Goal: Task Accomplishment & Management: Manage account settings

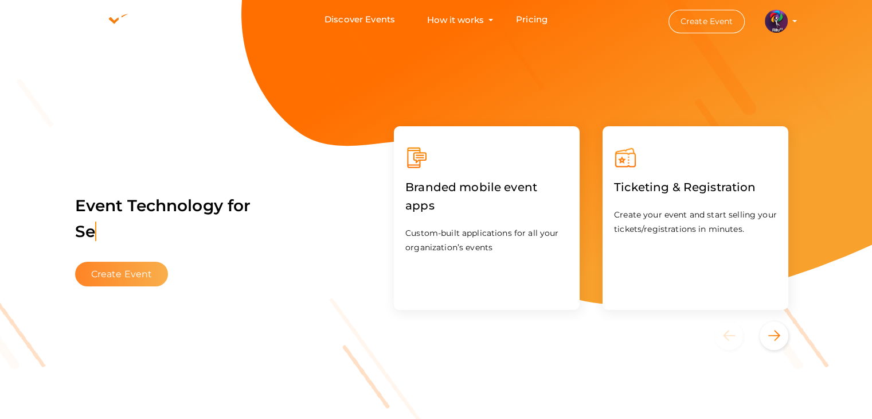
click at [158, 278] on button "Create Event" at bounding box center [121, 274] width 93 height 25
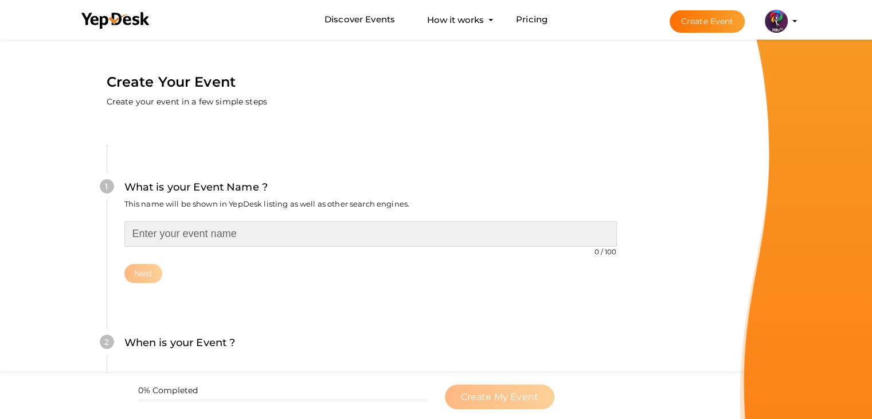
click at [204, 246] on input "text" at bounding box center [370, 234] width 493 height 26
type input "b"
type input "BUISINESS IDEA PITCH"
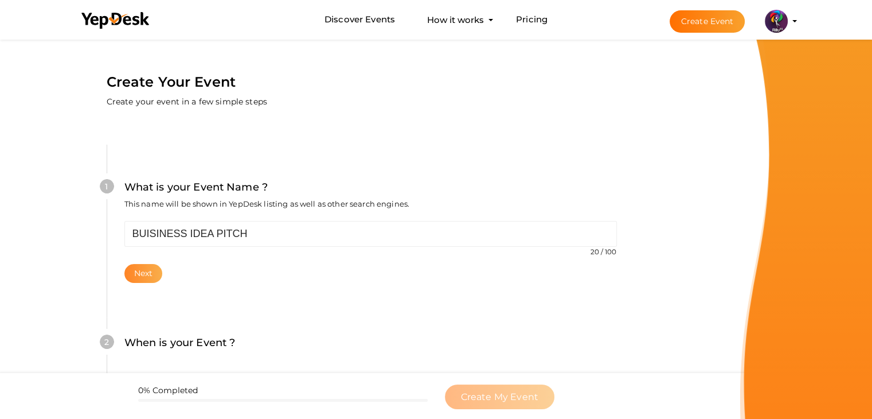
click at [132, 274] on button "Next" at bounding box center [143, 273] width 38 height 19
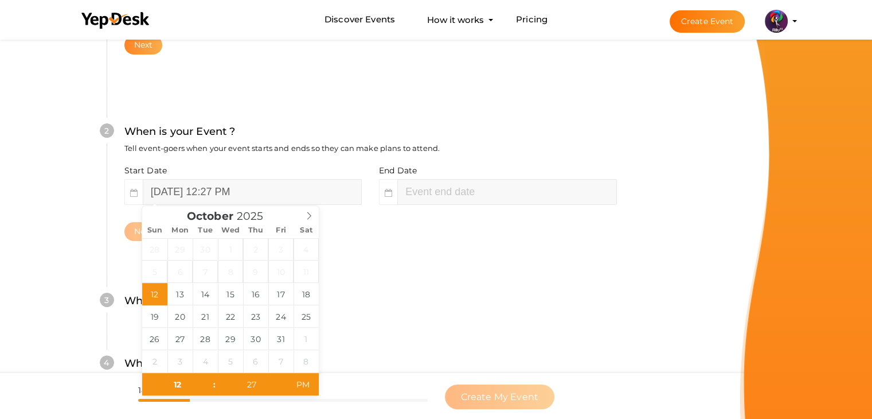
scroll to position [236, 0]
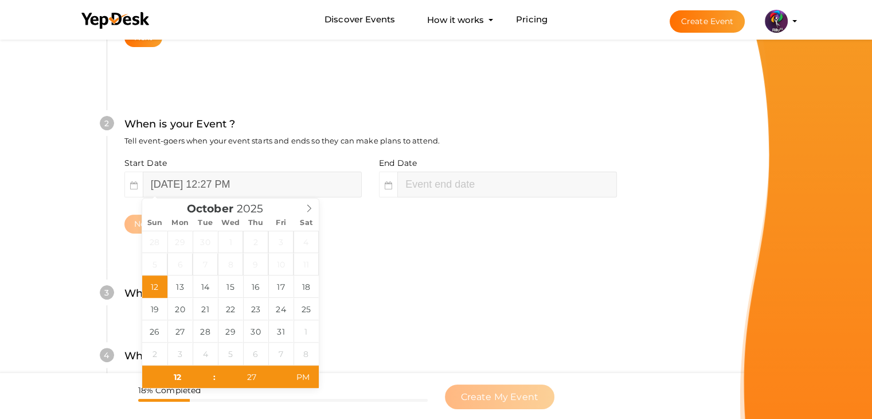
type input "October 12, 2025 2:27 PM"
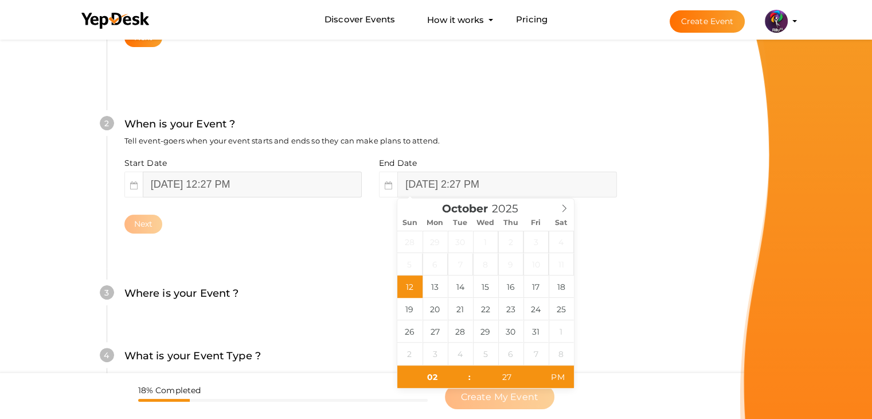
click at [280, 191] on input "October 12, 2025 12:27 PM" at bounding box center [252, 184] width 219 height 26
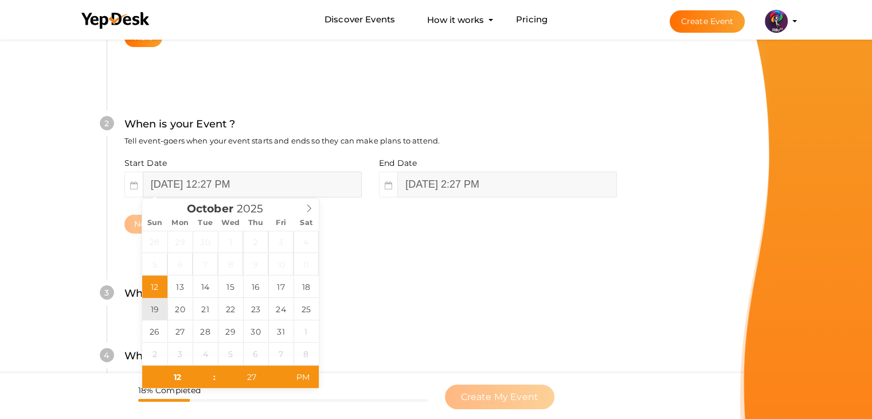
type input "October 19, 2025 12:27 PM"
type input "October 19, 2025 2:27 PM"
click at [423, 182] on input "October 19, 2025 2:27 PM" at bounding box center [506, 184] width 219 height 26
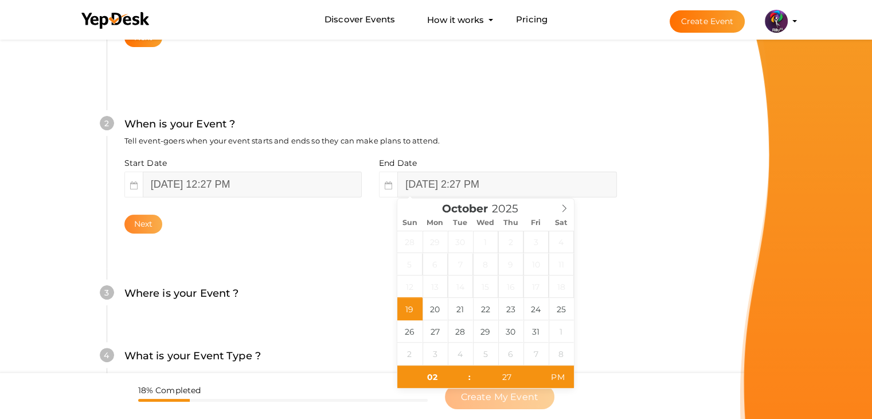
click at [137, 228] on button "Next" at bounding box center [143, 224] width 38 height 19
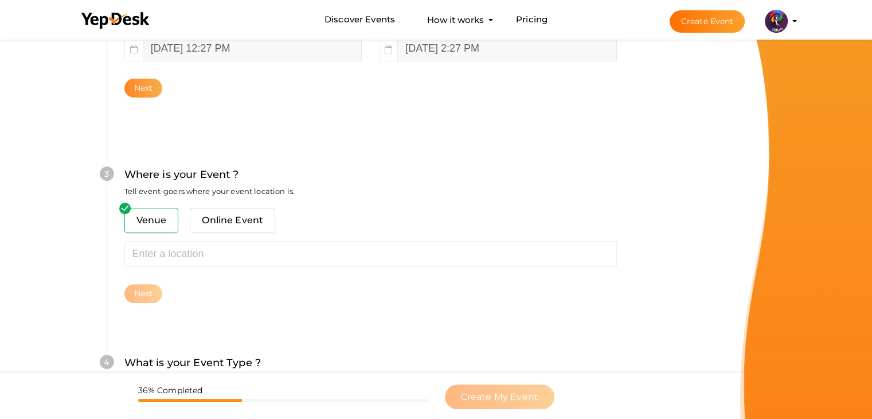
scroll to position [422, 0]
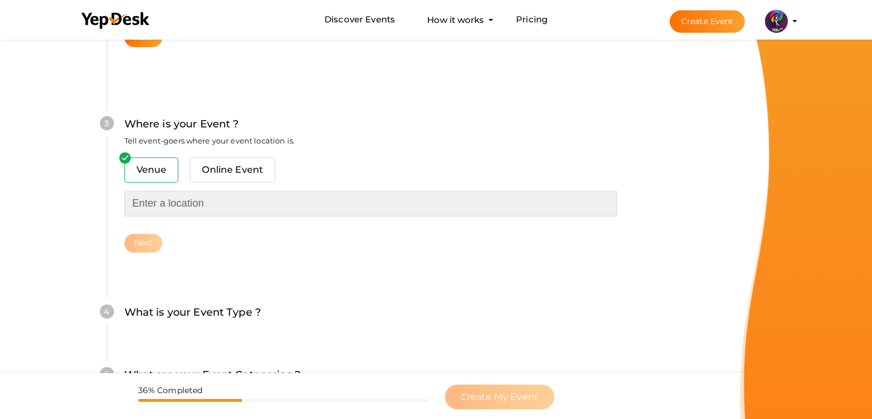
click at [166, 209] on input "text" at bounding box center [370, 203] width 493 height 26
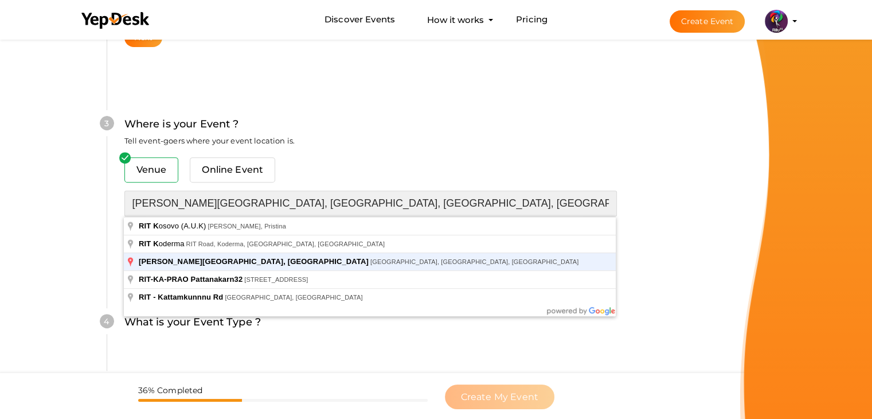
type input "[PERSON_NAME][GEOGRAPHIC_DATA], [GEOGRAPHIC_DATA], [GEOGRAPHIC_DATA], [GEOGRAPH…"
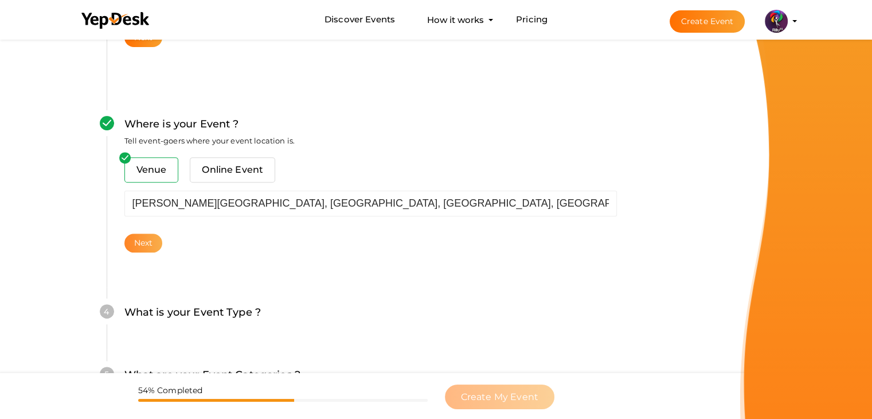
click at [143, 243] on button "Next" at bounding box center [143, 242] width 38 height 19
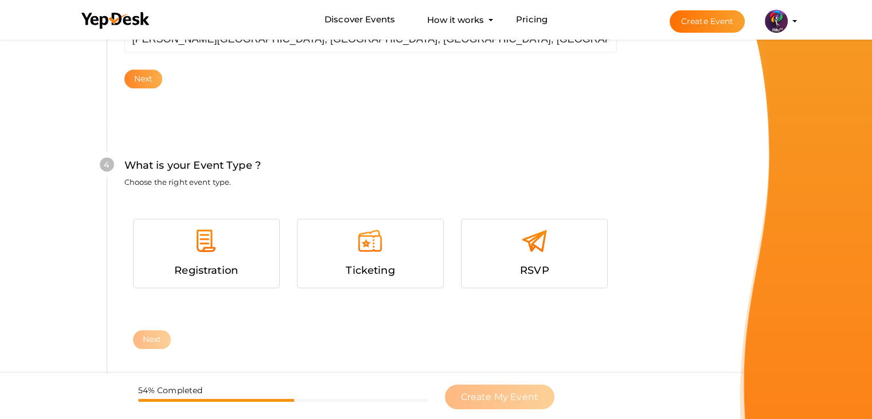
scroll to position [627, 0]
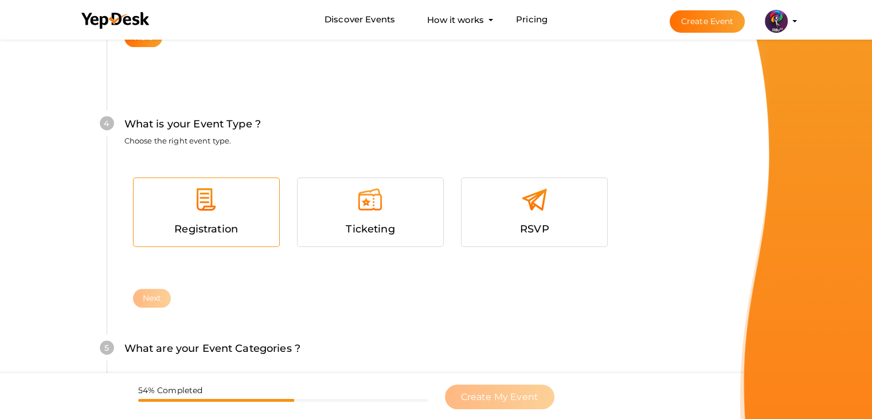
click at [206, 214] on div at bounding box center [206, 203] width 128 height 34
click at [149, 294] on button "Next" at bounding box center [152, 298] width 38 height 19
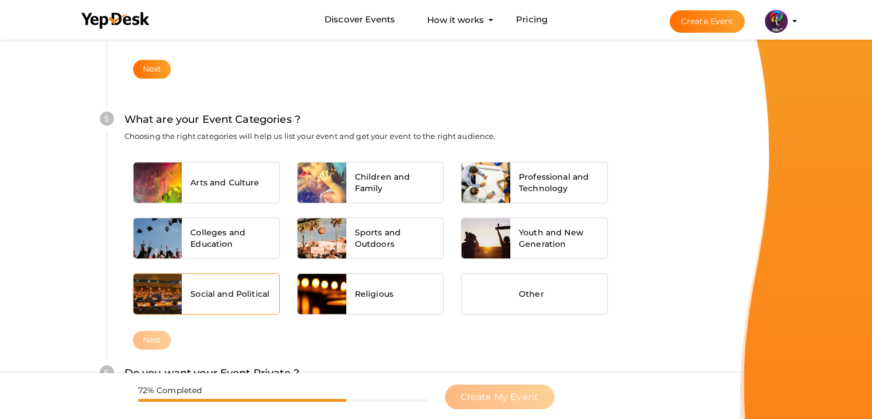
scroll to position [868, 0]
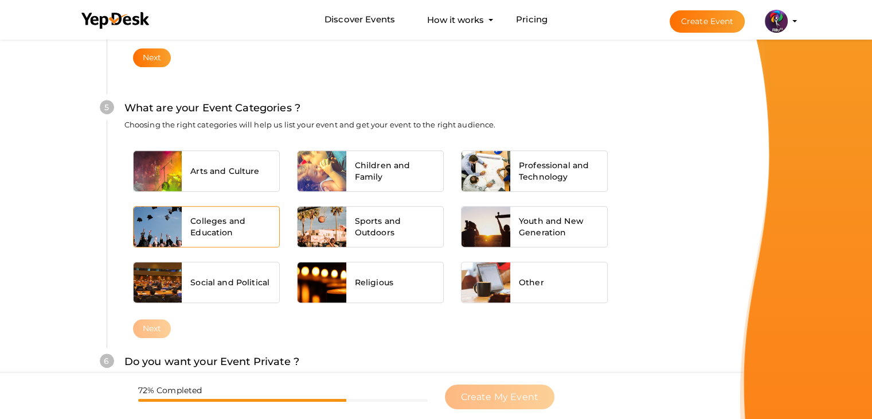
click at [211, 235] on span "Colleges and Education" at bounding box center [230, 226] width 80 height 23
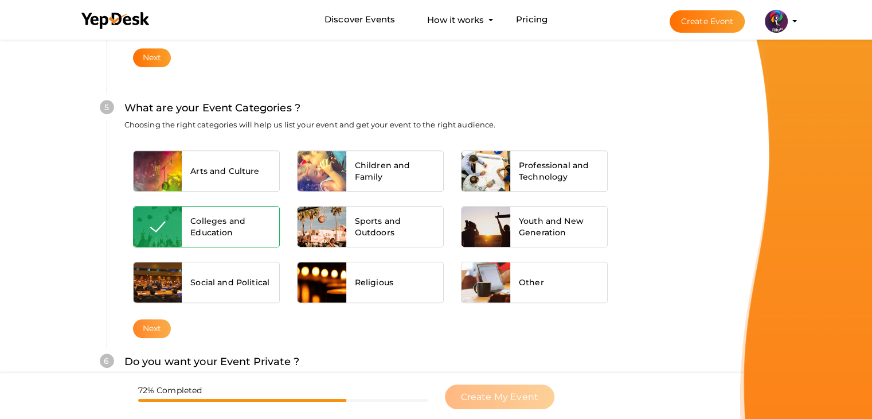
click at [147, 331] on button "Next" at bounding box center [152, 328] width 38 height 19
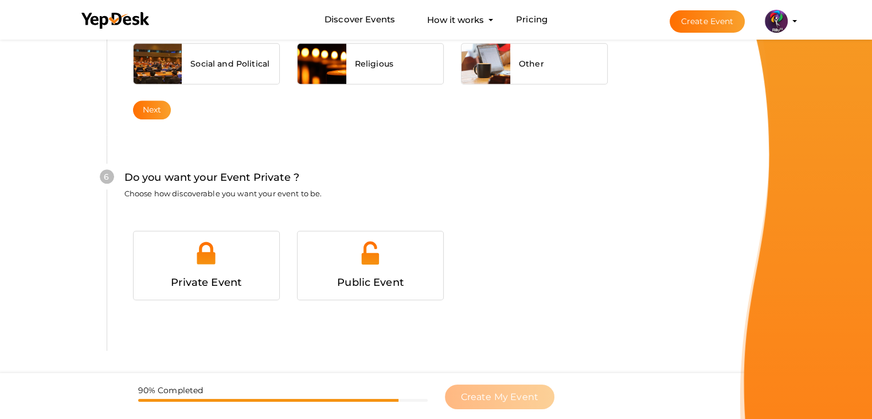
scroll to position [1120, 0]
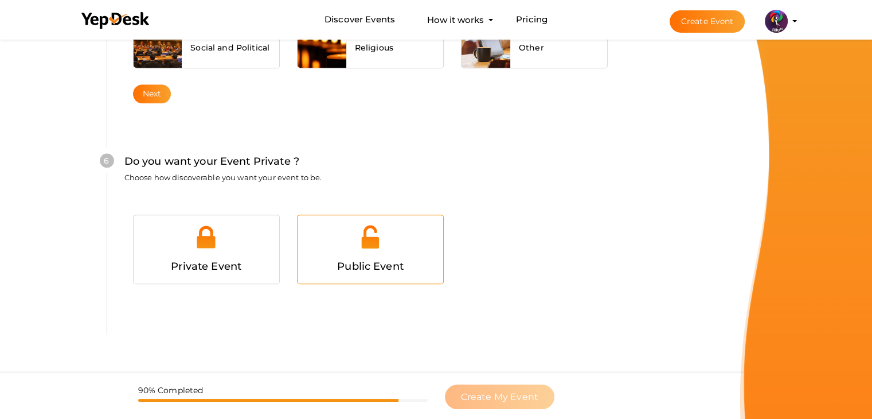
click at [351, 253] on div at bounding box center [370, 241] width 128 height 34
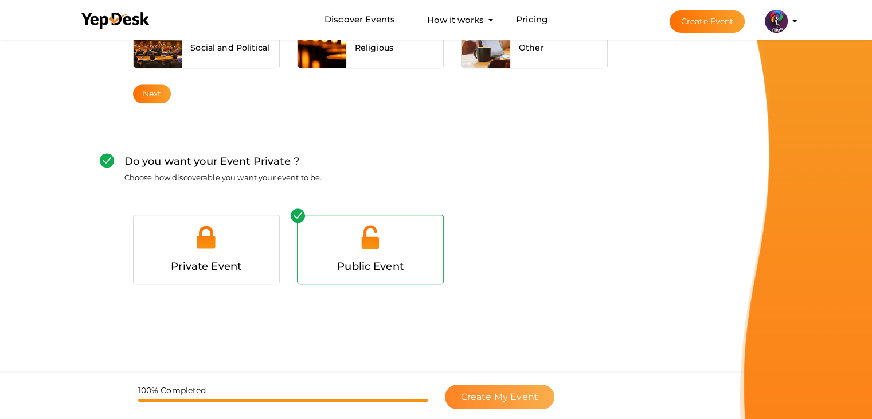
click at [535, 392] on span "Create My Event" at bounding box center [499, 396] width 77 height 11
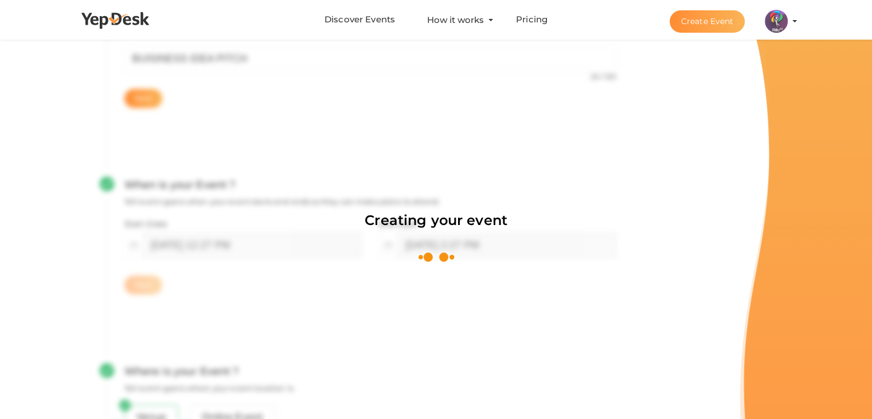
scroll to position [172, 0]
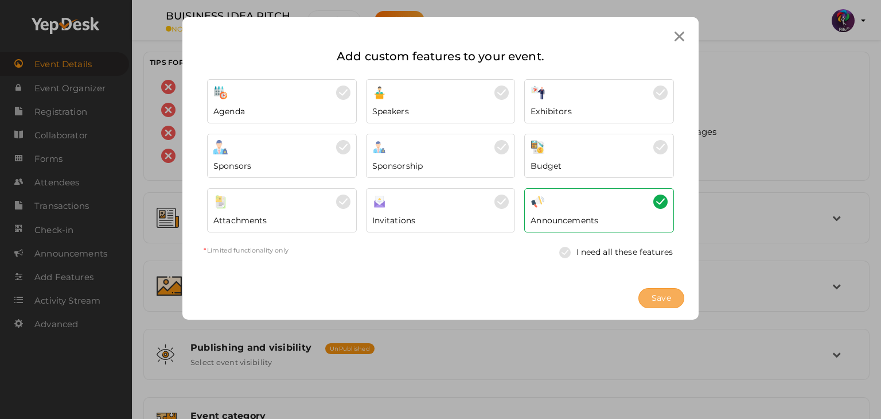
click at [669, 292] on span "Save" at bounding box center [662, 298] width 20 height 12
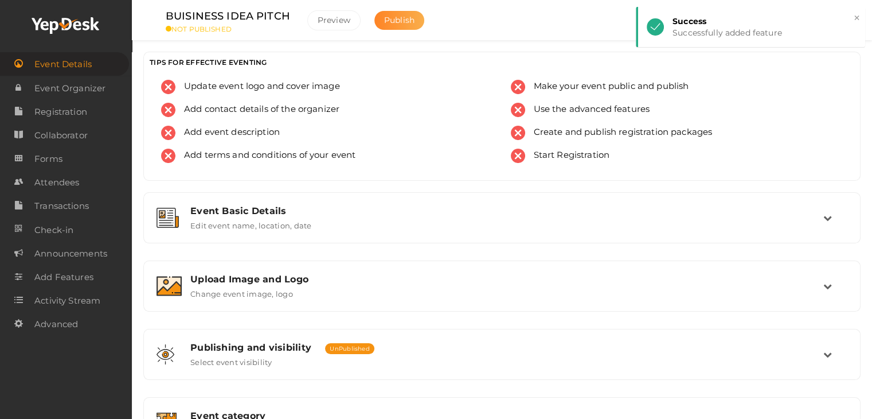
click at [403, 17] on span "Publish" at bounding box center [399, 20] width 30 height 10
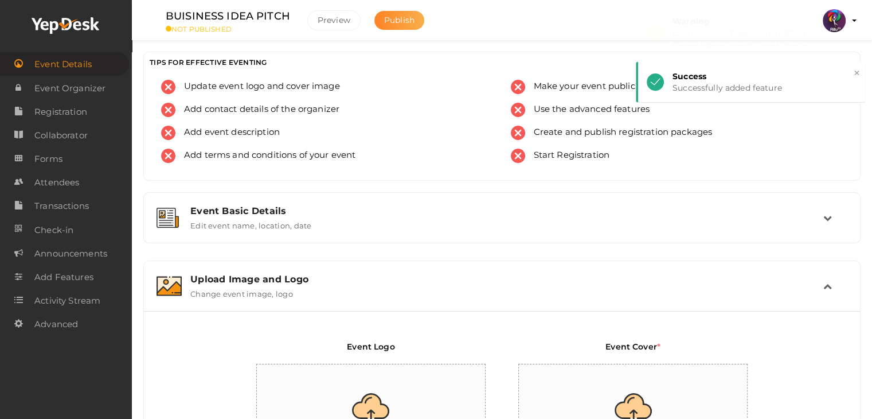
scroll to position [193, 0]
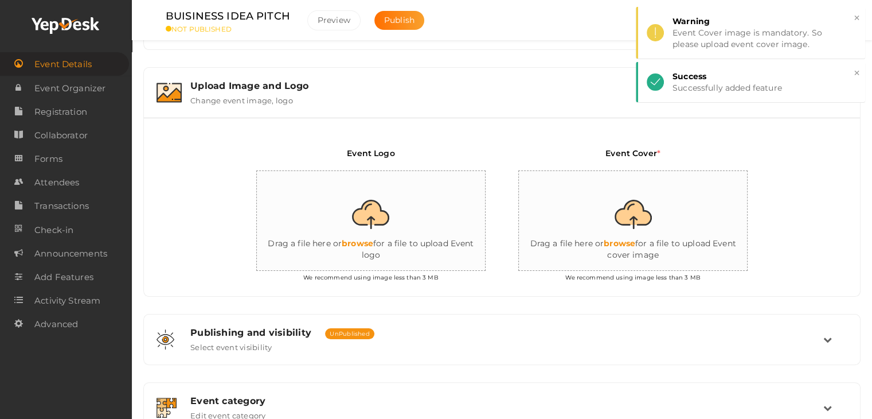
click at [361, 214] on input "file" at bounding box center [371, 221] width 229 height 100
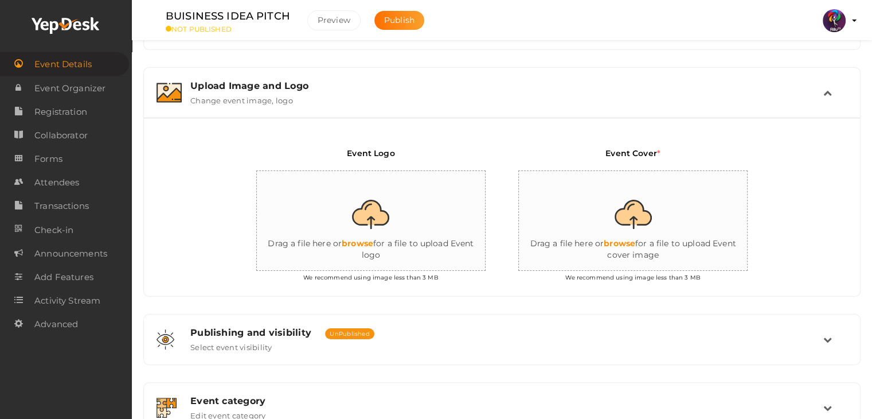
type input "C:\fakepath\logo yepdesk.png"
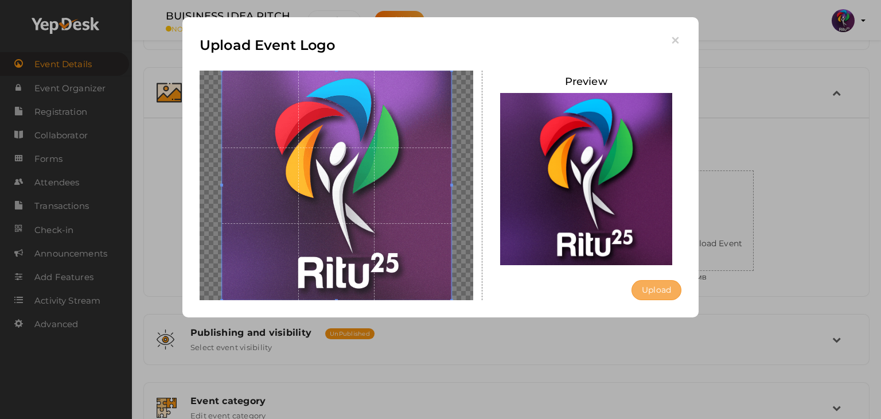
click at [642, 286] on button "Upload" at bounding box center [657, 290] width 50 height 20
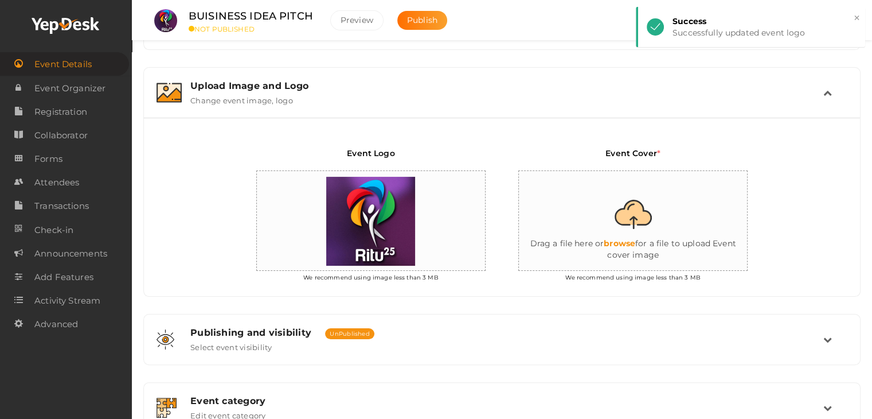
click at [644, 206] on input "file" at bounding box center [633, 221] width 229 height 100
type input "C:\fakepath\IMG-20251012-WA0085.jpg"
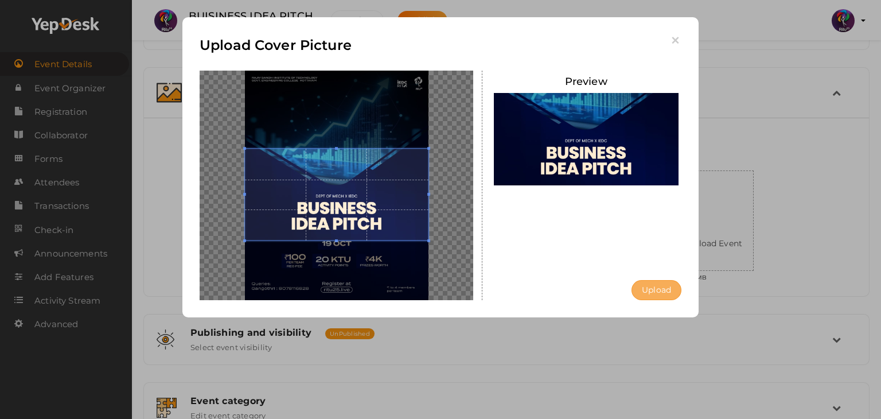
click at [658, 285] on button "Upload" at bounding box center [657, 290] width 50 height 20
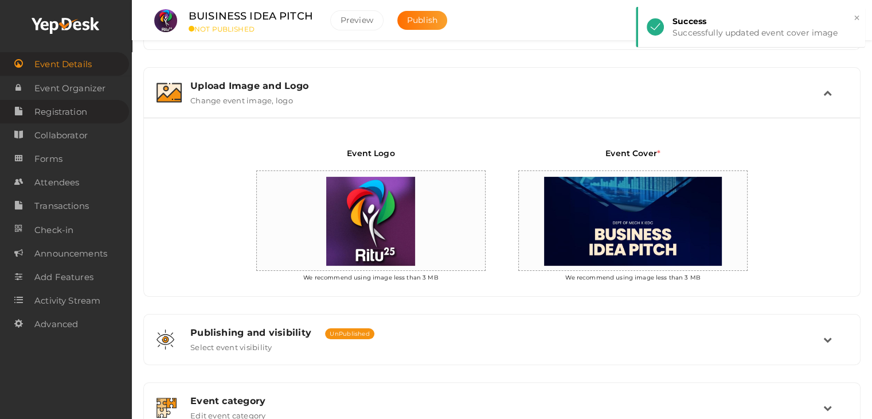
click at [52, 113] on span "Registration" at bounding box center [60, 111] width 53 height 23
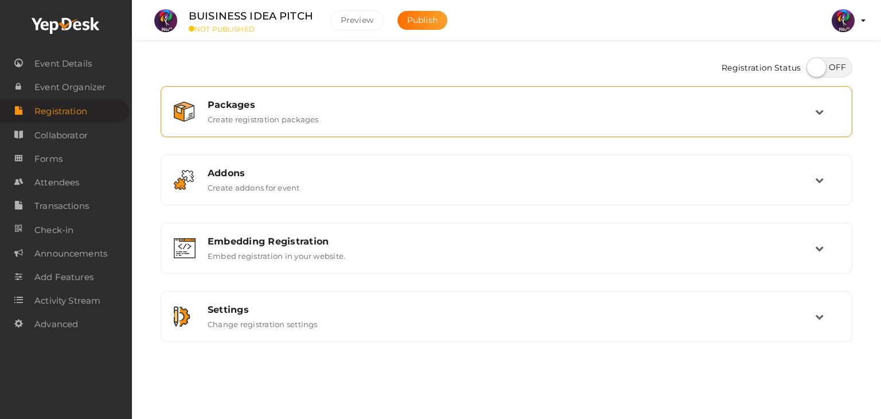
click at [278, 117] on label "Create registration packages" at bounding box center [263, 117] width 111 height 14
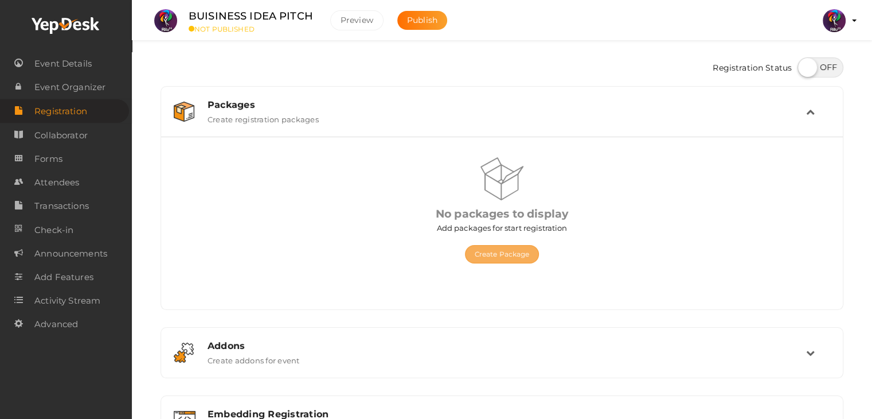
click at [527, 253] on button "Create Package" at bounding box center [502, 254] width 75 height 18
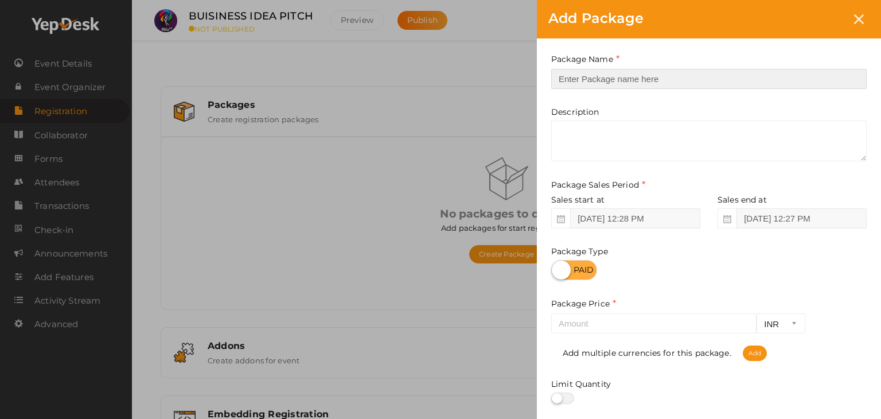
click at [633, 76] on input "text" at bounding box center [708, 79] width 315 height 20
type input "Registration"
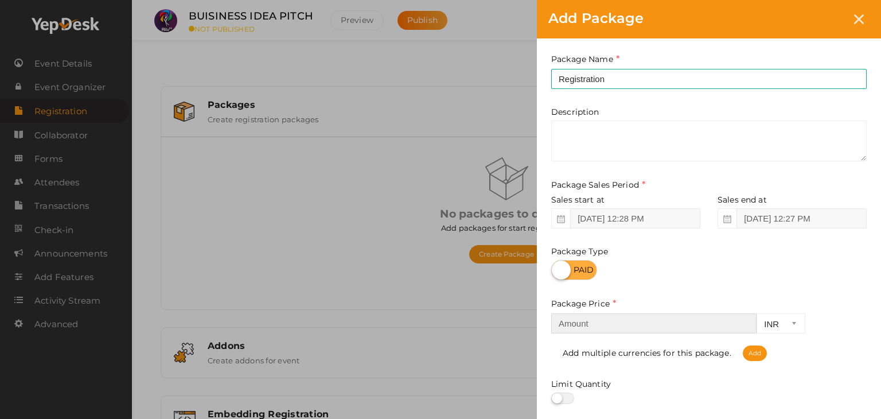
click at [629, 329] on input "number" at bounding box center [653, 323] width 205 height 20
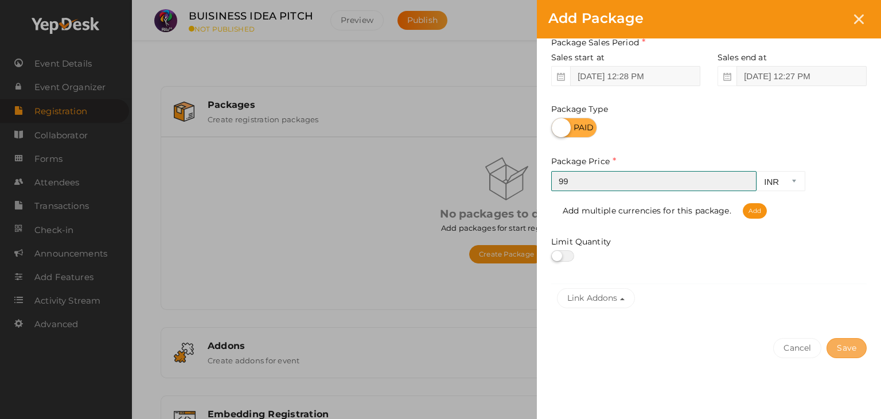
type input "99"
click at [840, 347] on button "Save" at bounding box center [847, 348] width 40 height 20
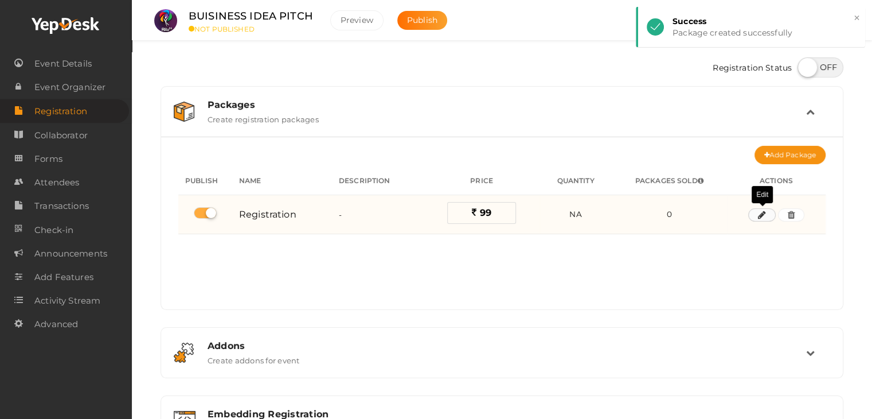
click at [760, 212] on icon "button" at bounding box center [762, 215] width 8 height 7
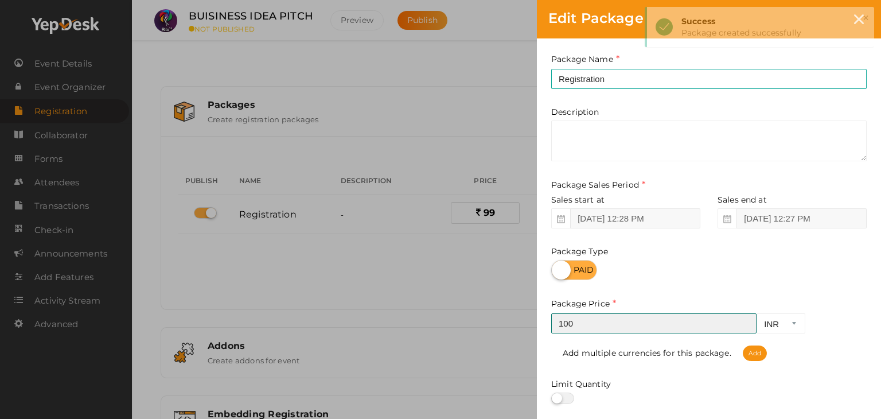
click at [746, 322] on input "100" at bounding box center [653, 323] width 205 height 20
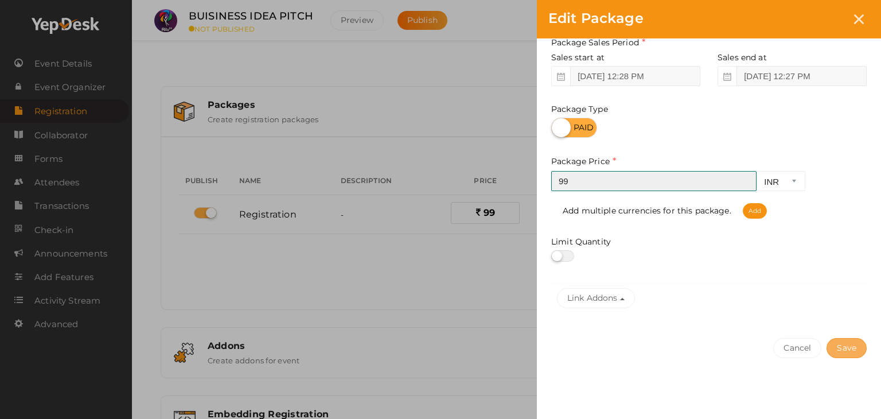
type input "99"
click at [857, 351] on button "Save" at bounding box center [847, 348] width 40 height 20
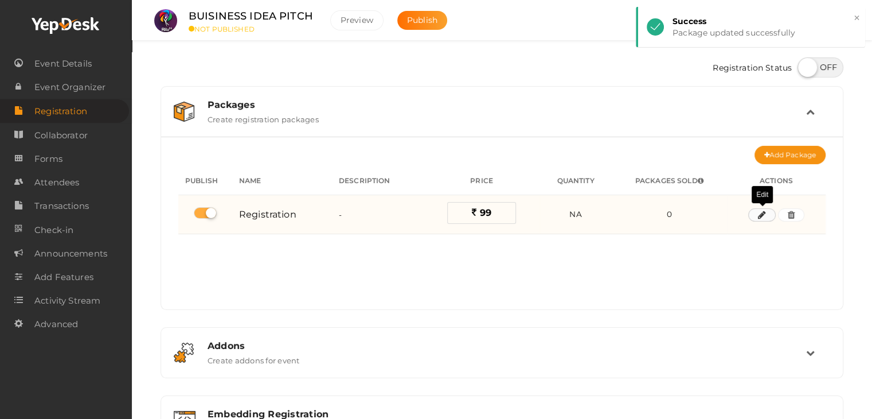
click at [760, 215] on icon "button" at bounding box center [762, 215] width 8 height 7
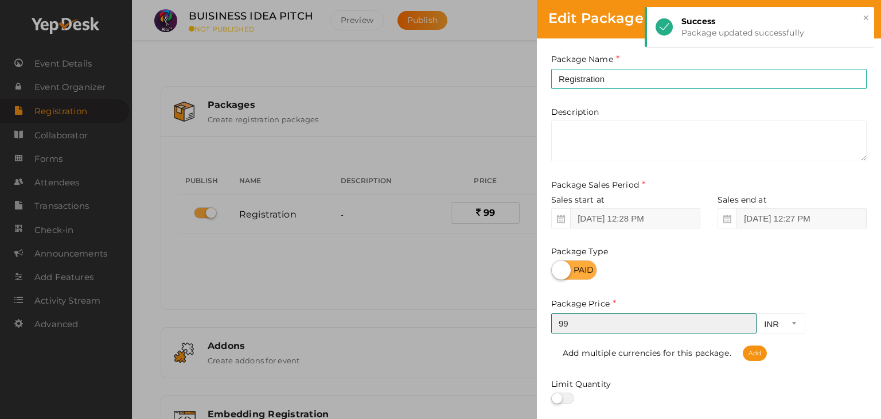
click at [744, 318] on input "99" at bounding box center [653, 323] width 205 height 20
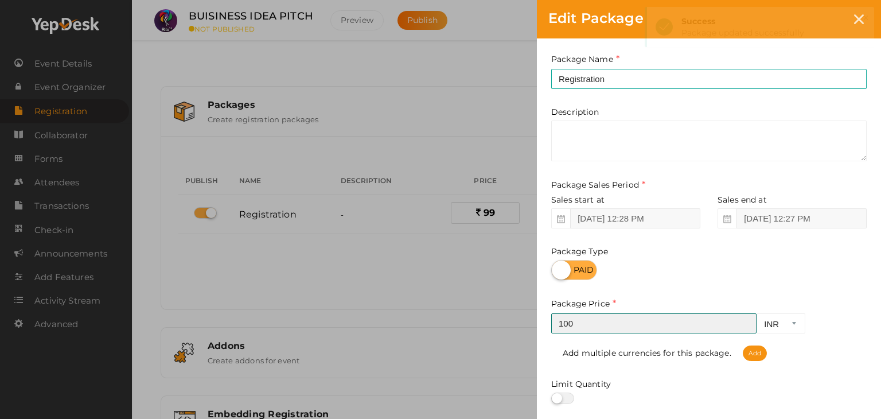
click at [746, 321] on input "100" at bounding box center [653, 323] width 205 height 20
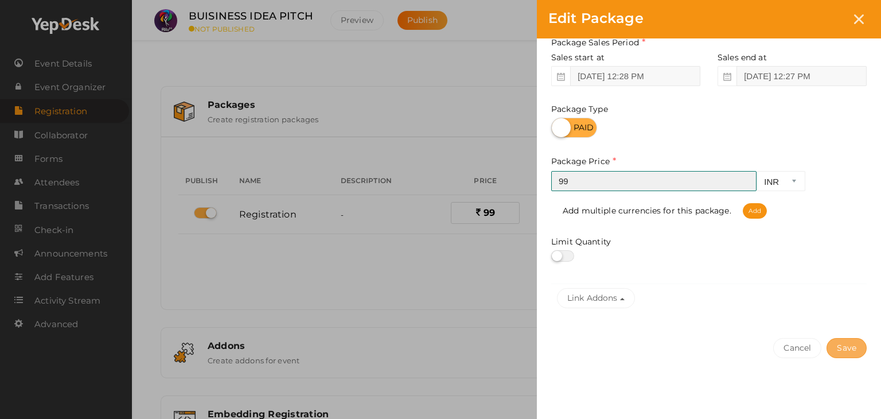
type input "99"
click at [856, 344] on button "Save" at bounding box center [847, 348] width 40 height 20
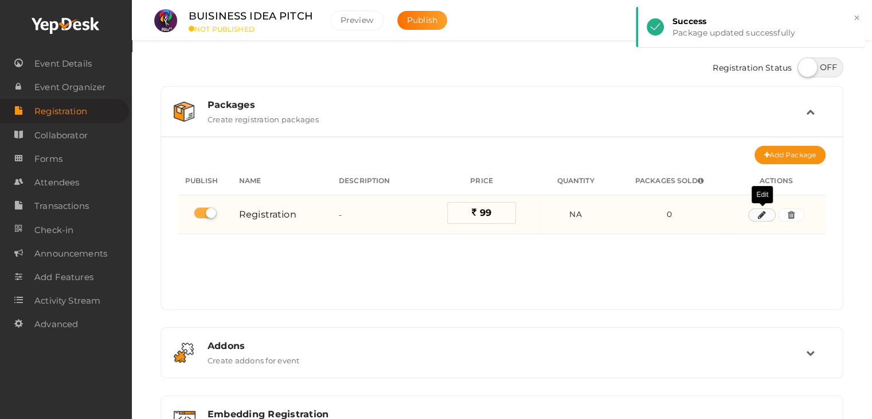
click at [762, 216] on icon "button" at bounding box center [762, 215] width 8 height 7
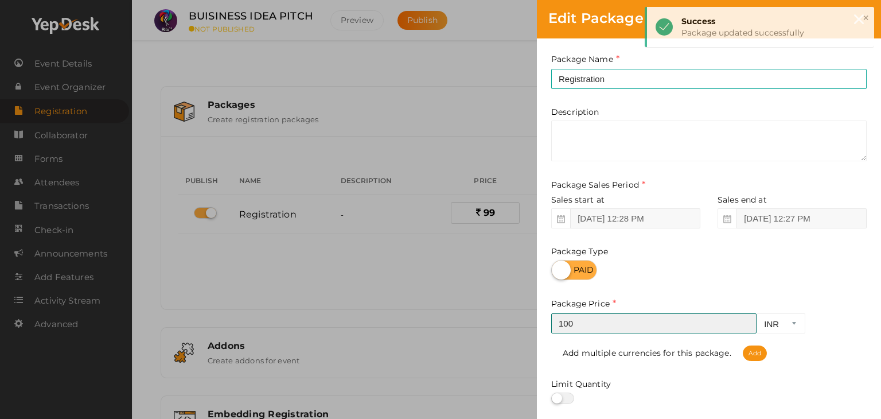
type input "100"
click at [743, 321] on input "100" at bounding box center [653, 323] width 205 height 20
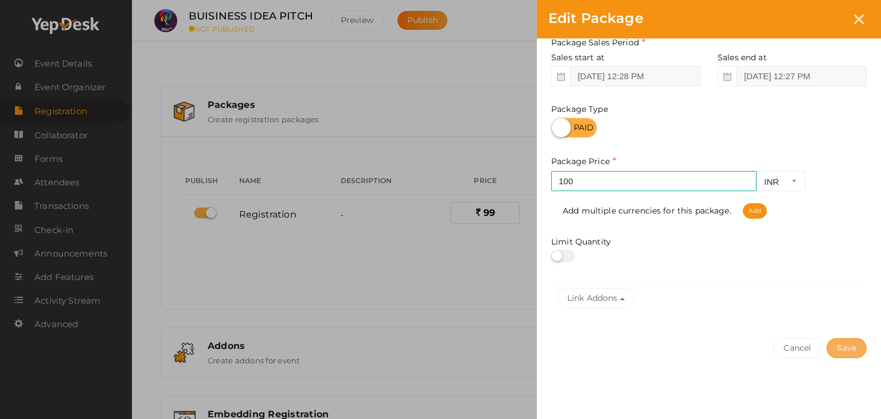
click at [849, 341] on button "Save" at bounding box center [847, 348] width 40 height 20
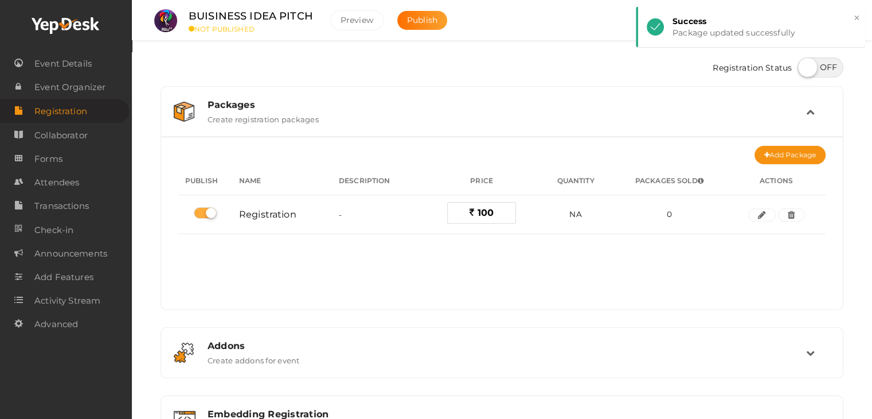
scroll to position [153, 0]
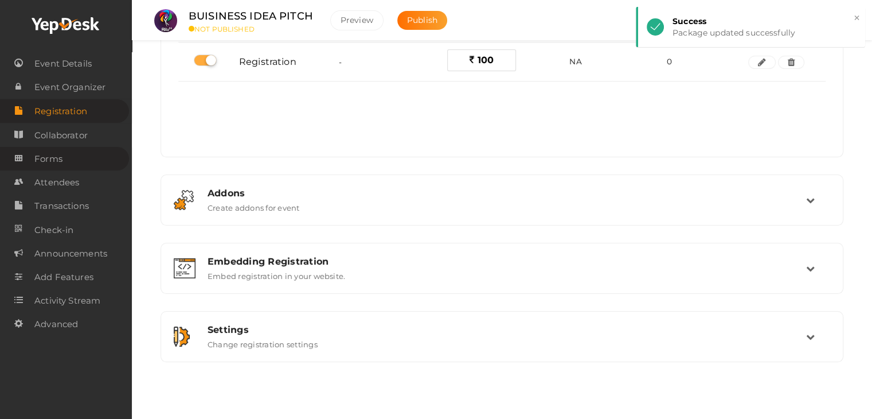
click at [61, 159] on span "Forms" at bounding box center [48, 158] width 28 height 23
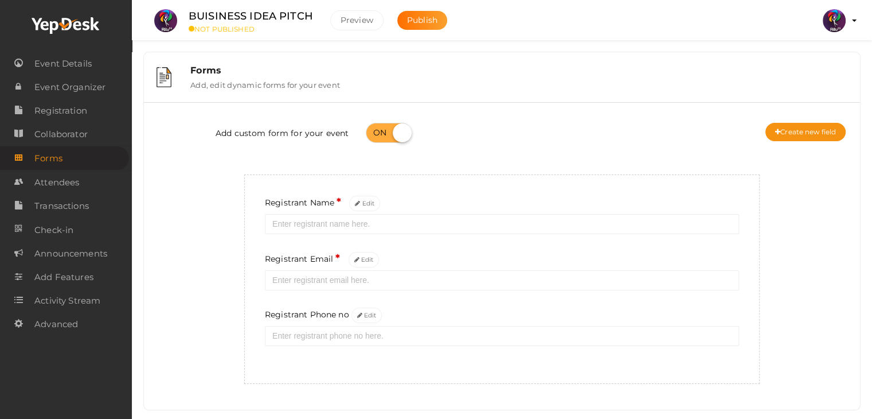
scroll to position [21, 0]
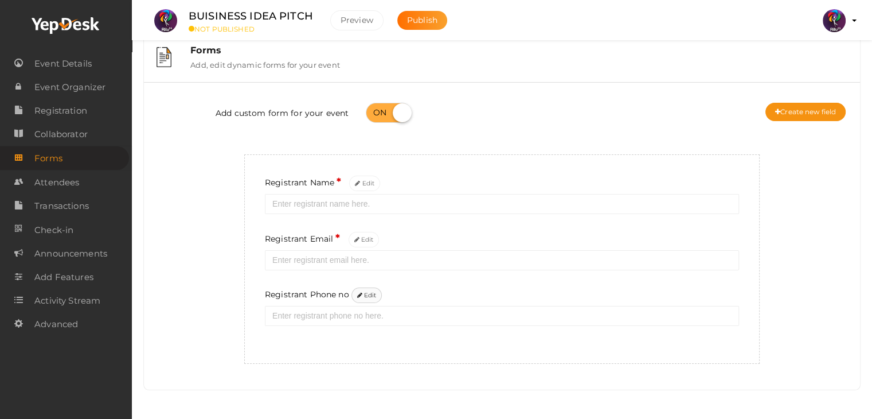
click at [372, 294] on button "Edit" at bounding box center [367, 294] width 31 height 15
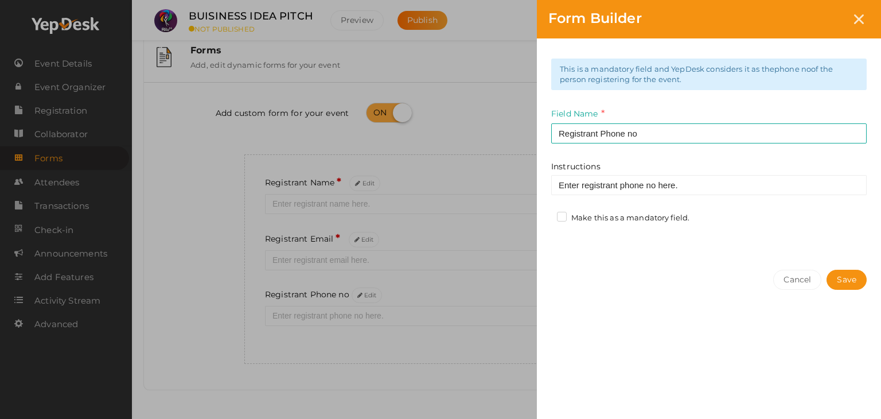
click at [564, 214] on label "Make this as a mandatory field." at bounding box center [623, 217] width 132 height 11
click at [545, 215] on input "Make this as a mandatory field." at bounding box center [545, 215] width 0 height 0
click at [842, 282] on button "Save" at bounding box center [847, 280] width 40 height 20
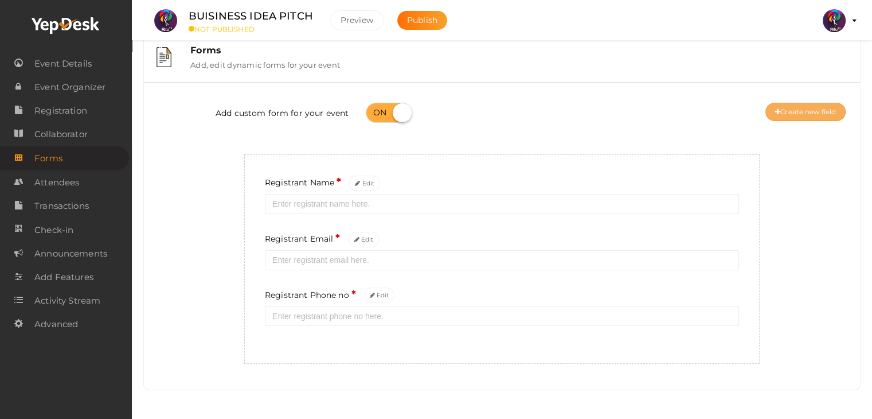
click at [789, 114] on button "Create new field" at bounding box center [806, 112] width 80 height 18
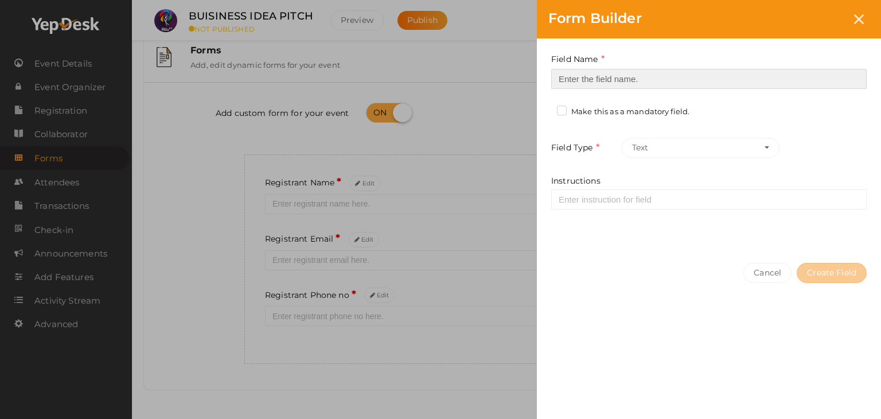
click at [567, 77] on input at bounding box center [708, 79] width 315 height 20
type input "Registrant College"
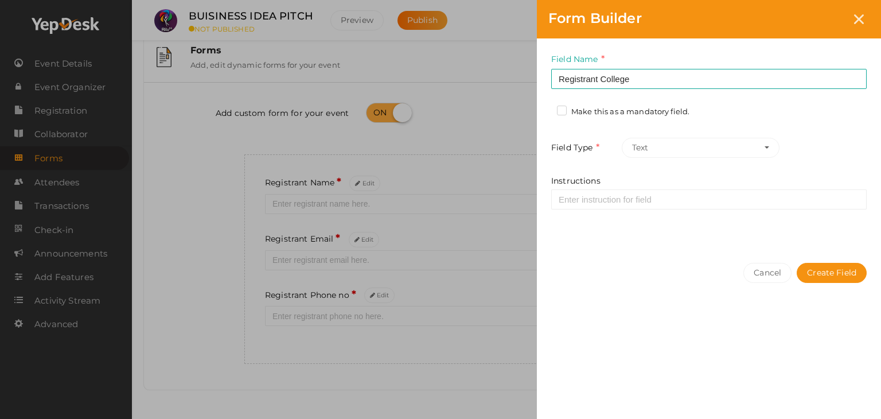
click at [560, 108] on label "Make this as a mandatory field." at bounding box center [623, 111] width 132 height 11
click at [545, 108] on input "Make this as a mandatory field." at bounding box center [545, 108] width 0 height 0
click at [827, 270] on button "Create Field" at bounding box center [832, 273] width 70 height 20
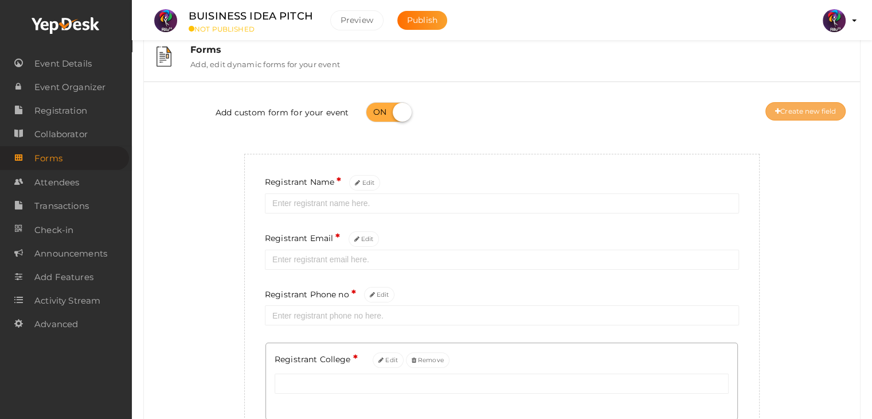
click at [787, 106] on button "Create new field" at bounding box center [806, 111] width 80 height 18
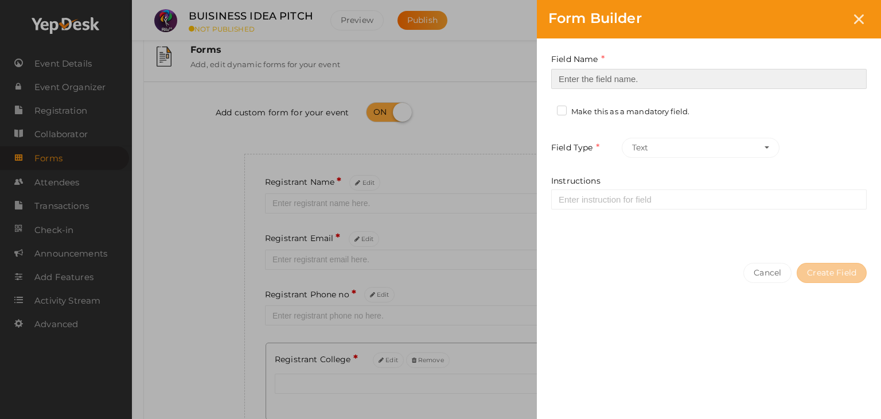
click at [609, 83] on input at bounding box center [708, 79] width 315 height 20
type input "Refferal ID"
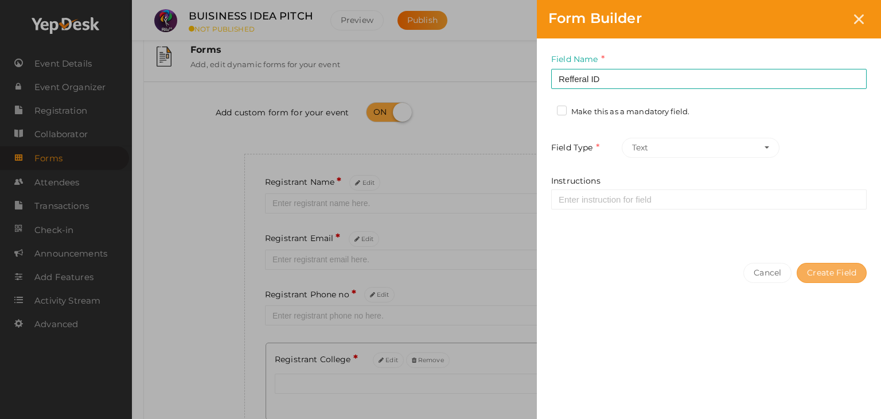
click at [835, 271] on button "Create Field" at bounding box center [832, 273] width 70 height 20
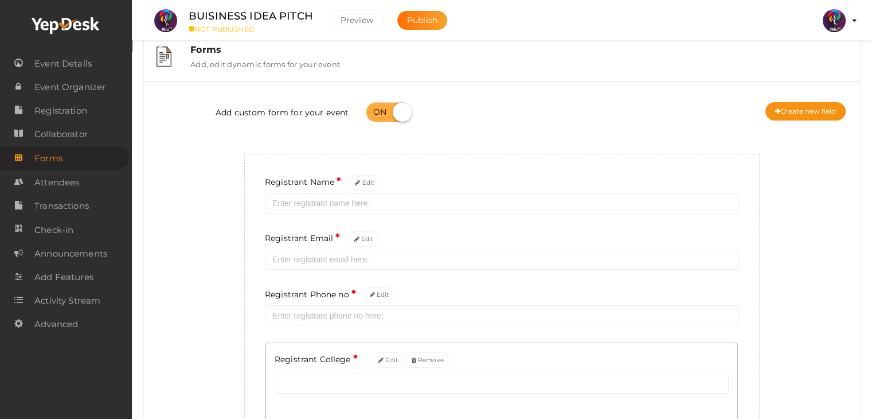
scroll to position [181, 0]
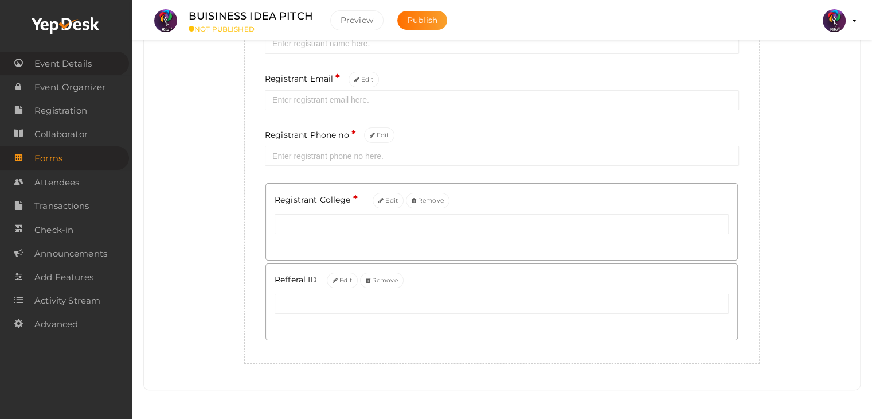
click at [73, 66] on span "Event Details" at bounding box center [62, 63] width 57 height 23
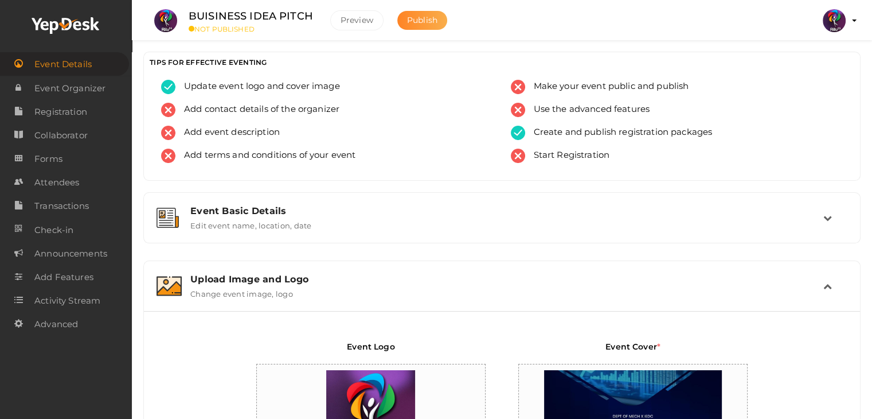
click at [424, 19] on span "Publish" at bounding box center [422, 20] width 30 height 10
click at [61, 110] on span "Registration" at bounding box center [60, 111] width 53 height 23
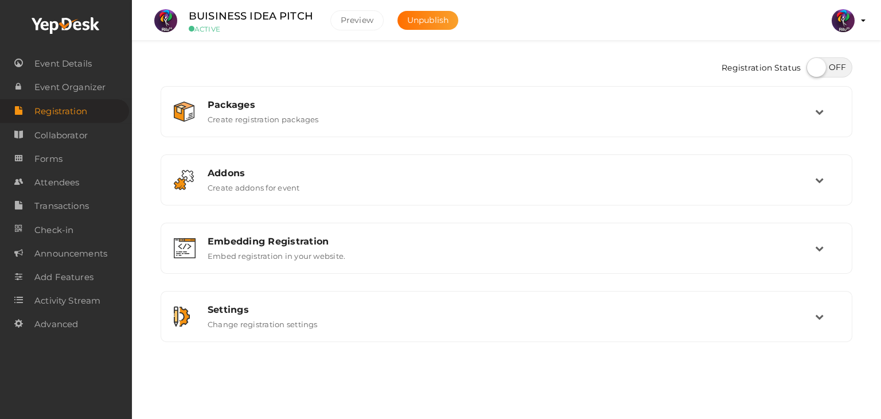
click at [837, 67] on label at bounding box center [829, 67] width 46 height 20
click at [814, 67] on input "checkbox" at bounding box center [809, 63] width 7 height 7
checkbox input "true"
click at [38, 65] on span "Event Details" at bounding box center [62, 63] width 57 height 23
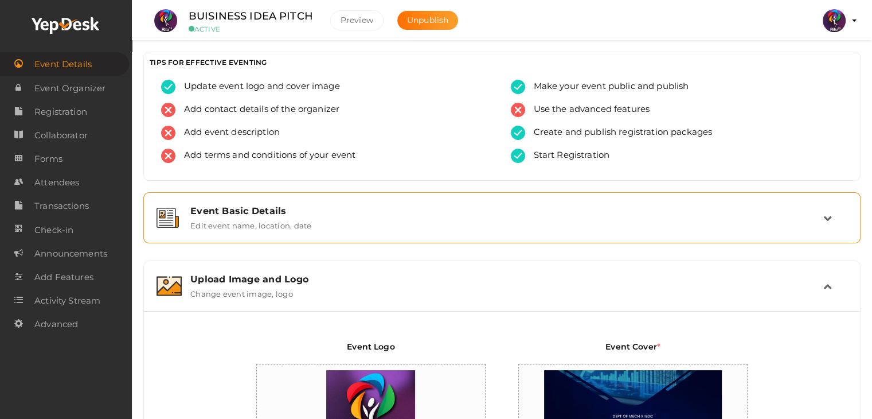
scroll to position [371, 0]
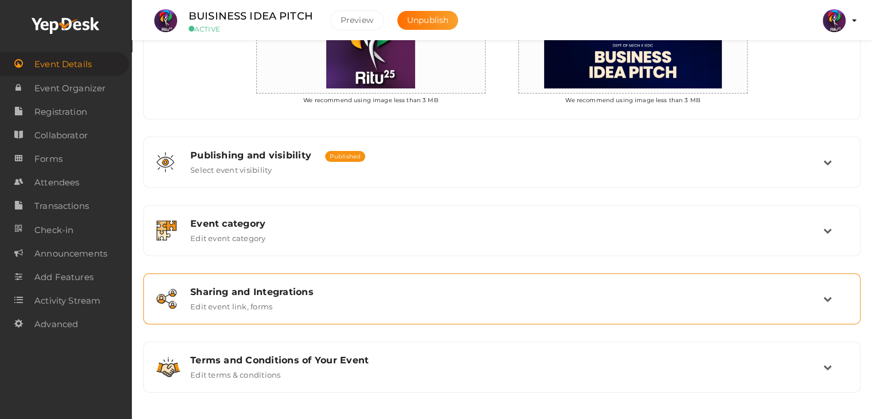
click at [350, 283] on div "Sharing and Integrations Edit event link, forms" at bounding box center [502, 298] width 705 height 38
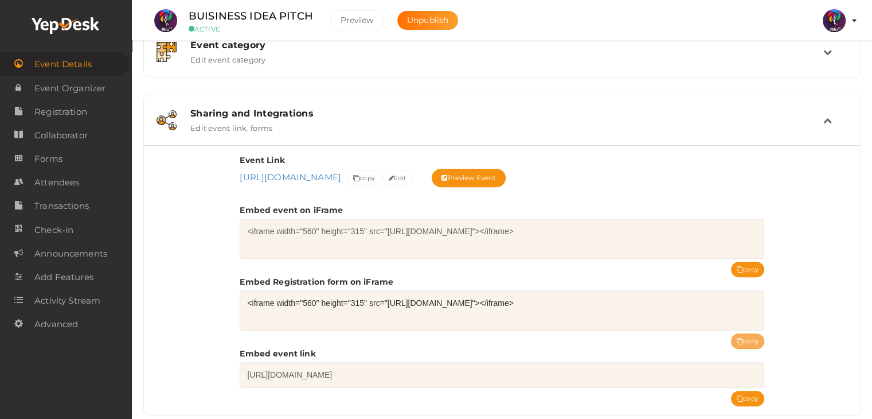
click at [741, 334] on button "copy" at bounding box center [747, 340] width 33 height 15
drag, startPoint x: 314, startPoint y: 17, endPoint x: 188, endPoint y: 20, distance: 125.6
click at [188, 20] on div "BUISINESS IDEA PITCH ACTIVE" at bounding box center [250, 20] width 147 height 25
copy label "BUISINESS IDEA PITCH"
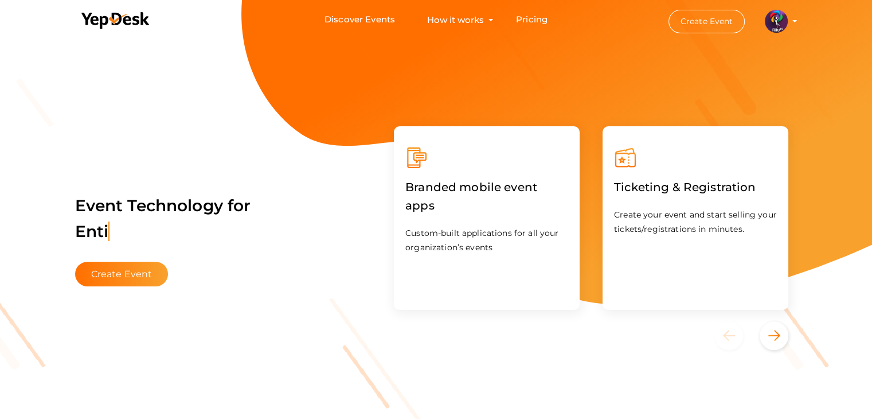
click at [135, 287] on div "Event Technology for Enti Create Event" at bounding box center [219, 232] width 311 height 131
click at [136, 279] on button "Create Event" at bounding box center [121, 274] width 93 height 25
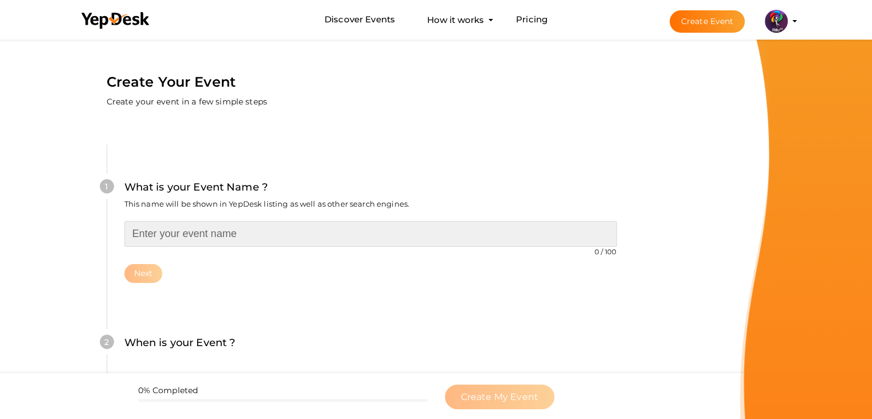
click at [186, 228] on input "text" at bounding box center [370, 234] width 493 height 26
type input "IDEATHON"
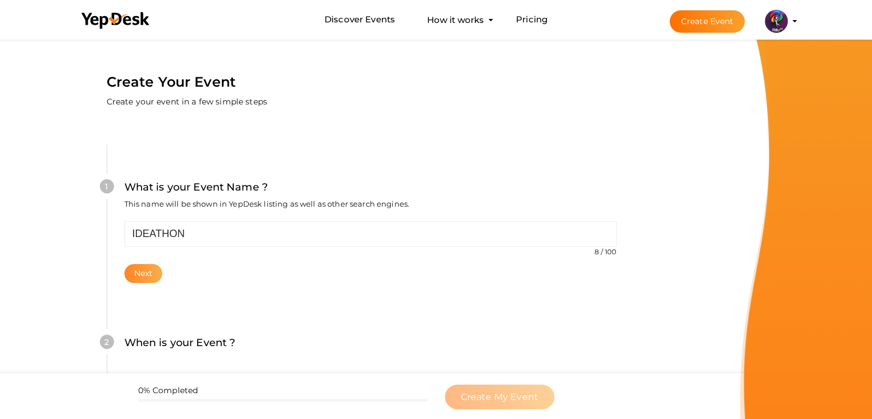
click at [156, 266] on button "Next" at bounding box center [143, 273] width 38 height 19
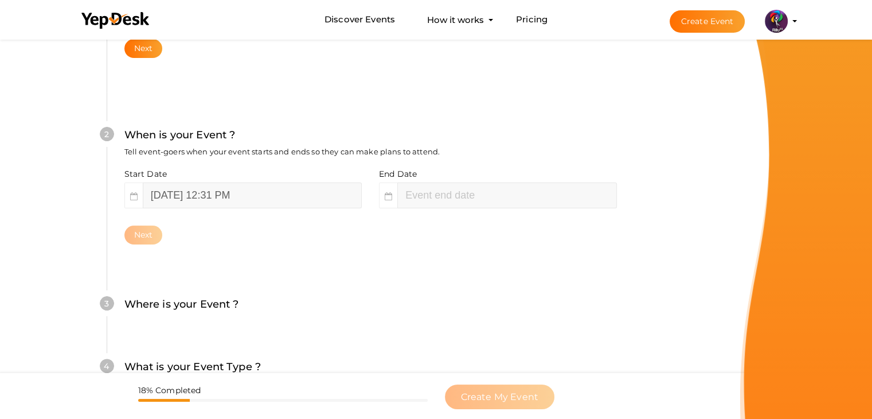
scroll to position [236, 0]
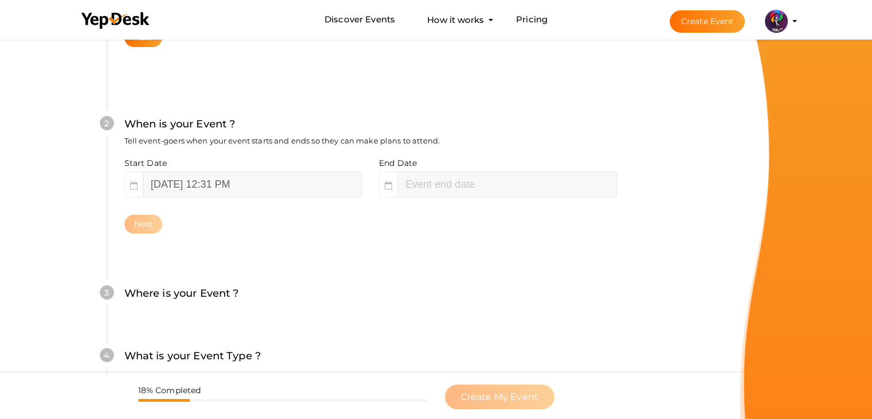
type input "02"
type input "31"
type input "October 12, 2025 2:31 PM"
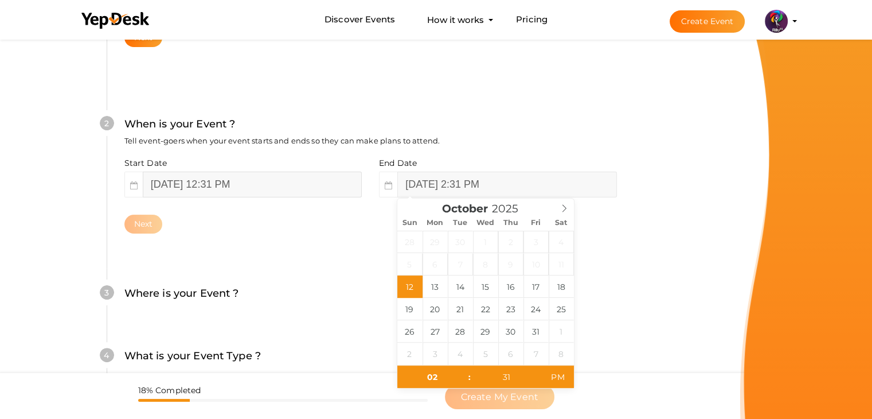
click at [191, 191] on input "October 12, 2025 12:31 PM" at bounding box center [252, 184] width 219 height 26
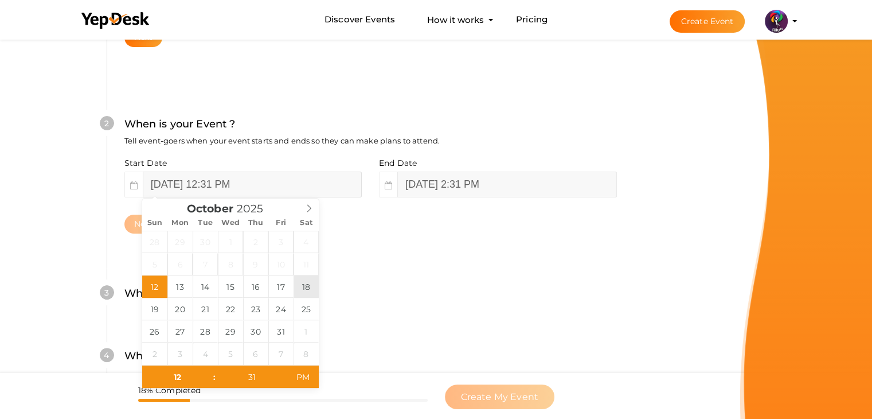
type input "October 18, 2025 12:31 PM"
type input "October 18, 2025 2:31 PM"
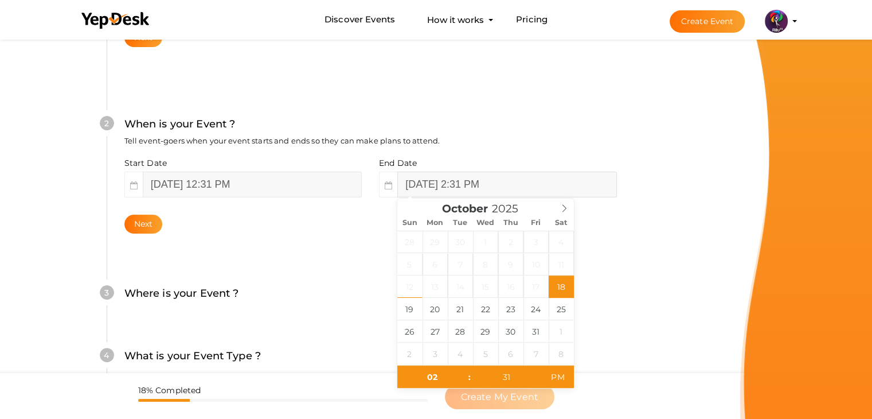
click at [441, 189] on input "October 18, 2025 2:31 PM" at bounding box center [506, 184] width 219 height 26
click at [132, 222] on button "Next" at bounding box center [143, 224] width 38 height 19
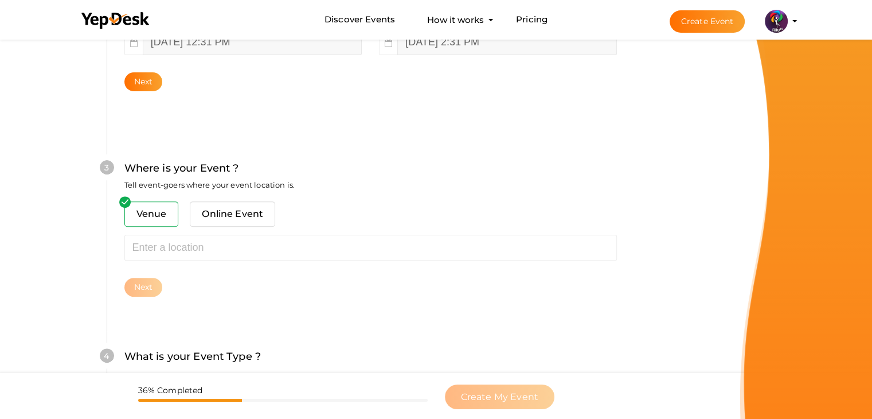
scroll to position [422, 0]
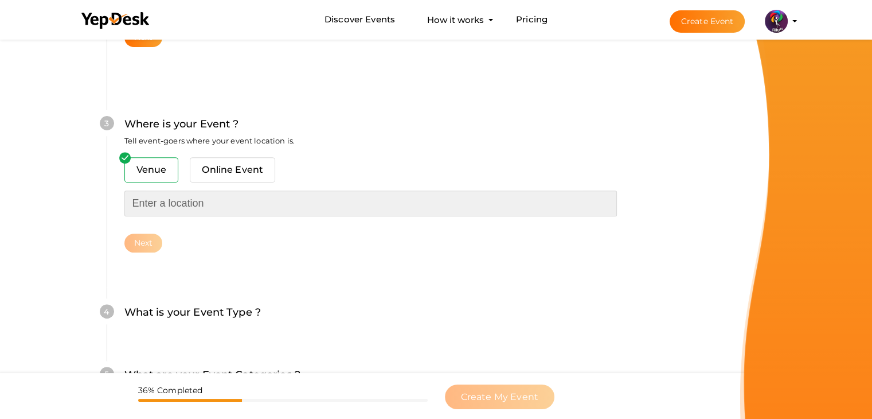
click at [195, 209] on input "text" at bounding box center [370, 203] width 493 height 26
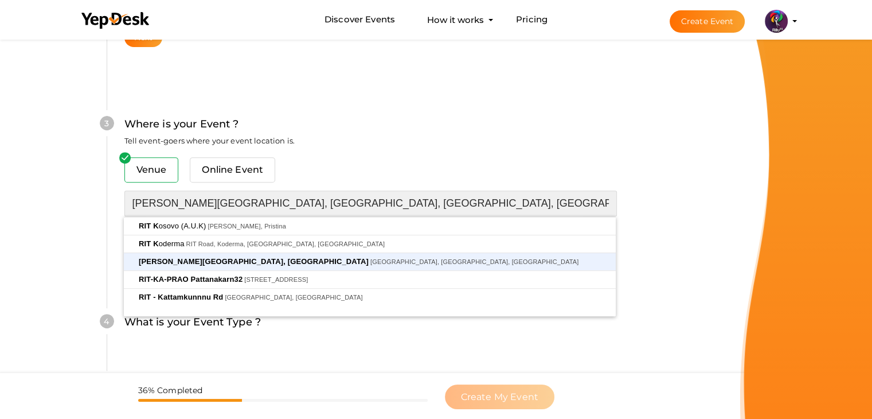
type input "[PERSON_NAME][GEOGRAPHIC_DATA], [GEOGRAPHIC_DATA], [GEOGRAPHIC_DATA], [GEOGRAPH…"
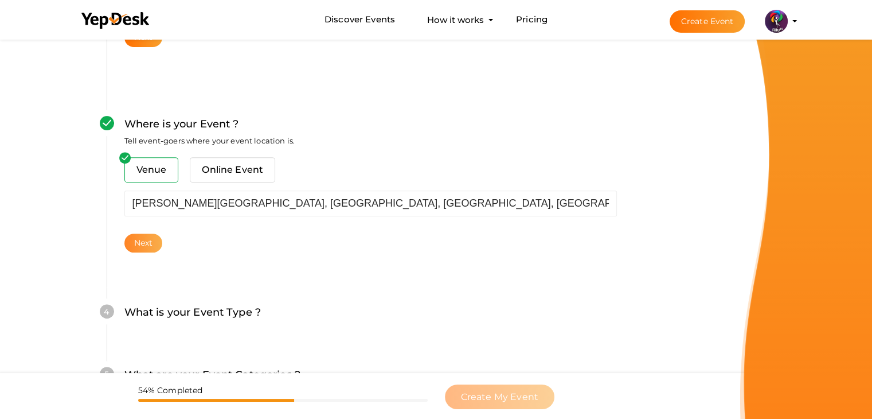
click at [138, 249] on button "Next" at bounding box center [143, 242] width 38 height 19
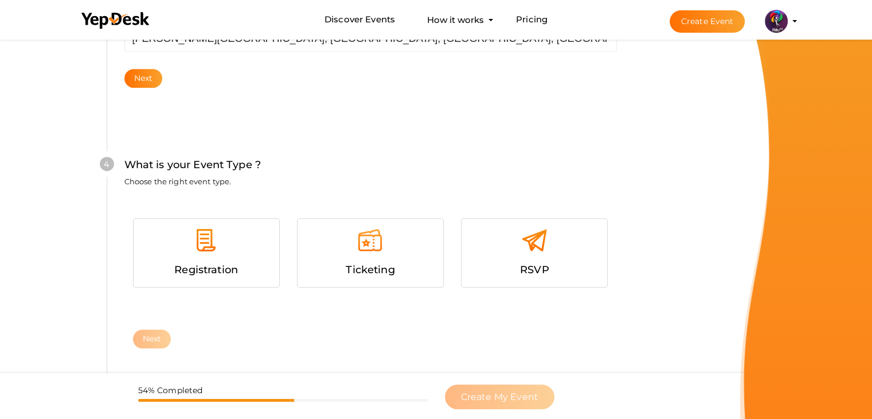
scroll to position [627, 0]
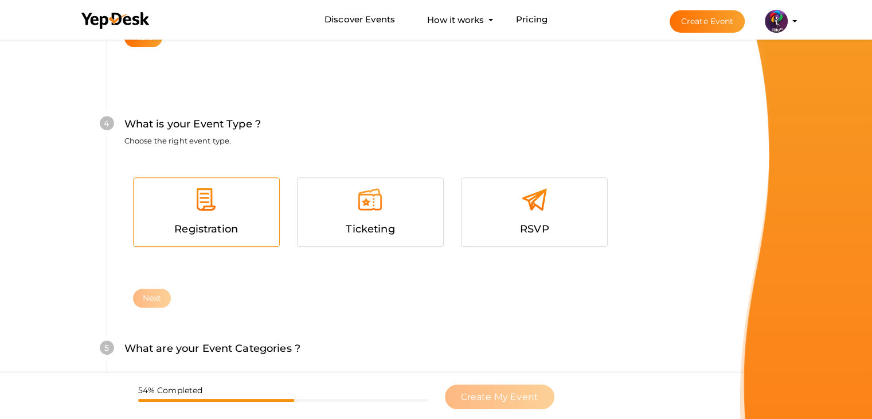
click at [199, 214] on div at bounding box center [206, 203] width 128 height 34
click at [151, 297] on button "Next" at bounding box center [152, 298] width 38 height 19
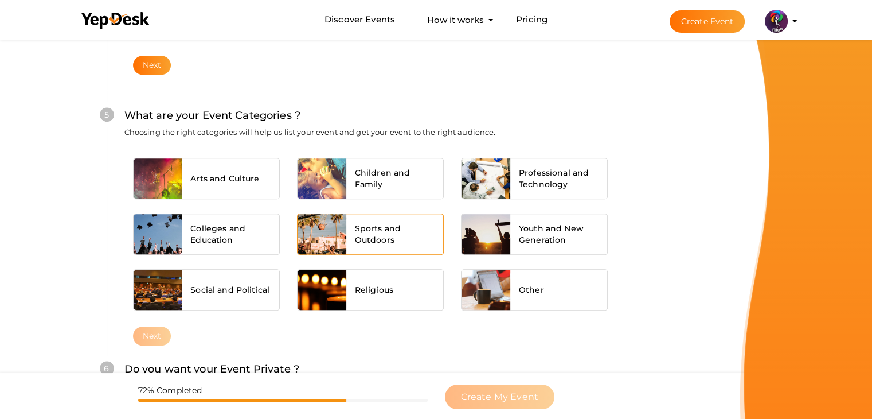
scroll to position [868, 0]
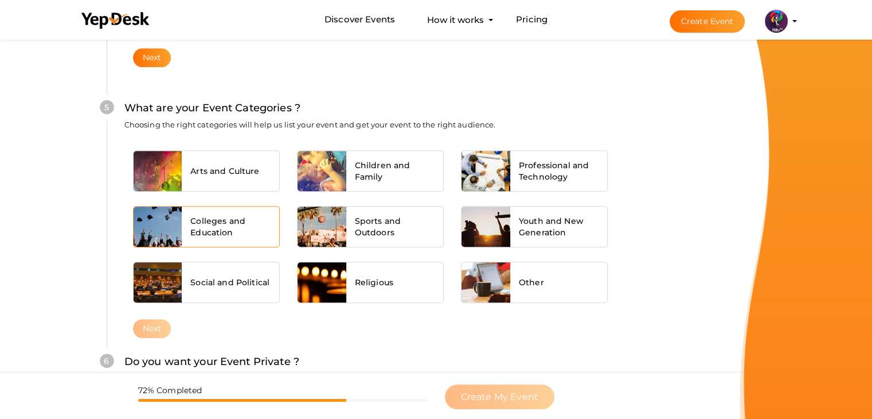
click at [252, 220] on span "Colleges and Education" at bounding box center [230, 226] width 80 height 23
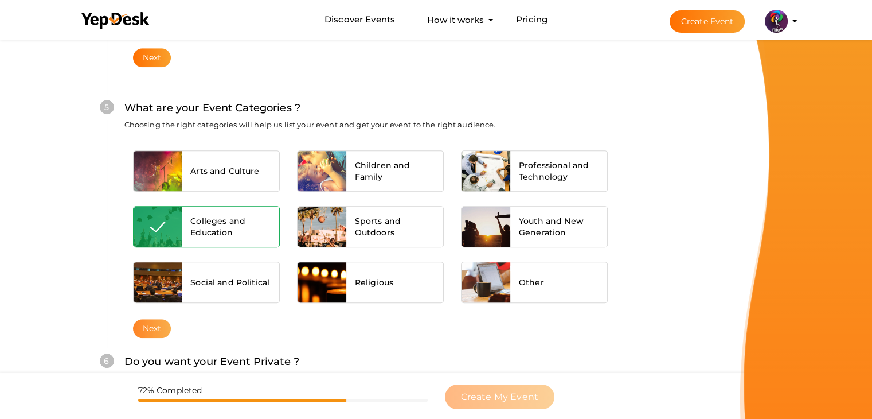
click at [151, 330] on button "Next" at bounding box center [152, 328] width 38 height 19
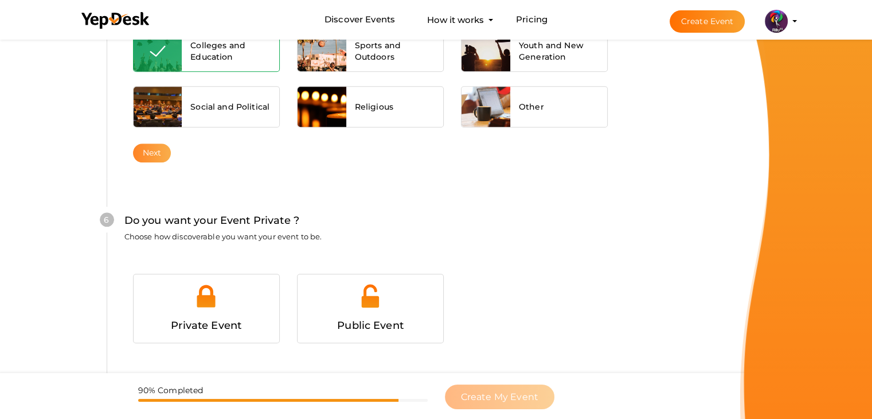
scroll to position [1120, 0]
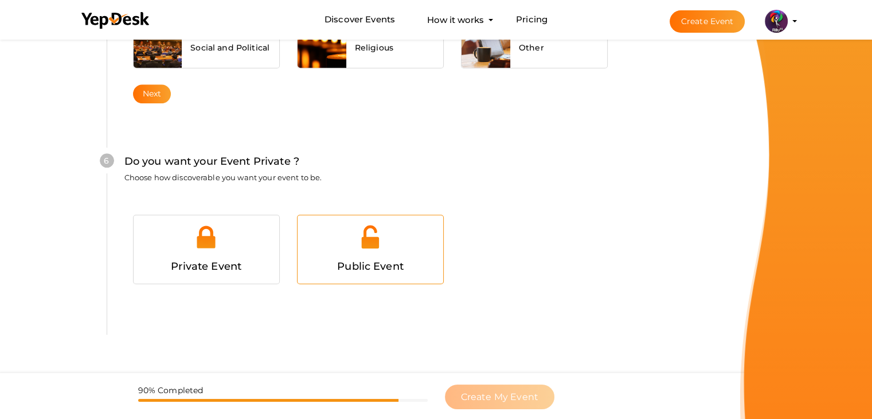
click at [386, 258] on div "Public Event" at bounding box center [370, 266] width 128 height 17
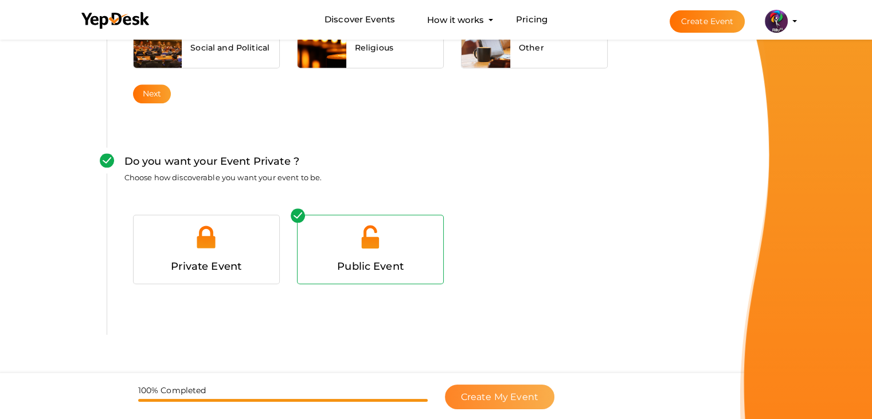
click at [499, 388] on button "Create My Event" at bounding box center [500, 396] width 110 height 25
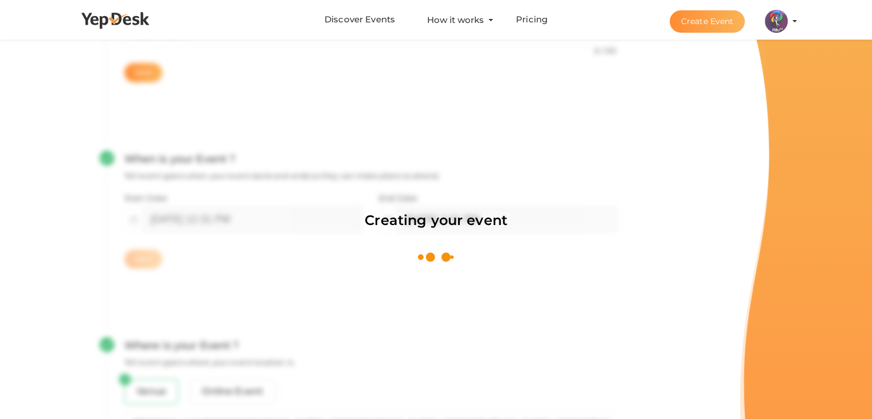
scroll to position [172, 0]
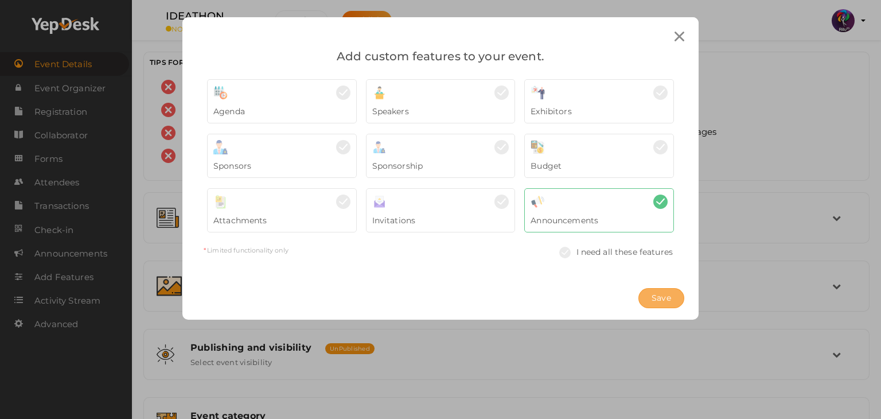
click at [677, 299] on button "Save" at bounding box center [661, 298] width 46 height 20
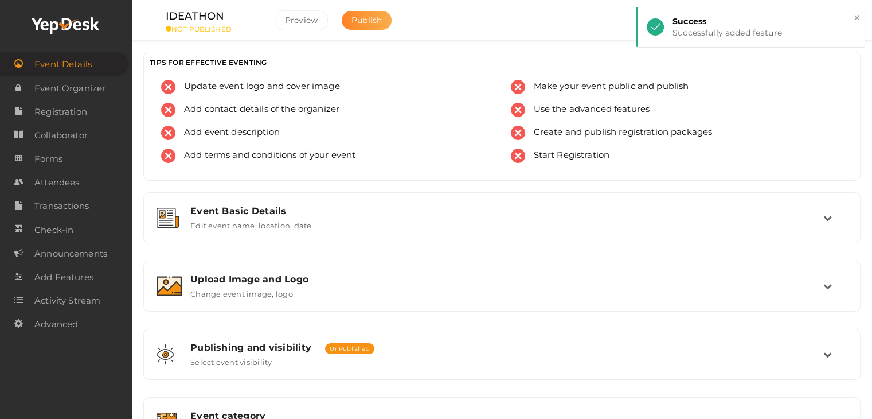
click at [367, 15] on span "Publish" at bounding box center [367, 20] width 30 height 10
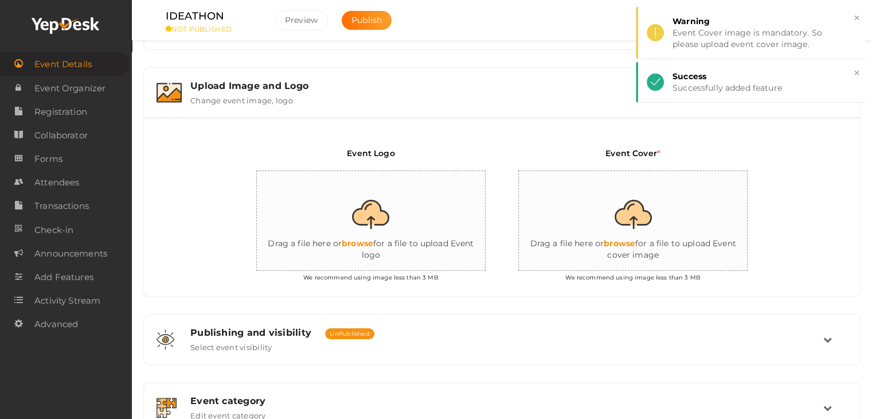
click at [370, 215] on input "file" at bounding box center [371, 221] width 229 height 100
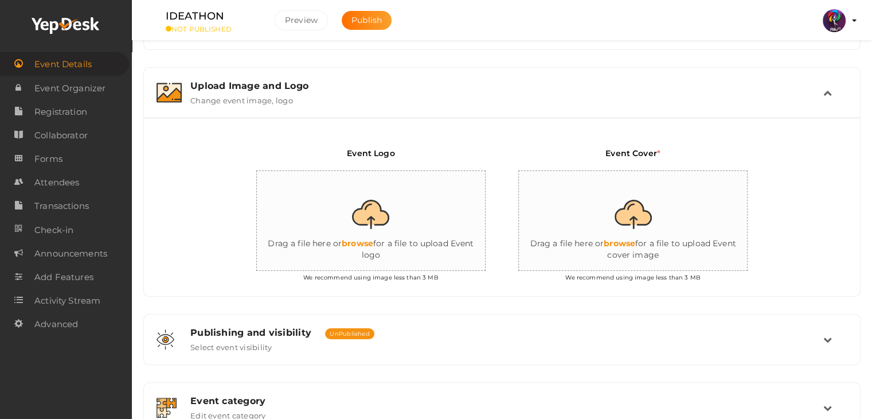
type input "C:\fakepath\logo yepdesk.png"
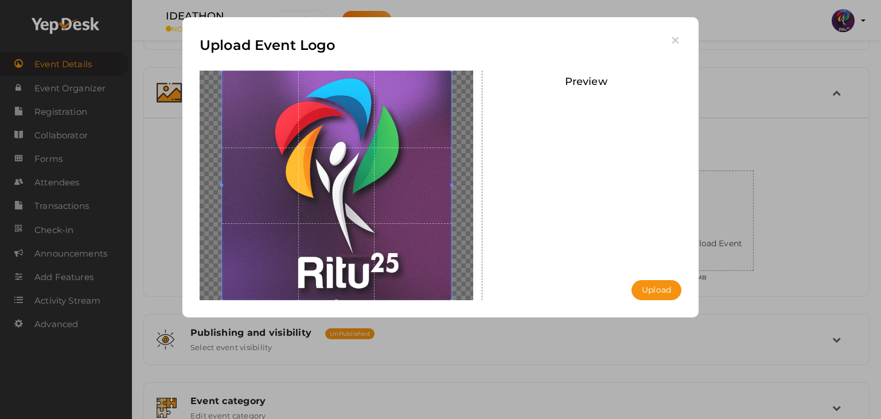
click at [647, 201] on div at bounding box center [586, 179] width 185 height 172
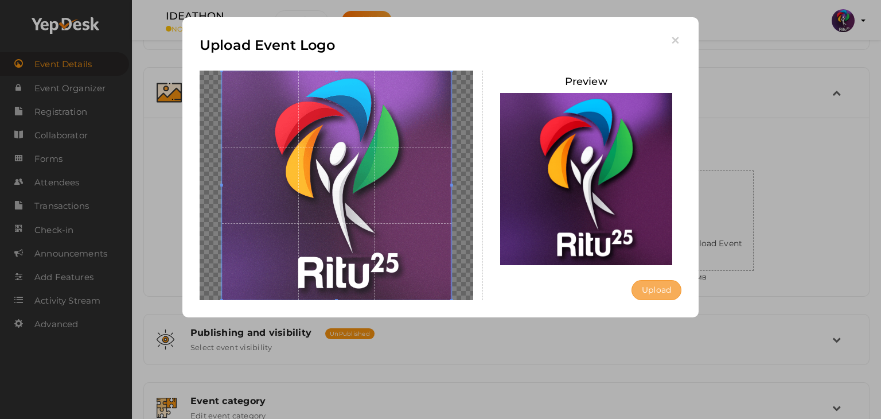
click at [669, 282] on button "Upload" at bounding box center [657, 290] width 50 height 20
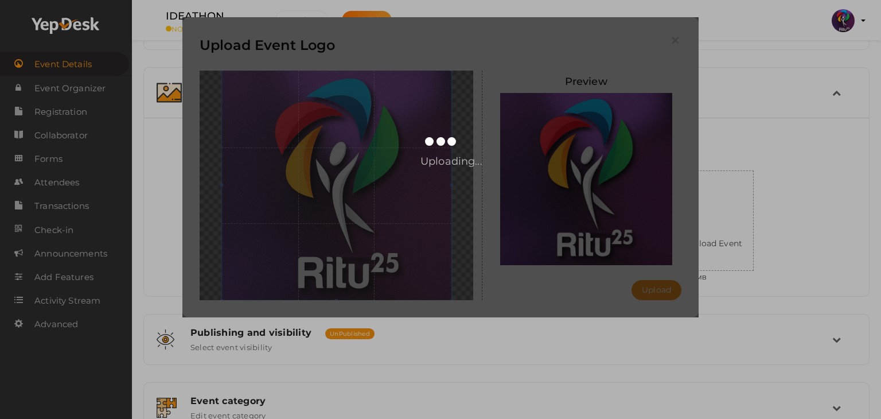
click at [753, 177] on div "Upload Event Logo Preview Upload Uploading..." at bounding box center [440, 209] width 881 height 419
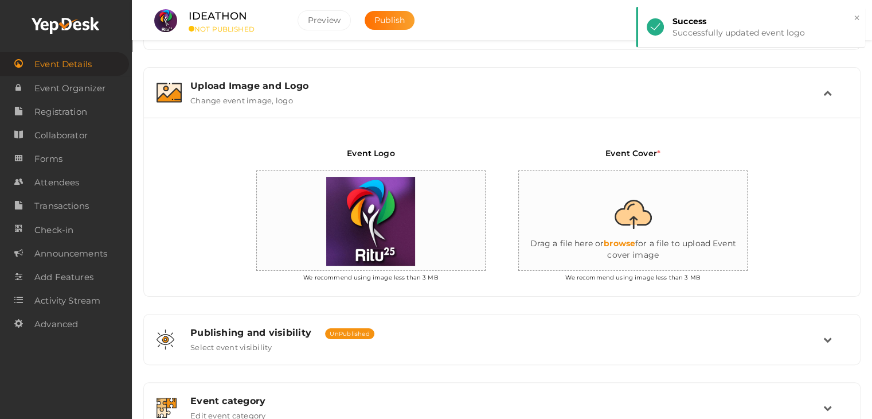
click at [668, 211] on input "file" at bounding box center [633, 221] width 229 height 100
type input "C:\fakepath\IMG-20251012-WA0086.jpg"
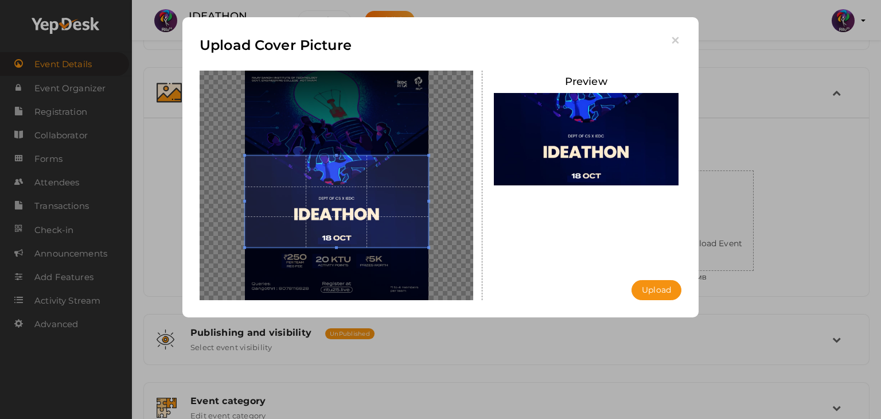
drag, startPoint x: 397, startPoint y: 225, endPoint x: 399, endPoint y: 231, distance: 6.2
click at [399, 231] on span at bounding box center [337, 201] width 184 height 92
click at [661, 286] on button "Upload" at bounding box center [657, 290] width 50 height 20
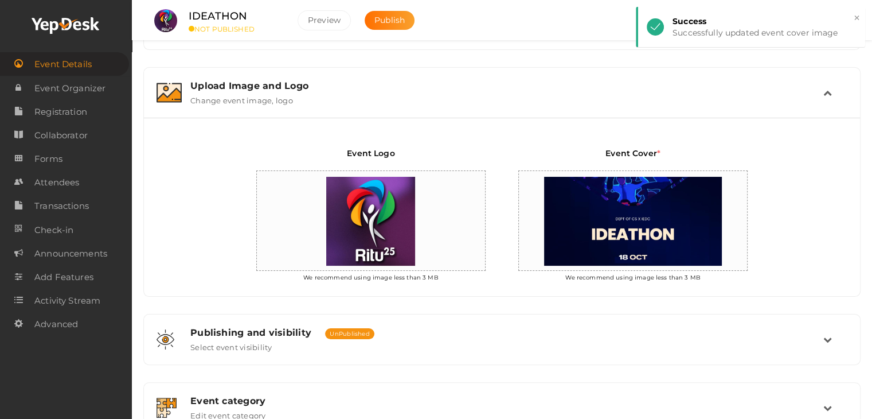
scroll to position [371, 0]
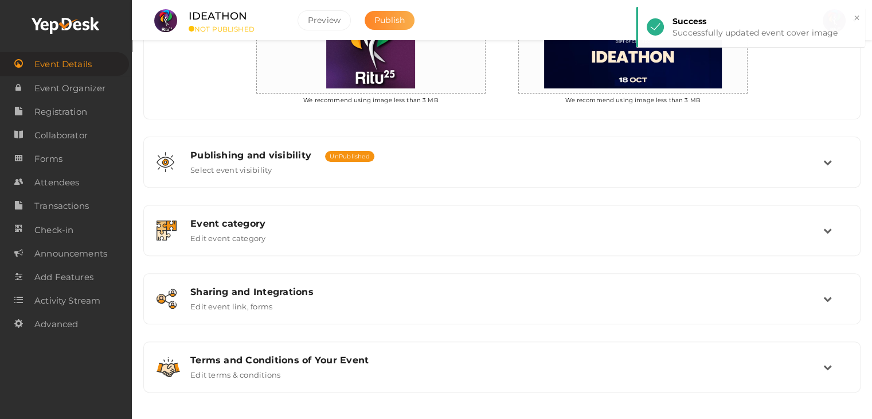
click at [385, 24] on span "Publish" at bounding box center [390, 20] width 30 height 10
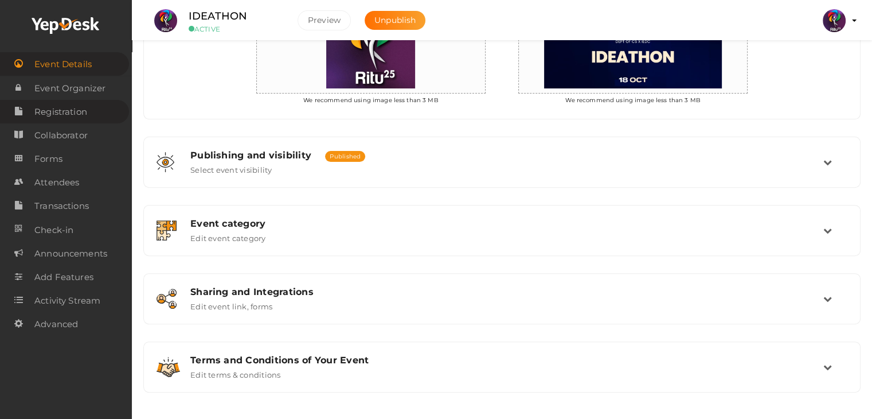
click at [79, 110] on span "Registration" at bounding box center [60, 111] width 53 height 23
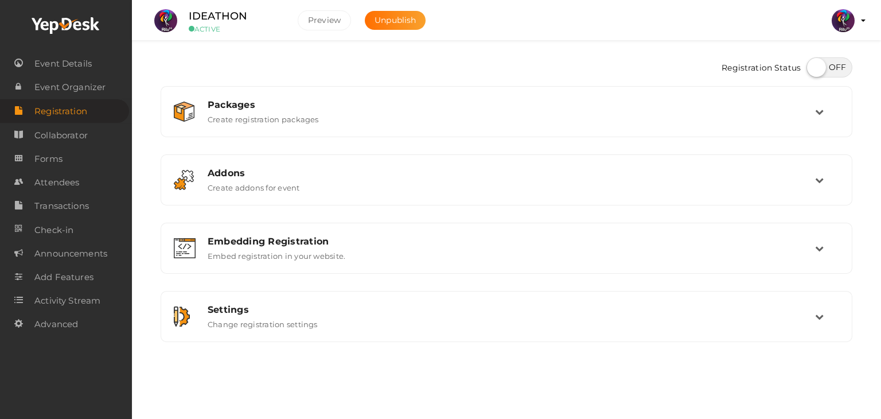
click at [847, 66] on label at bounding box center [829, 67] width 46 height 20
click at [814, 66] on input "checkbox" at bounding box center [809, 63] width 7 height 7
checkbox input "true"
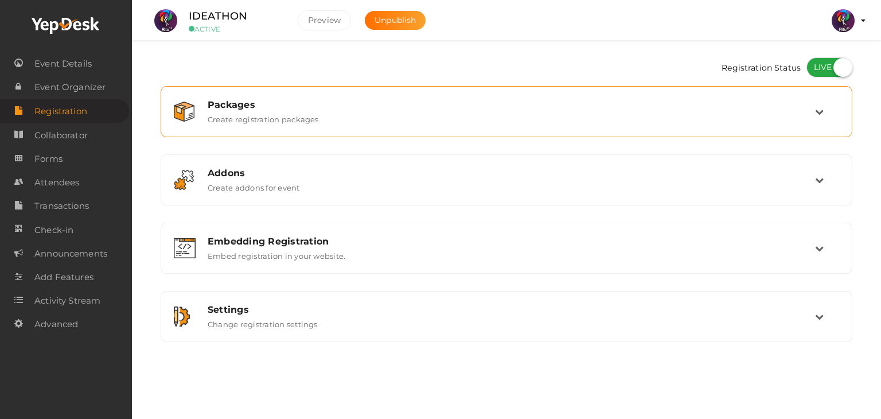
click at [418, 110] on div "Packages Create registration packages" at bounding box center [507, 111] width 616 height 25
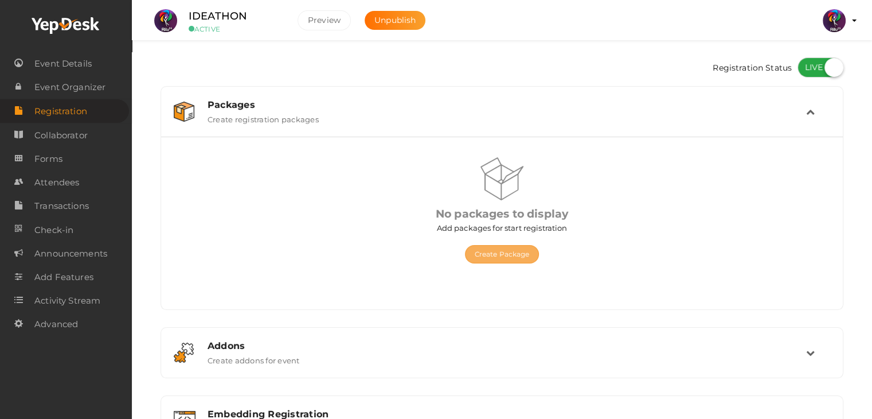
click at [482, 250] on button "Create Package" at bounding box center [502, 254] width 75 height 18
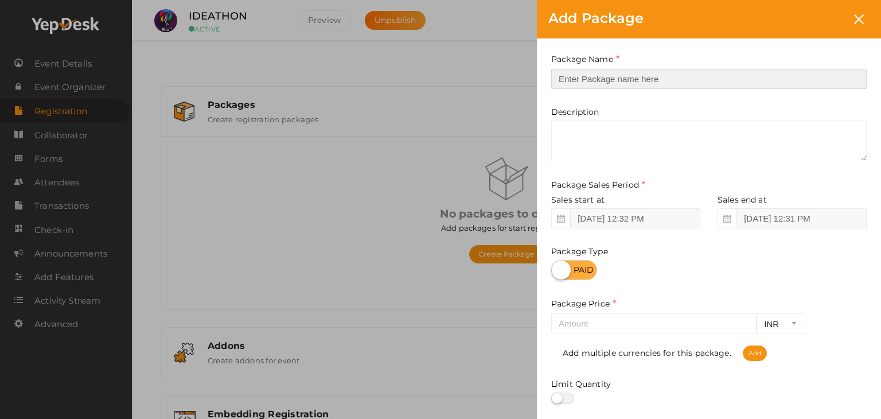
click at [708, 76] on input "text" at bounding box center [708, 79] width 315 height 20
type input "Registration"
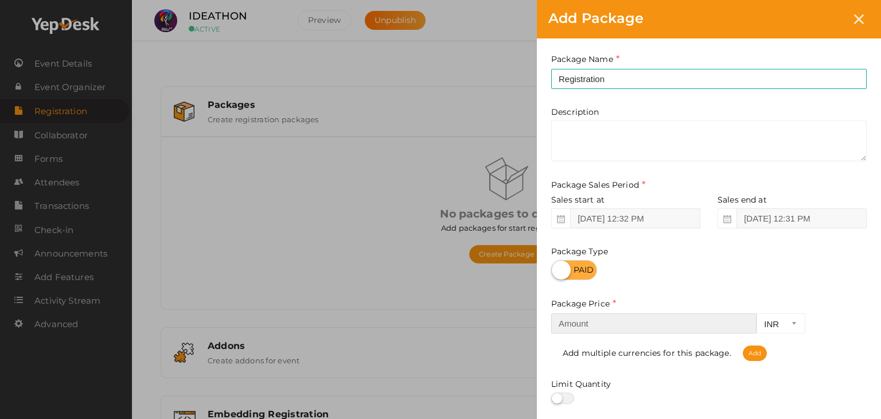
click at [636, 331] on input "number" at bounding box center [653, 323] width 205 height 20
type input "250"
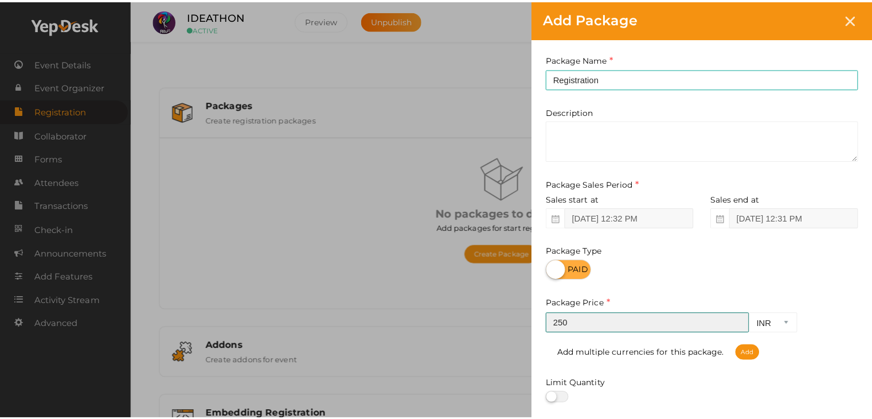
scroll to position [142, 0]
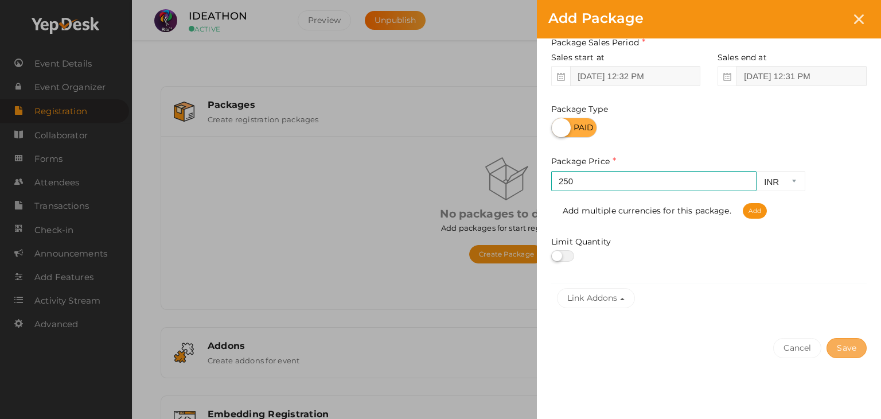
click at [839, 344] on button "Save" at bounding box center [847, 348] width 40 height 20
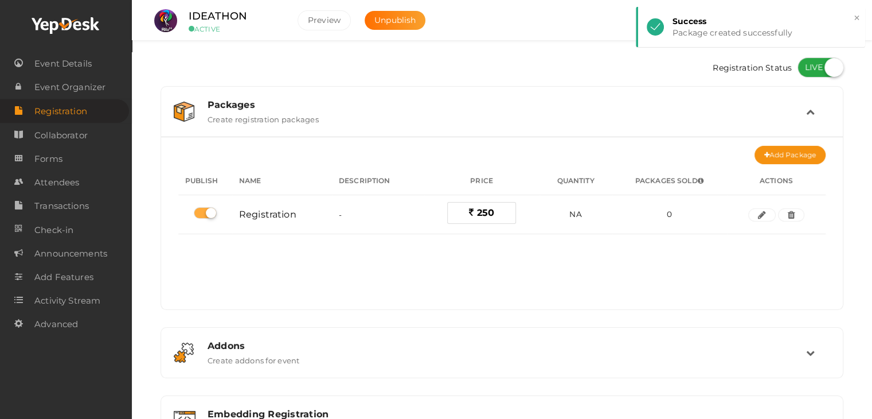
scroll to position [153, 0]
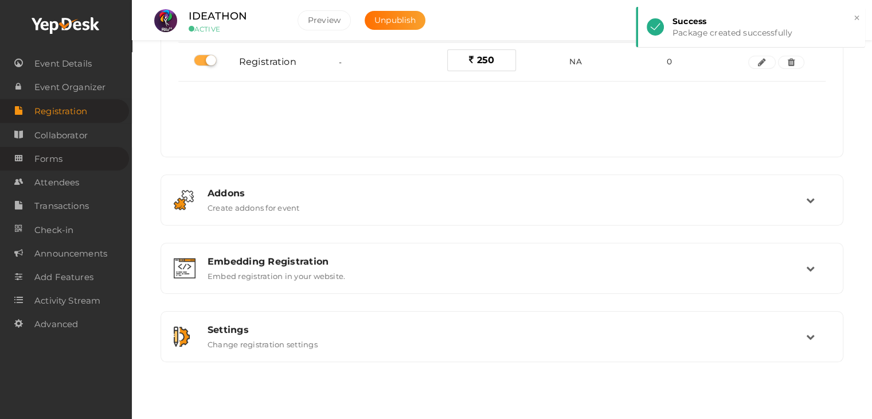
click at [56, 154] on span "Forms" at bounding box center [48, 158] width 28 height 23
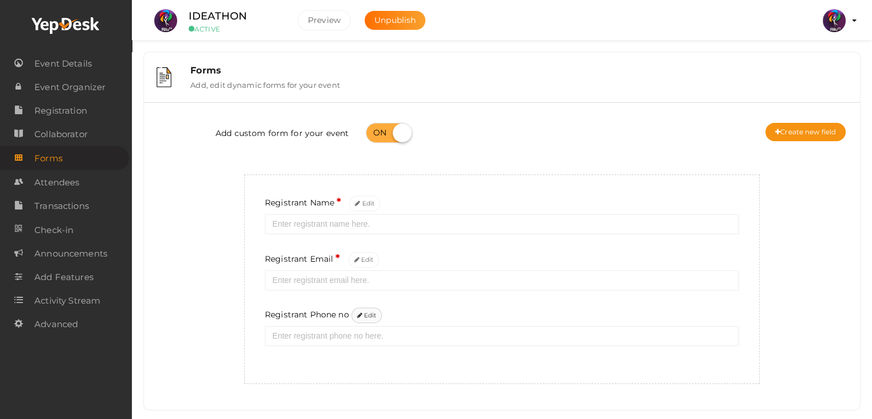
click at [372, 315] on button "Edit" at bounding box center [367, 314] width 31 height 15
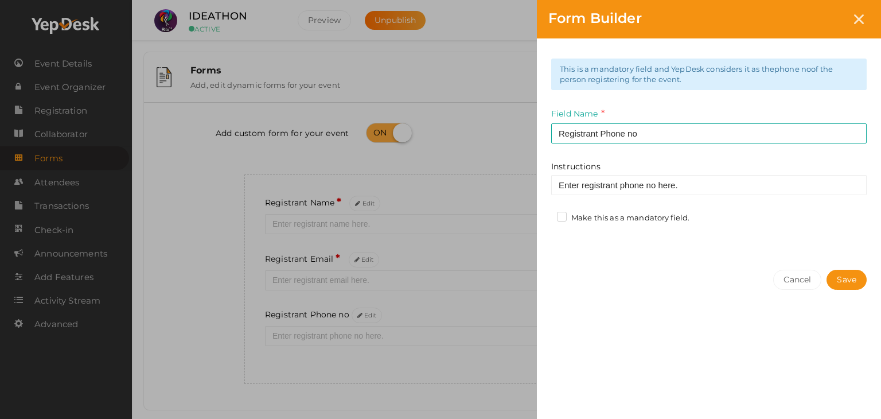
click at [563, 219] on label "Make this as a mandatory field." at bounding box center [623, 217] width 132 height 11
click at [545, 215] on input "Make this as a mandatory field." at bounding box center [545, 215] width 0 height 0
click at [855, 278] on button "Save" at bounding box center [847, 280] width 40 height 20
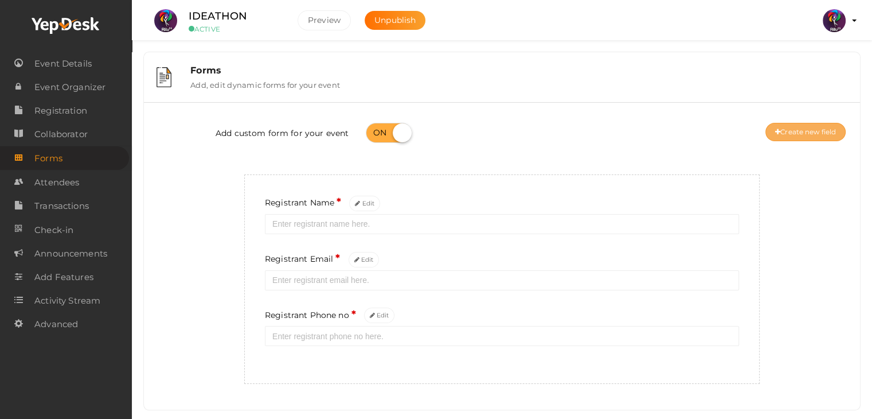
drag, startPoint x: 785, startPoint y: 145, endPoint x: 784, endPoint y: 138, distance: 7.1
click at [784, 138] on div "Add custom form for your event Create new field" at bounding box center [502, 134] width 699 height 46
click at [783, 133] on button "Create new field" at bounding box center [806, 132] width 80 height 18
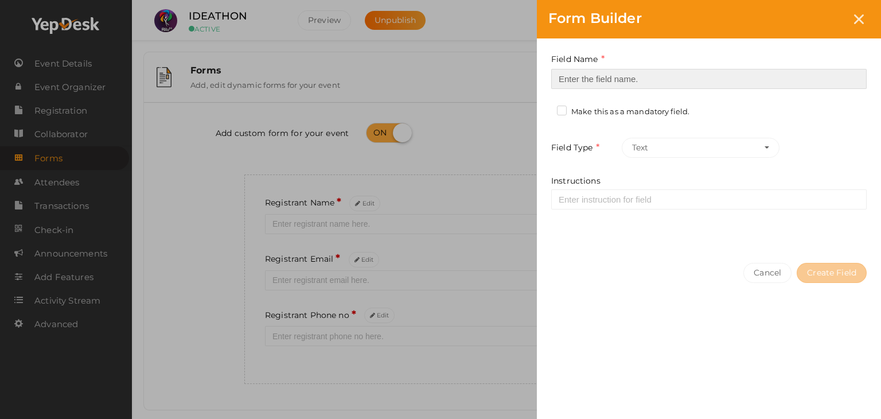
click at [562, 81] on input at bounding box center [708, 79] width 315 height 20
type input "Registrant College"
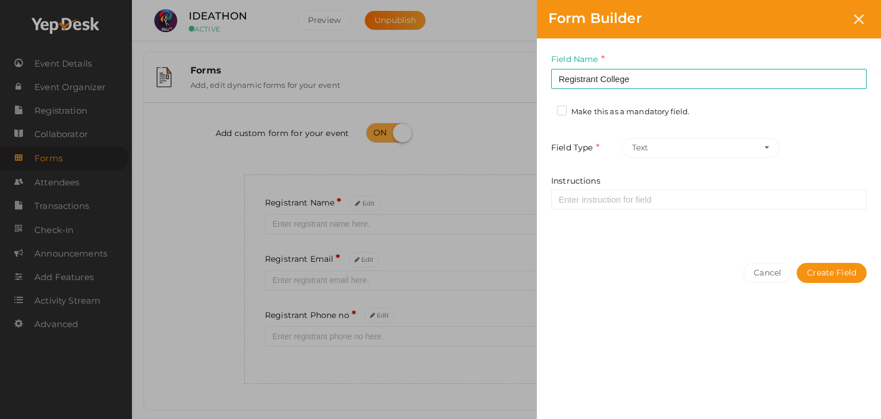
click at [562, 111] on label "Make this as a mandatory field." at bounding box center [623, 111] width 132 height 11
click at [545, 108] on input "Make this as a mandatory field." at bounding box center [545, 108] width 0 height 0
click at [835, 272] on button "Create Field" at bounding box center [832, 273] width 70 height 20
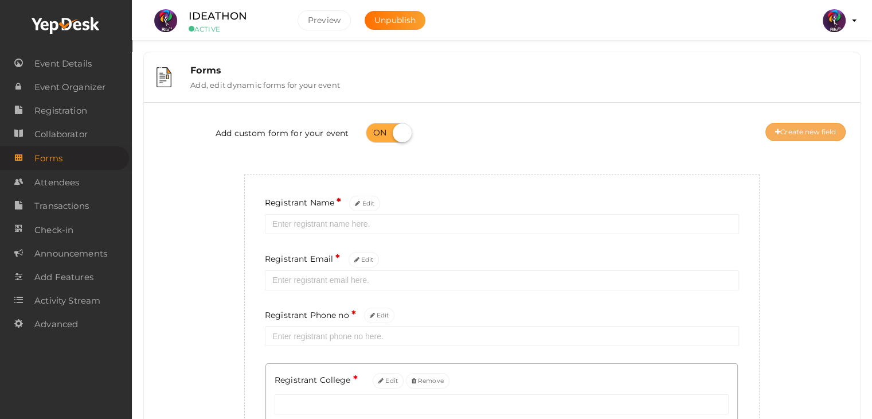
click at [785, 130] on button "Create new field" at bounding box center [806, 132] width 80 height 18
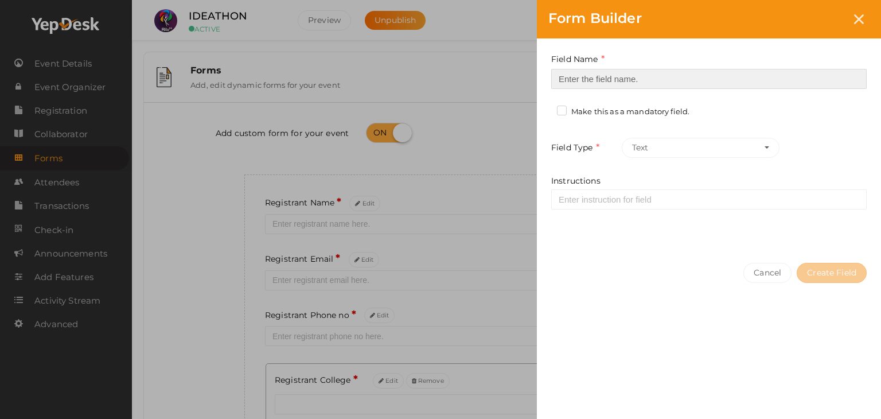
click at [566, 82] on input at bounding box center [708, 79] width 315 height 20
type input "Refferal ID"
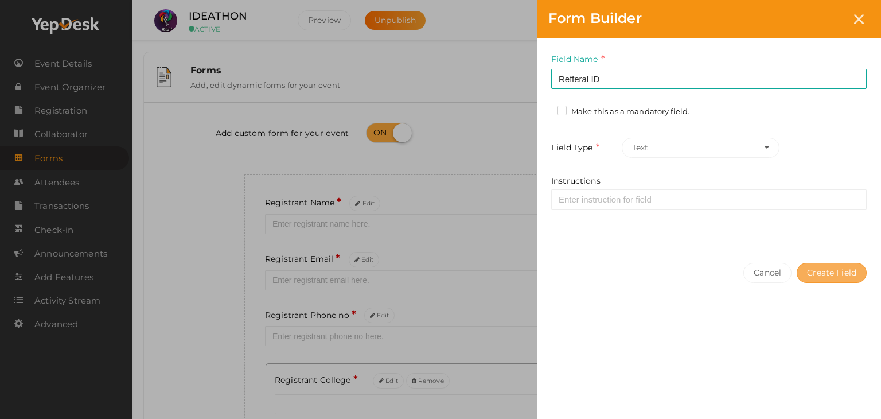
click at [817, 270] on button "Create Field" at bounding box center [832, 273] width 70 height 20
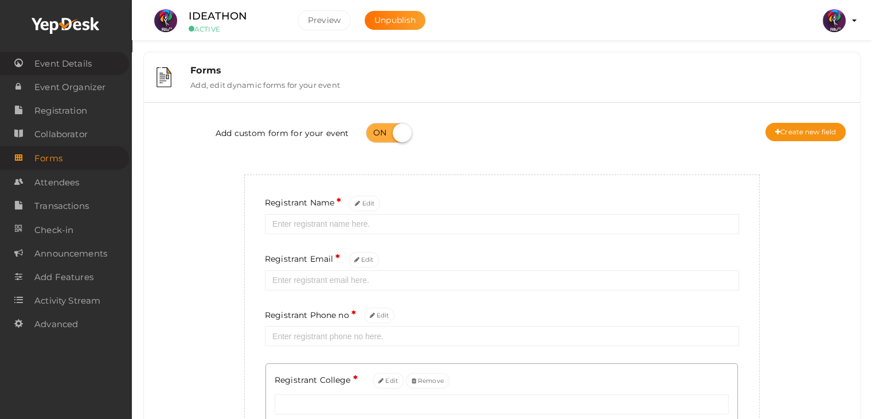
click at [60, 62] on span "Event Details" at bounding box center [62, 63] width 57 height 23
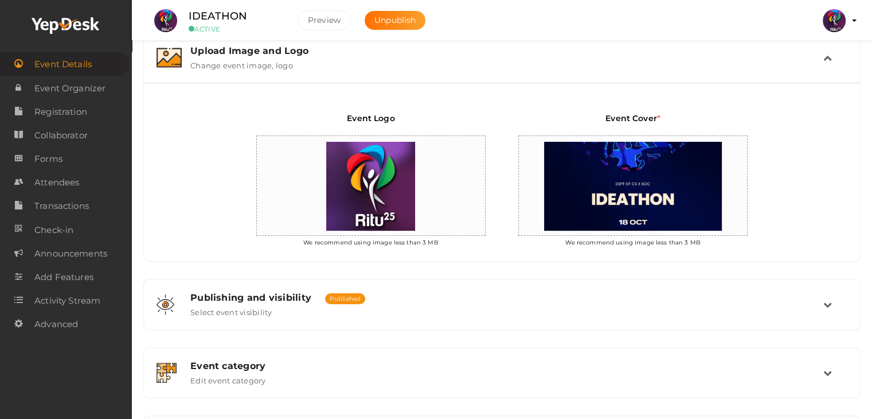
scroll to position [371, 0]
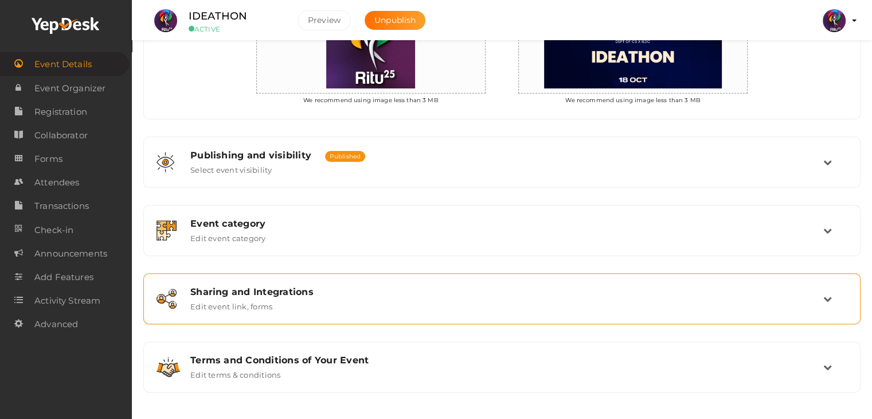
click at [420, 276] on div "Sharing and Integrations Edit event link, forms" at bounding box center [502, 298] width 718 height 51
click at [644, 314] on div "Sharing and Integrations Edit event link, forms" at bounding box center [502, 298] width 705 height 38
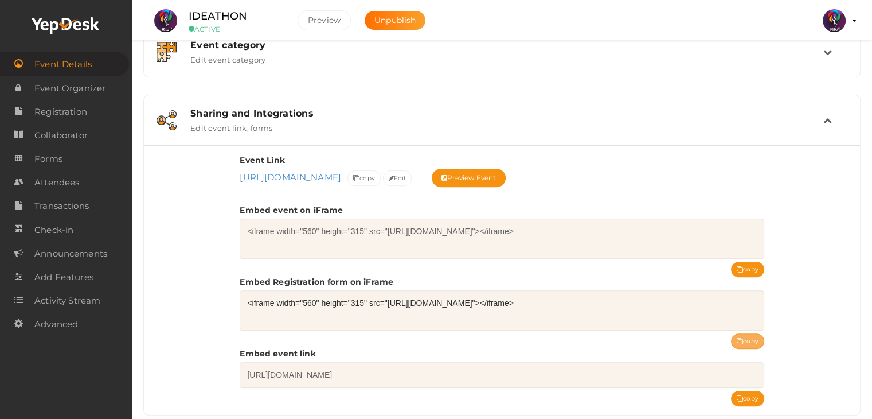
click at [753, 333] on button "copy" at bounding box center [747, 340] width 33 height 15
drag, startPoint x: 257, startPoint y: 13, endPoint x: 188, endPoint y: 11, distance: 69.4
click at [188, 11] on div "IDEATHON ACTIVE" at bounding box center [234, 20] width 115 height 25
copy label "IDEATHON"
click at [272, 11] on div "IDEATHON ACTIVE" at bounding box center [234, 20] width 115 height 25
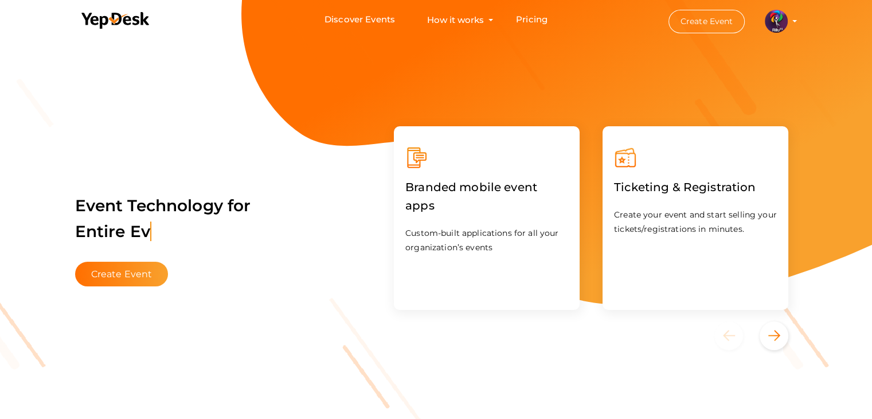
click at [240, 235] on label "Event Technology for Entire Ev" at bounding box center [163, 218] width 176 height 80
click at [143, 276] on button "Create Event" at bounding box center [121, 274] width 93 height 25
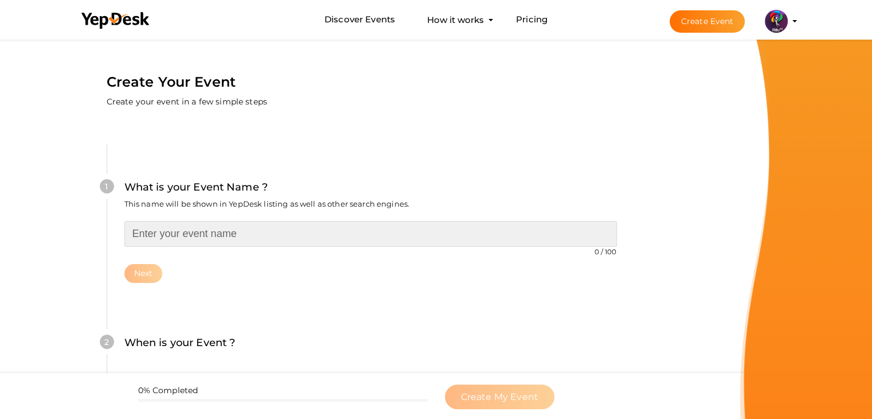
click at [229, 232] on input "text" at bounding box center [370, 234] width 493 height 26
type input "PITCH THE PRODUCT"
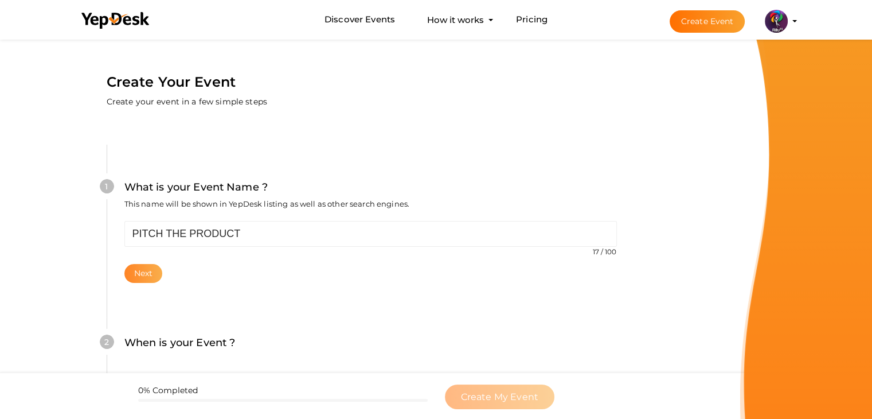
click at [149, 275] on button "Next" at bounding box center [143, 273] width 38 height 19
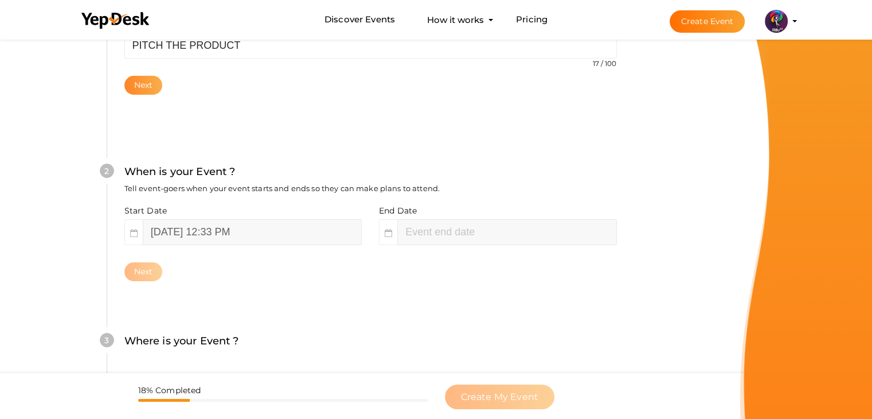
scroll to position [236, 0]
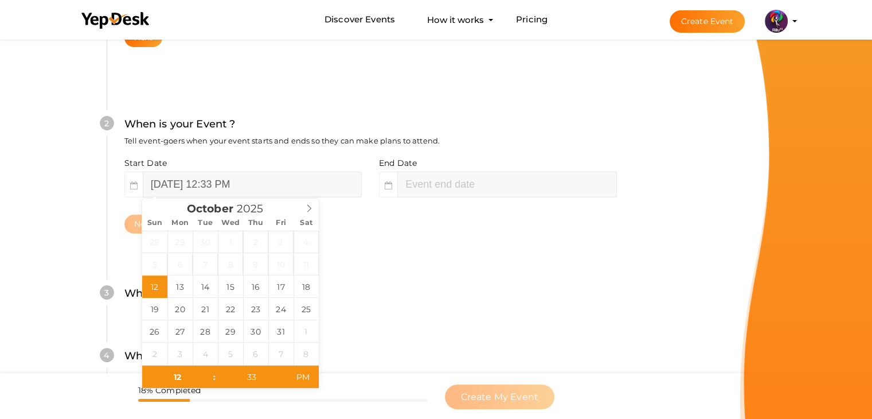
type input "October 12, 2025 2:33 PM"
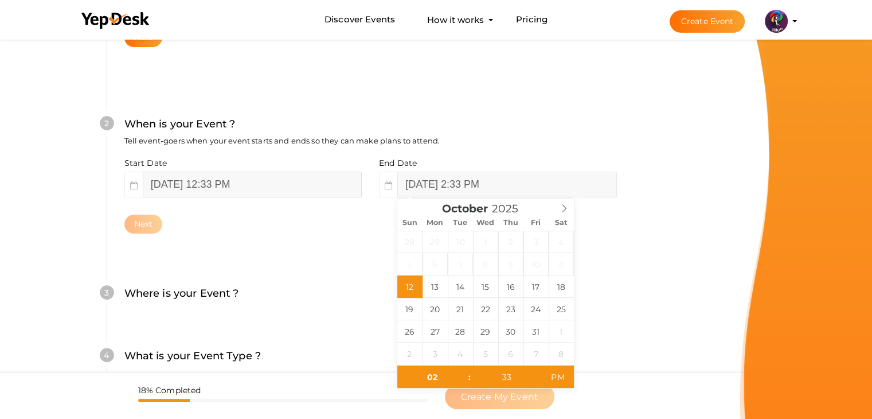
click at [170, 185] on input "October 12, 2025 12:33 PM" at bounding box center [252, 184] width 219 height 26
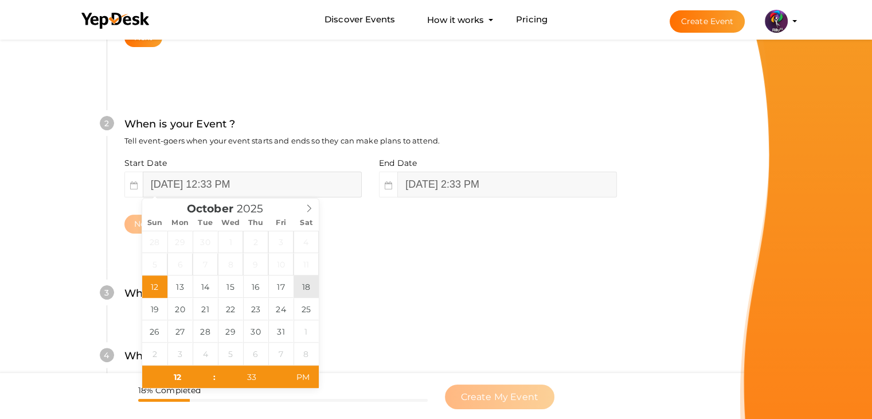
type input "October 18, 2025 12:33 PM"
type input "October 18, 2025 2:33 PM"
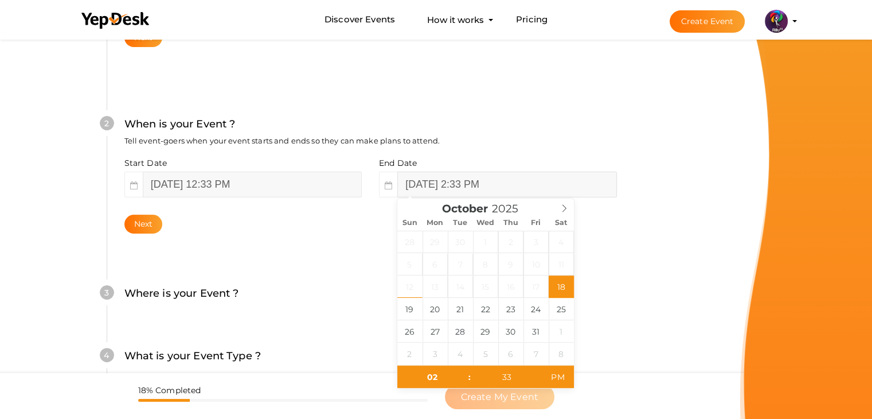
click at [432, 185] on input "October 18, 2025 2:33 PM" at bounding box center [506, 184] width 219 height 26
click at [154, 227] on button "Next" at bounding box center [143, 224] width 38 height 19
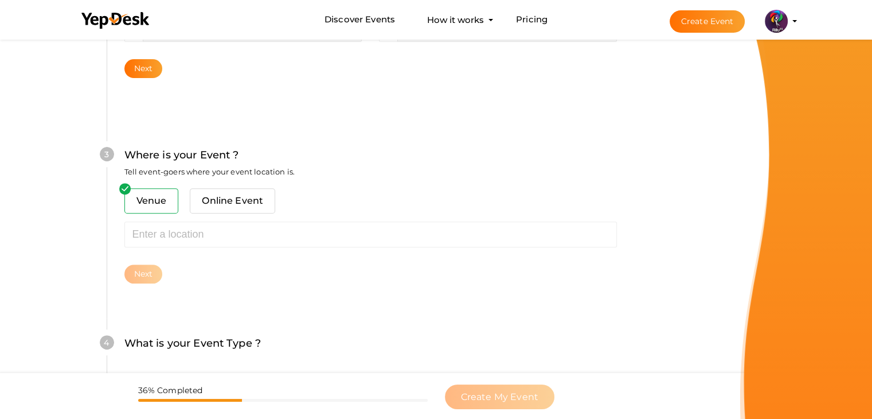
scroll to position [422, 0]
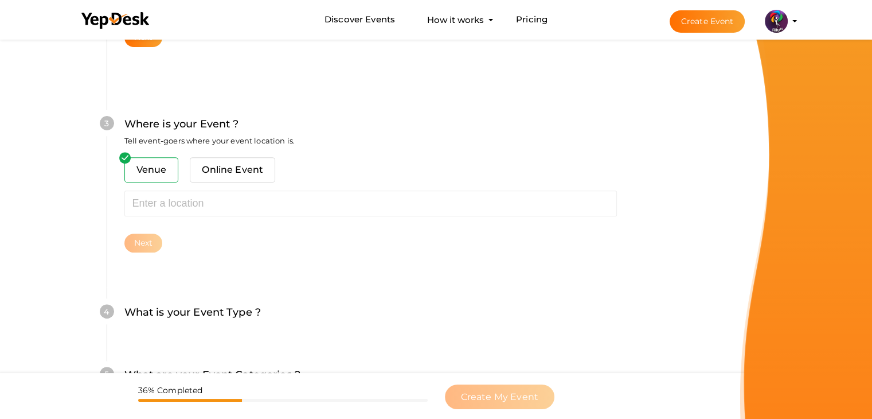
click at [172, 216] on div "Venue Online Event Sorry! Couldn't find location. Please choose one from sugges…" at bounding box center [370, 204] width 493 height 95
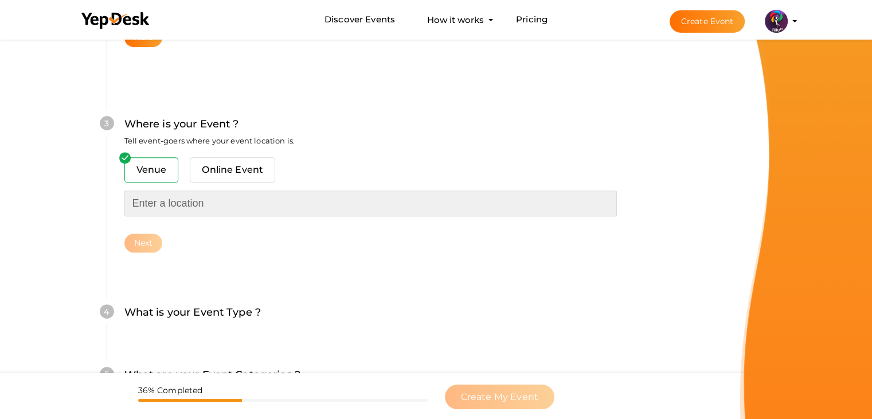
click at [172, 209] on input "text" at bounding box center [370, 203] width 493 height 26
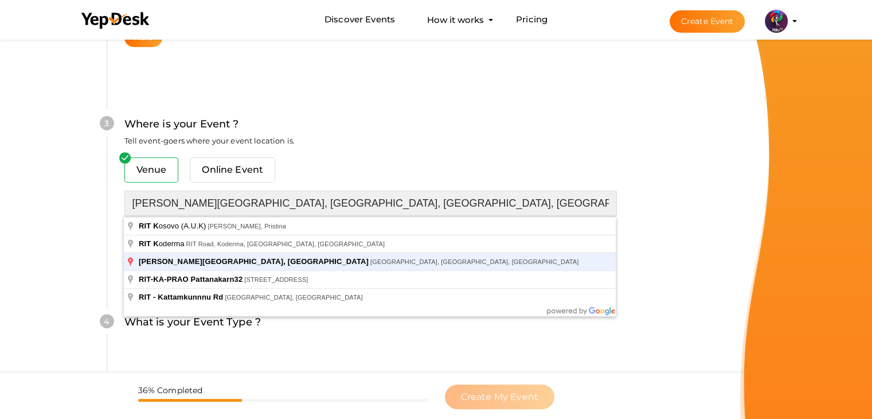
type input "[PERSON_NAME][GEOGRAPHIC_DATA], [GEOGRAPHIC_DATA], [GEOGRAPHIC_DATA], [GEOGRAPH…"
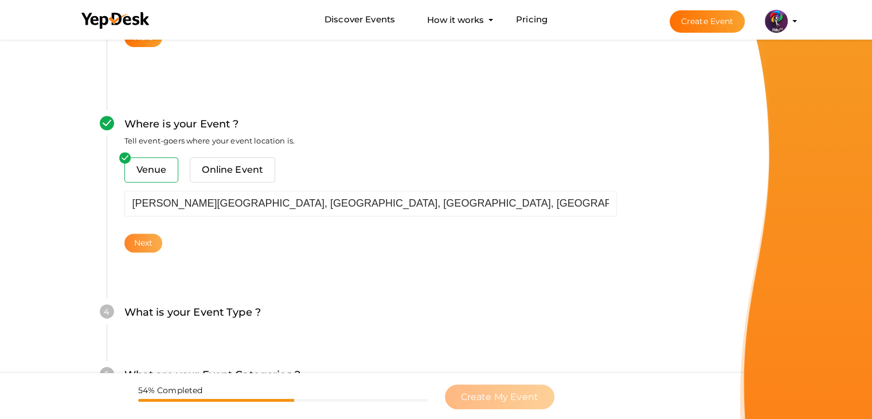
click at [145, 241] on button "Next" at bounding box center [143, 242] width 38 height 19
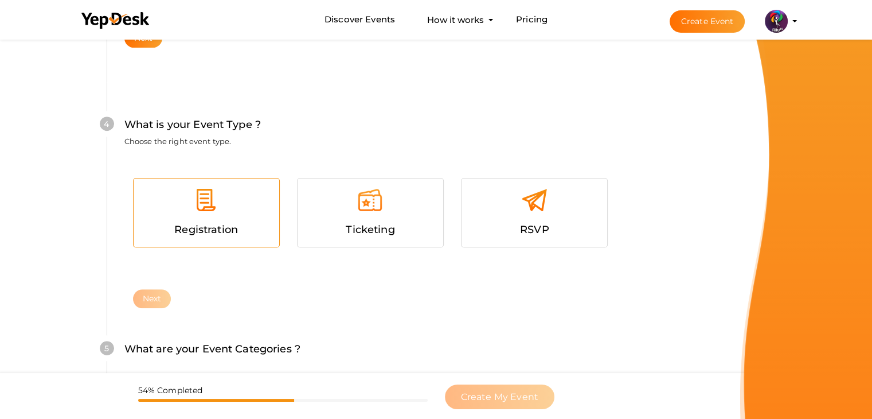
scroll to position [627, 0]
click at [239, 219] on div at bounding box center [206, 203] width 128 height 34
click at [159, 290] on button "Next" at bounding box center [152, 298] width 38 height 19
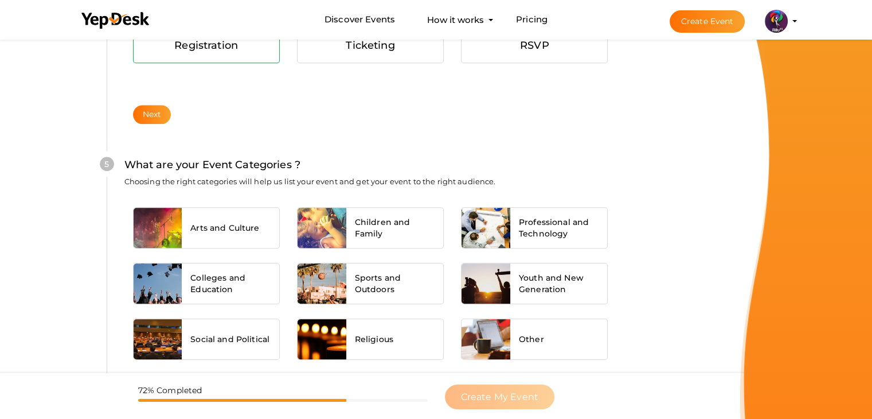
scroll to position [868, 0]
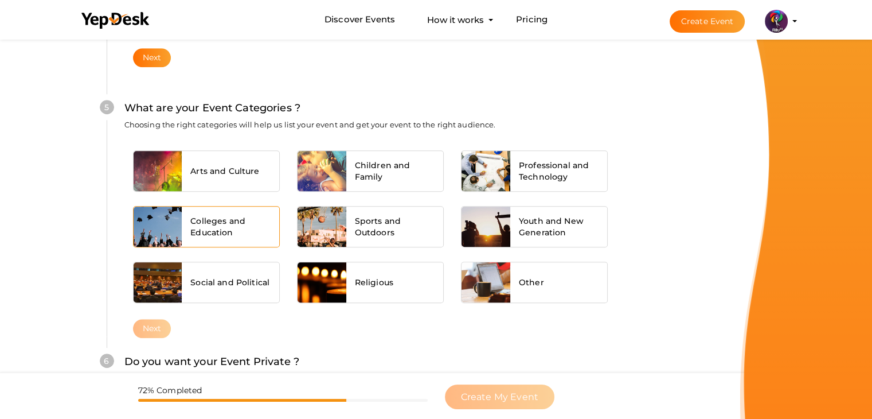
click at [215, 229] on span "Colleges and Education" at bounding box center [230, 226] width 80 height 23
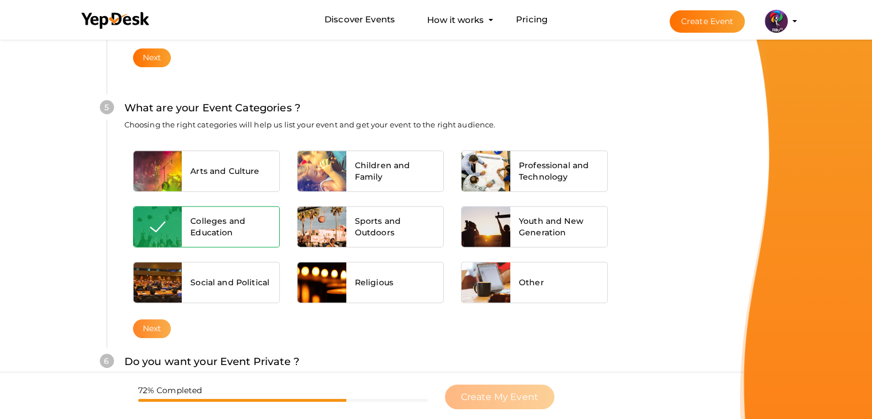
click at [137, 331] on button "Next" at bounding box center [152, 328] width 38 height 19
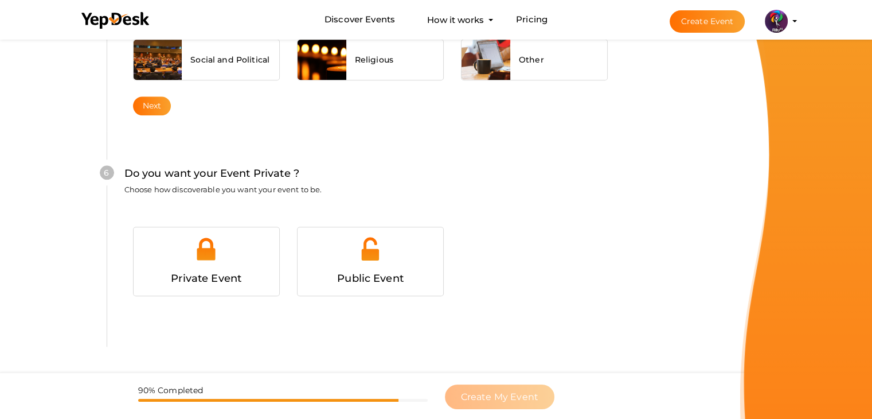
scroll to position [1120, 0]
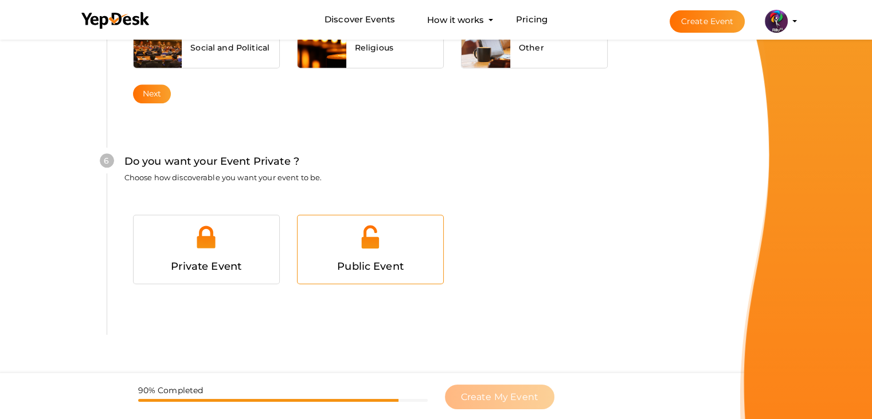
click at [340, 250] on div at bounding box center [370, 241] width 128 height 34
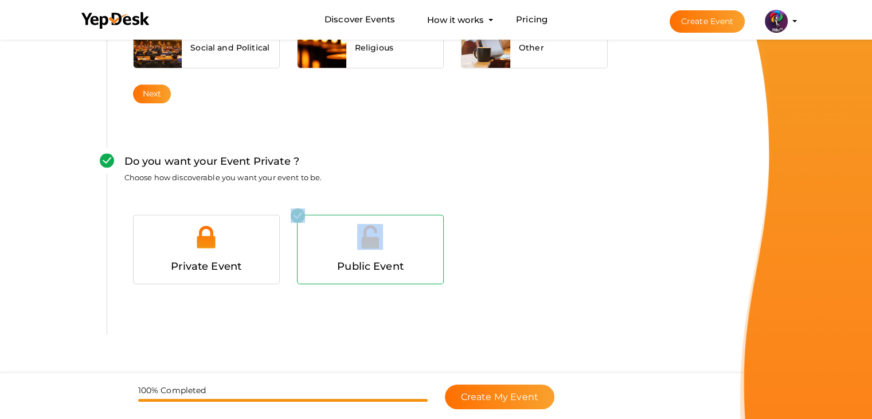
click at [340, 250] on div at bounding box center [370, 241] width 128 height 34
click at [532, 388] on button "Create My Event" at bounding box center [500, 396] width 110 height 25
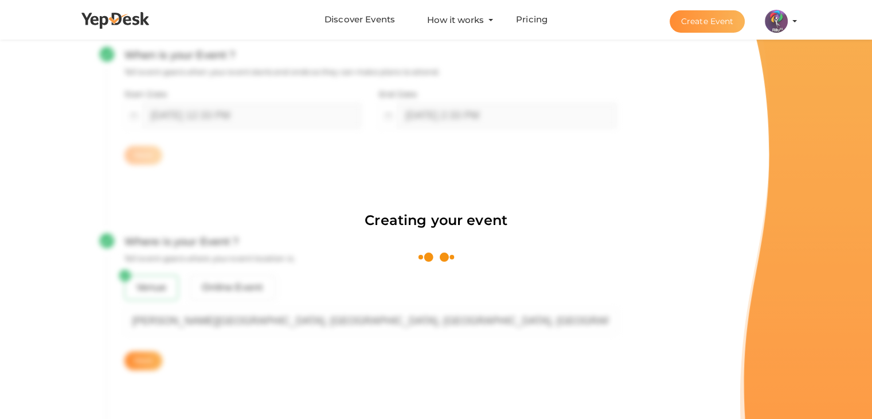
scroll to position [172, 0]
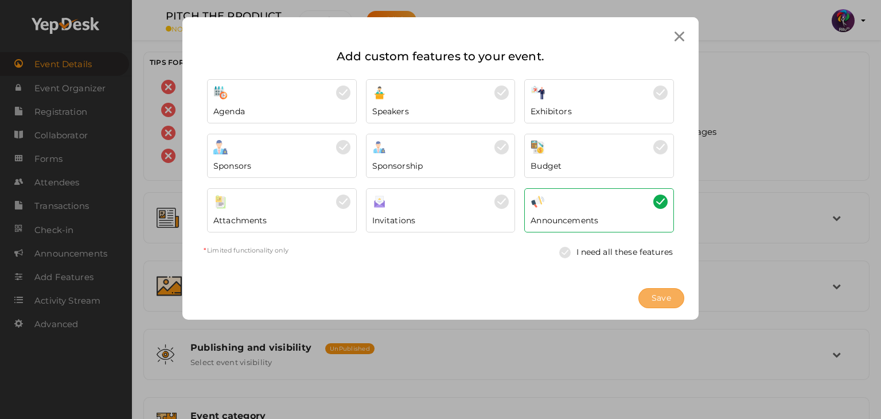
click at [662, 299] on span "Save" at bounding box center [662, 298] width 20 height 12
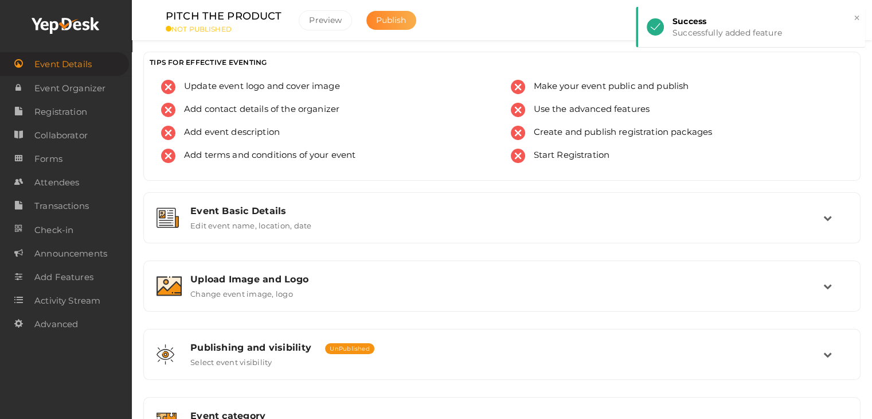
click at [379, 15] on span "Publish" at bounding box center [391, 20] width 30 height 10
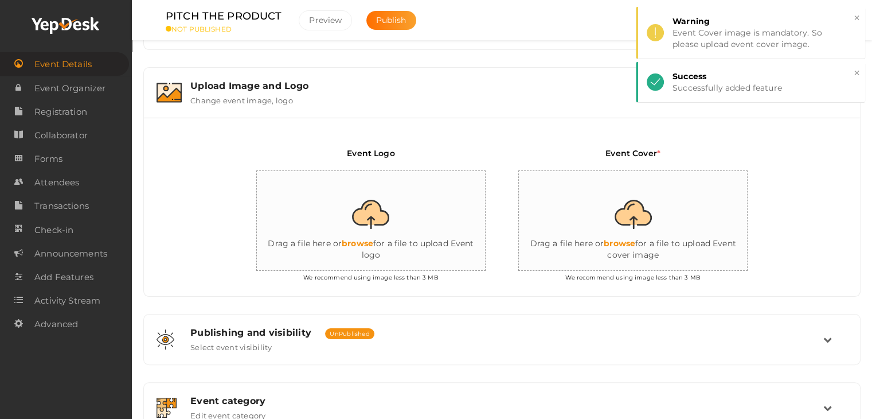
click at [395, 186] on input "file" at bounding box center [371, 221] width 229 height 100
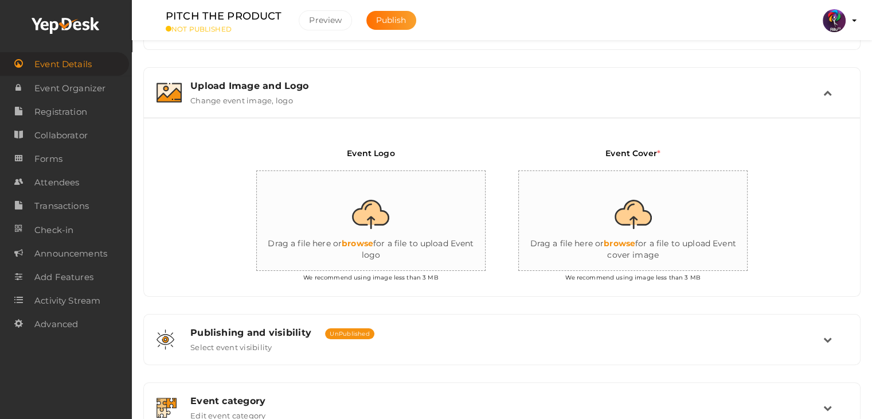
type input "C:\fakepath\logo yepdesk.png"
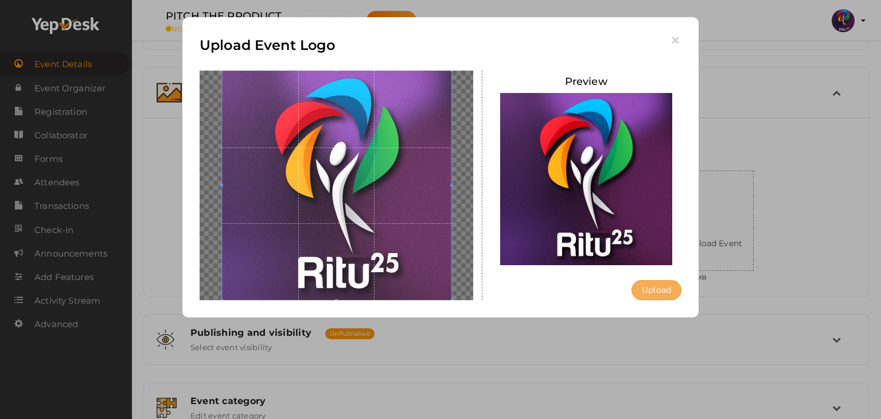
click at [649, 290] on button "Upload" at bounding box center [657, 290] width 50 height 20
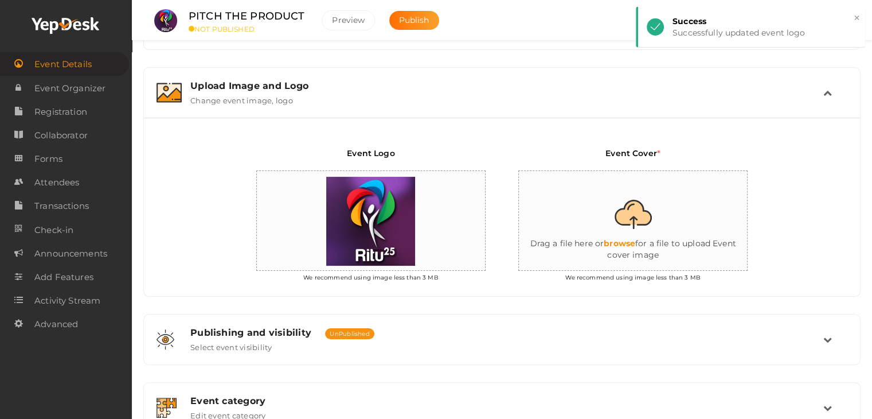
click at [636, 202] on input "file" at bounding box center [633, 221] width 229 height 100
type input "C:\fakepath\IMG-20251012-WA0087.jpg"
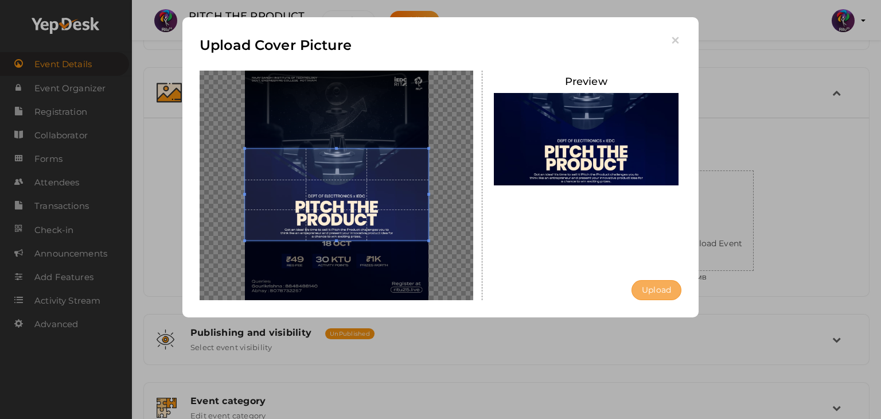
click at [649, 299] on button "Upload" at bounding box center [657, 290] width 50 height 20
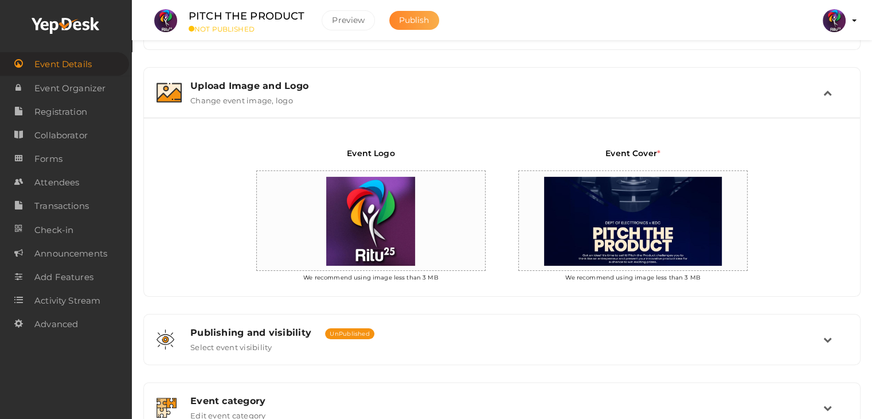
click at [419, 24] on span "Publish" at bounding box center [414, 20] width 30 height 10
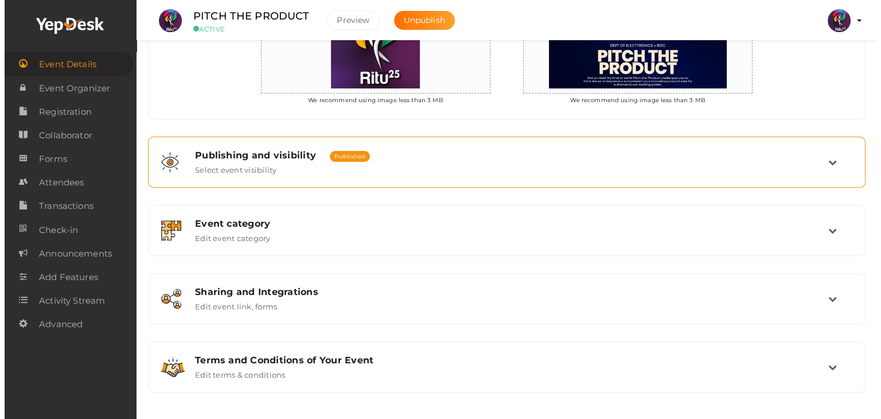
scroll to position [0, 0]
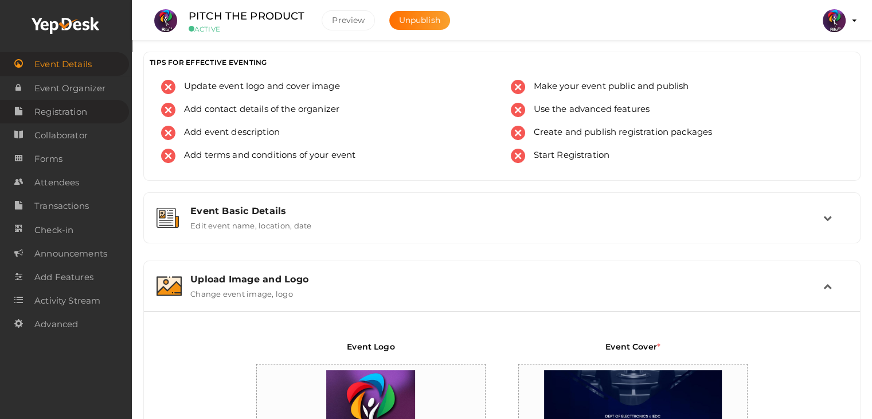
click at [62, 116] on span "Registration" at bounding box center [60, 111] width 53 height 23
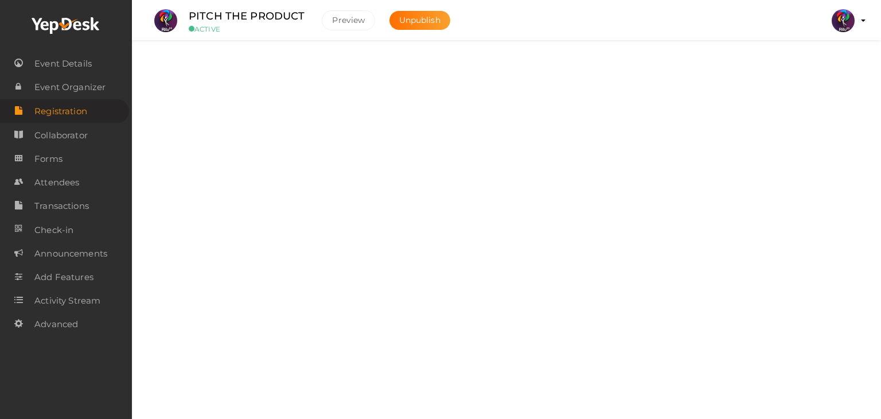
click at [840, 66] on label at bounding box center [829, 67] width 46 height 20
click at [814, 66] on input "checkbox" at bounding box center [809, 63] width 7 height 7
checkbox input "true"
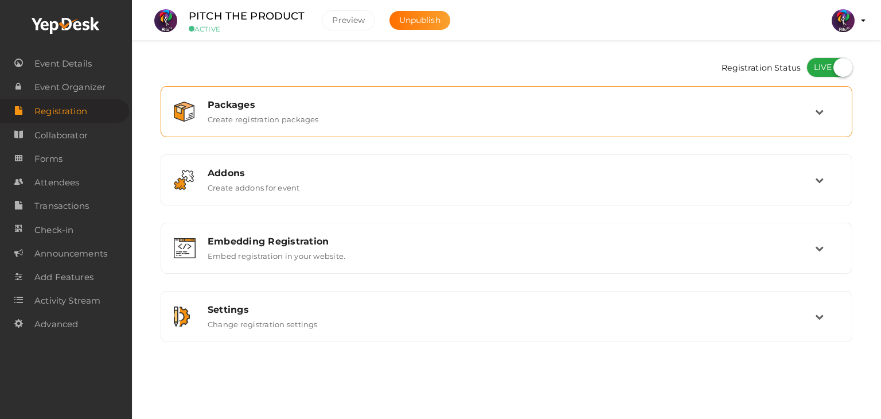
click at [459, 92] on div "Packages Create registration packages" at bounding box center [506, 111] width 679 height 38
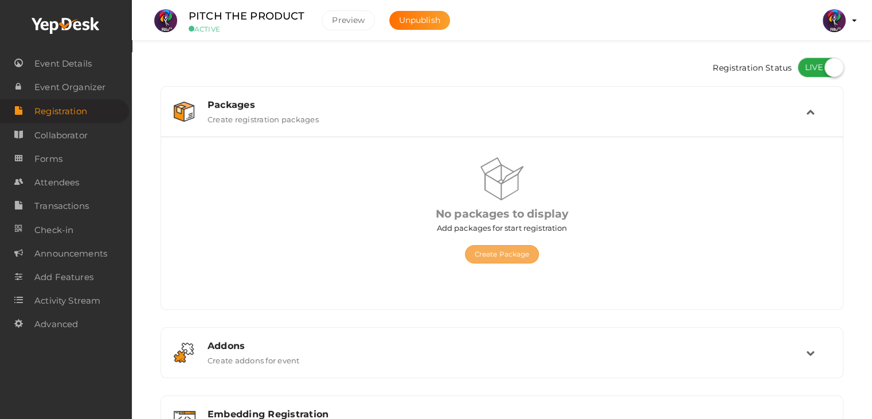
click at [470, 255] on button "Create Package" at bounding box center [502, 254] width 75 height 18
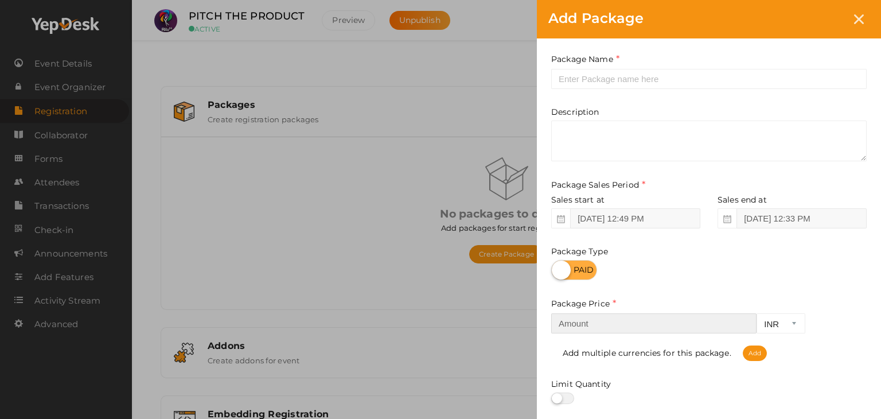
click at [635, 332] on input "number" at bounding box center [653, 323] width 205 height 20
type input "49"
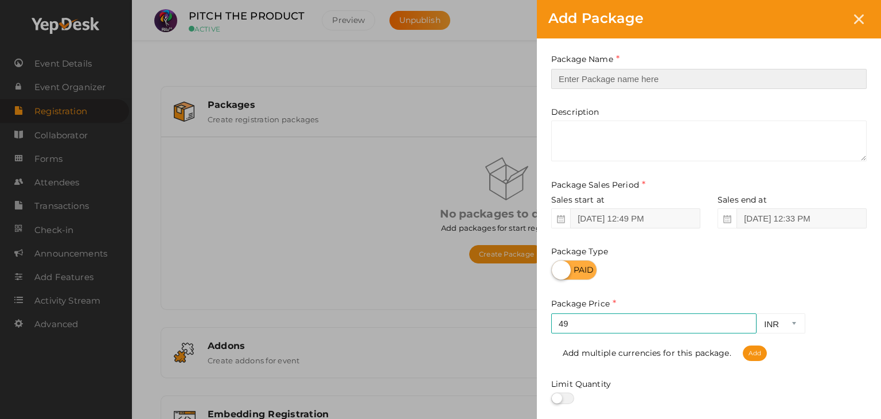
click at [607, 77] on input "text" at bounding box center [708, 79] width 315 height 20
type input "Registration"
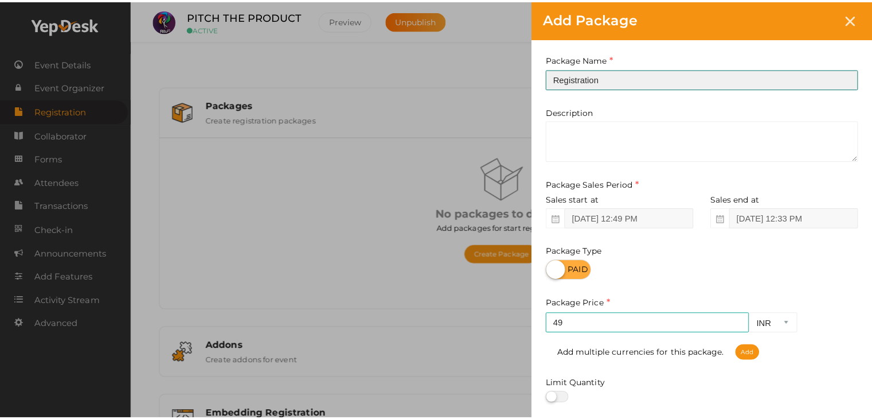
scroll to position [142, 0]
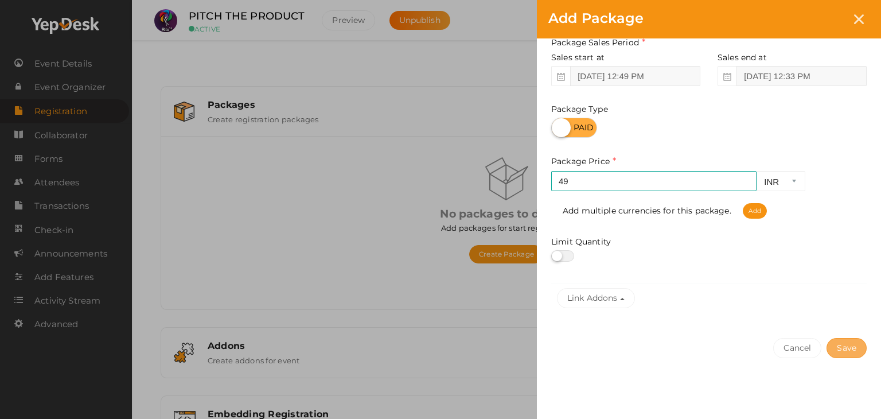
click at [855, 344] on button "Save" at bounding box center [847, 348] width 40 height 20
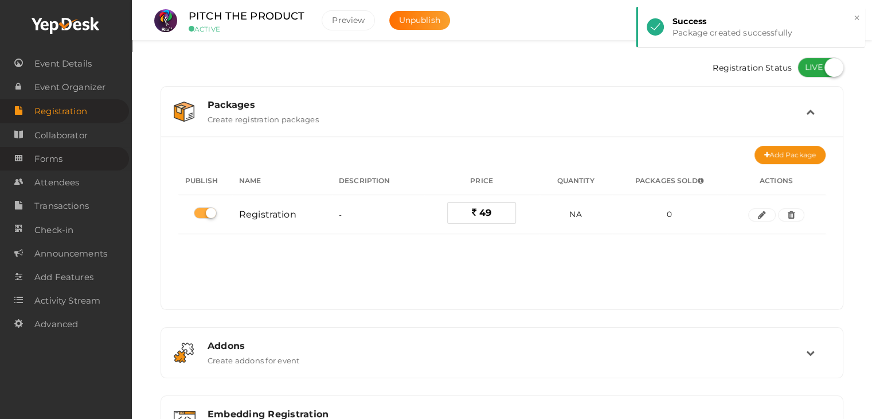
click at [65, 158] on link "Forms" at bounding box center [64, 159] width 129 height 24
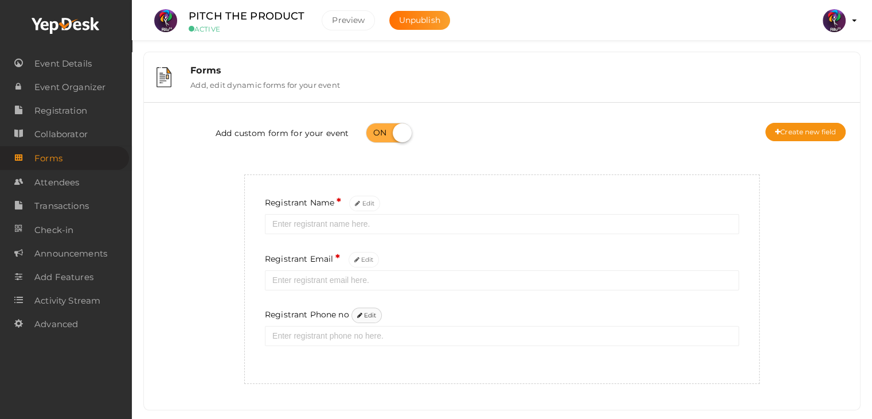
click at [359, 314] on icon at bounding box center [359, 316] width 5 height 6
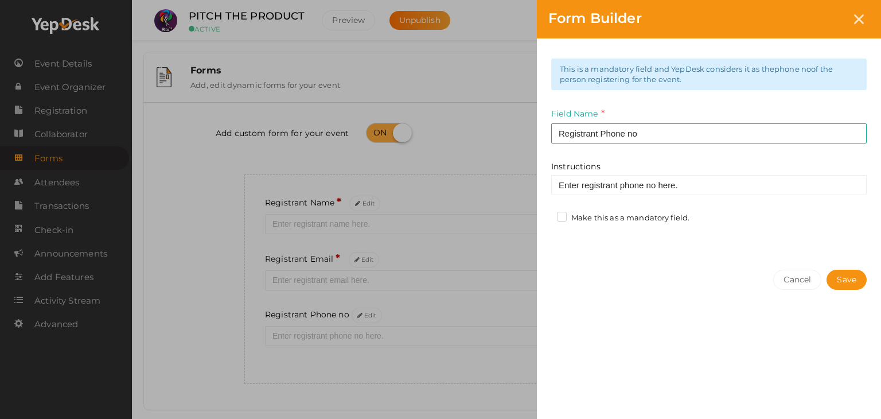
click at [560, 219] on label "Make this as a mandatory field." at bounding box center [623, 217] width 132 height 11
click at [545, 215] on input "Make this as a mandatory field." at bounding box center [545, 215] width 0 height 0
click at [857, 274] on button "Save" at bounding box center [847, 280] width 40 height 20
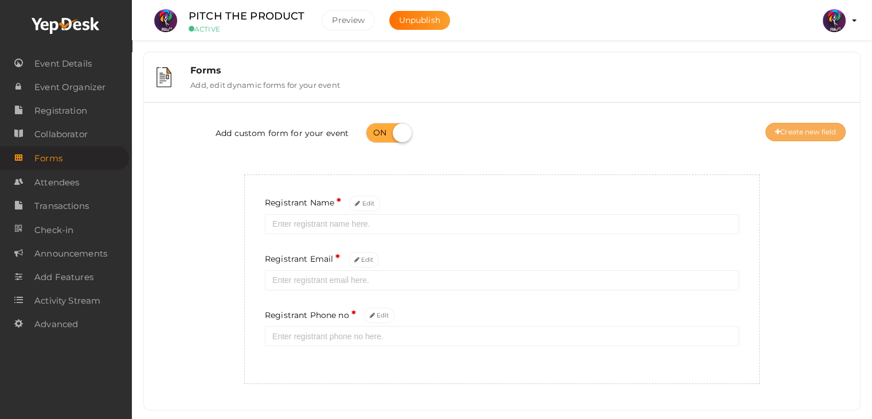
click at [804, 125] on button "Create new field" at bounding box center [806, 132] width 80 height 18
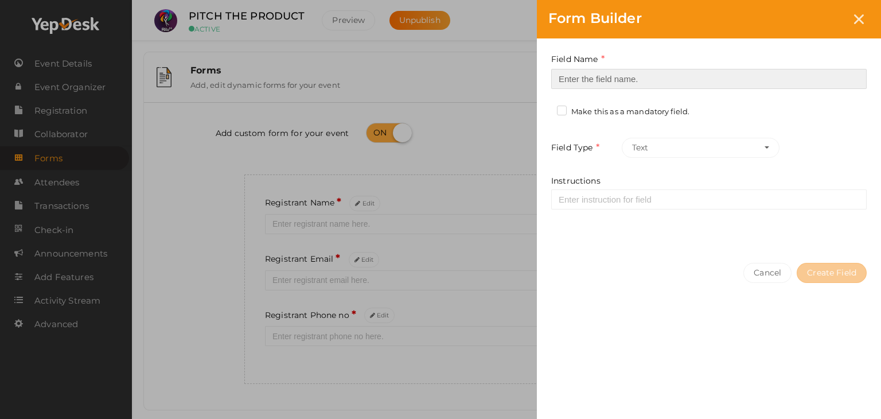
click at [676, 76] on input at bounding box center [708, 79] width 315 height 20
type input "Registrant College"
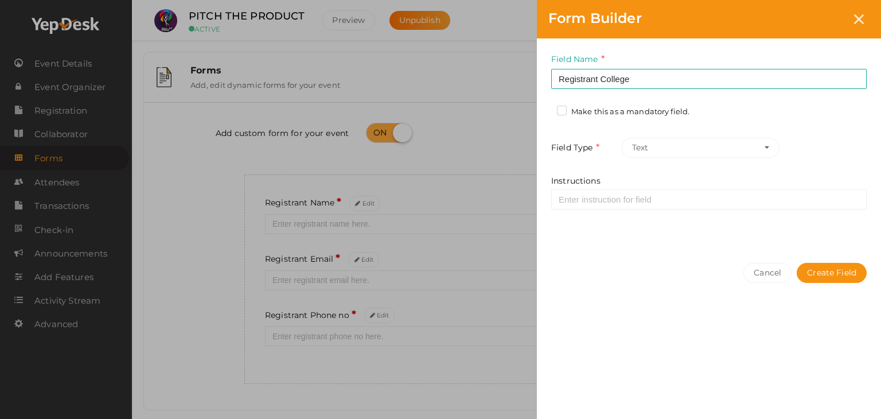
click at [566, 109] on label "Make this as a mandatory field." at bounding box center [623, 111] width 132 height 11
click at [545, 108] on input "Make this as a mandatory field." at bounding box center [545, 108] width 0 height 0
click at [813, 264] on button "Create Field" at bounding box center [832, 273] width 70 height 20
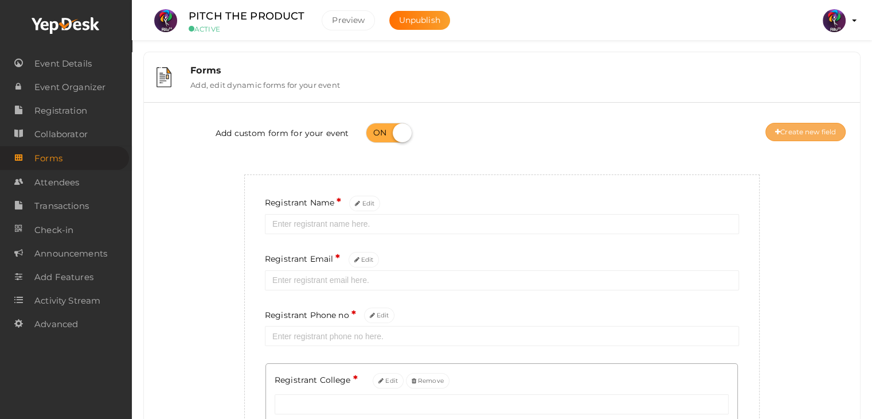
click at [794, 128] on button "Create new field" at bounding box center [806, 132] width 80 height 18
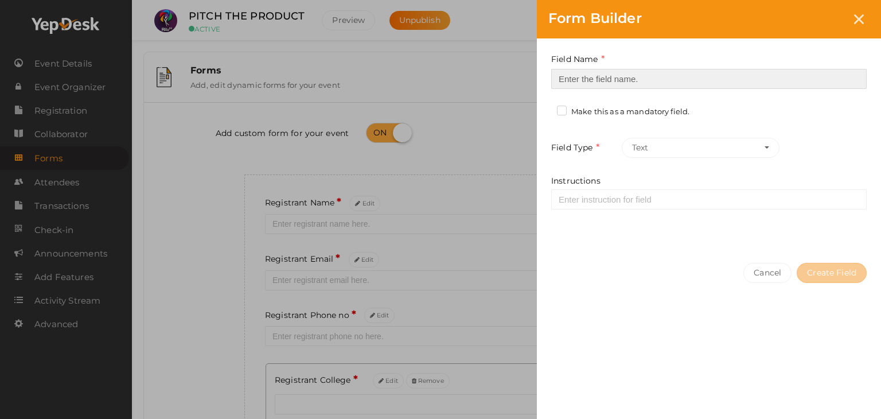
click at [686, 83] on input at bounding box center [708, 79] width 315 height 20
type input "Refferal ID"
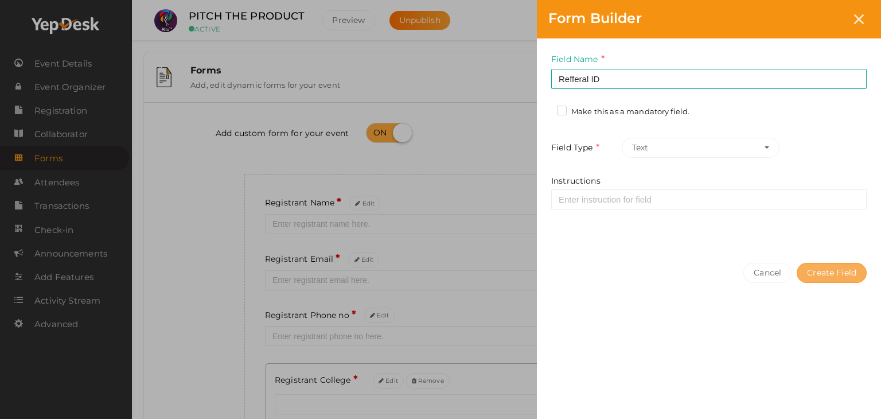
click at [845, 269] on button "Create Field" at bounding box center [832, 273] width 70 height 20
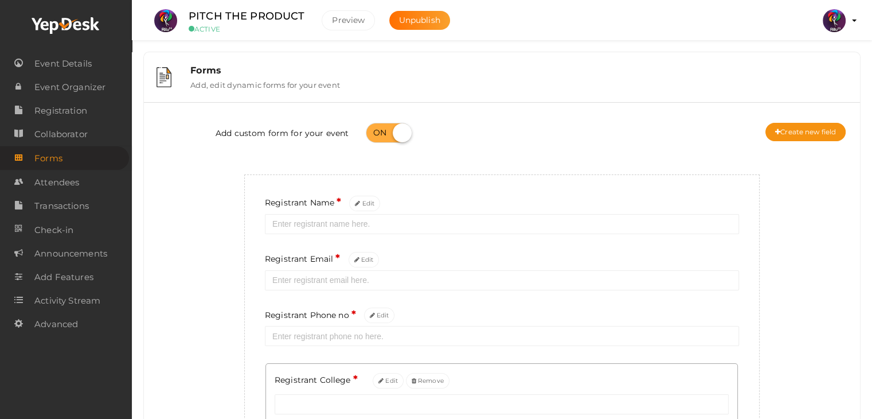
scroll to position [181, 0]
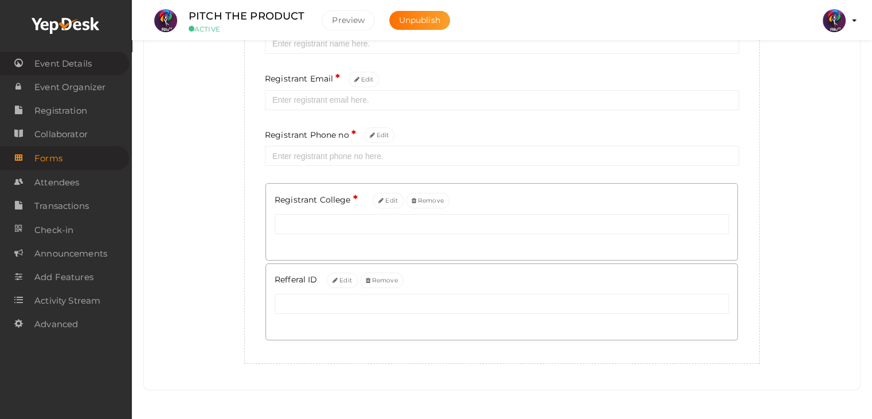
click at [43, 67] on span "Event Details" at bounding box center [62, 63] width 57 height 23
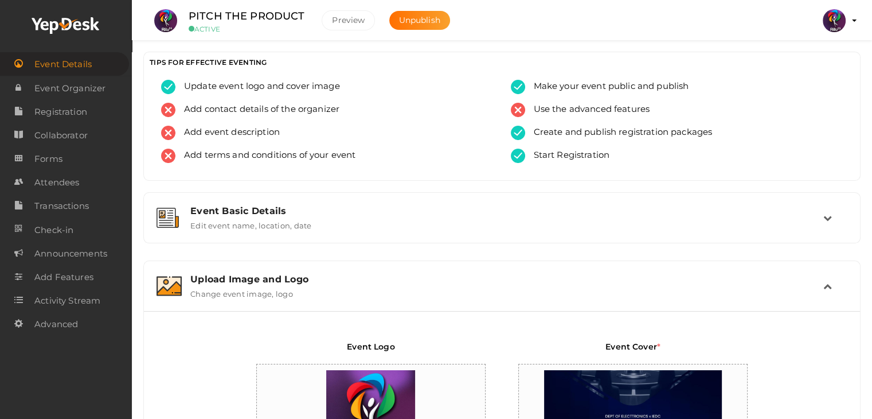
scroll to position [371, 0]
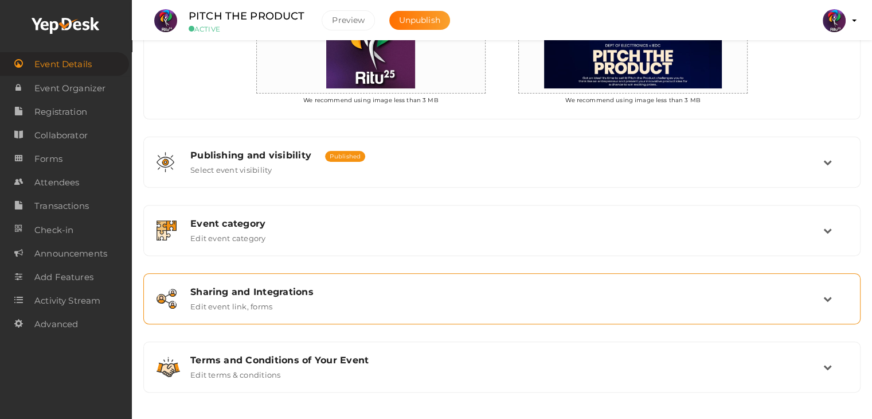
click at [407, 321] on div "Sharing and Integrations Edit event link, forms" at bounding box center [502, 298] width 718 height 51
click at [404, 307] on div "Sharing and Integrations Edit event link, forms" at bounding box center [503, 298] width 642 height 25
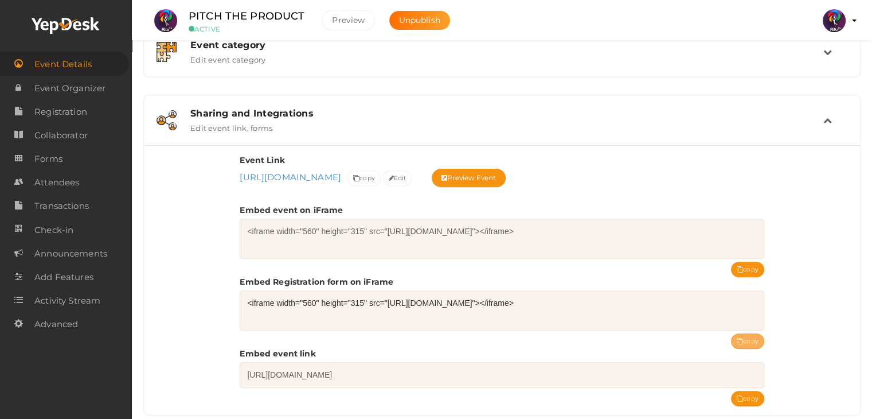
click at [750, 336] on button "copy" at bounding box center [747, 340] width 33 height 15
drag, startPoint x: 304, startPoint y: 16, endPoint x: 210, endPoint y: 3, distance: 94.9
click at [210, 3] on li "PITCH THE PRODUCT ACTIVE Preview Unpublish" at bounding box center [305, 21] width 317 height 40
copy label "PITCH THE PRODUCT"
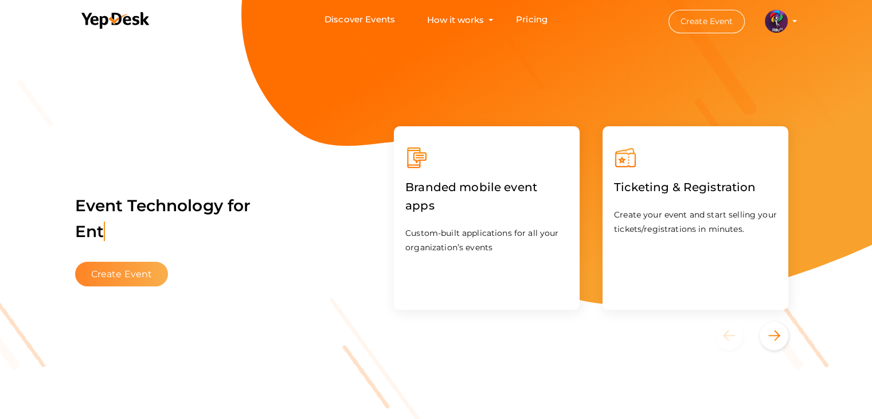
click at [151, 275] on button "Create Event" at bounding box center [121, 274] width 93 height 25
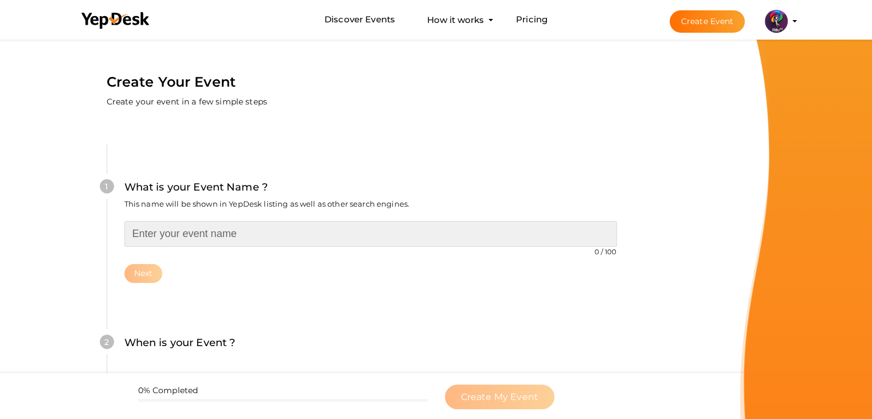
click at [193, 235] on input "text" at bounding box center [370, 234] width 493 height 26
type input "SOLVEATHON"
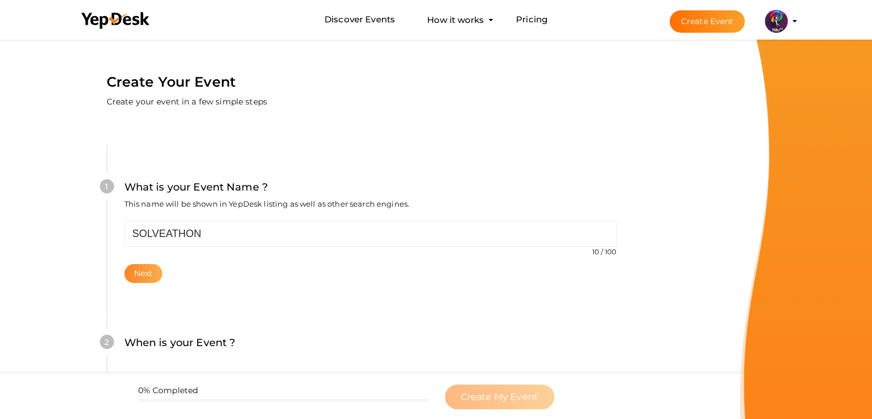
click at [138, 274] on button "Next" at bounding box center [143, 273] width 38 height 19
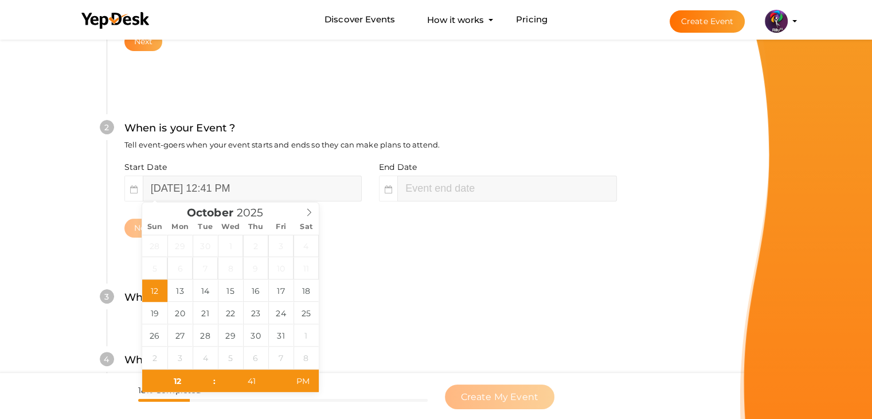
scroll to position [232, 0]
type input "[DATE] 2:41 PM"
click at [377, 290] on div "Where is your Event ? Tell event-goers where your event location is." at bounding box center [370, 303] width 493 height 28
click at [305, 190] on input "[DATE] 12:41 PM" at bounding box center [252, 188] width 219 height 26
click at [25, 243] on form "Create Your Event Create your event in a few simple steps What is your Event Na…" at bounding box center [370, 221] width 740 height 835
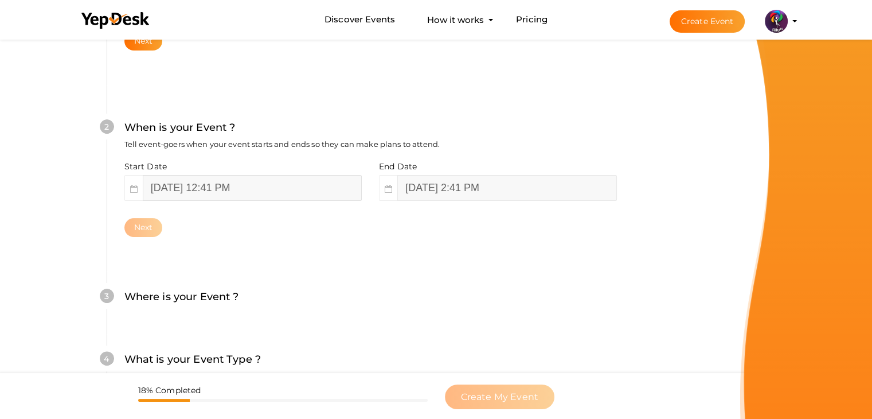
click at [266, 178] on input "[DATE] 12:41 PM" at bounding box center [252, 188] width 219 height 26
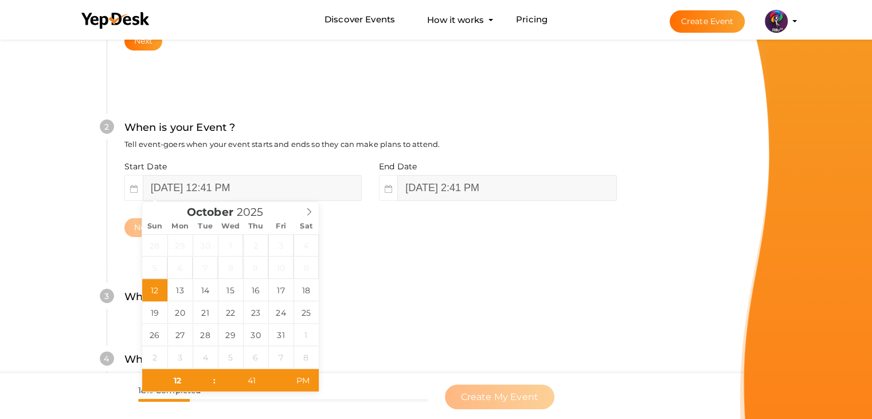
click at [59, 275] on div "Create Your Event Create your event in a few simple steps What is your Event Na…" at bounding box center [370, 221] width 631 height 835
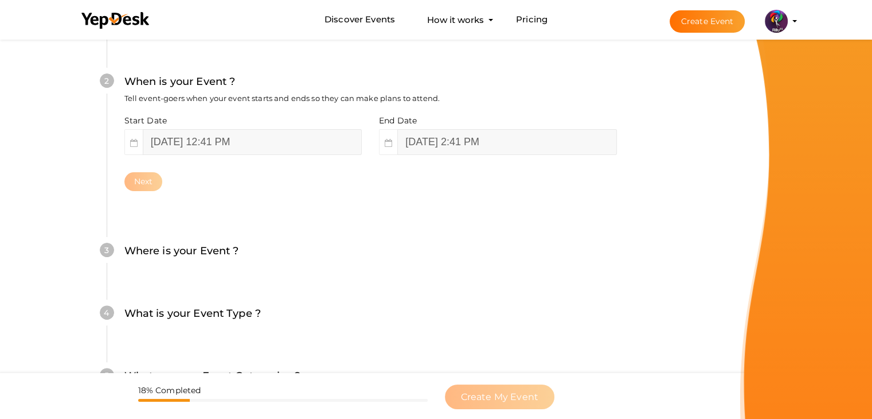
scroll to position [279, 0]
click at [262, 141] on input "[DATE] 12:41 PM" at bounding box center [252, 141] width 219 height 26
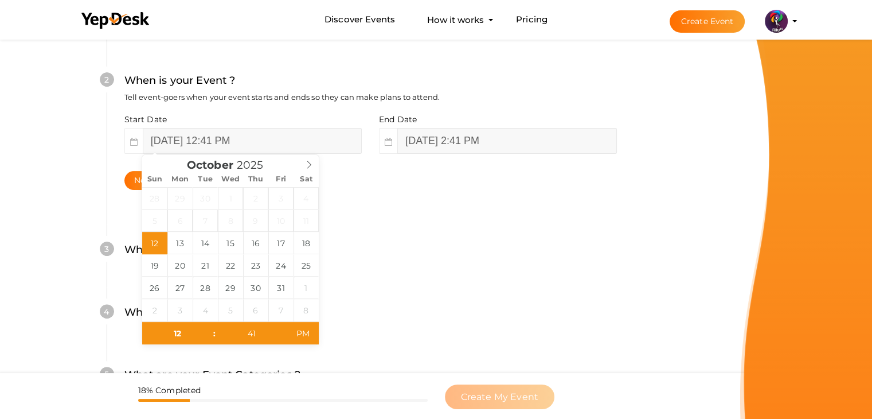
click at [0, 143] on form "Create Your Event Create your event in a few simple steps What is your Event Na…" at bounding box center [370, 174] width 740 height 835
click at [268, 142] on input "[DATE] 12:41 PM" at bounding box center [252, 141] width 219 height 26
click at [27, 181] on form "Create Your Event Create your event in a few simple steps What is your Event Na…" at bounding box center [370, 174] width 740 height 835
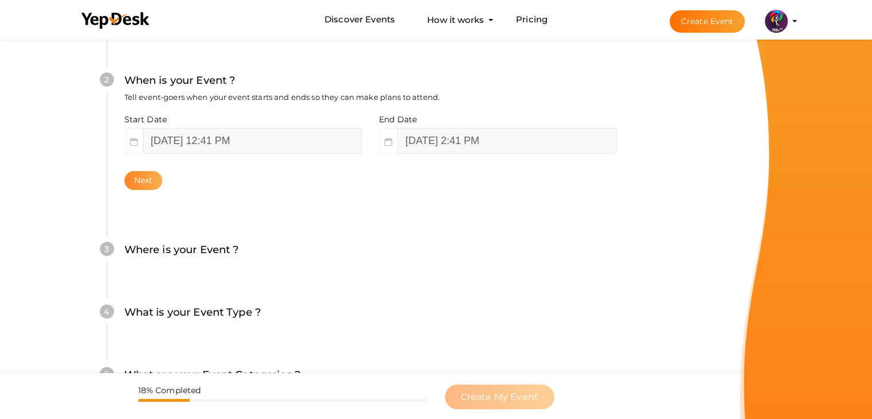
click at [152, 184] on button "Next" at bounding box center [143, 180] width 38 height 19
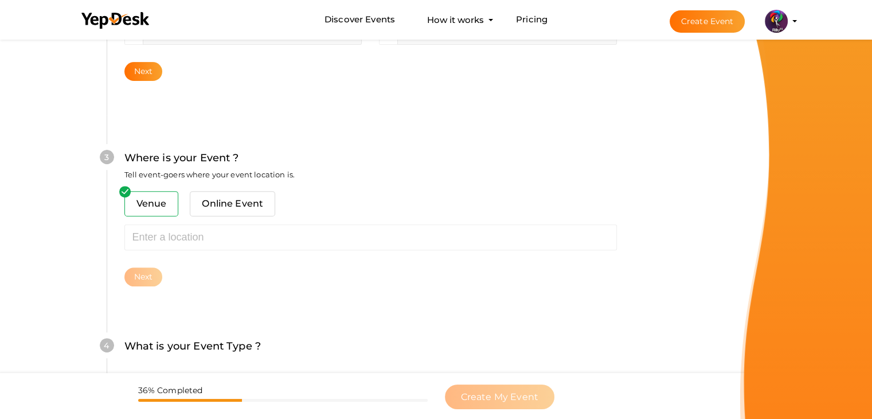
scroll to position [422, 0]
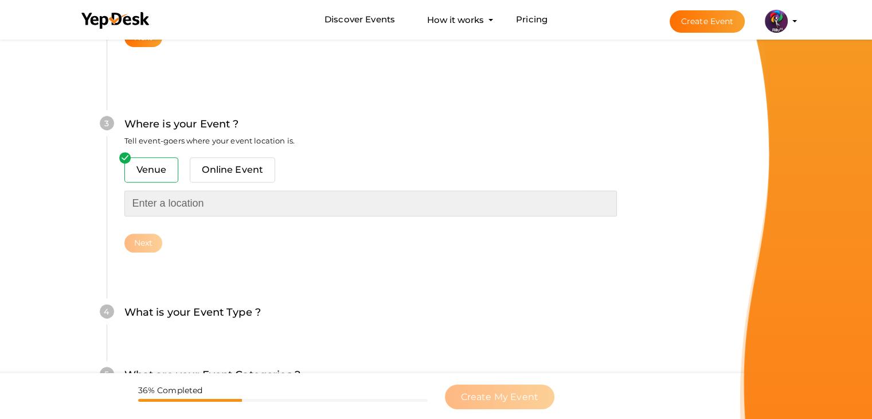
click at [156, 202] on input "text" at bounding box center [370, 203] width 493 height 26
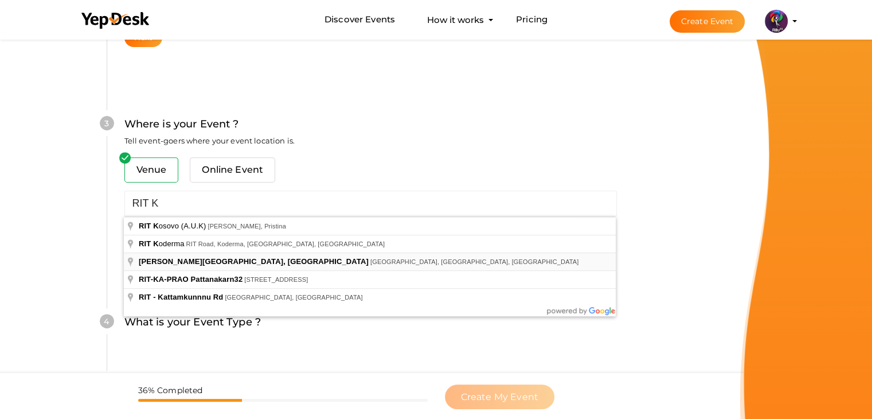
type input "[PERSON_NAME][GEOGRAPHIC_DATA], [GEOGRAPHIC_DATA], [GEOGRAPHIC_DATA], [GEOGRAPH…"
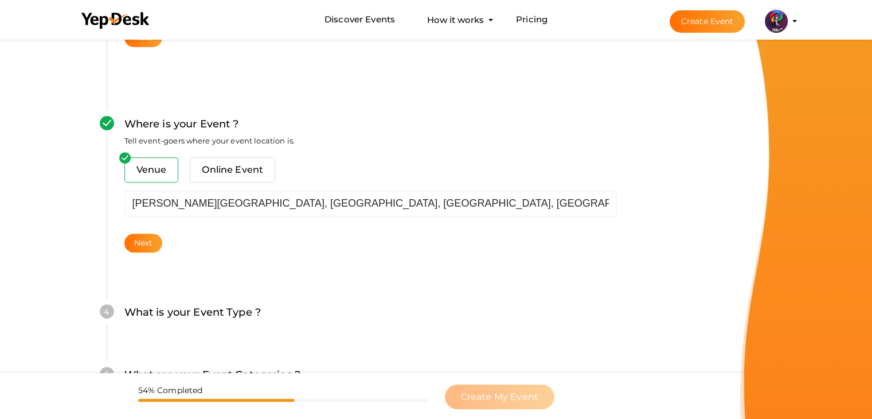
scroll to position [486, 0]
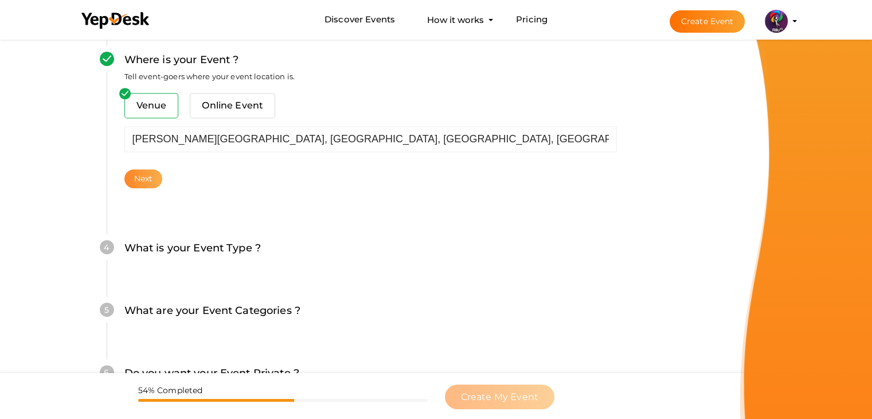
click at [141, 186] on button "Next" at bounding box center [143, 178] width 38 height 19
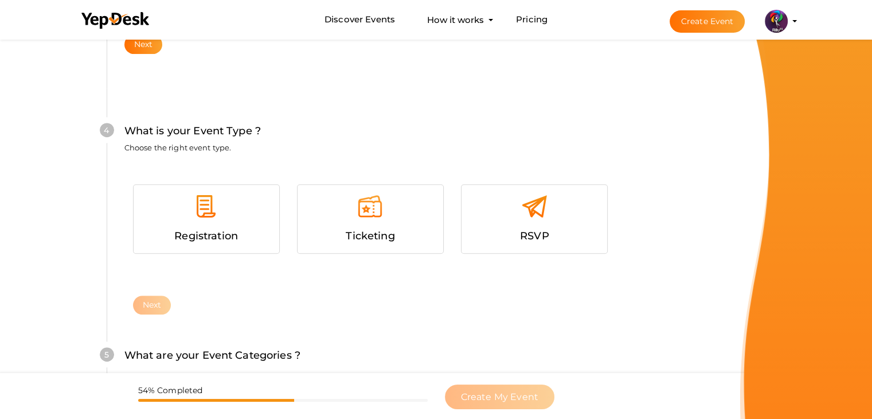
scroll to position [627, 0]
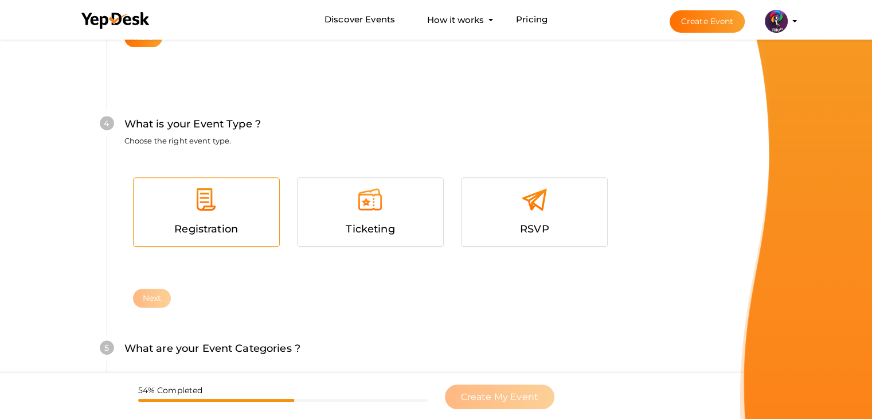
click at [223, 236] on div "Registration" at bounding box center [206, 229] width 128 height 17
click at [147, 301] on button "Next" at bounding box center [152, 298] width 38 height 19
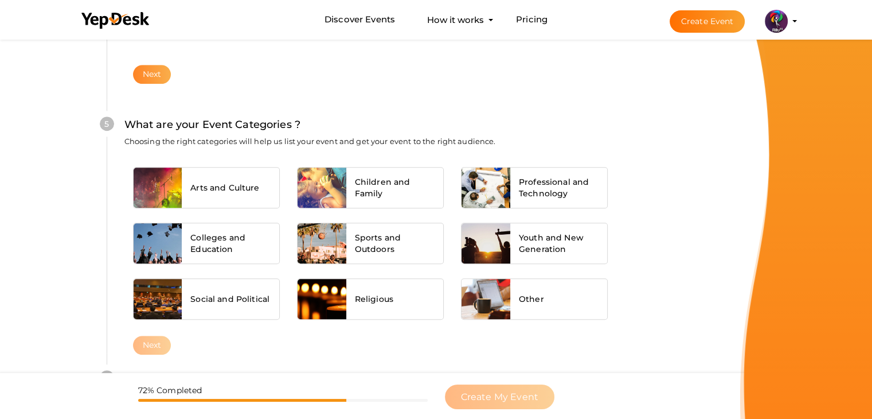
scroll to position [868, 0]
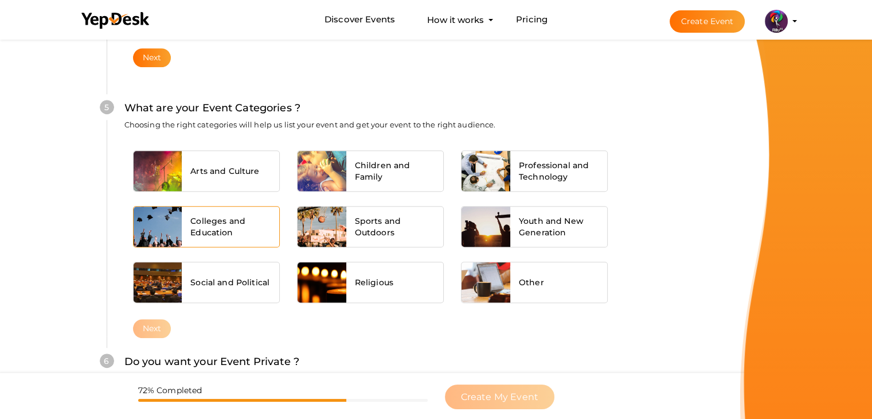
click at [240, 225] on span "Colleges and Education" at bounding box center [230, 226] width 80 height 23
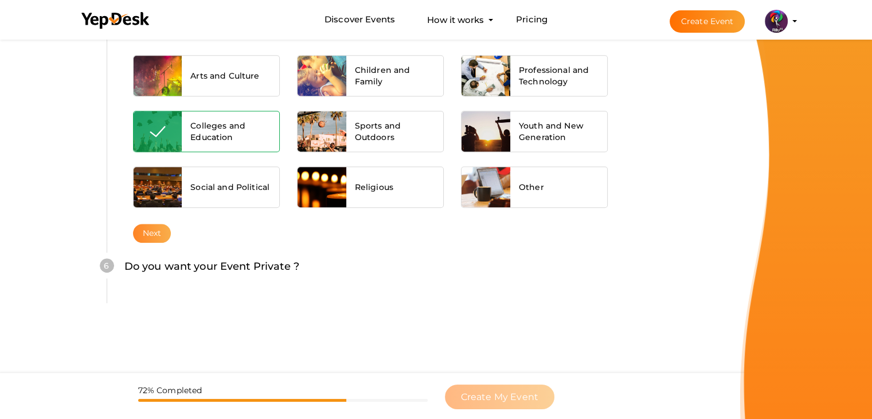
click at [158, 232] on button "Next" at bounding box center [152, 233] width 38 height 19
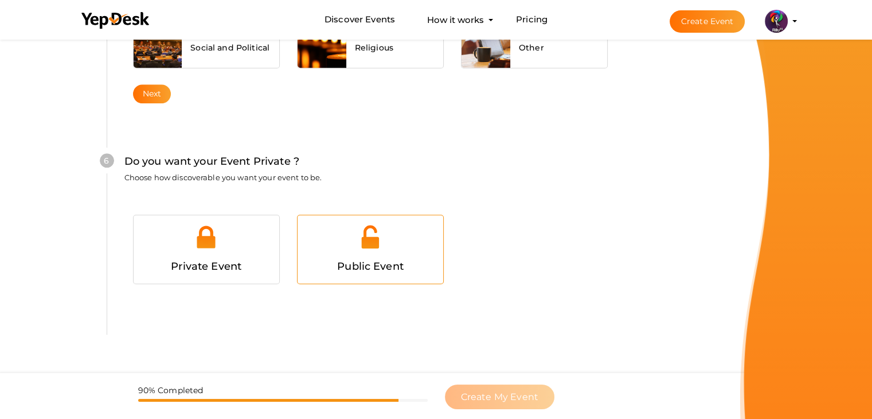
click at [393, 248] on div at bounding box center [370, 241] width 128 height 34
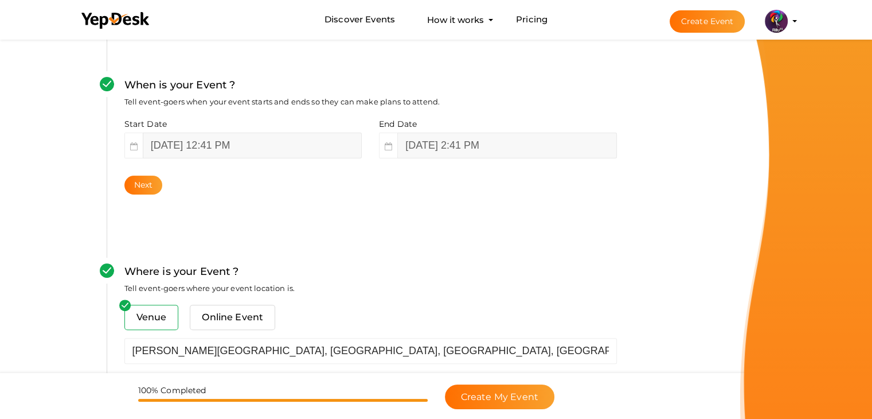
scroll to position [275, 0]
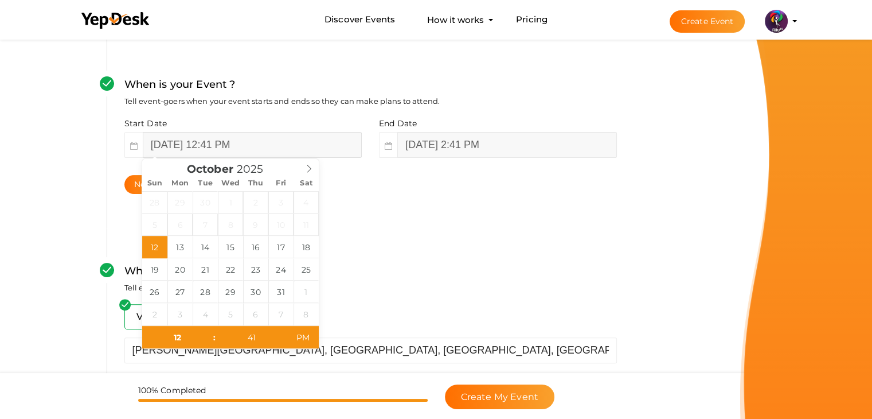
click at [186, 145] on input "[DATE] 12:41 PM" at bounding box center [252, 145] width 219 height 26
type input "[DATE] 12:41 PM"
type input "[DATE] 2:41 PM"
click at [407, 239] on div "Where is your Event ? Tell event-goers where your event location is. Venue Onli…" at bounding box center [371, 330] width 528 height 205
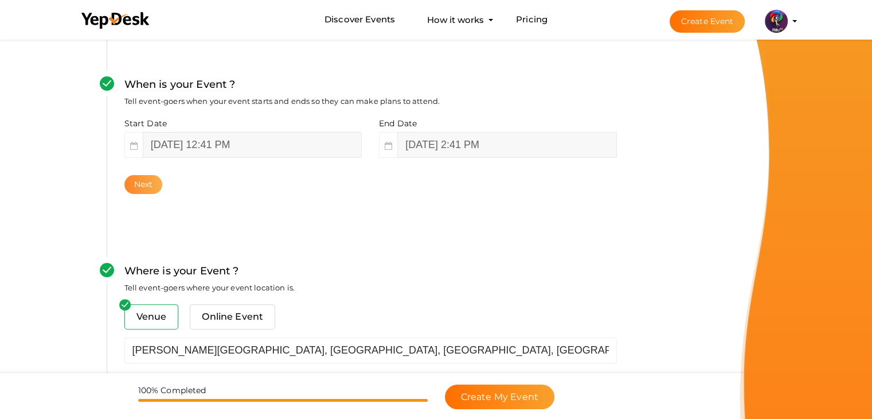
click at [144, 179] on button "Next" at bounding box center [143, 184] width 38 height 19
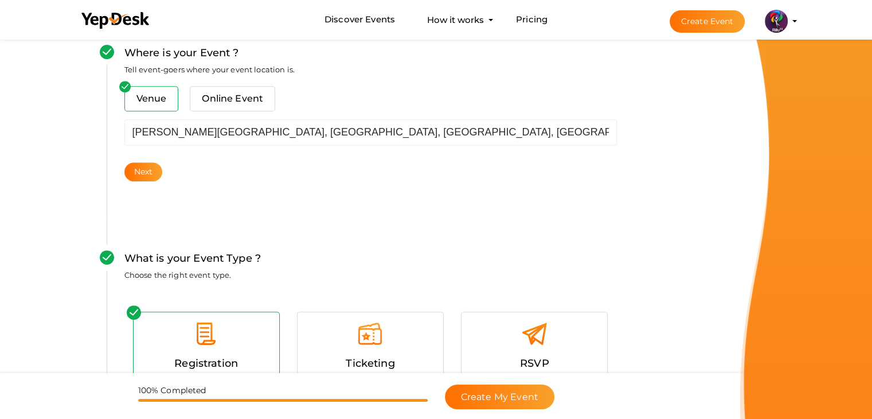
scroll to position [0, 0]
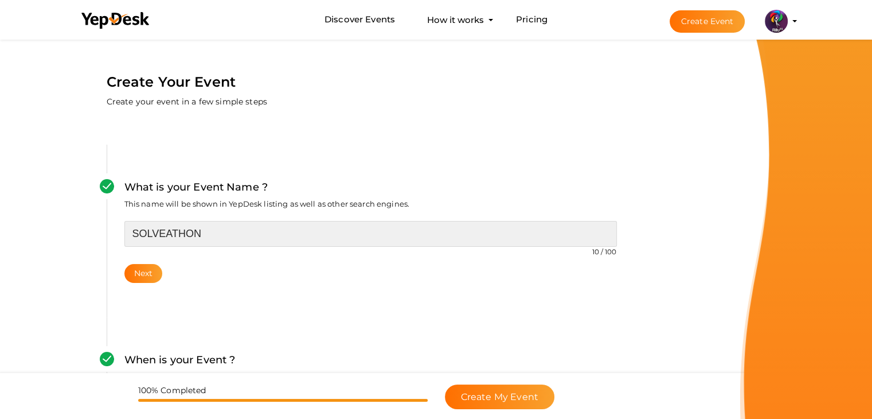
click at [163, 236] on input "SOLVEATHON" at bounding box center [370, 234] width 493 height 26
type input "SOLVE-A-THON"
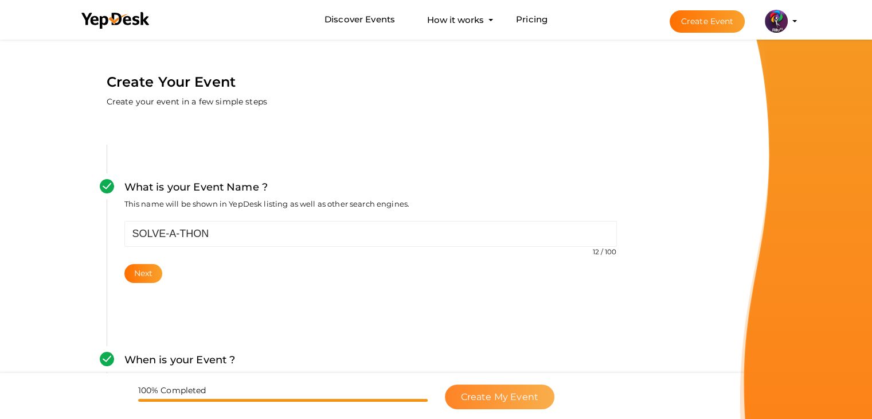
click at [500, 399] on span "Create My Event" at bounding box center [499, 396] width 77 height 11
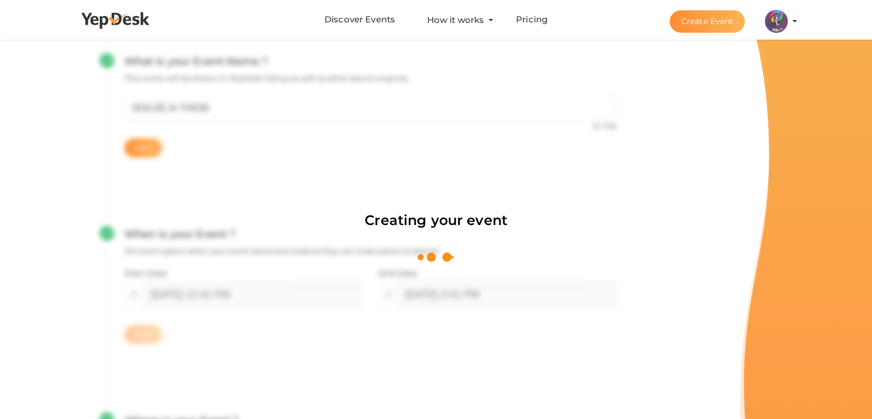
scroll to position [172, 0]
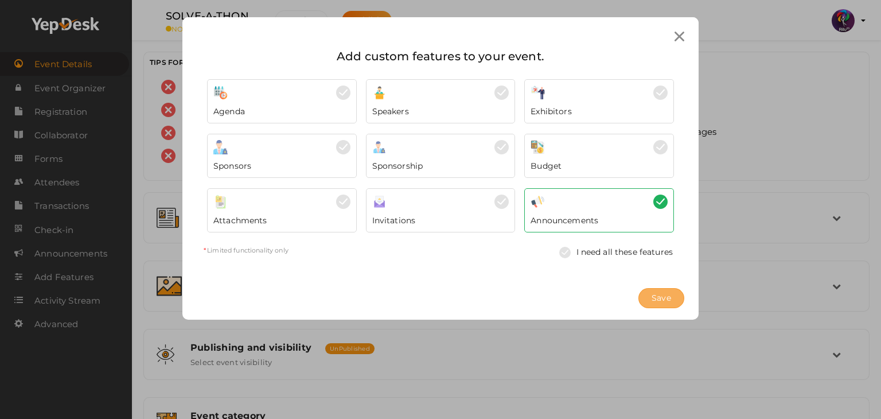
click at [661, 294] on span "Save" at bounding box center [662, 298] width 20 height 12
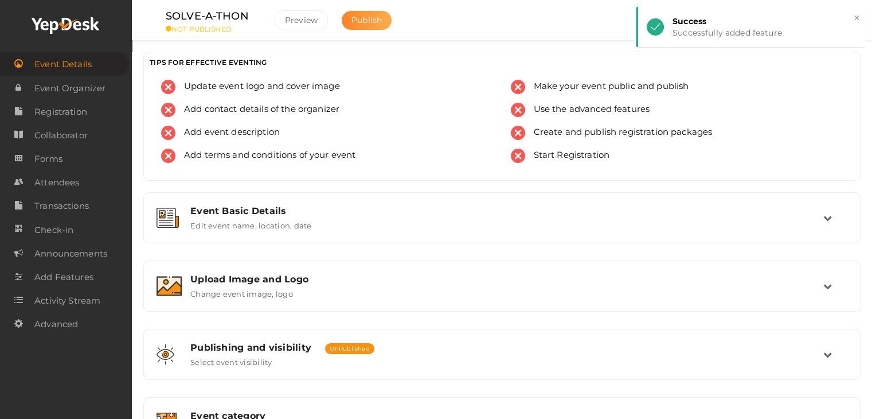
click at [362, 20] on span "Publish" at bounding box center [367, 20] width 30 height 10
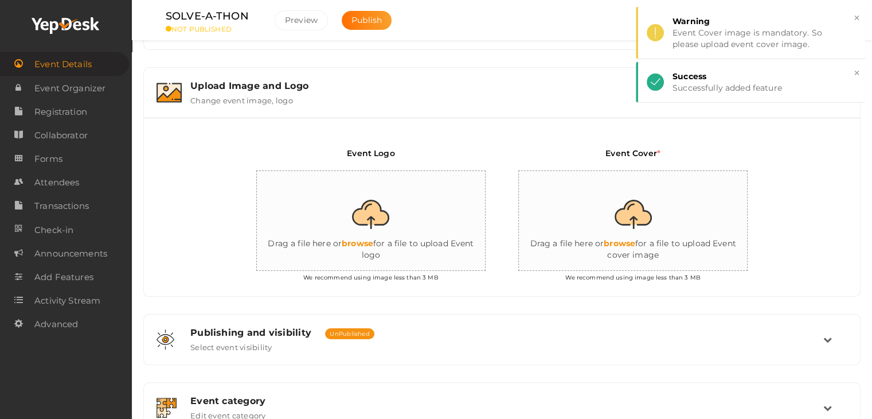
click at [377, 223] on input "file" at bounding box center [371, 221] width 229 height 100
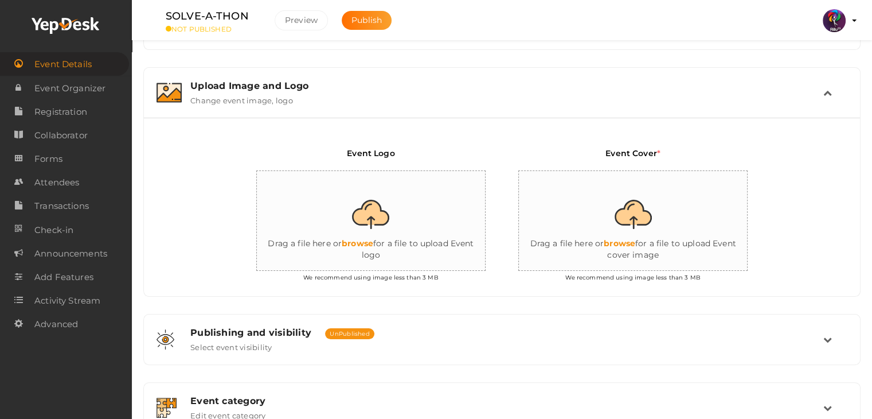
type input "C:\fakepath\logo yepdesk.png"
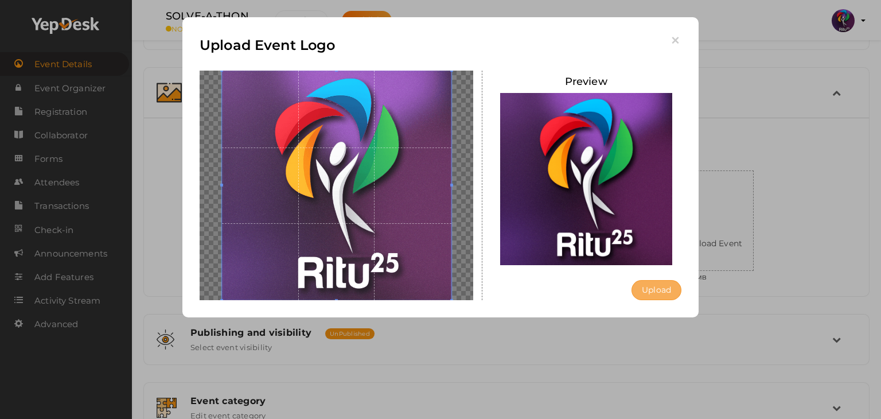
click at [647, 292] on button "Upload" at bounding box center [657, 290] width 50 height 20
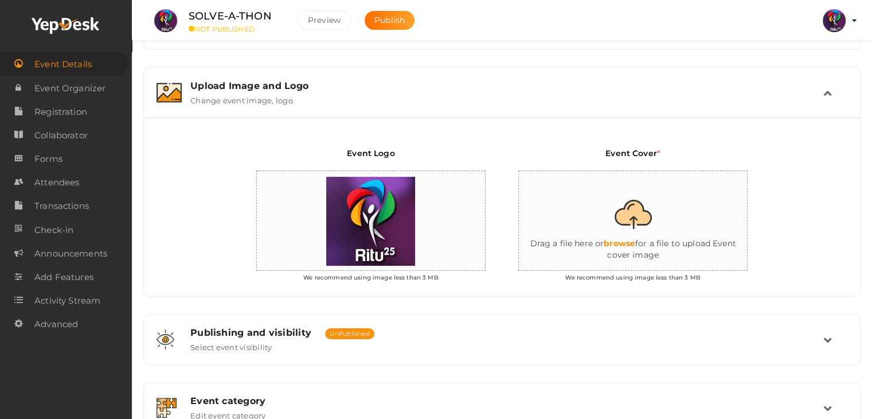
click at [634, 226] on input "file" at bounding box center [633, 221] width 229 height 100
type input "C:\fakepath\IMG-20251012-WA0000.jpg"
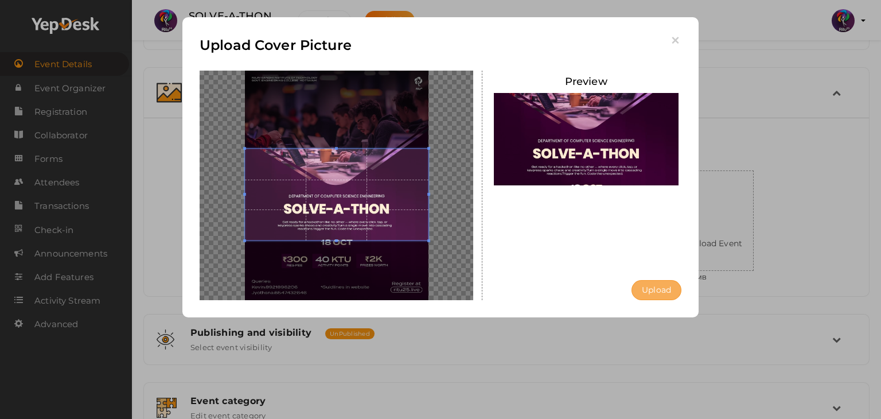
click at [656, 284] on button "Upload" at bounding box center [657, 290] width 50 height 20
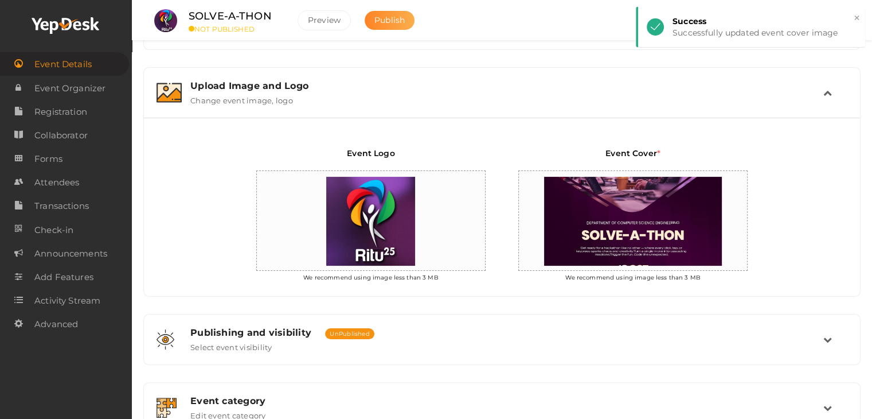
click at [395, 26] on button "Publish" at bounding box center [390, 20] width 50 height 19
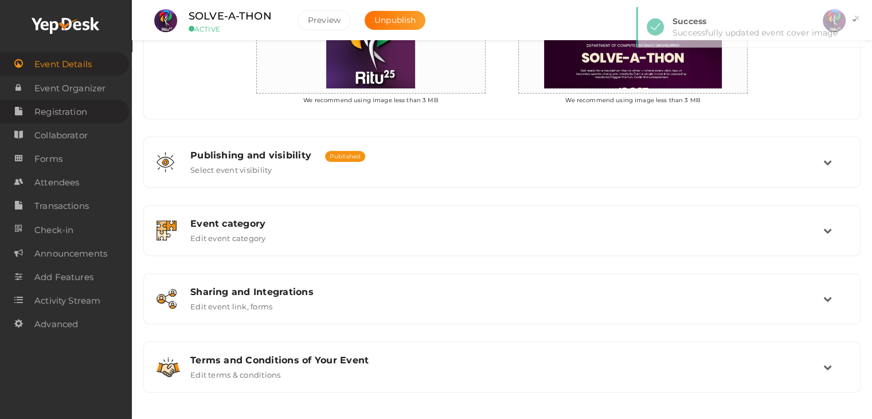
click at [77, 105] on span "Registration" at bounding box center [60, 111] width 53 height 23
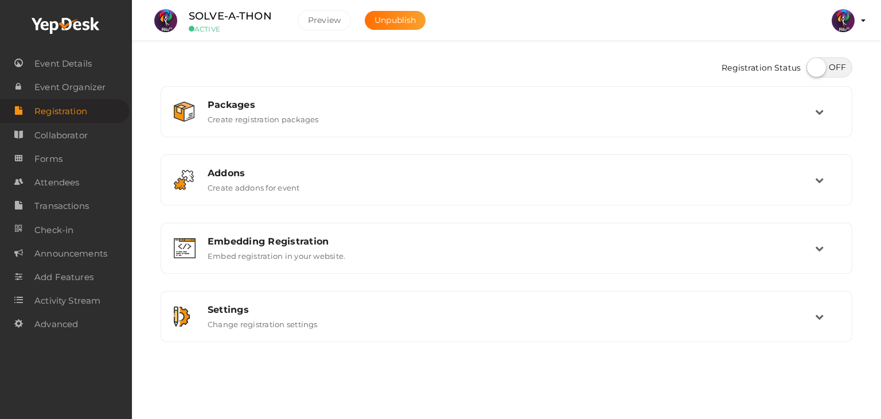
click at [834, 73] on label at bounding box center [829, 67] width 46 height 20
click at [814, 67] on input "checkbox" at bounding box center [809, 63] width 7 height 7
checkbox input "true"
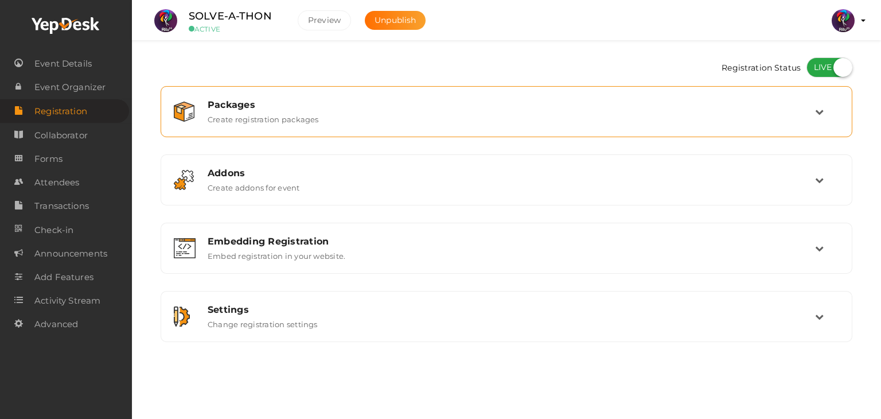
click at [531, 111] on div "Packages Create registration packages" at bounding box center [507, 111] width 616 height 25
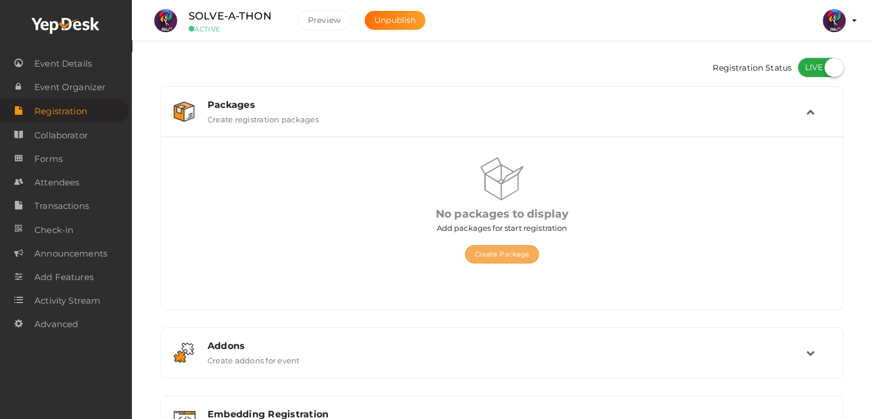
click at [509, 255] on button "Create Package" at bounding box center [502, 254] width 75 height 18
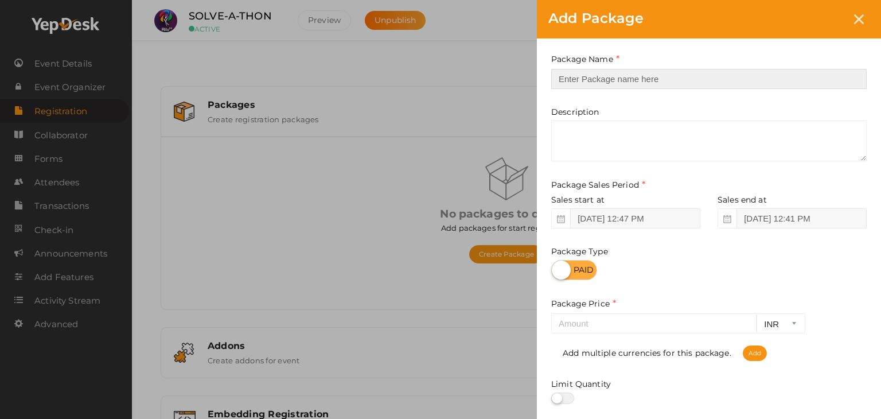
click at [606, 73] on input "text" at bounding box center [708, 79] width 315 height 20
type input "Registration"
click at [621, 301] on div "Package Price INR CAD USD Required. Add multiple currencies for this package. A…" at bounding box center [708, 329] width 315 height 64
click at [625, 310] on div "Package Price INR CAD USD Required. Add multiple currencies for this package. A…" at bounding box center [708, 329] width 315 height 64
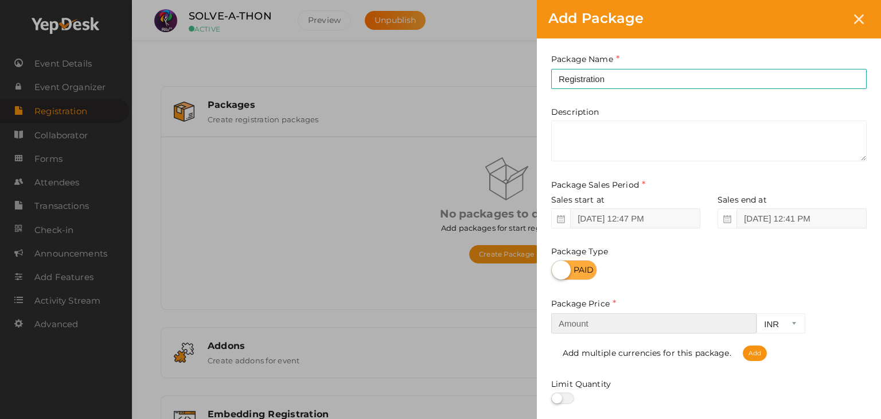
click at [633, 326] on input "number" at bounding box center [653, 323] width 205 height 20
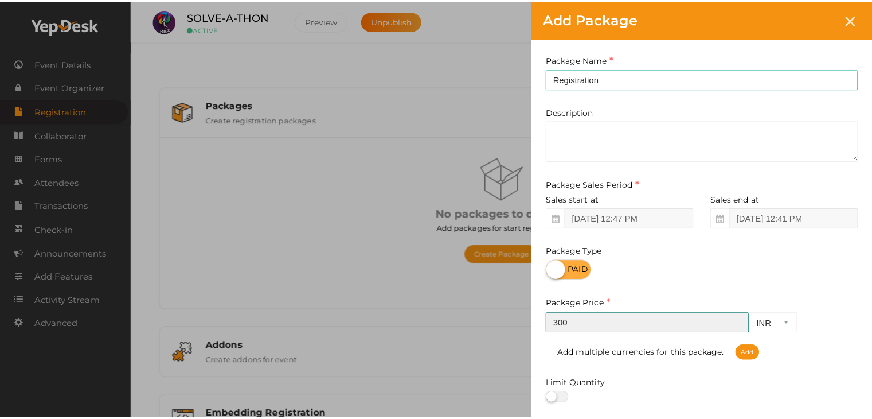
scroll to position [142, 0]
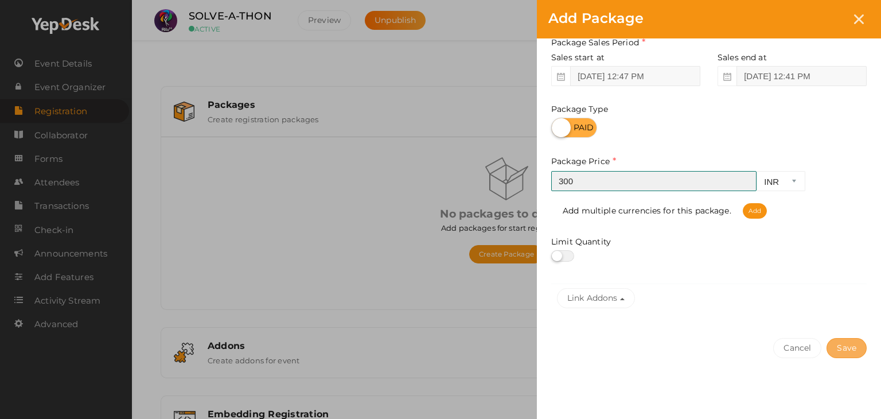
type input "300"
click at [844, 349] on button "Save" at bounding box center [847, 348] width 40 height 20
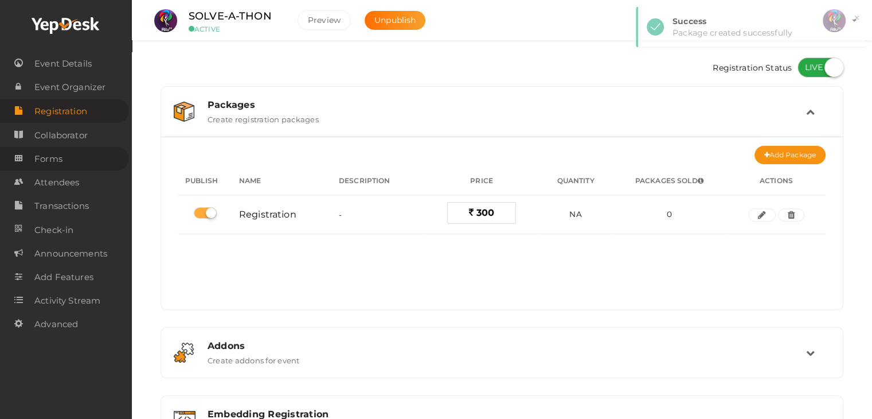
click at [71, 159] on link "Forms" at bounding box center [64, 159] width 129 height 24
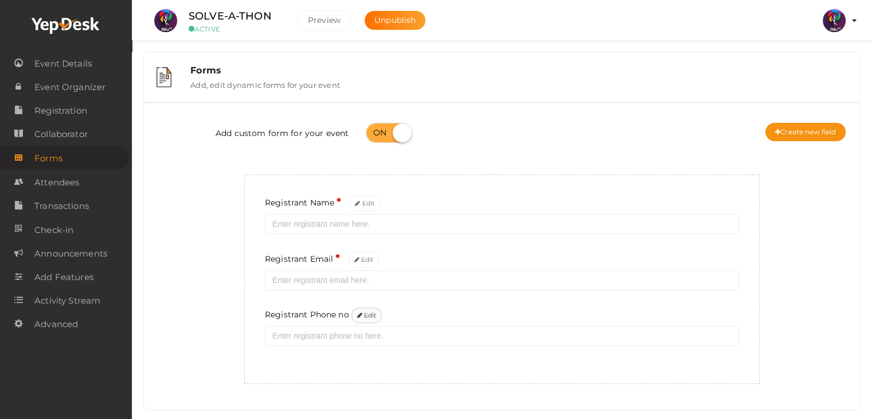
click at [366, 315] on button "Edit" at bounding box center [367, 314] width 31 height 15
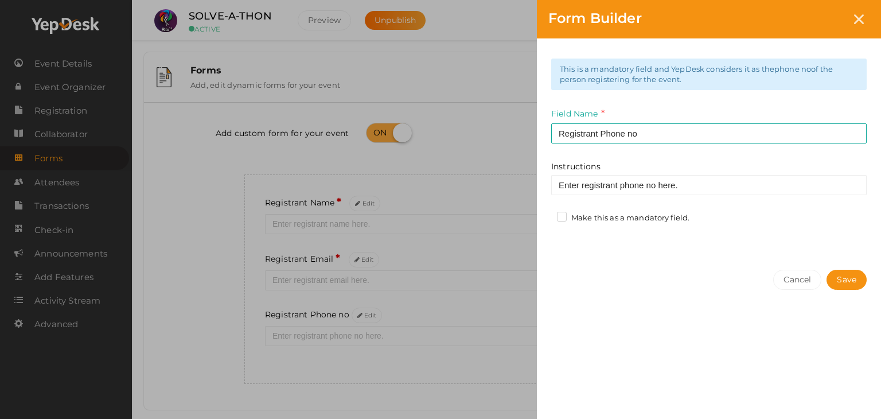
click at [563, 221] on label "Make this as a mandatory field." at bounding box center [623, 217] width 132 height 11
click at [545, 215] on input "Make this as a mandatory field." at bounding box center [545, 215] width 0 height 0
click at [853, 279] on button "Save" at bounding box center [847, 280] width 40 height 20
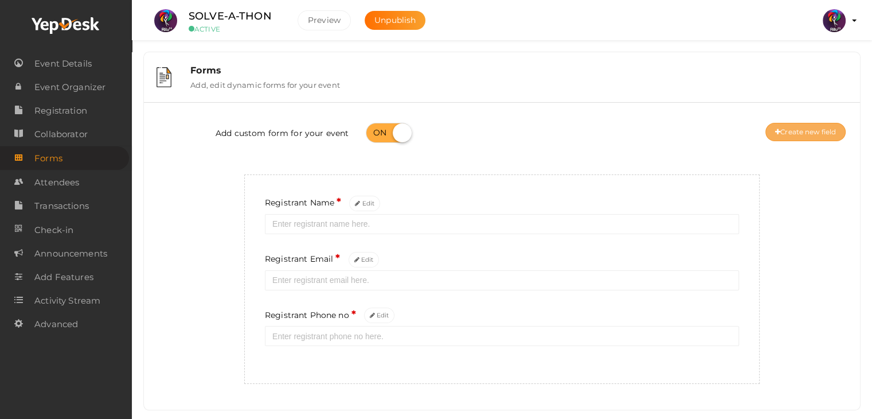
click at [817, 130] on button "Create new field" at bounding box center [806, 132] width 80 height 18
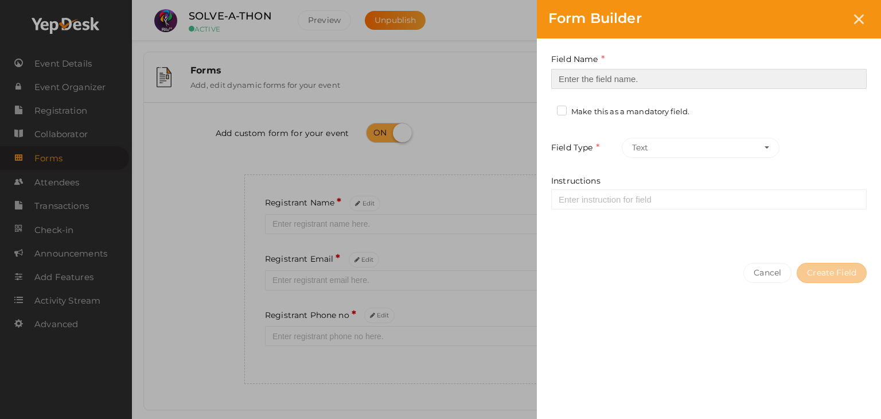
click at [639, 76] on input at bounding box center [708, 79] width 315 height 20
type input "Registrant College"
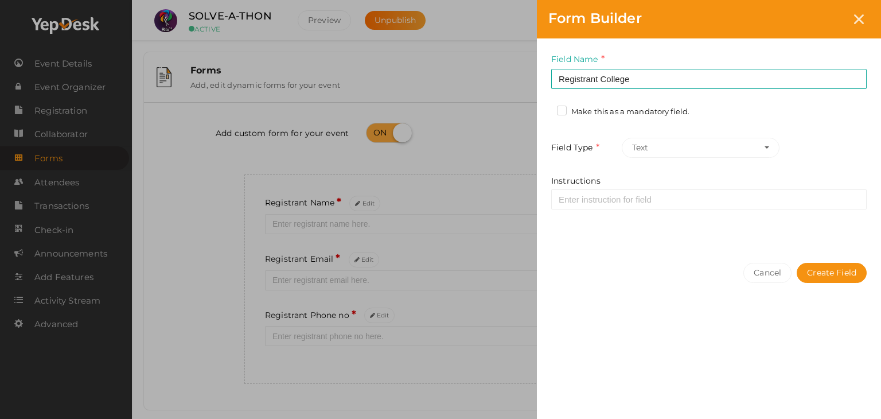
click at [563, 113] on label "Make this as a mandatory field." at bounding box center [623, 111] width 132 height 11
click at [545, 108] on input "Make this as a mandatory field." at bounding box center [545, 108] width 0 height 0
click at [814, 280] on button "Create Field" at bounding box center [832, 273] width 70 height 20
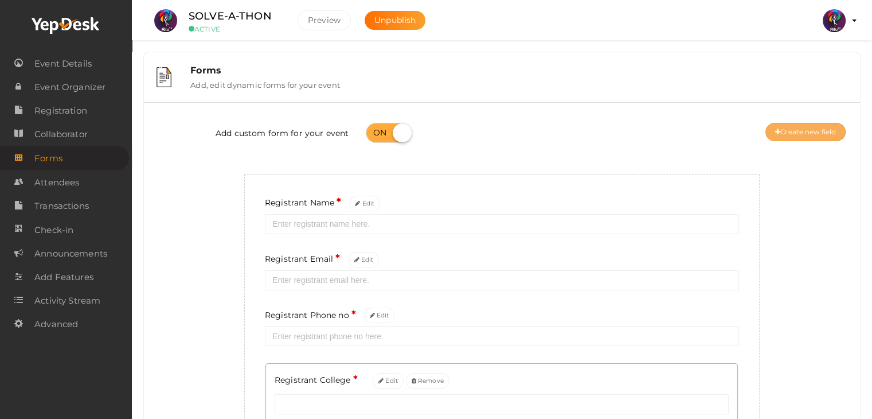
click at [804, 129] on button "Create new field" at bounding box center [806, 132] width 80 height 18
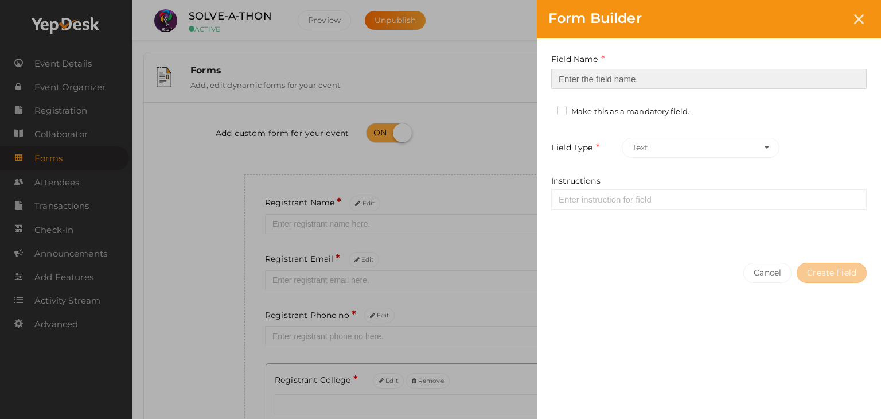
click at [633, 73] on input at bounding box center [708, 79] width 315 height 20
type input "Refferal ID"
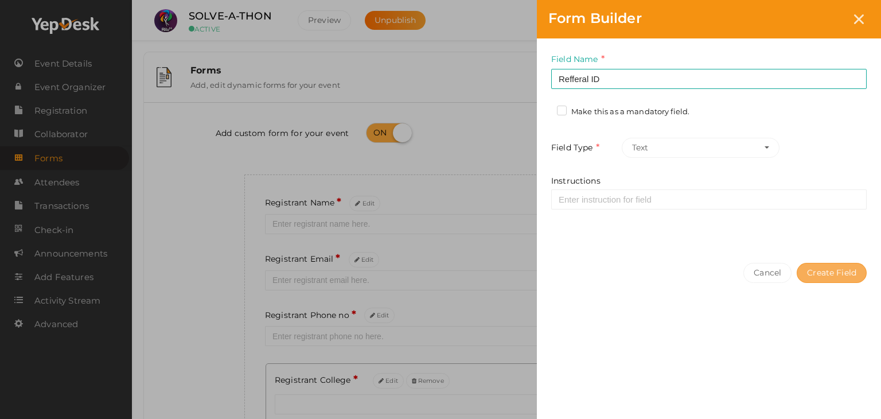
click at [816, 269] on button "Create Field" at bounding box center [832, 273] width 70 height 20
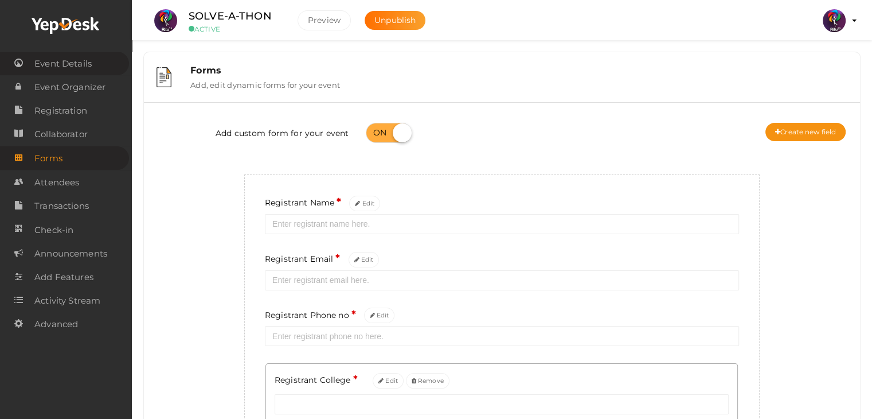
click at [78, 63] on span "Event Details" at bounding box center [62, 63] width 57 height 23
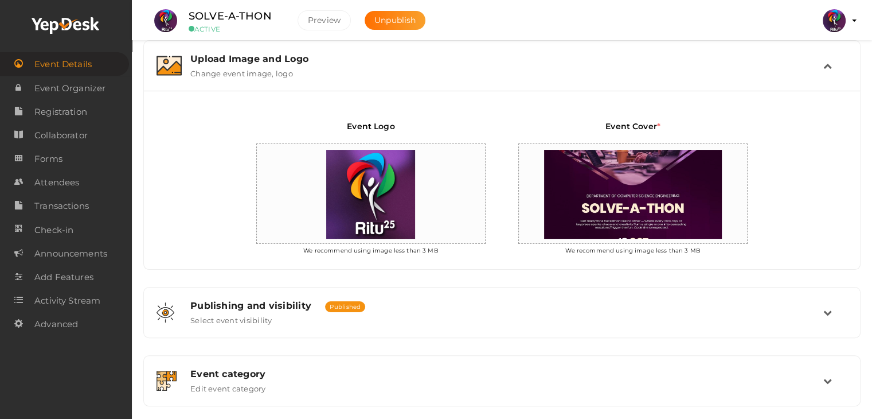
scroll to position [223, 0]
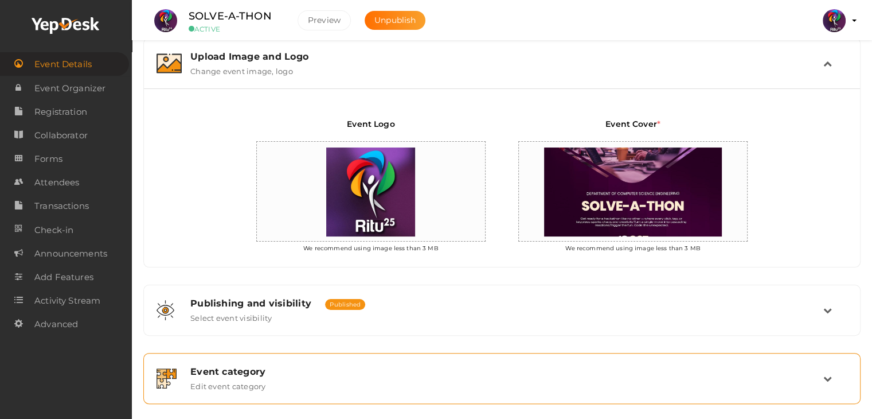
click at [439, 385] on div "Event category Edit event category" at bounding box center [503, 378] width 642 height 25
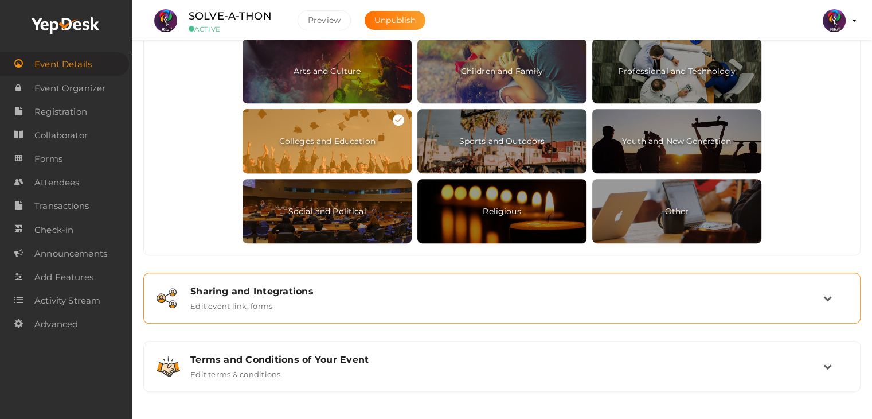
click at [431, 292] on div "Sharing and Integrations" at bounding box center [506, 291] width 633 height 11
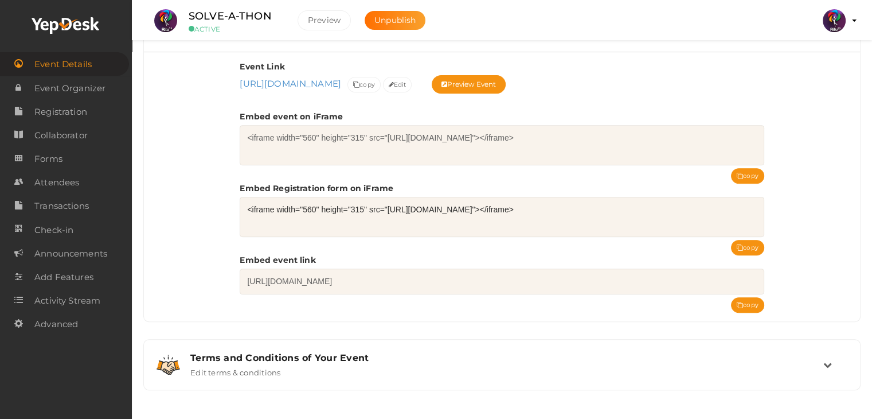
scroll to position [462, 0]
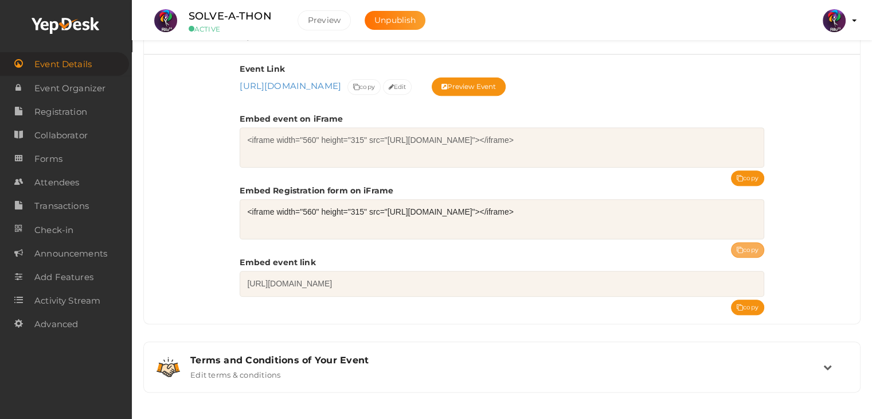
click at [739, 244] on button "copy" at bounding box center [747, 249] width 33 height 15
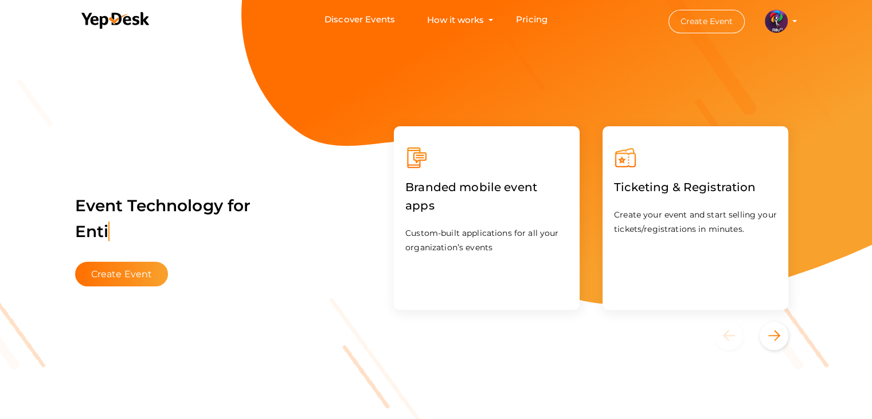
click at [774, 27] on img at bounding box center [776, 21] width 23 height 23
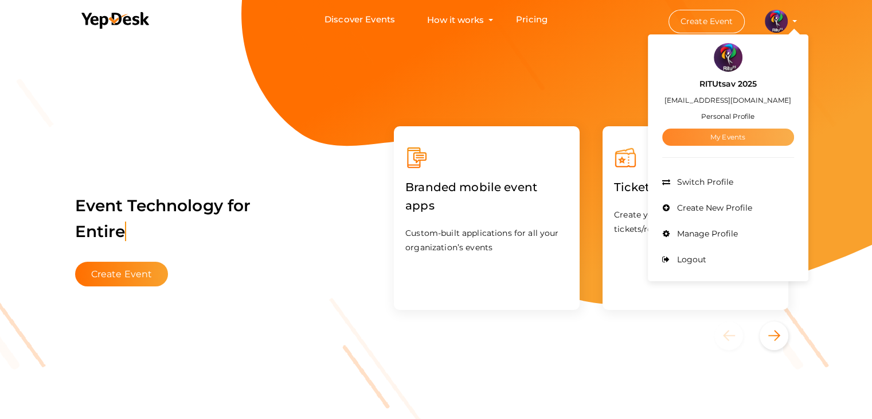
click at [748, 140] on link "My Events" at bounding box center [728, 136] width 132 height 17
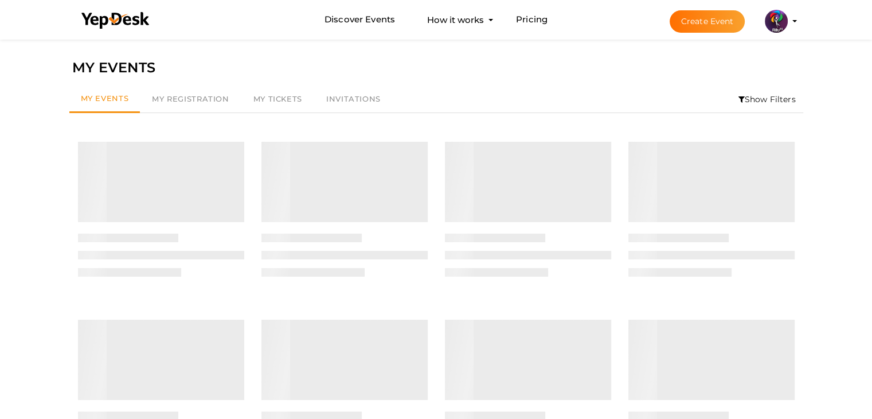
click at [762, 98] on li "Show Filters" at bounding box center [767, 99] width 72 height 26
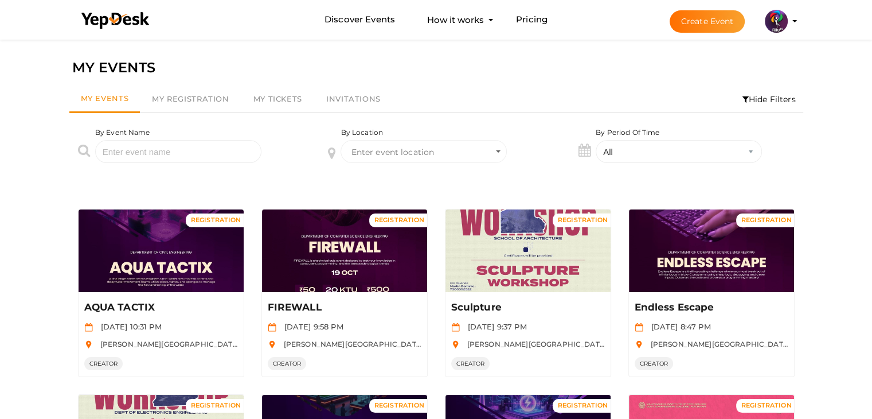
click at [211, 135] on div "By Event Name" at bounding box center [178, 145] width 166 height 36
click at [212, 149] on input "text" at bounding box center [178, 151] width 166 height 23
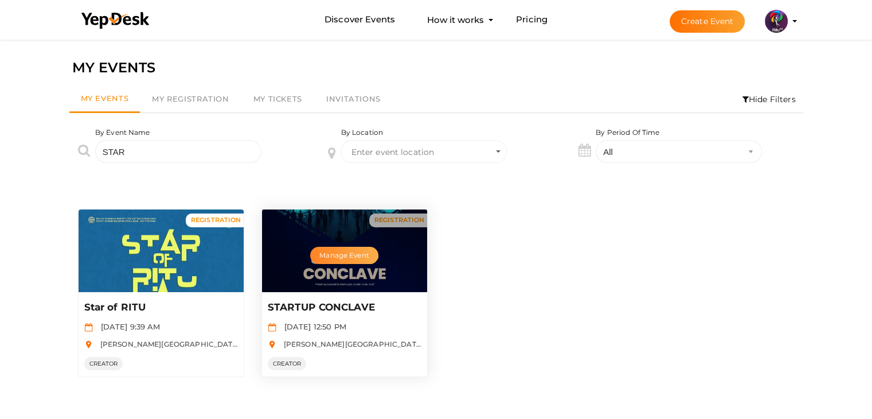
click at [349, 251] on button "Manage Event" at bounding box center [344, 255] width 68 height 17
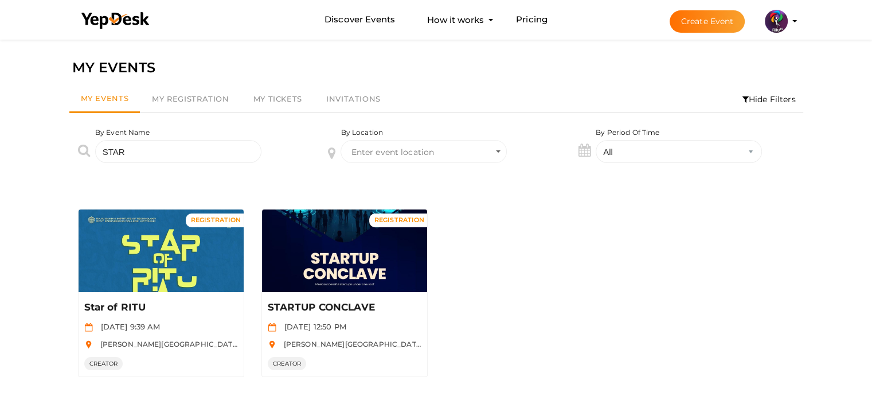
click at [29, 202] on div "MY EVENTS My Events My Registration My Tickets Invitations Hide Filters By Even…" at bounding box center [436, 246] width 872 height 419
click at [177, 157] on input "STAR" at bounding box center [178, 151] width 166 height 23
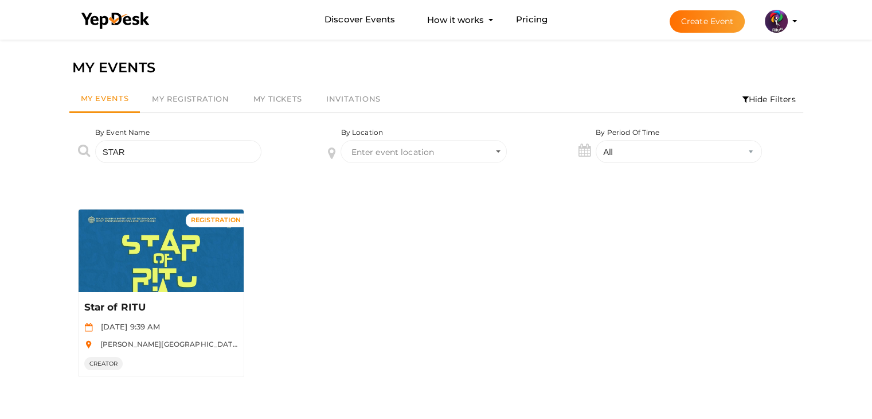
click at [23, 219] on div "MY EVENTS My Events My Registration My Tickets Invitations Hide Filters By Even…" at bounding box center [436, 246] width 872 height 419
click at [173, 149] on input "STAR" at bounding box center [178, 151] width 166 height 23
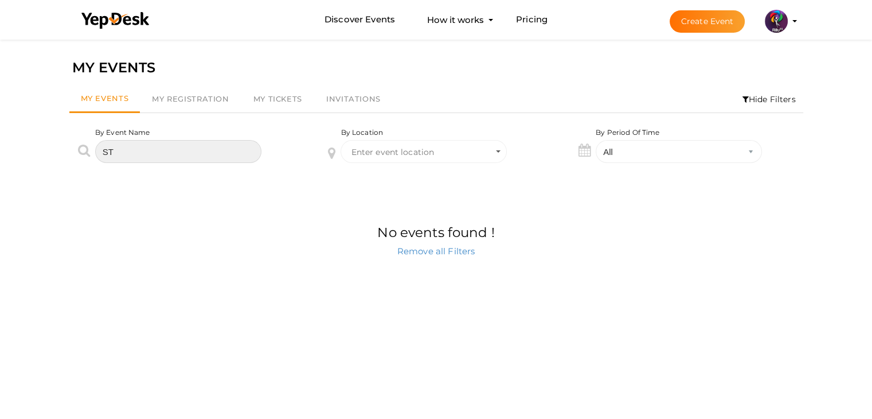
type input "S"
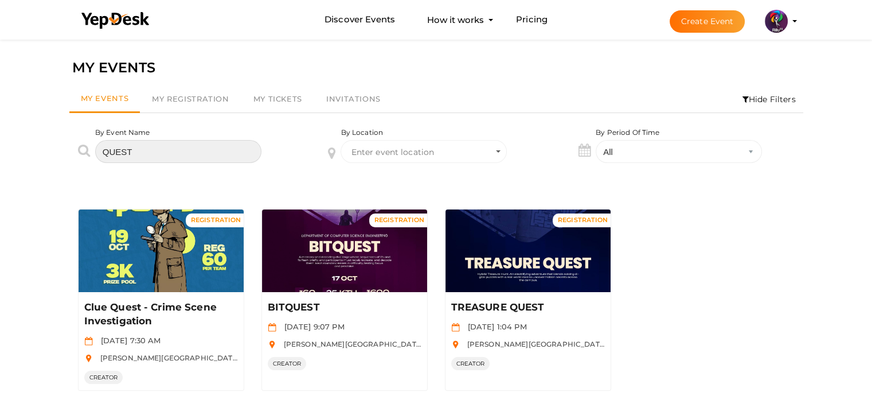
type input "QUEST"
click at [42, 267] on div "MY EVENTS My Events My Registration My Tickets Invitations Hide Filters By Even…" at bounding box center [436, 246] width 872 height 419
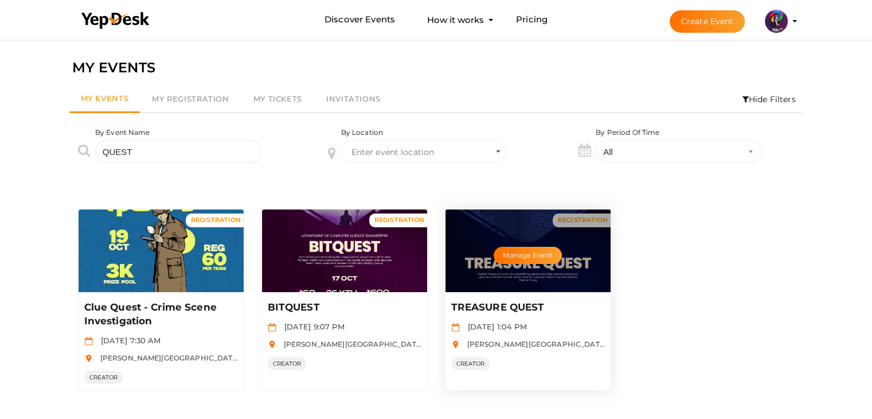
click at [525, 287] on div "Manage Event" at bounding box center [528, 250] width 165 height 83
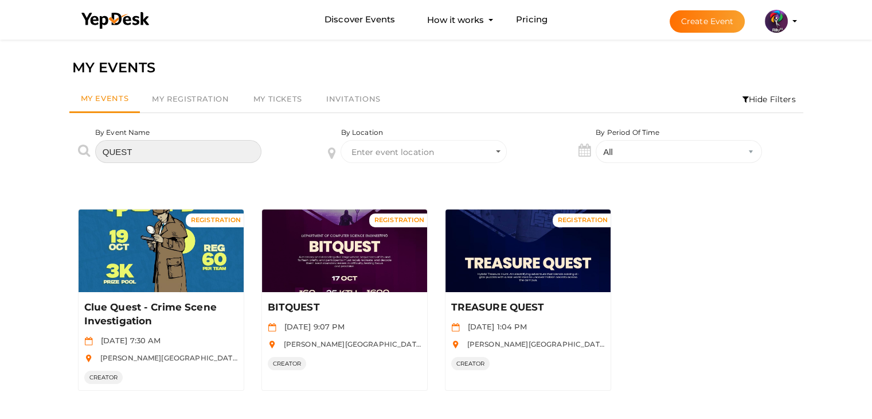
click at [189, 149] on input "QUEST" at bounding box center [178, 151] width 166 height 23
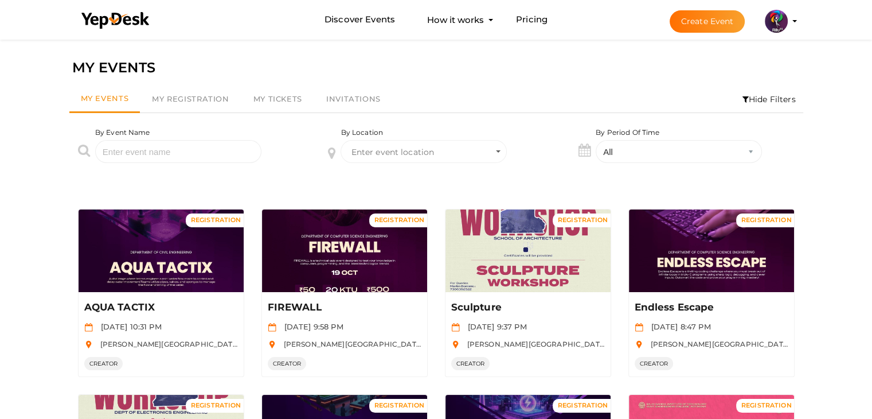
click at [141, 155] on input "text" at bounding box center [178, 151] width 166 height 23
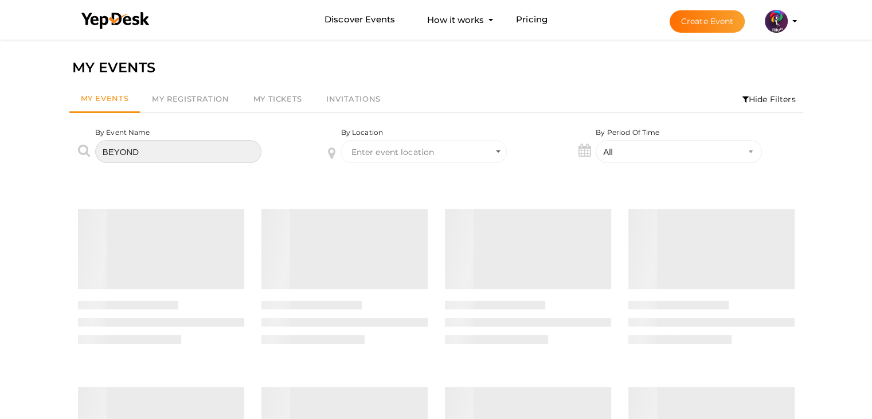
type input "BEYOND"
click at [36, 250] on div "MY EVENTS My Events My Registration My Tickets Invitations Hide Filters By Even…" at bounding box center [436, 395] width 872 height 717
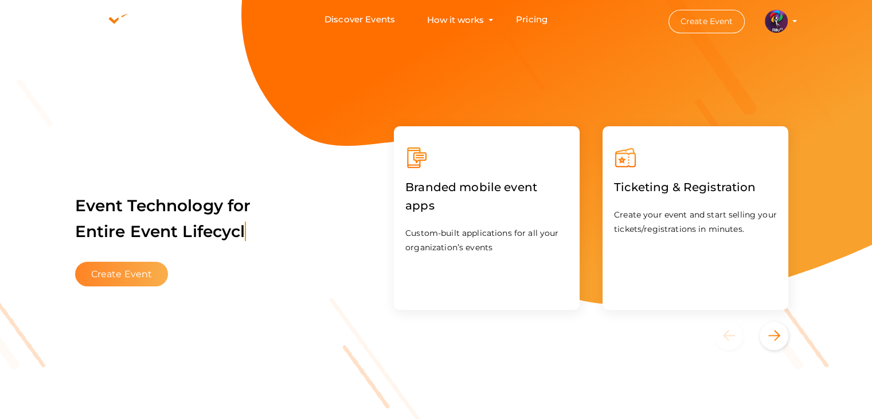
click at [130, 275] on button "Create Event" at bounding box center [121, 274] width 93 height 25
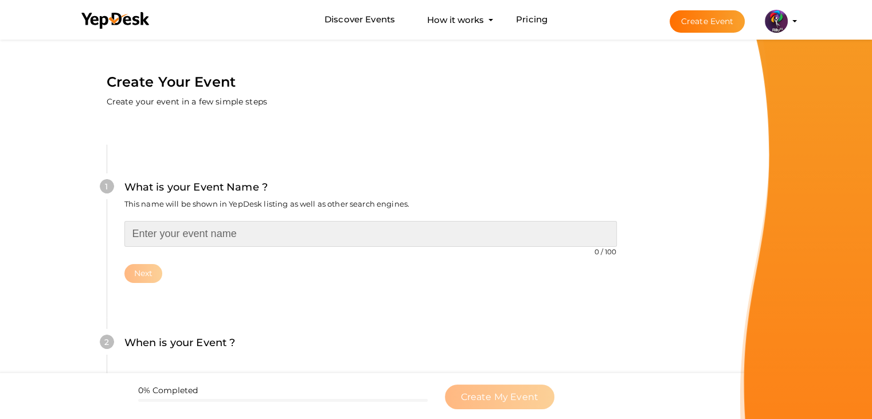
click at [254, 228] on input "text" at bounding box center [370, 234] width 493 height 26
type input "STARTUP CONCLAVE"
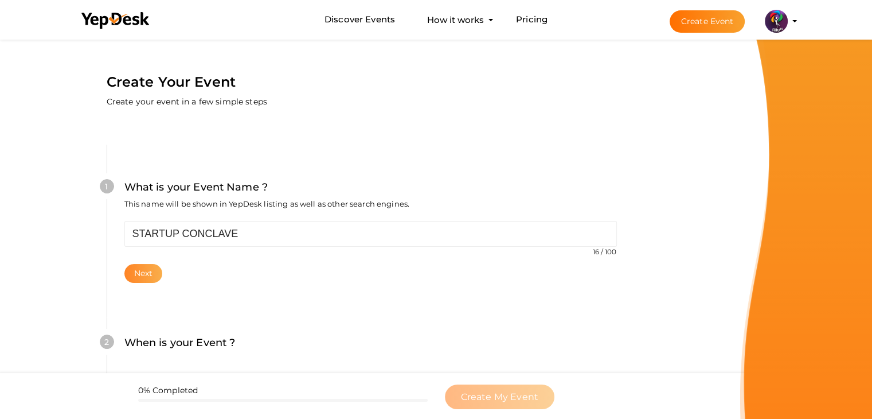
click at [144, 271] on button "Next" at bounding box center [143, 273] width 38 height 19
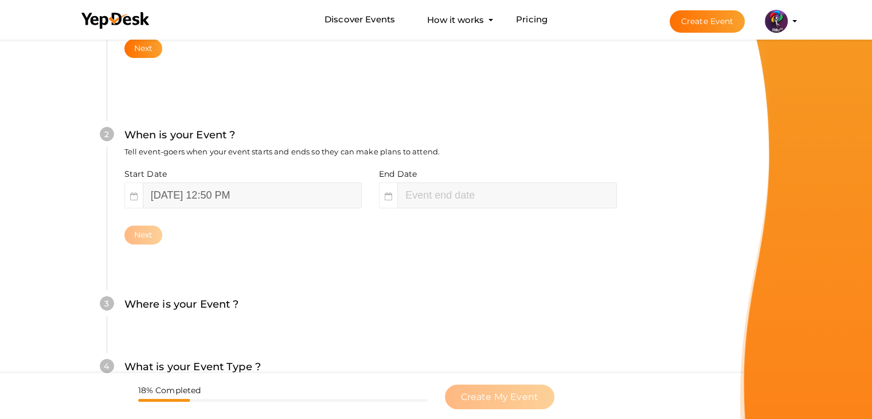
scroll to position [236, 0]
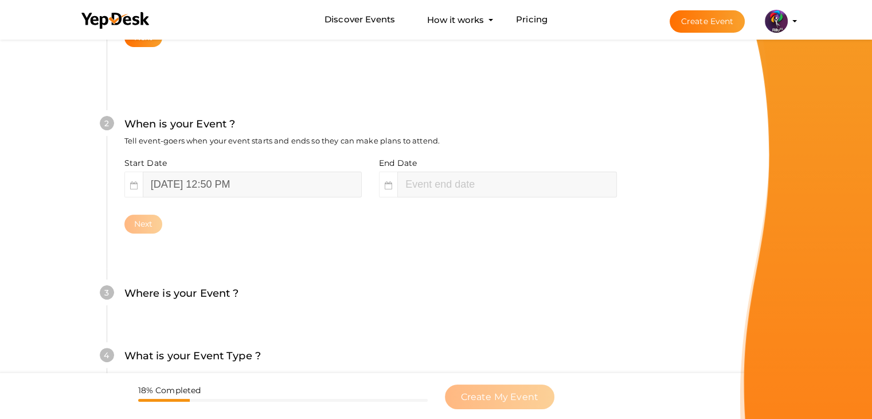
type input "October 12, 2025 2:50 PM"
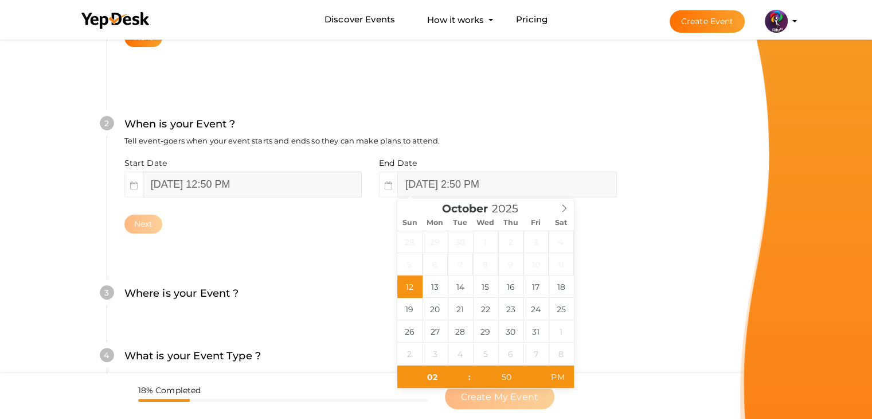
click at [233, 184] on input "October 12, 2025 12:50 PM" at bounding box center [252, 184] width 219 height 26
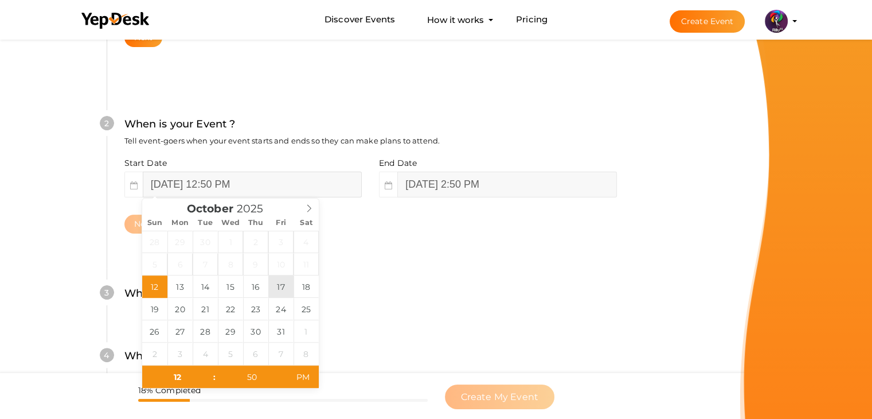
type input "October 17, 2025 12:50 PM"
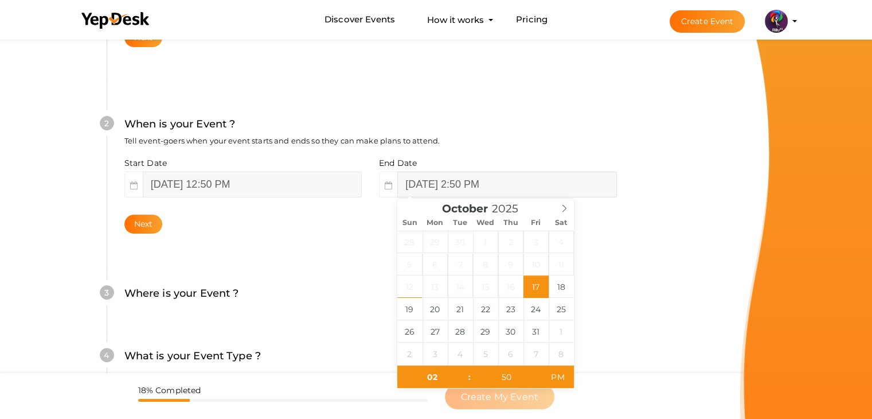
click at [454, 183] on input "October 17, 2025 2:50 PM" at bounding box center [506, 184] width 219 height 26
type input "October 19, 2025 2:50 PM"
click at [153, 221] on button "Next" at bounding box center [143, 224] width 38 height 19
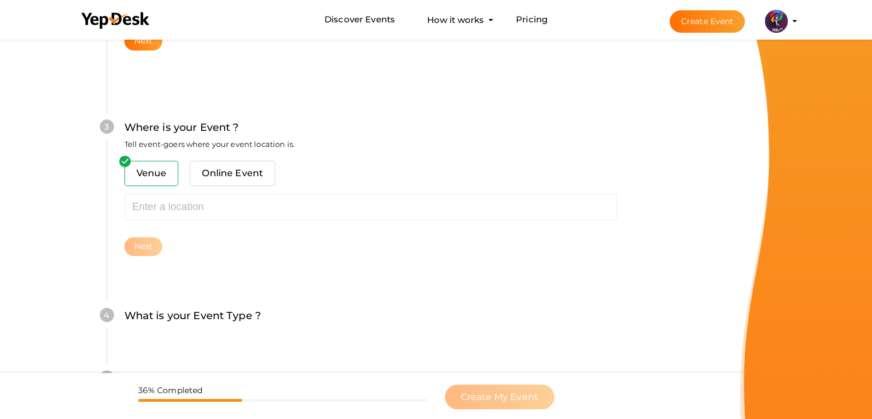
scroll to position [422, 0]
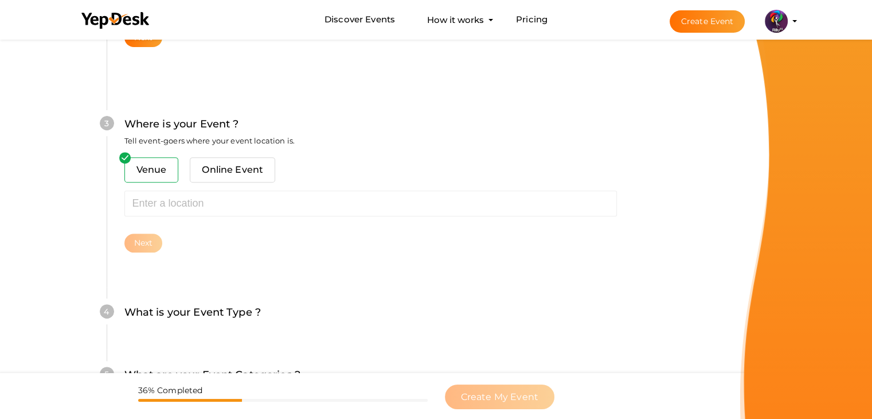
click at [209, 221] on div "Venue Online Event Sorry! Couldn't find location. Please choose one from sugges…" at bounding box center [370, 204] width 493 height 95
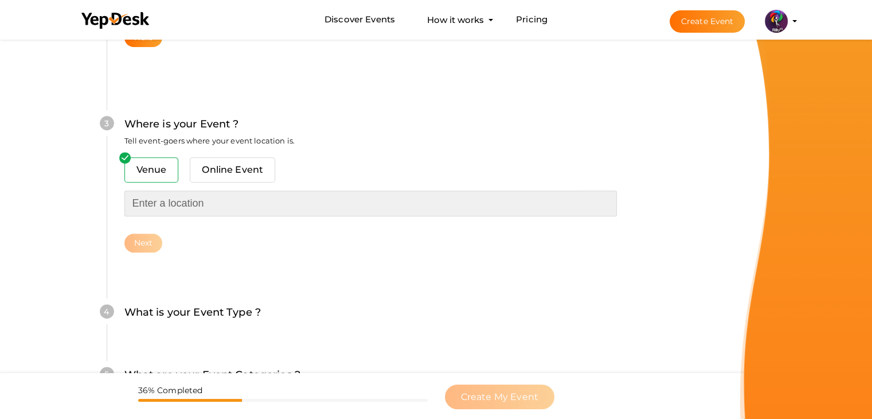
click at [209, 212] on input "text" at bounding box center [370, 203] width 493 height 26
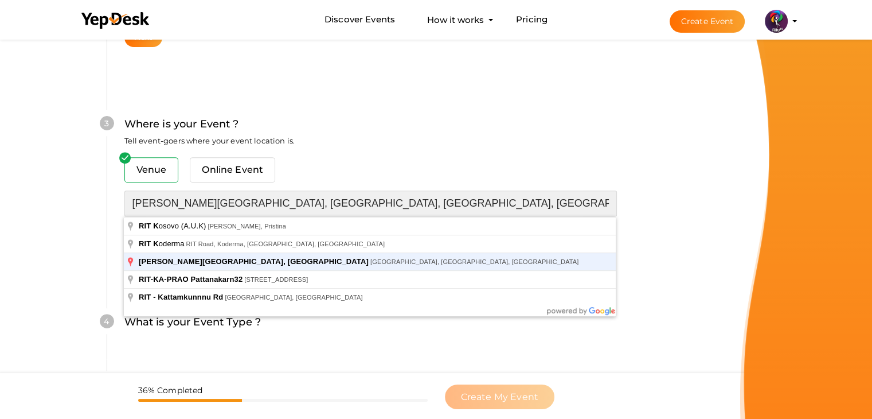
type input "[PERSON_NAME][GEOGRAPHIC_DATA], [GEOGRAPHIC_DATA], [GEOGRAPHIC_DATA], [GEOGRAPH…"
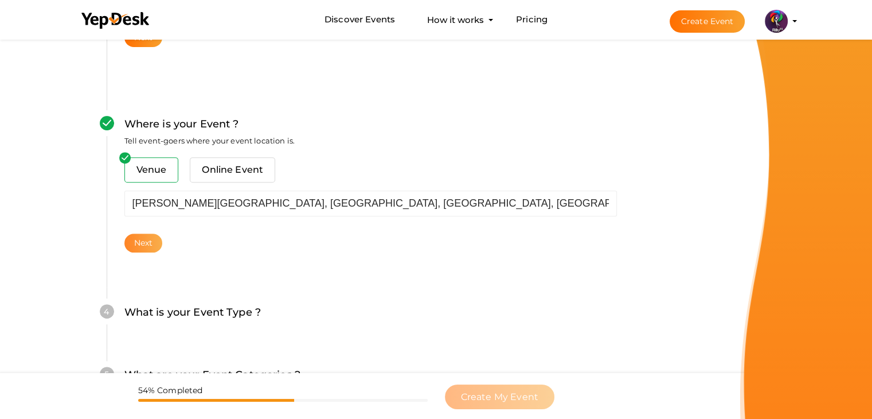
click at [158, 240] on button "Next" at bounding box center [143, 242] width 38 height 19
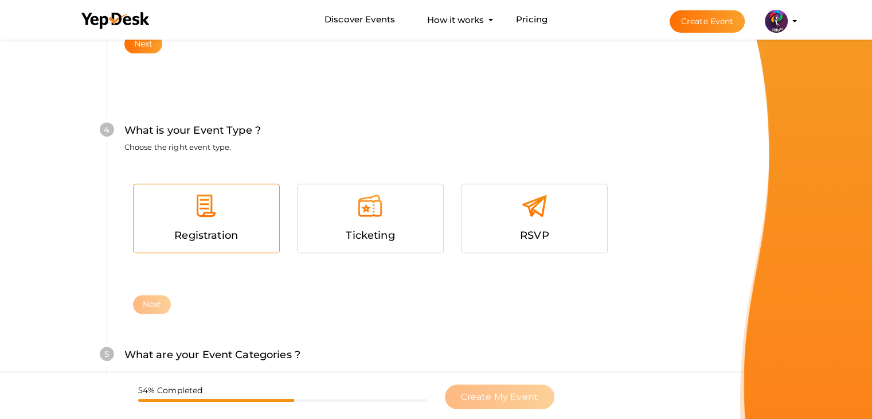
scroll to position [627, 0]
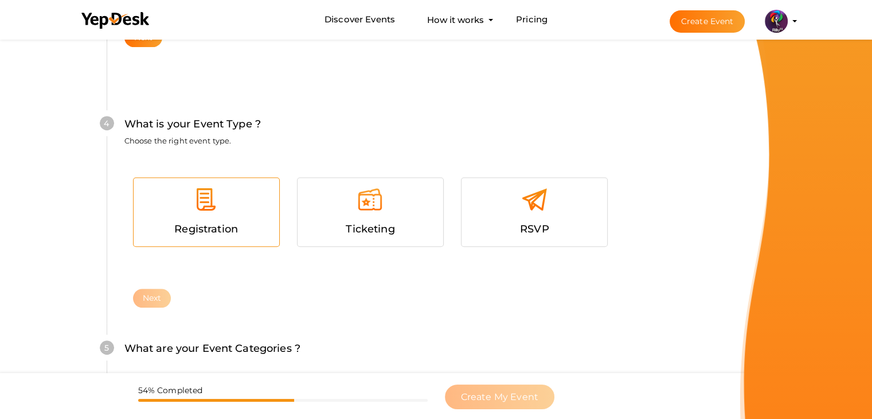
click at [213, 225] on span "Registration" at bounding box center [206, 229] width 64 height 13
click at [156, 292] on button "Next" at bounding box center [152, 298] width 38 height 19
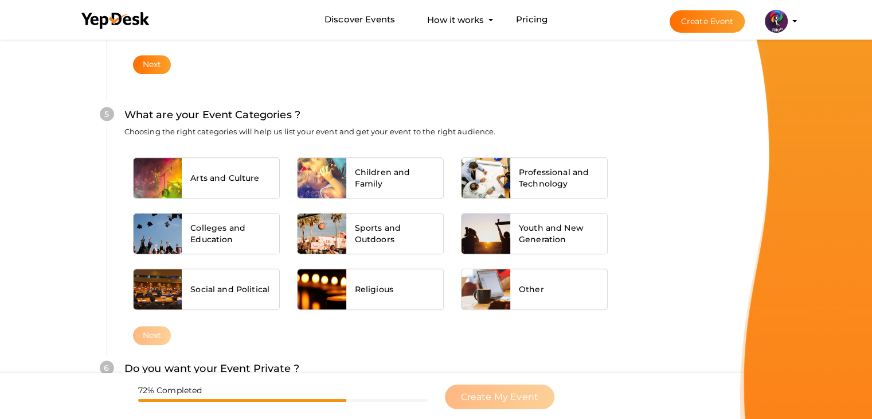
scroll to position [868, 0]
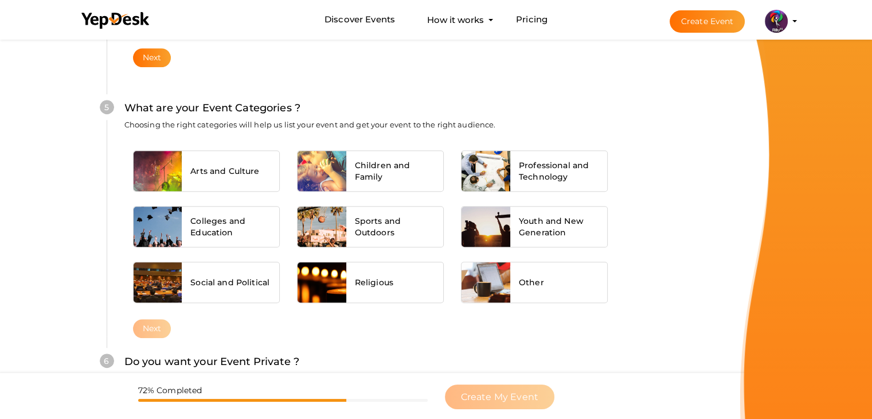
click at [213, 246] on div "Arts and Culture Children and Family Professional and Technology Colleges and E…" at bounding box center [370, 230] width 493 height 177
click at [209, 223] on span "Colleges and Education" at bounding box center [230, 226] width 80 height 23
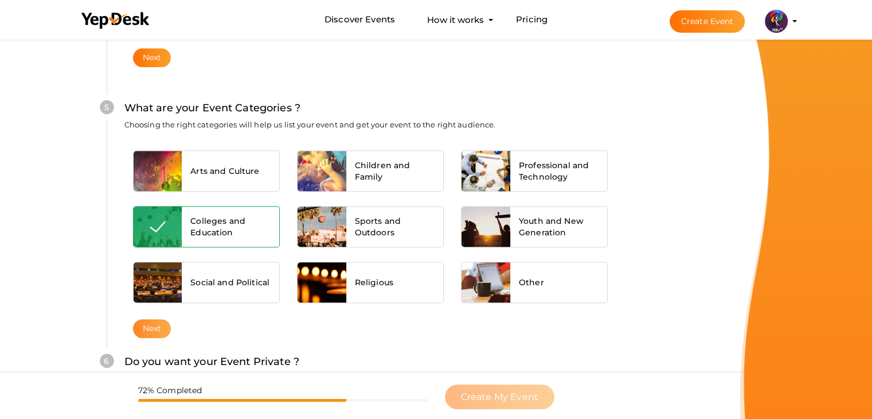
click at [158, 319] on button "Next" at bounding box center [152, 328] width 38 height 19
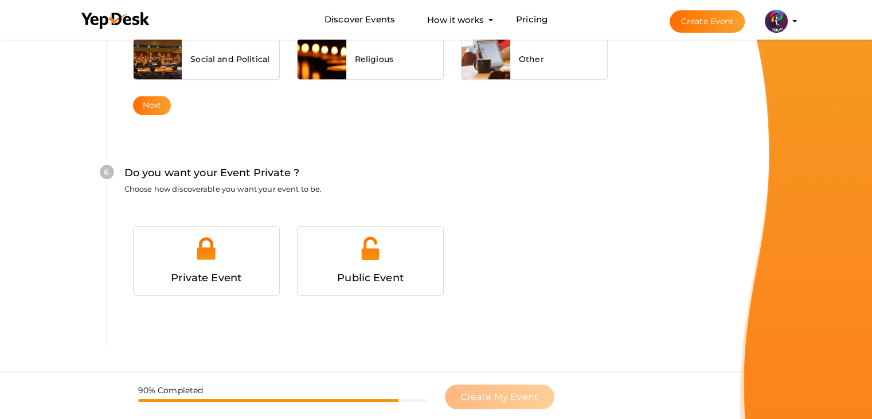
scroll to position [1120, 0]
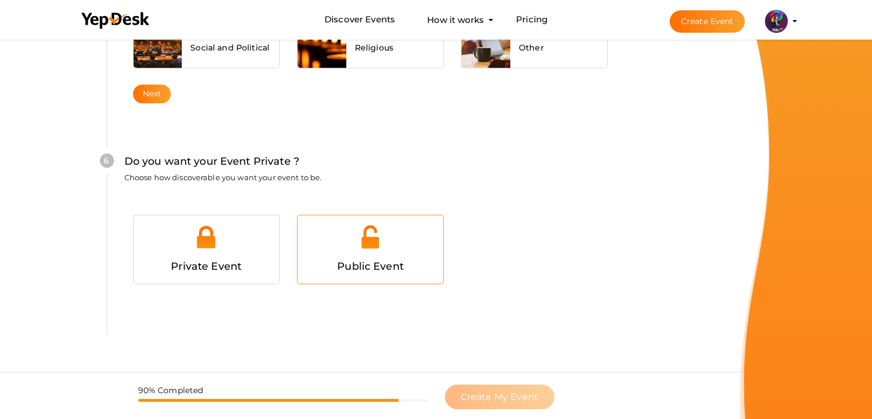
click at [392, 251] on div at bounding box center [370, 241] width 128 height 34
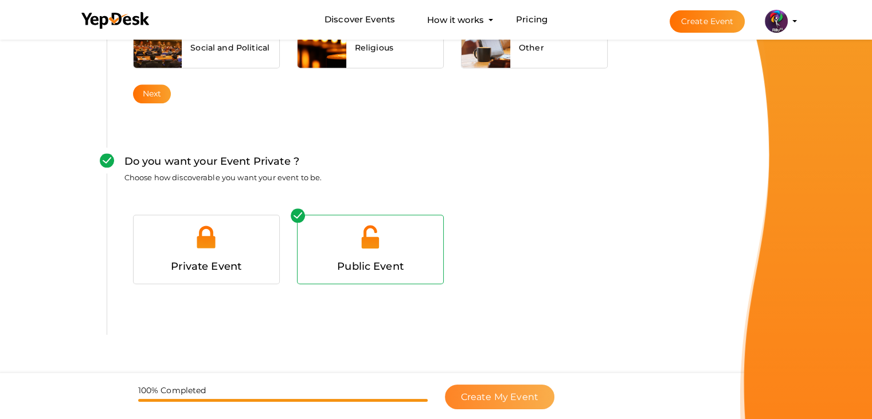
click at [500, 394] on span "Create My Event" at bounding box center [499, 396] width 77 height 11
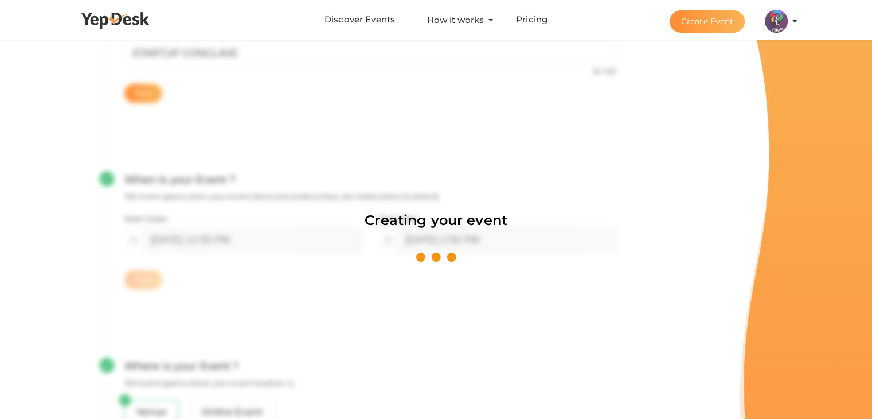
scroll to position [172, 0]
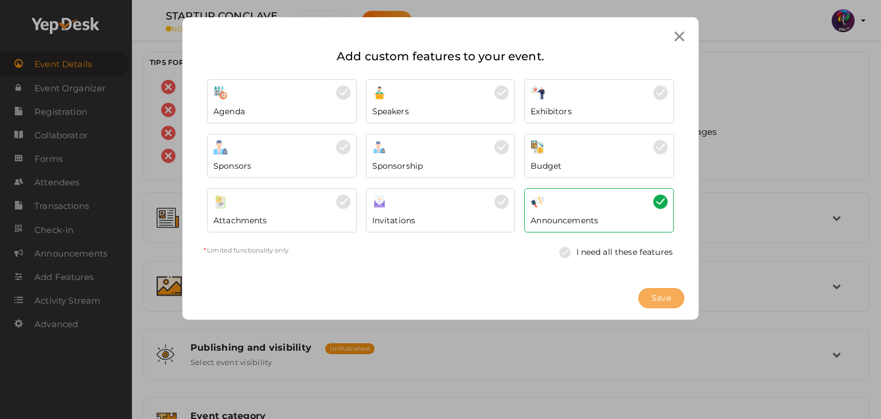
click at [670, 297] on span "Save" at bounding box center [662, 298] width 20 height 12
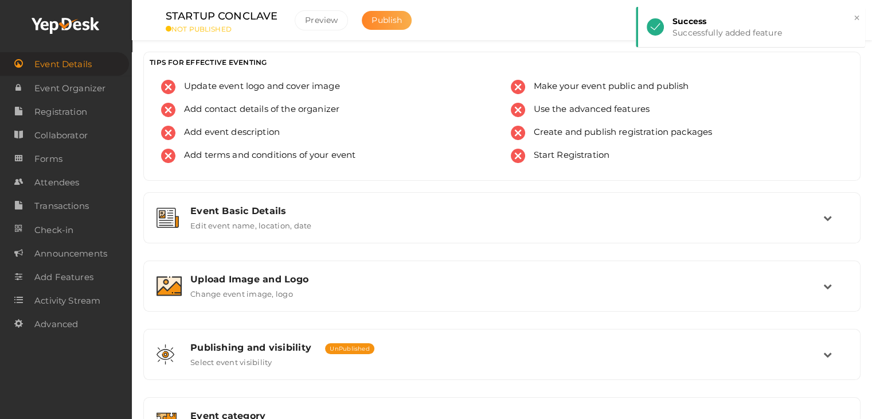
click at [373, 21] on span "Publish" at bounding box center [387, 20] width 30 height 10
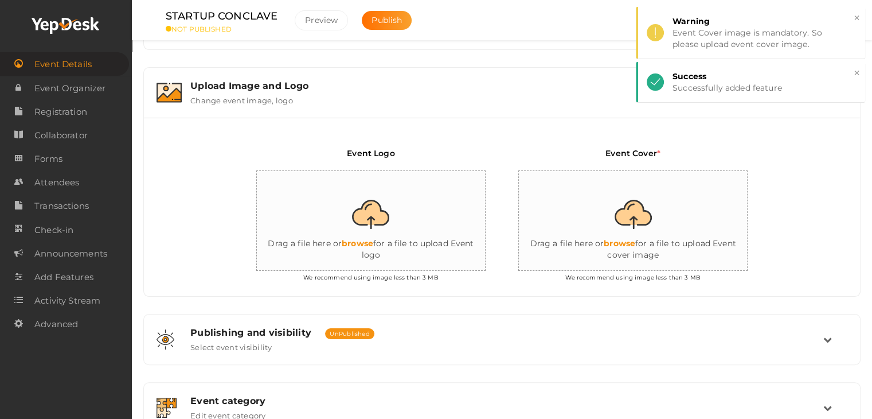
click at [359, 231] on input "file" at bounding box center [371, 221] width 229 height 100
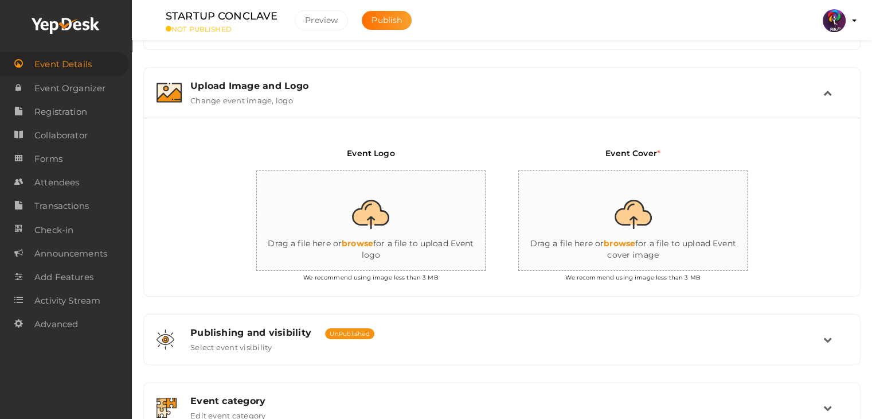
type input "C:\fakepath\logo yepdesk.png"
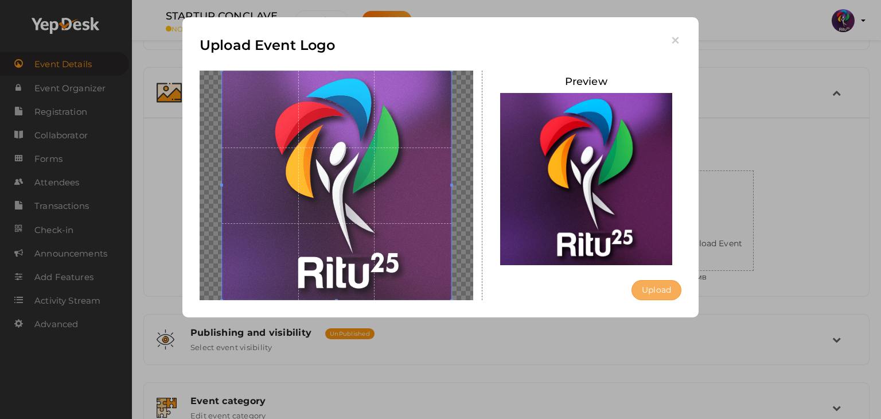
click at [645, 283] on button "Upload" at bounding box center [657, 290] width 50 height 20
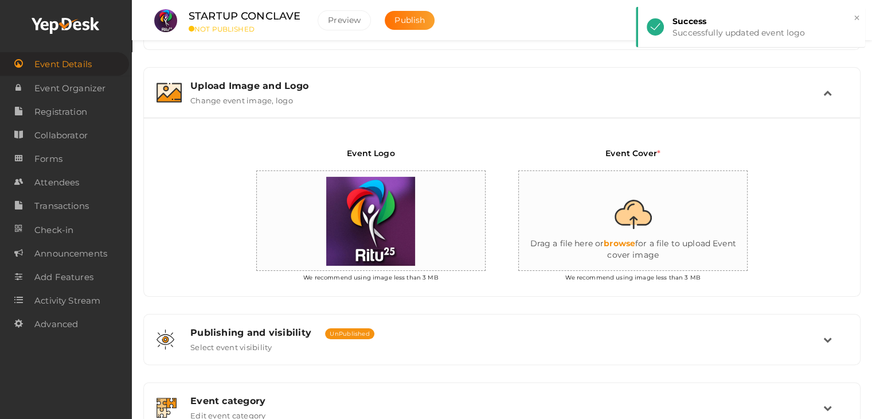
click at [640, 236] on input "file" at bounding box center [633, 221] width 229 height 100
type input "C:\fakepath\IMG-20251012-WA0088.jpg"
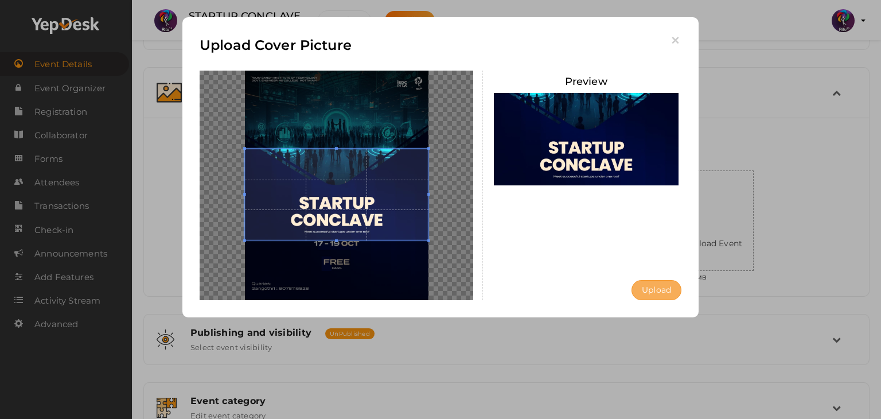
click at [658, 295] on button "Upload" at bounding box center [657, 290] width 50 height 20
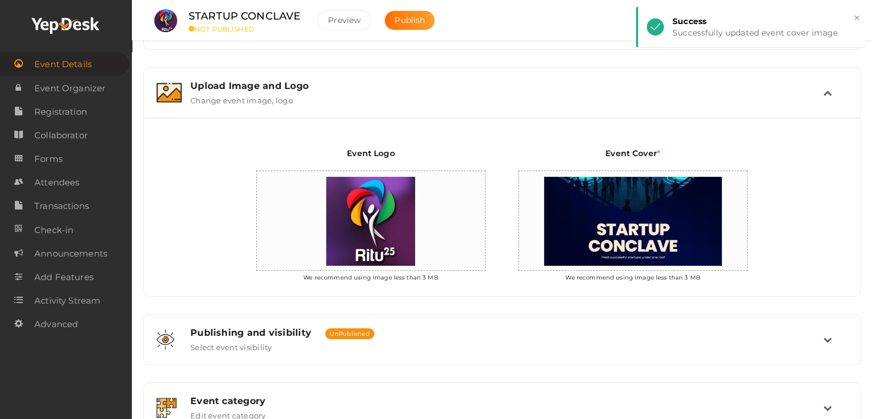
click at [151, 166] on div "Event Logo We recommend using image less than 3 MB Event Cover * We recommend u…" at bounding box center [502, 207] width 716 height 178
click at [59, 162] on span "Forms" at bounding box center [48, 158] width 28 height 23
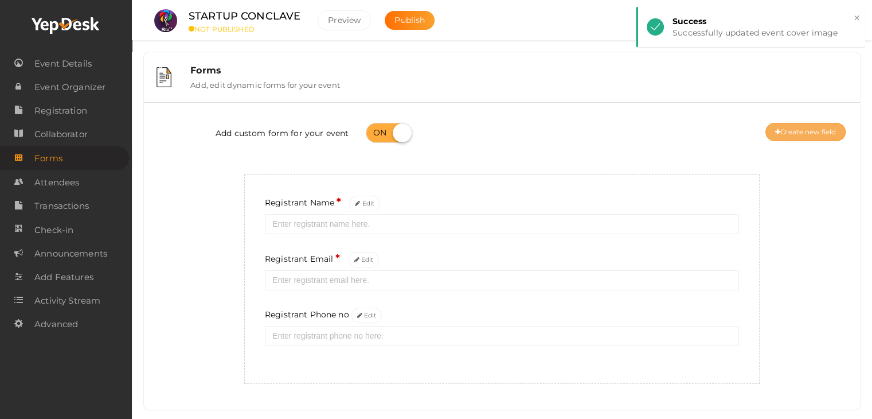
click at [812, 131] on button "Create new field" at bounding box center [806, 132] width 80 height 18
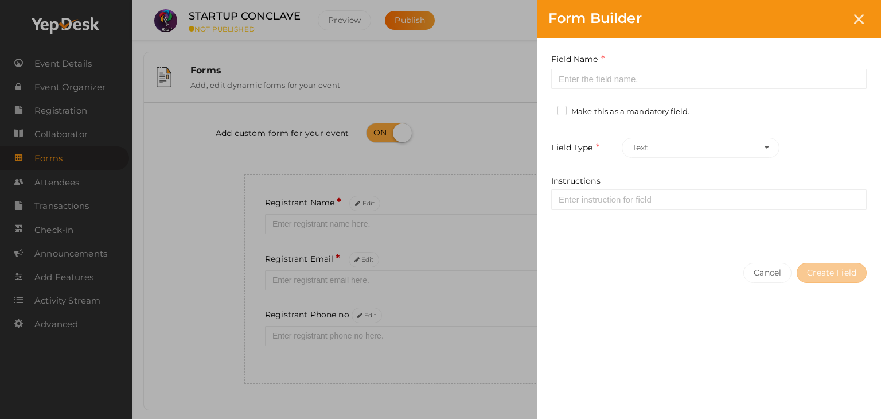
click at [560, 110] on label "Make this as a mandatory field." at bounding box center [623, 111] width 132 height 11
click at [545, 108] on input "Make this as a mandatory field." at bounding box center [545, 108] width 0 height 0
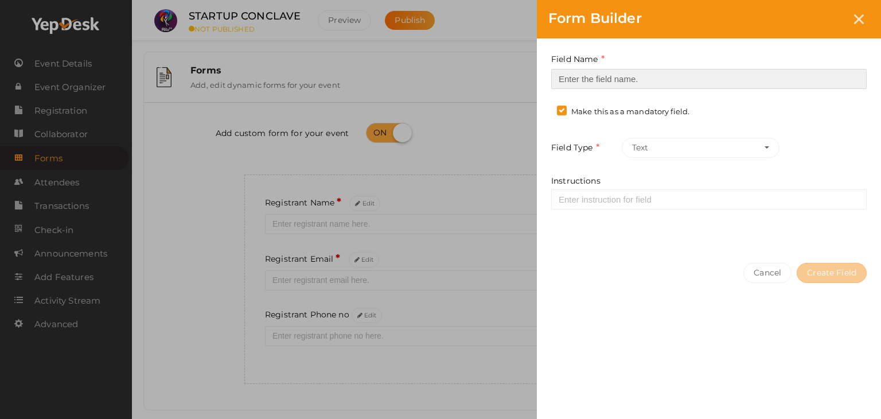
click at [583, 79] on input at bounding box center [708, 79] width 315 height 20
type input "Registrant College"
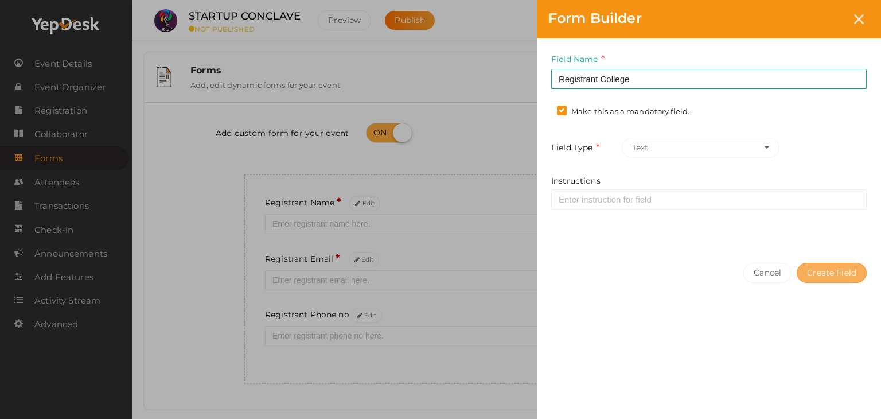
click at [850, 272] on button "Create Field" at bounding box center [832, 273] width 70 height 20
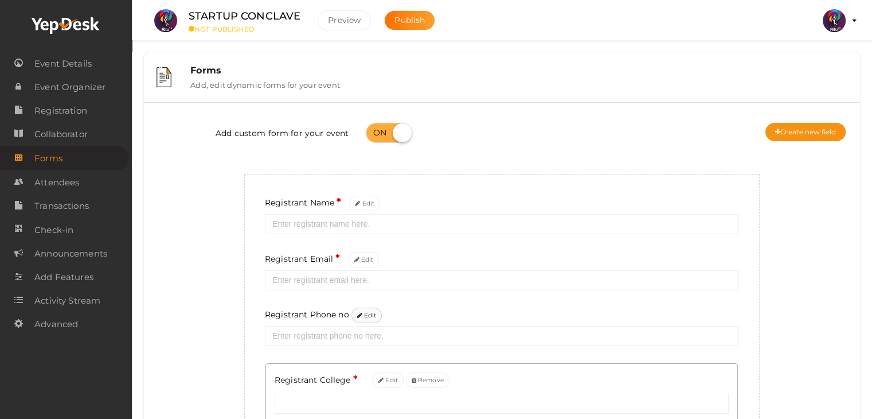
click at [362, 313] on button "Edit" at bounding box center [367, 314] width 31 height 15
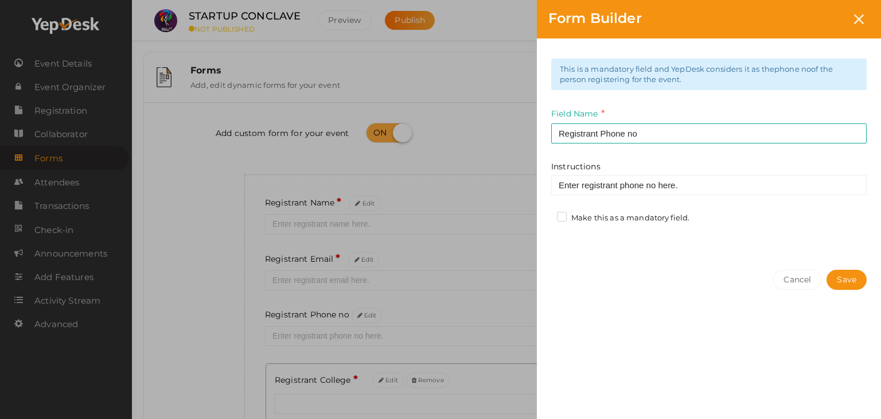
click at [564, 219] on label "Make this as a mandatory field." at bounding box center [623, 217] width 132 height 11
click at [545, 215] on input "Make this as a mandatory field." at bounding box center [545, 215] width 0 height 0
click at [849, 271] on button "Save" at bounding box center [847, 280] width 40 height 20
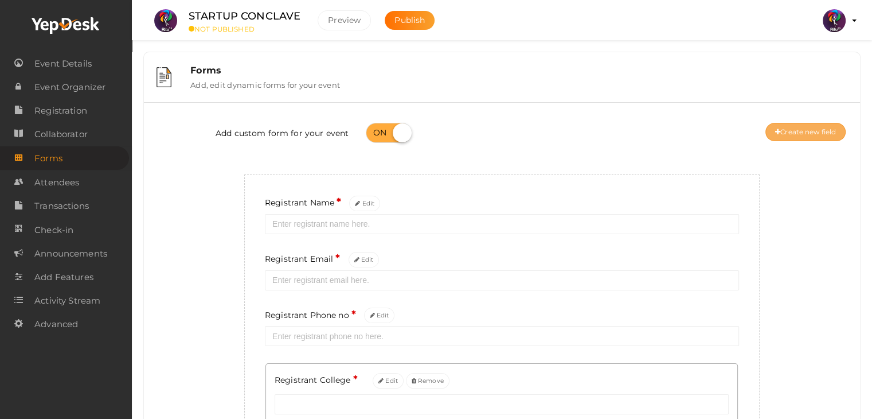
click at [787, 128] on button "Create new field" at bounding box center [806, 132] width 80 height 18
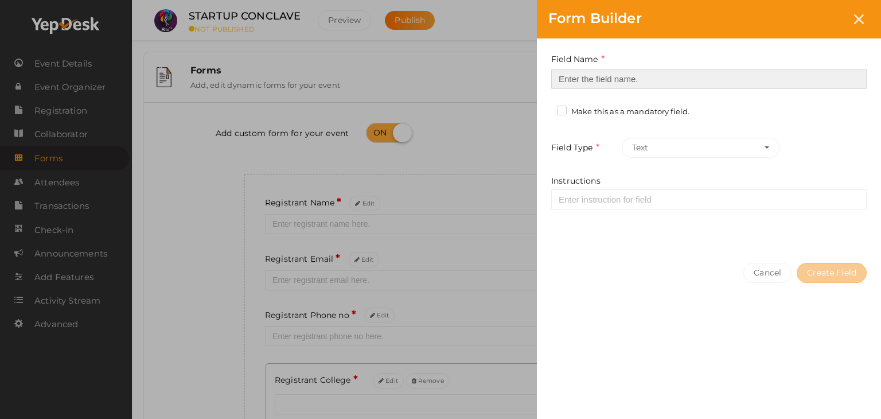
click at [656, 80] on input at bounding box center [708, 79] width 315 height 20
type input "Refferal ID"
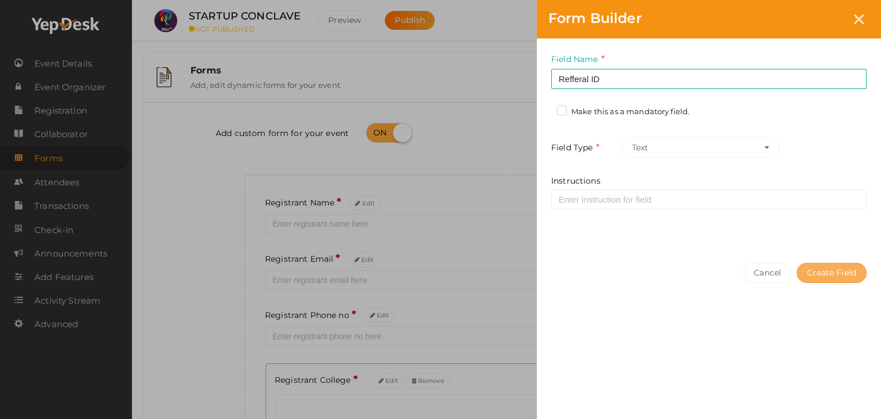
click at [824, 263] on button "Create Field" at bounding box center [832, 273] width 70 height 20
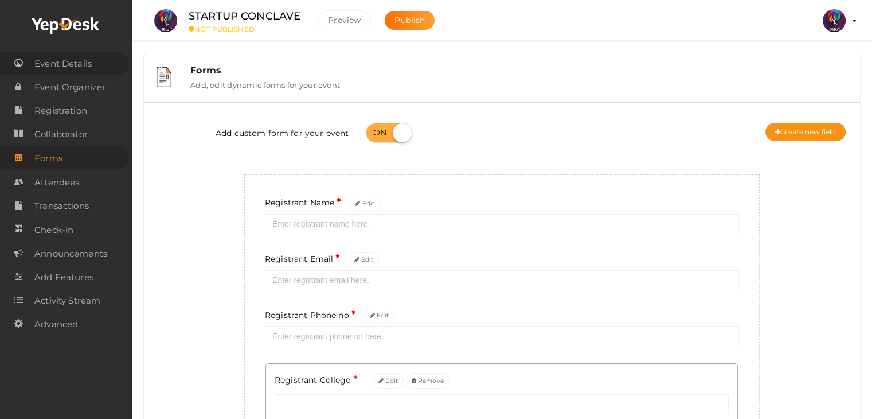
click at [73, 62] on span "Event Details" at bounding box center [62, 63] width 57 height 23
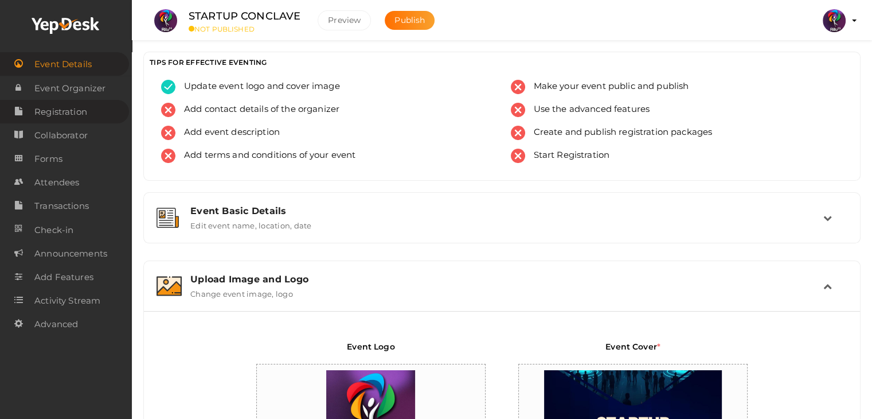
click at [89, 111] on link "Registration" at bounding box center [64, 112] width 129 height 24
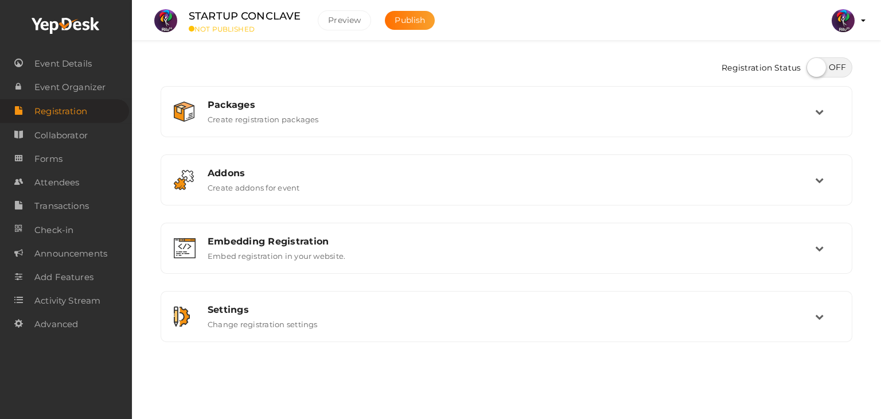
click at [821, 73] on label at bounding box center [829, 67] width 46 height 20
click at [814, 67] on input "checkbox" at bounding box center [809, 63] width 7 height 7
checkbox input "true"
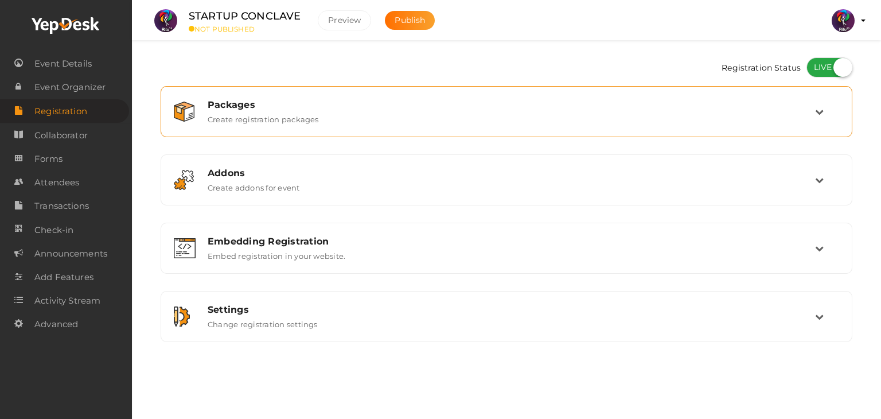
click at [613, 114] on div "Packages Create registration packages" at bounding box center [507, 111] width 616 height 25
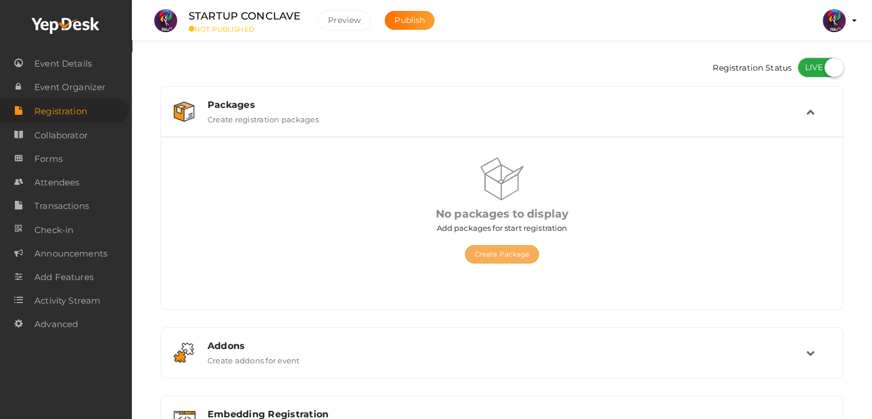
click at [522, 248] on button "Create Package" at bounding box center [502, 254] width 75 height 18
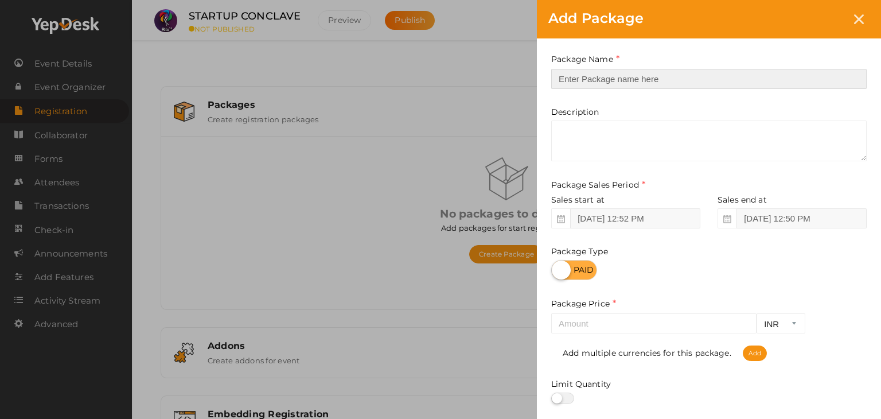
click at [678, 69] on input "text" at bounding box center [708, 79] width 315 height 20
type input "Registration"
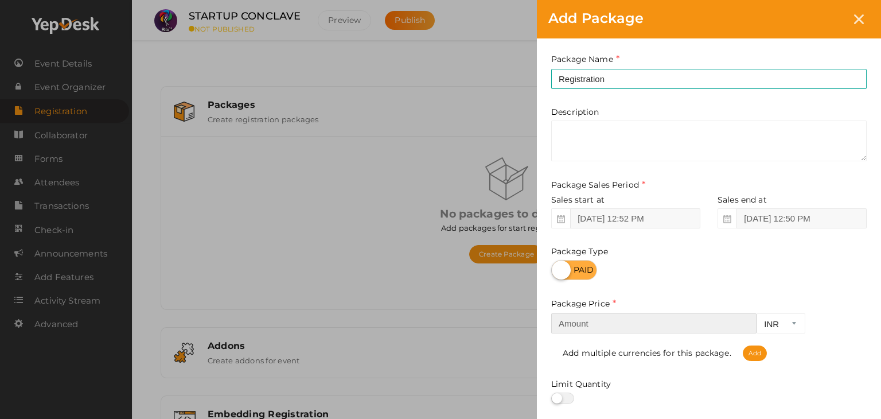
click at [643, 321] on input "number" at bounding box center [653, 323] width 205 height 20
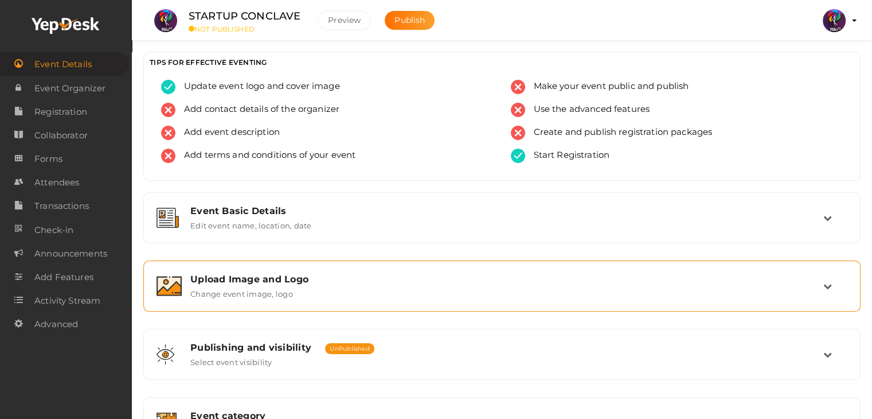
scroll to position [193, 0]
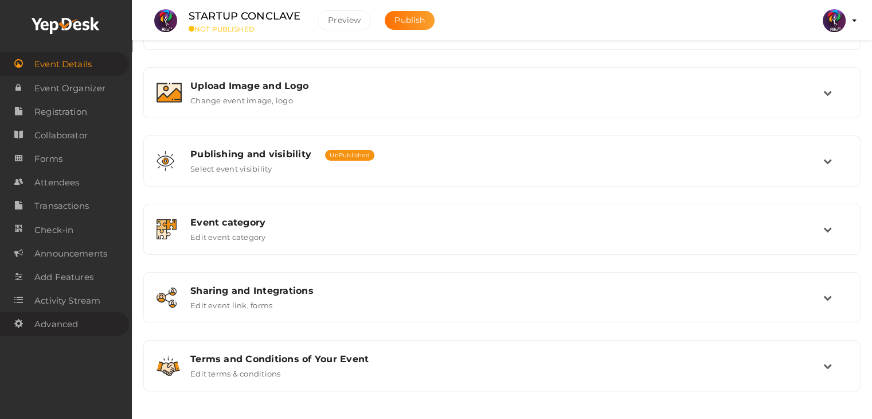
click at [46, 329] on span "Advanced" at bounding box center [56, 324] width 44 height 23
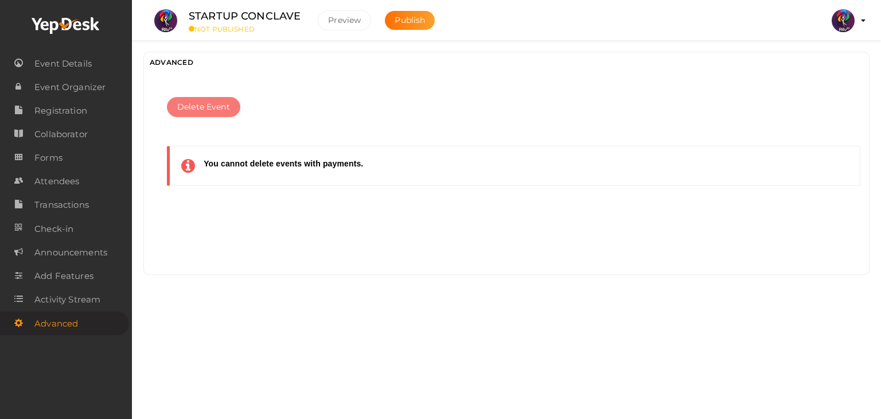
click at [220, 104] on span "Delete Event" at bounding box center [203, 107] width 53 height 12
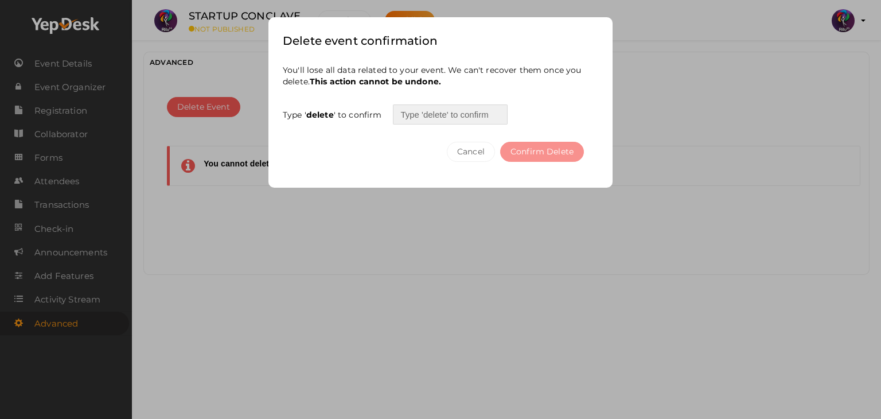
click at [475, 115] on input "text" at bounding box center [450, 114] width 115 height 20
type input "D"
type input "delete"
click at [543, 150] on button "Confirm Delete" at bounding box center [542, 152] width 84 height 20
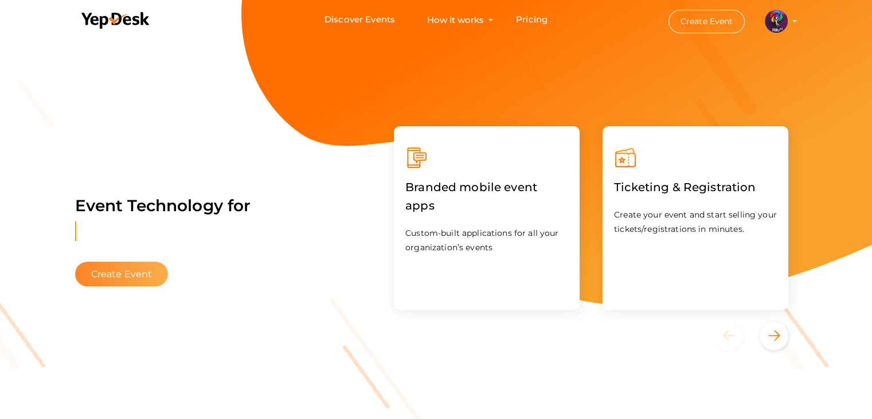
click at [112, 281] on button "Create Event" at bounding box center [121, 274] width 93 height 25
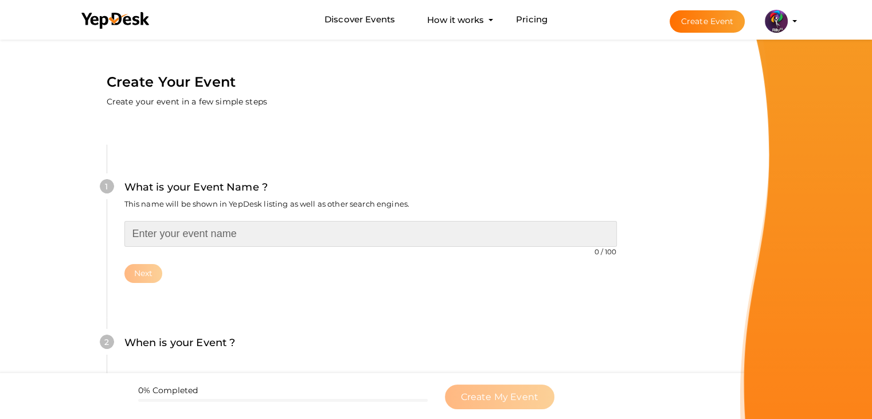
click at [294, 233] on input "text" at bounding box center [370, 234] width 493 height 26
type input "FINANCIAL LITERACY AND TRADING"
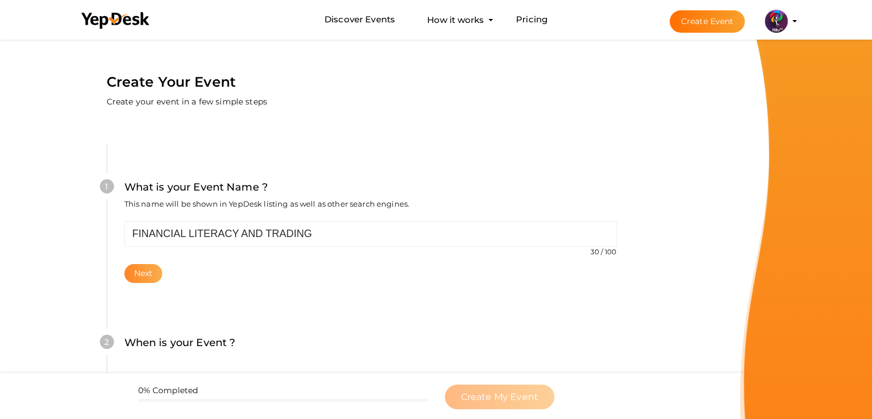
click at [140, 266] on button "Next" at bounding box center [143, 273] width 38 height 19
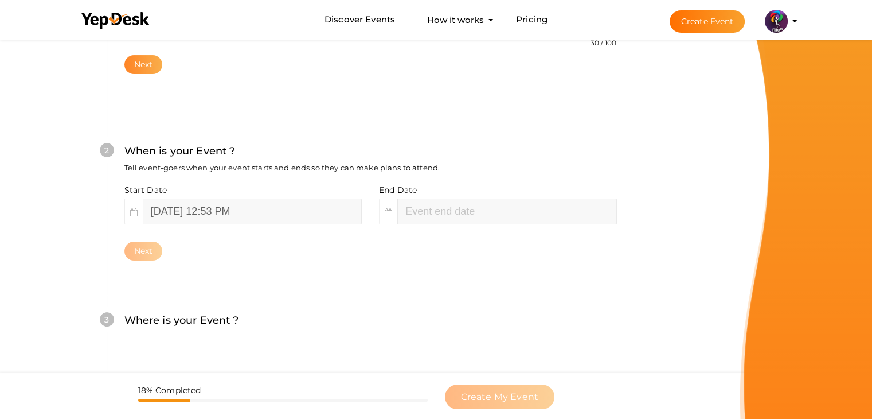
scroll to position [236, 0]
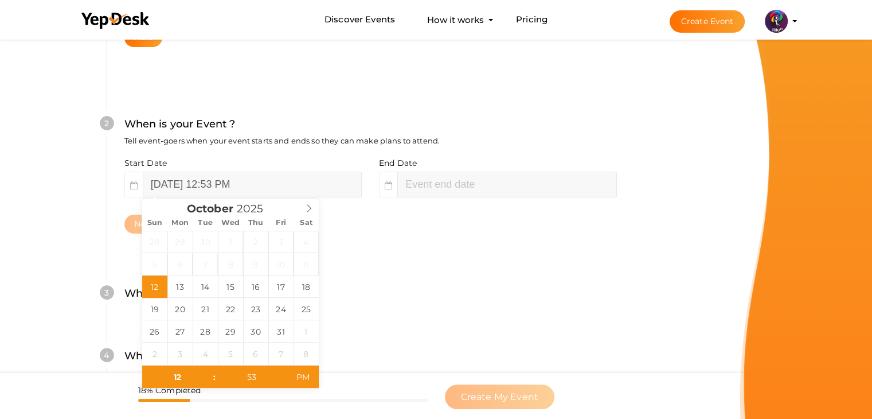
type input "02"
type input "53"
type input "October 12, 2025 2:53 PM"
click at [213, 184] on input "October 12, 2025 12:53 PM" at bounding box center [252, 184] width 219 height 26
type input "October 17, 2025 12:53 PM"
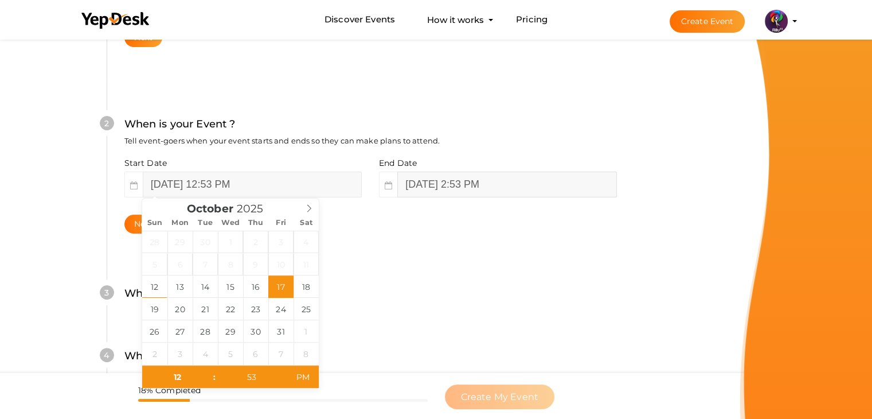
type input "October 17, 2025 2:53 PM"
click at [436, 180] on input "October 17, 2025 2:53 PM" at bounding box center [506, 184] width 219 height 26
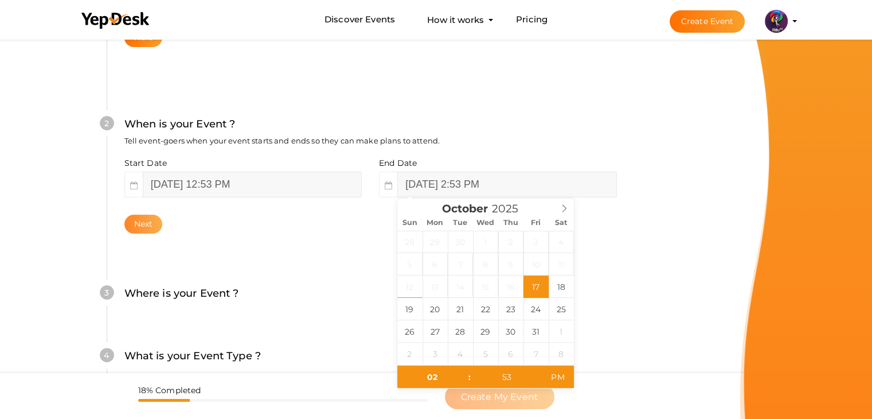
click at [141, 232] on button "Next" at bounding box center [143, 224] width 38 height 19
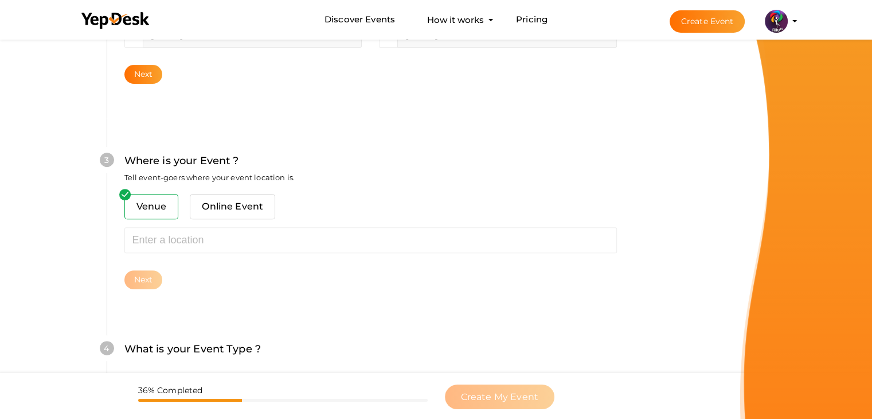
scroll to position [422, 0]
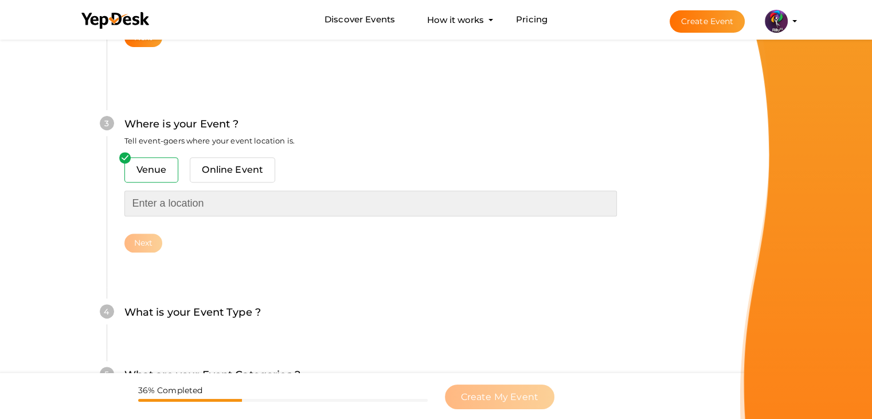
click at [196, 208] on input "text" at bounding box center [370, 203] width 493 height 26
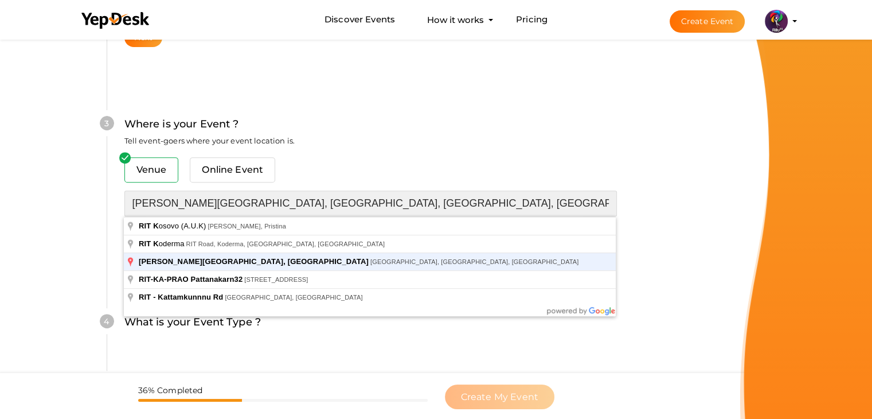
type input "[PERSON_NAME][GEOGRAPHIC_DATA], [GEOGRAPHIC_DATA], [GEOGRAPHIC_DATA], [GEOGRAPH…"
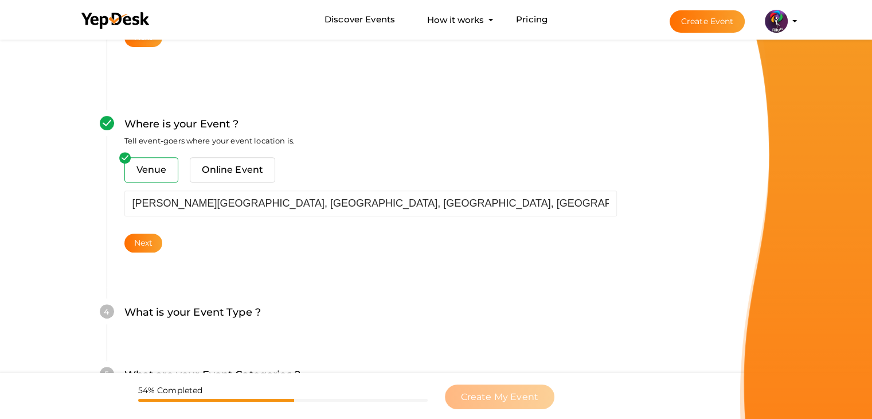
click at [71, 215] on div "Create Your Event Create your event in a few simple steps What is your Event Na…" at bounding box center [371, 103] width 614 height 977
click at [135, 236] on button "Next" at bounding box center [143, 242] width 38 height 19
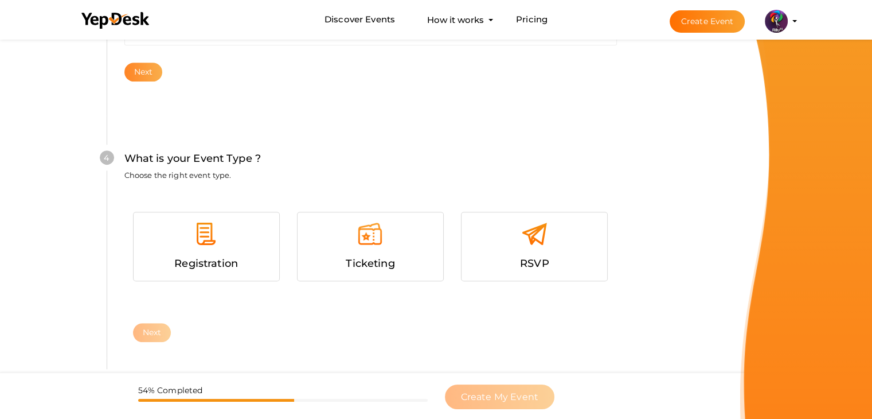
scroll to position [627, 0]
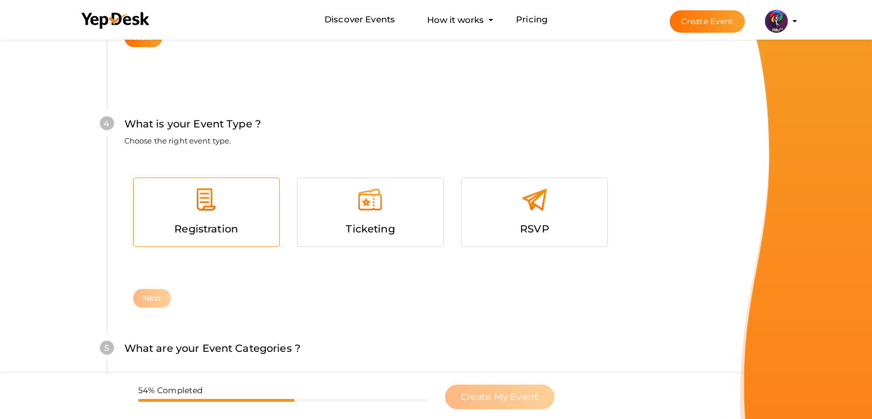
click at [211, 208] on img at bounding box center [206, 199] width 26 height 26
click at [145, 292] on button "Next" at bounding box center [152, 298] width 38 height 19
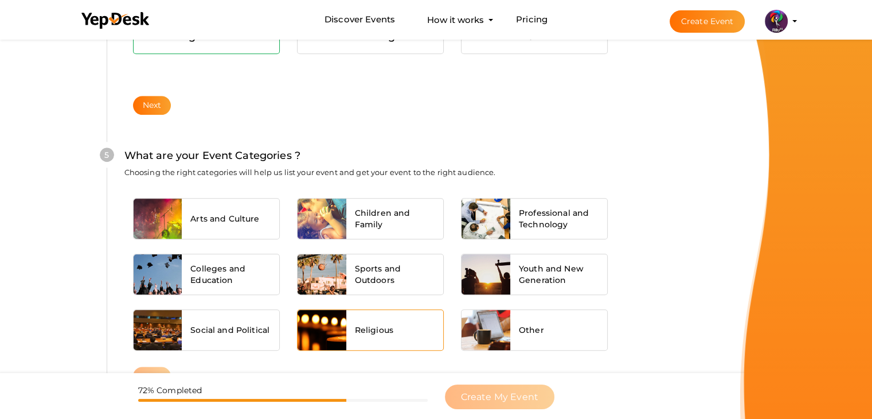
scroll to position [868, 0]
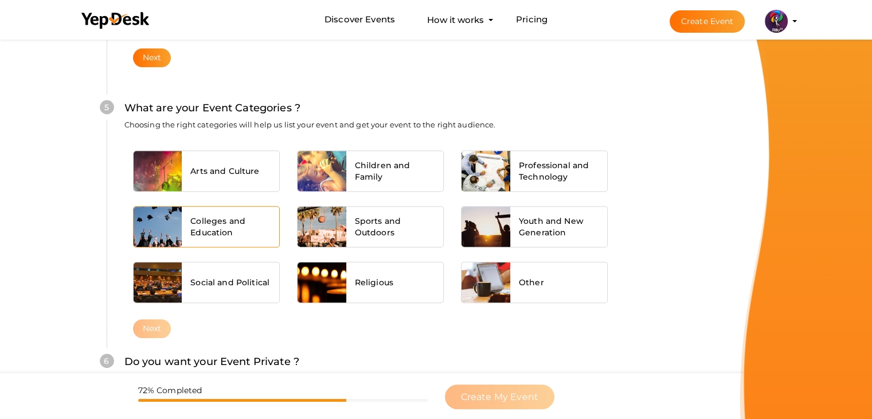
click at [209, 211] on div "Colleges and Education" at bounding box center [231, 226] width 98 height 40
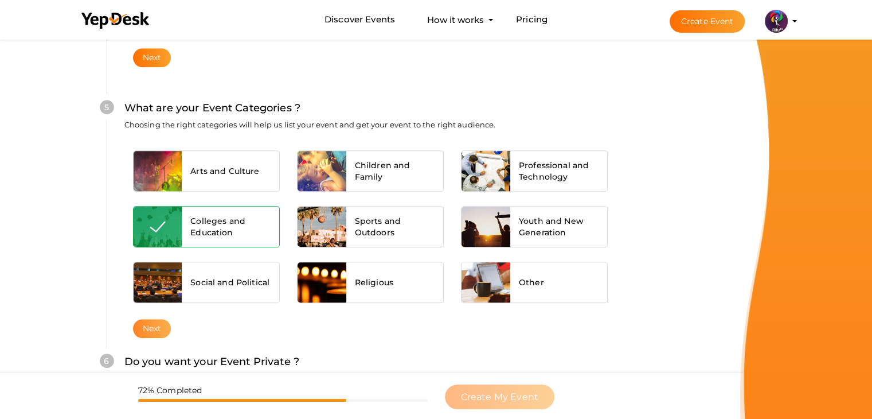
click at [155, 323] on button "Next" at bounding box center [152, 328] width 38 height 19
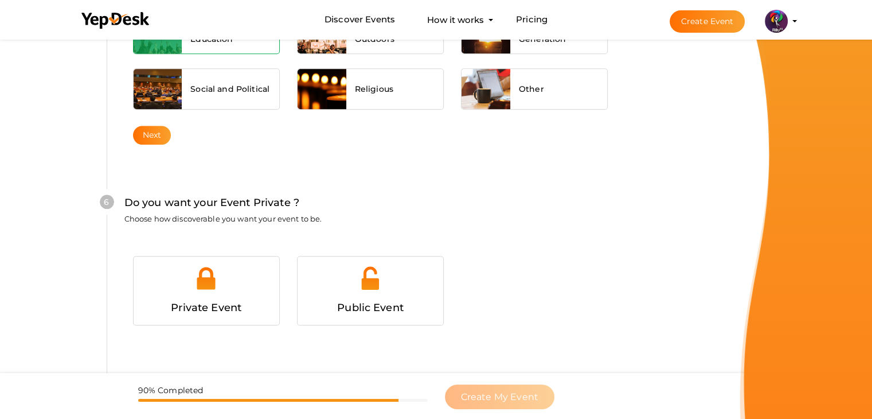
scroll to position [1120, 0]
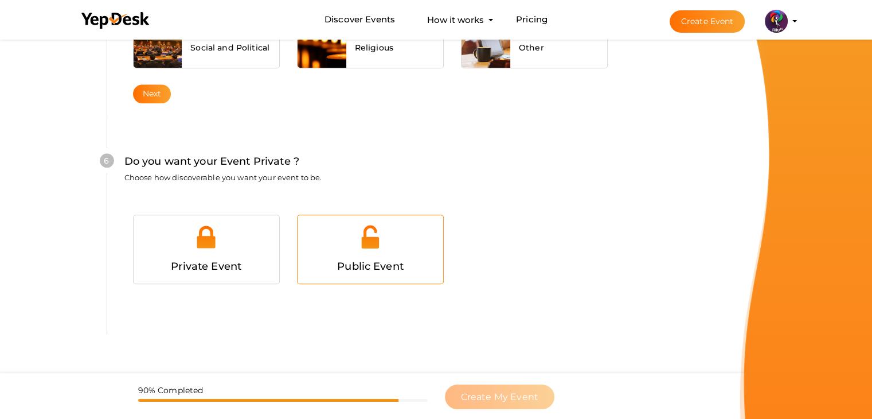
click at [343, 258] on div "Public Event" at bounding box center [370, 266] width 128 height 17
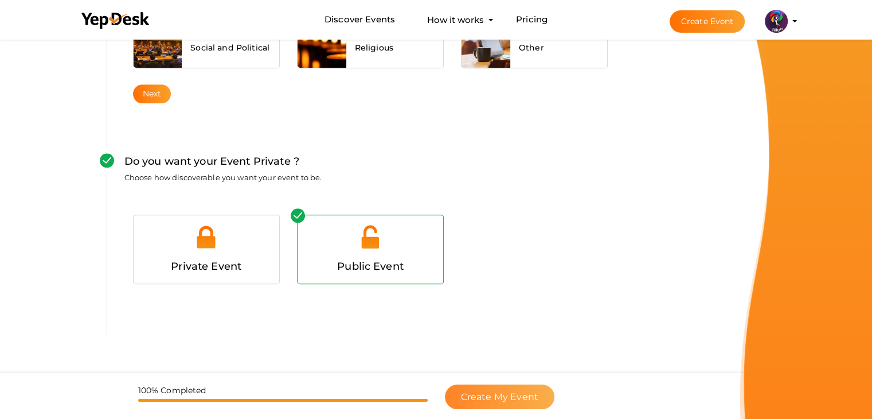
click at [532, 398] on span "Create My Event" at bounding box center [499, 396] width 77 height 11
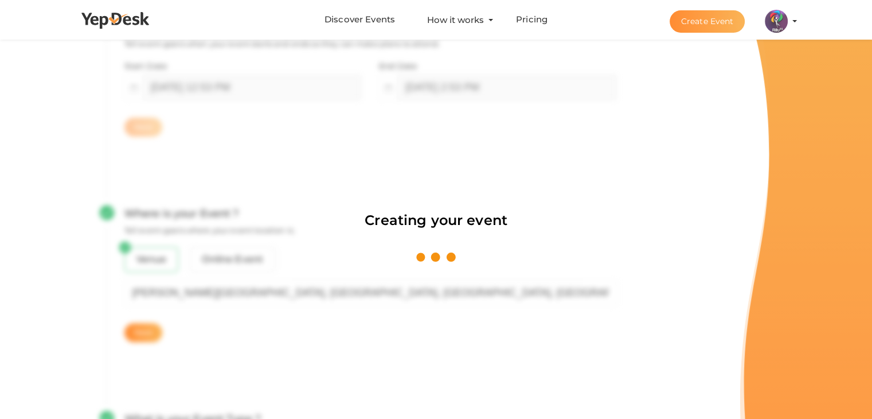
scroll to position [172, 0]
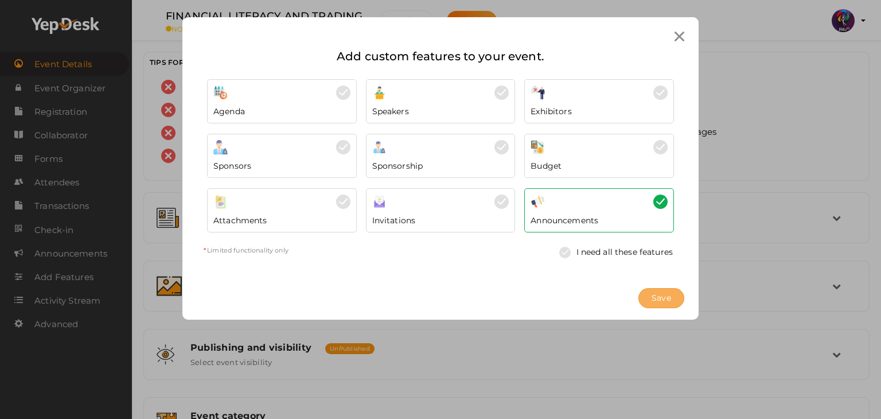
click at [666, 298] on span "Save" at bounding box center [662, 298] width 20 height 12
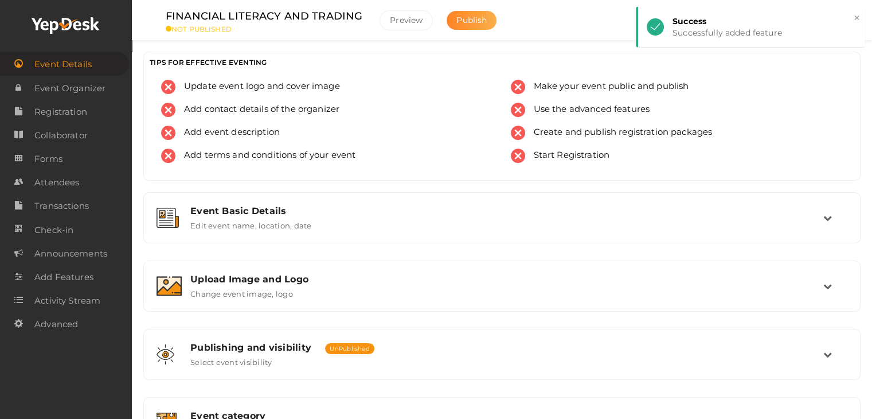
click at [473, 21] on span "Publish" at bounding box center [472, 20] width 30 height 10
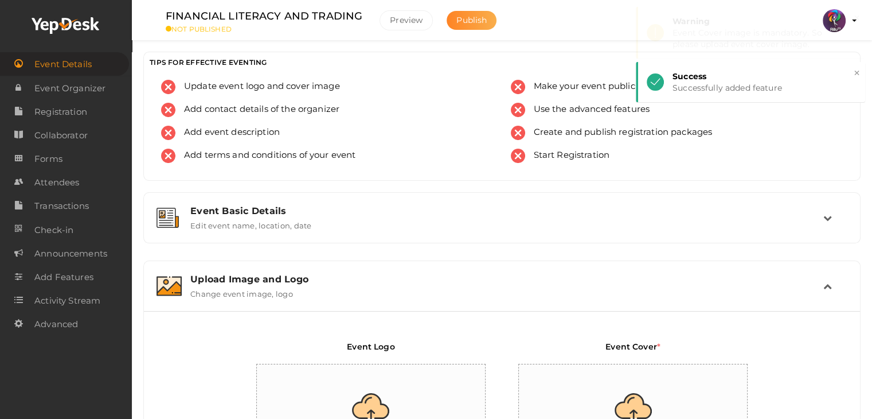
scroll to position [193, 0]
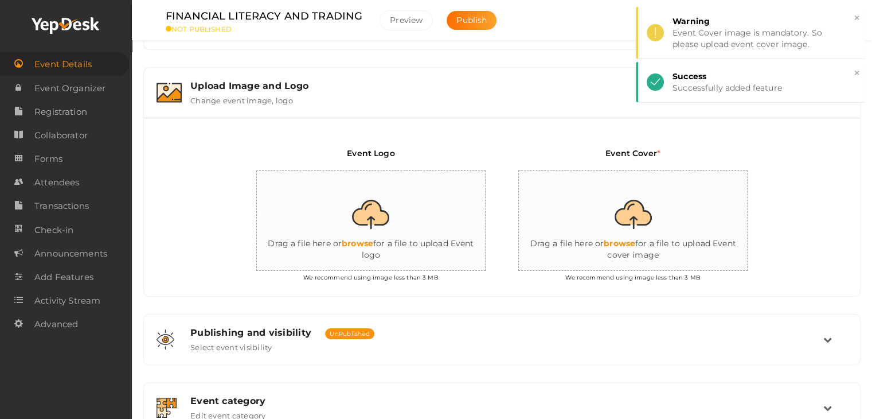
click at [352, 239] on input "file" at bounding box center [371, 221] width 229 height 100
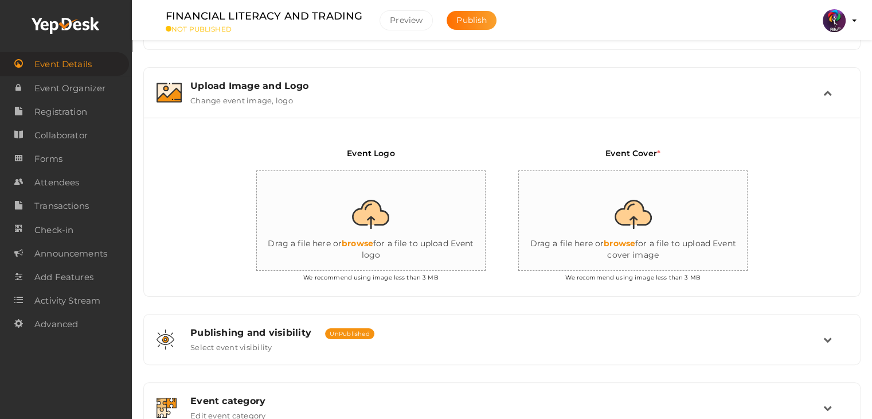
type input "C:\fakepath\logo yepdesk.png"
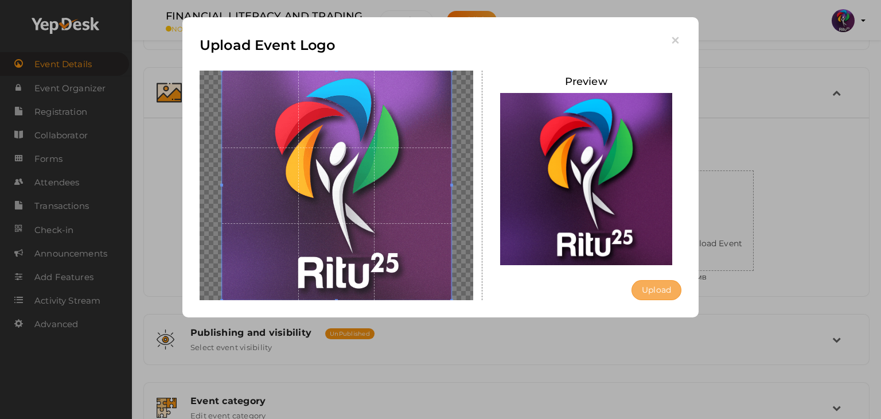
click at [649, 284] on button "Upload" at bounding box center [657, 290] width 50 height 20
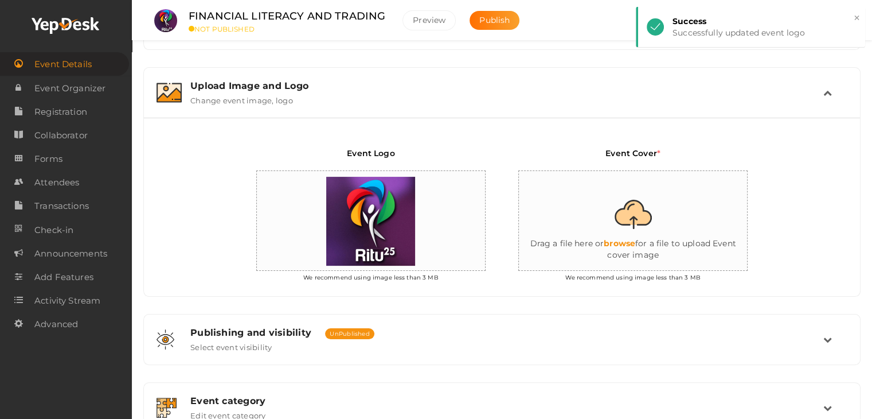
click at [636, 236] on input "file" at bounding box center [633, 221] width 229 height 100
type input "C:\fakepath\IMG-20251012-WA0090.jpg"
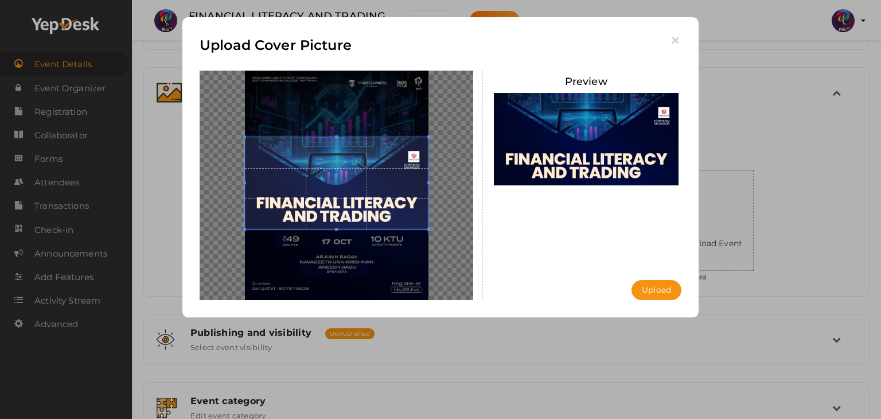
drag, startPoint x: 404, startPoint y: 196, endPoint x: 406, endPoint y: 184, distance: 11.6
click at [406, 184] on span at bounding box center [337, 183] width 184 height 92
click at [649, 290] on button "Upload" at bounding box center [657, 290] width 50 height 20
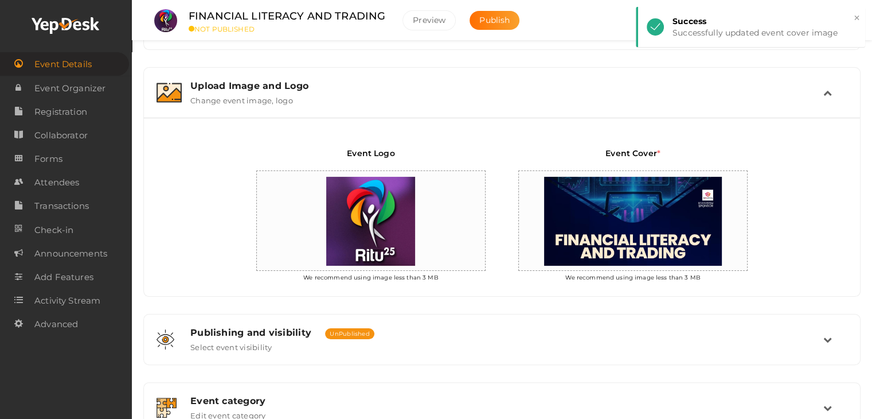
scroll to position [371, 0]
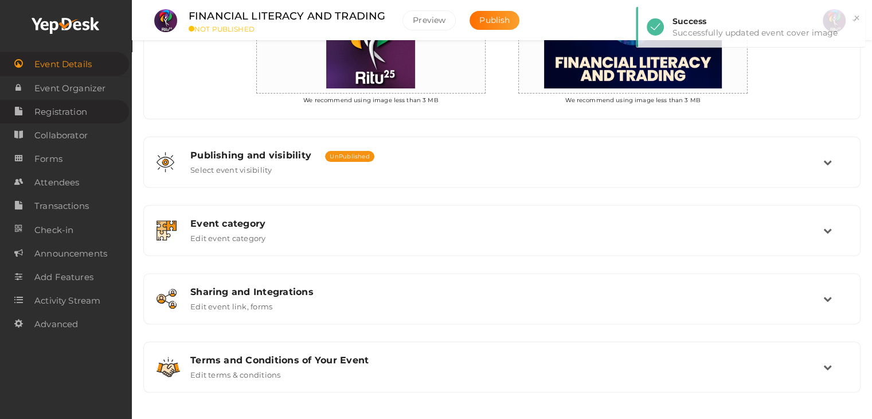
click at [78, 106] on span "Registration" at bounding box center [60, 111] width 53 height 23
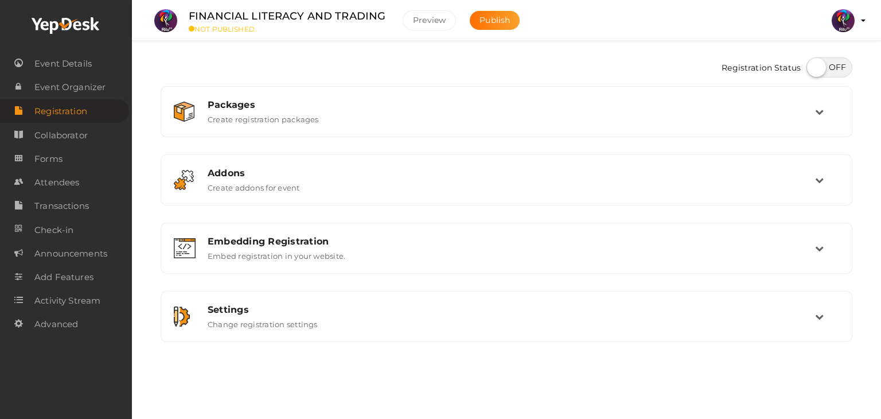
click at [824, 73] on label at bounding box center [829, 67] width 46 height 20
click at [814, 67] on input "checkbox" at bounding box center [809, 63] width 7 height 7
checkbox input "true"
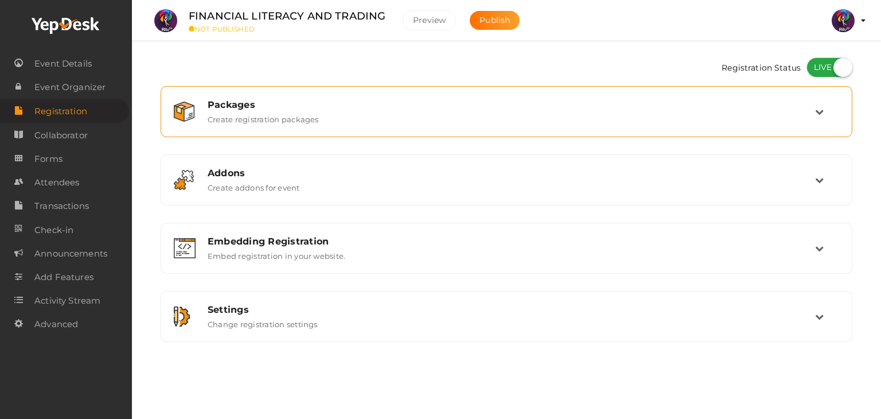
click at [395, 122] on div "Packages Create registration packages" at bounding box center [507, 111] width 616 height 25
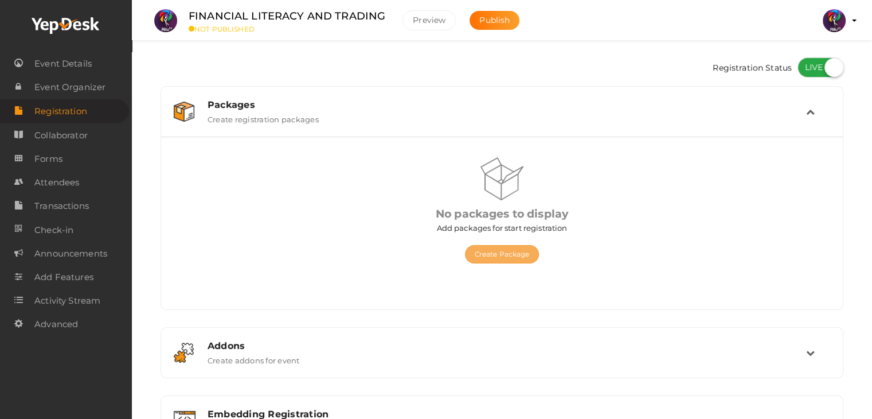
click at [489, 255] on button "Create Package" at bounding box center [502, 254] width 75 height 18
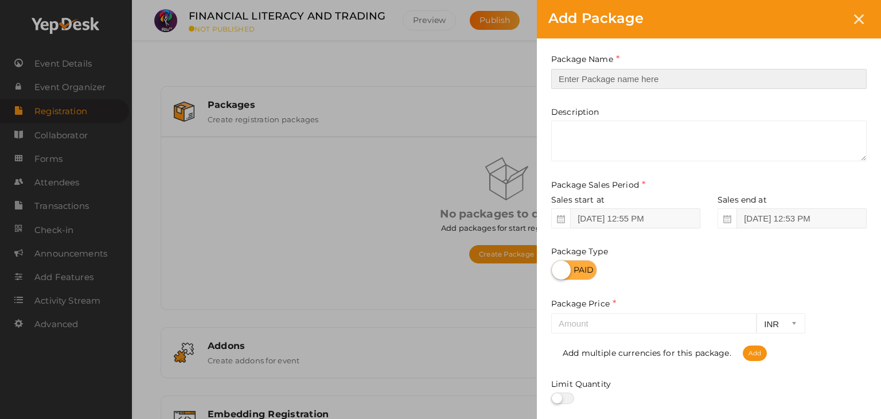
click at [602, 75] on input "text" at bounding box center [708, 79] width 315 height 20
type input "Registration"
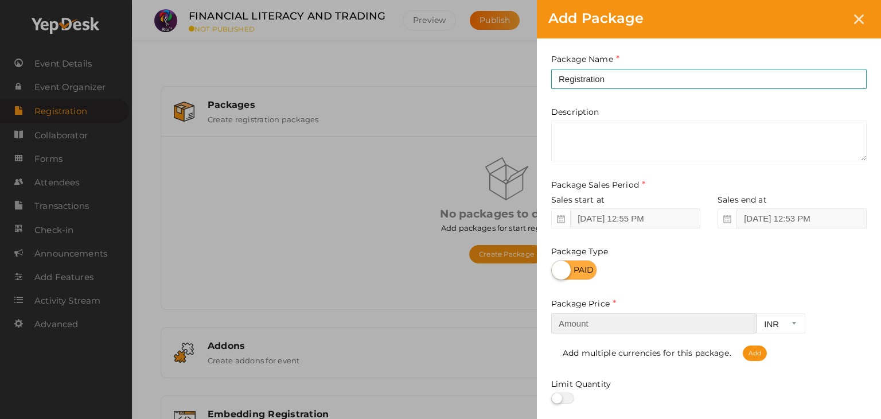
click at [616, 323] on input "number" at bounding box center [653, 323] width 205 height 20
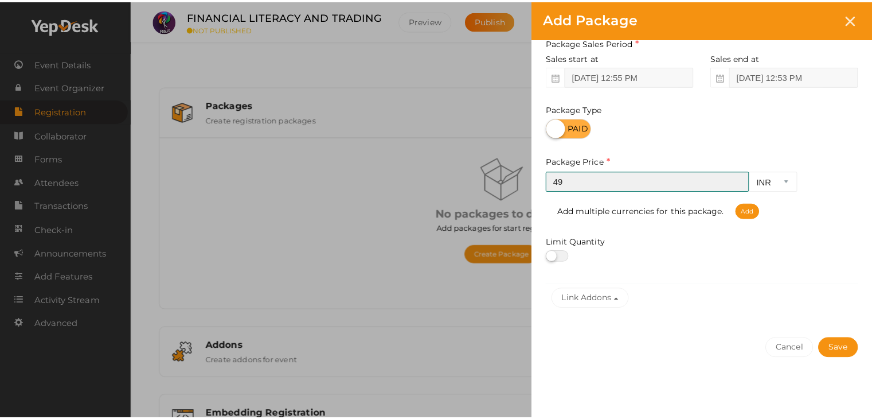
scroll to position [142, 0]
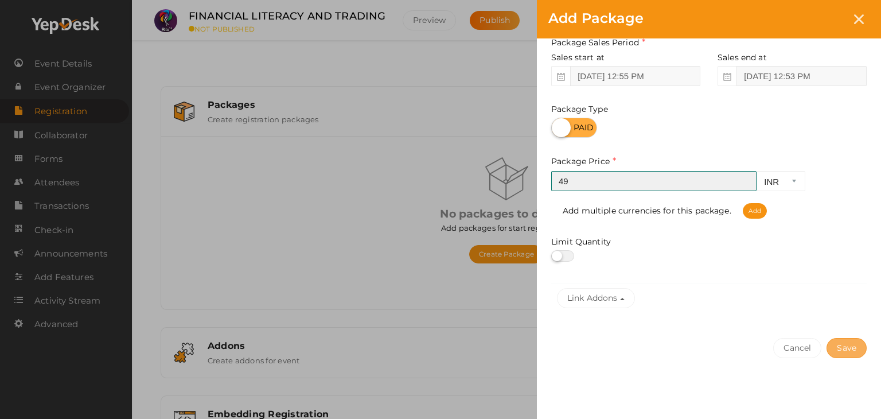
type input "49"
click at [837, 344] on button "Save" at bounding box center [847, 348] width 40 height 20
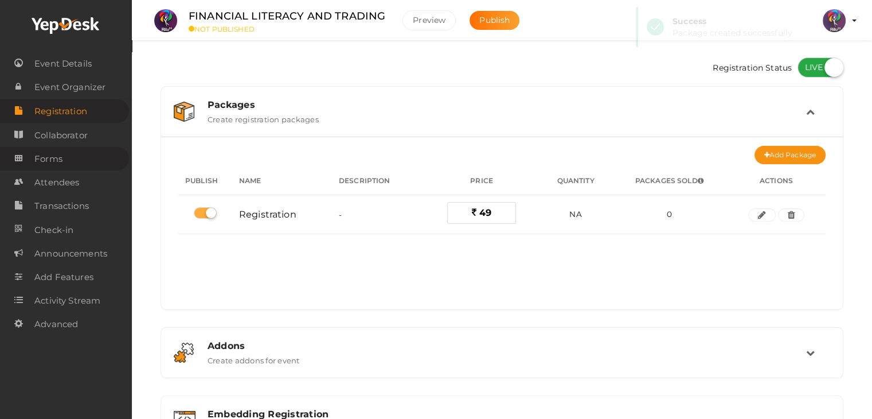
click at [47, 154] on span "Forms" at bounding box center [48, 158] width 28 height 23
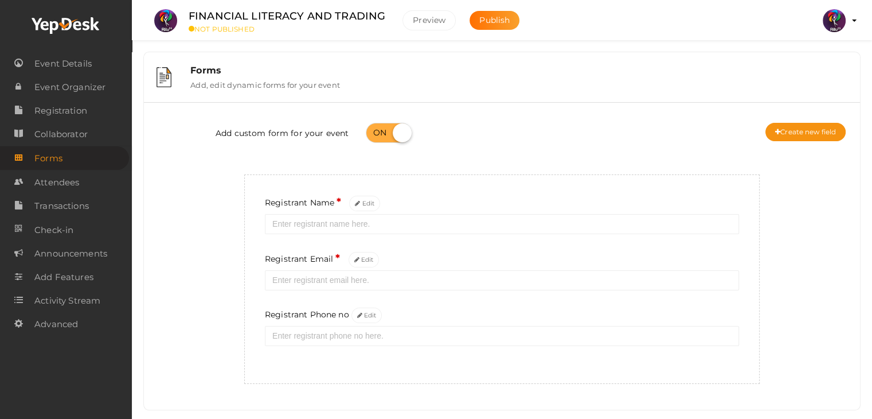
click at [599, 145] on div "Add custom form for your event Create new field" at bounding box center [502, 134] width 699 height 46
click at [361, 324] on div "Registrant Phone no Edit" at bounding box center [502, 326] width 474 height 38
click at [362, 316] on icon at bounding box center [359, 316] width 5 height 6
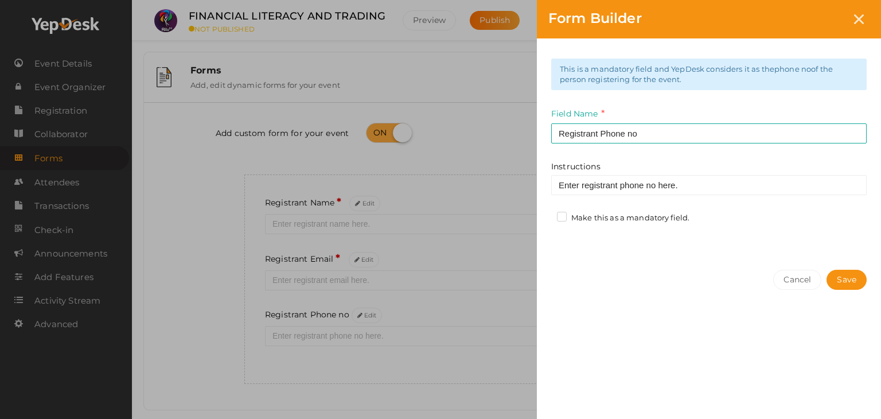
click at [566, 216] on label "Make this as a mandatory field." at bounding box center [623, 217] width 132 height 11
click at [545, 215] on input "Make this as a mandatory field." at bounding box center [545, 215] width 0 height 0
click at [841, 283] on button "Save" at bounding box center [847, 280] width 40 height 20
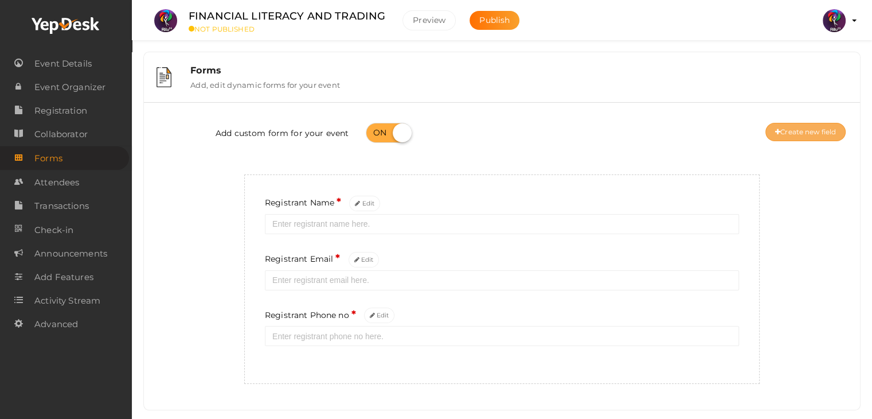
click at [801, 131] on button "Create new field" at bounding box center [806, 132] width 80 height 18
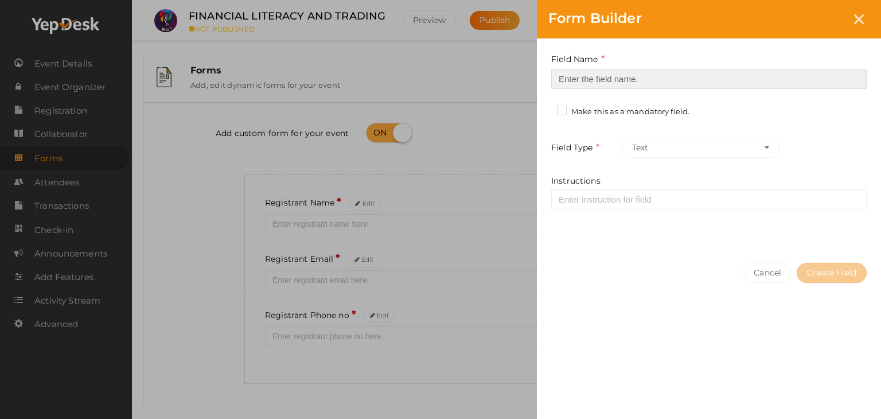
click at [560, 72] on input at bounding box center [708, 79] width 315 height 20
type input "Registrant College"
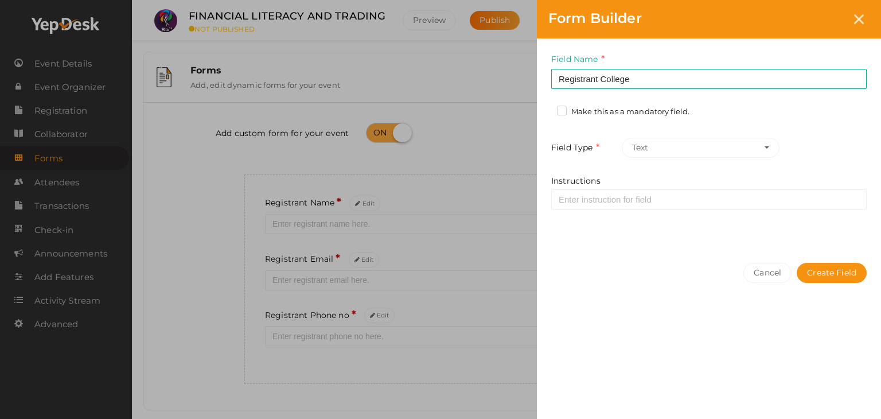
click at [558, 104] on div "Field Name Registrant College Required. Form field name already used. Make this…" at bounding box center [709, 144] width 344 height 213
click at [562, 110] on label "Make this as a mandatory field." at bounding box center [623, 111] width 132 height 11
click at [545, 108] on input "Make this as a mandatory field." at bounding box center [545, 108] width 0 height 0
click at [827, 260] on div "Cancel Create Field" at bounding box center [709, 295] width 344 height 89
click at [831, 271] on button "Create Field" at bounding box center [832, 273] width 70 height 20
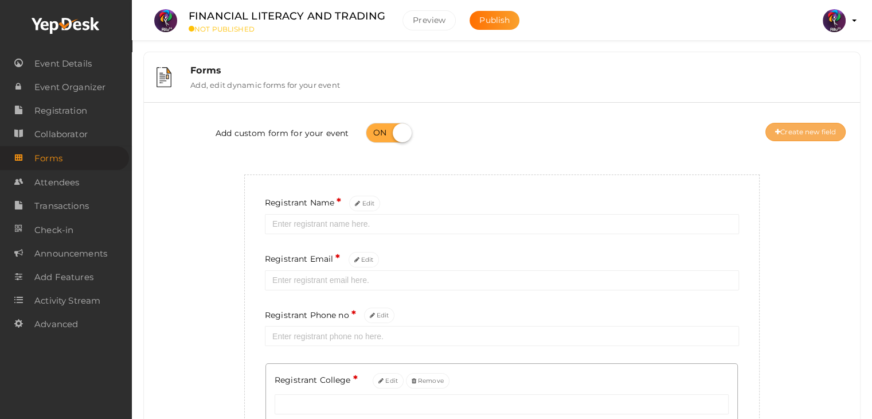
click at [776, 129] on icon at bounding box center [777, 132] width 5 height 7
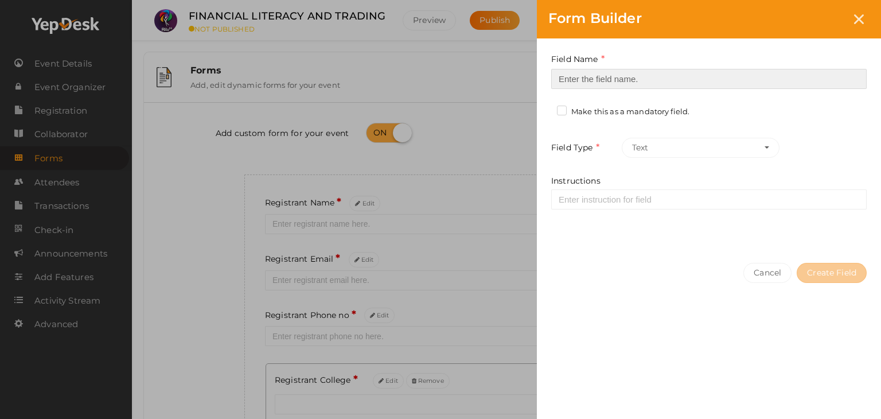
click at [658, 69] on input at bounding box center [708, 79] width 315 height 20
type input "Refferal ID"
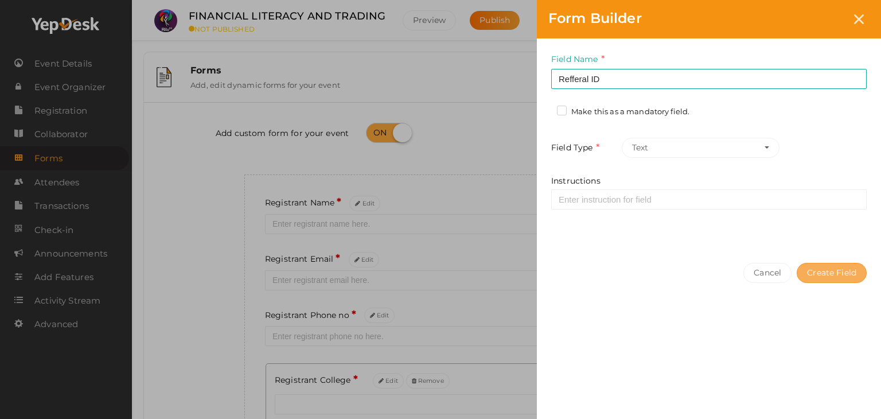
click at [837, 270] on button "Create Field" at bounding box center [832, 273] width 70 height 20
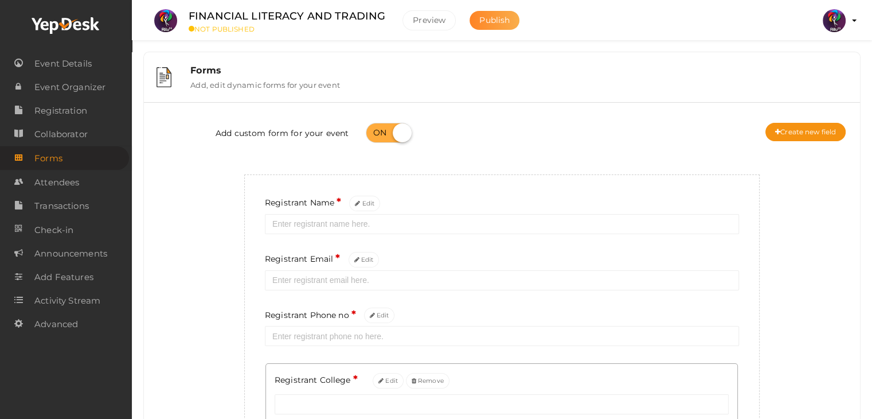
click at [485, 12] on button "Publish" at bounding box center [495, 20] width 50 height 19
click at [89, 59] on span "Event Details" at bounding box center [62, 63] width 57 height 23
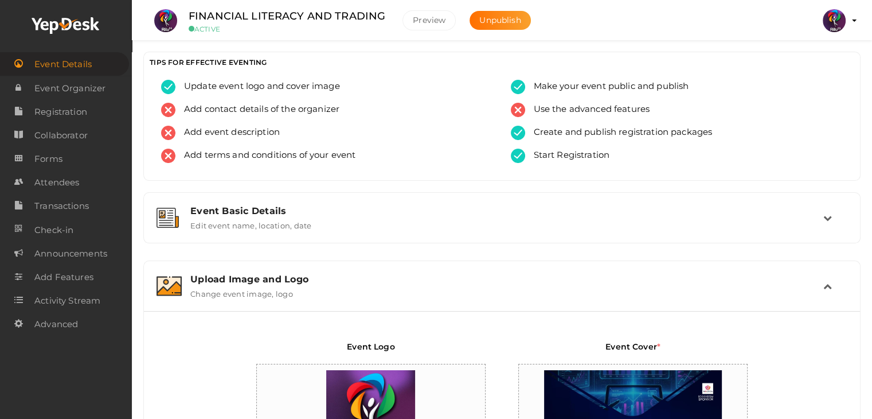
click at [580, 21] on ul "FINANCIAL LITERACY AND TRADING ACTIVE Preview Unpublish Preview RITUtsav 2025 r…" at bounding box center [502, 14] width 712 height 29
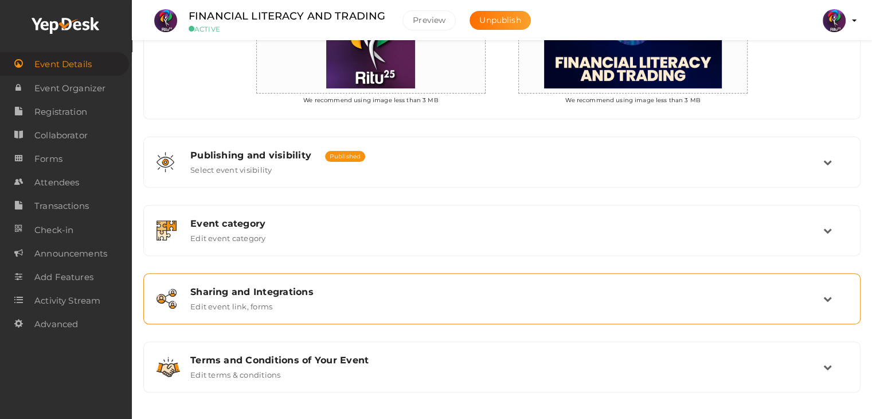
click at [375, 299] on div "Sharing and Integrations Edit event link, forms" at bounding box center [503, 298] width 642 height 25
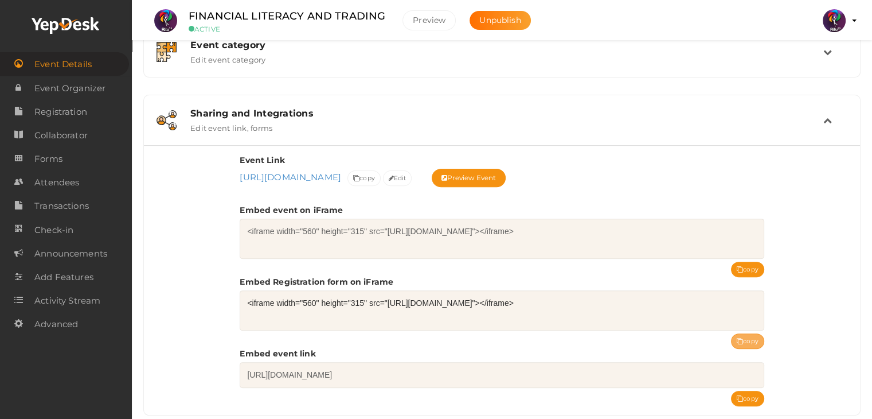
click at [741, 338] on icon at bounding box center [740, 341] width 6 height 6
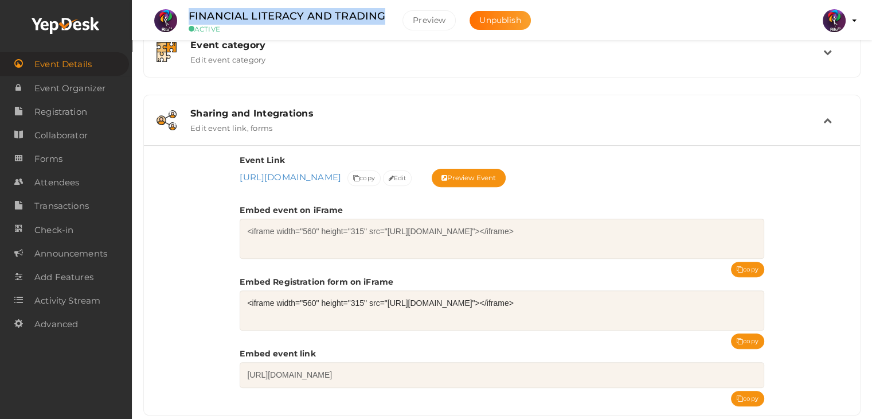
drag, startPoint x: 383, startPoint y: 14, endPoint x: 186, endPoint y: 14, distance: 196.7
click at [186, 14] on div "FINANCIAL LITERACY AND TRADING ACTIVE" at bounding box center [287, 20] width 220 height 25
copy label "FINANCIAL LITERACY AND TRADING"
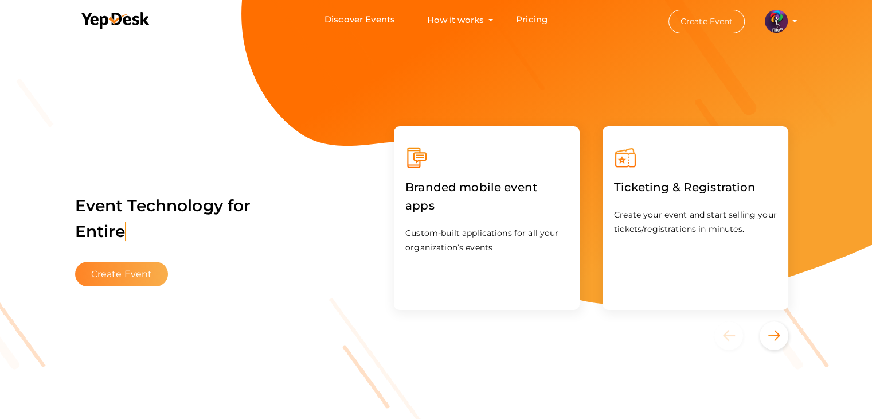
click at [146, 270] on button "Create Event" at bounding box center [121, 274] width 93 height 25
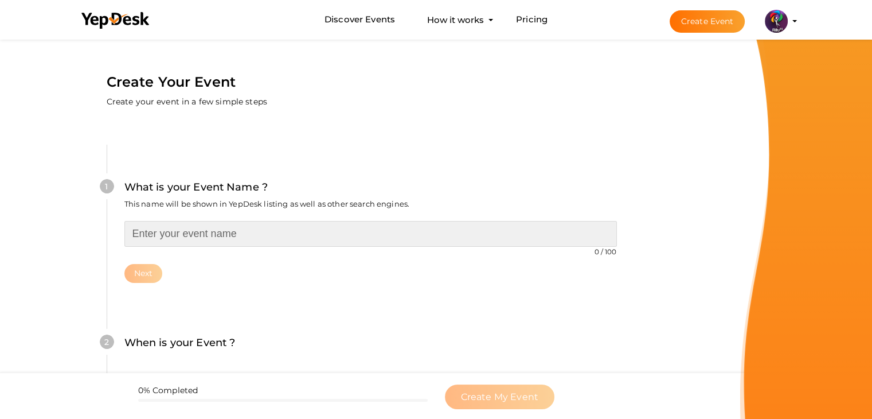
click at [381, 236] on input "text" at bounding box center [370, 234] width 493 height 26
click at [200, 236] on input "DESIGN LEAP(DESIGNAI3.0)" at bounding box center [370, 234] width 493 height 26
type input "DESIGN LEAP (DESIGNAI3.0)"
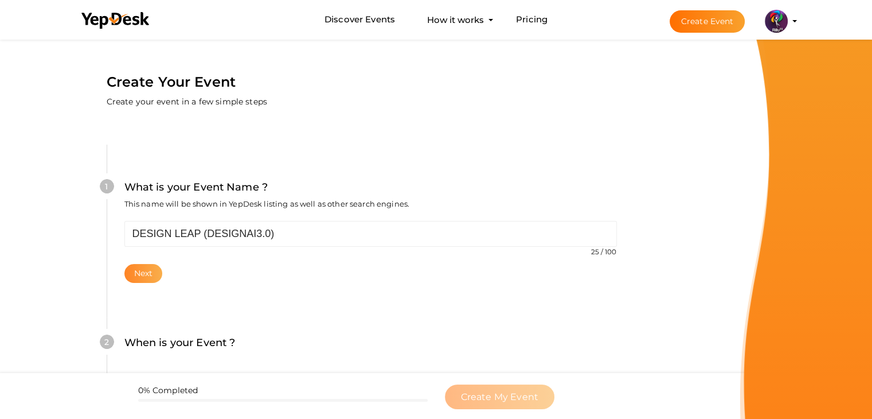
click at [138, 281] on button "Next" at bounding box center [143, 273] width 38 height 19
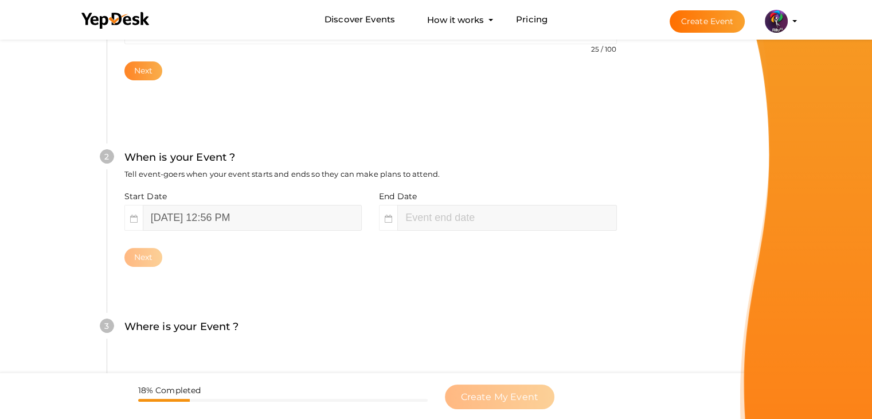
scroll to position [236, 0]
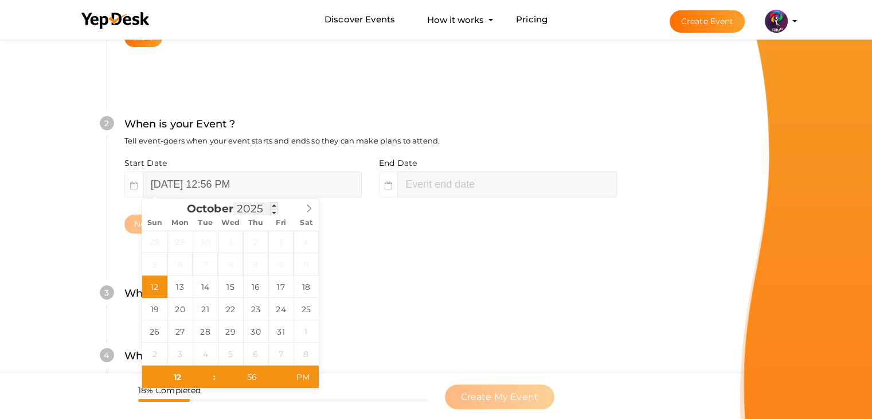
type input "02"
type input "56"
type input "[DATE] 2:56 PM"
click at [201, 193] on input "[DATE] 12:56 PM" at bounding box center [252, 184] width 219 height 26
type input "[DATE] 12:56 PM"
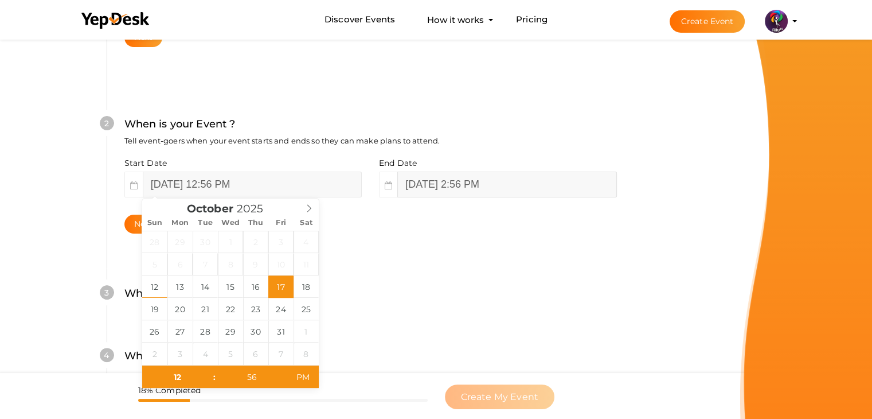
type input "[DATE] 2:56 PM"
click at [481, 185] on input "[DATE] 2:56 PM" at bounding box center [506, 184] width 219 height 26
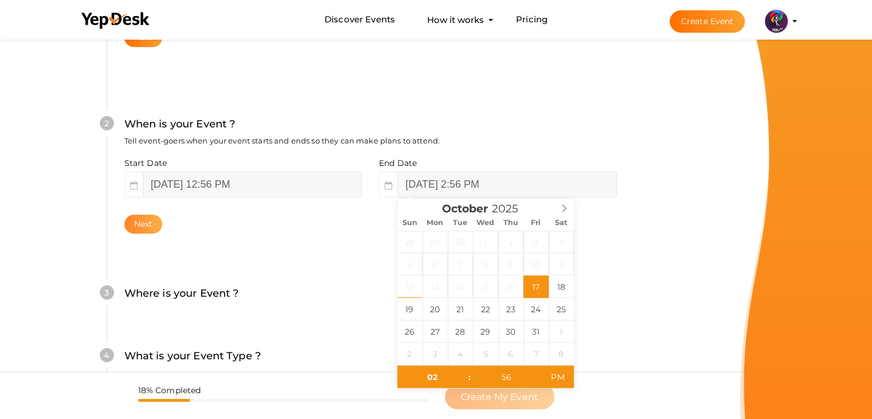
click at [153, 227] on button "Next" at bounding box center [143, 224] width 38 height 19
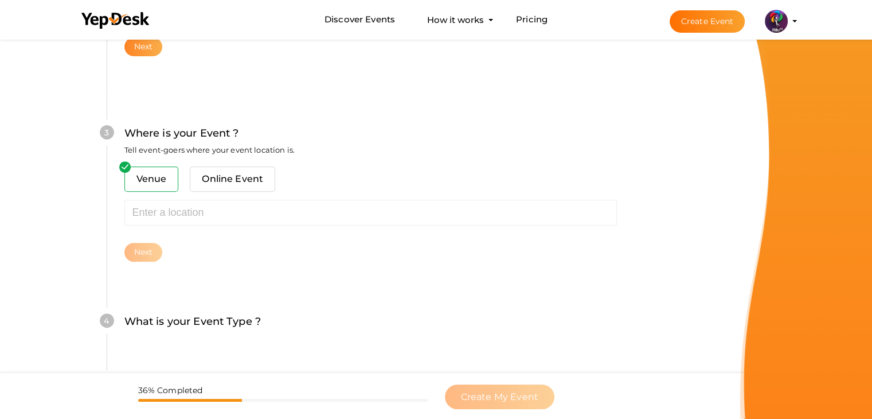
scroll to position [422, 0]
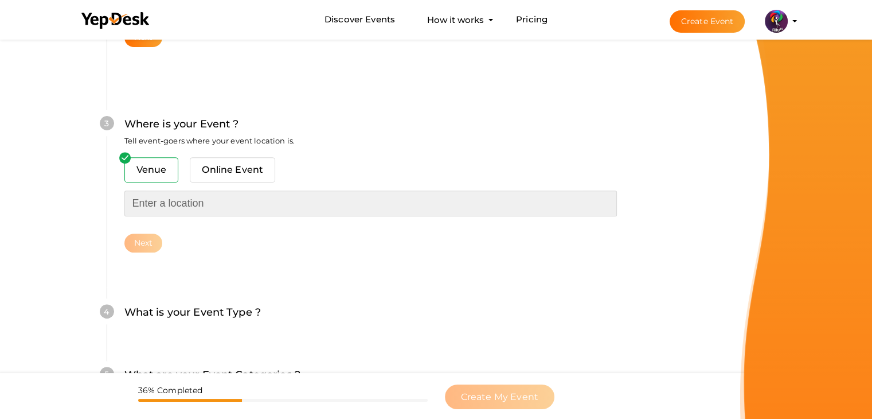
click at [193, 196] on input "text" at bounding box center [370, 203] width 493 height 26
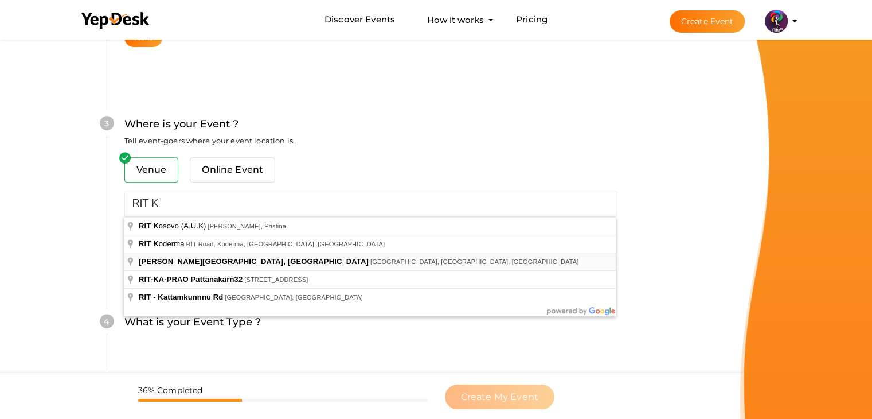
type input "[PERSON_NAME][GEOGRAPHIC_DATA], [GEOGRAPHIC_DATA], [GEOGRAPHIC_DATA], [GEOGRAPH…"
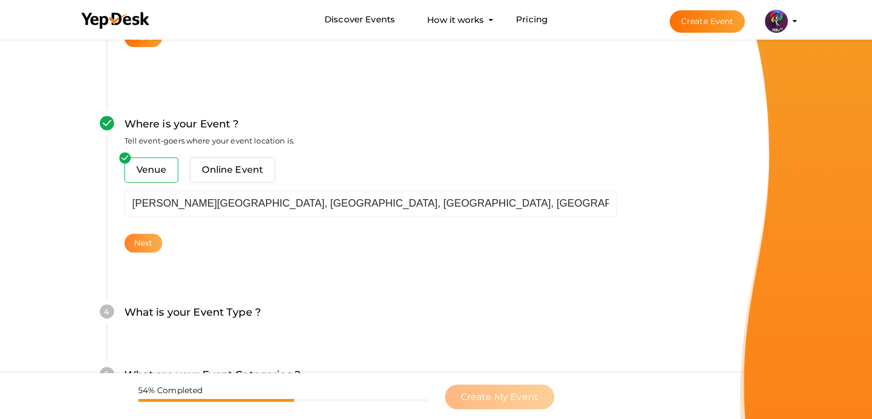
click at [151, 236] on button "Next" at bounding box center [143, 242] width 38 height 19
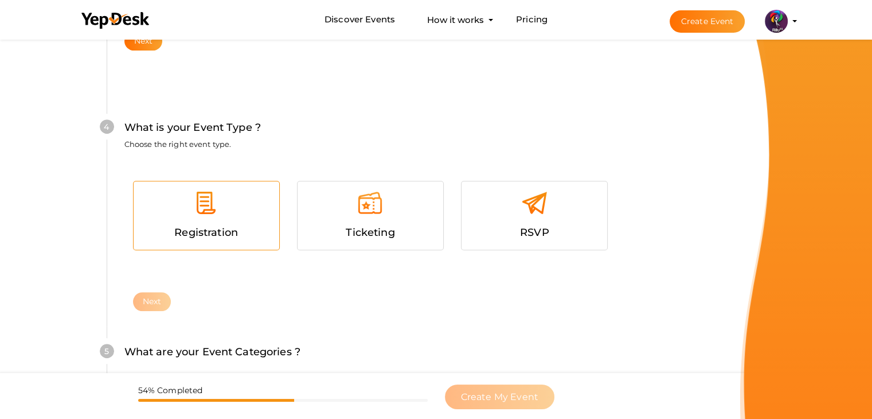
scroll to position [627, 0]
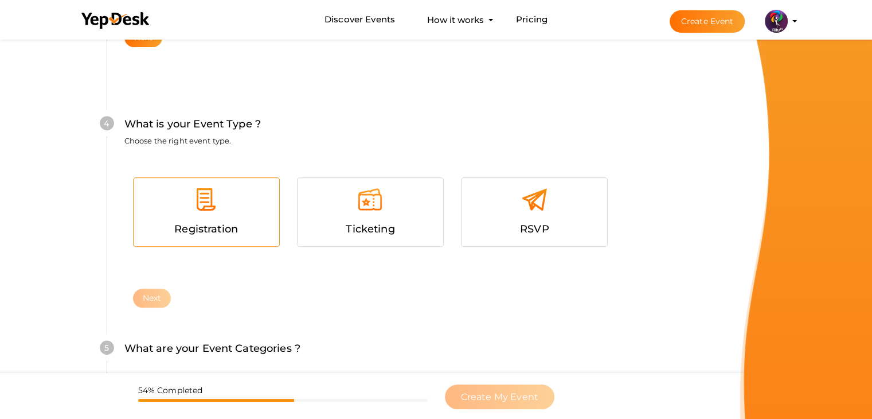
click at [233, 216] on div at bounding box center [206, 203] width 128 height 34
click at [155, 299] on button "Next" at bounding box center [152, 298] width 38 height 19
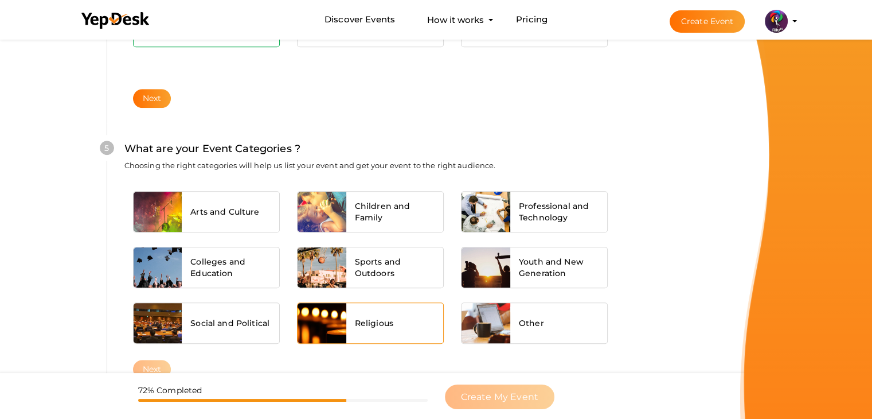
scroll to position [868, 0]
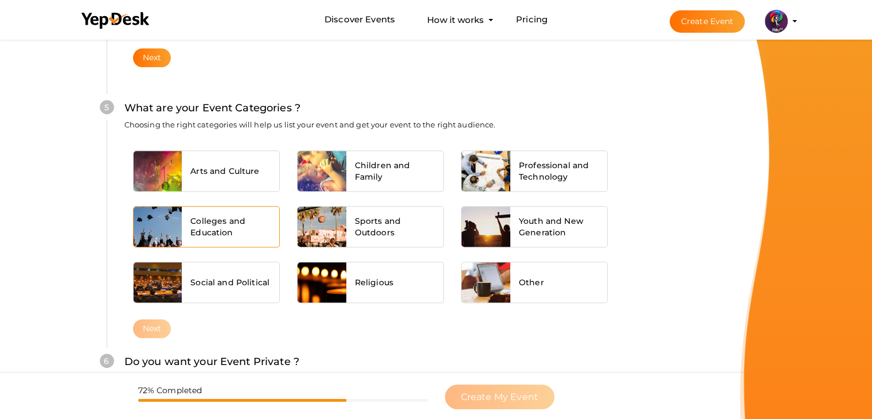
click at [239, 226] on span "Colleges and Education" at bounding box center [230, 226] width 80 height 23
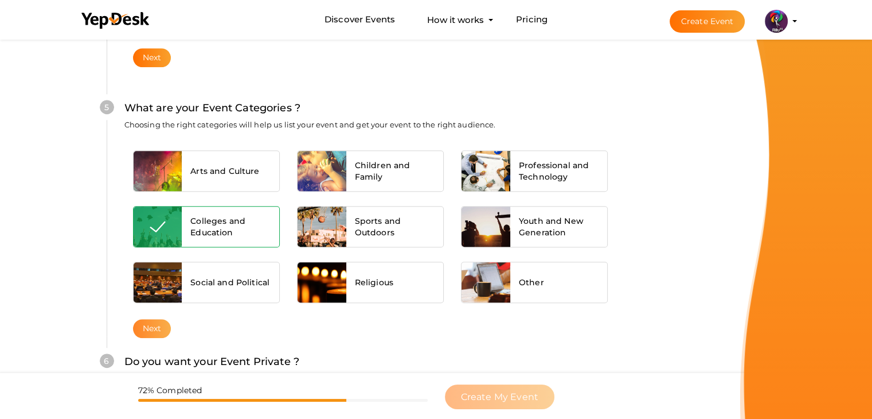
click at [149, 328] on button "Next" at bounding box center [152, 328] width 38 height 19
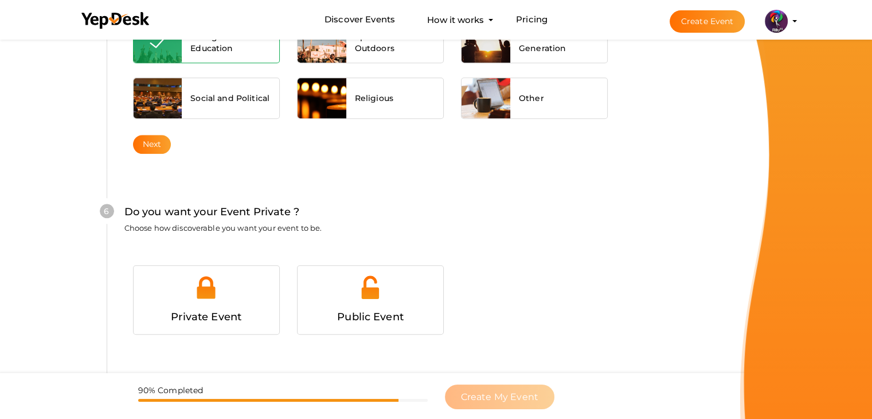
scroll to position [1120, 0]
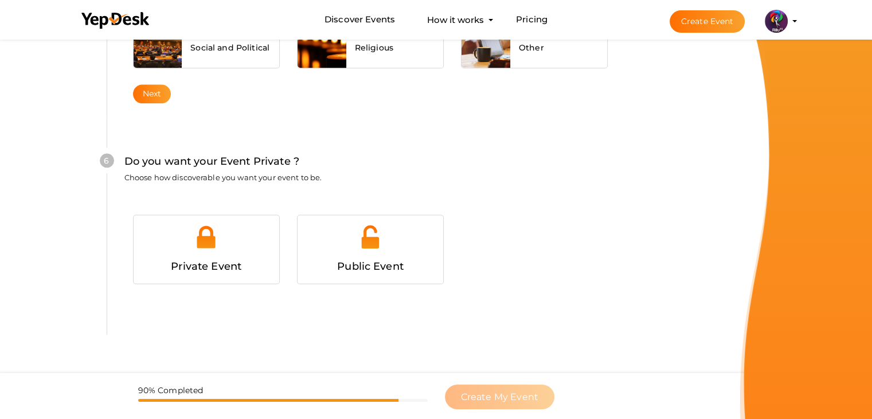
click at [378, 258] on div "Public Event" at bounding box center [370, 266] width 128 height 17
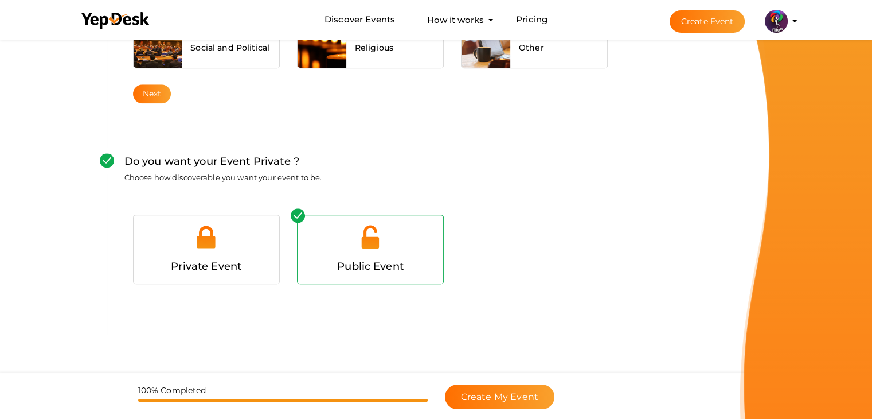
click at [619, 297] on div "Do you want your Event Private ? Choose how discoverable you want your event to…" at bounding box center [371, 227] width 528 height 216
click at [519, 393] on span "Create My Event" at bounding box center [499, 396] width 77 height 11
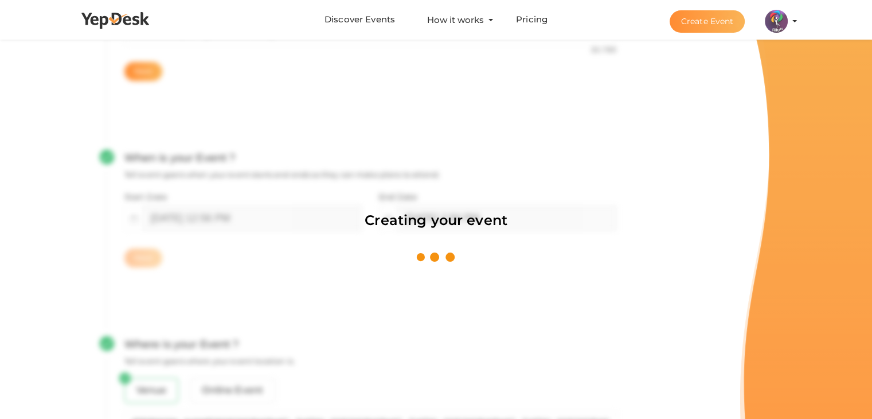
scroll to position [172, 0]
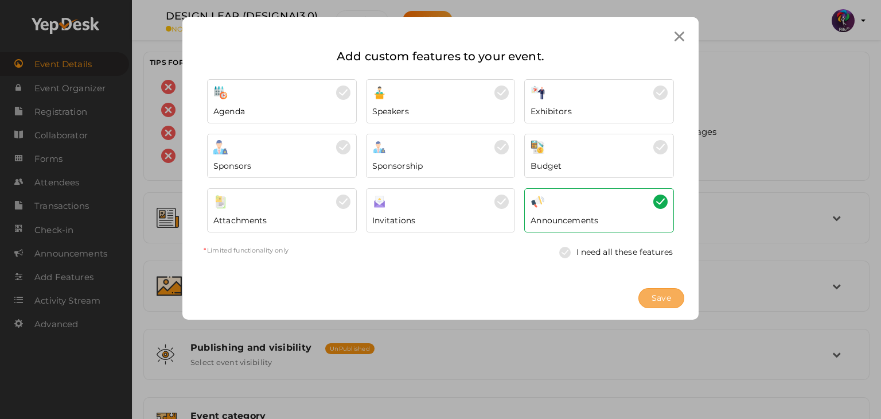
click at [668, 300] on span "Save" at bounding box center [662, 298] width 20 height 12
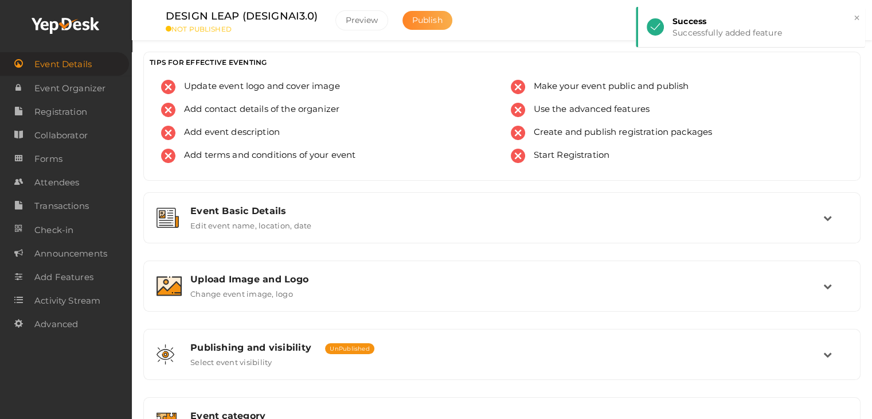
click at [426, 20] on span "Publish" at bounding box center [427, 20] width 30 height 10
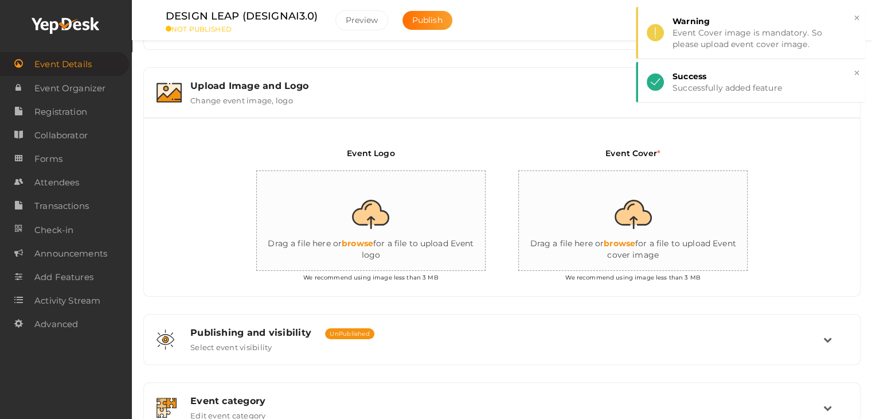
click at [392, 227] on input "file" at bounding box center [371, 221] width 229 height 100
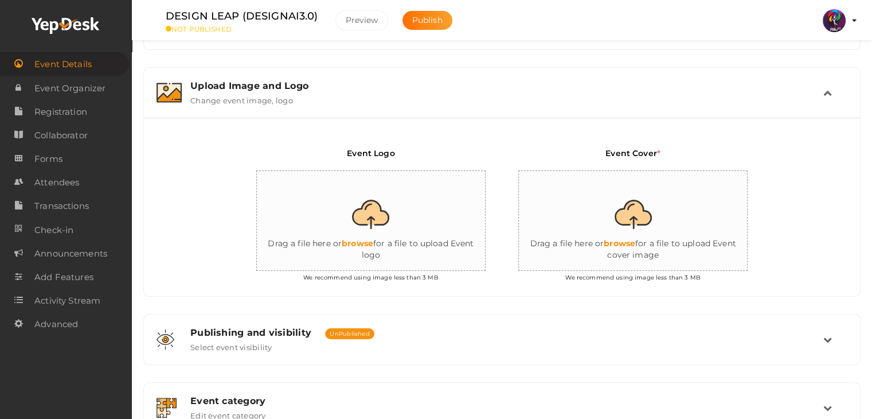
type input "C:\fakepath\logo yepdesk.png"
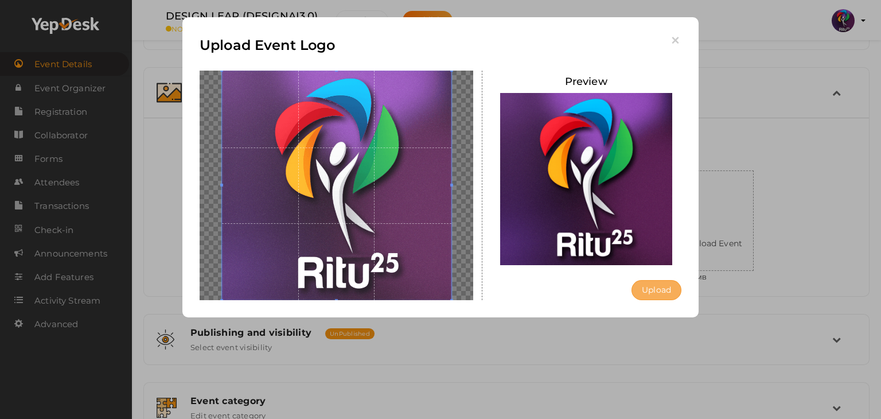
click at [660, 287] on button "Upload" at bounding box center [657, 290] width 50 height 20
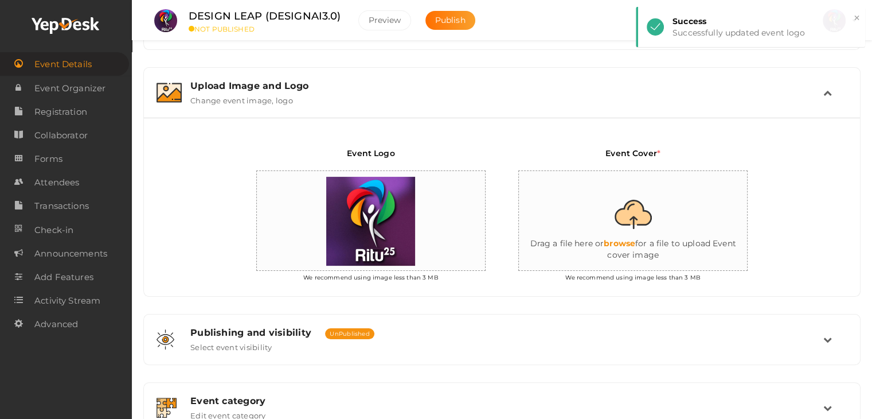
click at [640, 228] on input "file" at bounding box center [633, 221] width 229 height 100
type input "C:\fakepath\IMG-20251012-WA0082.jpg"
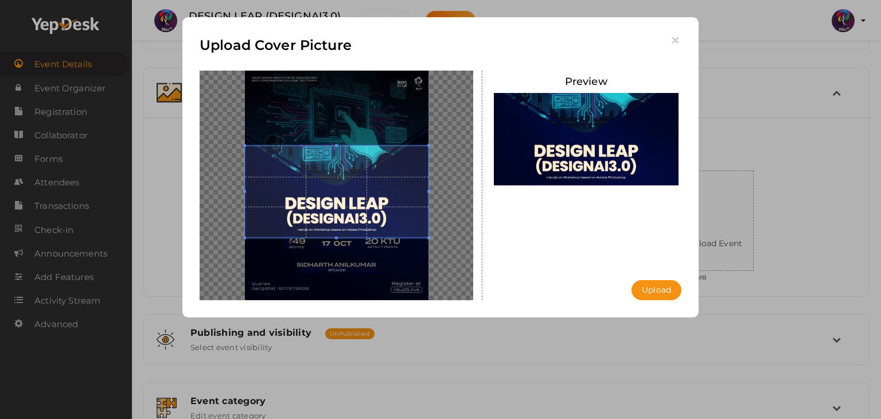
click at [379, 207] on span at bounding box center [337, 192] width 184 height 92
click at [665, 289] on button "Upload" at bounding box center [657, 290] width 50 height 20
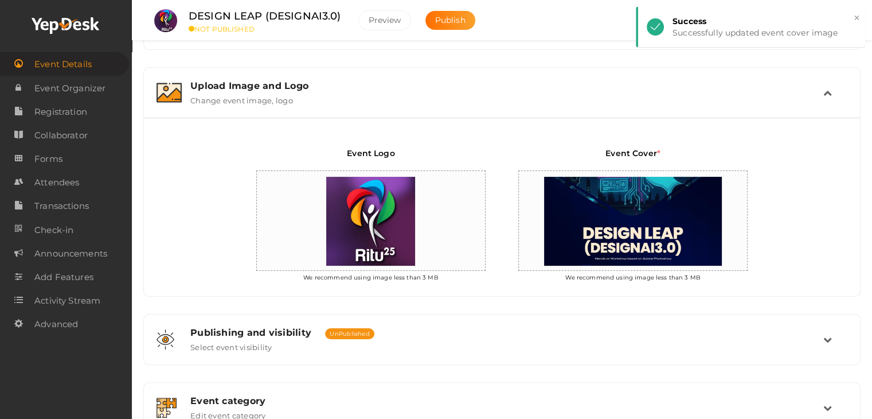
scroll to position [371, 0]
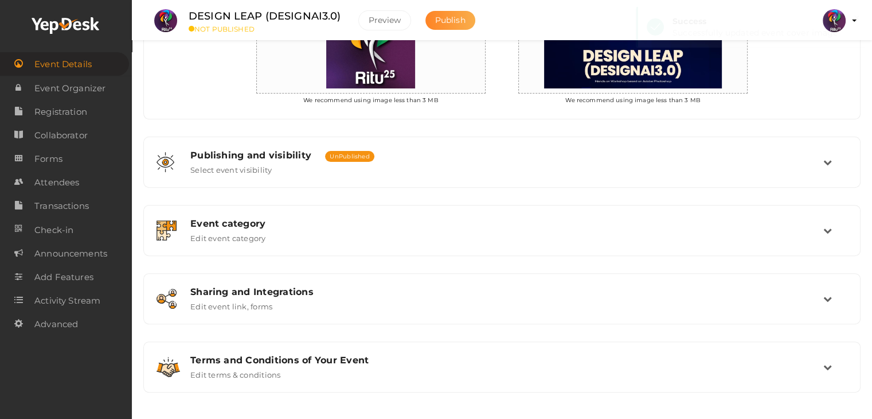
click at [453, 15] on span "Publish" at bounding box center [450, 20] width 30 height 10
click at [83, 112] on span "Registration" at bounding box center [60, 111] width 53 height 23
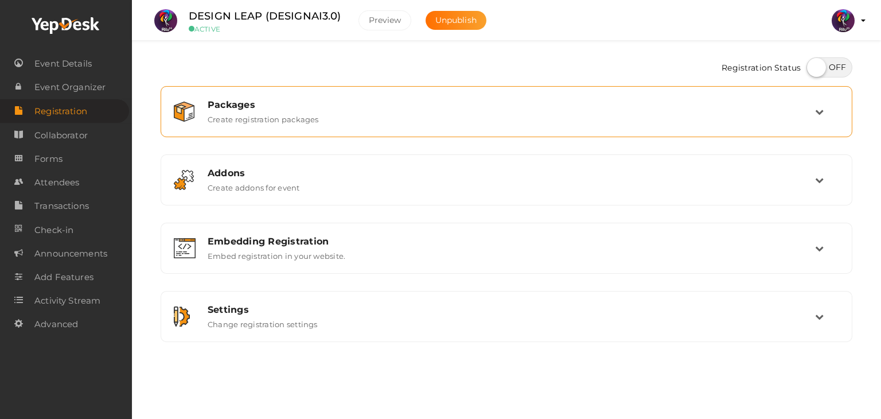
click at [735, 105] on div "Packages" at bounding box center [511, 104] width 607 height 11
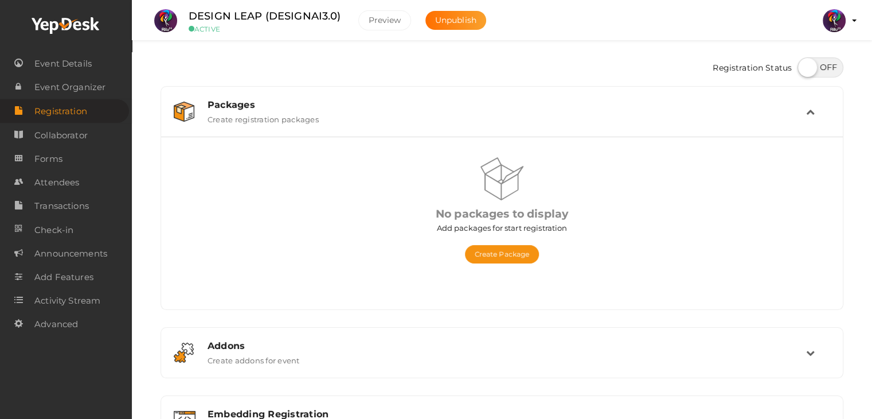
click at [808, 63] on label at bounding box center [821, 67] width 46 height 20
click at [805, 63] on input "checkbox" at bounding box center [801, 63] width 7 height 7
checkbox input "true"
click at [516, 255] on button "Create Package" at bounding box center [502, 254] width 75 height 18
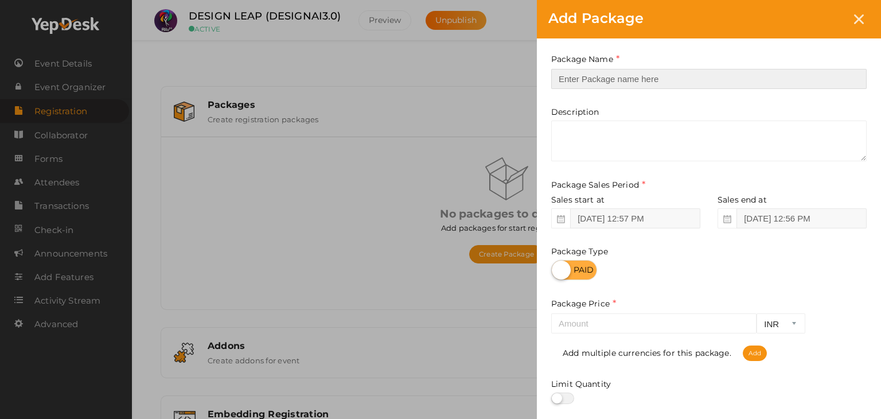
click at [617, 69] on input "text" at bounding box center [708, 79] width 315 height 20
type input "Registration"
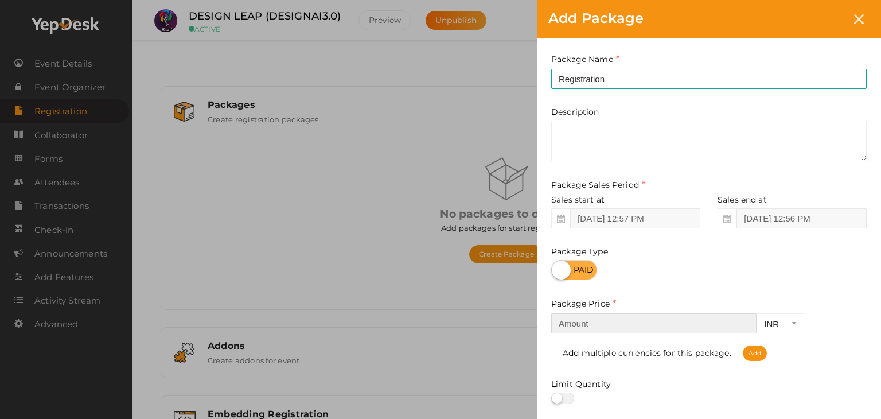
click at [611, 328] on input "number" at bounding box center [653, 323] width 205 height 20
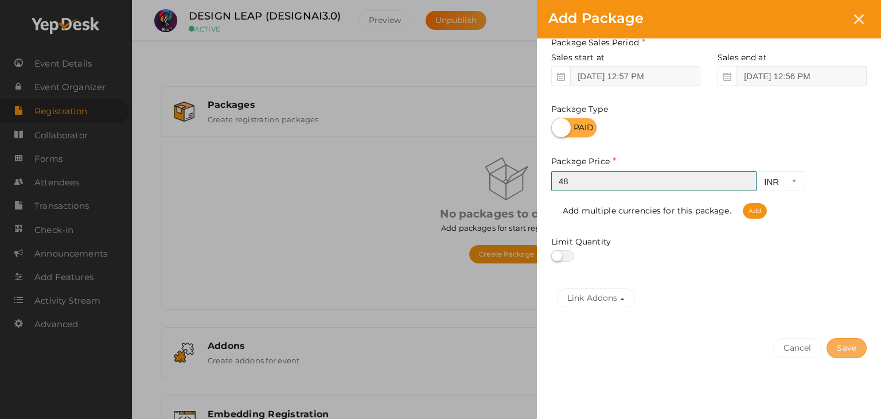
type input "48"
click at [841, 345] on button "Save" at bounding box center [847, 348] width 40 height 20
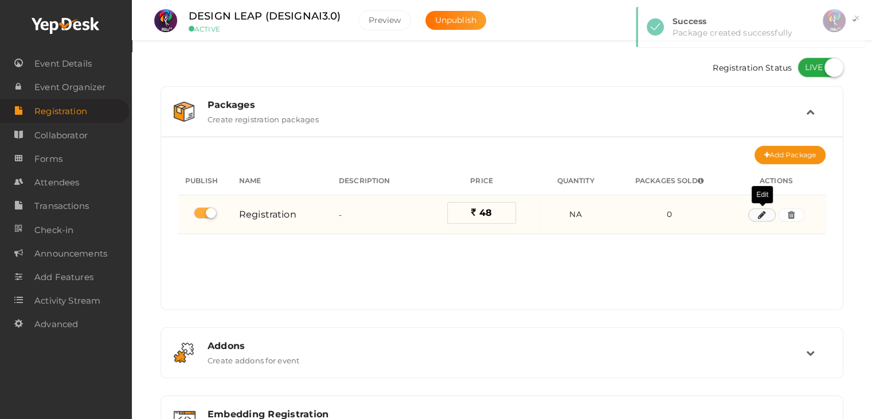
click at [759, 214] on icon "button" at bounding box center [762, 215] width 8 height 7
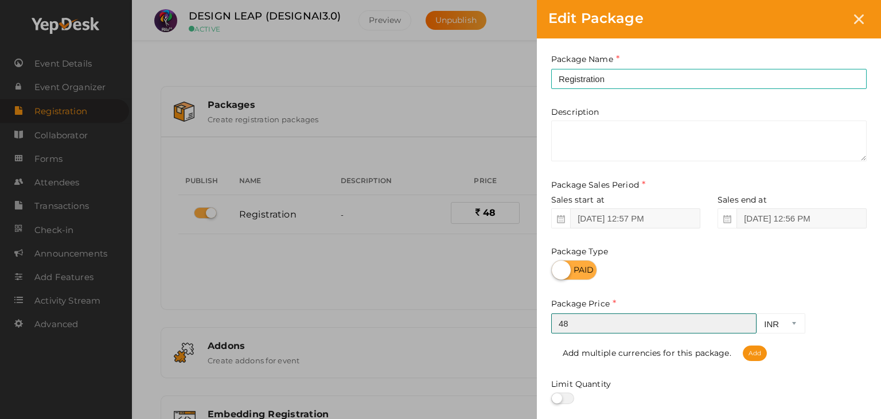
click at [644, 323] on input "48" at bounding box center [653, 323] width 205 height 20
type input "48"
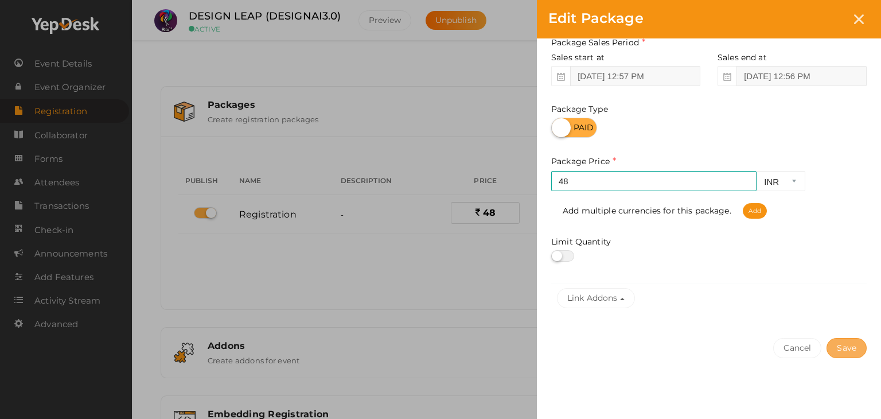
click at [860, 349] on button "Save" at bounding box center [847, 348] width 40 height 20
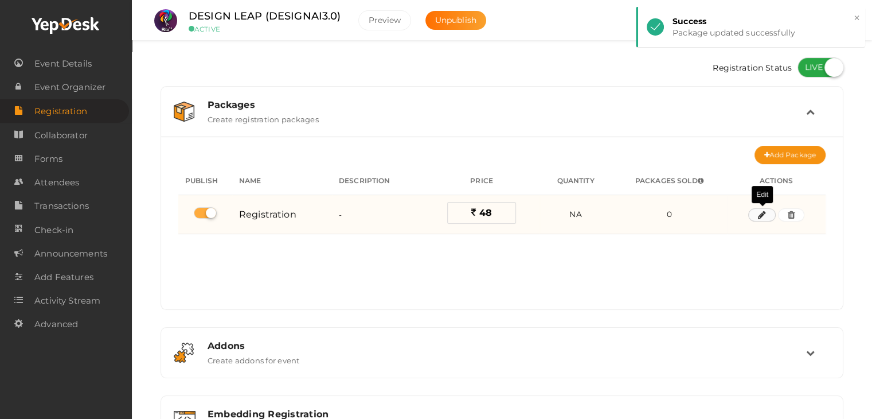
click at [762, 212] on icon "button" at bounding box center [762, 215] width 8 height 7
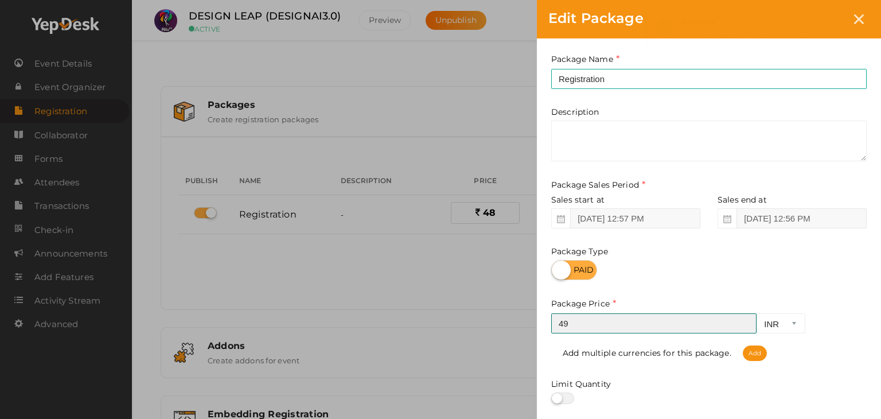
click at [743, 319] on input "49" at bounding box center [653, 323] width 205 height 20
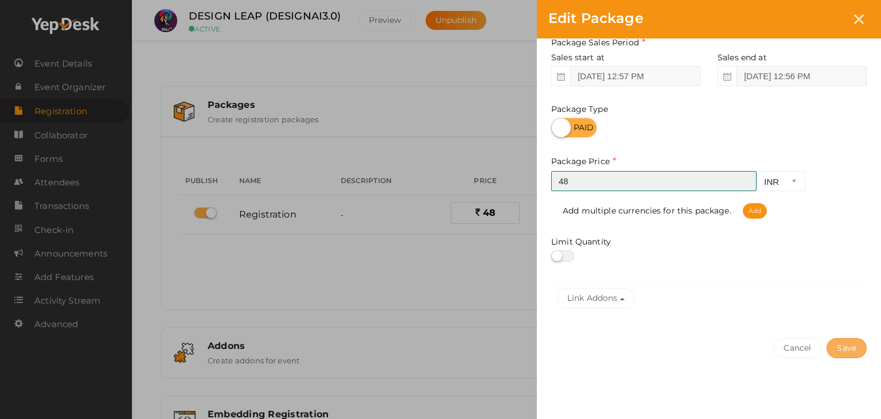
type input "48"
click at [851, 345] on button "Save" at bounding box center [847, 348] width 40 height 20
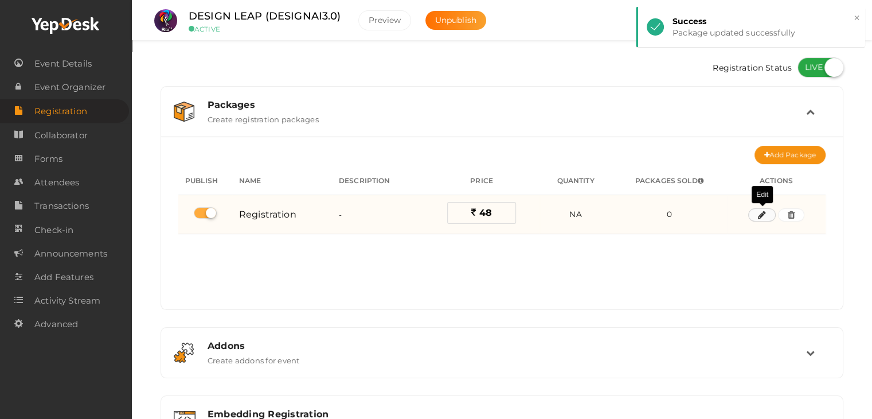
click at [761, 215] on icon "button" at bounding box center [762, 215] width 8 height 7
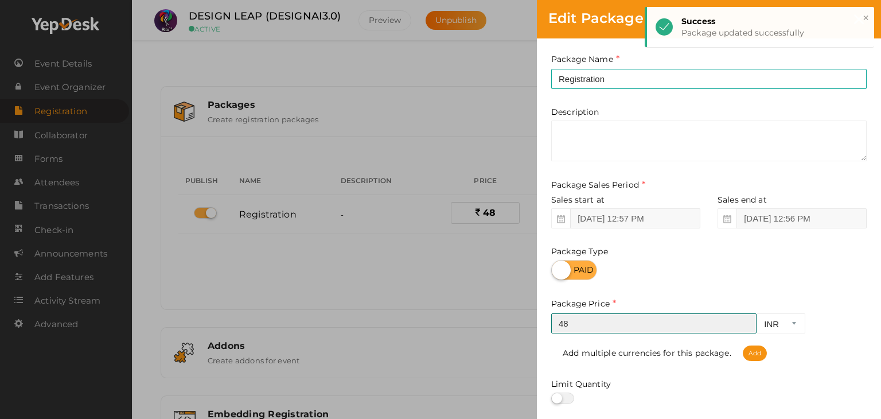
click at [751, 315] on input "48" at bounding box center [653, 323] width 205 height 20
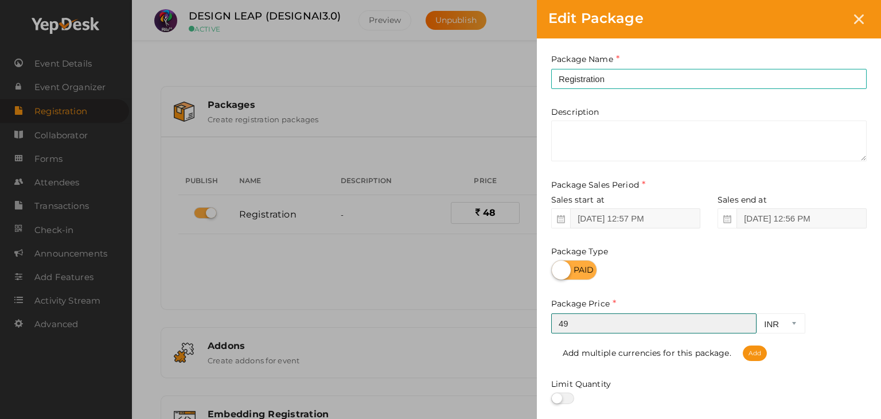
click at [744, 321] on input "49" at bounding box center [653, 323] width 205 height 20
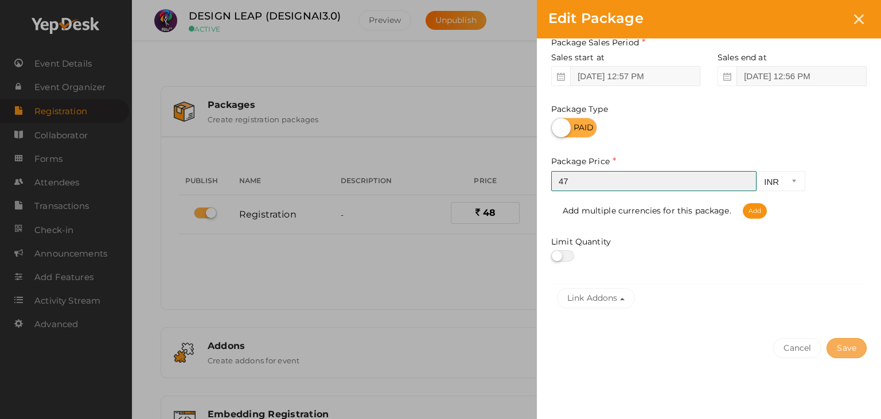
type input "47"
click at [852, 343] on button "Save" at bounding box center [847, 348] width 40 height 20
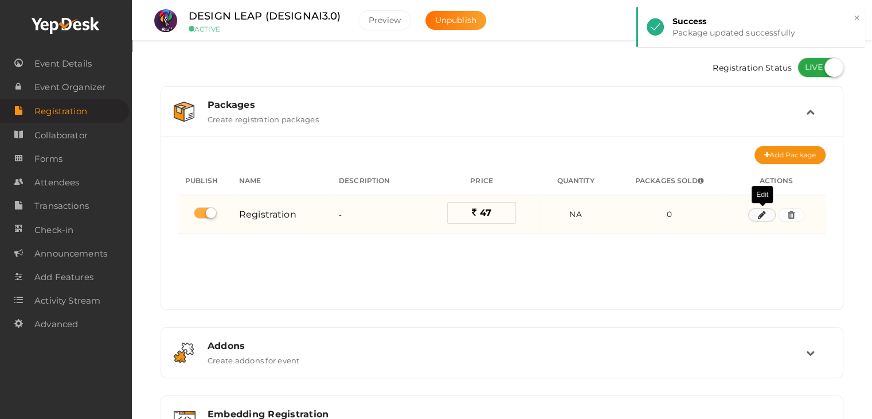
click at [763, 212] on icon "button" at bounding box center [762, 215] width 8 height 7
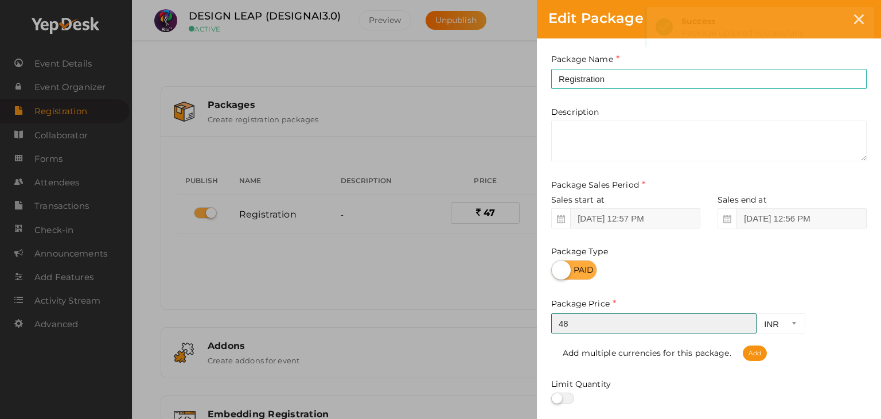
click at [744, 320] on input "48" at bounding box center [653, 323] width 205 height 20
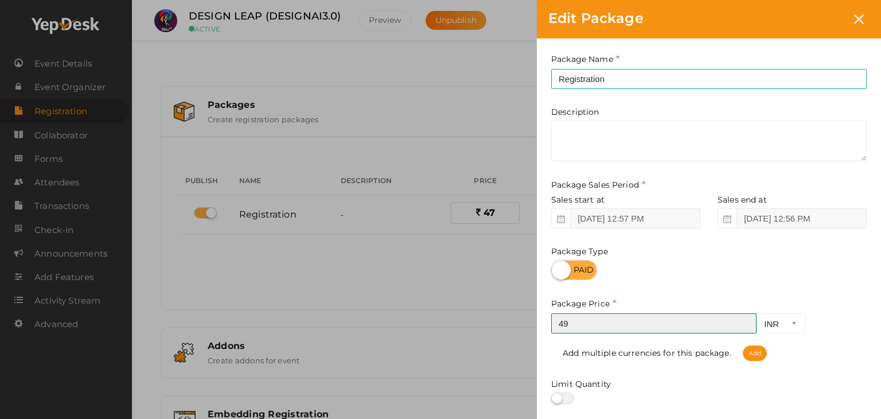
click at [744, 320] on input "49" at bounding box center [653, 323] width 205 height 20
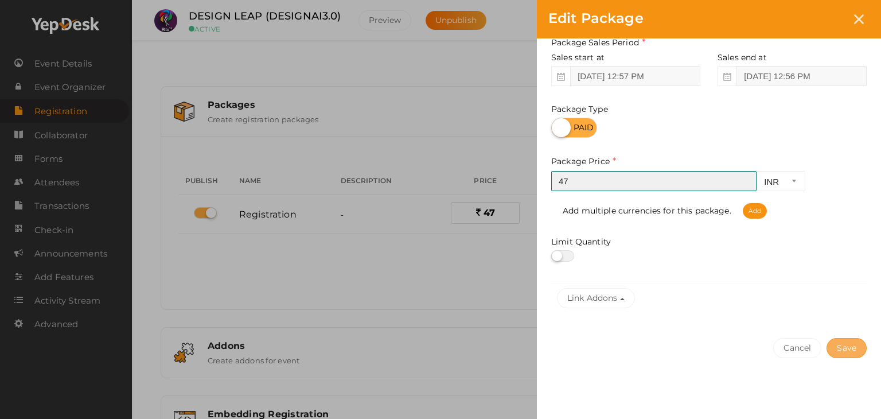
type input "47"
click at [844, 348] on button "Save" at bounding box center [847, 348] width 40 height 20
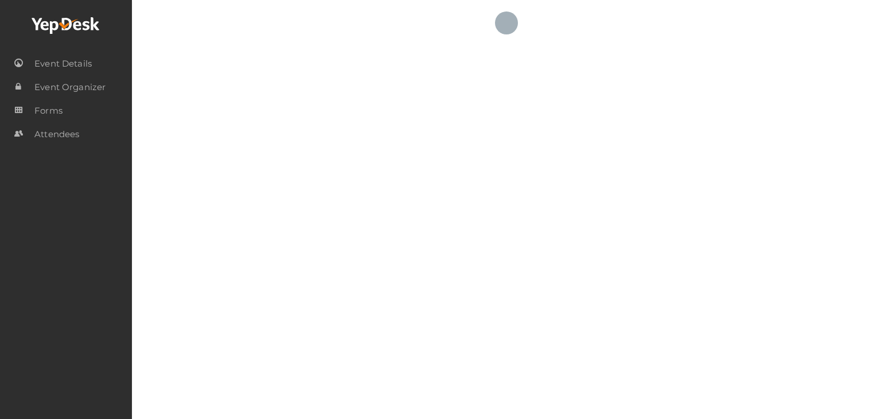
checkbox input "true"
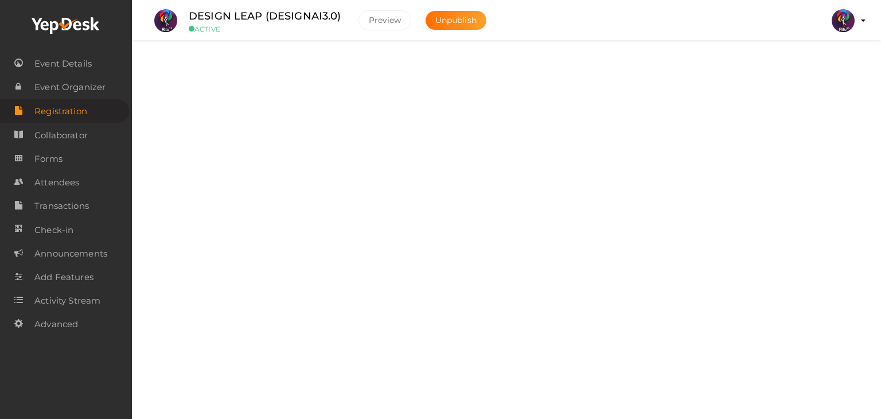
click at [598, 97] on div "Packages Create registration packages" at bounding box center [506, 111] width 679 height 38
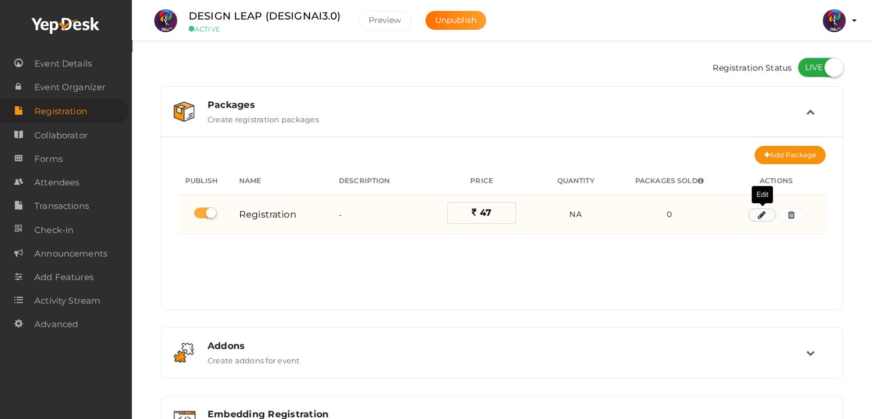
click at [760, 216] on icon "button" at bounding box center [762, 215] width 8 height 7
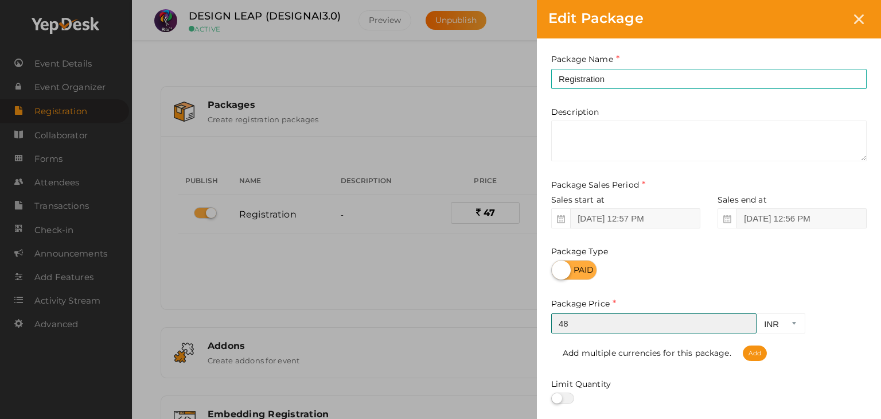
click at [746, 319] on input "48" at bounding box center [653, 323] width 205 height 20
click at [746, 319] on input "49" at bounding box center [653, 323] width 205 height 20
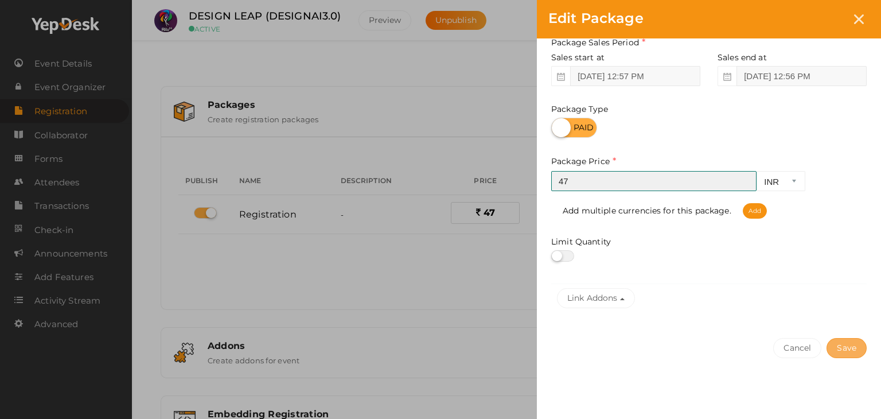
type input "47"
click at [862, 347] on button "Save" at bounding box center [847, 348] width 40 height 20
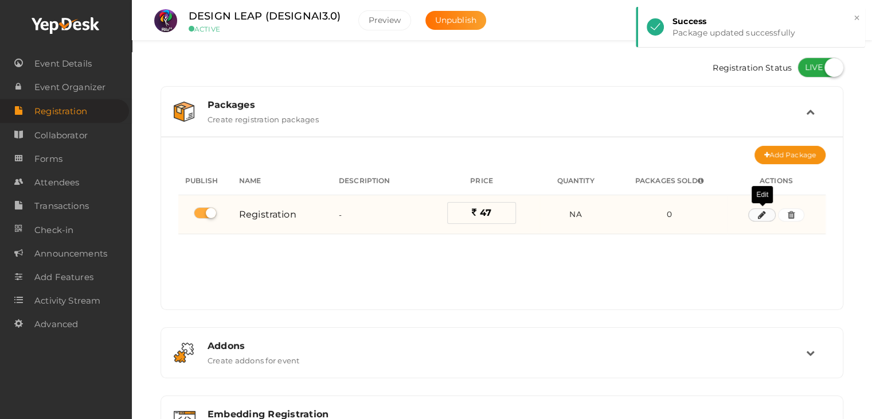
click at [764, 214] on icon "button" at bounding box center [762, 215] width 8 height 7
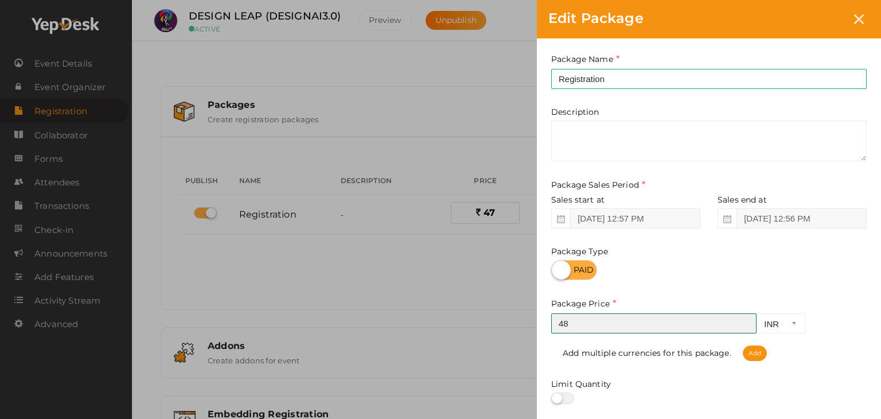
click at [746, 322] on input "48" at bounding box center [653, 323] width 205 height 20
click at [746, 322] on input "49" at bounding box center [653, 323] width 205 height 20
type input "50"
click at [746, 322] on input "50" at bounding box center [653, 323] width 205 height 20
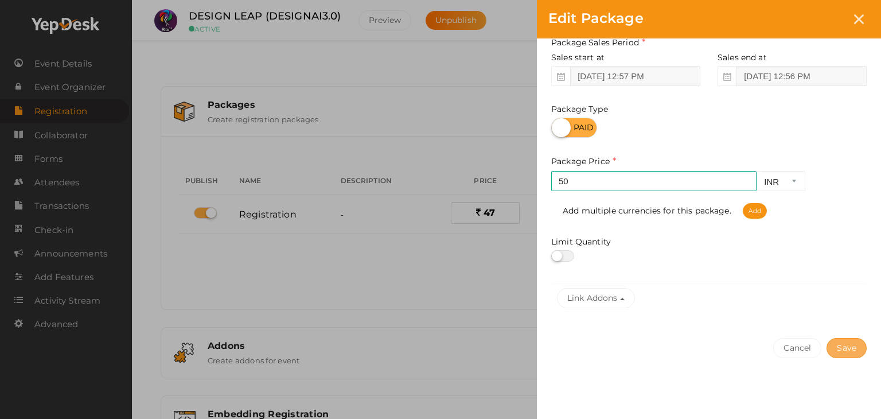
click at [836, 349] on button "Save" at bounding box center [847, 348] width 40 height 20
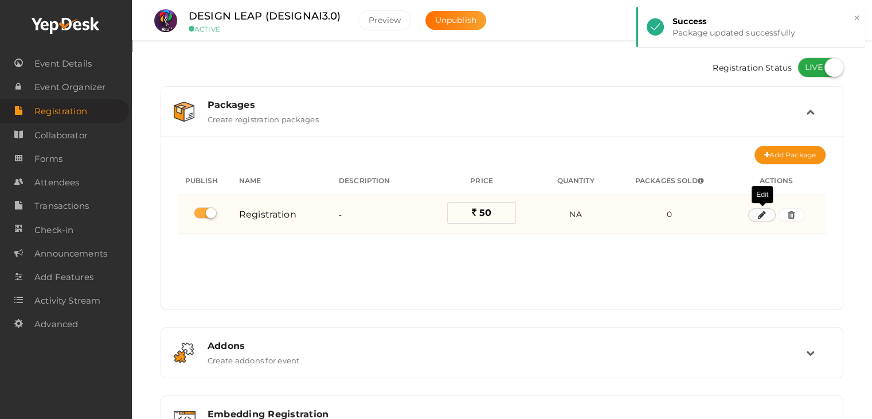
click at [766, 217] on icon "button" at bounding box center [762, 215] width 8 height 7
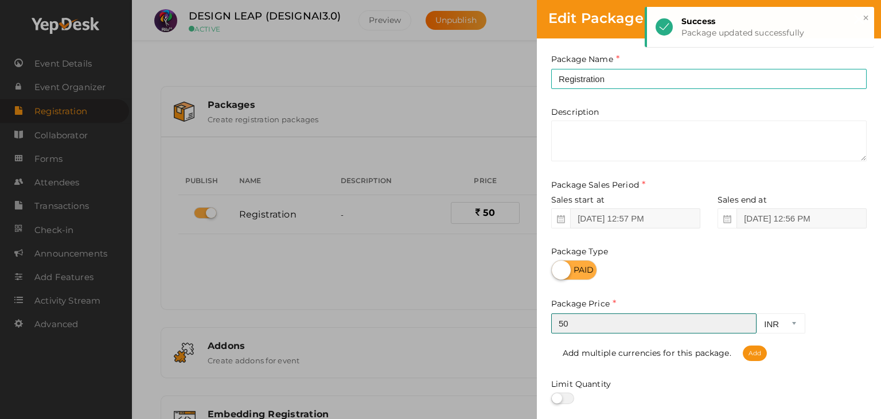
click at [746, 329] on input "50" at bounding box center [653, 323] width 205 height 20
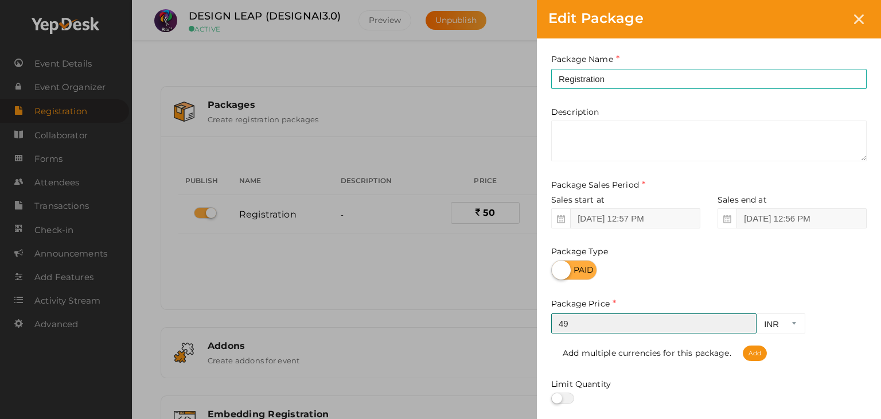
click at [746, 328] on input "49" at bounding box center [653, 323] width 205 height 20
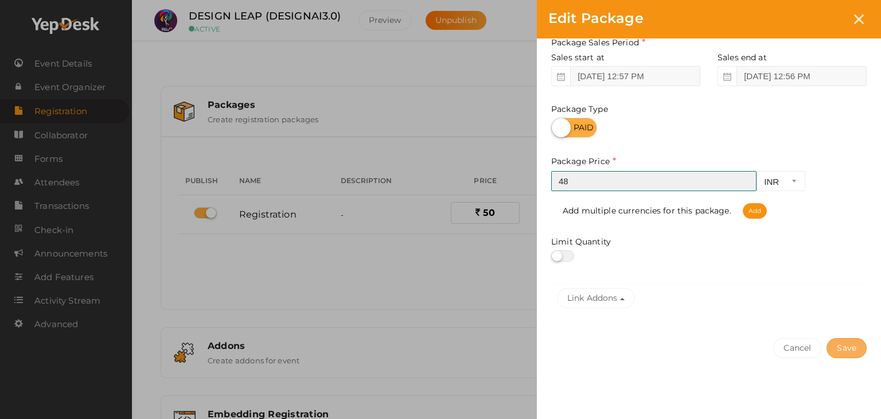
type input "48"
click at [850, 347] on button "Save" at bounding box center [847, 348] width 40 height 20
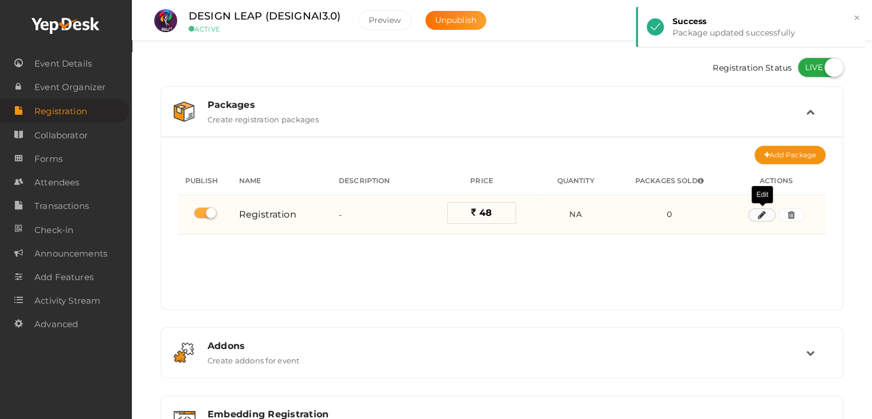
click at [766, 214] on icon "button" at bounding box center [762, 215] width 8 height 7
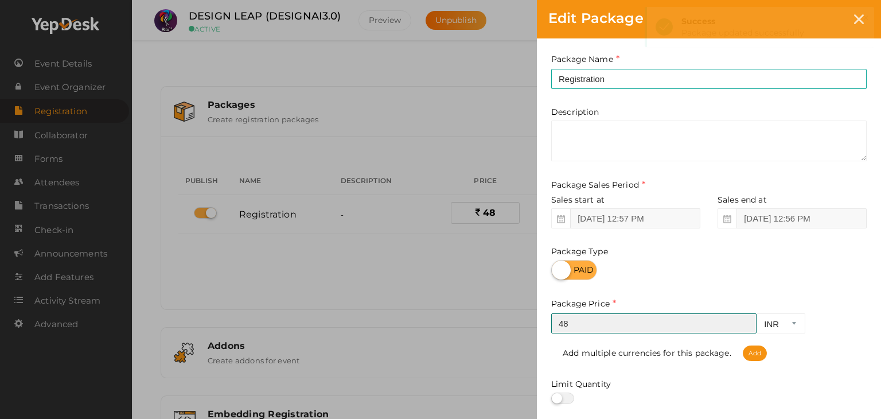
click at [745, 317] on input "48" at bounding box center [653, 323] width 205 height 20
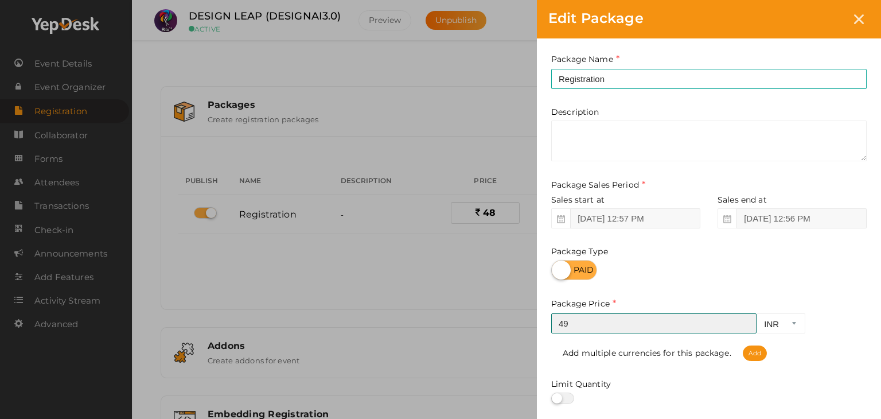
click at [743, 321] on input "49" at bounding box center [653, 323] width 205 height 20
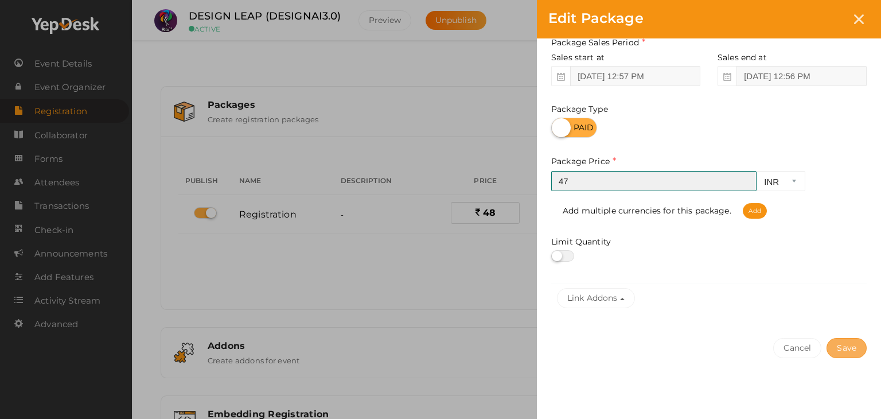
type input "47"
click at [846, 342] on button "Save" at bounding box center [847, 348] width 40 height 20
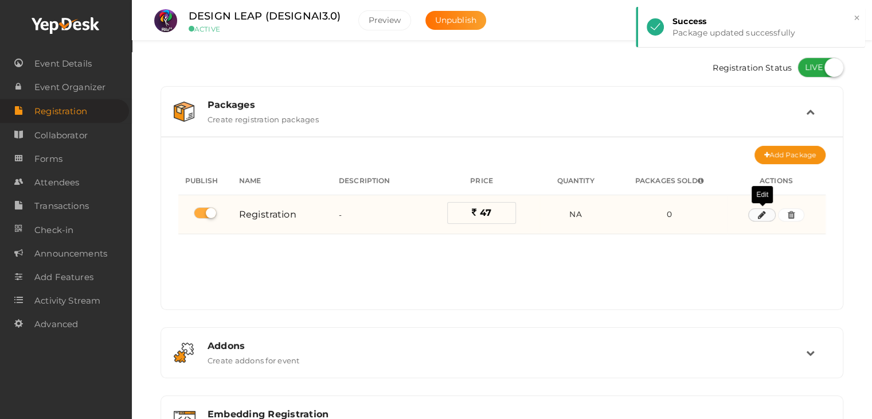
click at [764, 214] on icon "button" at bounding box center [762, 215] width 8 height 7
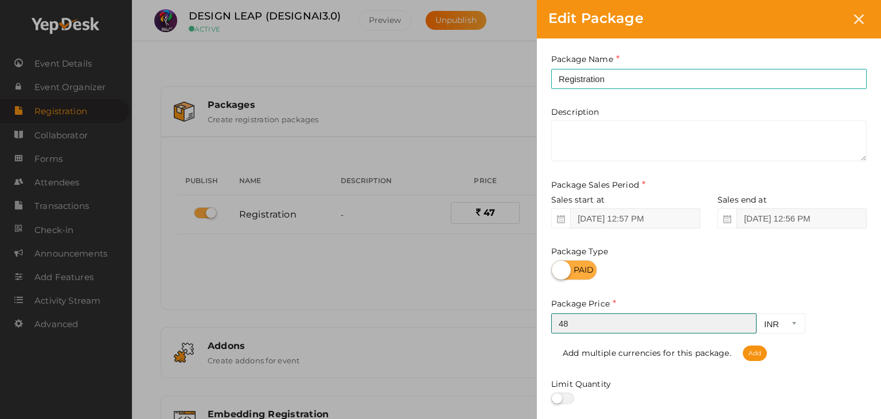
click at [746, 321] on input "48" at bounding box center [653, 323] width 205 height 20
click at [746, 321] on input "49" at bounding box center [653, 323] width 205 height 20
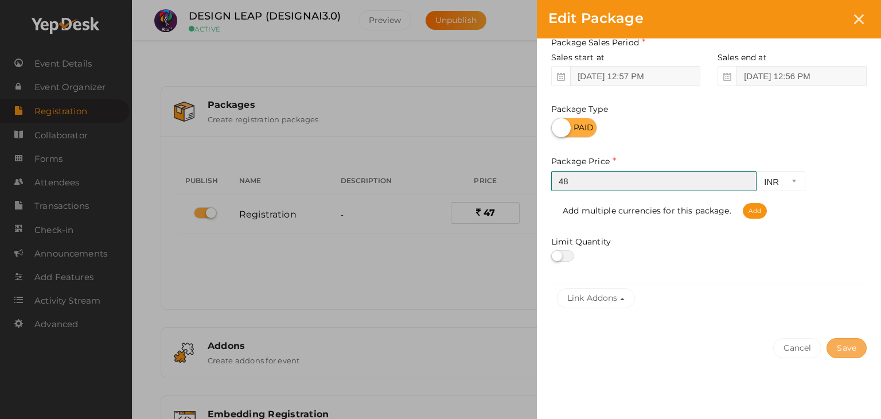
type input "48"
click at [839, 350] on button "Save" at bounding box center [847, 348] width 40 height 20
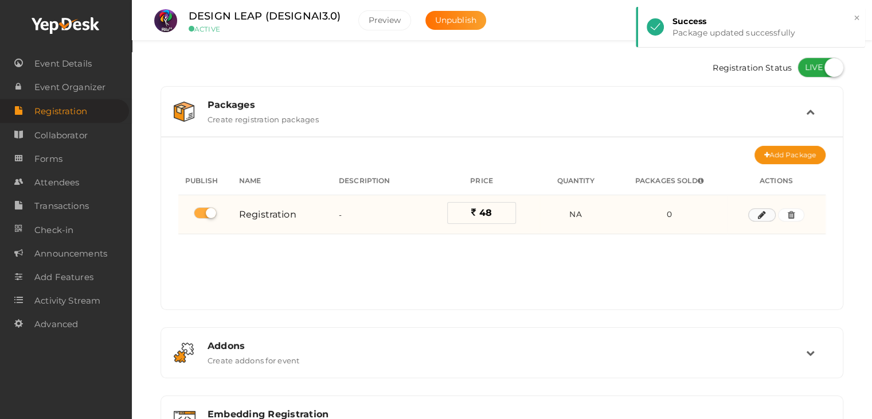
click at [767, 218] on button "button" at bounding box center [763, 215] width 28 height 14
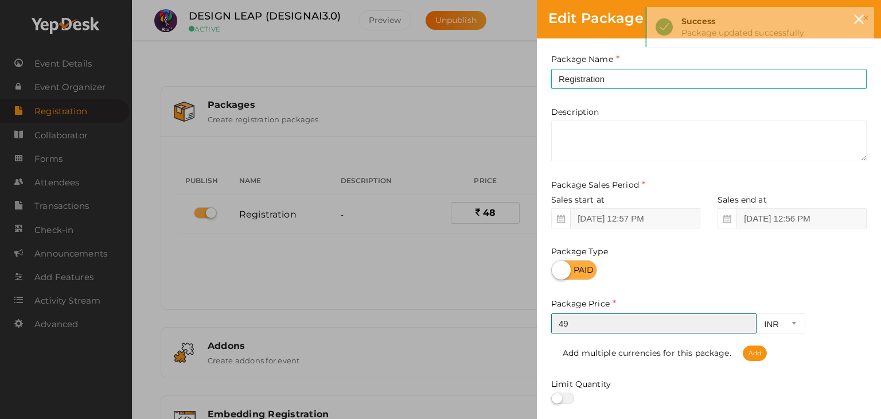
click at [745, 322] on input "49" at bounding box center [653, 323] width 205 height 20
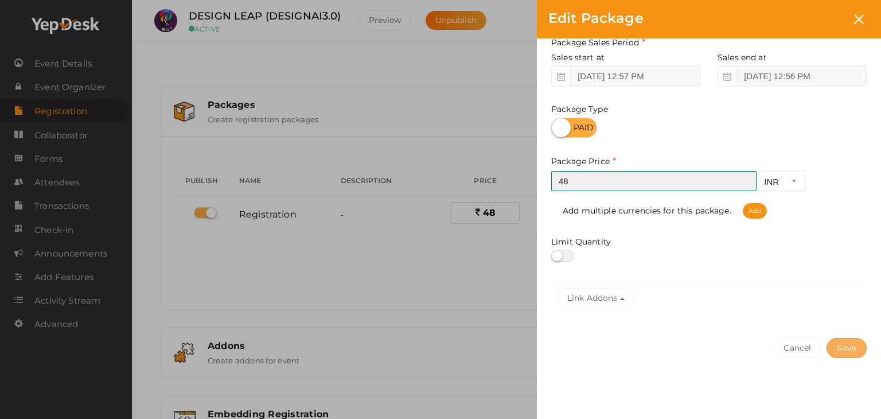
type input "48"
click at [837, 349] on button "Save" at bounding box center [847, 348] width 40 height 20
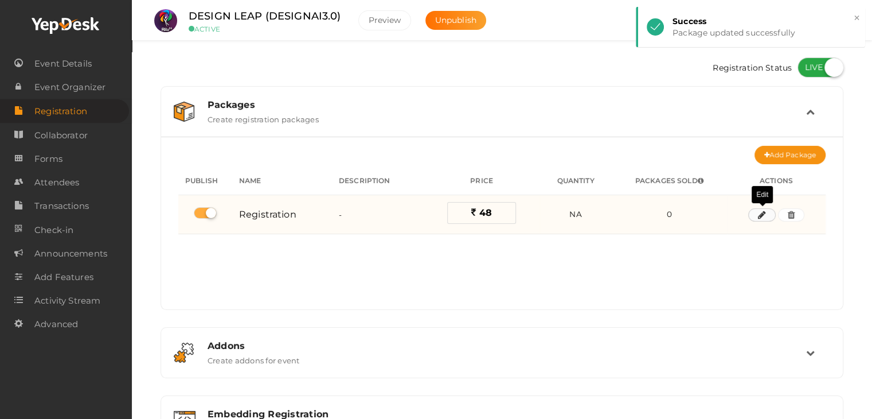
click at [765, 216] on icon "button" at bounding box center [762, 215] width 8 height 7
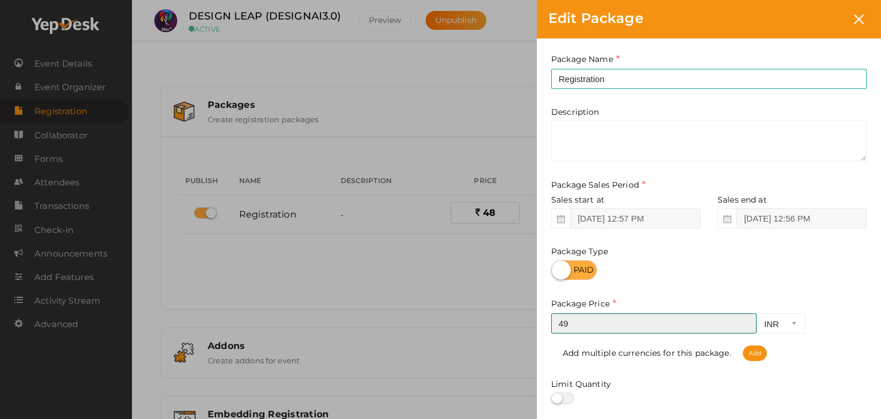
click at [747, 321] on input "49" at bounding box center [653, 323] width 205 height 20
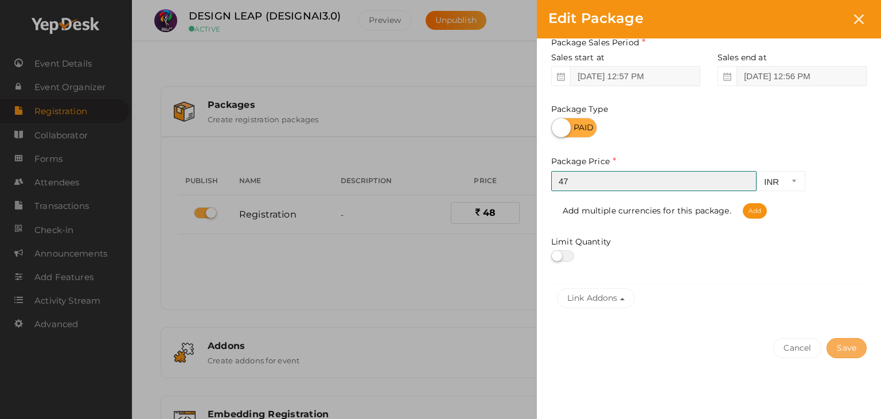
type input "47"
click at [833, 353] on button "Save" at bounding box center [847, 348] width 40 height 20
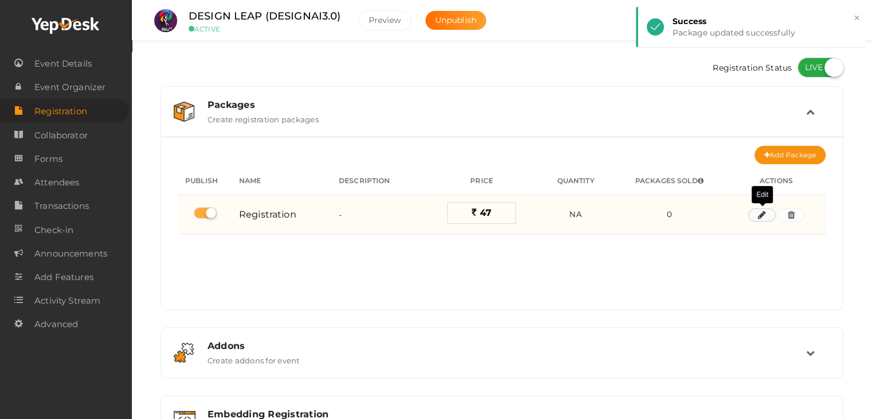
click at [769, 217] on button "button" at bounding box center [763, 215] width 28 height 14
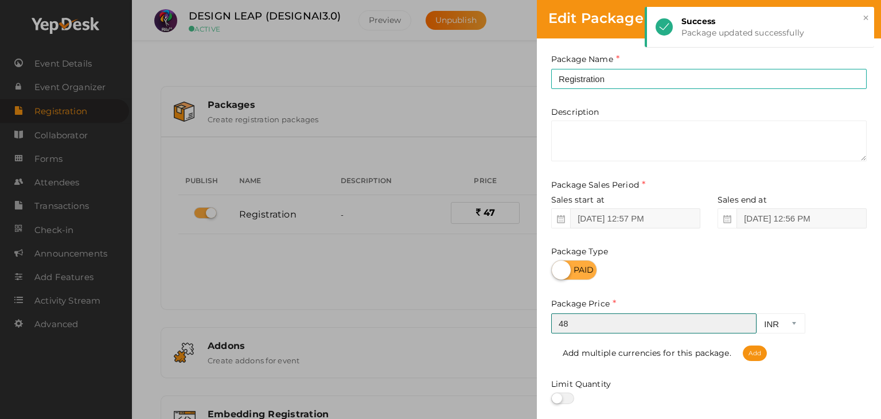
click at [744, 320] on input "48" at bounding box center [653, 323] width 205 height 20
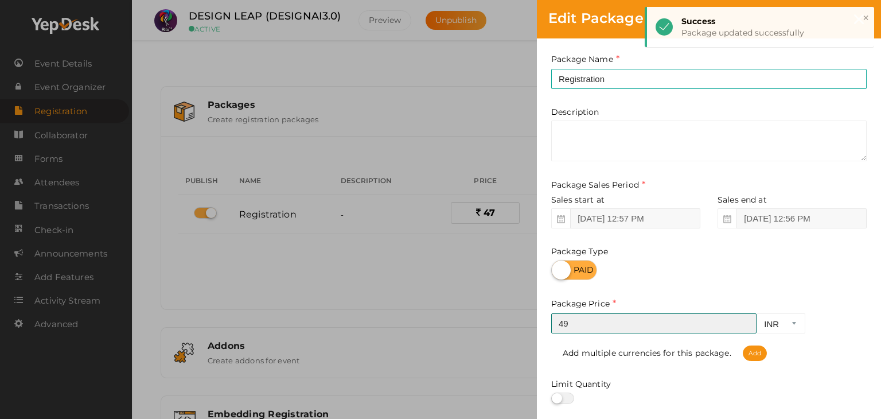
click at [744, 320] on input "49" at bounding box center [653, 323] width 205 height 20
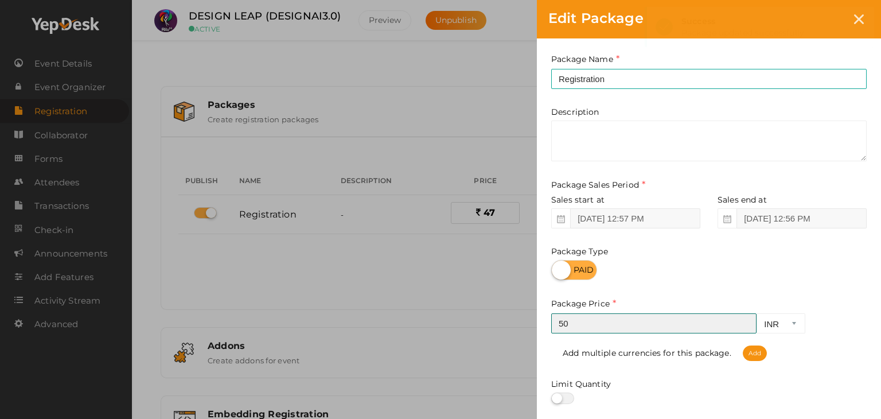
click at [744, 320] on input "50" at bounding box center [653, 323] width 205 height 20
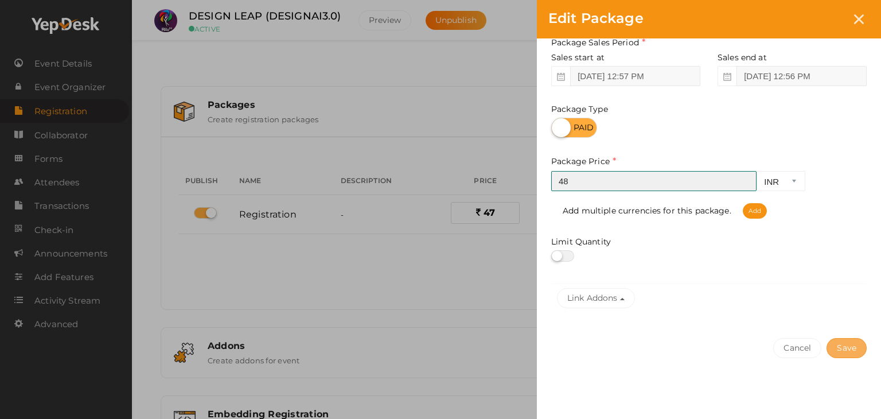
type input "48"
click at [853, 353] on button "Save" at bounding box center [847, 348] width 40 height 20
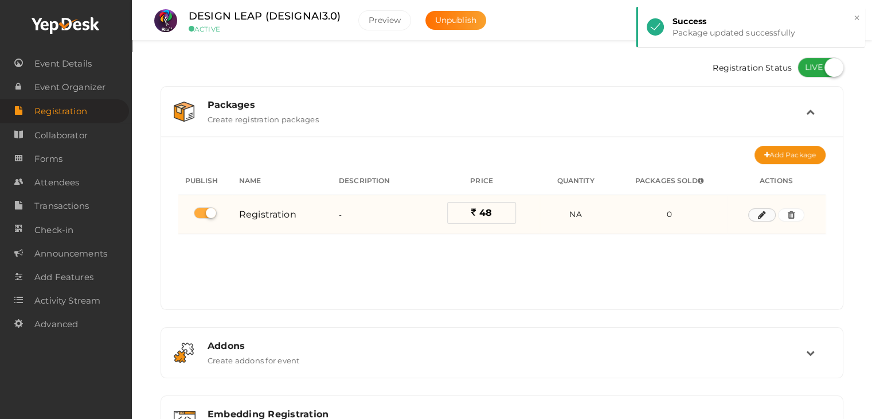
click at [758, 216] on icon "button" at bounding box center [762, 215] width 8 height 7
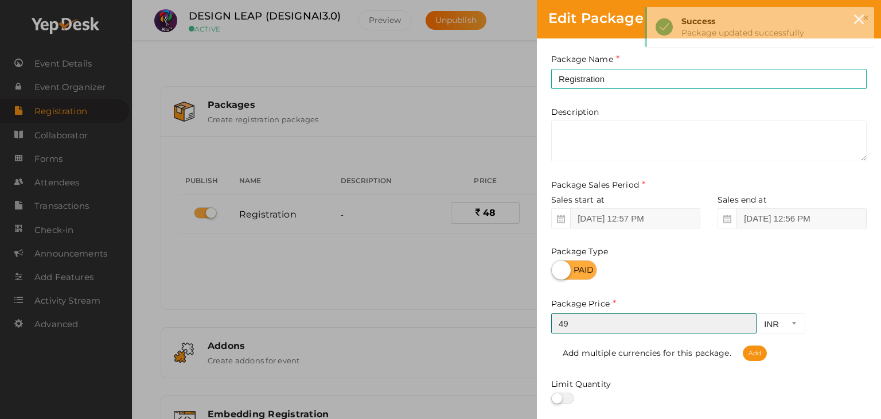
click at [746, 320] on input "49" at bounding box center [653, 323] width 205 height 20
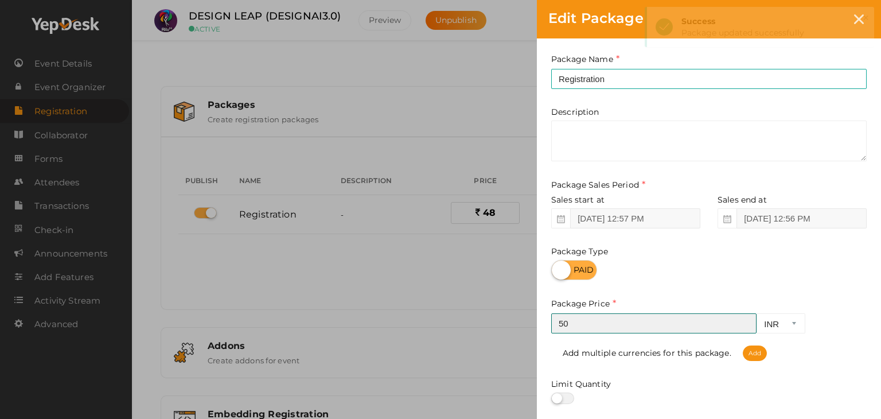
click at [746, 320] on input "50" at bounding box center [653, 323] width 205 height 20
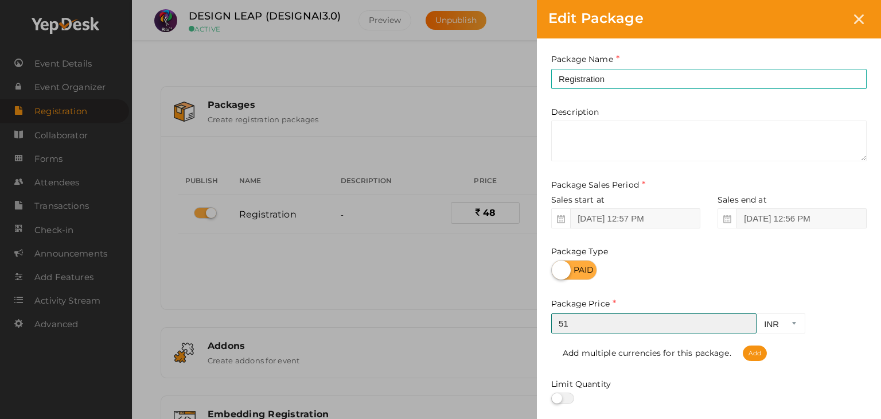
type input "51"
click at [746, 320] on input "51" at bounding box center [653, 323] width 205 height 20
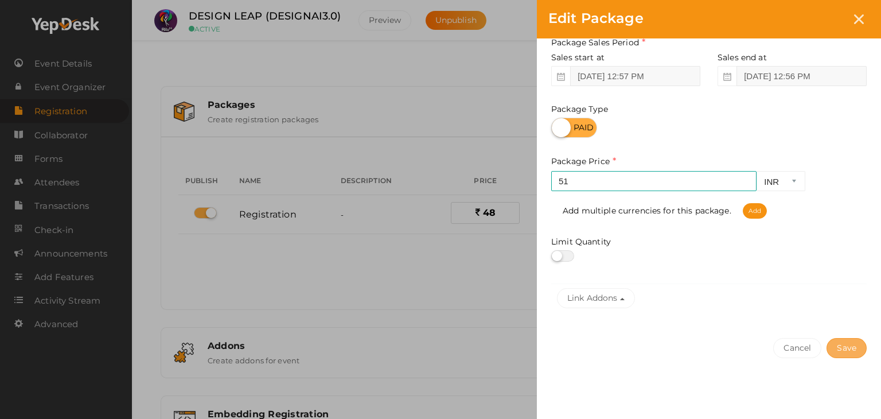
click at [841, 357] on button "Save" at bounding box center [847, 348] width 40 height 20
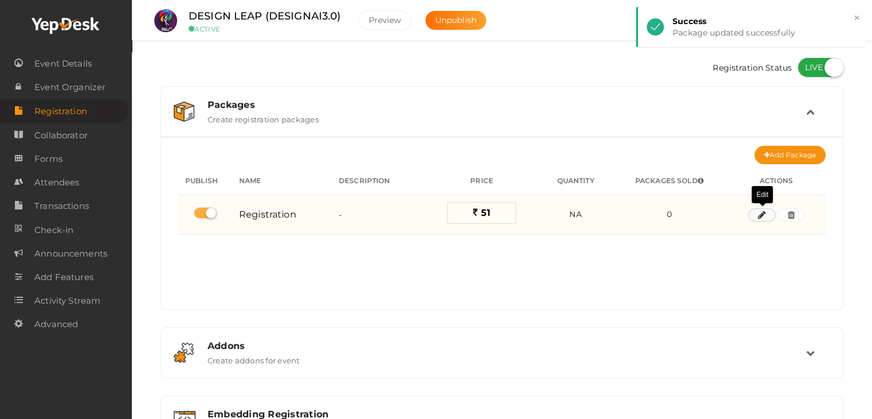
click at [766, 214] on icon "button" at bounding box center [762, 215] width 8 height 7
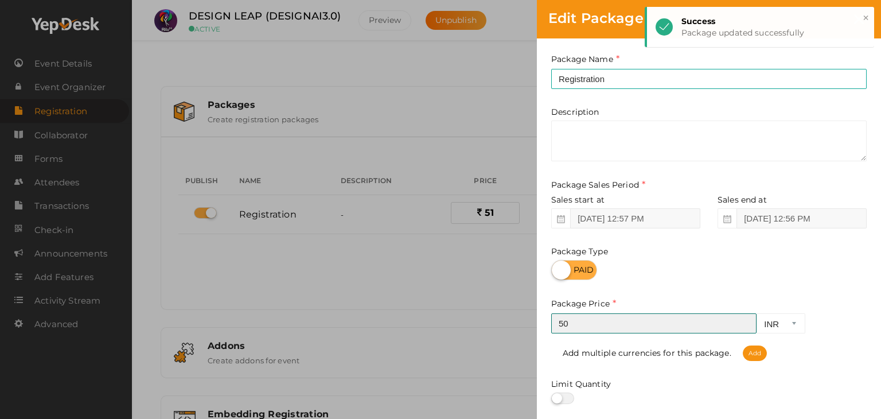
click at [746, 329] on input "50" at bounding box center [653, 323] width 205 height 20
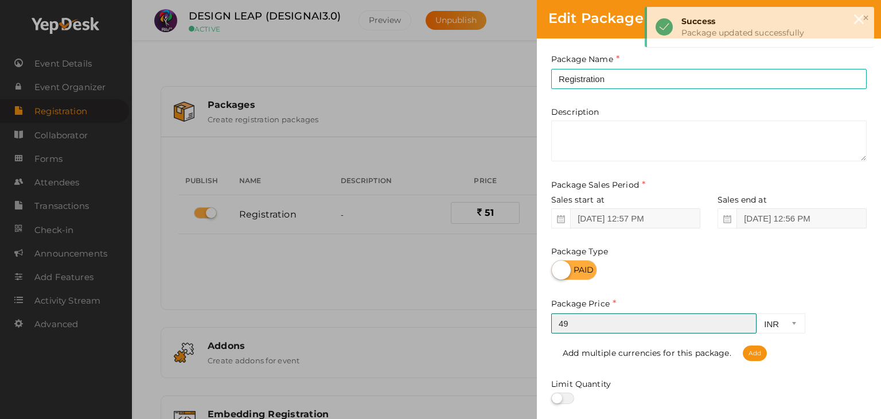
type input "49"
click at [746, 329] on input "49" at bounding box center [653, 323] width 205 height 20
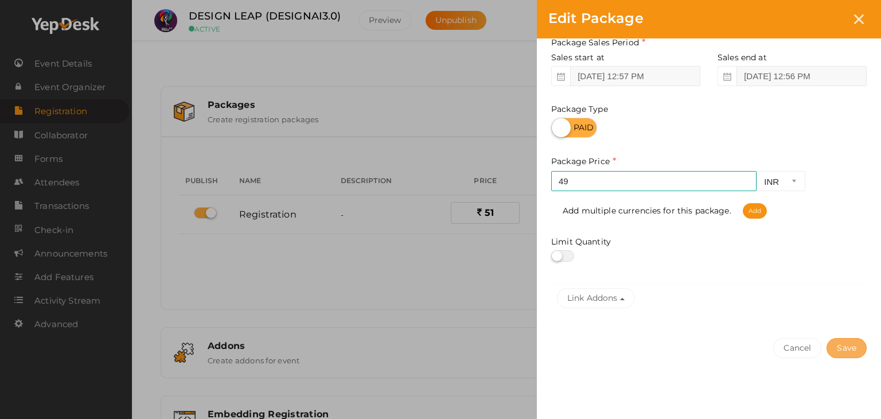
click at [862, 342] on button "Save" at bounding box center [847, 348] width 40 height 20
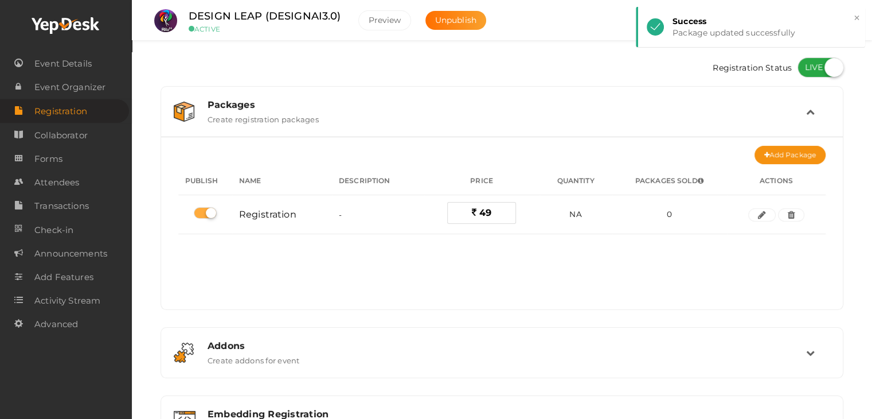
scroll to position [153, 0]
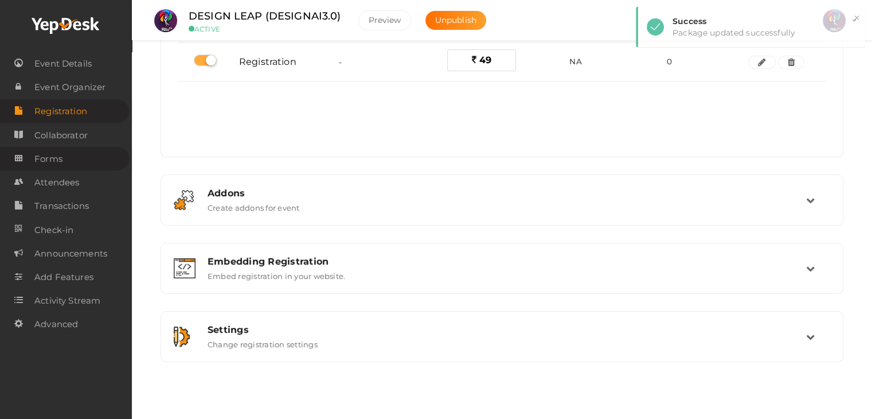
click at [45, 163] on span "Forms" at bounding box center [48, 158] width 28 height 23
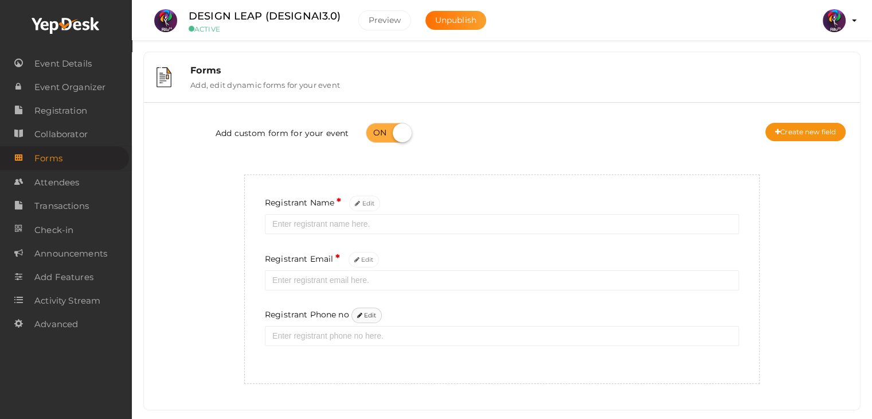
click at [367, 320] on button "Edit" at bounding box center [367, 314] width 31 height 15
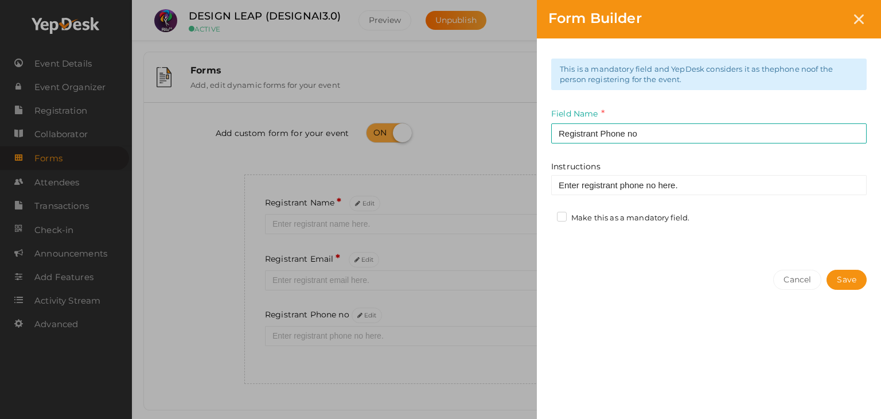
click at [560, 218] on label "Make this as a mandatory field." at bounding box center [623, 217] width 132 height 11
click at [545, 215] on input "Make this as a mandatory field." at bounding box center [545, 215] width 0 height 0
click at [848, 277] on button "Save" at bounding box center [847, 280] width 40 height 20
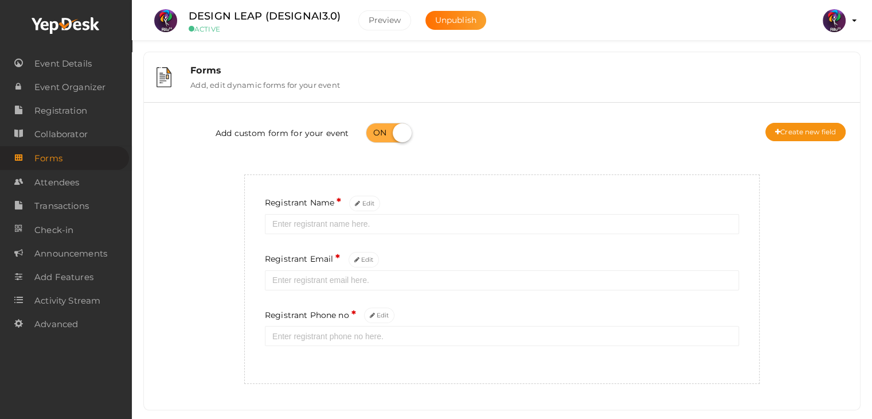
click at [785, 122] on div "Add custom form for your event Create new field" at bounding box center [502, 134] width 699 height 46
click at [785, 132] on button "Create new field" at bounding box center [806, 132] width 80 height 18
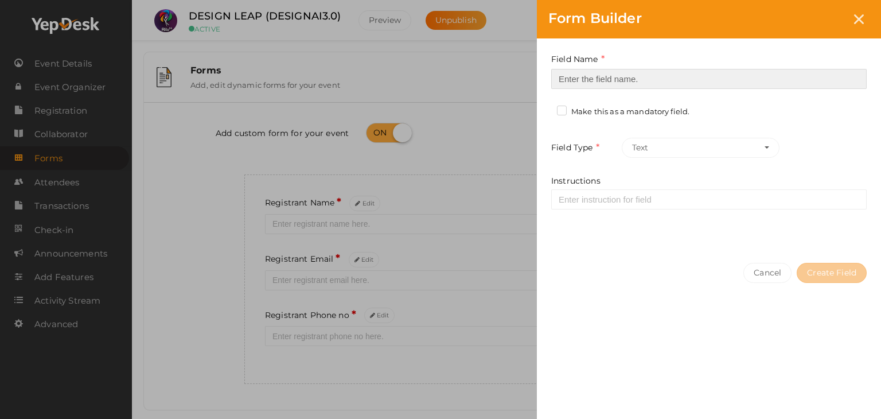
click at [590, 81] on input at bounding box center [708, 79] width 315 height 20
type input "Registrant College"
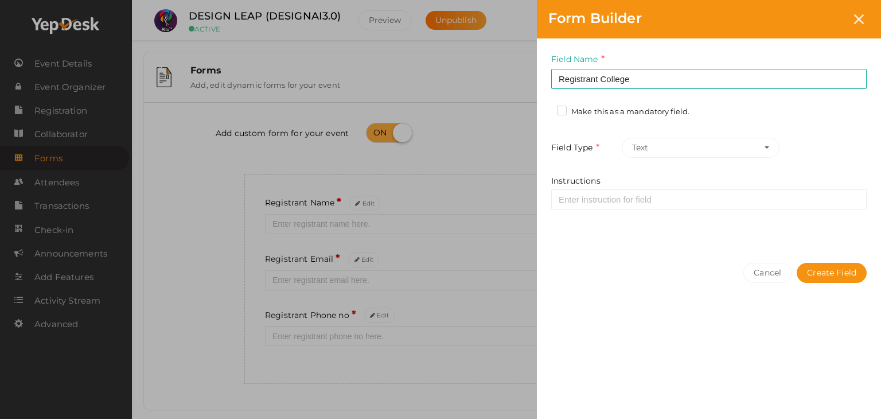
click at [560, 108] on label "Make this as a mandatory field." at bounding box center [623, 111] width 132 height 11
click at [545, 108] on input "Make this as a mandatory field." at bounding box center [545, 108] width 0 height 0
click at [842, 273] on button "Create Field" at bounding box center [832, 273] width 70 height 20
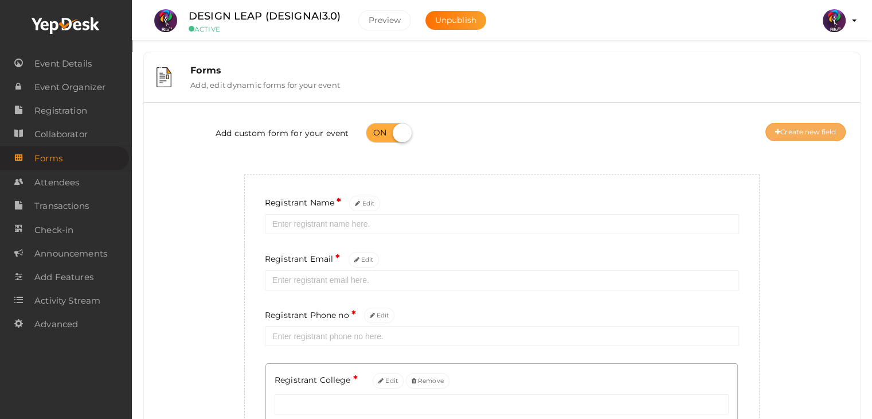
click at [812, 126] on button "Create new field" at bounding box center [806, 132] width 80 height 18
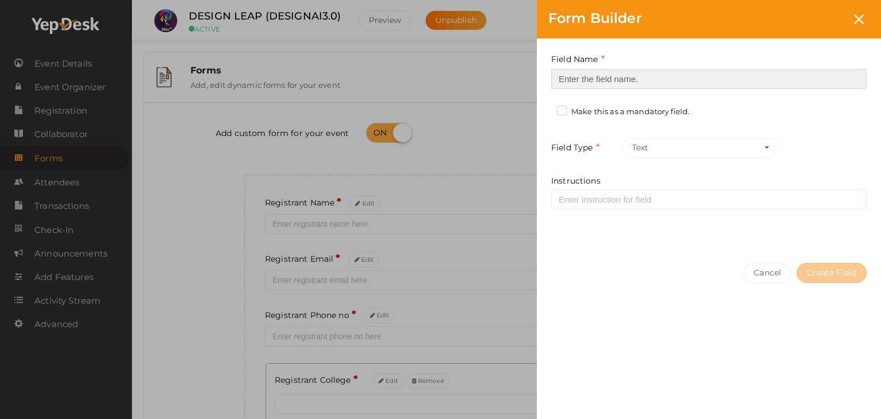
click at [619, 71] on input at bounding box center [708, 79] width 315 height 20
type input "Refferal ID"
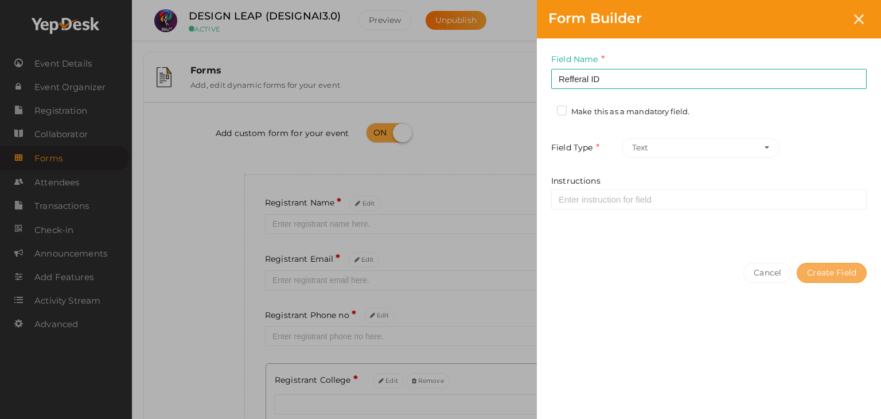
click at [825, 278] on button "Create Field" at bounding box center [832, 273] width 70 height 20
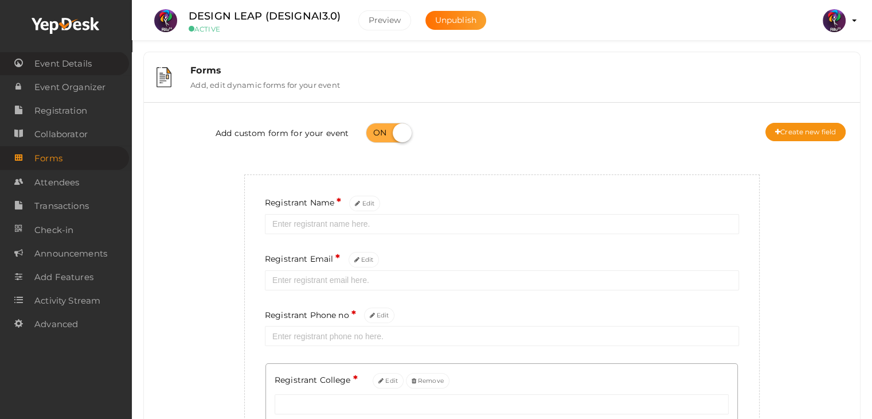
click at [94, 56] on link "Event Details" at bounding box center [64, 64] width 129 height 24
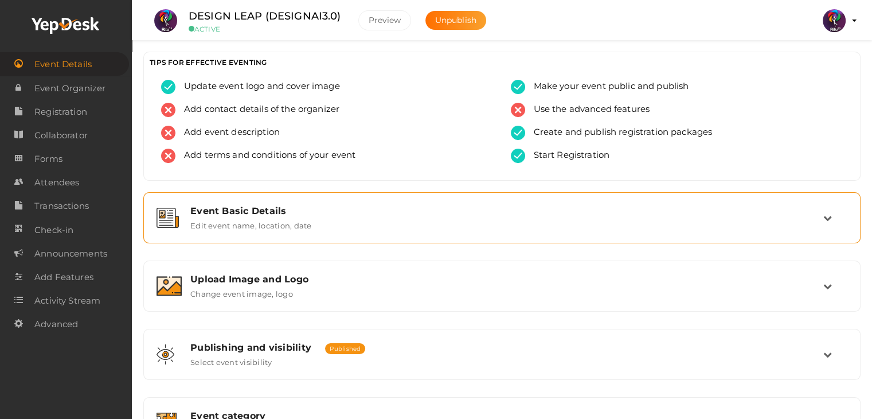
scroll to position [193, 0]
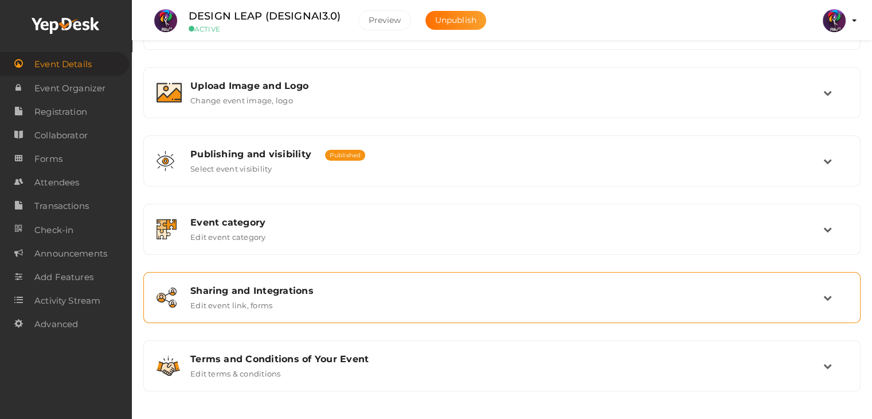
click at [431, 303] on div "Sharing and Integrations Edit event link, forms" at bounding box center [503, 297] width 642 height 25
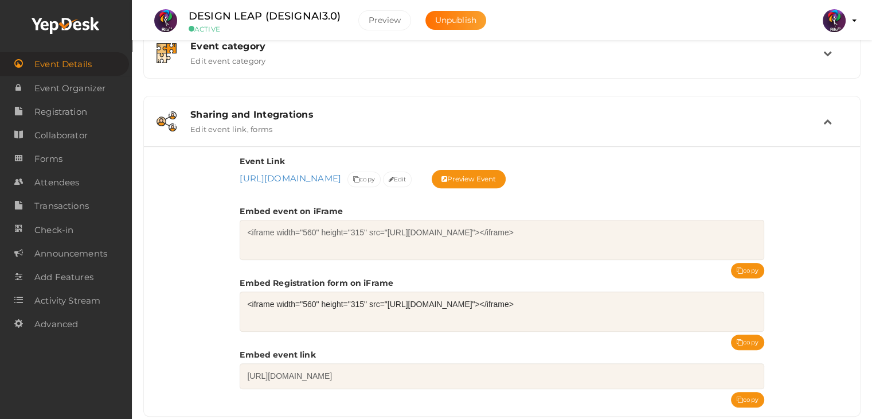
scroll to position [369, 0]
click at [748, 338] on button "copy" at bounding box center [747, 341] width 33 height 15
click at [816, 291] on div "Event Link https://www.yepdesk.com/design-leap-designai3-0- https://www.yepdesk…" at bounding box center [502, 281] width 716 height 270
drag, startPoint x: 341, startPoint y: 14, endPoint x: 186, endPoint y: 14, distance: 154.9
click at [186, 14] on div "DESIGN LEAP (DESIGNAI3.0) ACTIVE" at bounding box center [265, 20] width 176 height 25
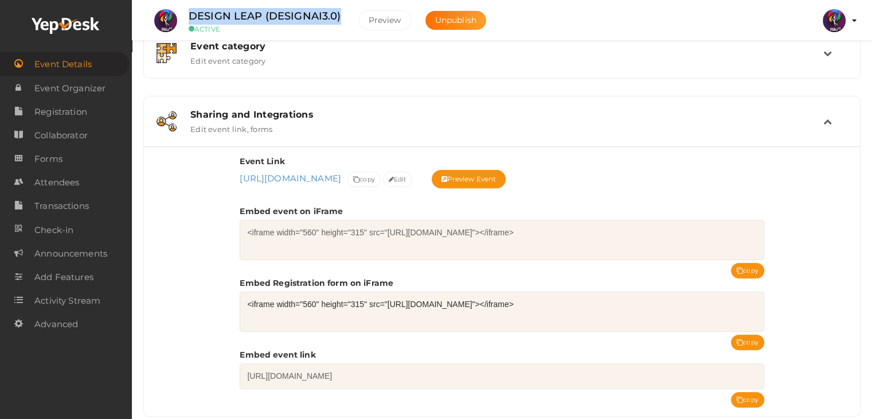
copy label "DESIGN LEAP (DESIGNAI3.0)"
click at [377, 85] on div "Event Basic Details Edit event name, location, date Event Name DESIGN LEAP (DES…" at bounding box center [502, 154] width 718 height 662
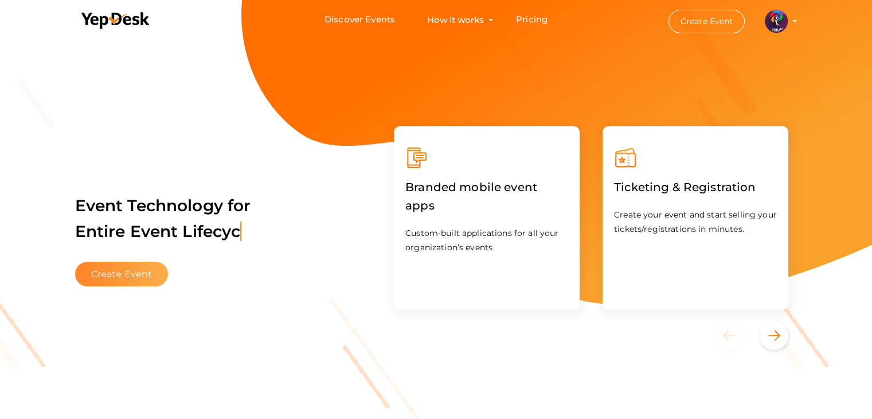
click at [116, 279] on button "Create Event" at bounding box center [121, 274] width 93 height 25
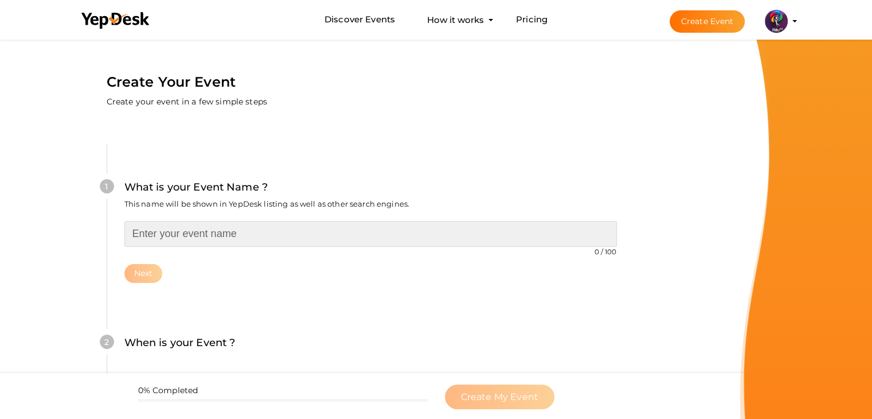
click at [301, 232] on input "text" at bounding box center [370, 234] width 493 height 26
type input "STARTUP BOOTCAMP"
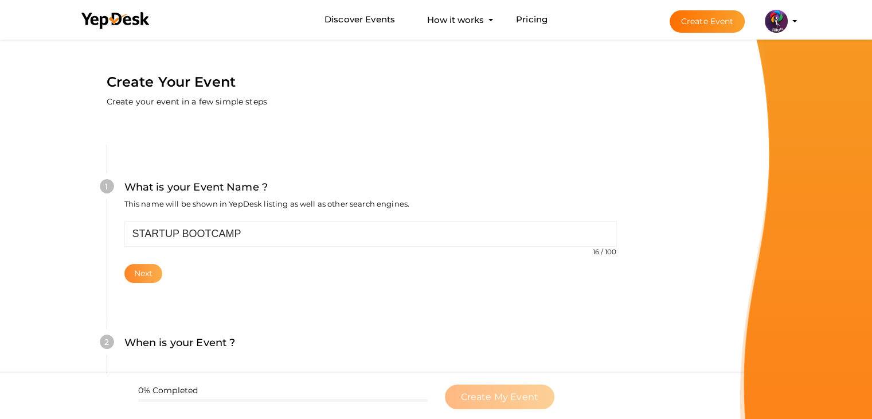
click at [153, 276] on button "Next" at bounding box center [143, 273] width 38 height 19
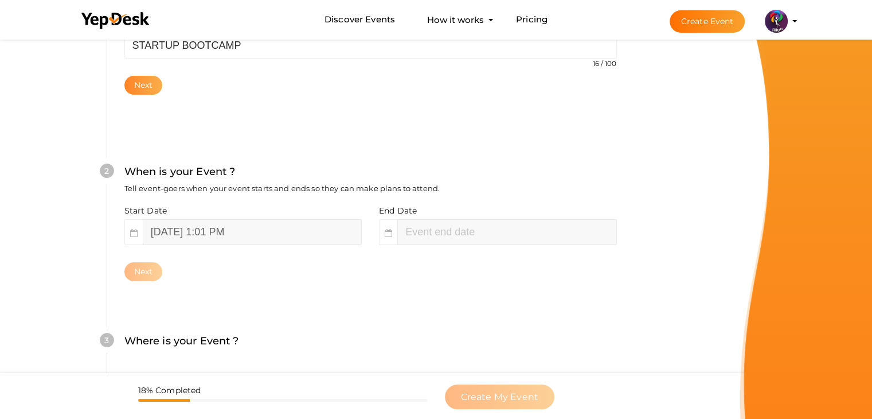
scroll to position [236, 0]
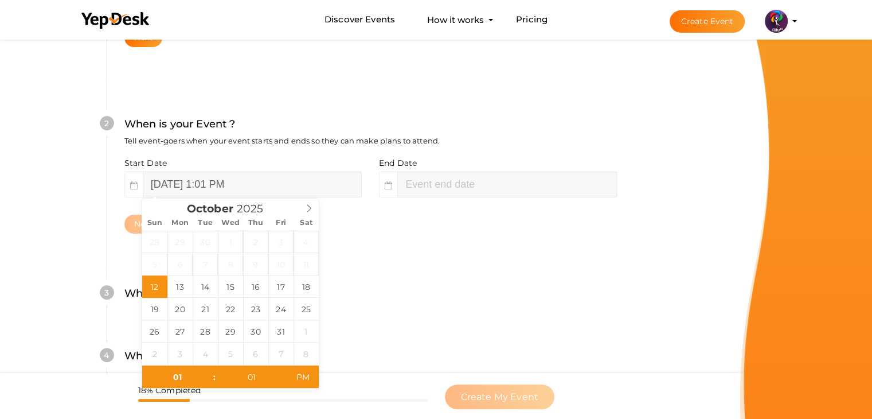
type input "03"
type input "01"
type input "October 12, 2025 3:01 PM"
click at [216, 193] on input "October 12, 2025 1:01 PM" at bounding box center [252, 184] width 219 height 26
type input "October 18, 2025 1:01 PM"
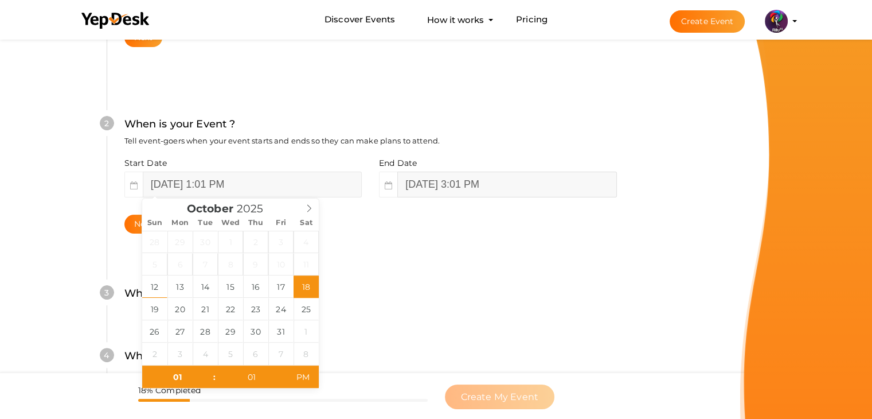
type input "October 18, 2025 3:01 PM"
click at [536, 177] on input "October 18, 2025 3:01 PM" at bounding box center [506, 184] width 219 height 26
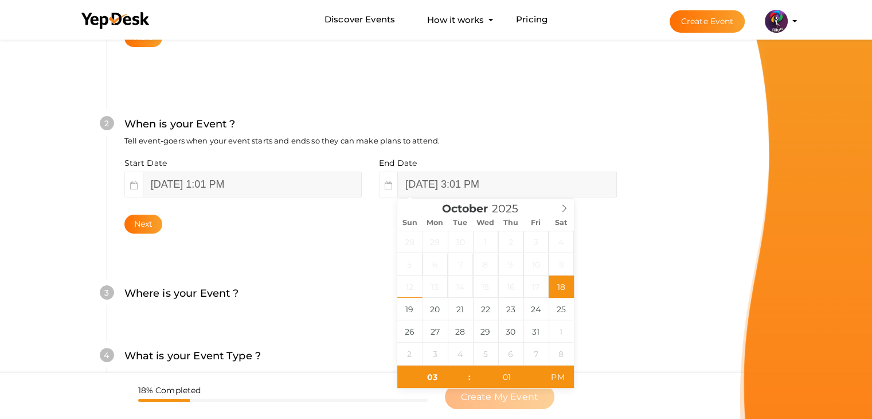
click at [321, 270] on div "3 Where is your Event ? Tell event-goers where your event location is. Venue On…" at bounding box center [371, 299] width 528 height 63
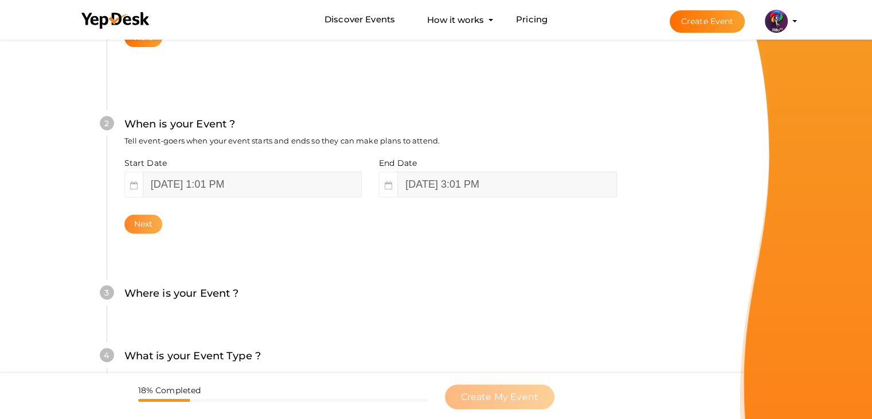
click at [145, 224] on button "Next" at bounding box center [143, 224] width 38 height 19
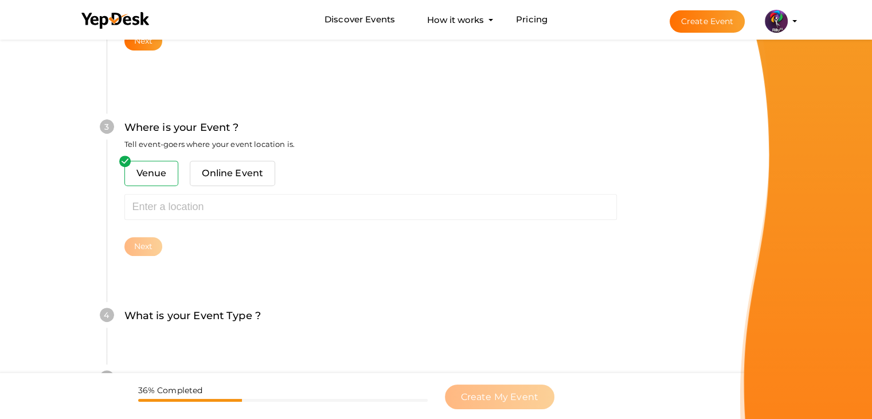
scroll to position [422, 0]
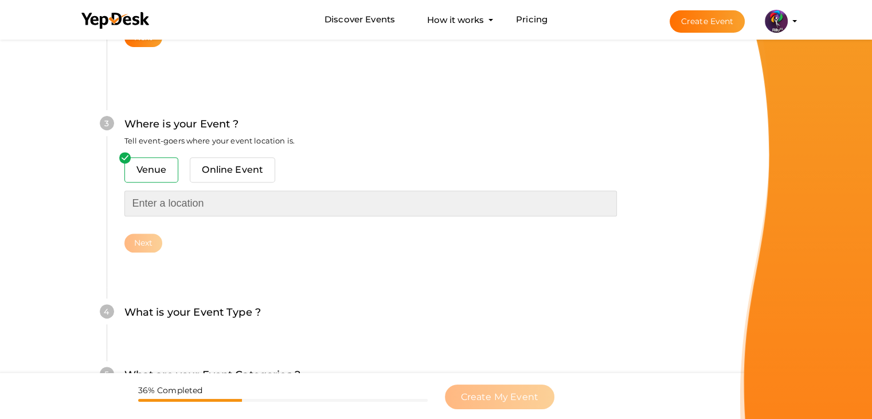
click at [164, 209] on input "text" at bounding box center [370, 203] width 493 height 26
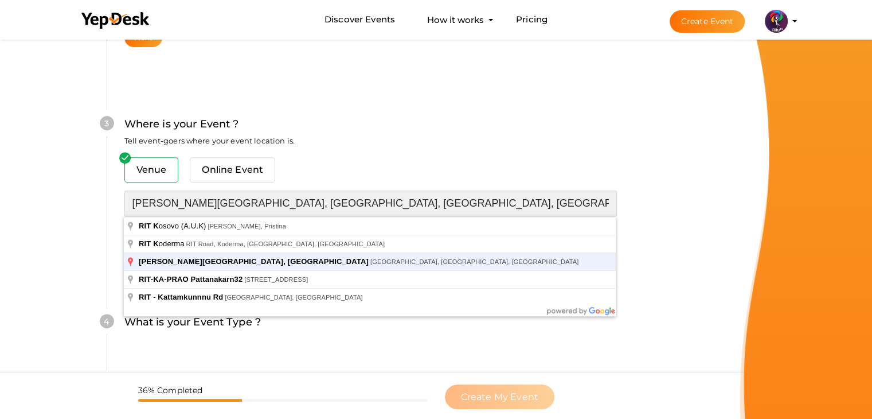
type input "[PERSON_NAME][GEOGRAPHIC_DATA], [GEOGRAPHIC_DATA], [GEOGRAPHIC_DATA], [GEOGRAPH…"
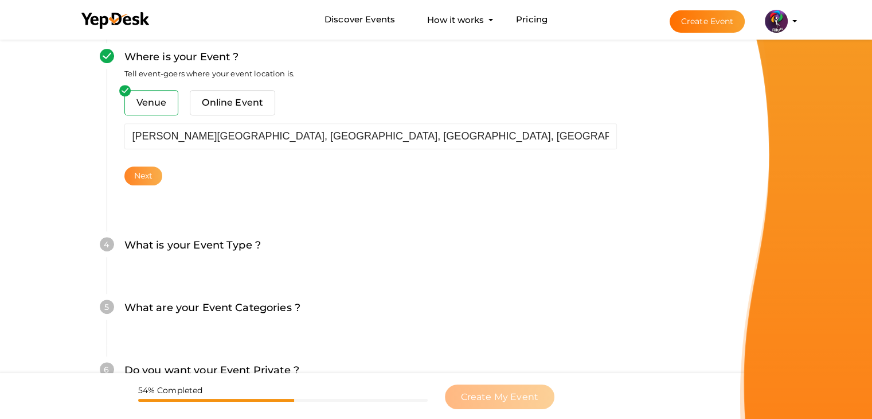
click at [147, 176] on button "Next" at bounding box center [143, 175] width 38 height 19
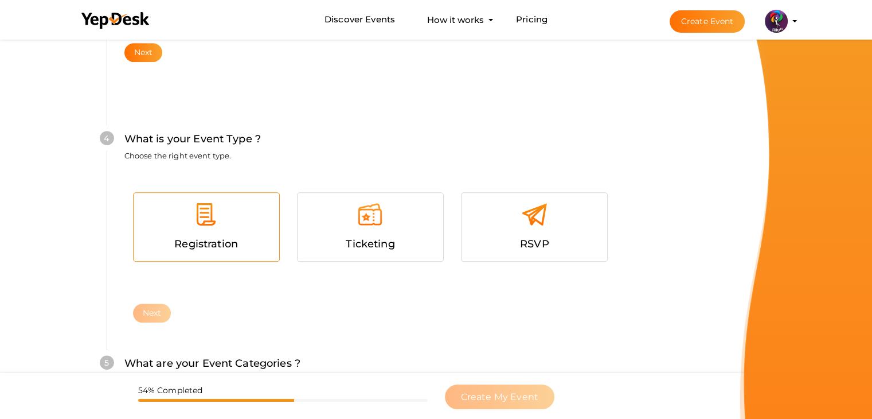
scroll to position [627, 0]
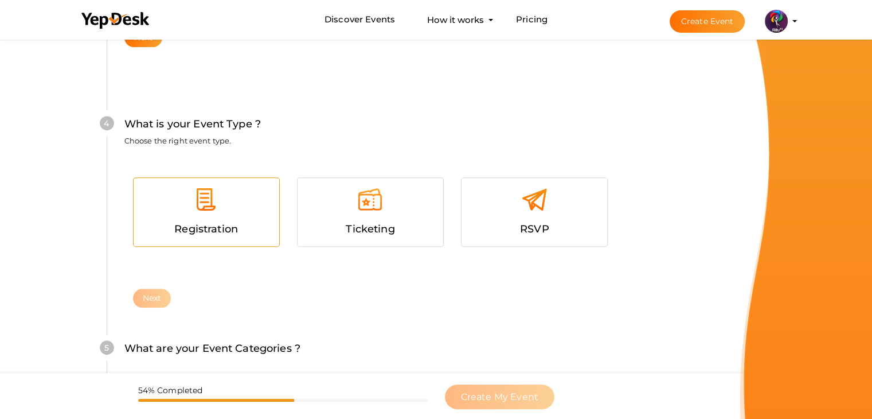
click at [220, 233] on span "Registration" at bounding box center [206, 229] width 64 height 13
click at [164, 296] on button "Next" at bounding box center [152, 298] width 38 height 19
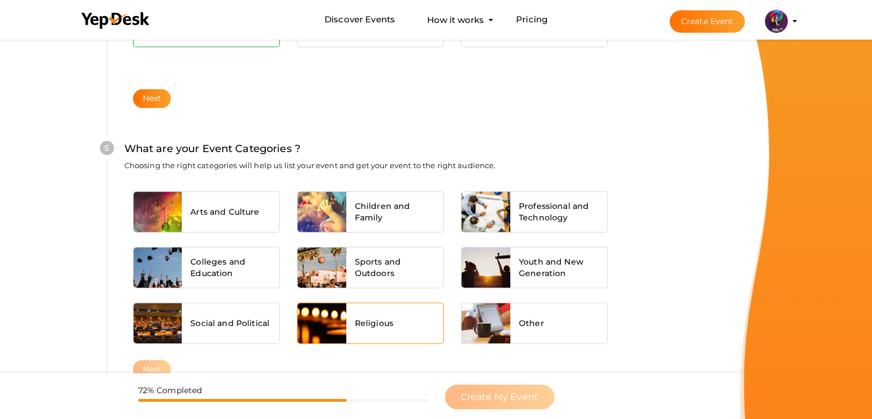
scroll to position [868, 0]
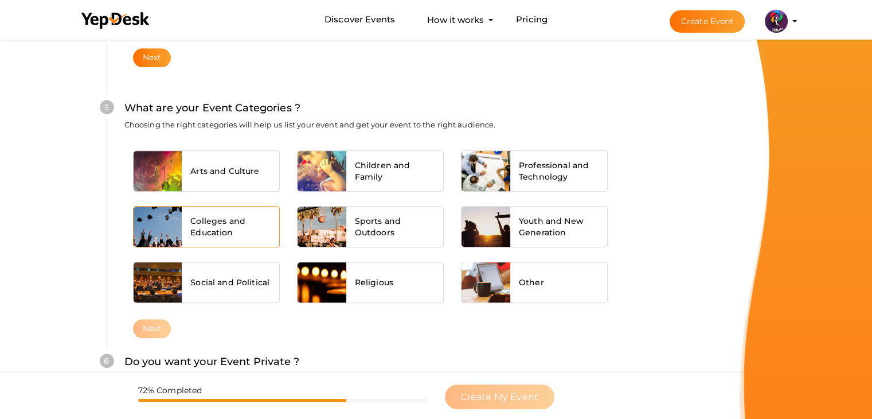
click at [190, 238] on div "Colleges and Education" at bounding box center [231, 226] width 98 height 40
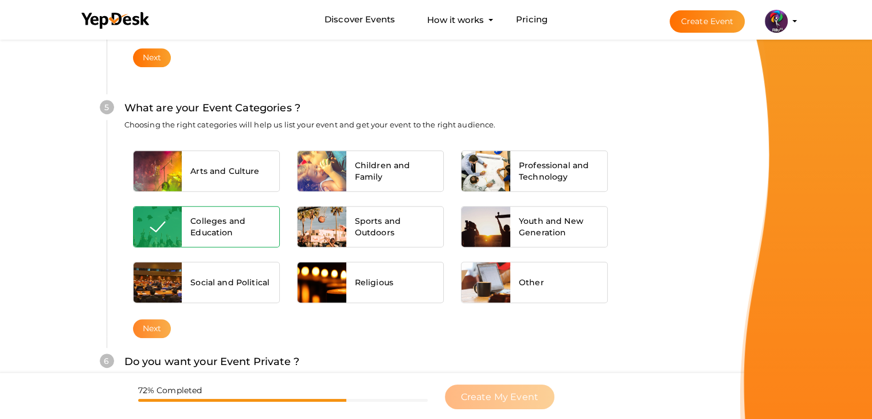
click at [161, 329] on button "Next" at bounding box center [152, 328] width 38 height 19
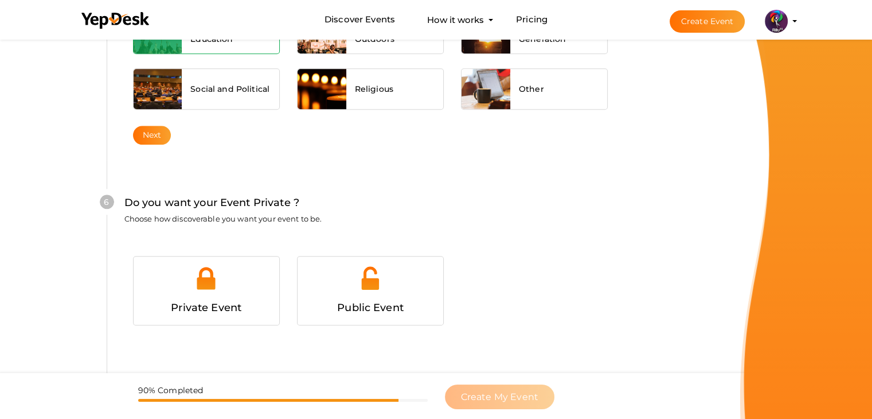
scroll to position [1120, 0]
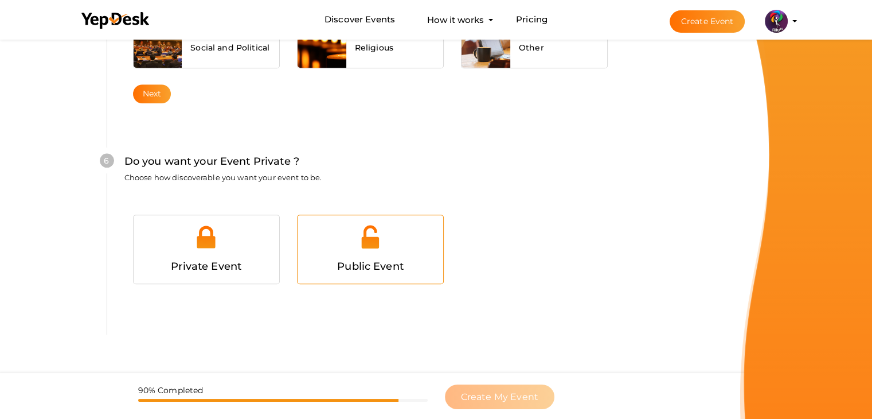
click at [374, 241] on img at bounding box center [370, 237] width 26 height 26
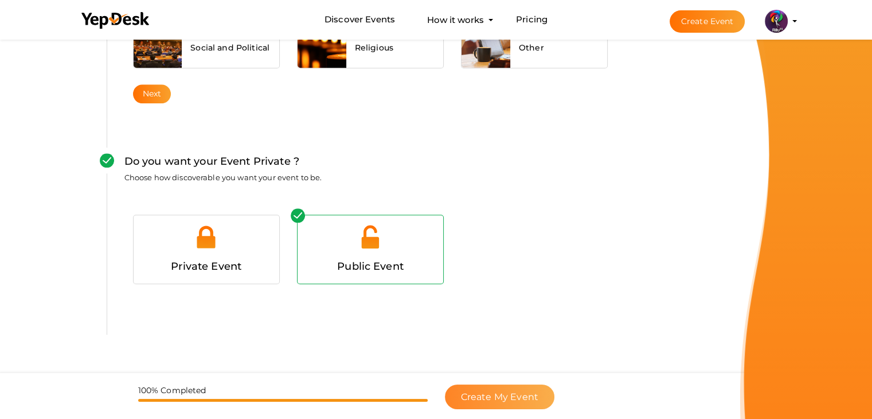
click at [513, 393] on span "Create My Event" at bounding box center [499, 396] width 77 height 11
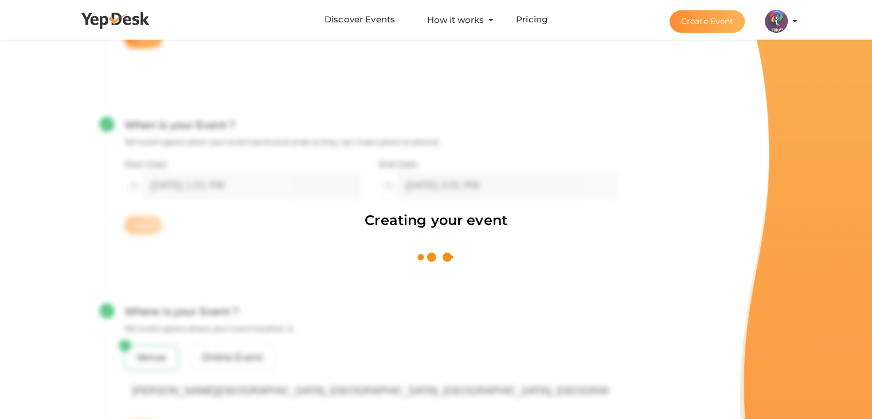
scroll to position [172, 0]
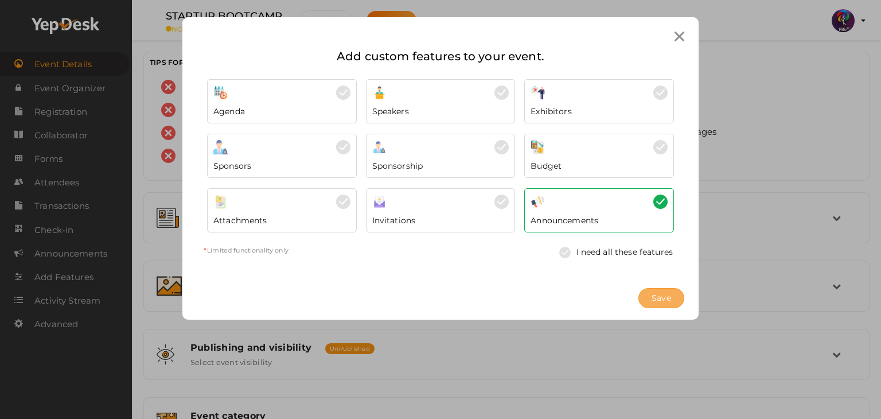
click at [653, 297] on span "Save" at bounding box center [662, 298] width 20 height 12
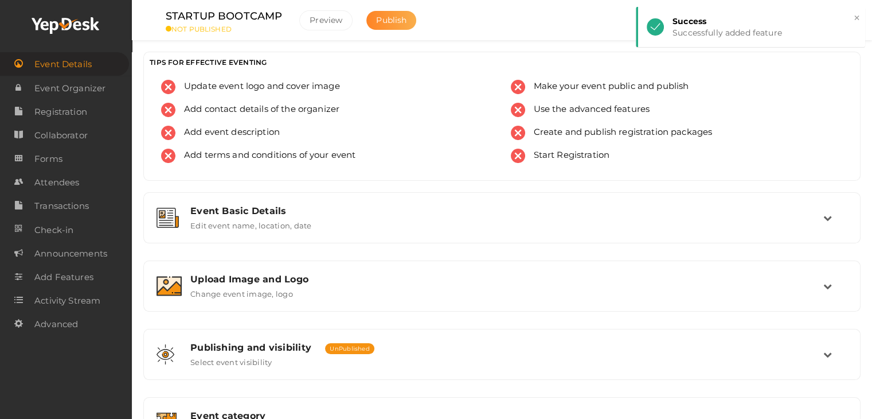
click at [399, 21] on span "Publish" at bounding box center [391, 20] width 30 height 10
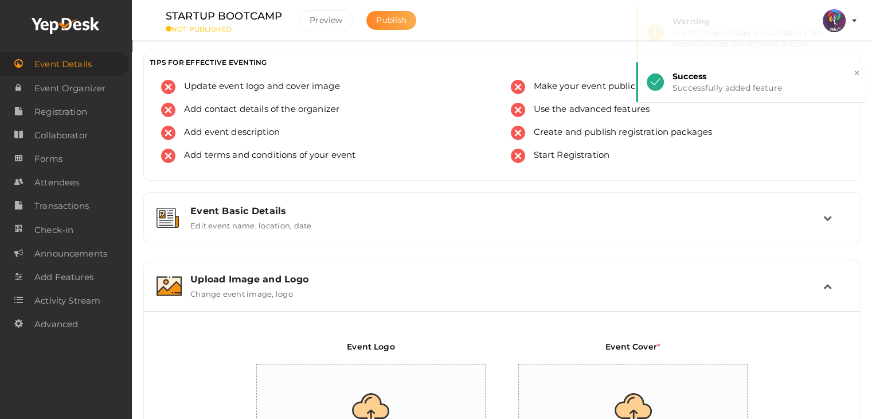
scroll to position [193, 0]
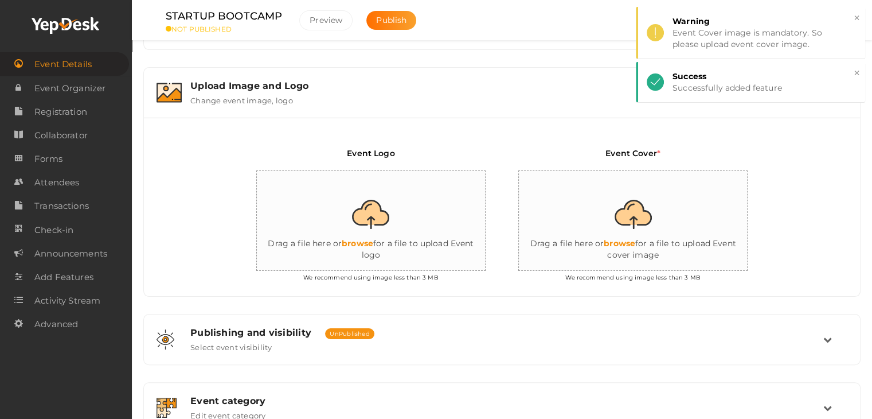
click at [372, 221] on input "file" at bounding box center [371, 221] width 229 height 100
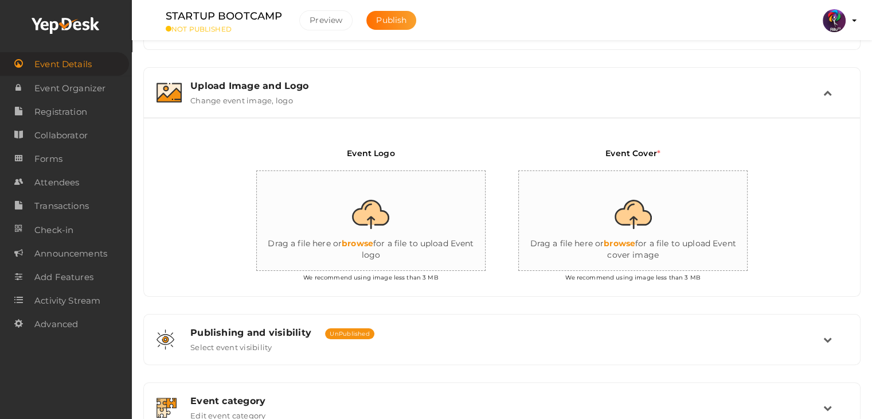
type input "C:\fakepath\logo yepdesk.png"
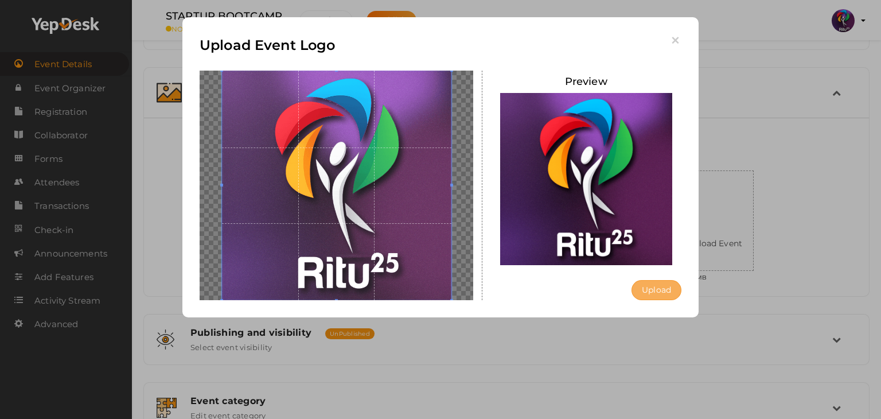
click at [648, 287] on button "Upload" at bounding box center [657, 290] width 50 height 20
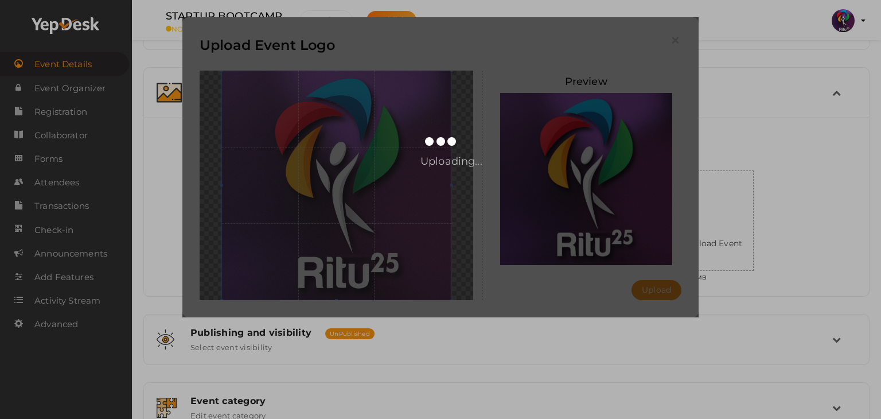
click at [688, 224] on div "Uploading..." at bounding box center [440, 167] width 516 height 300
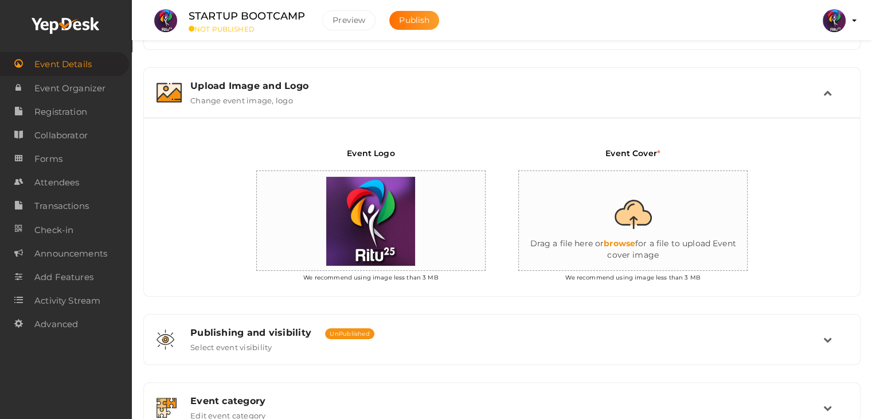
click at [688, 224] on input "file" at bounding box center [633, 221] width 229 height 100
type input "C:\fakepath\IMG-20251012-WA0083.jpg"
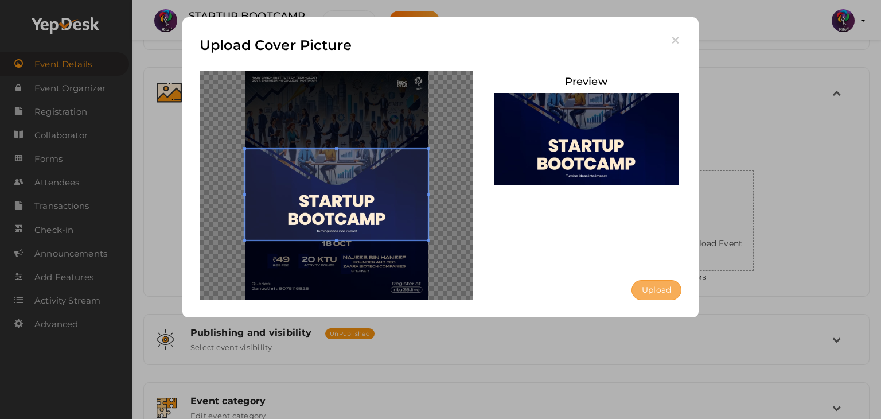
click at [648, 290] on button "Upload" at bounding box center [657, 290] width 50 height 20
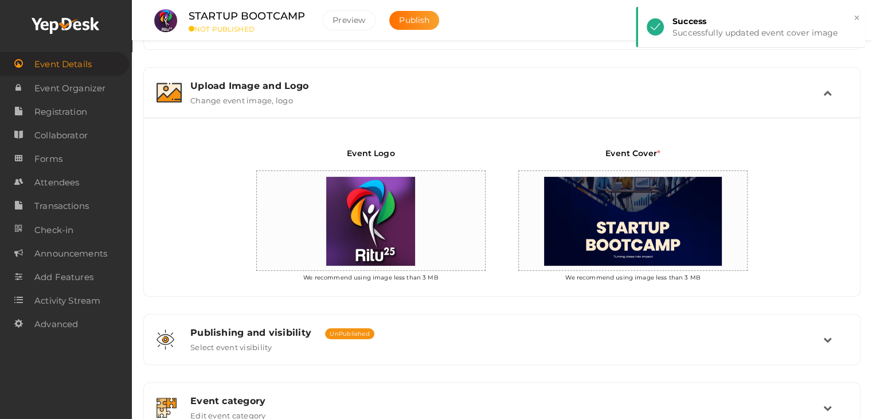
scroll to position [371, 0]
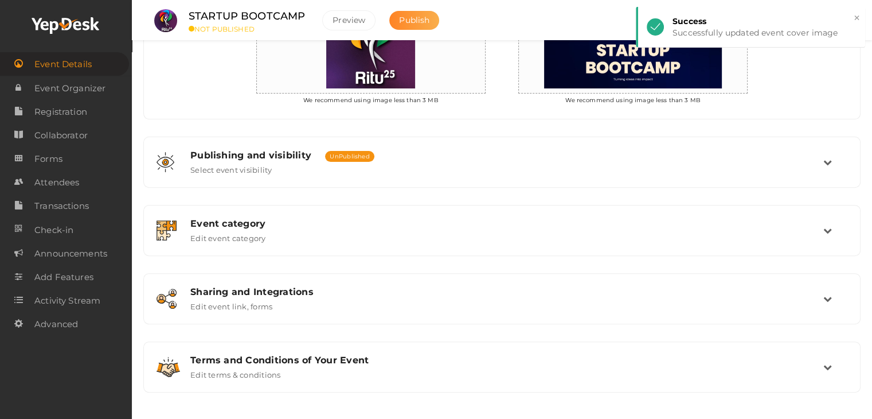
click at [396, 15] on button "Publish" at bounding box center [414, 20] width 50 height 19
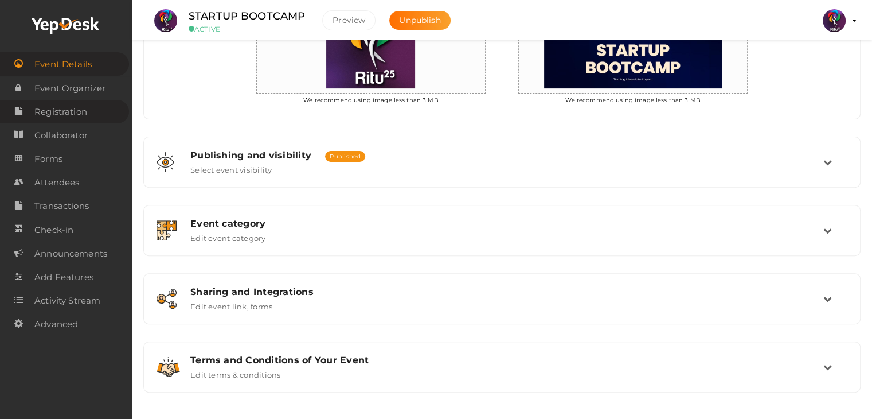
click at [78, 110] on span "Registration" at bounding box center [60, 111] width 53 height 23
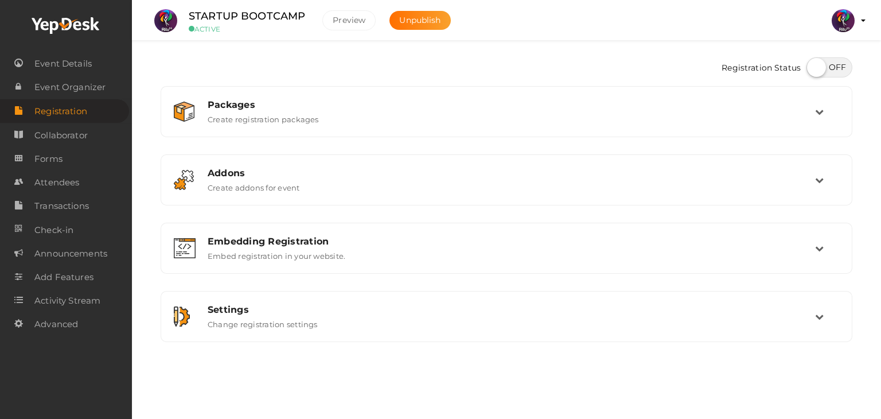
click at [830, 74] on label at bounding box center [829, 67] width 46 height 20
click at [814, 67] on input "checkbox" at bounding box center [809, 63] width 7 height 7
checkbox input "true"
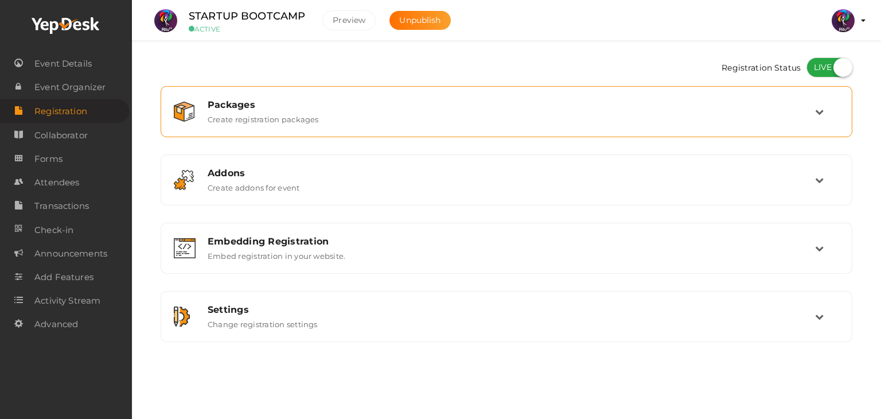
click at [659, 114] on div "Packages Create registration packages" at bounding box center [507, 111] width 616 height 25
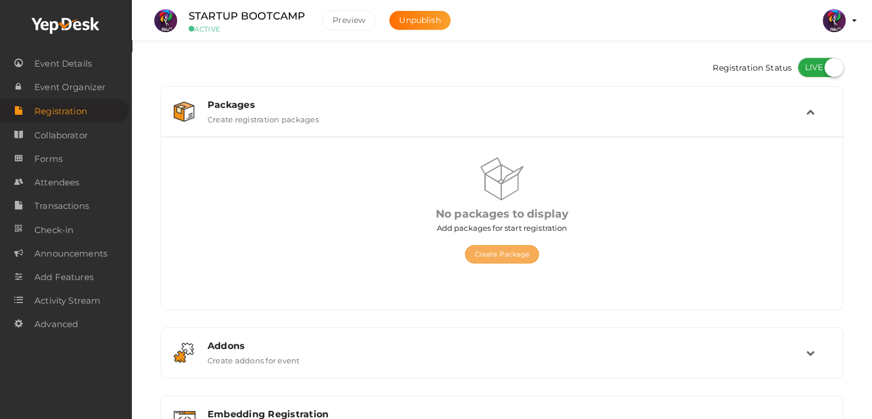
click at [514, 255] on button "Create Package" at bounding box center [502, 254] width 75 height 18
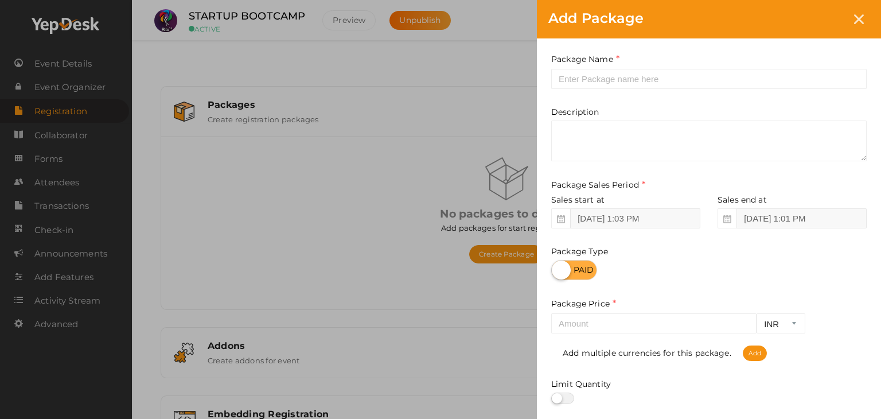
click at [576, 67] on div "Package Name This field is Required. Package Name already used." at bounding box center [708, 71] width 315 height 36
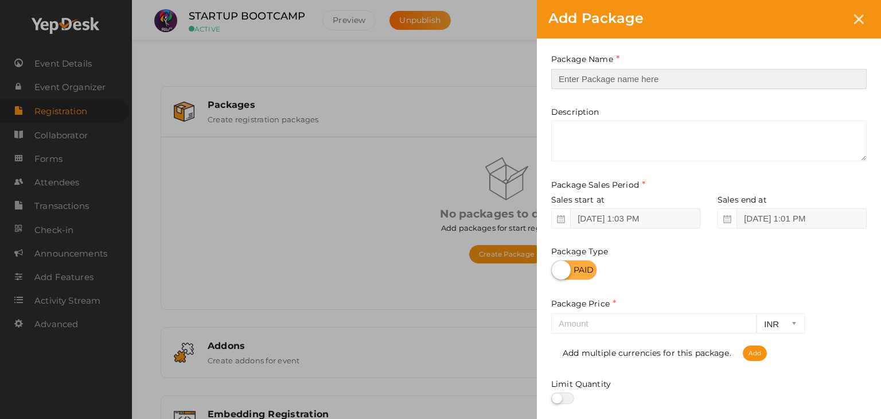
click at [578, 75] on input "text" at bounding box center [708, 79] width 315 height 20
type input "Registration"
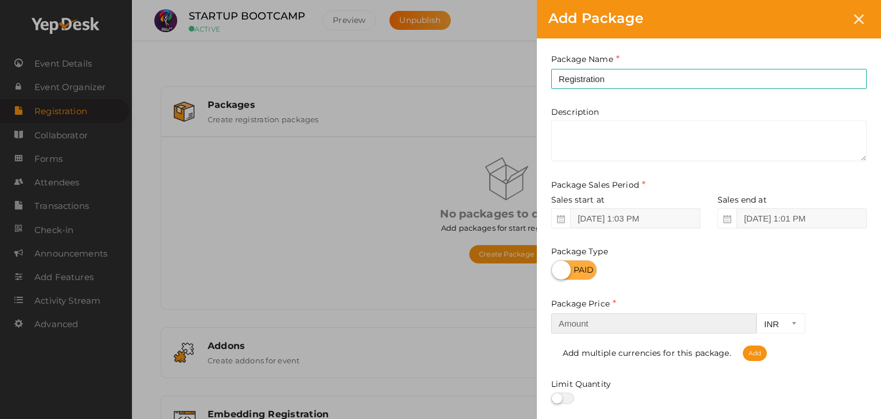
click at [636, 323] on input "number" at bounding box center [653, 323] width 205 height 20
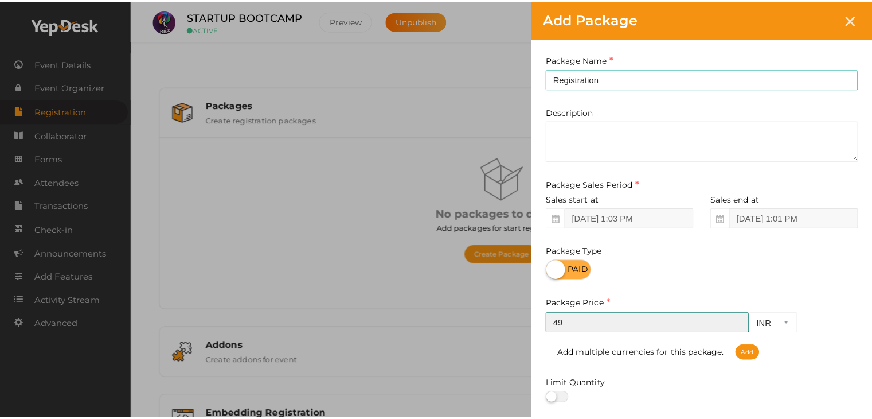
scroll to position [142, 0]
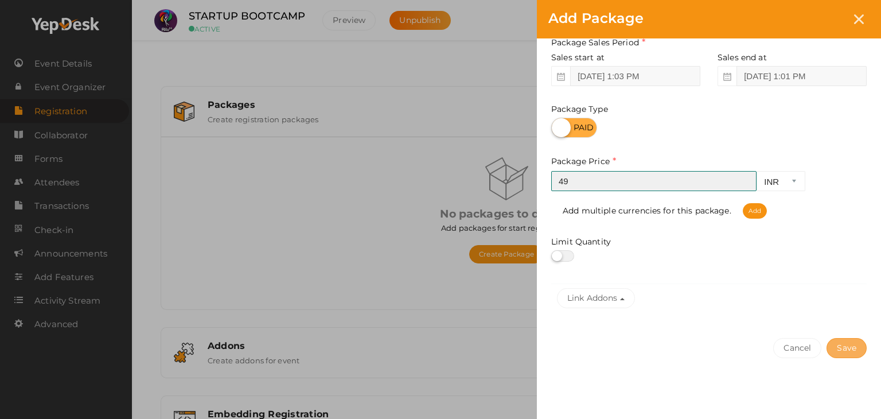
type input "49"
click at [857, 348] on button "Save" at bounding box center [847, 348] width 40 height 20
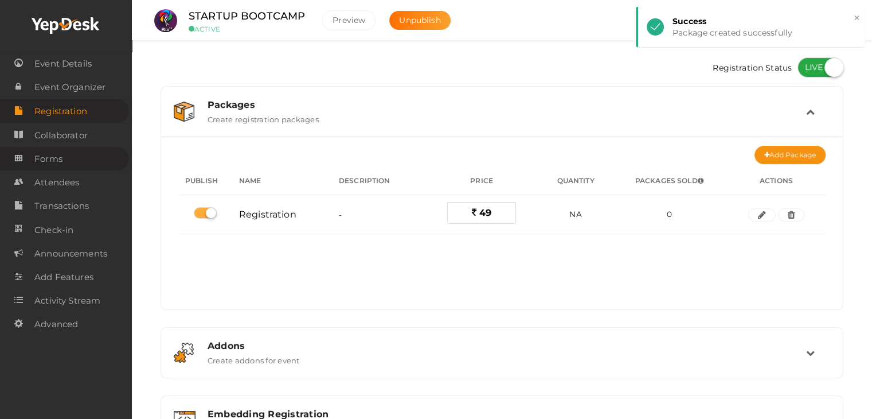
click at [28, 161] on link "Forms" at bounding box center [64, 159] width 129 height 24
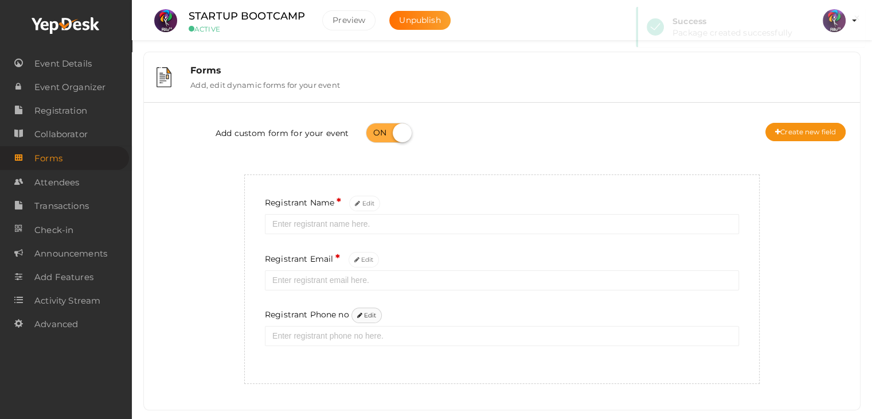
click at [367, 321] on button "Edit" at bounding box center [367, 314] width 31 height 15
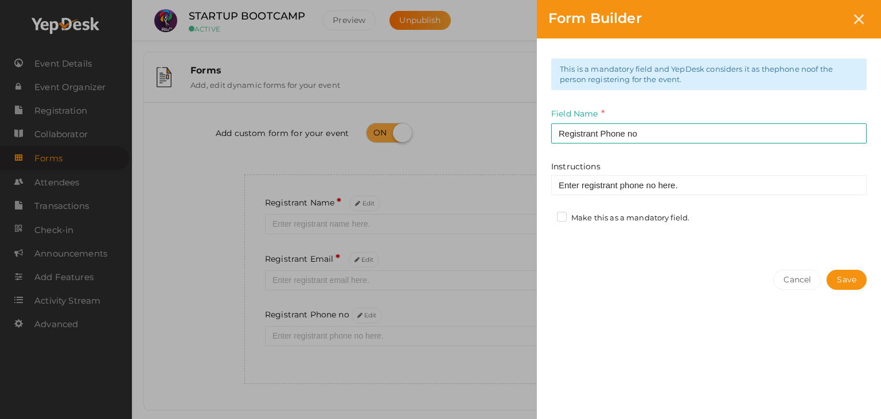
click at [557, 216] on label "Make this as a mandatory field." at bounding box center [623, 217] width 132 height 11
click at [545, 215] on input "Make this as a mandatory field." at bounding box center [545, 215] width 0 height 0
click at [838, 283] on button "Save" at bounding box center [847, 280] width 40 height 20
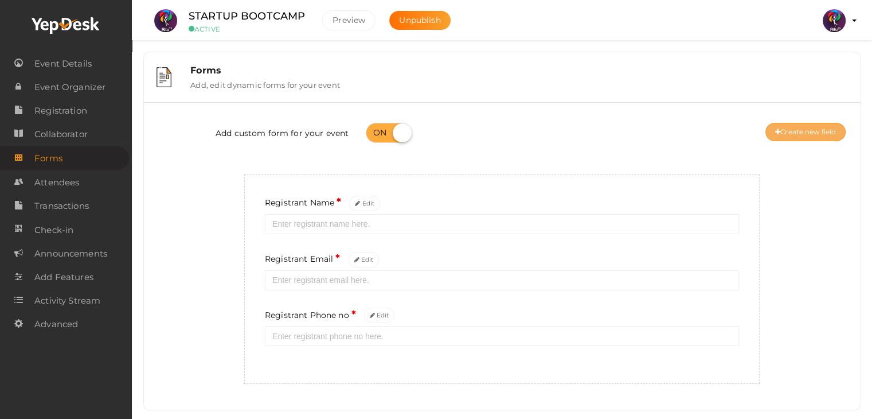
click at [787, 124] on button "Create new field" at bounding box center [806, 132] width 80 height 18
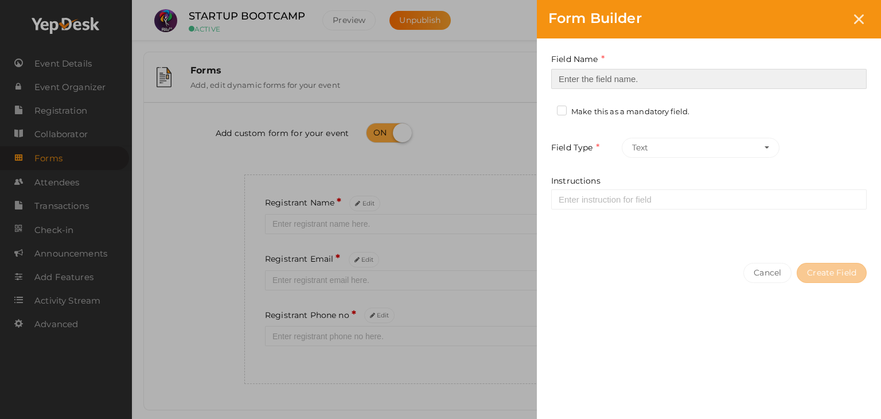
click at [645, 79] on input at bounding box center [708, 79] width 315 height 20
type input "Registrant College"
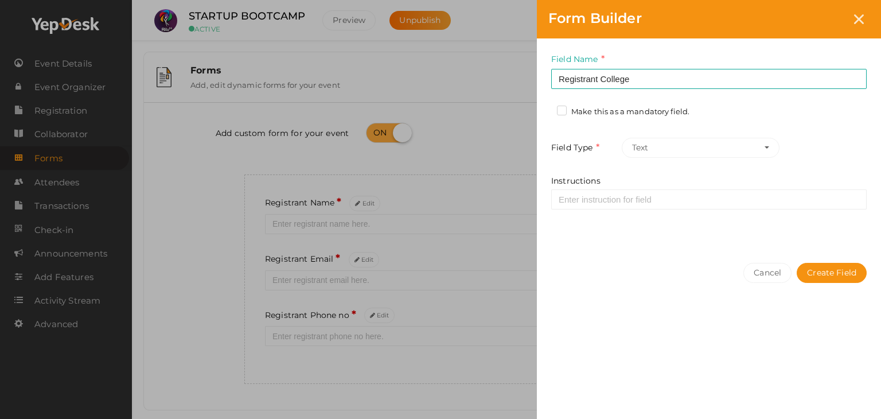
click at [560, 111] on label "Make this as a mandatory field." at bounding box center [623, 111] width 132 height 11
click at [545, 108] on input "Make this as a mandatory field." at bounding box center [545, 108] width 0 height 0
click at [853, 275] on button "Create Field" at bounding box center [832, 273] width 70 height 20
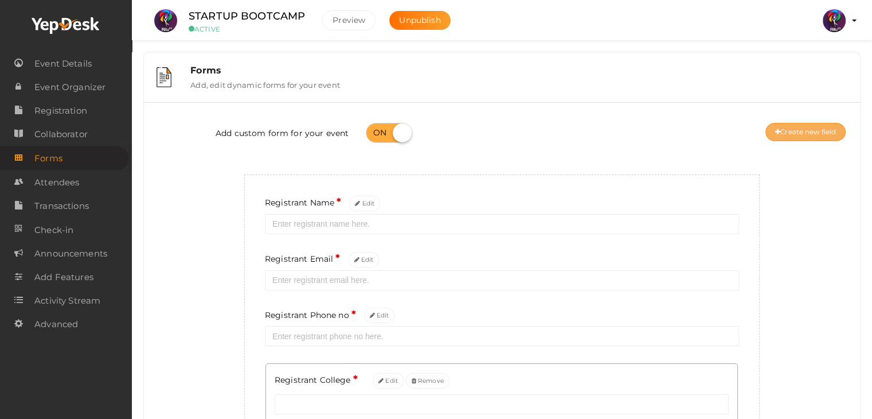
click at [784, 128] on button "Create new field" at bounding box center [806, 132] width 80 height 18
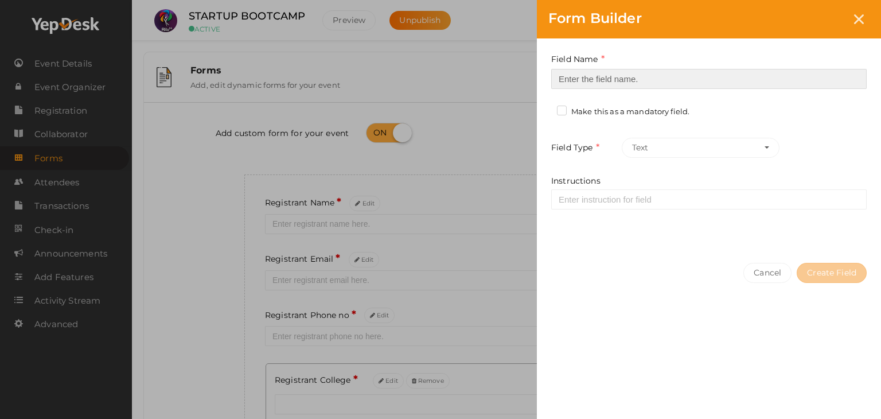
click at [693, 79] on input at bounding box center [708, 79] width 315 height 20
type input "Refferal ID"
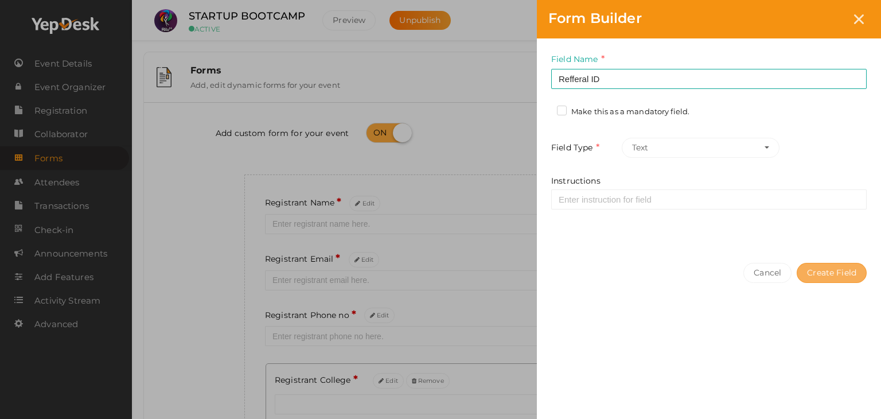
click at [863, 271] on button "Create Field" at bounding box center [832, 273] width 70 height 20
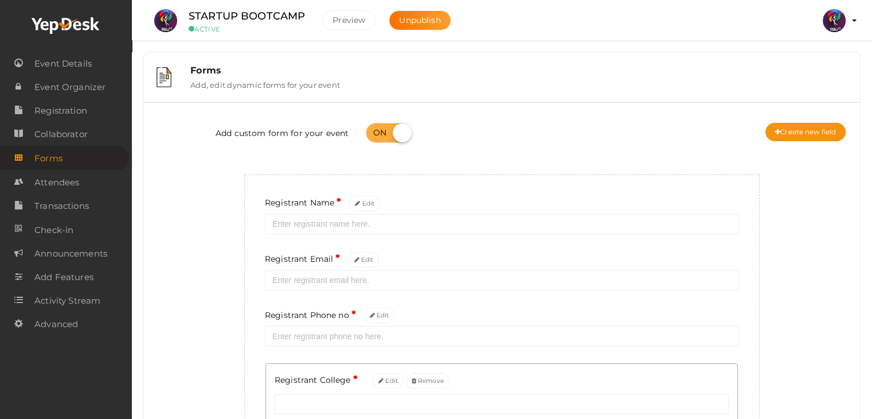
scroll to position [181, 0]
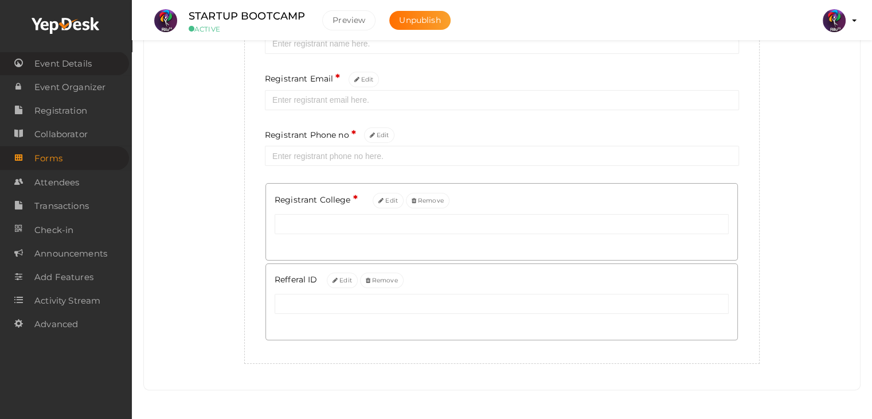
click at [83, 67] on span "Event Details" at bounding box center [62, 63] width 57 height 23
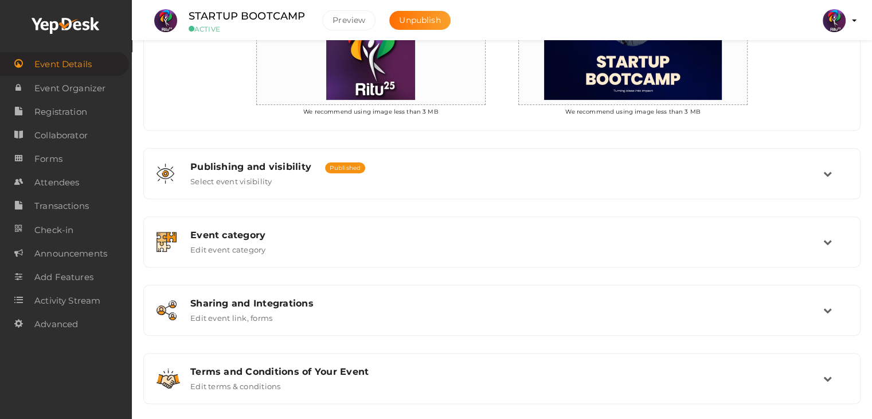
scroll to position [371, 0]
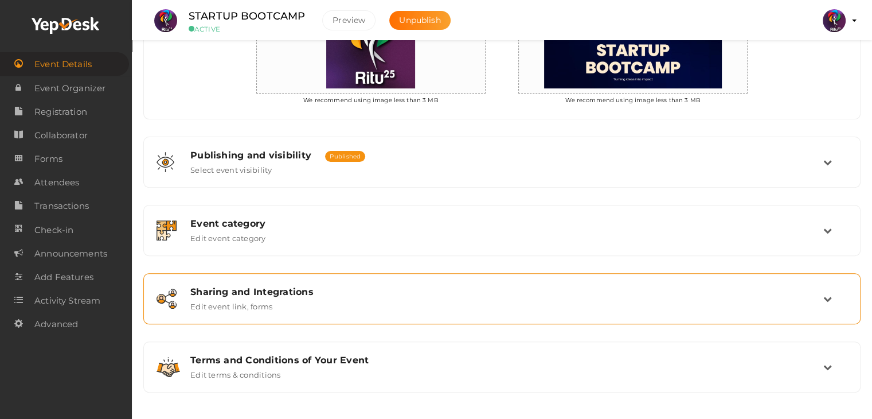
click at [398, 291] on div "Sharing and Integrations" at bounding box center [506, 291] width 633 height 11
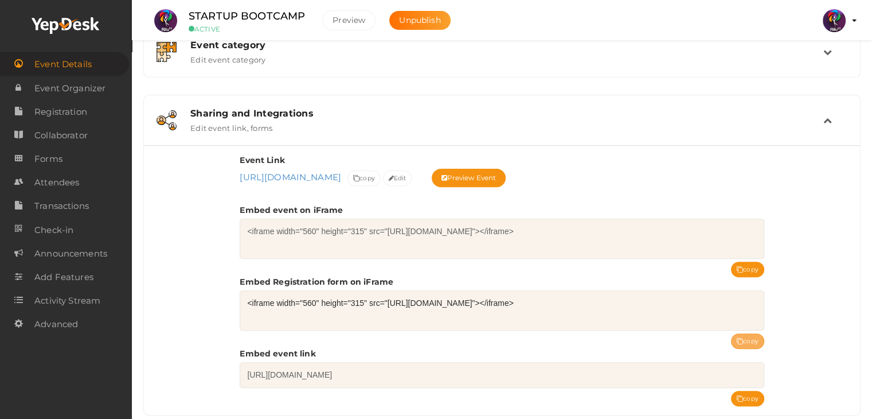
click at [753, 333] on button "copy" at bounding box center [747, 340] width 33 height 15
drag, startPoint x: 304, startPoint y: 17, endPoint x: 167, endPoint y: 21, distance: 136.6
click at [167, 21] on li "STARTUP BOOTCAMP ACTIVE Preview Unpublish" at bounding box center [305, 21] width 317 height 40
copy li "STARTUP BOOTCAMP"
click at [194, 197] on div "Event Link https://www.yepdesk.com/startup-bootcamp1 https://www.yepdesk.com/st…" at bounding box center [502, 280] width 716 height 270
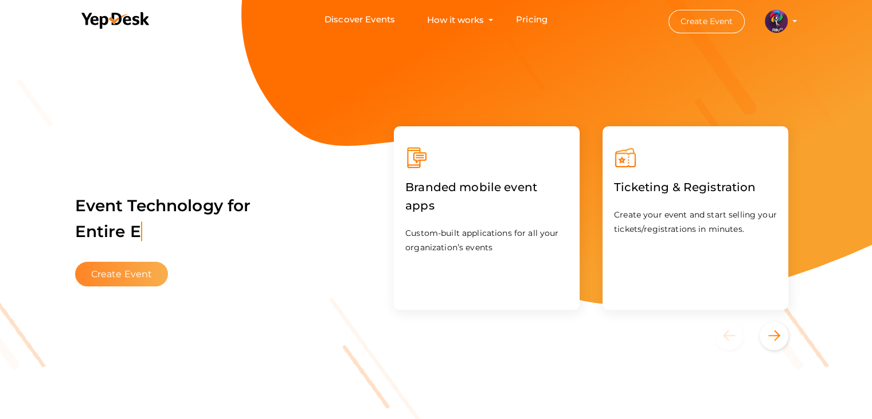
click at [120, 279] on button "Create Event" at bounding box center [121, 274] width 93 height 25
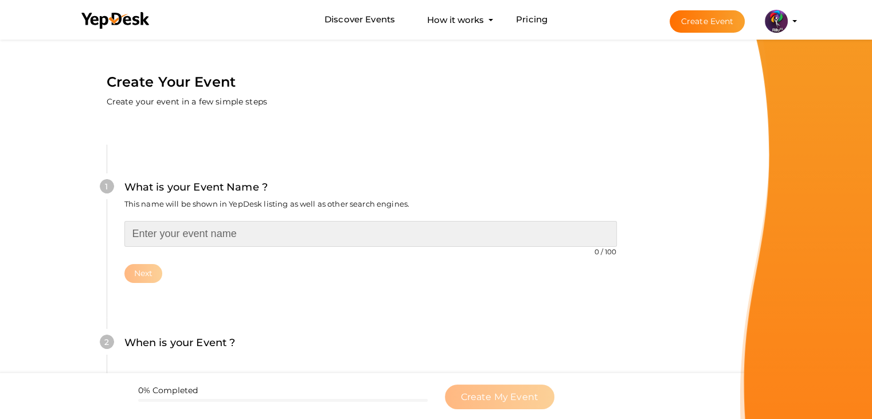
click at [283, 237] on input "text" at bounding box center [370, 234] width 493 height 26
type input "T"
type input "TREASURE QUEST"
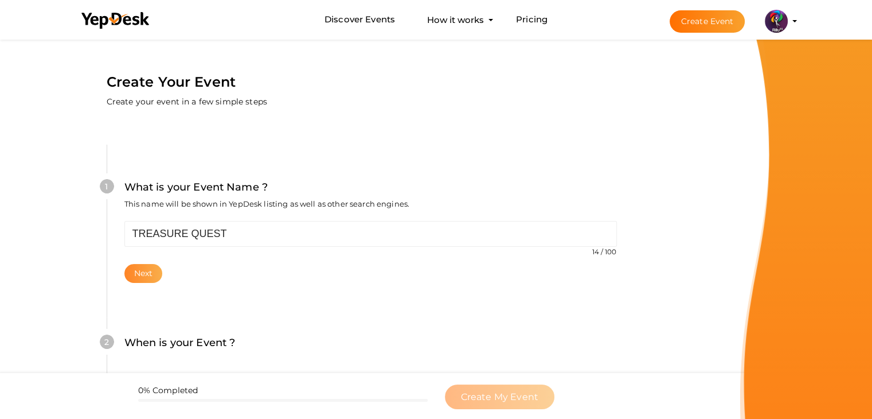
click at [151, 275] on button "Next" at bounding box center [143, 273] width 38 height 19
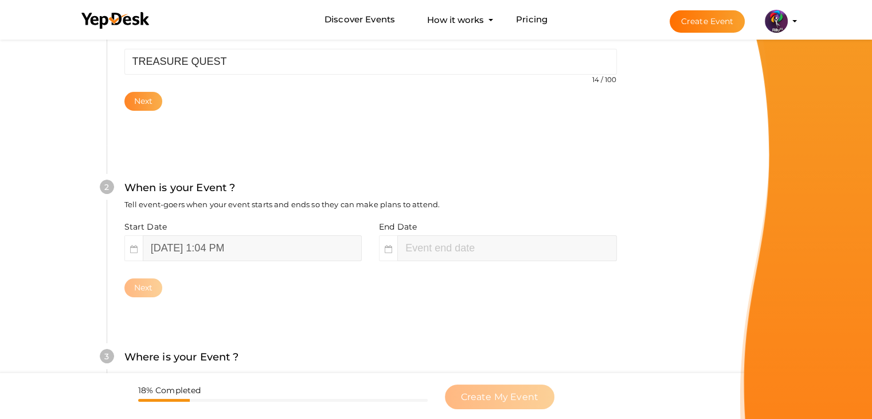
scroll to position [236, 0]
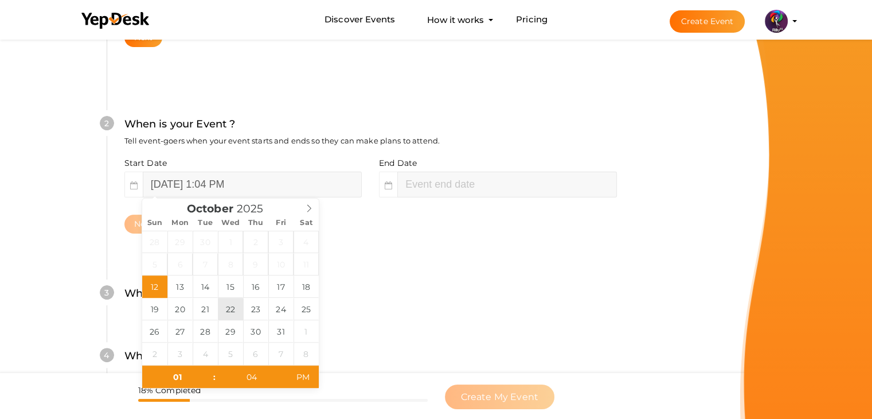
type input "03"
type input "04"
type input "[DATE] 3:04 PM"
click at [170, 192] on input "[DATE] 1:04 PM" at bounding box center [252, 184] width 219 height 26
type input "[DATE] 1:04 PM"
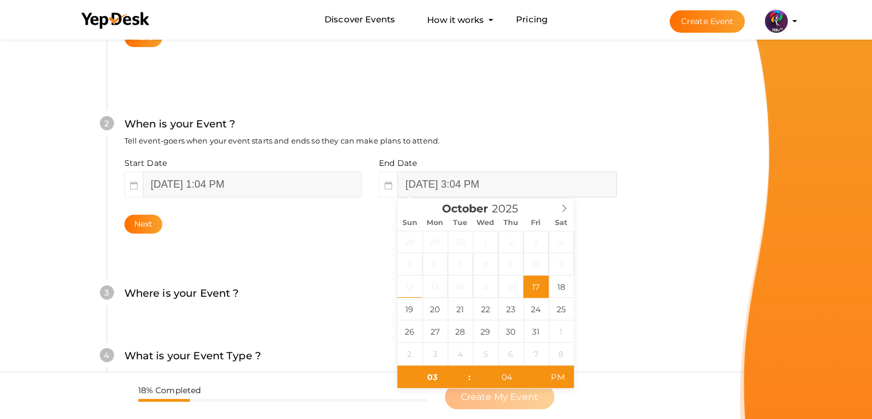
click at [505, 184] on input "[DATE] 3:04 PM" at bounding box center [506, 184] width 219 height 26
type input "[DATE] 3:04 PM"
click at [138, 220] on button "Next" at bounding box center [143, 224] width 38 height 19
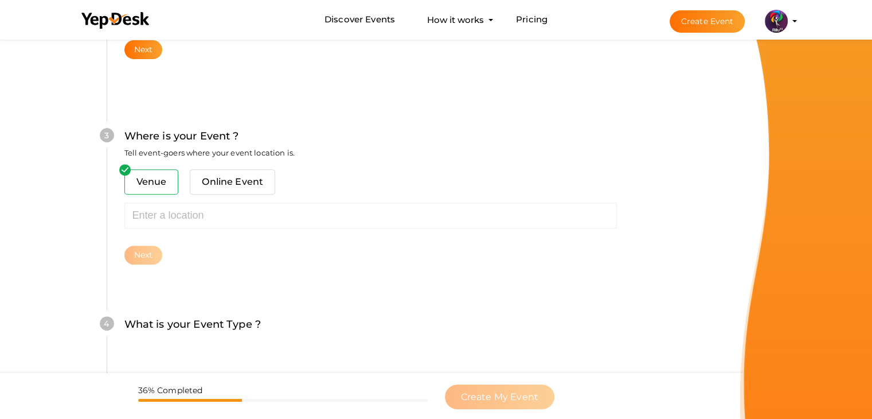
scroll to position [422, 0]
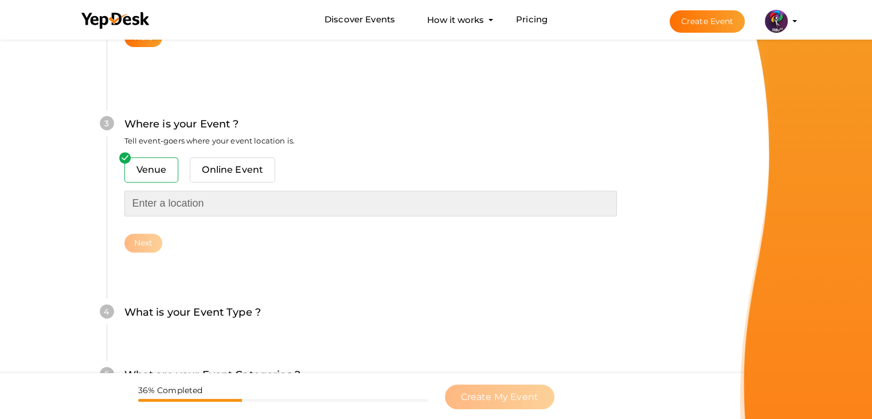
click at [158, 208] on input "text" at bounding box center [370, 203] width 493 height 26
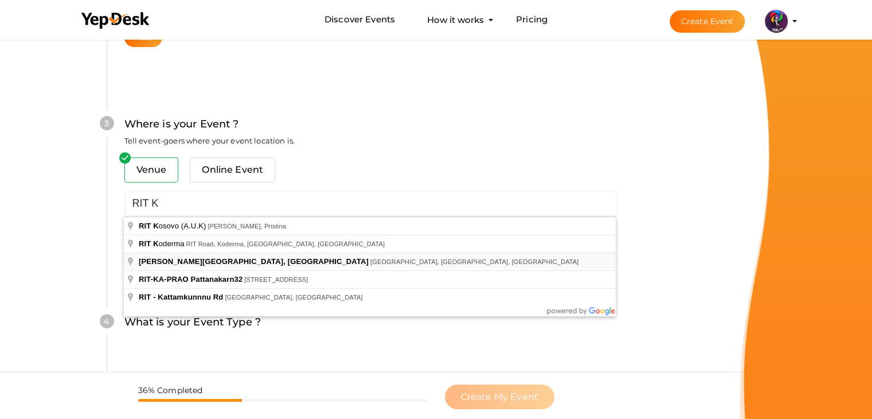
type input "[PERSON_NAME][GEOGRAPHIC_DATA], [GEOGRAPHIC_DATA], [GEOGRAPHIC_DATA], [GEOGRAPH…"
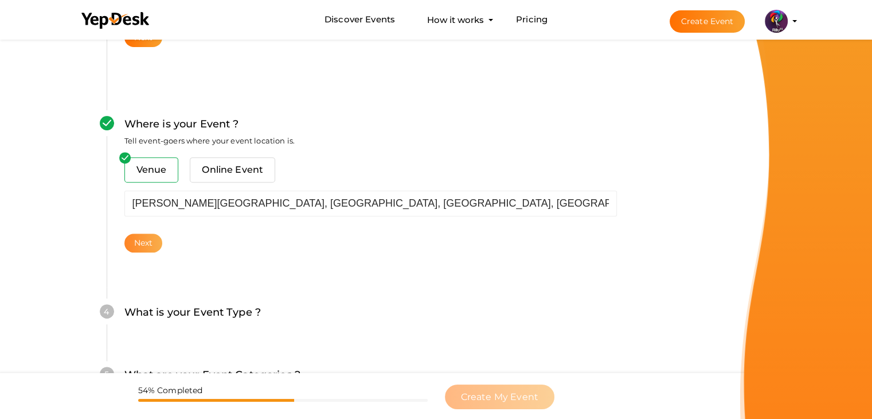
click at [138, 243] on button "Next" at bounding box center [143, 242] width 38 height 19
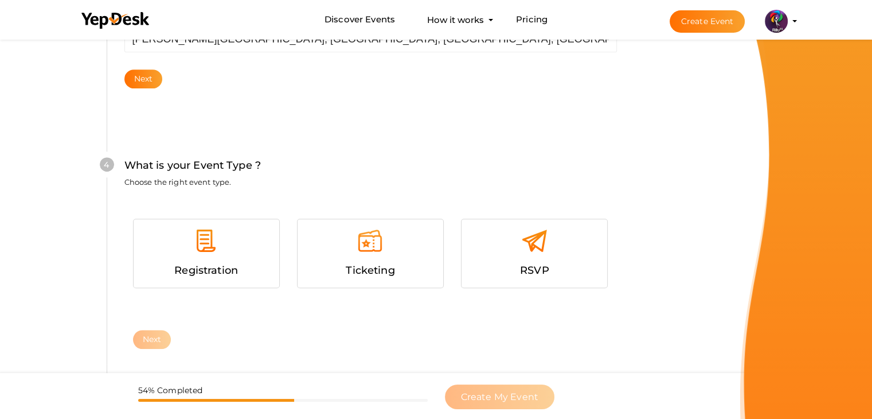
scroll to position [627, 0]
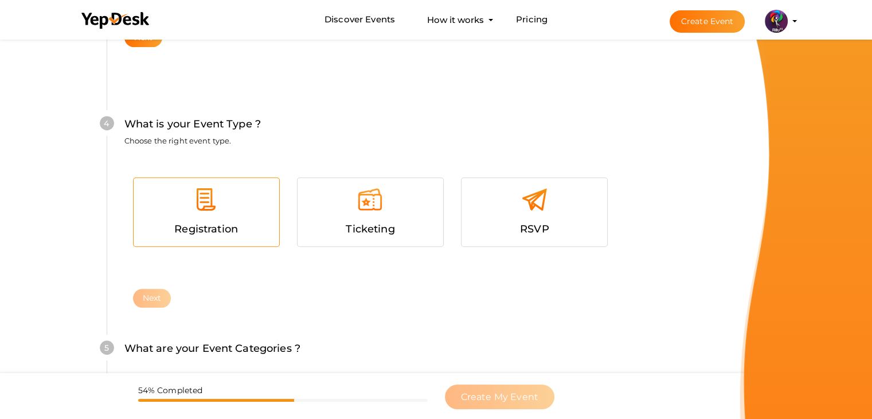
click at [198, 228] on span "Registration" at bounding box center [206, 229] width 64 height 13
click at [146, 299] on button "Next" at bounding box center [152, 298] width 38 height 19
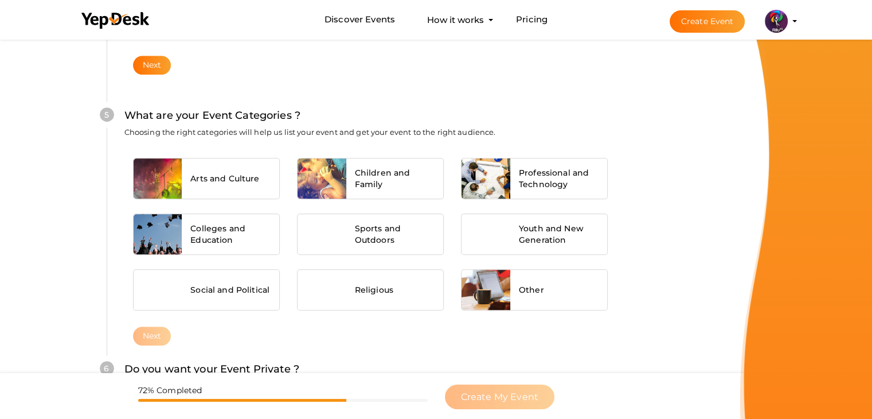
scroll to position [868, 0]
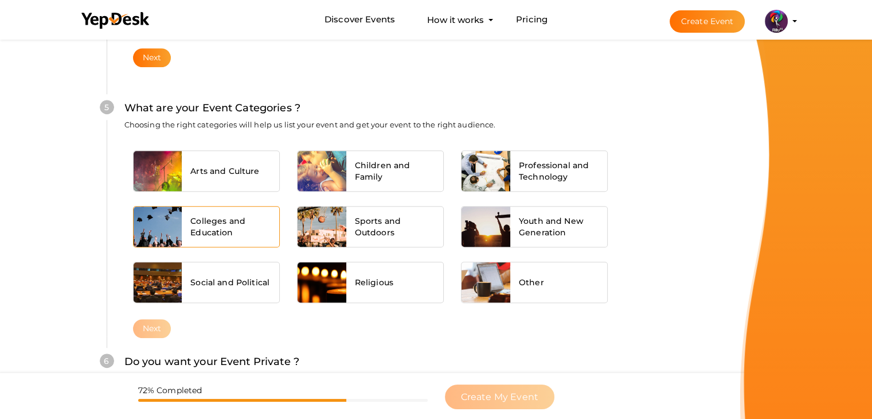
click at [214, 215] on span "Colleges and Education" at bounding box center [230, 226] width 80 height 23
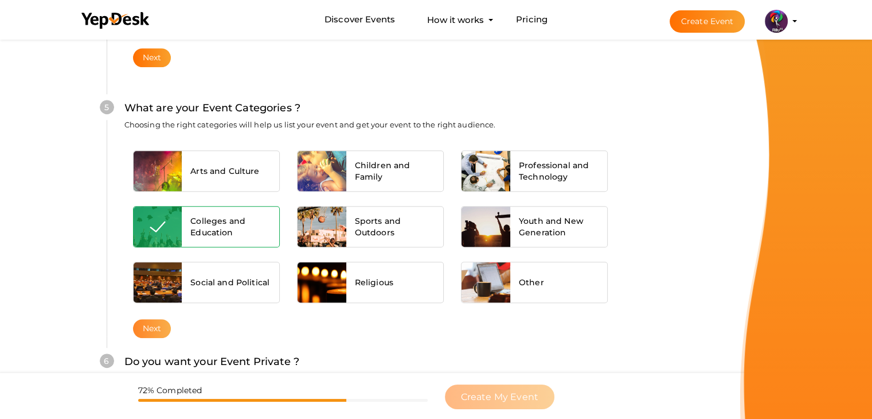
click at [151, 322] on button "Next" at bounding box center [152, 328] width 38 height 19
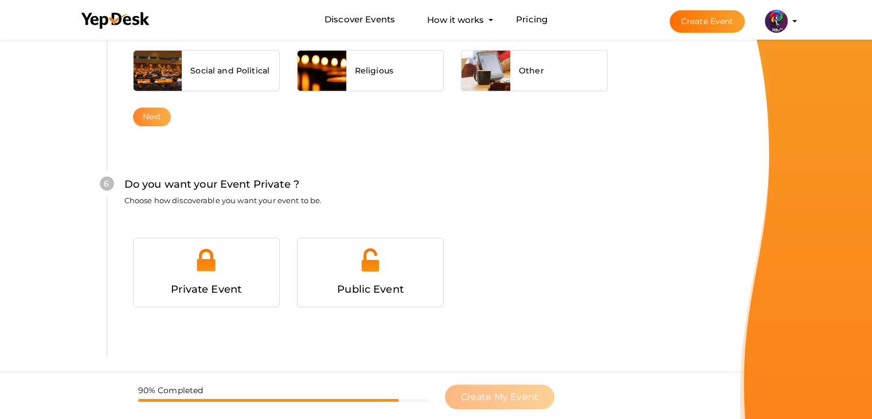
scroll to position [1120, 0]
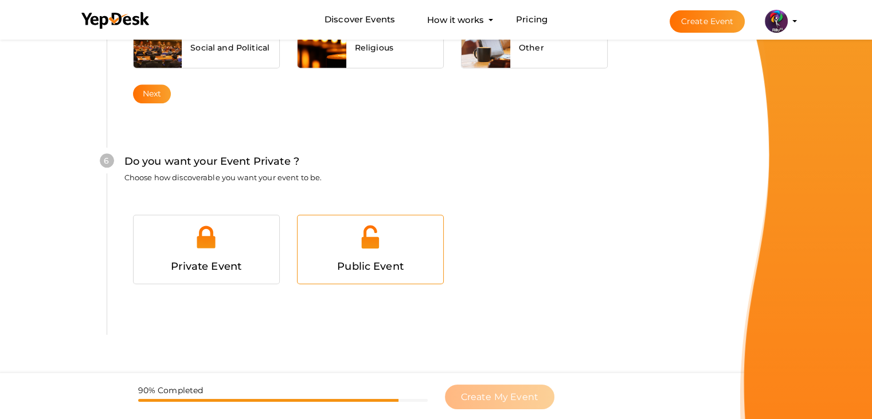
click at [369, 246] on div at bounding box center [370, 241] width 128 height 34
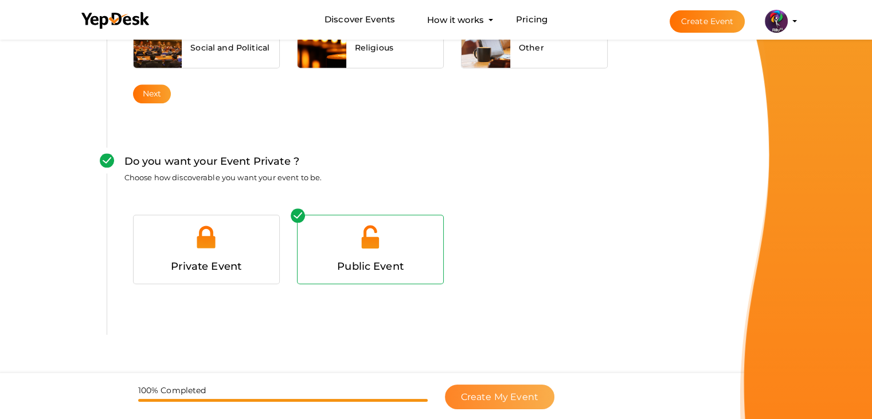
click at [528, 394] on span "Create My Event" at bounding box center [499, 396] width 77 height 11
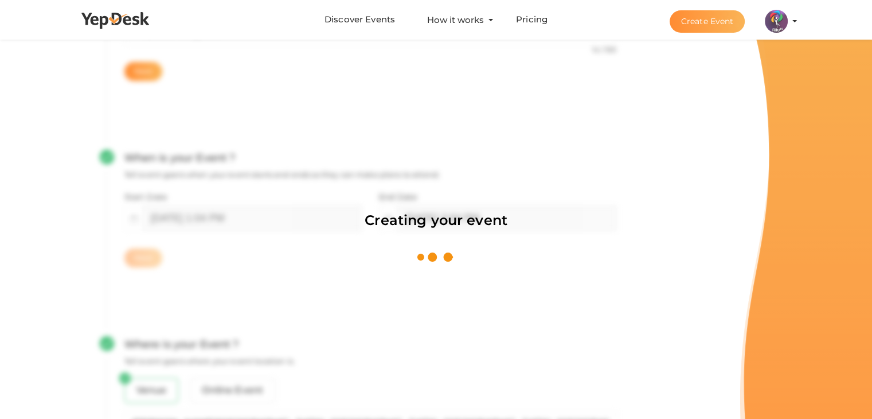
scroll to position [172, 0]
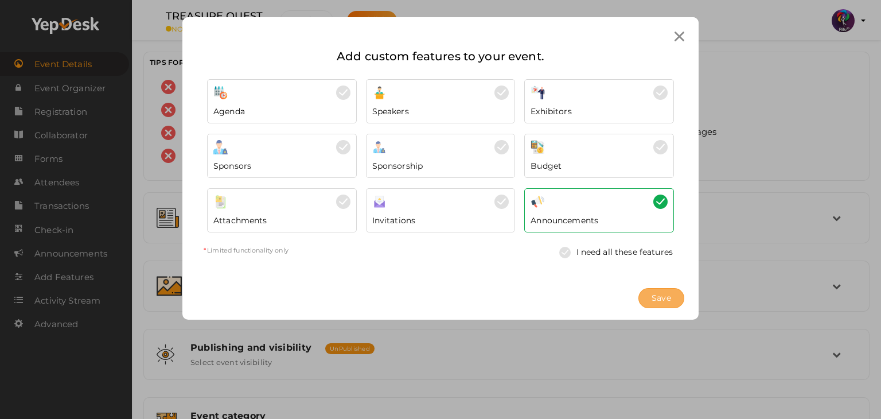
click at [662, 299] on span "Save" at bounding box center [662, 298] width 20 height 12
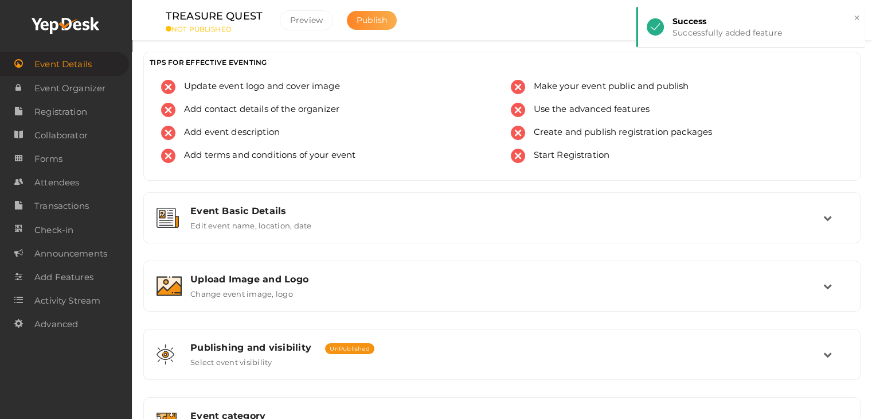
click at [376, 23] on span "Publish" at bounding box center [372, 20] width 30 height 10
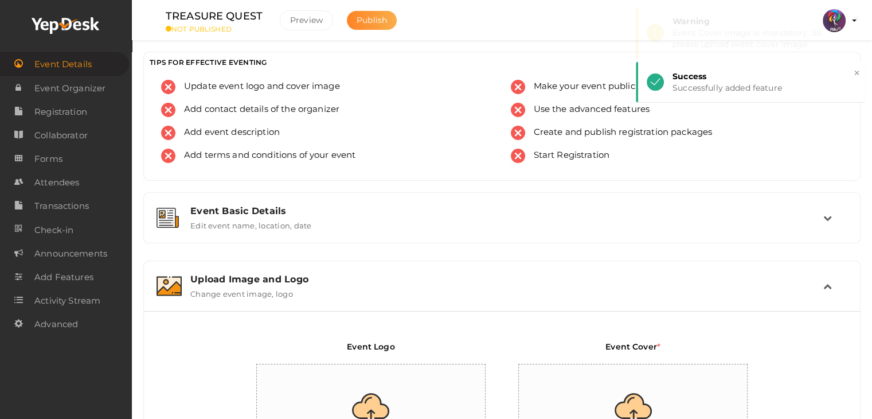
scroll to position [193, 0]
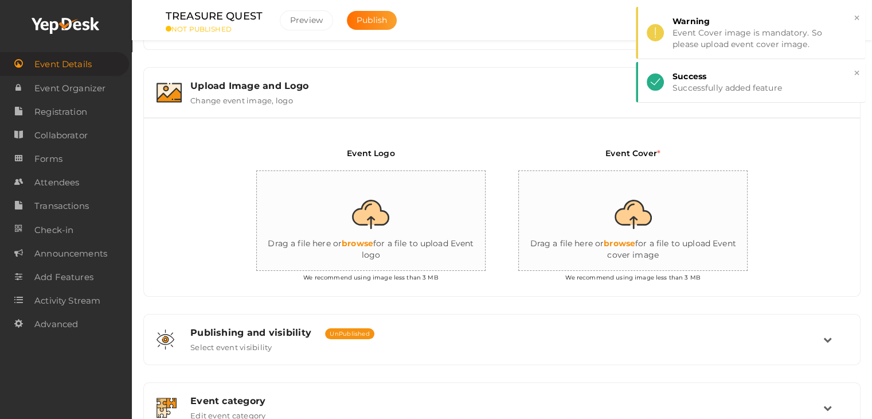
click at [372, 228] on input "file" at bounding box center [371, 221] width 229 height 100
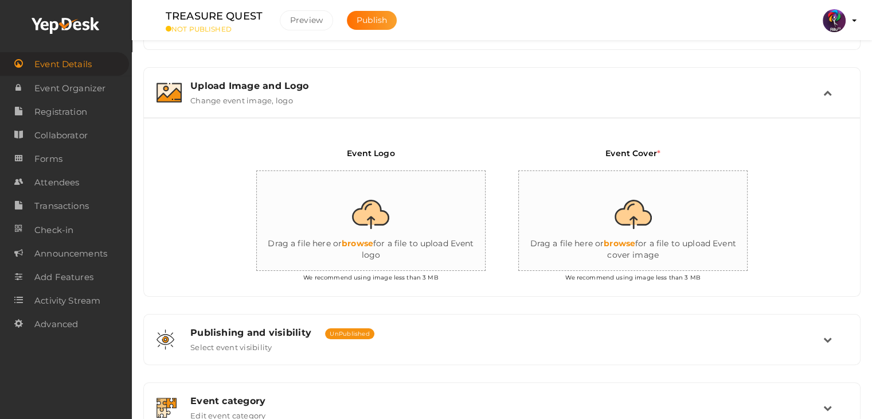
type input "C:\fakepath\IMG-20251012-WA0084.jpg"
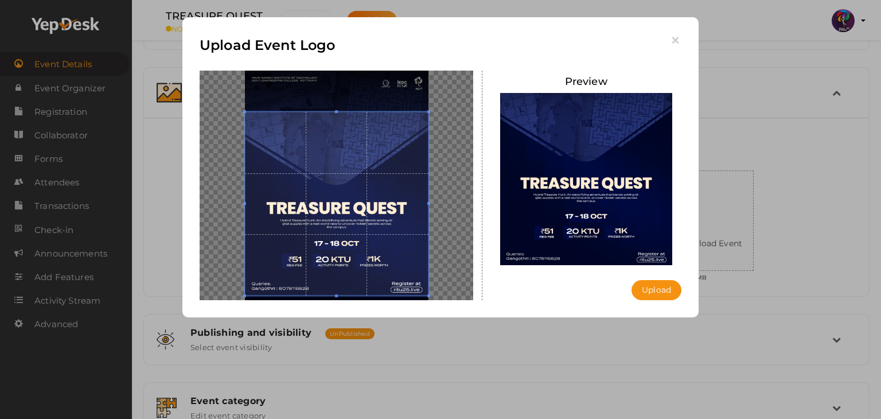
click at [767, 158] on div "Upload Event Logo [GEOGRAPHIC_DATA] Upload Uploading..." at bounding box center [440, 209] width 881 height 419
click at [680, 42] on icon "button" at bounding box center [675, 40] width 12 height 12
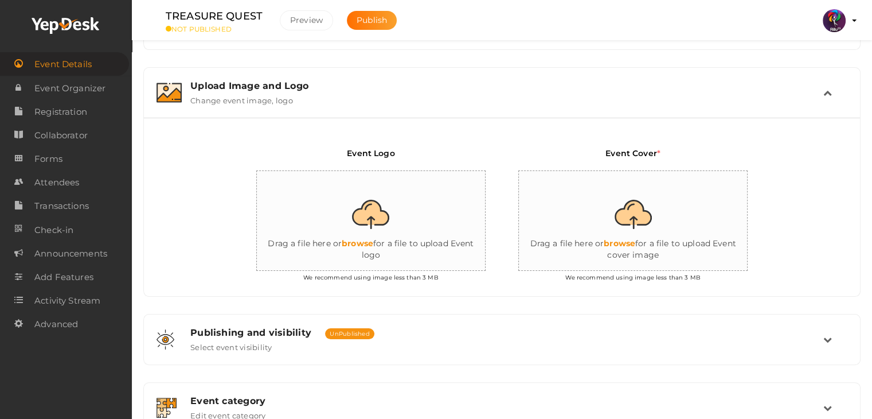
click at [406, 223] on input "file" at bounding box center [371, 221] width 229 height 100
type input "C:\fakepath\logo yepdesk.png"
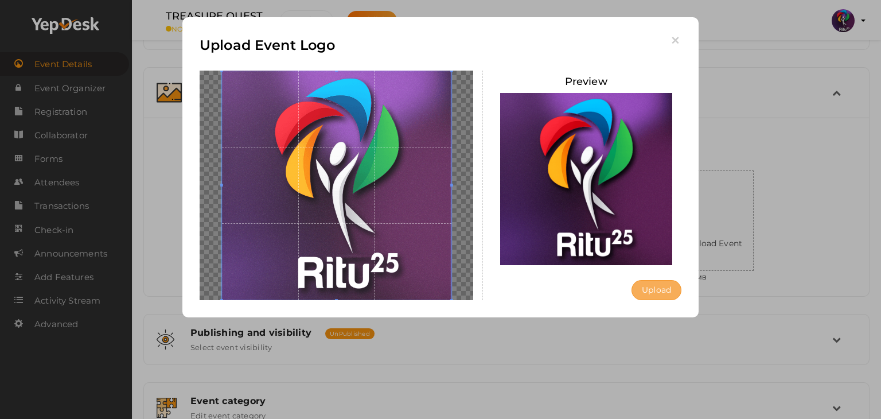
click at [663, 294] on button "Upload" at bounding box center [657, 290] width 50 height 20
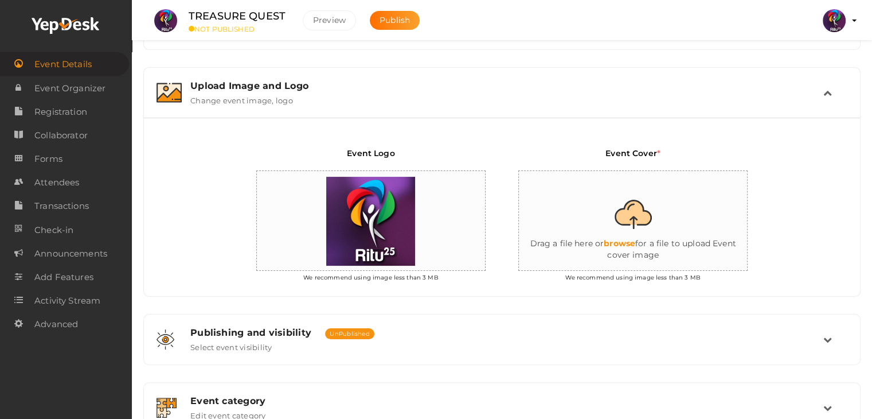
click at [633, 205] on input "file" at bounding box center [633, 221] width 229 height 100
type input "C:\fakepath\IMG-20251012-WA0084.jpg"
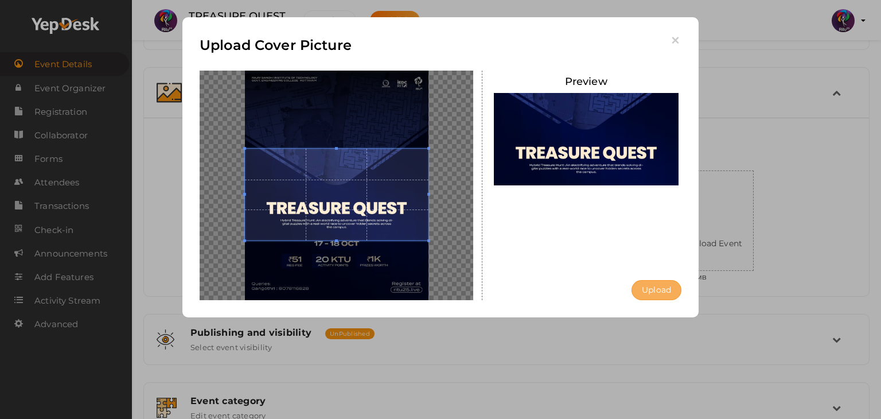
click at [662, 292] on button "Upload" at bounding box center [657, 290] width 50 height 20
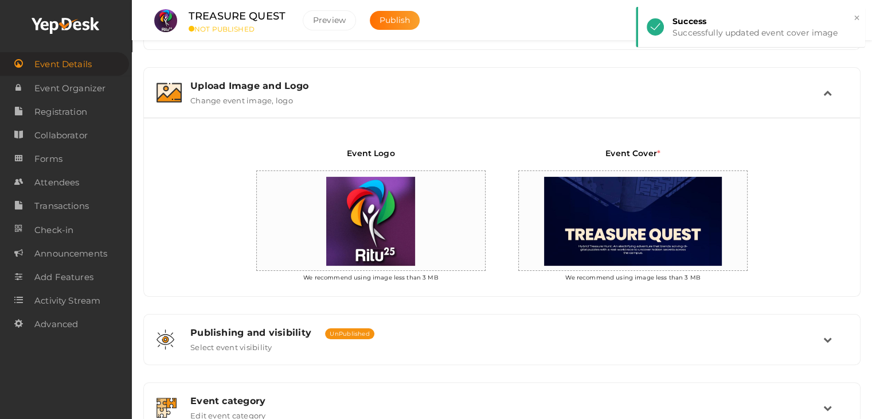
scroll to position [371, 0]
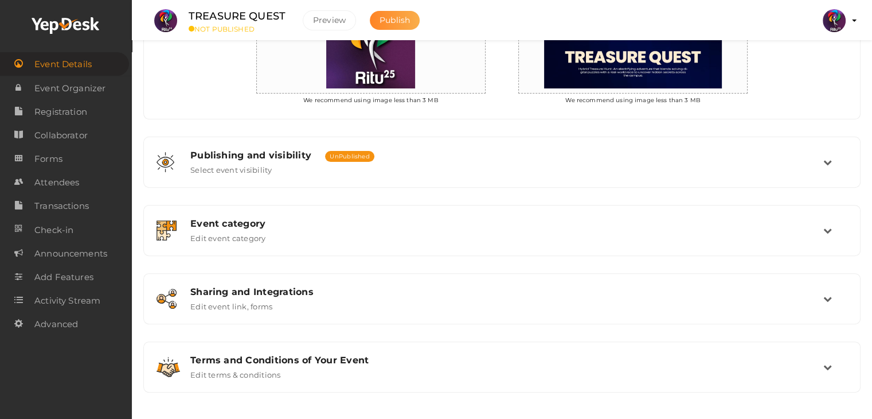
click at [384, 19] on span "Publish" at bounding box center [395, 20] width 30 height 10
click at [194, 68] on div "Event Logo We recommend using image less than 3 MB Event Cover * We recommend u…" at bounding box center [502, 29] width 716 height 178
click at [190, 64] on div "Event Logo We recommend using image less than 3 MB Event Cover * We recommend u…" at bounding box center [502, 29] width 716 height 178
click at [193, 63] on div "Event Logo We recommend using image less than 3 MB Event Cover * We recommend u…" at bounding box center [502, 29] width 716 height 178
click at [76, 111] on span "Registration" at bounding box center [60, 111] width 53 height 23
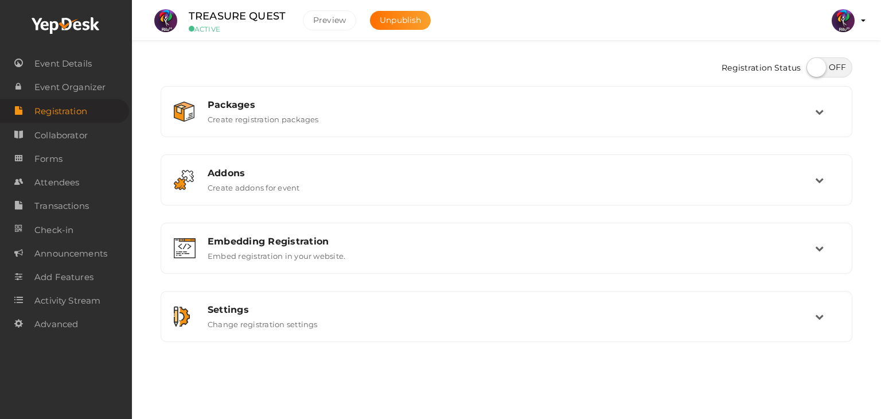
click at [835, 63] on label at bounding box center [829, 67] width 46 height 20
click at [814, 63] on input "checkbox" at bounding box center [809, 63] width 7 height 7
checkbox input "true"
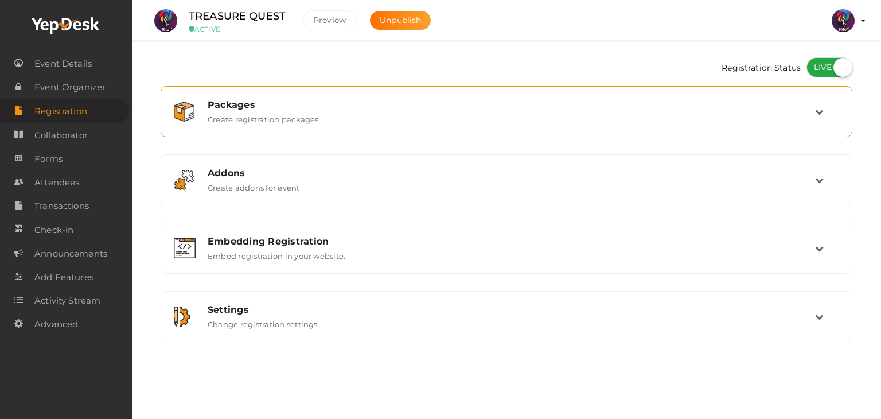
click at [611, 133] on div "Packages Create registration packages" at bounding box center [507, 111] width 692 height 51
click at [610, 118] on div "Packages Create registration packages" at bounding box center [507, 111] width 616 height 25
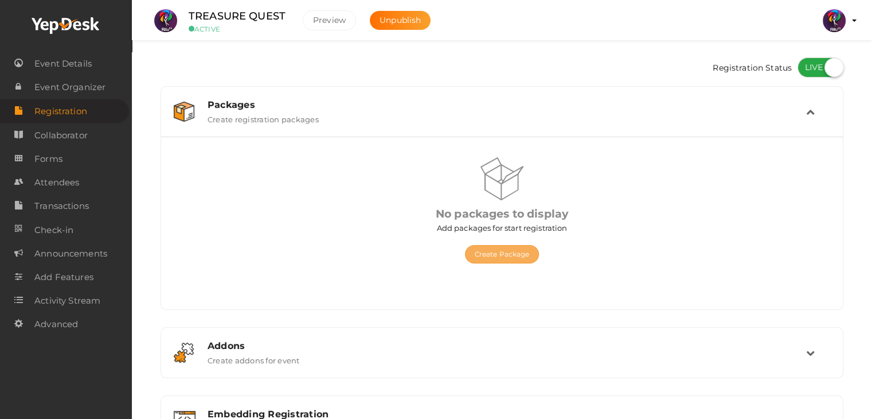
click at [523, 251] on button "Create Package" at bounding box center [502, 254] width 75 height 18
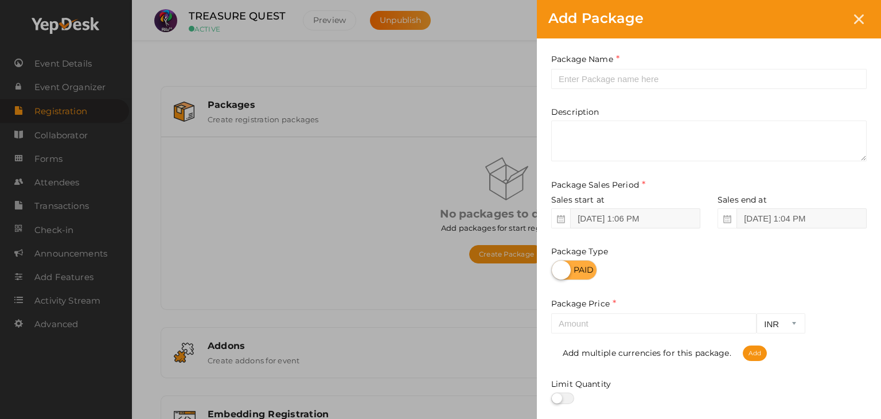
click at [599, 67] on div "Package Name This field is Required. Package Name already used." at bounding box center [708, 71] width 315 height 36
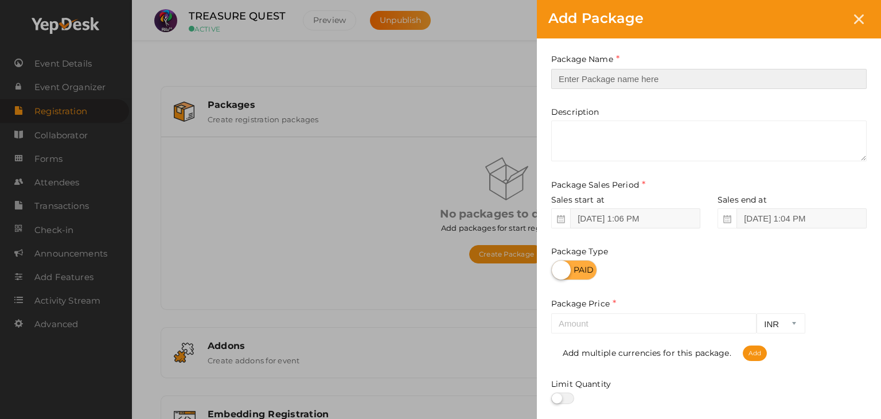
click at [601, 74] on input "text" at bounding box center [708, 79] width 315 height 20
type input "Registration"
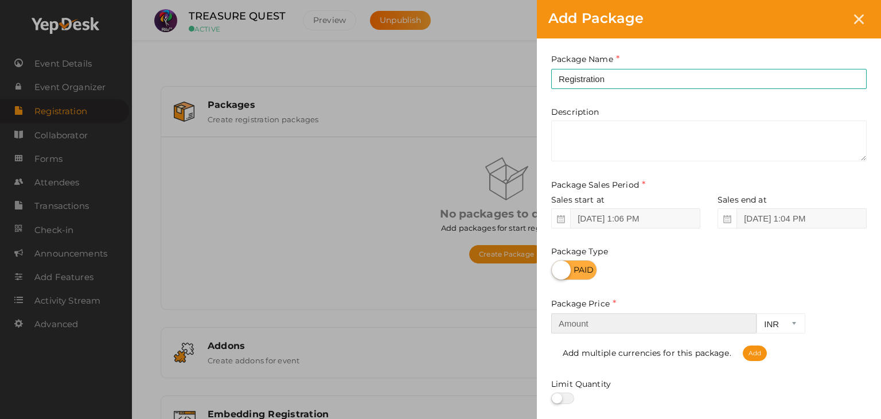
click at [629, 319] on input "number" at bounding box center [653, 323] width 205 height 20
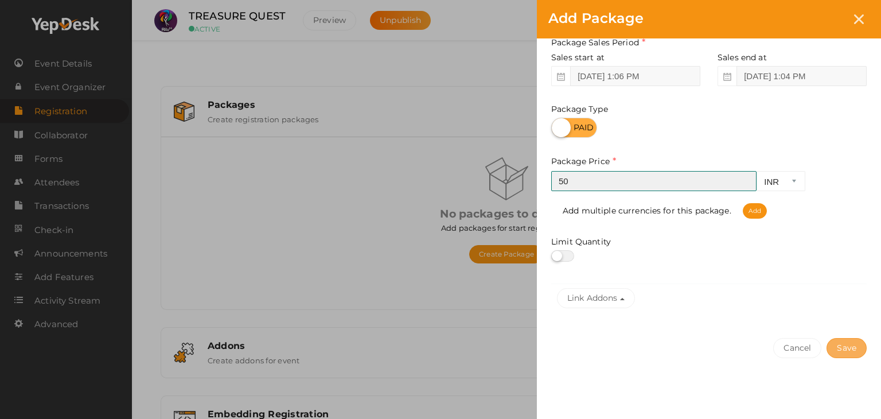
type input "50"
click at [837, 345] on button "Save" at bounding box center [847, 348] width 40 height 20
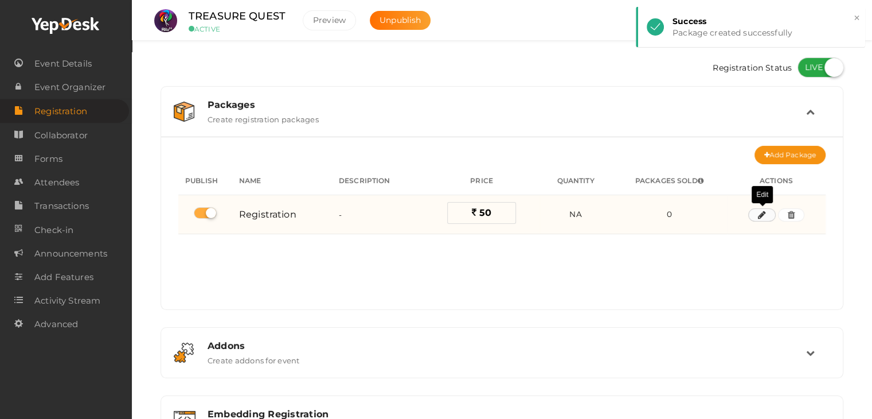
click at [763, 213] on icon "button" at bounding box center [762, 215] width 8 height 7
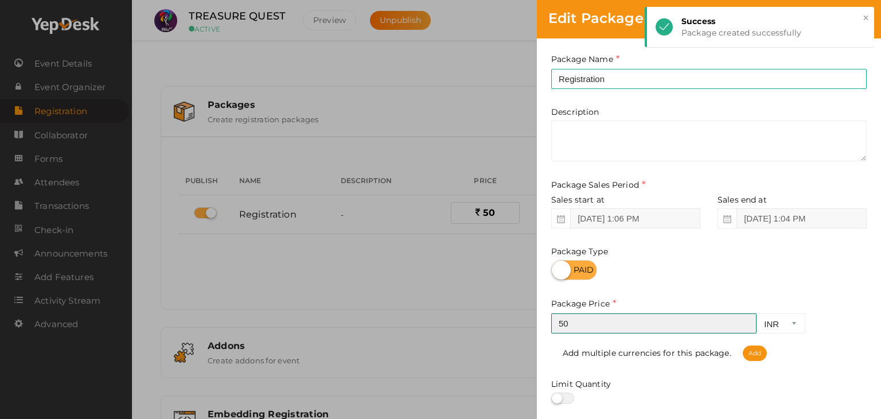
click at [615, 328] on input "50" at bounding box center [653, 323] width 205 height 20
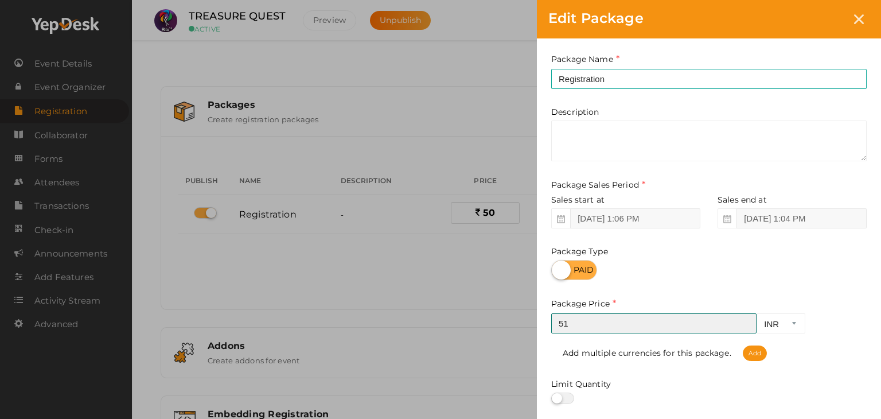
type input "50"
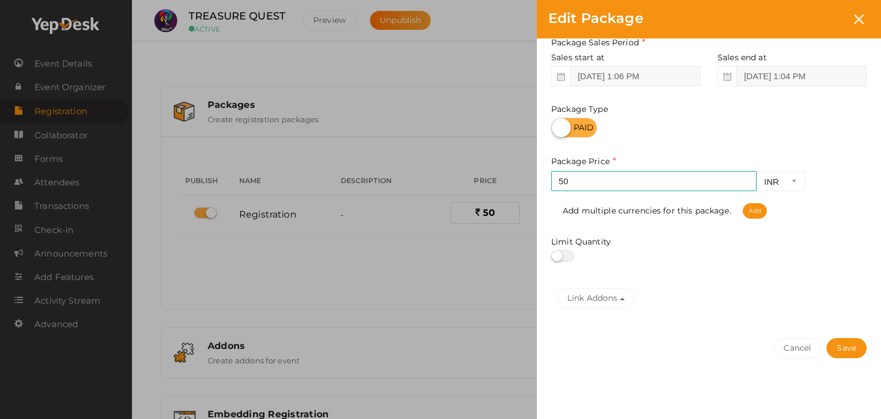
click at [867, 345] on div "Cancel Save" at bounding box center [709, 370] width 344 height 89
click at [843, 348] on button "Save" at bounding box center [847, 348] width 40 height 20
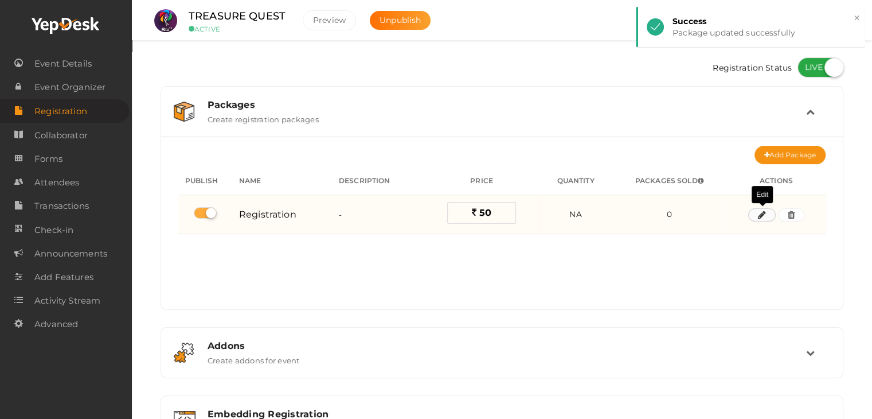
click at [764, 212] on icon "button" at bounding box center [762, 215] width 8 height 7
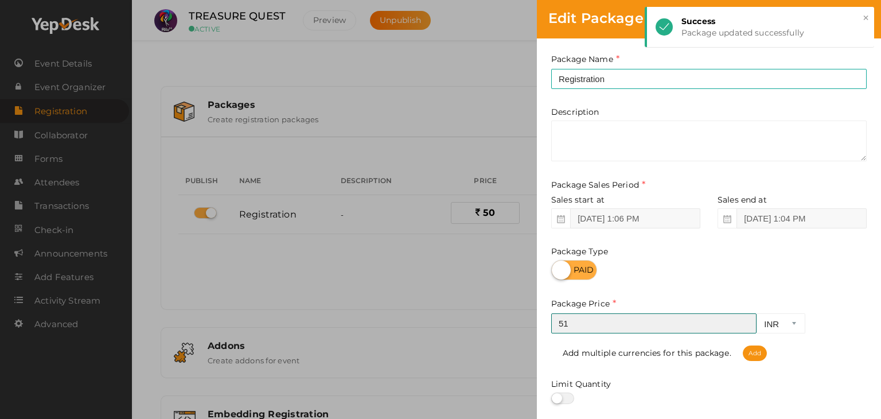
click at [743, 320] on input "51" at bounding box center [653, 323] width 205 height 20
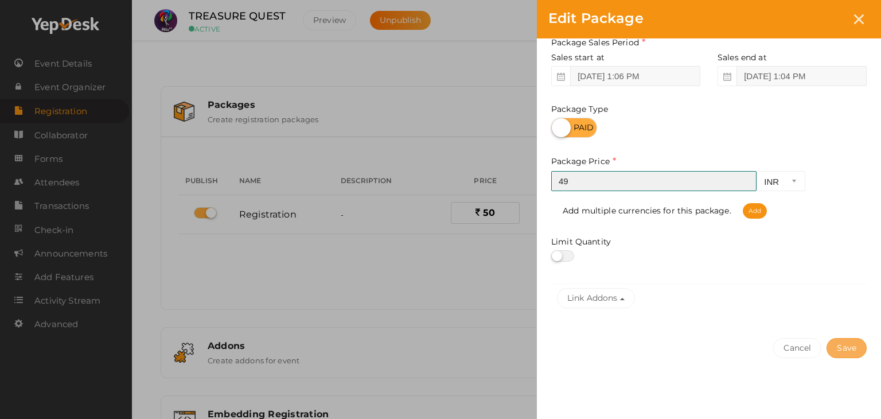
type input "49"
click at [847, 341] on button "Save" at bounding box center [847, 348] width 40 height 20
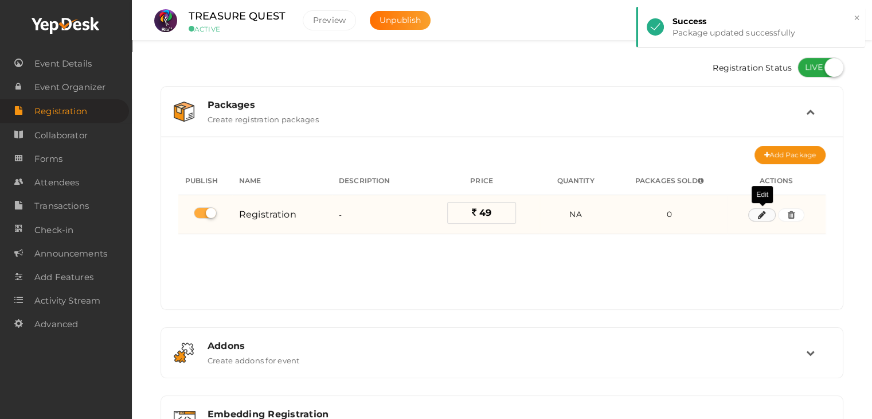
click at [764, 213] on icon "button" at bounding box center [762, 215] width 8 height 7
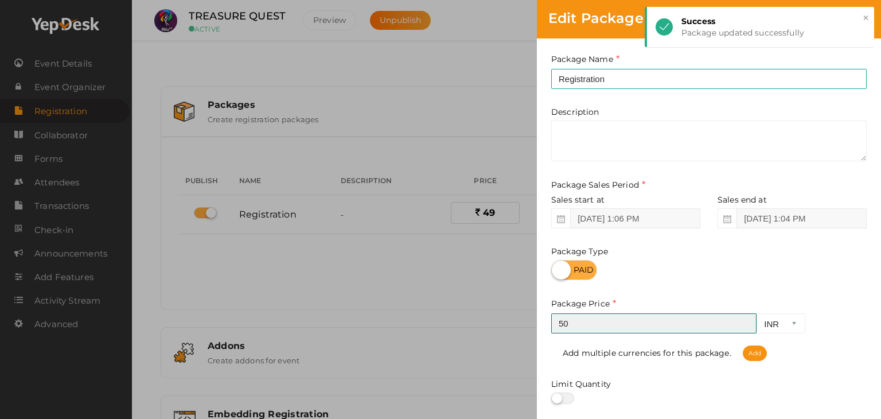
click at [745, 319] on input "50" at bounding box center [653, 323] width 205 height 20
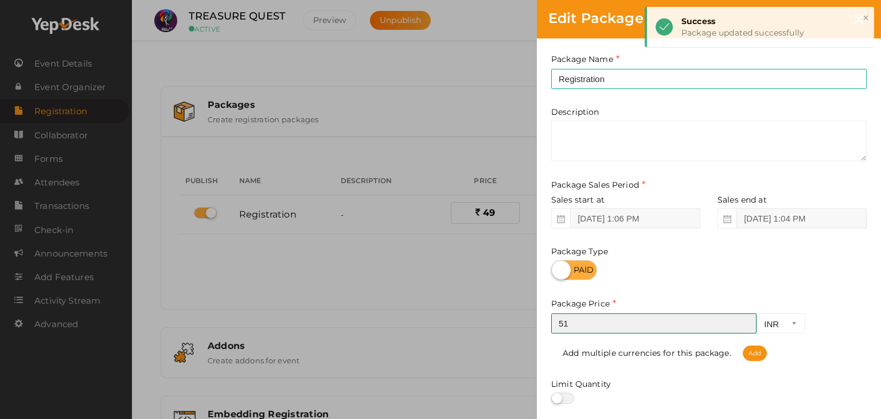
click at [745, 319] on input "51" at bounding box center [653, 323] width 205 height 20
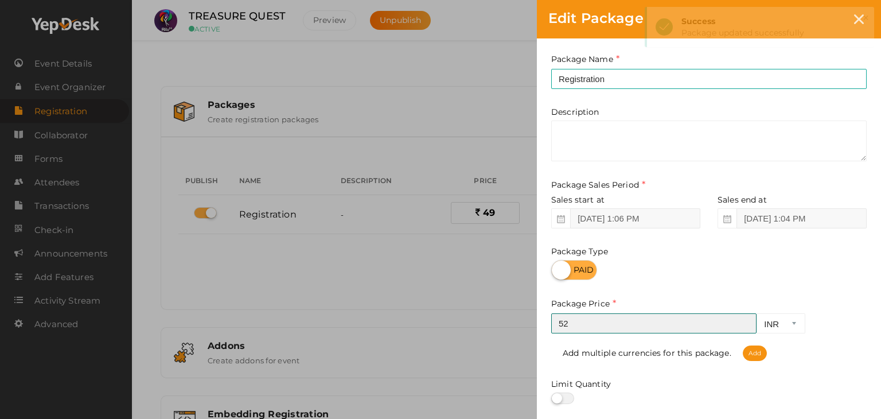
click at [745, 319] on input "52" at bounding box center [653, 323] width 205 height 20
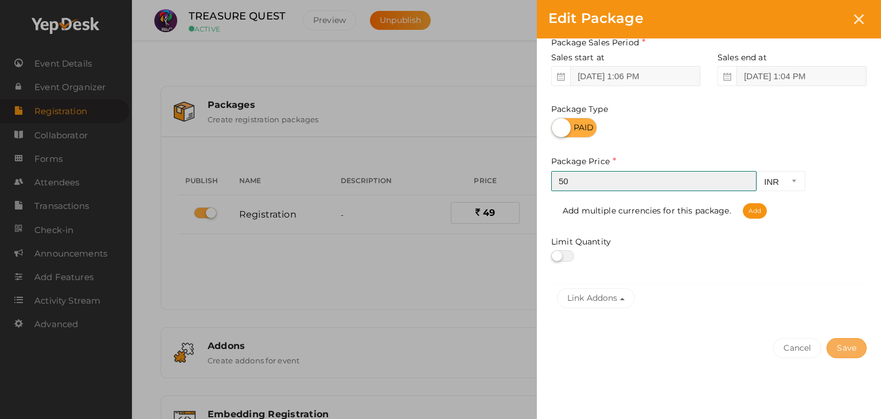
type input "50"
click at [863, 345] on button "Save" at bounding box center [847, 348] width 40 height 20
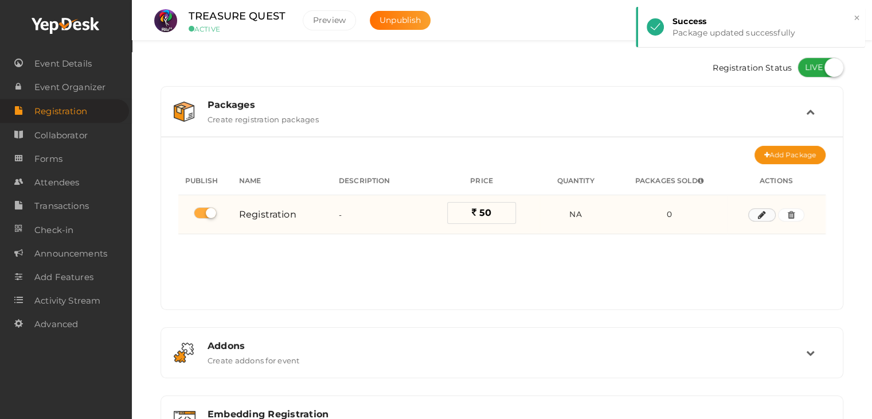
click at [762, 212] on icon "button" at bounding box center [762, 215] width 8 height 7
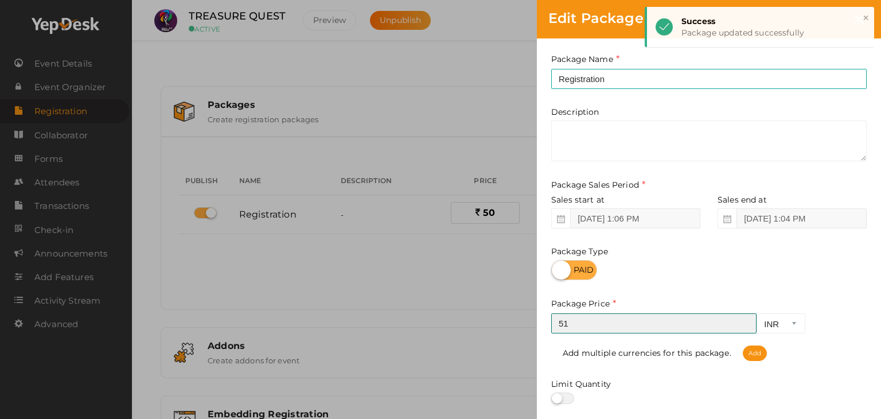
click at [744, 321] on input "51" at bounding box center [653, 323] width 205 height 20
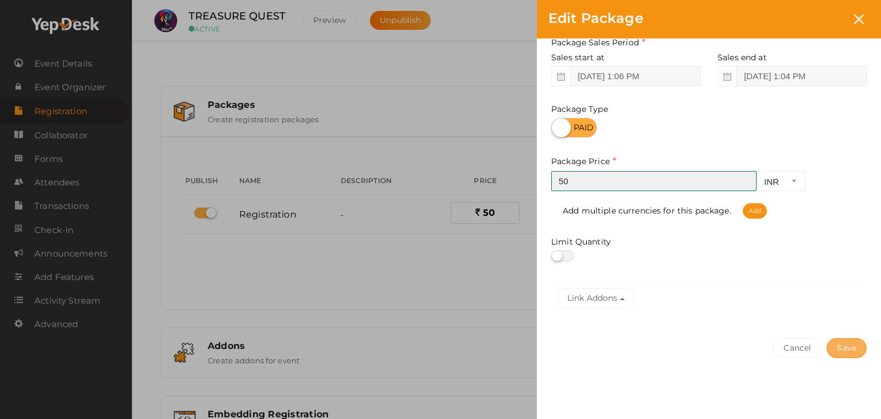
type input "50"
click at [857, 342] on button "Save" at bounding box center [847, 348] width 40 height 20
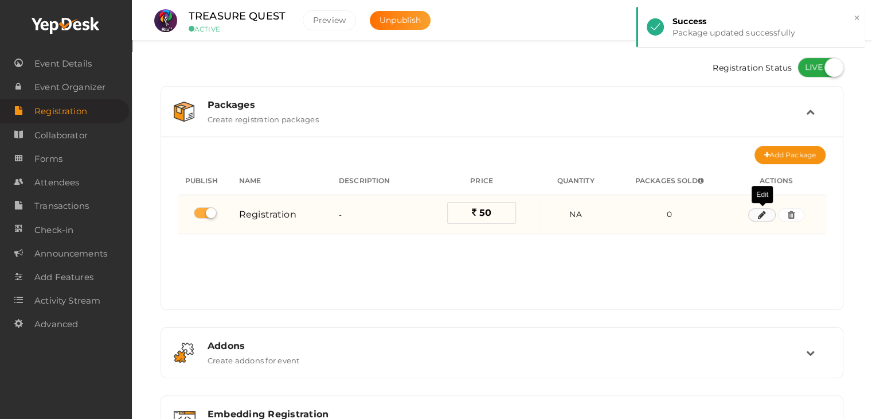
click at [762, 212] on icon "button" at bounding box center [762, 215] width 8 height 7
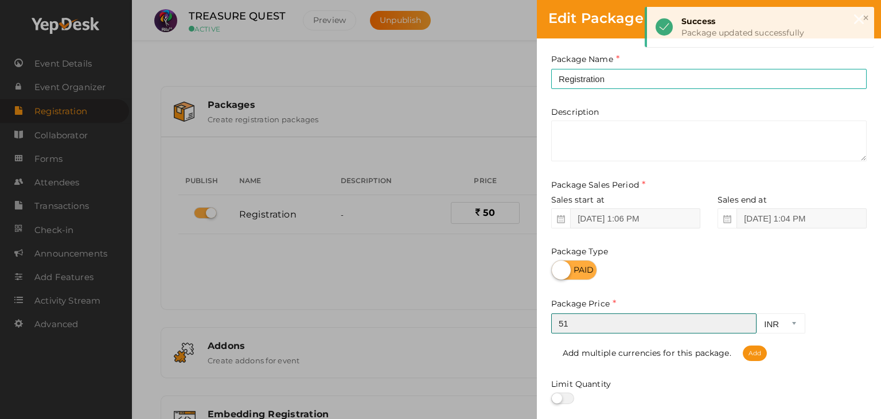
click at [744, 322] on input "51" at bounding box center [653, 323] width 205 height 20
click at [744, 322] on input "52" at bounding box center [653, 323] width 205 height 20
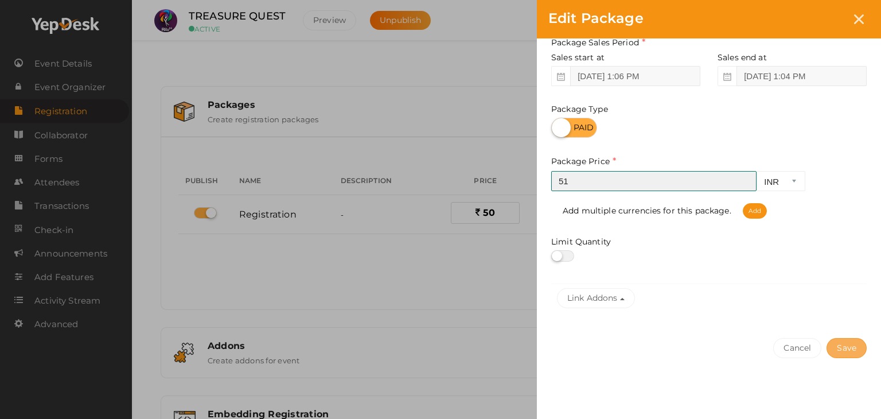
type input "51"
click at [840, 342] on button "Save" at bounding box center [847, 348] width 40 height 20
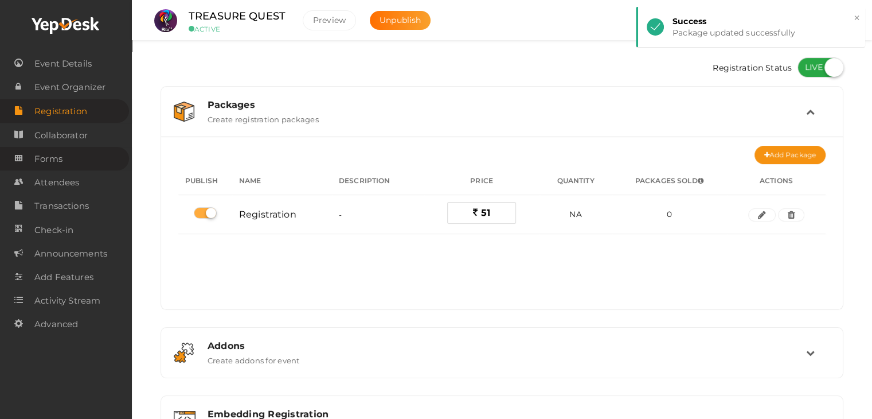
click at [62, 156] on span "Forms" at bounding box center [48, 158] width 28 height 23
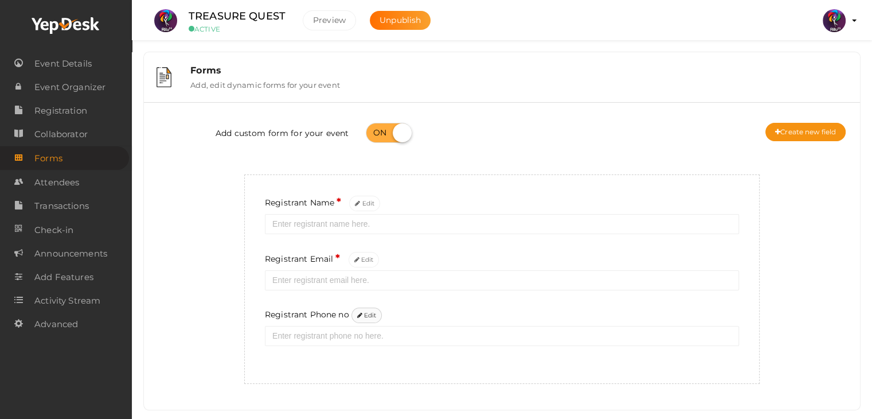
click at [371, 312] on button "Edit" at bounding box center [367, 314] width 31 height 15
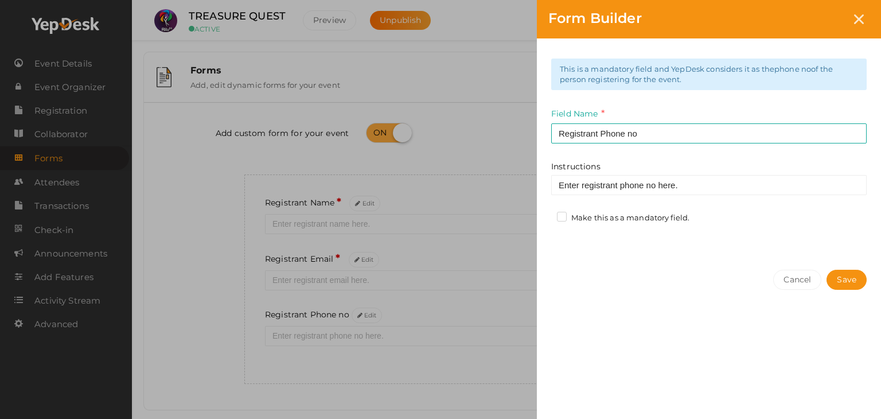
click at [567, 216] on label "Make this as a mandatory field." at bounding box center [623, 217] width 132 height 11
click at [545, 215] on input "Make this as a mandatory field." at bounding box center [545, 215] width 0 height 0
click at [838, 281] on button "Save" at bounding box center [847, 280] width 40 height 20
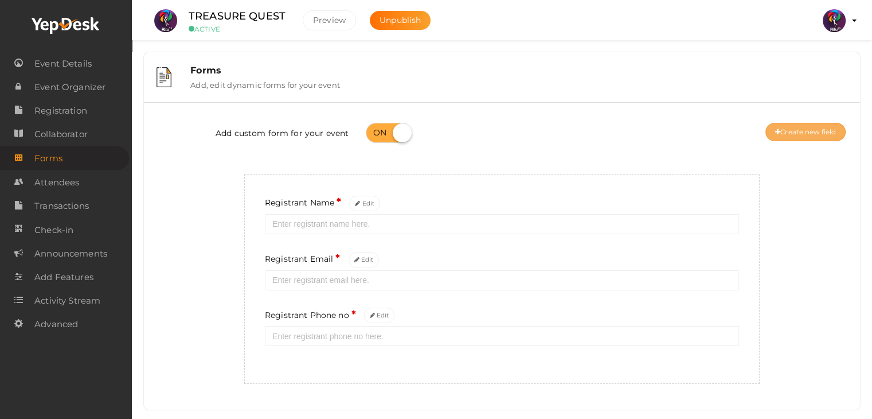
click at [784, 128] on button "Create new field" at bounding box center [806, 132] width 80 height 18
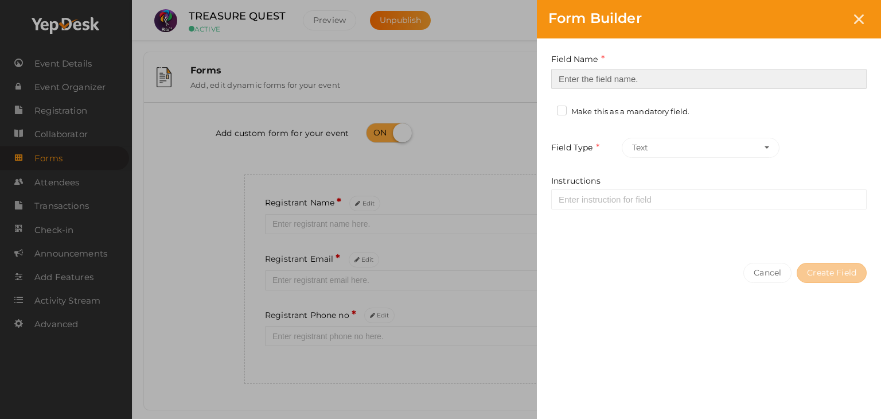
click at [590, 78] on input at bounding box center [708, 79] width 315 height 20
type input "Registrant College"
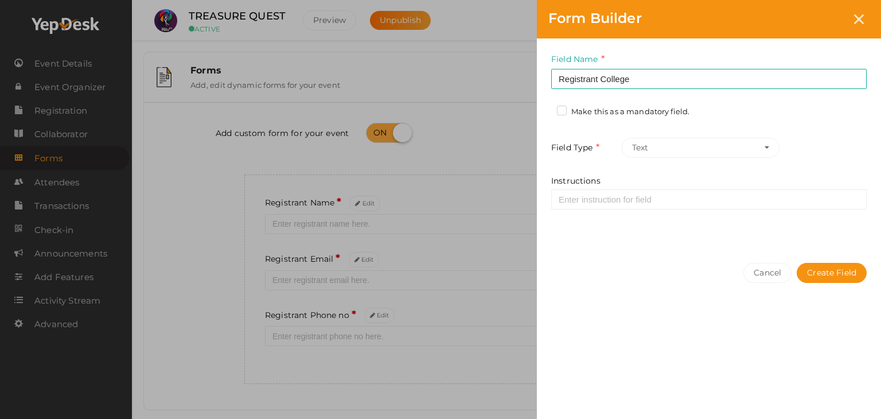
click at [561, 110] on label "Make this as a mandatory field." at bounding box center [623, 111] width 132 height 11
click at [545, 108] on input "Make this as a mandatory field." at bounding box center [545, 108] width 0 height 0
click at [843, 269] on button "Create Field" at bounding box center [832, 273] width 70 height 20
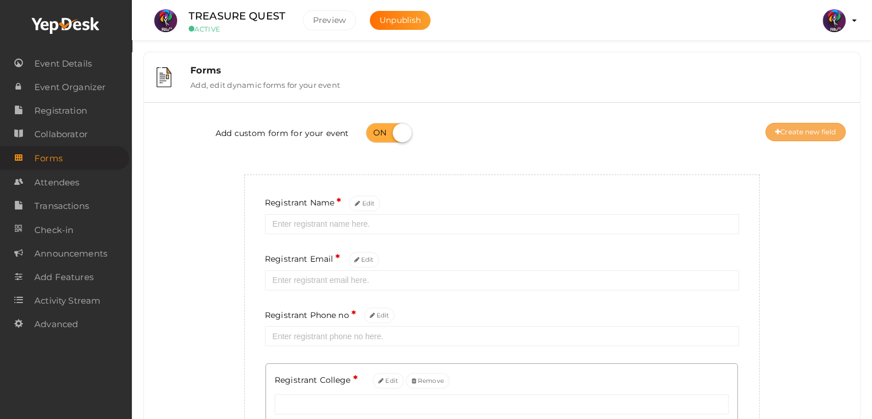
click at [809, 136] on button "Create new field" at bounding box center [806, 132] width 80 height 18
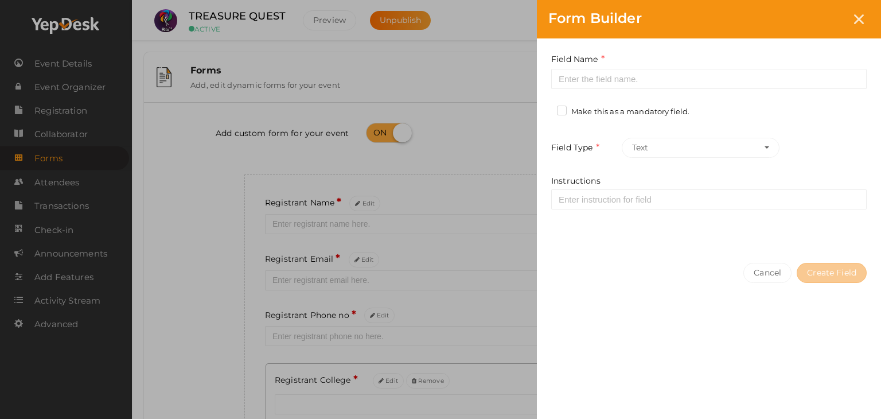
click at [645, 60] on div "Field Name Required. Form field name already used." at bounding box center [708, 71] width 315 height 36
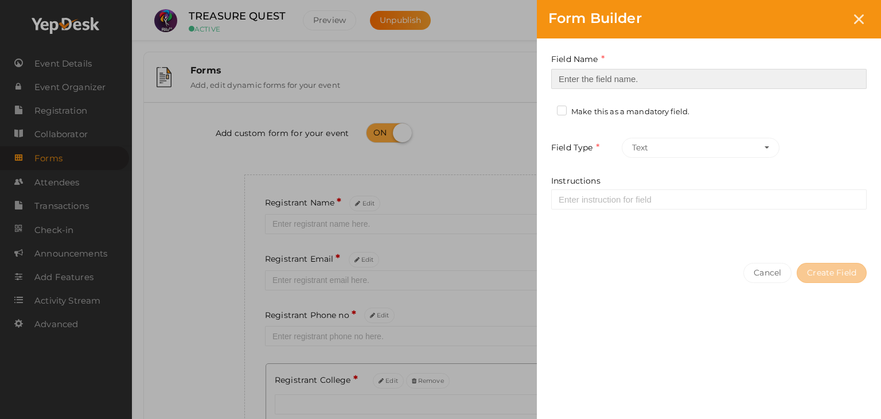
click at [649, 71] on input at bounding box center [708, 79] width 315 height 20
type input "Refferal ID"
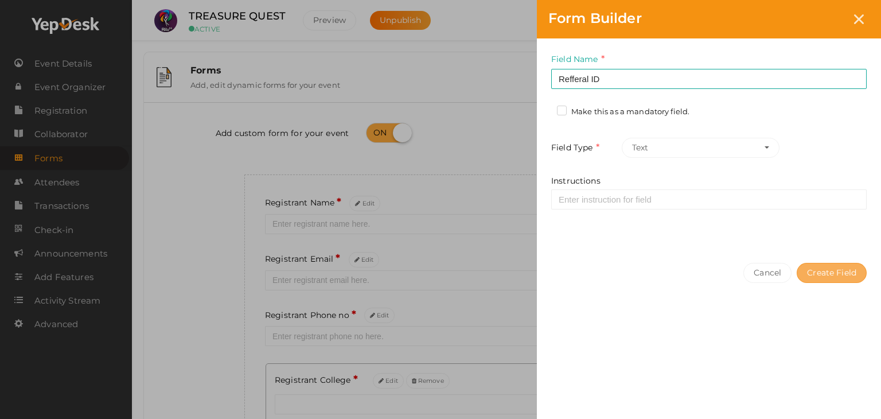
click at [827, 272] on button "Create Field" at bounding box center [832, 273] width 70 height 20
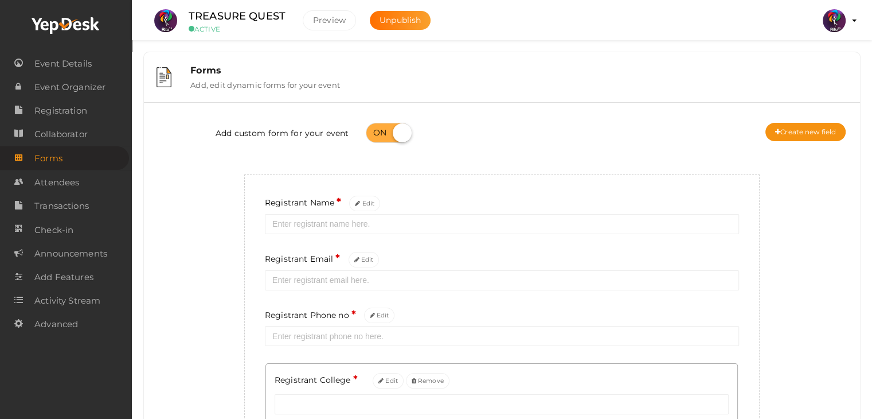
scroll to position [181, 0]
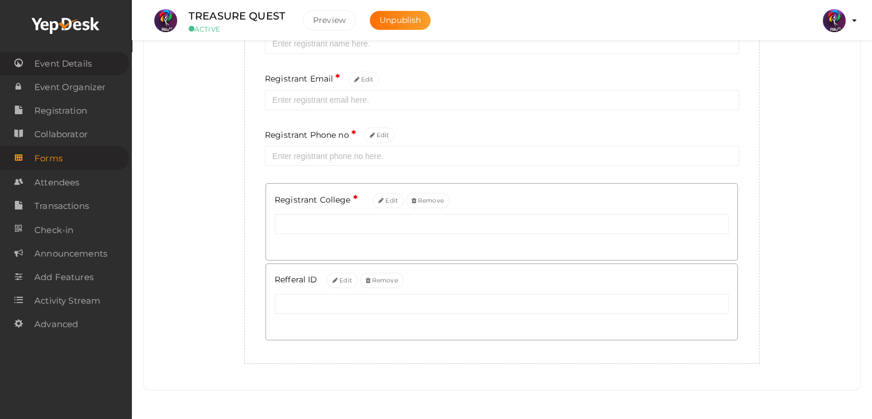
click at [79, 59] on span "Event Details" at bounding box center [62, 63] width 57 height 23
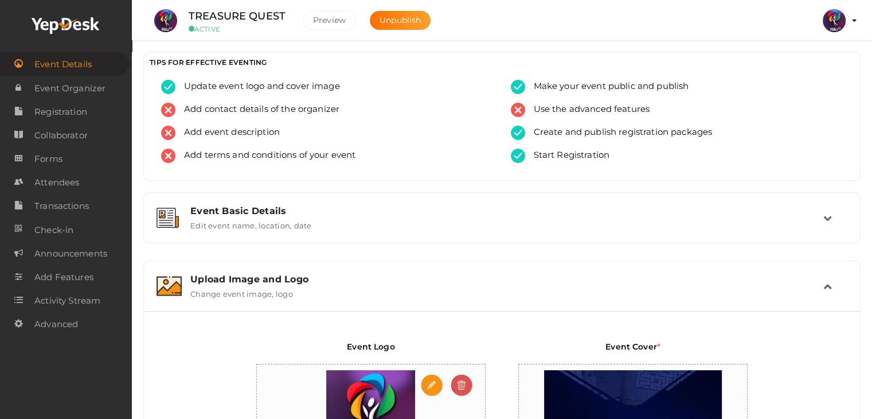
scroll to position [371, 0]
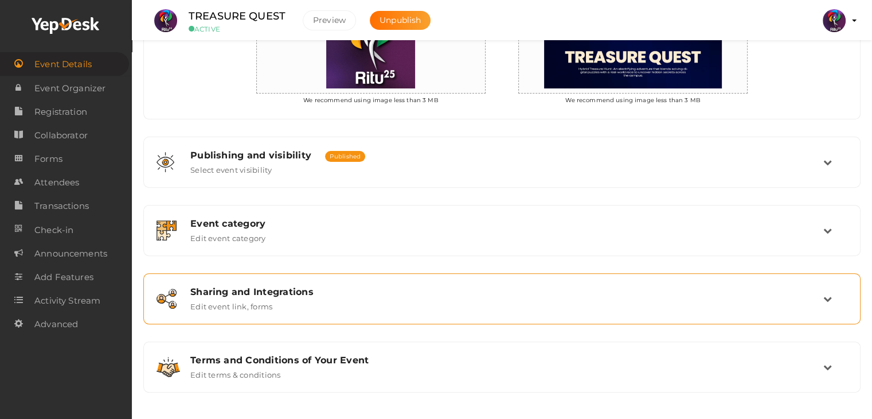
click at [372, 291] on div "Sharing and Integrations" at bounding box center [506, 291] width 633 height 11
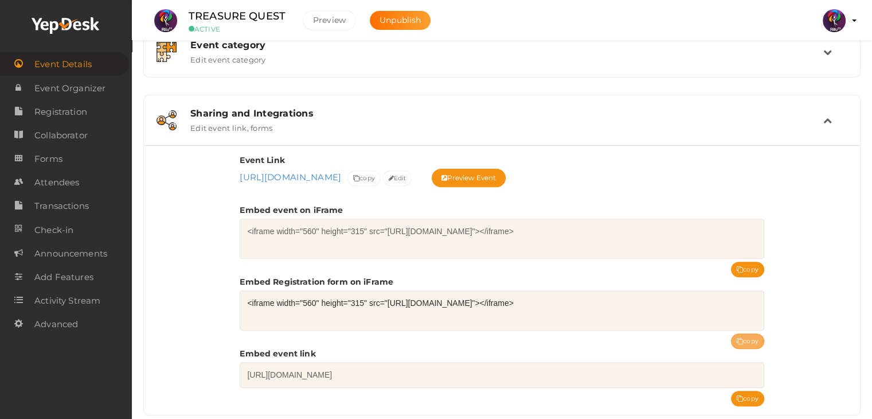
click at [746, 333] on button "copy" at bounding box center [747, 340] width 33 height 15
drag, startPoint x: 294, startPoint y: 17, endPoint x: 181, endPoint y: 2, distance: 114.0
click at [181, 2] on li "TREASURE QUEST ACTIVE Preview Unpublish" at bounding box center [295, 21] width 297 height 40
copy label "TREASURE QUEST"
click at [527, 102] on div "Sharing and Integrations Edit event link, forms" at bounding box center [502, 120] width 705 height 38
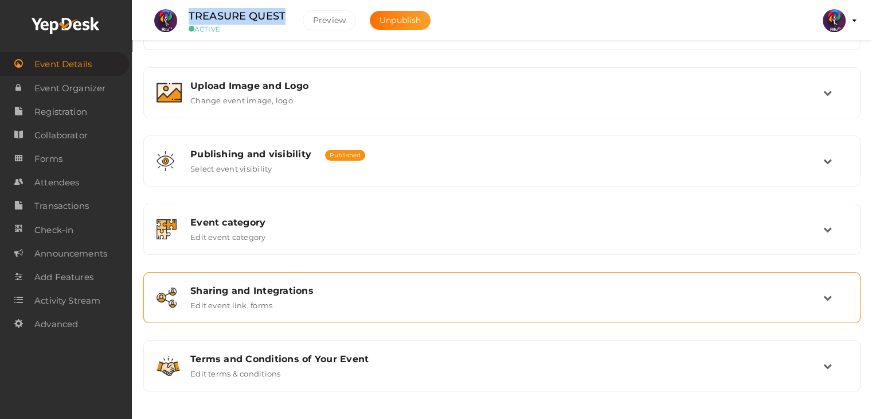
scroll to position [0, 0]
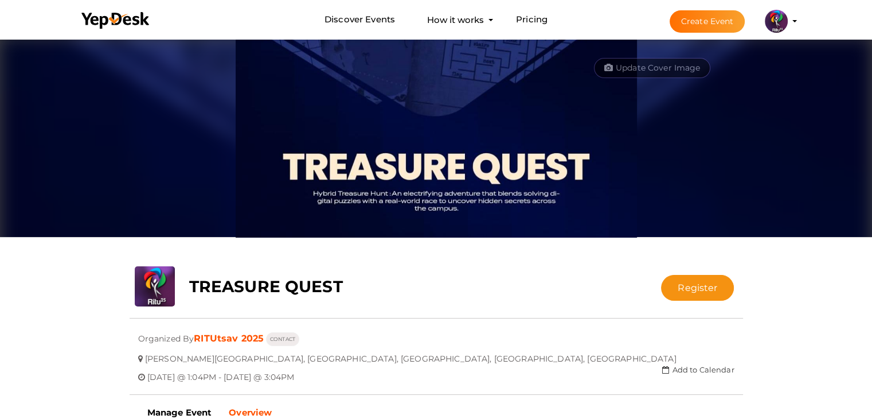
click at [325, 256] on div "Update Cover Image Upload New" at bounding box center [436, 151] width 631 height 229
click at [381, 247] on div "Update Cover Image Upload New" at bounding box center [436, 151] width 631 height 229
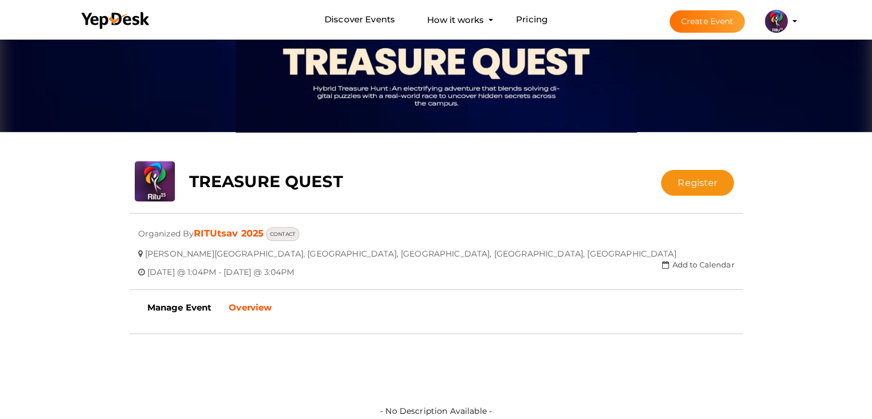
scroll to position [110, 0]
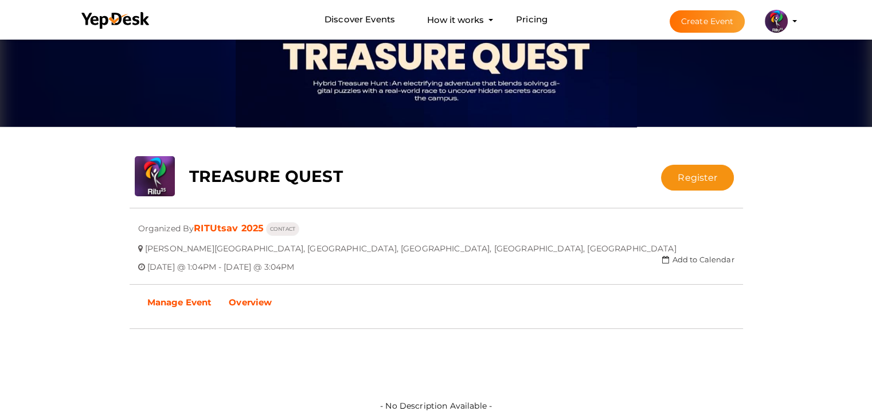
click at [189, 297] on b "Manage Event" at bounding box center [179, 302] width 65 height 11
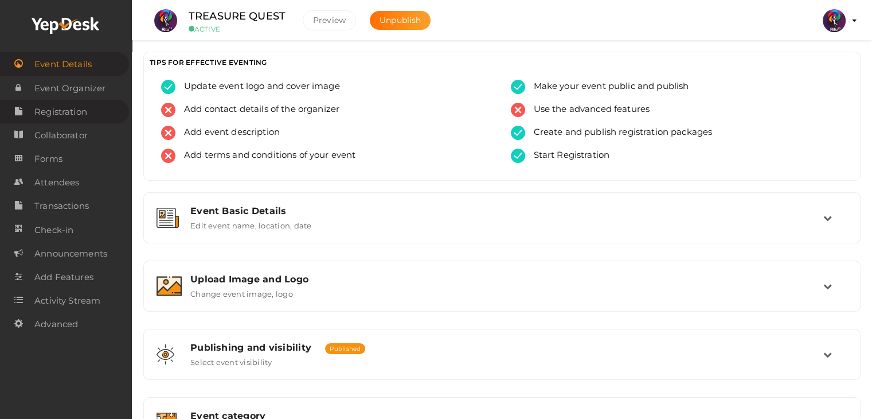
click at [49, 107] on span "Registration" at bounding box center [60, 111] width 53 height 23
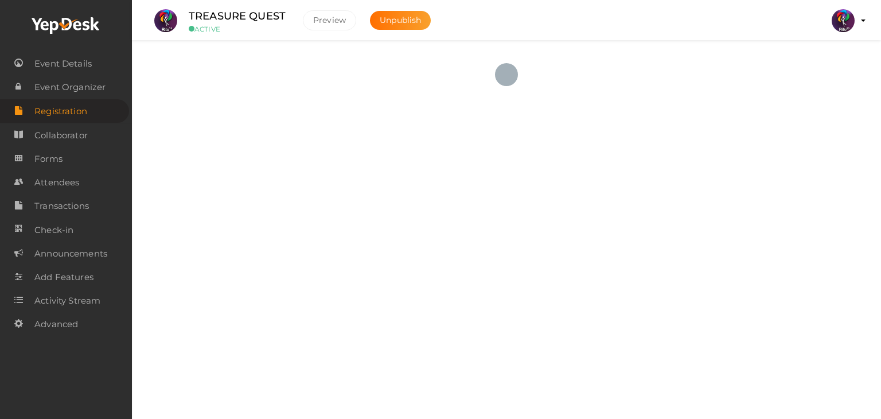
checkbox input "true"
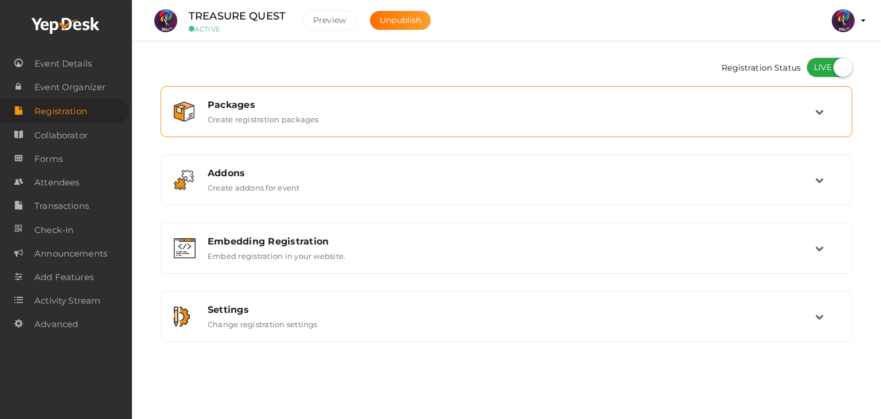
click at [375, 126] on div "Packages Create registration packages" at bounding box center [506, 111] width 679 height 38
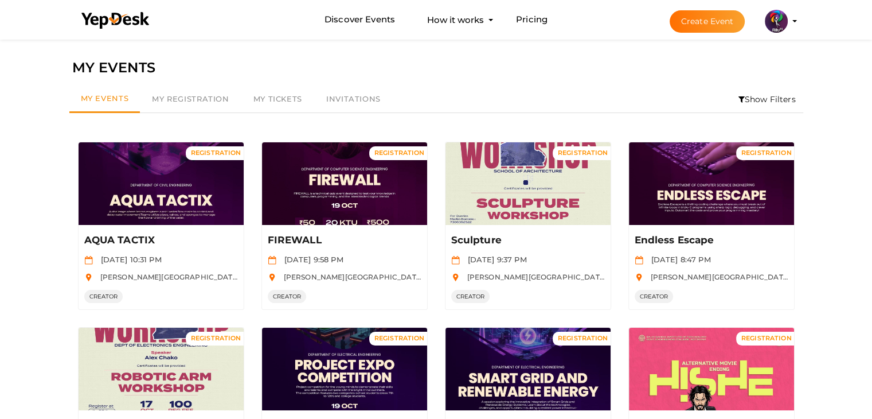
click at [797, 99] on li "Show Filters" at bounding box center [767, 99] width 72 height 26
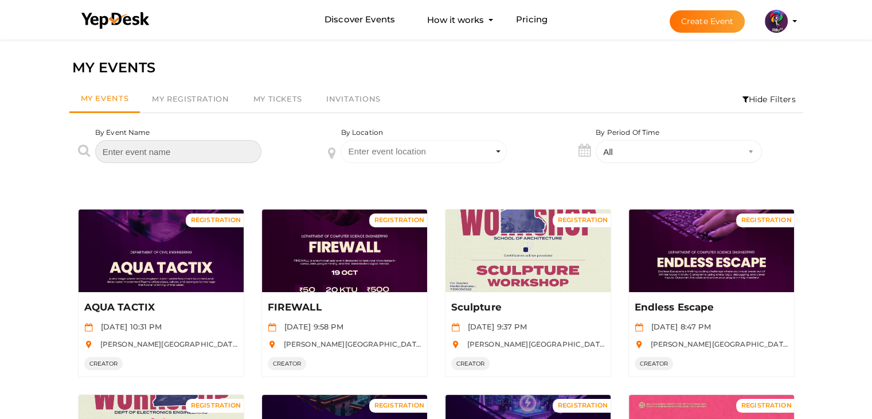
click at [234, 154] on input "text" at bounding box center [178, 151] width 166 height 23
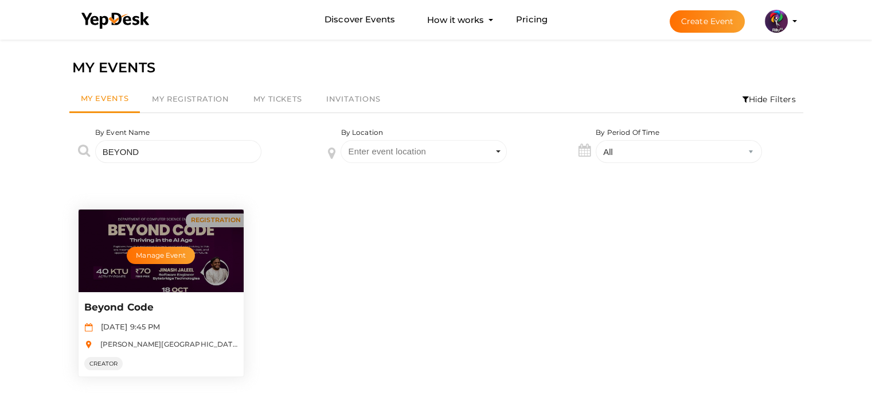
click at [157, 244] on div "Manage Event" at bounding box center [161, 250] width 165 height 83
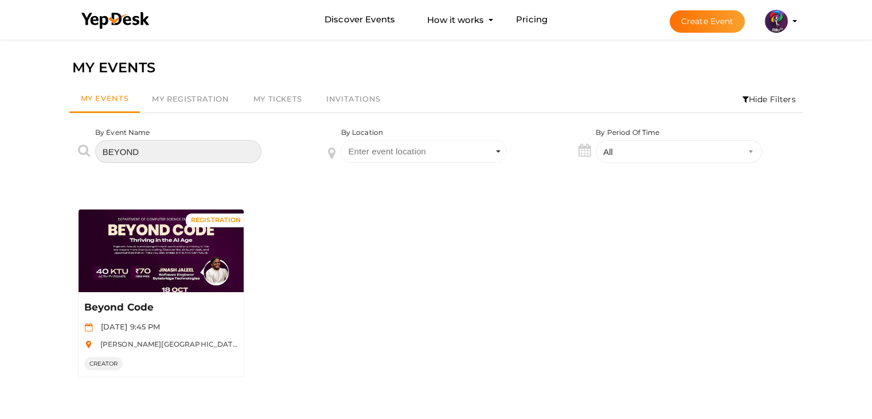
click at [227, 154] on input "BEYOND" at bounding box center [178, 151] width 166 height 23
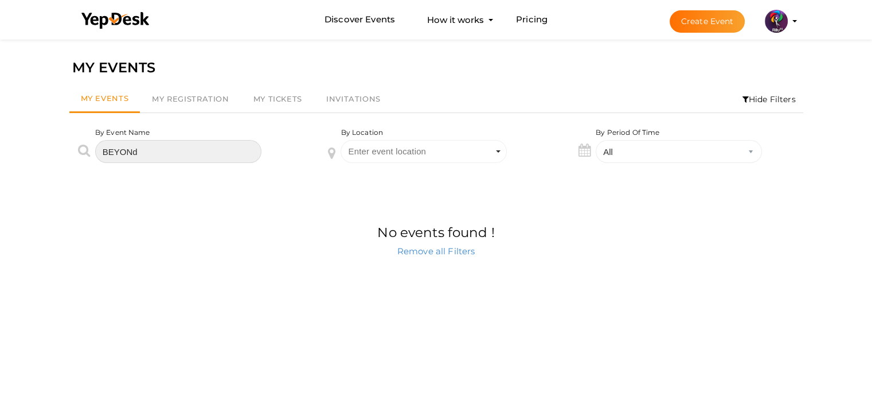
type input "BEYONd"
click at [124, 96] on span "My Events" at bounding box center [105, 97] width 48 height 9
click at [141, 145] on input "BEYONd" at bounding box center [178, 151] width 166 height 23
click at [158, 192] on div "No events found ! Remove all Filters First 1 Last" at bounding box center [436, 230] width 734 height 100
click at [759, 98] on li "Hide Filters" at bounding box center [769, 99] width 68 height 26
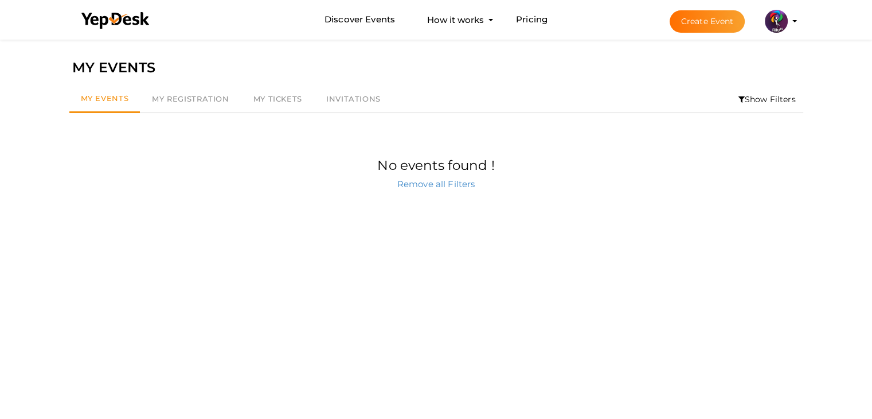
click at [759, 98] on li "Show Filters" at bounding box center [767, 99] width 72 height 26
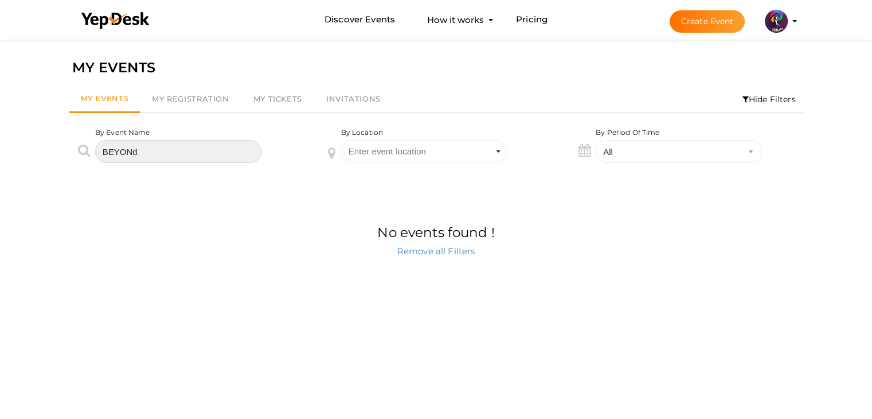
click at [194, 156] on input "BEYONd" at bounding box center [178, 151] width 166 height 23
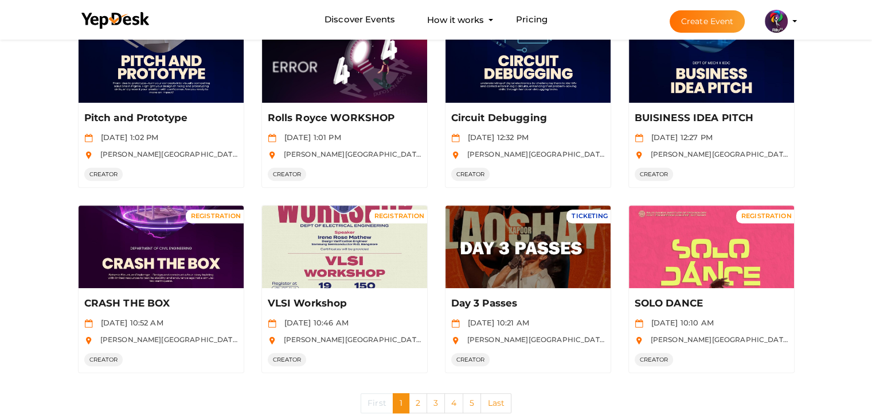
scroll to position [597, 0]
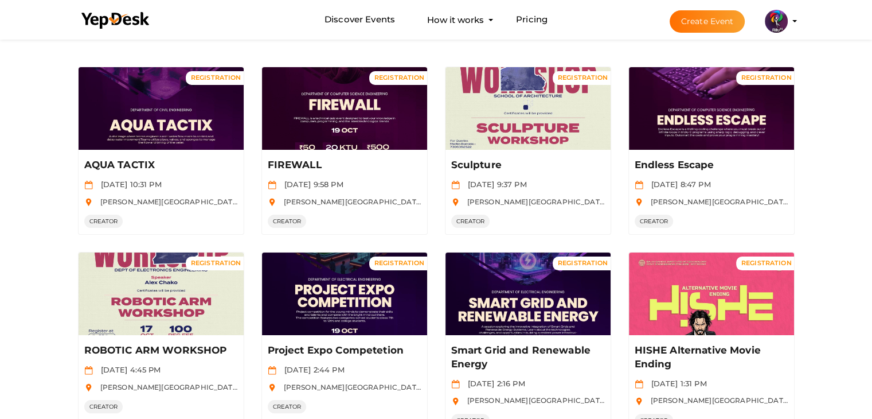
scroll to position [0, 0]
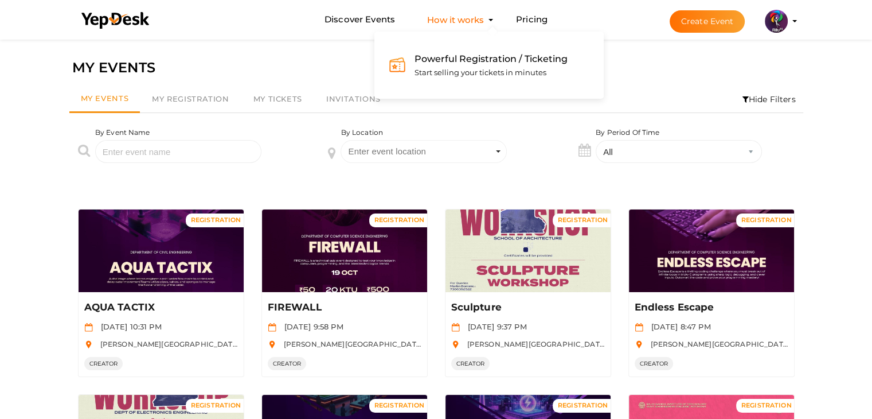
click at [453, 15] on button "How it works Powerful Registration / Ticketing Start selling your tickets in mi…" at bounding box center [456, 19] width 64 height 21
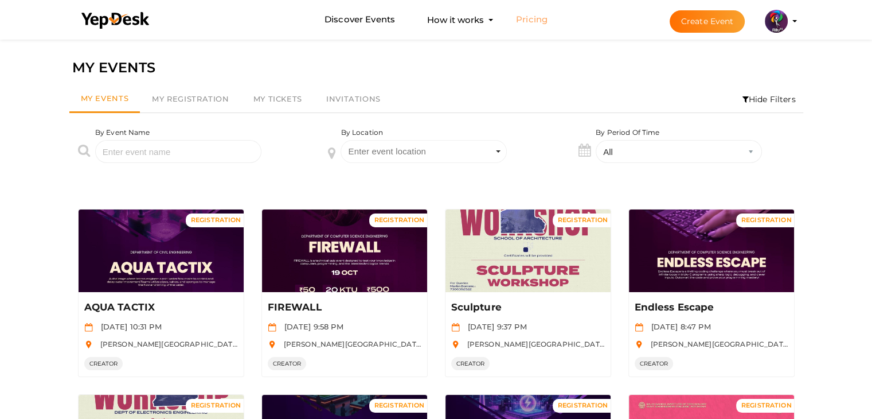
click at [525, 20] on link "Pricing" at bounding box center [532, 19] width 32 height 21
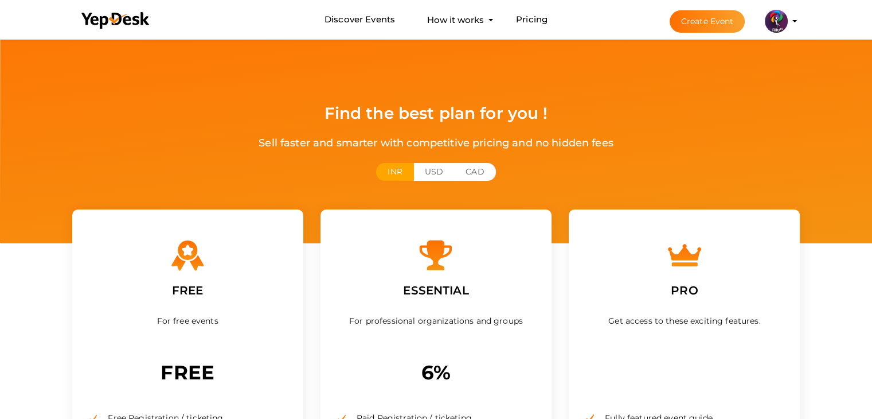
click at [217, 141] on div "Sell faster and smarter with competitive pricing and no hidden fees" at bounding box center [436, 143] width 861 height 17
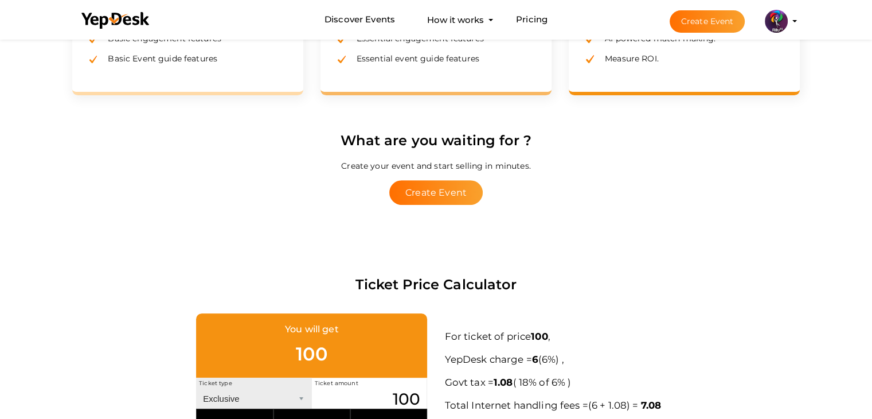
scroll to position [402, 0]
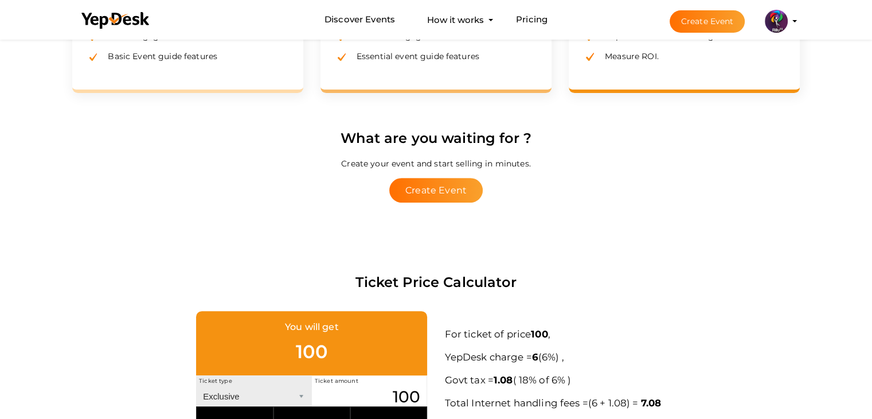
click at [149, 193] on div "What are you waiting for ? Create your event and start selling in minutes. Crea…" at bounding box center [437, 164] width 746 height 75
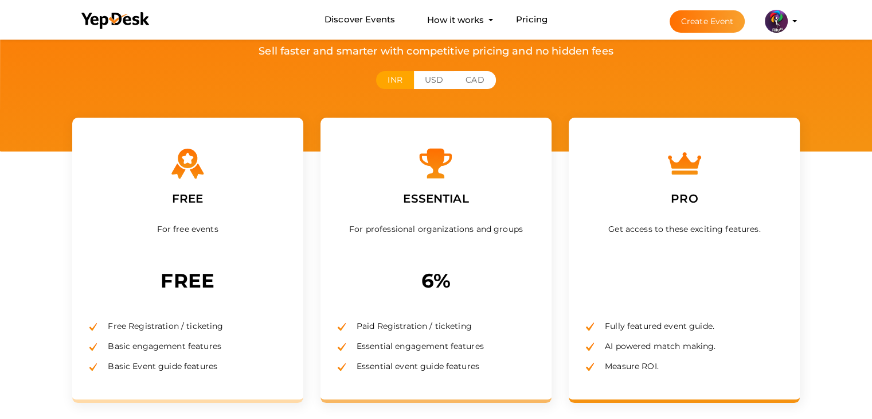
scroll to position [0, 0]
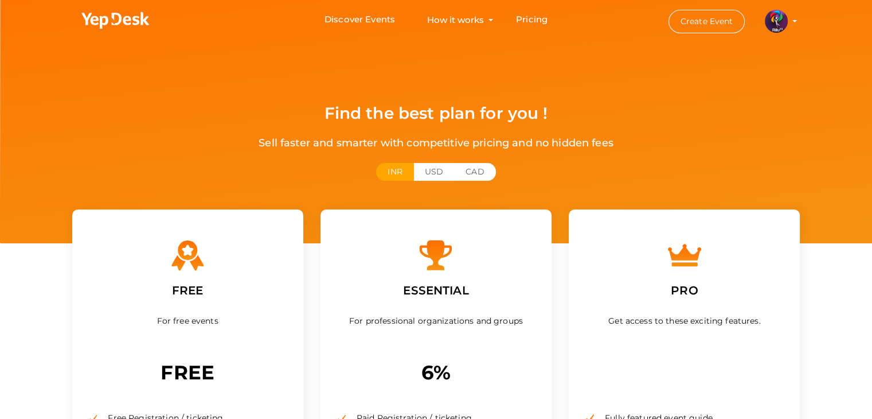
click at [209, 140] on div "Sell faster and smarter with competitive pricing and no hidden fees" at bounding box center [436, 143] width 861 height 17
click at [181, 155] on div "Find the best plan for you ! Sell faster and smarter with competitive pricing a…" at bounding box center [436, 121] width 872 height 243
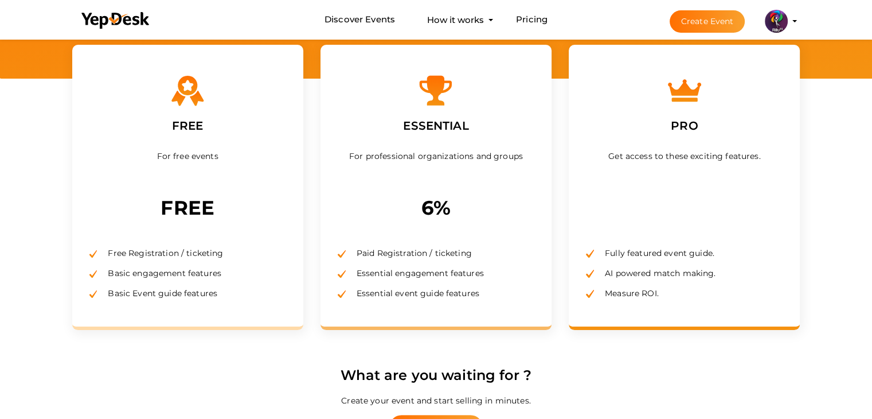
scroll to position [165, 0]
click at [453, 173] on div "For professional organizations and groups" at bounding box center [436, 169] width 197 height 46
click at [467, 110] on label "ESSENTIAL" at bounding box center [436, 125] width 83 height 36
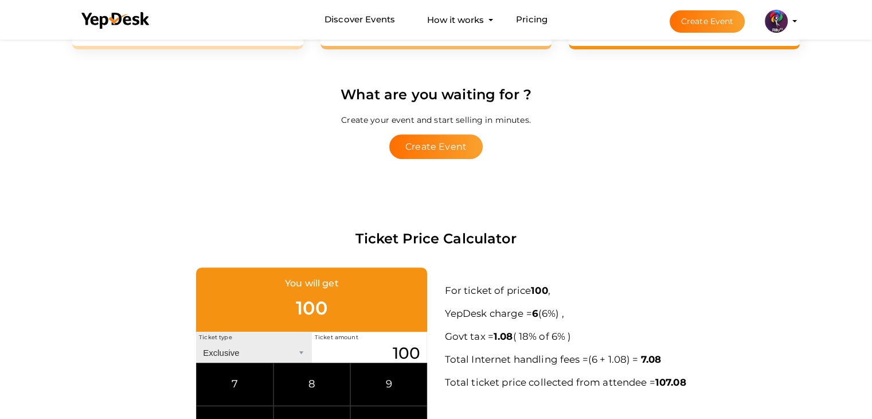
scroll to position [451, 0]
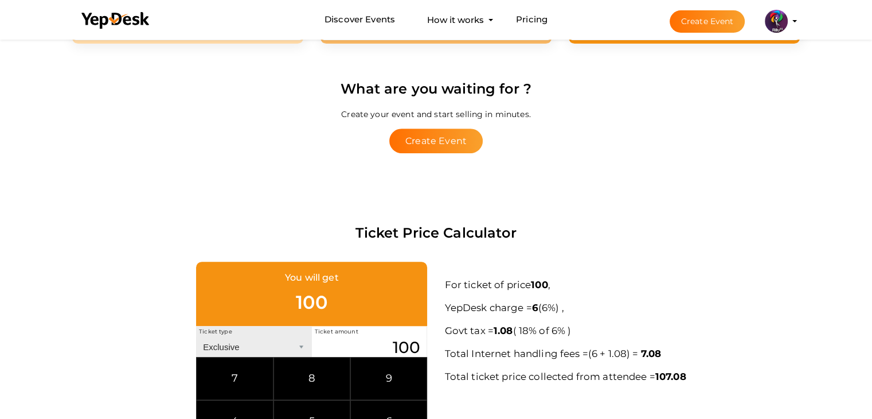
click at [786, 25] on img at bounding box center [776, 21] width 23 height 23
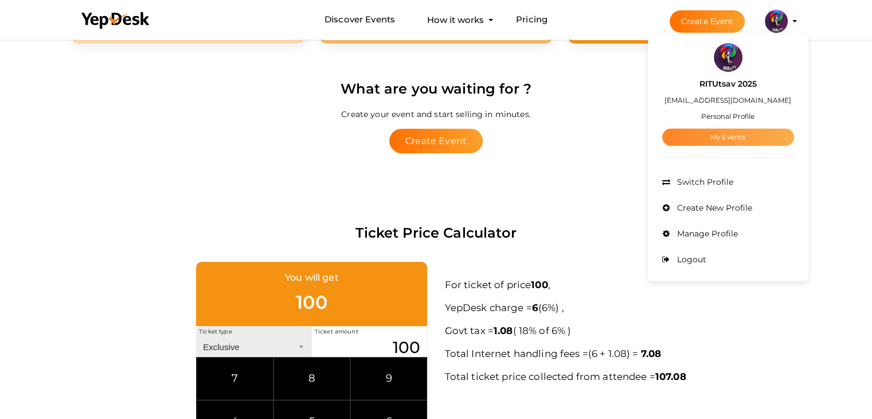
click at [721, 140] on link "My Events" at bounding box center [728, 136] width 132 height 17
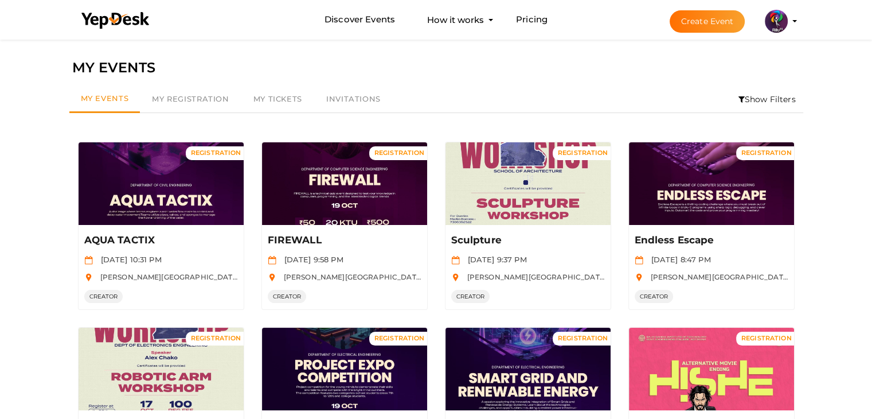
click at [750, 92] on li "Show Filters" at bounding box center [767, 99] width 72 height 26
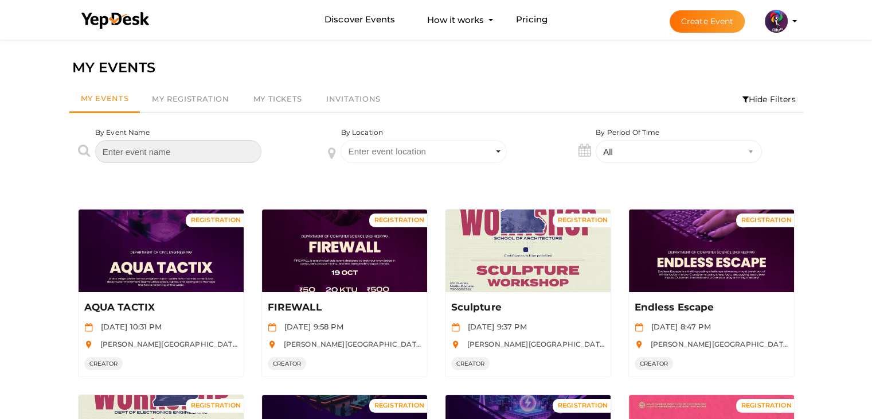
click at [220, 147] on input "text" at bounding box center [178, 151] width 166 height 23
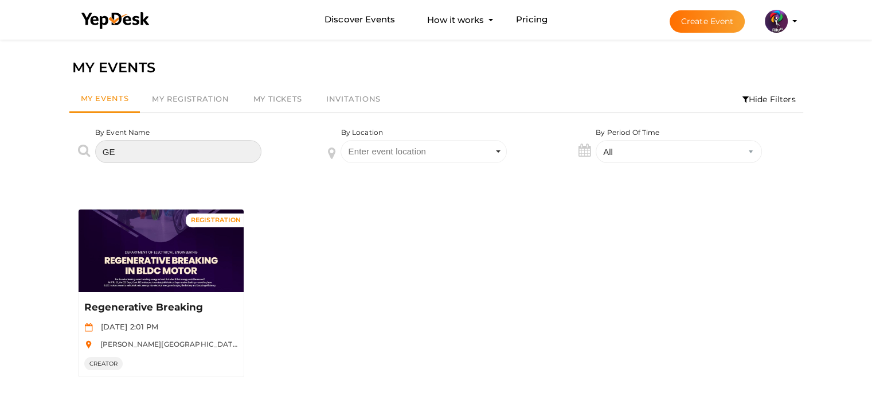
type input "G"
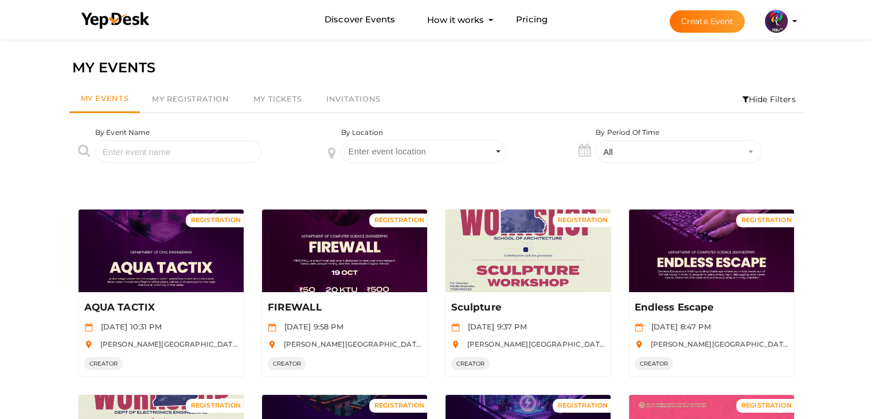
click at [186, 155] on input "text" at bounding box center [178, 151] width 166 height 23
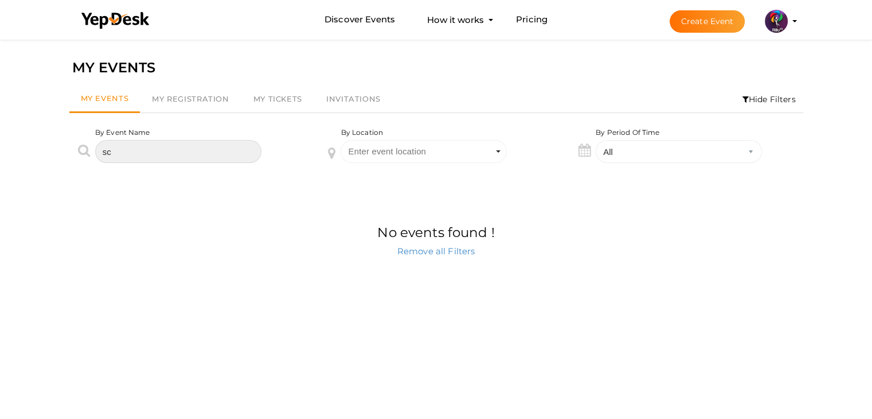
type input "s"
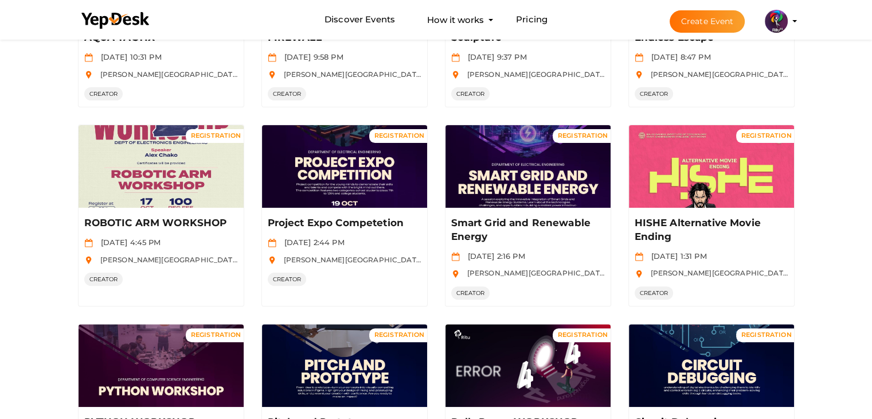
scroll to position [303, 0]
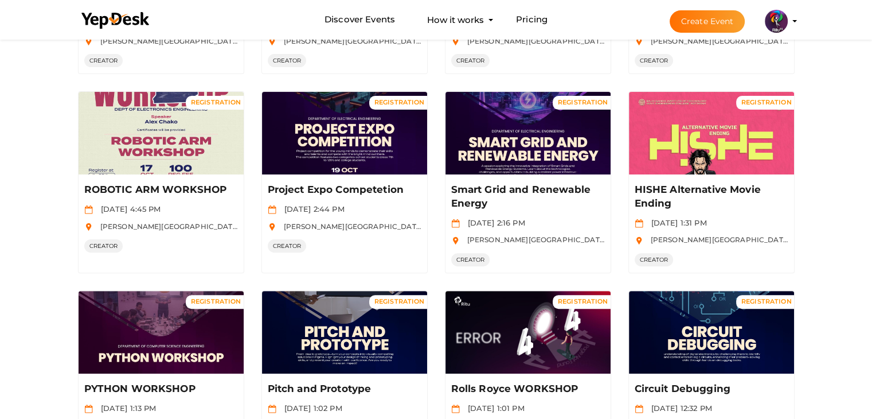
click at [28, 213] on div "MY EVENTS My Events My Registration My Tickets Invitations Hide Filters By Even…" at bounding box center [436, 224] width 872 height 981
click at [682, 20] on button "Create Event" at bounding box center [708, 21] width 76 height 22
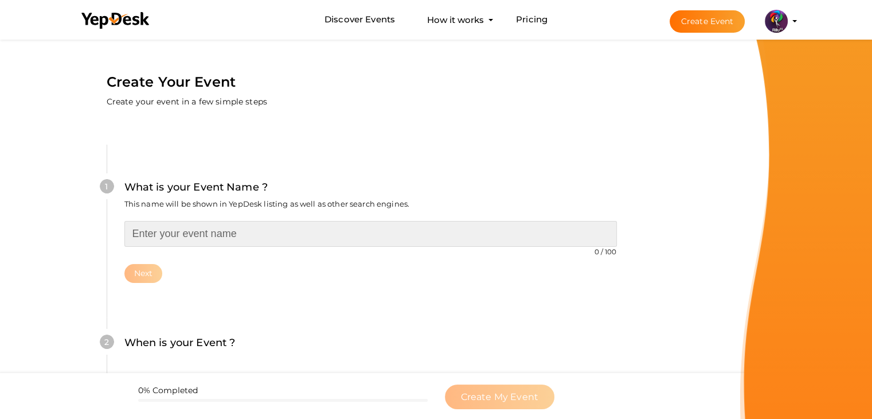
click at [227, 224] on input "text" at bounding box center [370, 234] width 493 height 26
type input "SKETCH TO SCREEN WITH UI/UX"
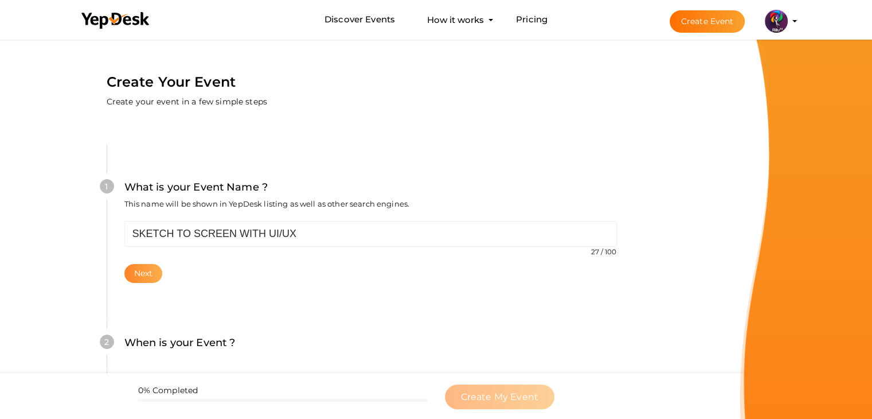
click at [135, 278] on button "Next" at bounding box center [143, 273] width 38 height 19
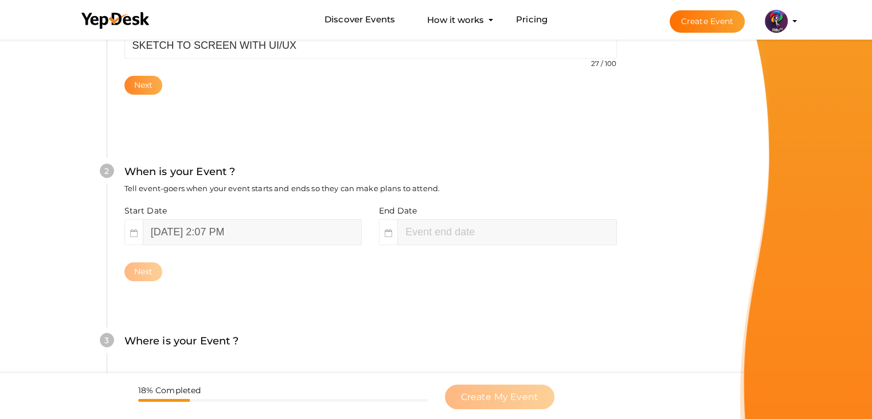
scroll to position [236, 0]
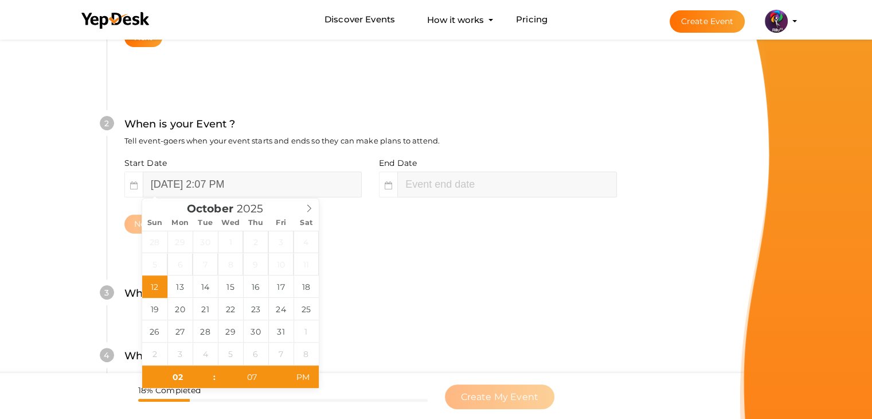
type input "04"
type input "07"
type input "October 12, 2025 4:07 PM"
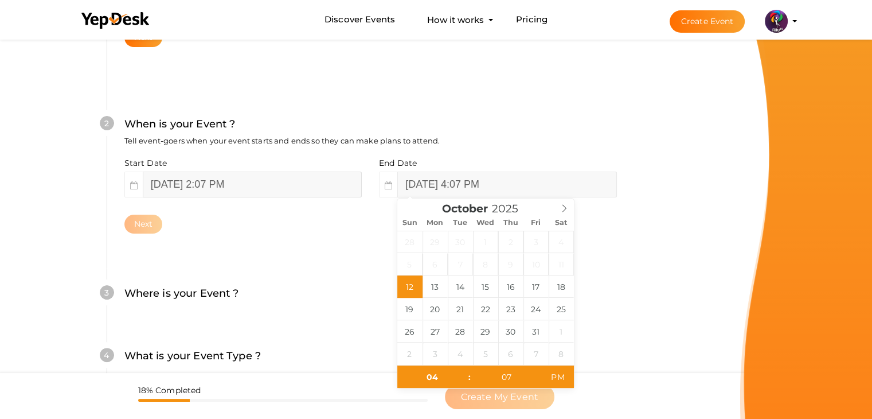
click at [188, 192] on input "October 12, 2025 2:07 PM" at bounding box center [252, 184] width 219 height 26
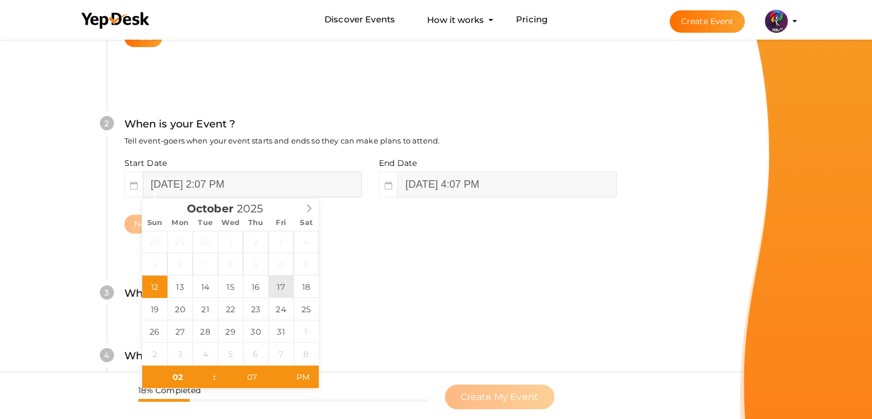
type input "[DATE] 2:07 PM"
type input "[DATE] 4:07 PM"
click at [474, 178] on input "[DATE] 4:07 PM" at bounding box center [506, 184] width 219 height 26
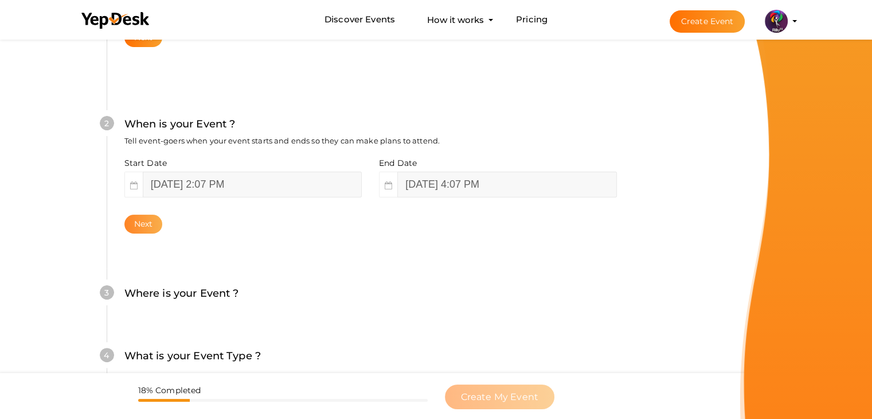
click at [154, 225] on button "Next" at bounding box center [143, 224] width 38 height 19
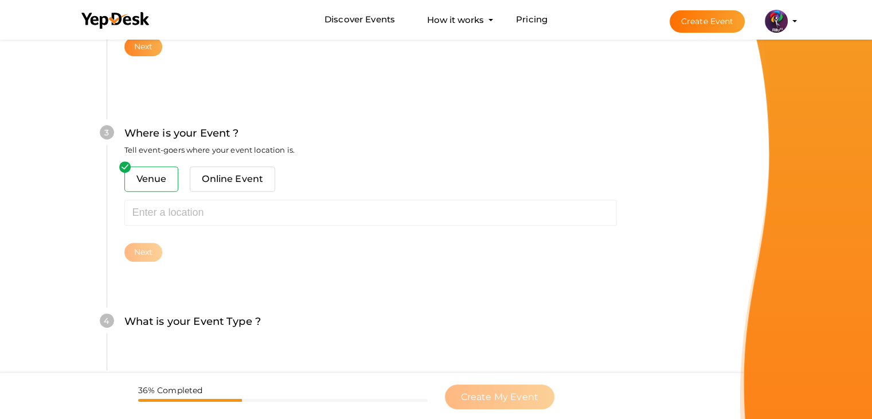
scroll to position [422, 0]
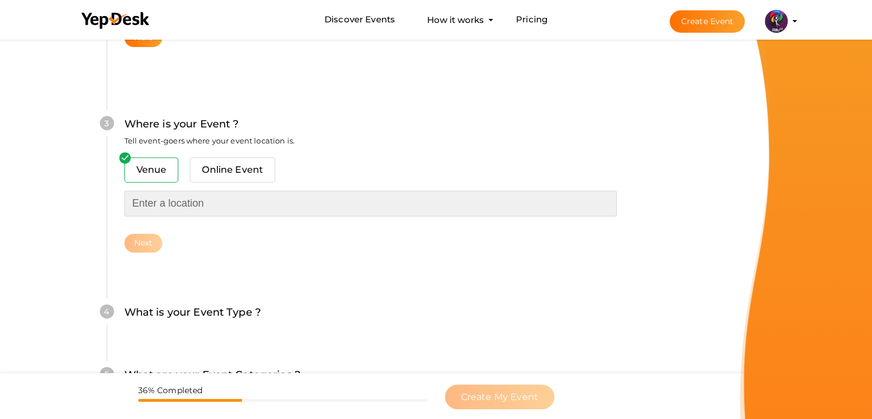
click at [197, 212] on input "text" at bounding box center [370, 203] width 493 height 26
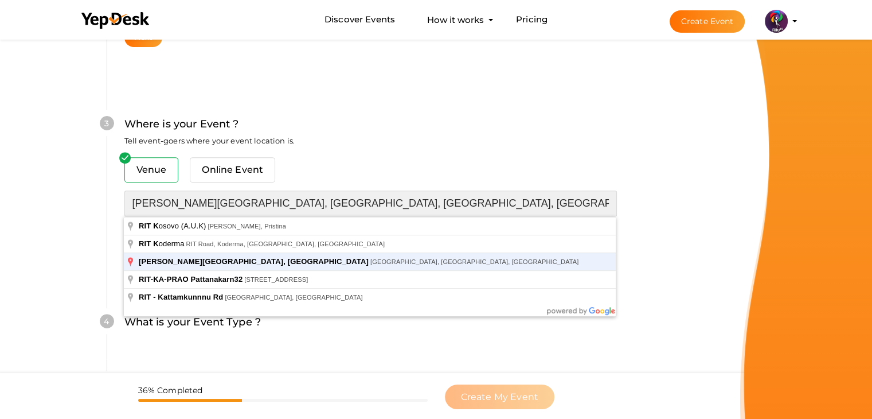
type input "[PERSON_NAME][GEOGRAPHIC_DATA], [GEOGRAPHIC_DATA], [GEOGRAPHIC_DATA], [GEOGRAPH…"
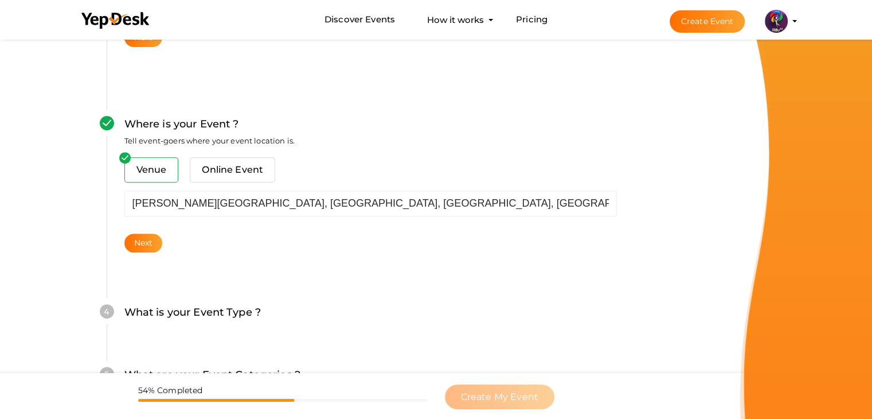
click at [124, 251] on div "Next" at bounding box center [370, 242] width 493 height 19
click at [139, 241] on button "Next" at bounding box center [143, 242] width 38 height 19
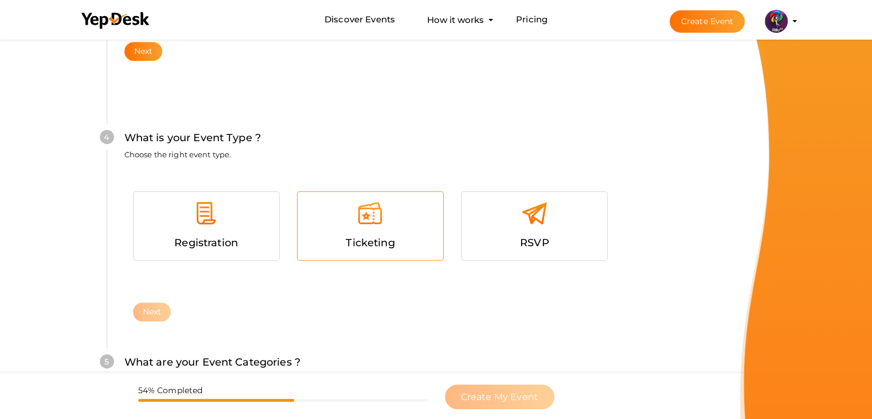
scroll to position [627, 0]
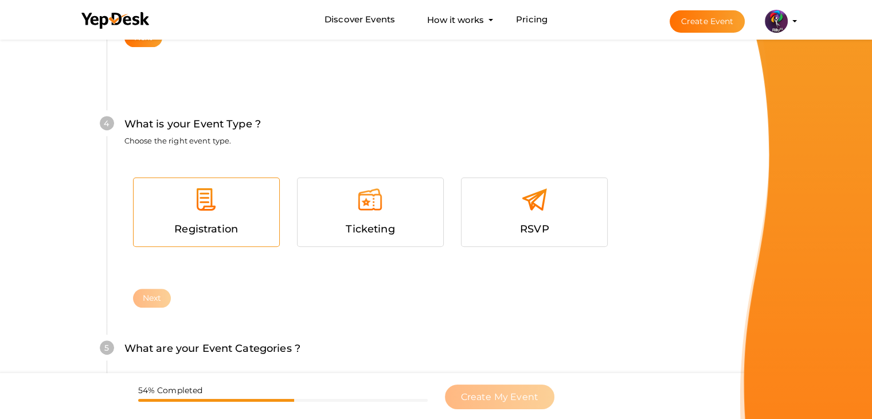
click at [218, 227] on span "Registration" at bounding box center [206, 229] width 64 height 13
click at [149, 294] on button "Next" at bounding box center [152, 298] width 38 height 19
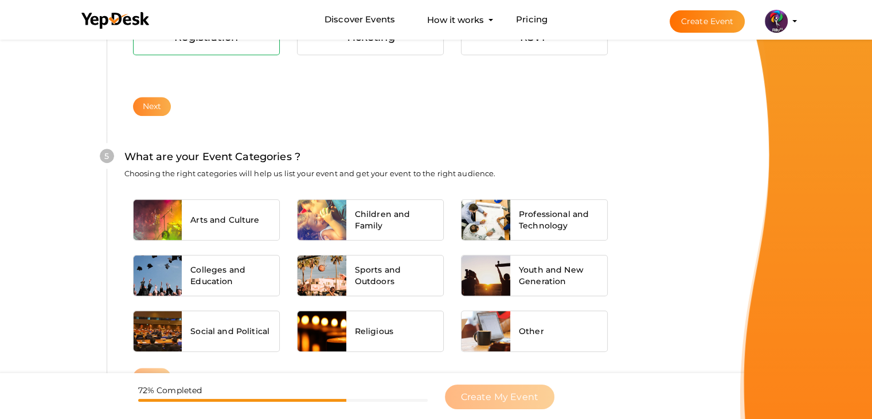
scroll to position [868, 0]
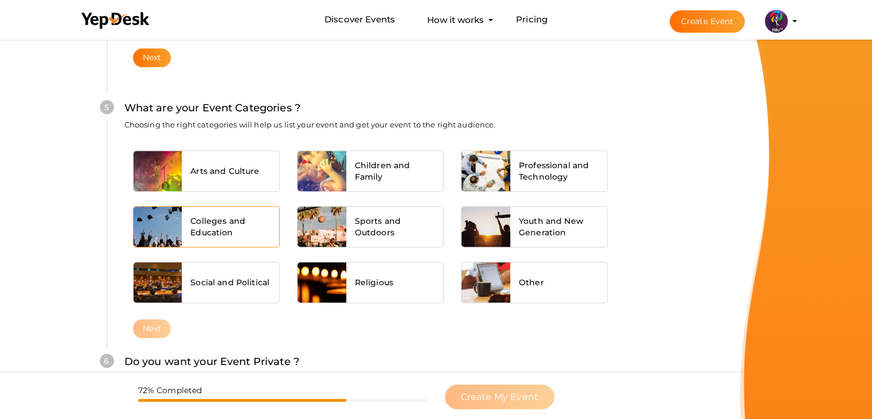
click at [200, 232] on span "Colleges and Education" at bounding box center [230, 226] width 80 height 23
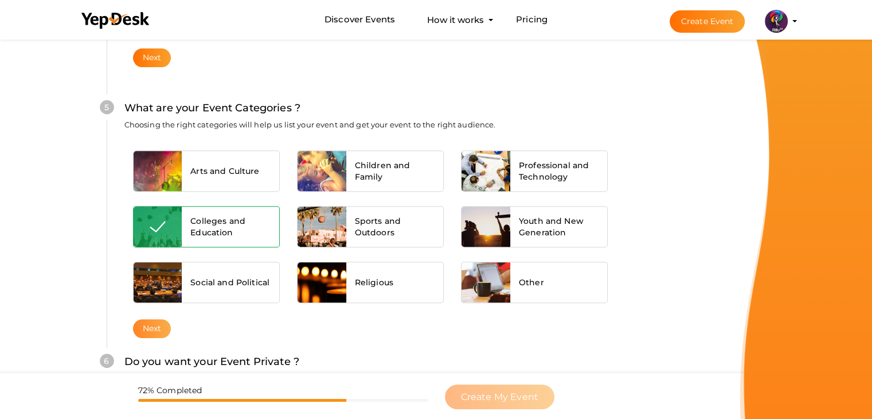
click at [154, 319] on button "Next" at bounding box center [152, 328] width 38 height 19
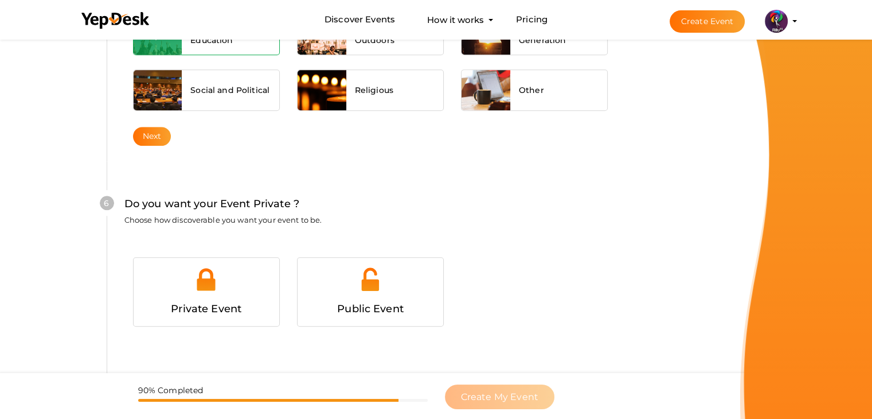
scroll to position [1120, 0]
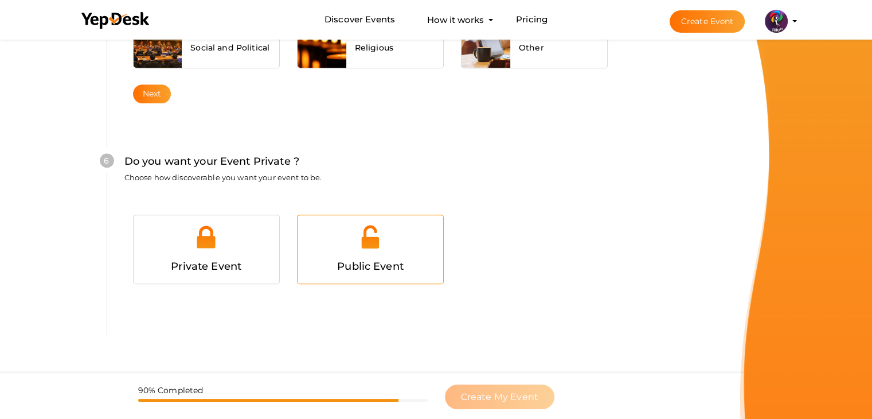
click at [332, 247] on div at bounding box center [370, 241] width 128 height 34
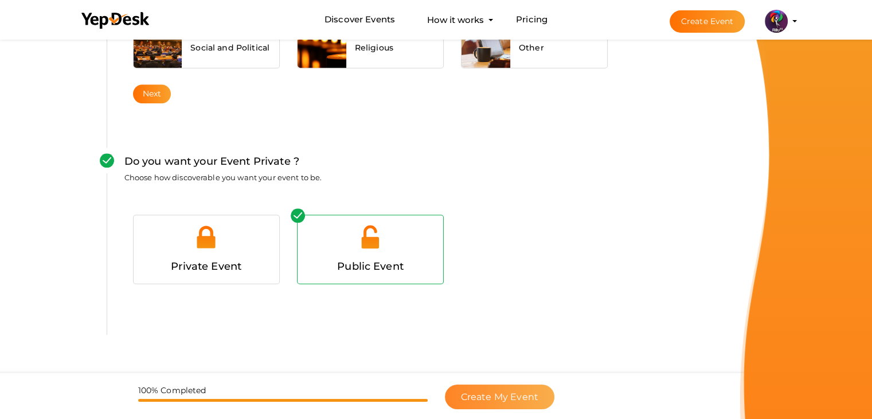
click at [519, 392] on span "Create My Event" at bounding box center [499, 396] width 77 height 11
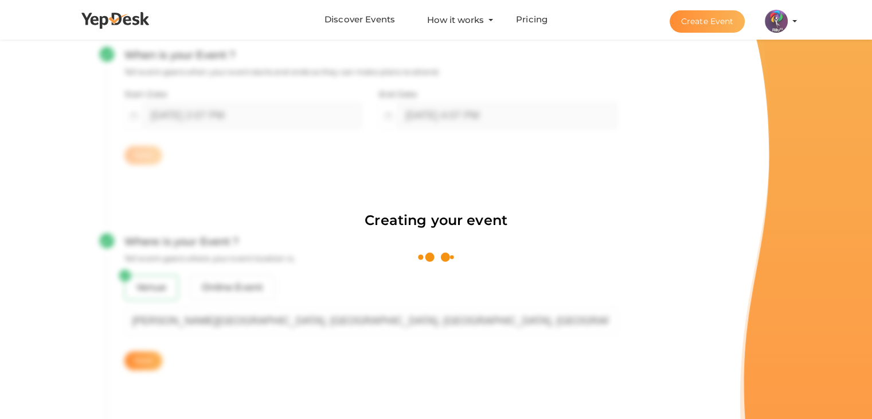
scroll to position [172, 0]
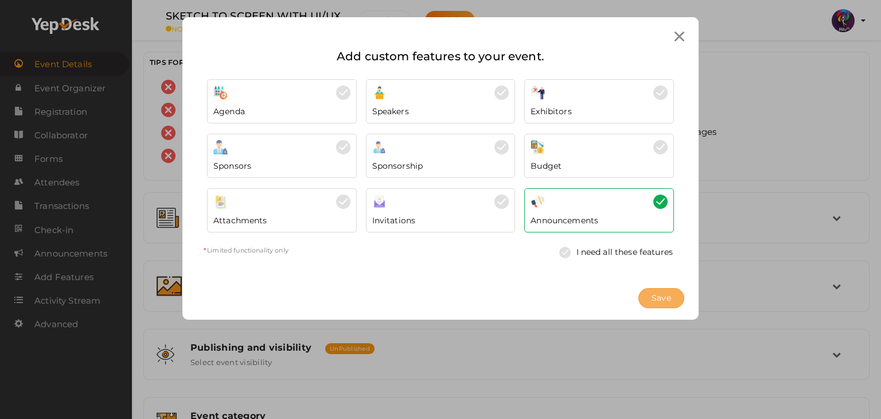
click at [661, 302] on span "Save" at bounding box center [662, 298] width 20 height 12
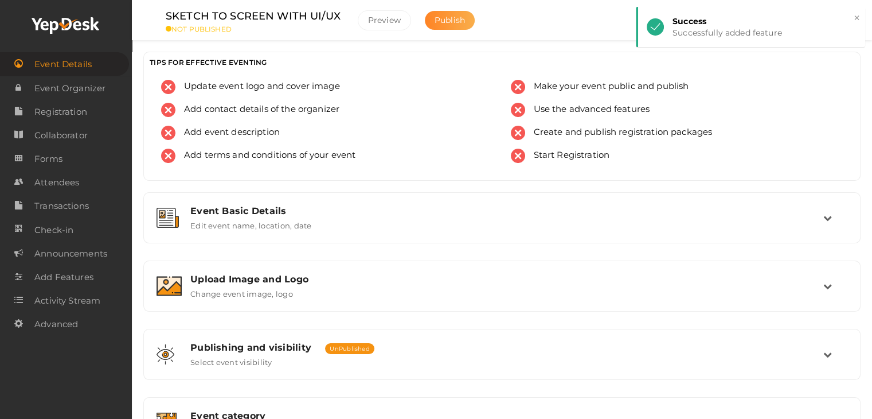
click at [452, 24] on span "Publish" at bounding box center [450, 20] width 30 height 10
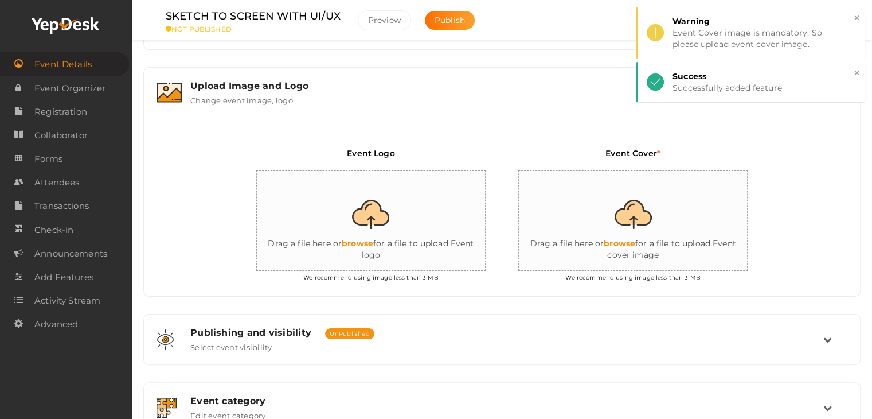
click at [362, 213] on input "file" at bounding box center [371, 221] width 229 height 100
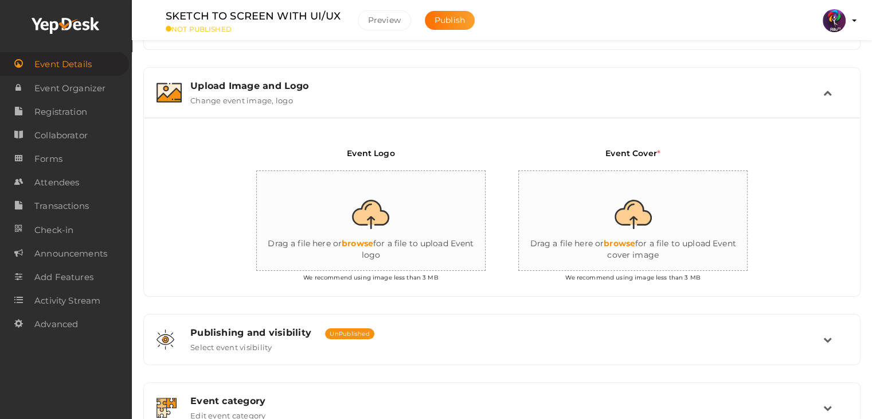
type input "C:\fakepath\logo yepdesk.png"
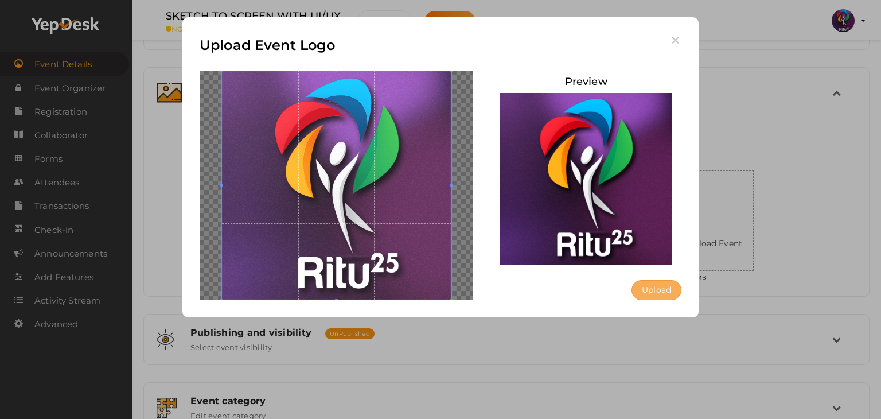
click at [653, 287] on button "Upload" at bounding box center [657, 290] width 50 height 20
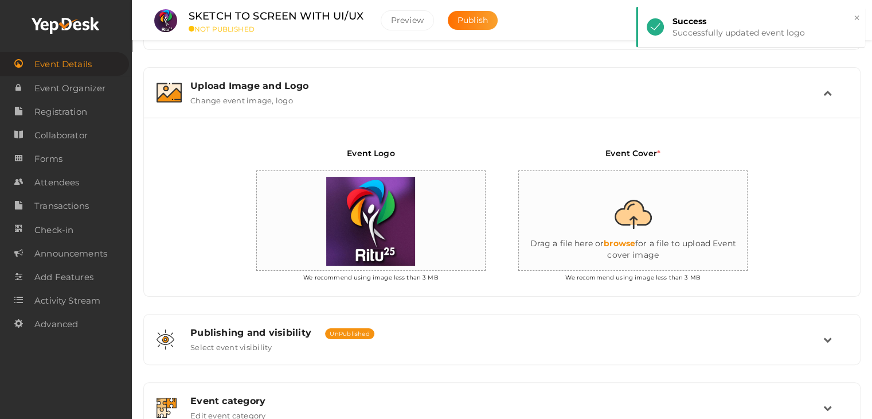
click at [641, 226] on input "file" at bounding box center [633, 221] width 229 height 100
type input "C:\fakepath\sketch-to-screen.webp"
click at [642, 208] on input "file" at bounding box center [633, 221] width 229 height 100
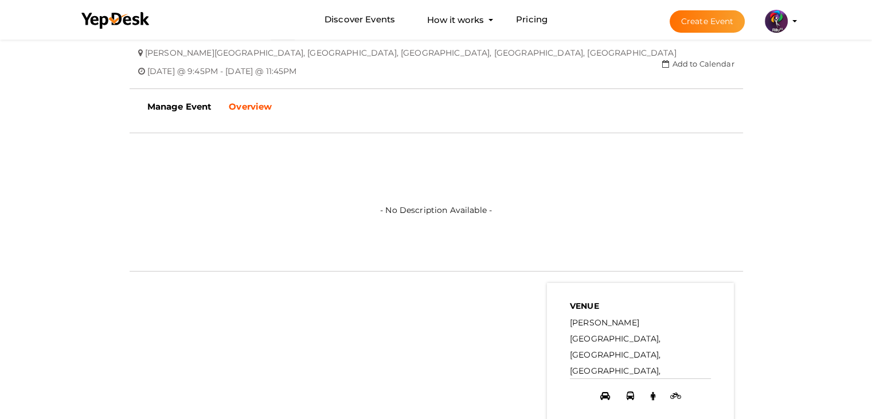
scroll to position [305, 0]
click at [252, 102] on b "Overview" at bounding box center [250, 107] width 43 height 11
click at [195, 106] on b "Manage Event" at bounding box center [179, 107] width 65 height 11
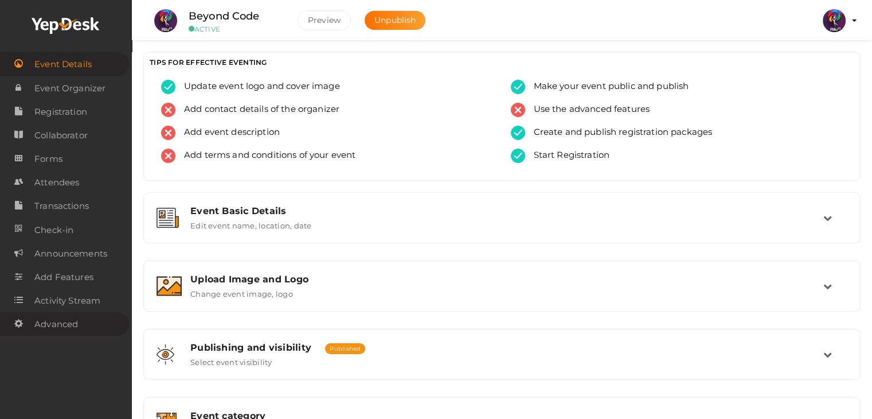
click at [62, 324] on span "Advanced" at bounding box center [56, 324] width 44 height 23
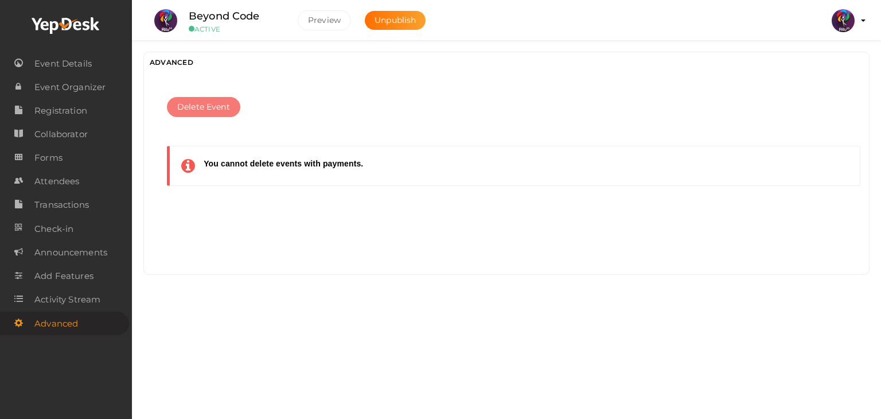
click at [220, 116] on button "Delete Event" at bounding box center [203, 107] width 73 height 20
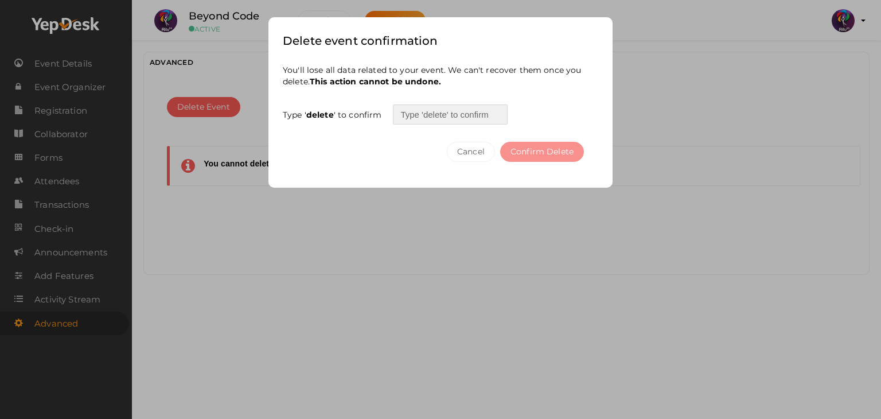
click at [422, 109] on input "text" at bounding box center [450, 114] width 115 height 20
type input "DELETE"
type input "delete"
click at [531, 143] on button "Confirm Delete" at bounding box center [542, 152] width 84 height 20
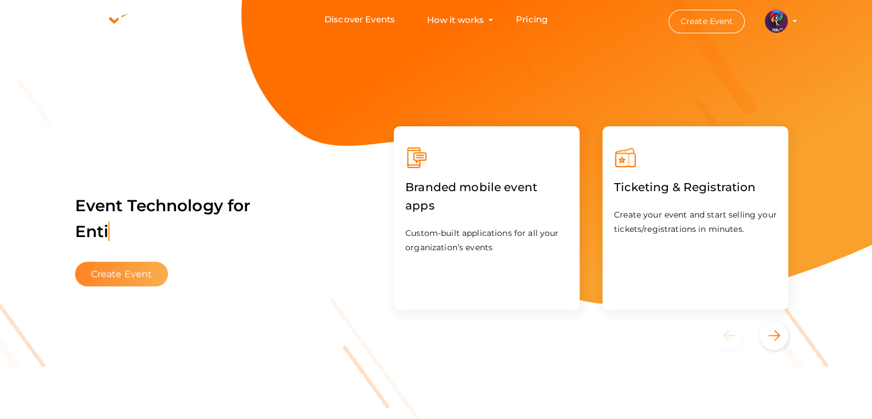
click at [149, 274] on button "Create Event" at bounding box center [121, 274] width 93 height 25
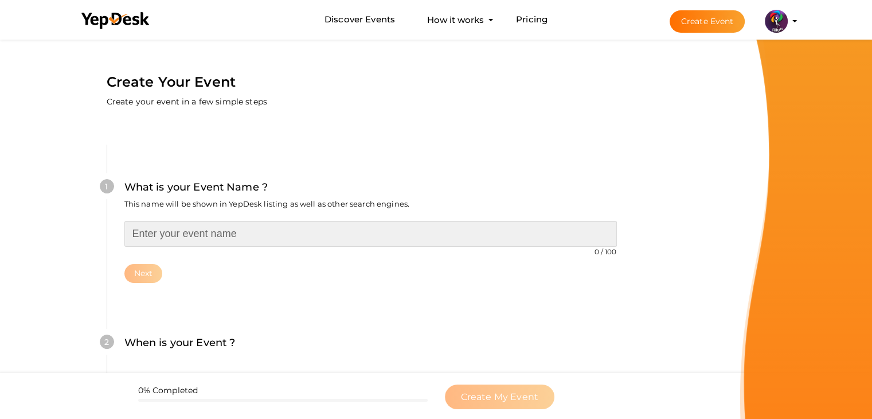
click at [317, 232] on input "text" at bounding box center [370, 234] width 493 height 26
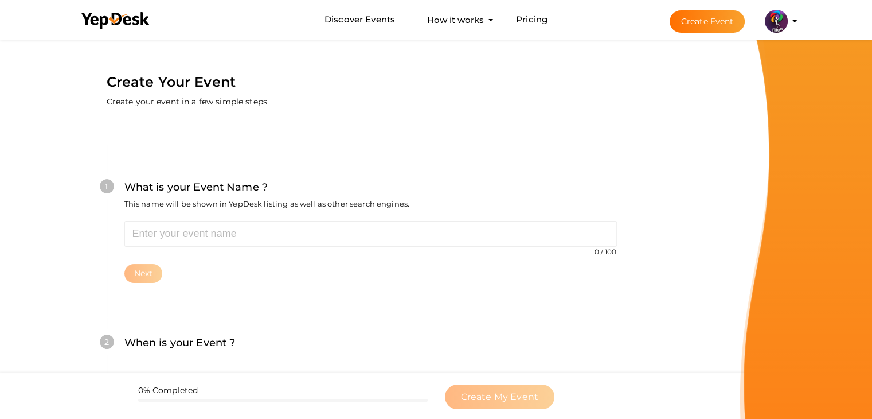
click at [674, 136] on div "Create Your Event Create your event in a few simple steps 1 What is your Event …" at bounding box center [371, 392] width 614 height 711
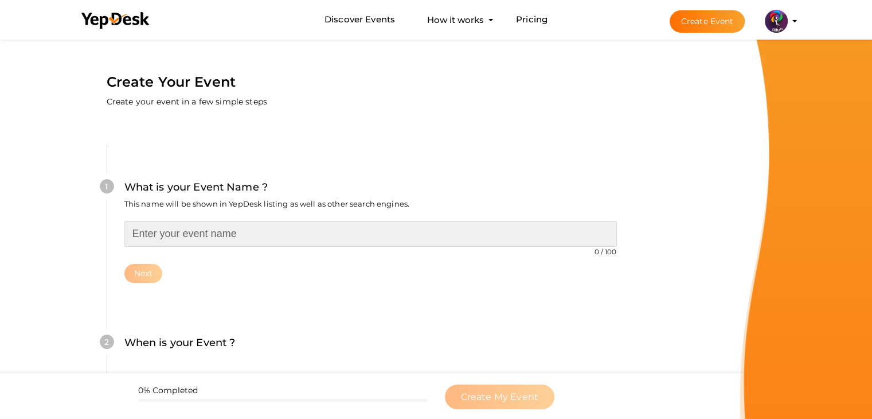
click at [544, 236] on input "text" at bounding box center [370, 234] width 493 height 26
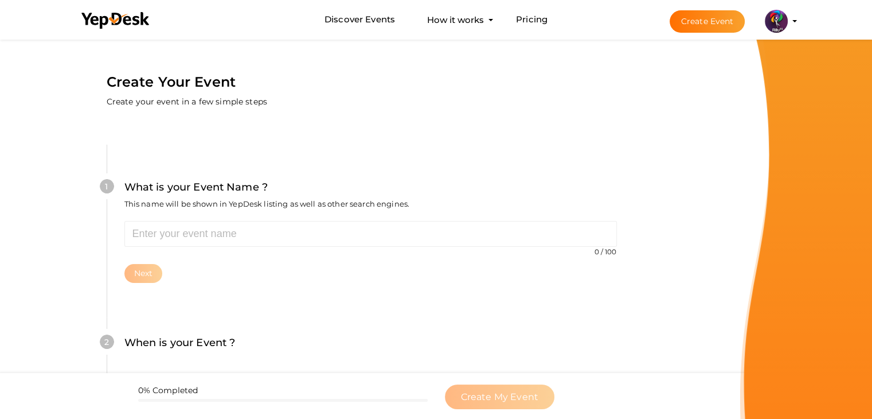
click at [617, 106] on div "Create Your Event Create your event in a few simple steps" at bounding box center [370, 73] width 597 height 73
click at [253, 59] on div "Create Your Event Create your event in a few simple steps" at bounding box center [370, 73] width 597 height 73
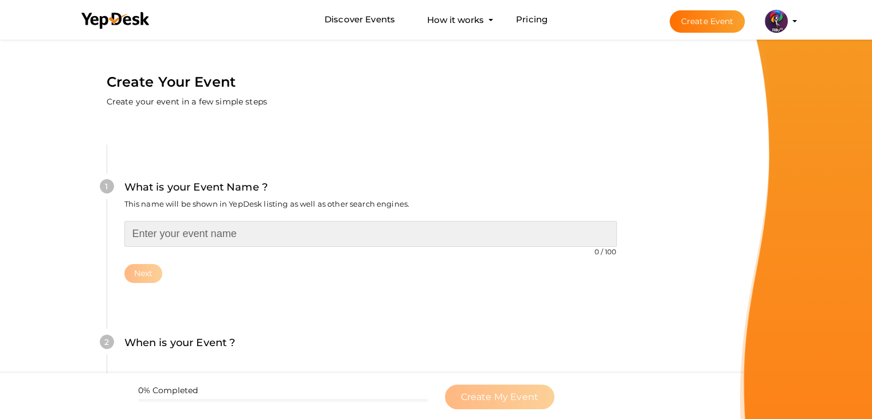
click at [273, 229] on input "text" at bounding box center [370, 234] width 493 height 26
click at [257, 235] on input "text" at bounding box center [370, 234] width 493 height 26
type input "PYTHON WORKSHOP"
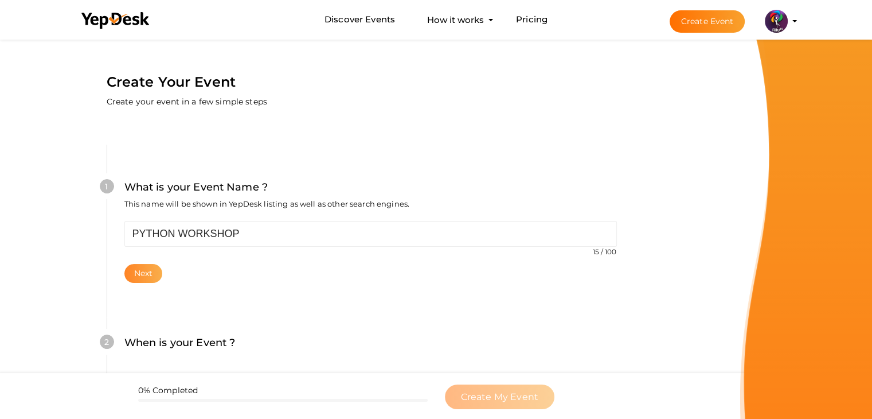
click at [138, 276] on button "Next" at bounding box center [143, 273] width 38 height 19
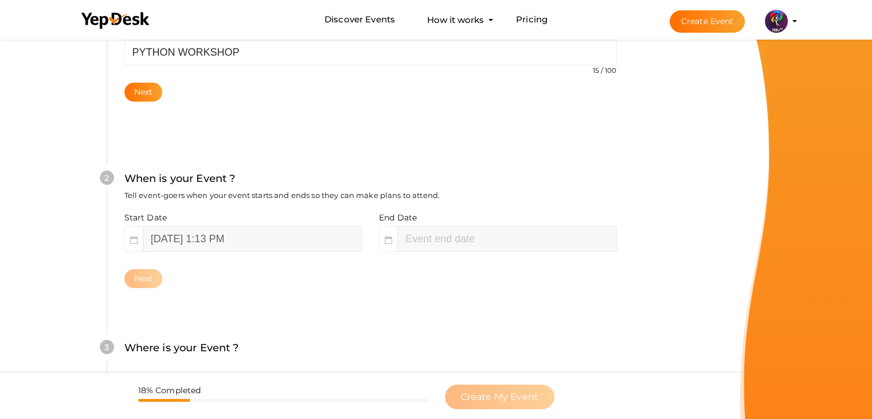
scroll to position [236, 0]
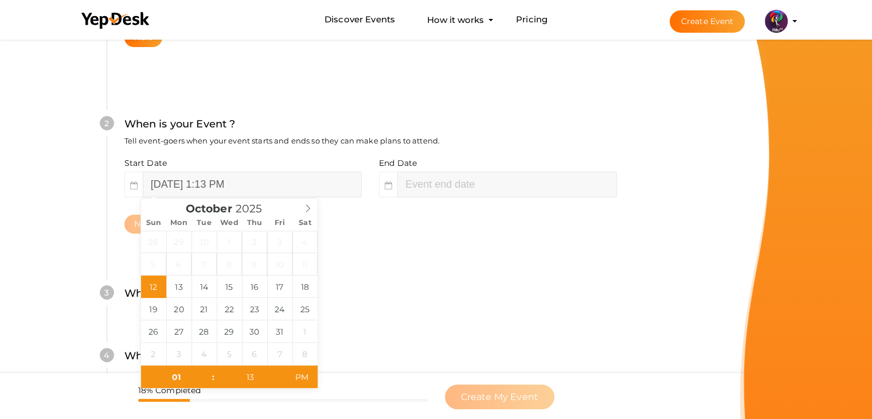
type input "October 12, 2025 3:13 PM"
click at [178, 183] on input "October 12, 2025 1:13 PM" at bounding box center [252, 184] width 219 height 26
type input "[DATE] 1:13 PM"
type input "October 19, 2025 3:13 PM"
click at [479, 186] on input "October 19, 2025 3:13 PM" at bounding box center [506, 184] width 219 height 26
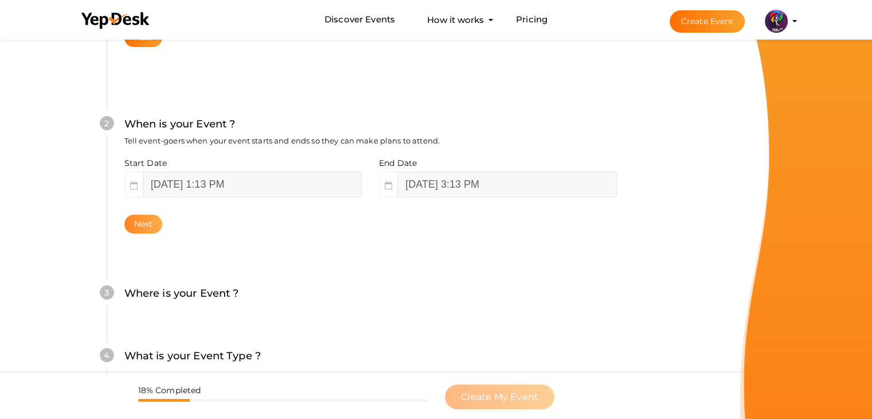
click at [142, 231] on button "Next" at bounding box center [143, 224] width 38 height 19
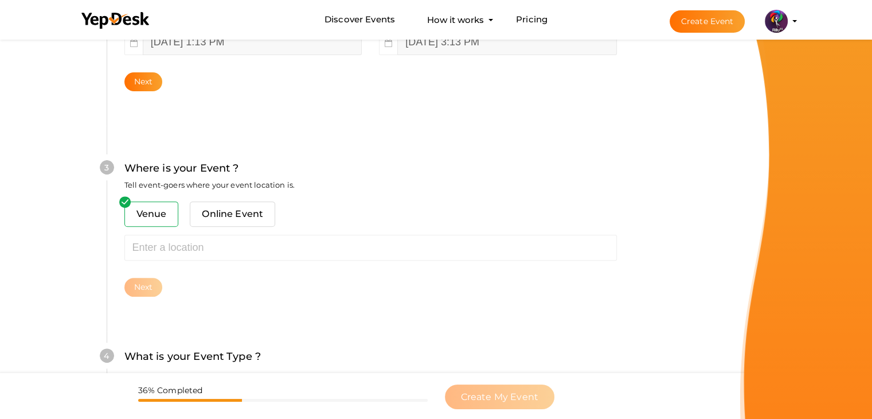
scroll to position [422, 0]
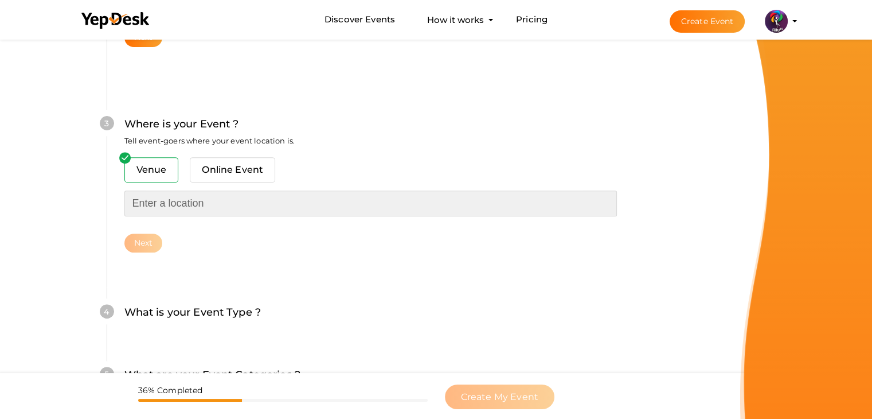
click at [185, 202] on input "text" at bounding box center [370, 203] width 493 height 26
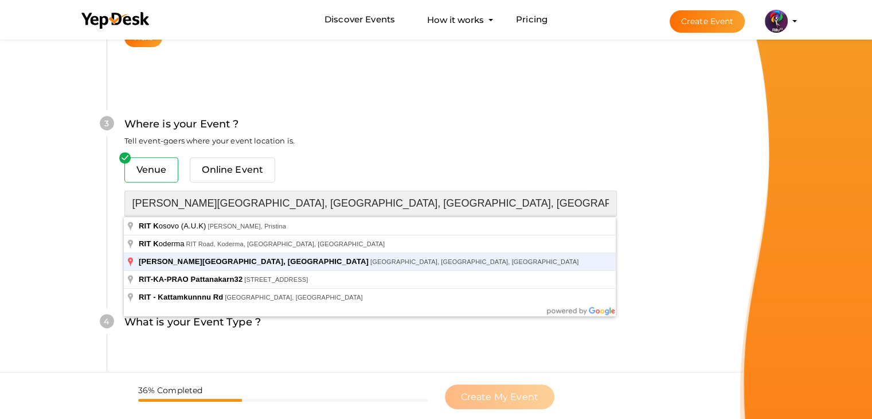
type input "[PERSON_NAME][GEOGRAPHIC_DATA], [GEOGRAPHIC_DATA], [GEOGRAPHIC_DATA], [GEOGRAPH…"
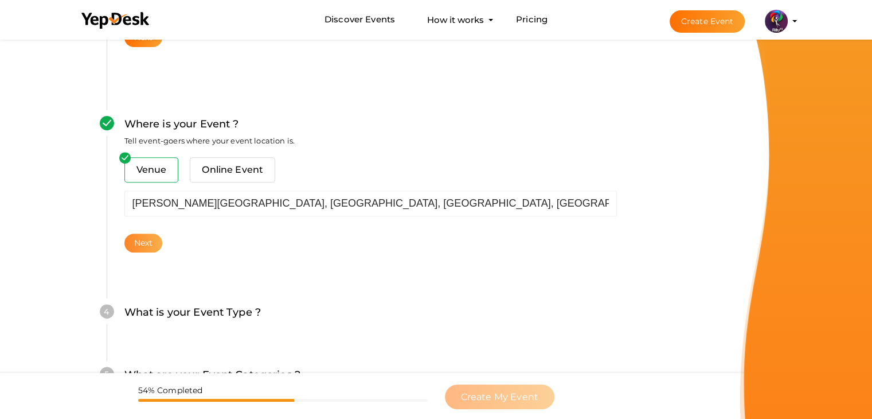
click at [154, 241] on button "Next" at bounding box center [143, 242] width 38 height 19
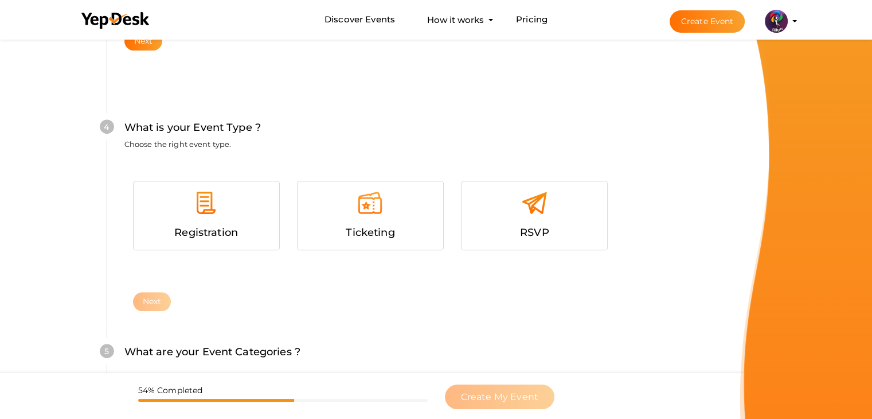
scroll to position [627, 0]
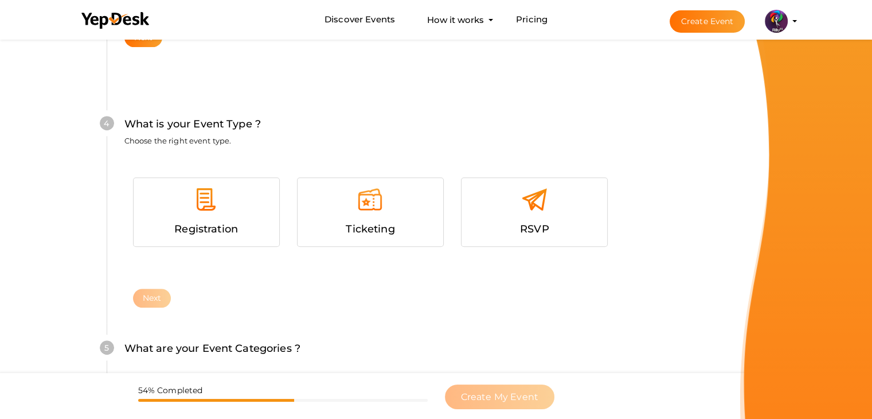
click at [132, 226] on div "Registration" at bounding box center [206, 205] width 164 height 84
click at [182, 224] on span "Registration" at bounding box center [206, 229] width 64 height 13
click at [154, 298] on button "Next" at bounding box center [152, 298] width 38 height 19
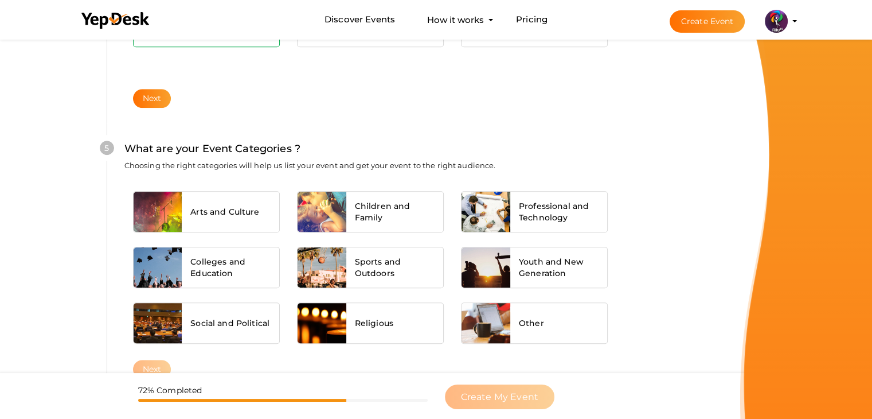
scroll to position [868, 0]
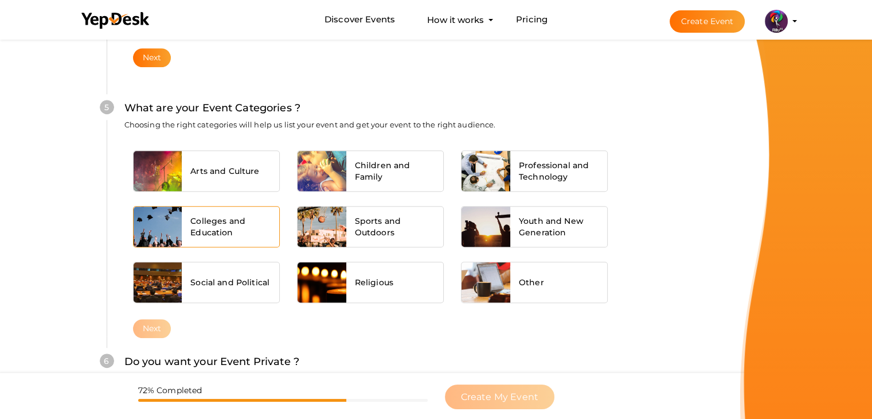
click at [228, 237] on div "Colleges and Education" at bounding box center [231, 226] width 98 height 40
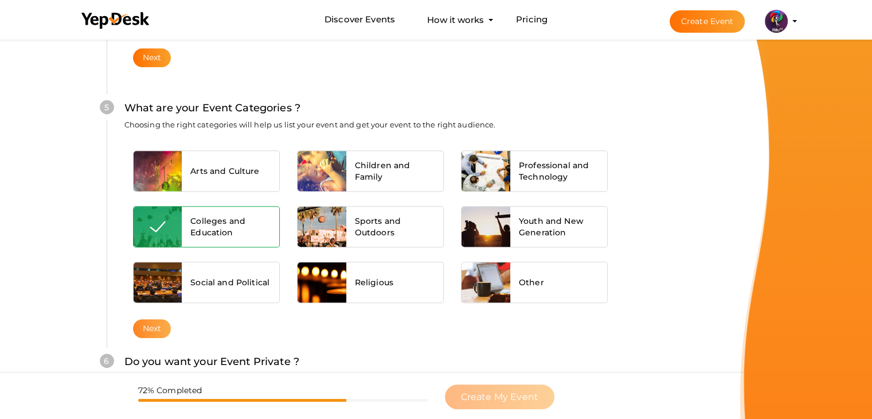
click at [142, 329] on button "Next" at bounding box center [152, 328] width 38 height 19
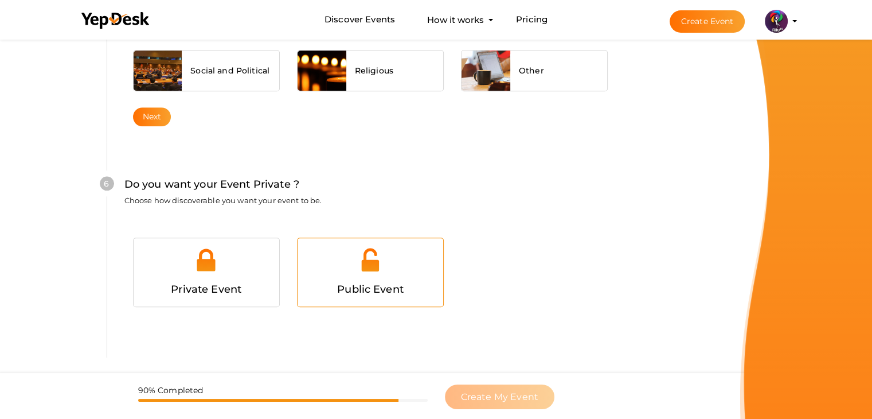
scroll to position [1120, 0]
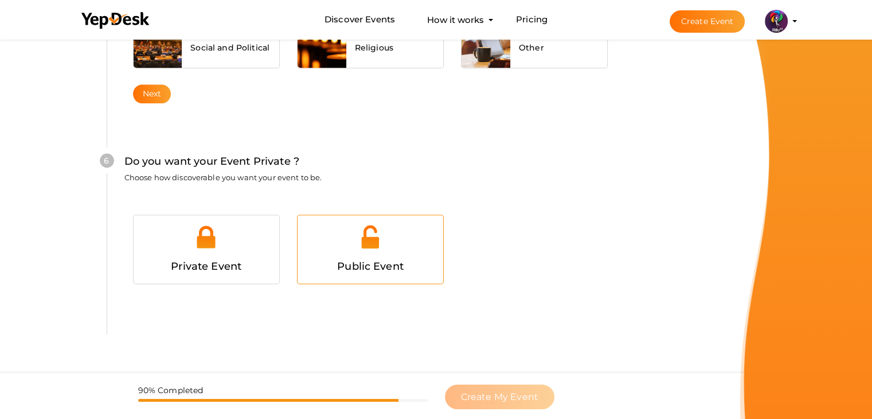
click at [343, 236] on div at bounding box center [370, 241] width 128 height 34
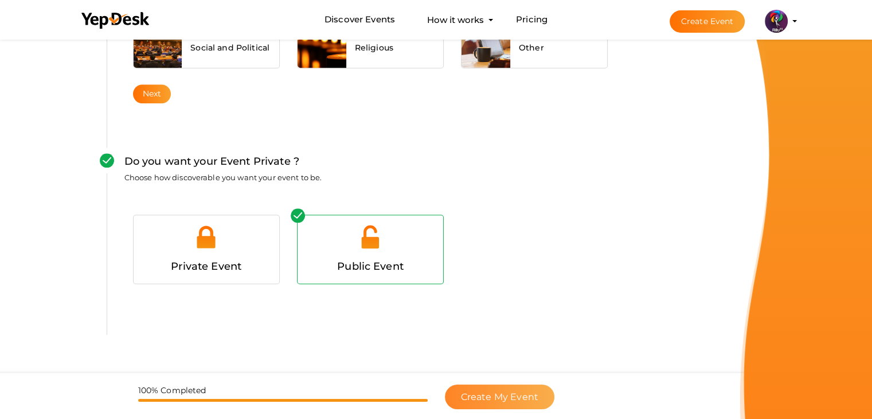
click at [521, 388] on button "Create My Event" at bounding box center [500, 396] width 110 height 25
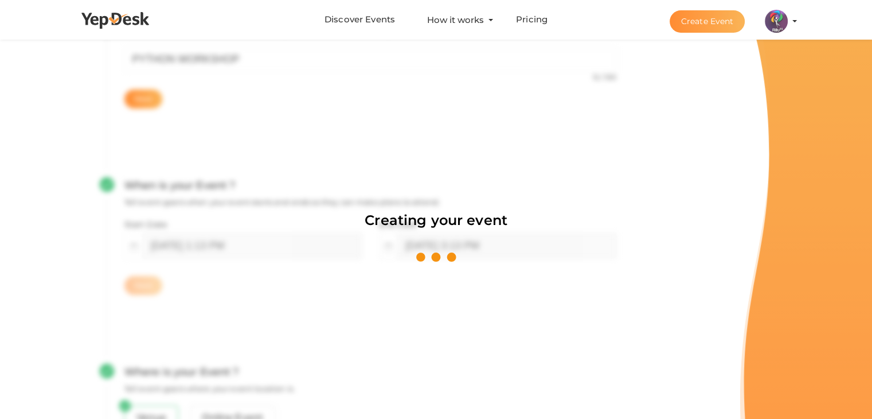
scroll to position [172, 0]
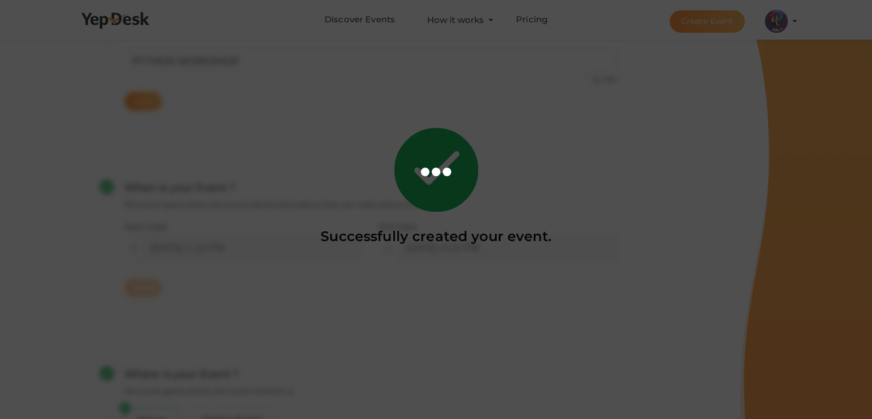
click at [432, 184] on div at bounding box center [436, 209] width 872 height 419
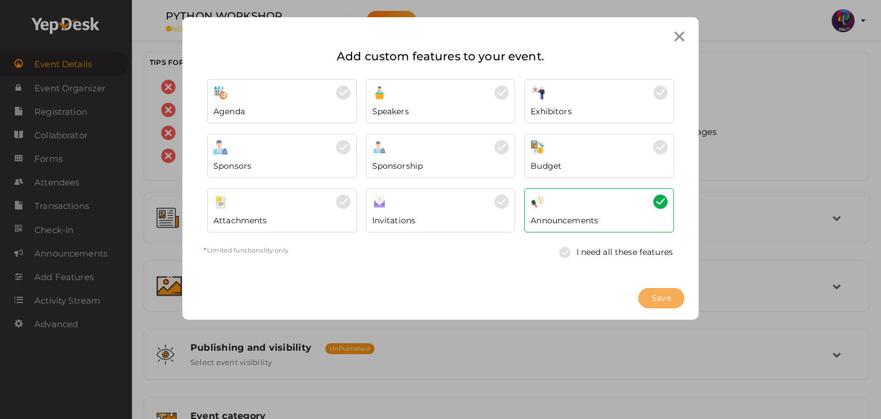
click at [664, 297] on span "Save" at bounding box center [662, 298] width 20 height 12
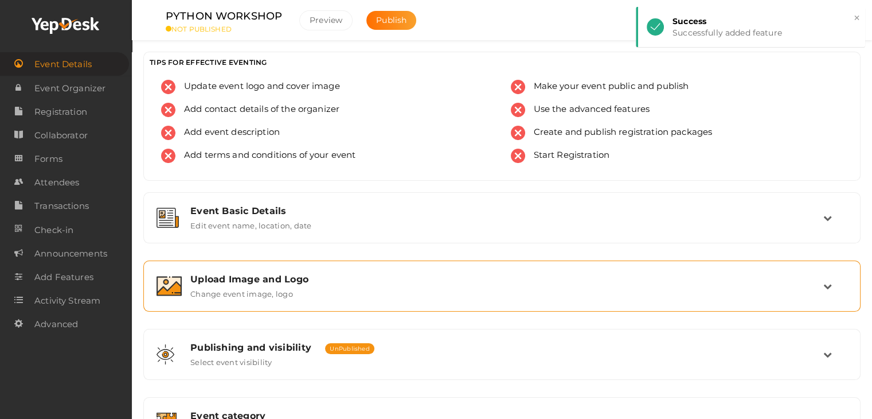
click at [409, 285] on div "Upload Image and Logo Change event image, logo" at bounding box center [503, 286] width 642 height 25
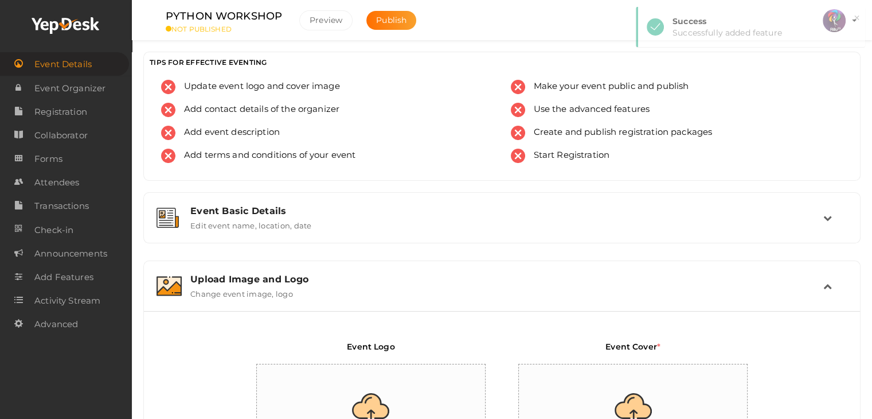
click at [389, 374] on input "file" at bounding box center [371, 414] width 229 height 100
type input "C:\fakepath\logo yepdesk.png"
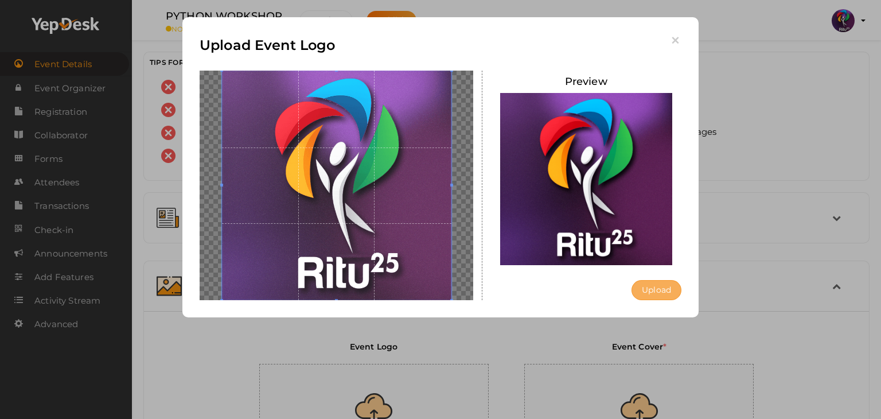
click at [652, 290] on button "Upload" at bounding box center [657, 290] width 50 height 20
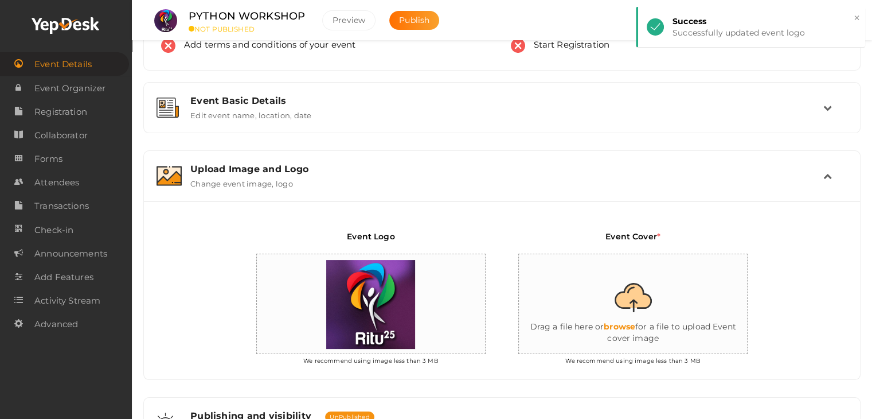
scroll to position [111, 0]
click at [633, 298] on input "file" at bounding box center [633, 303] width 229 height 100
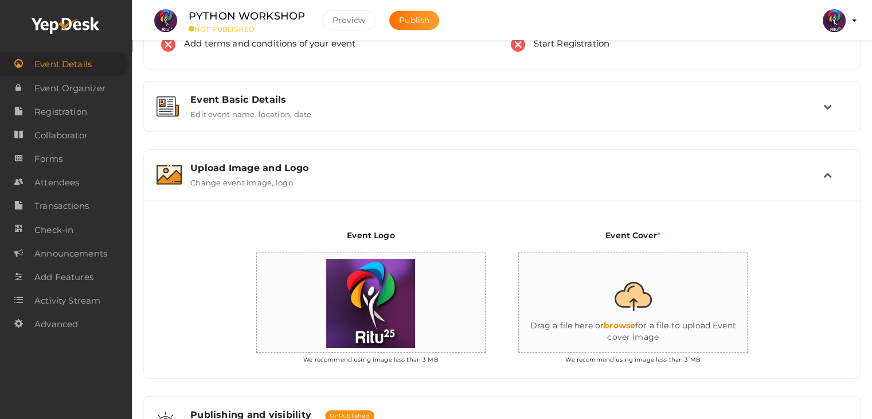
type input "C:\fakepath\IMG-20251012-WA0111.jpg"
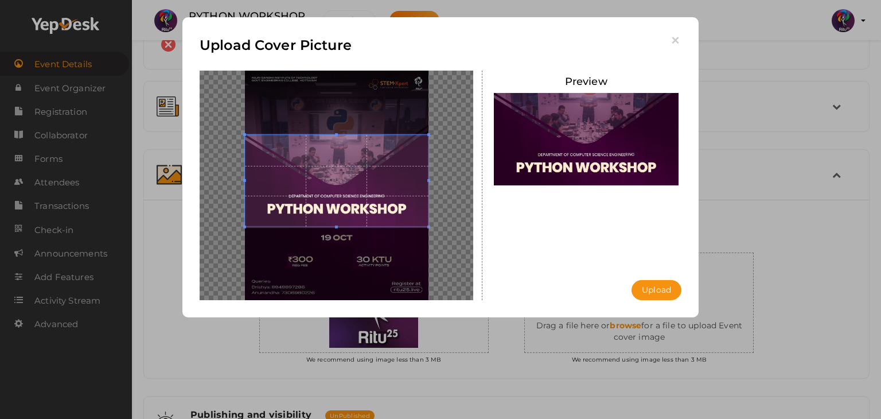
drag, startPoint x: 351, startPoint y: 215, endPoint x: 354, endPoint y: 201, distance: 14.2
click at [354, 201] on span at bounding box center [337, 181] width 184 height 92
click at [656, 288] on button "Upload" at bounding box center [657, 290] width 50 height 20
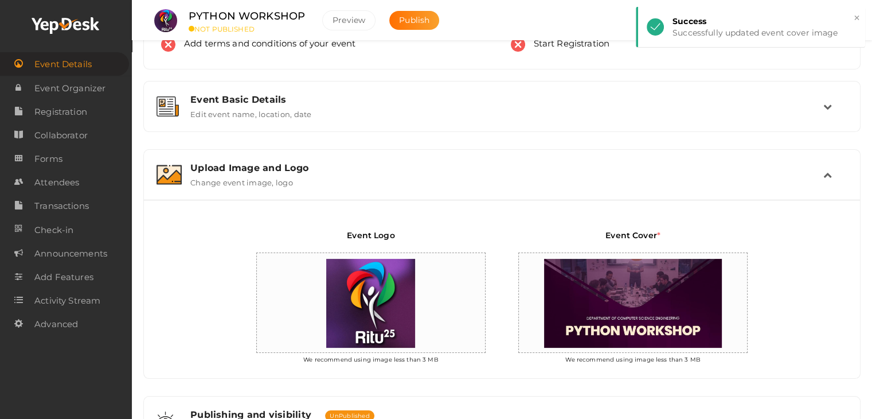
scroll to position [371, 0]
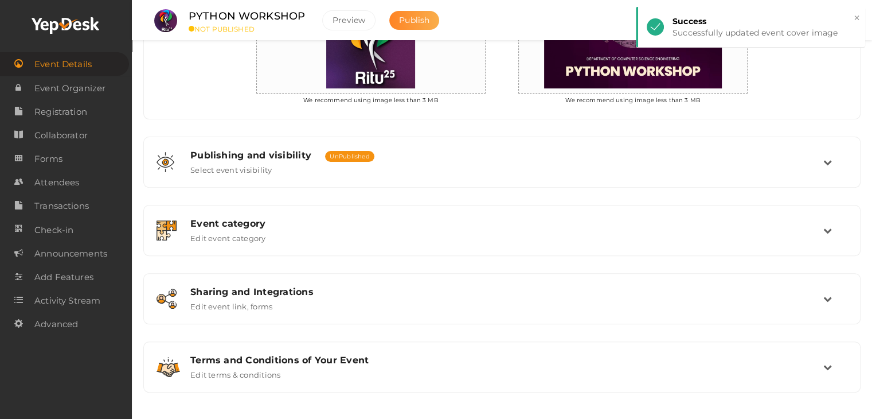
click at [405, 23] on span "Publish" at bounding box center [414, 20] width 30 height 10
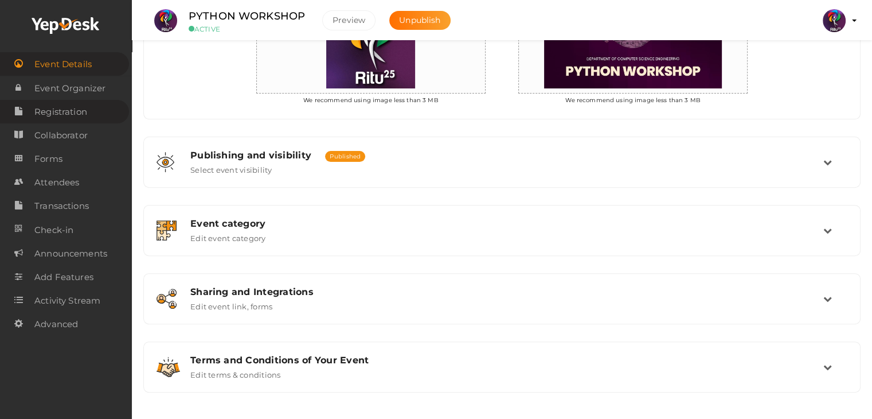
click at [72, 109] on span "Registration" at bounding box center [60, 111] width 53 height 23
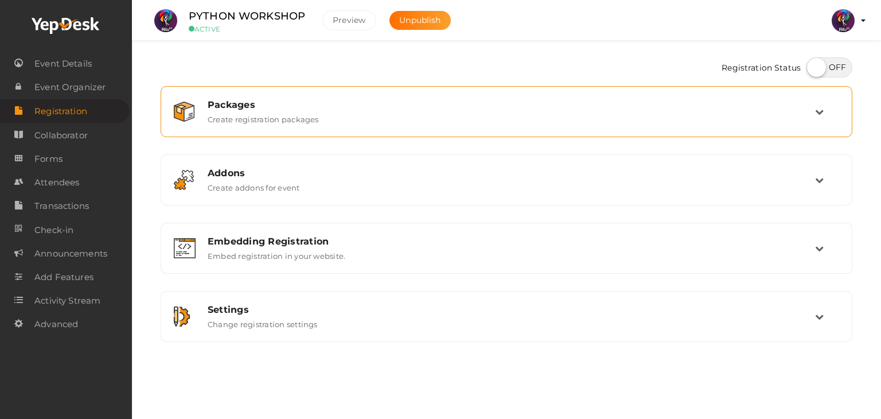
click at [296, 132] on div "Packages Create registration packages" at bounding box center [507, 111] width 692 height 51
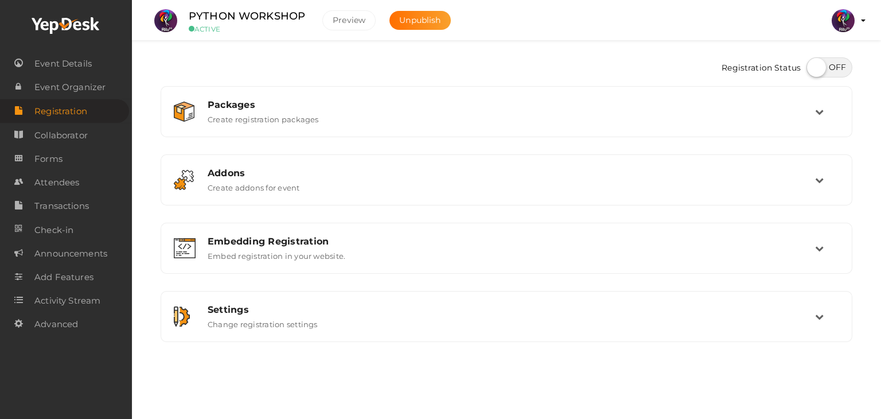
click at [840, 67] on label at bounding box center [829, 67] width 46 height 20
click at [814, 67] on input "checkbox" at bounding box center [809, 63] width 7 height 7
checkbox input "true"
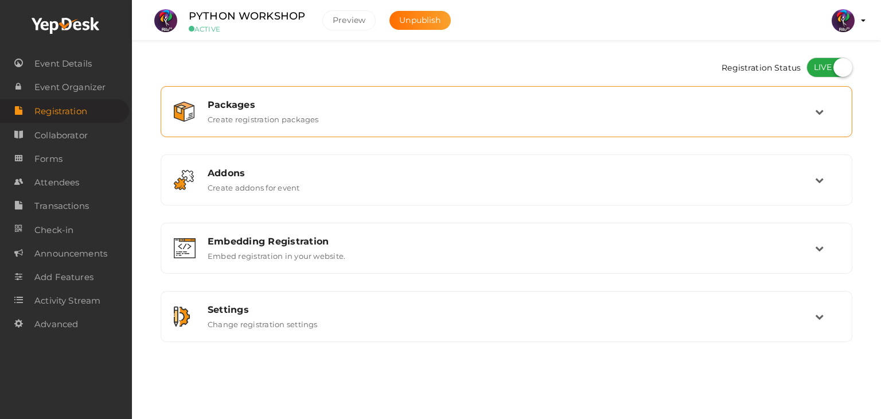
click at [640, 111] on div "Packages Create registration packages" at bounding box center [507, 111] width 616 height 25
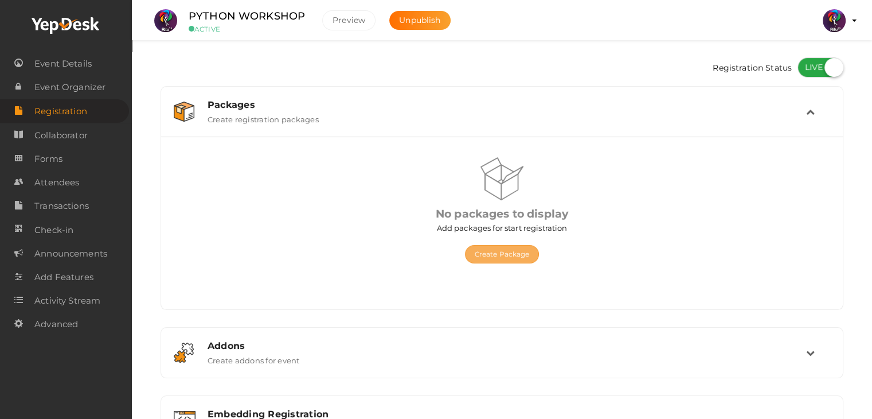
click at [500, 246] on button "Create Package" at bounding box center [502, 254] width 75 height 18
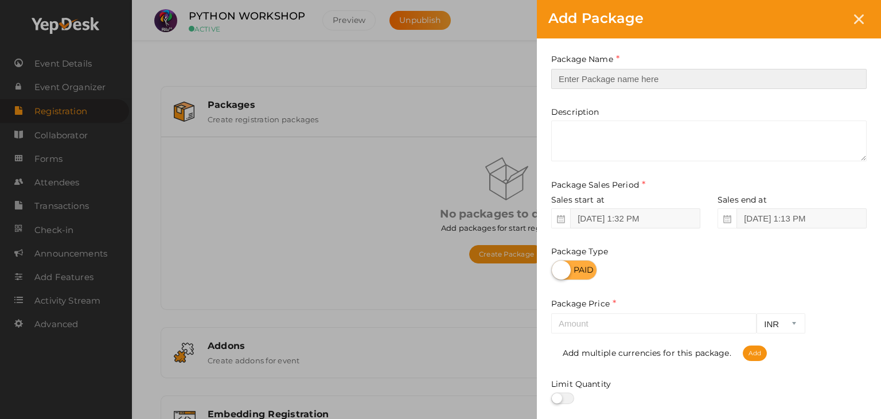
click at [660, 76] on input "text" at bounding box center [708, 79] width 315 height 20
type input "Registration"
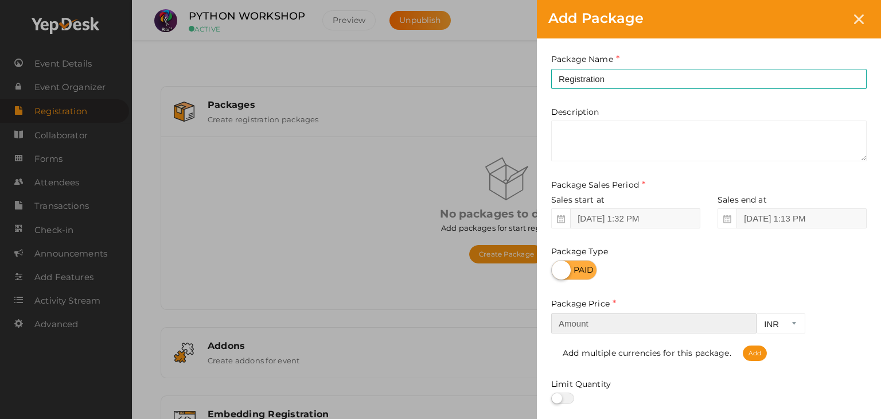
click at [594, 331] on input "number" at bounding box center [653, 323] width 205 height 20
type input "300"
click at [669, 284] on div "Package Name Registration This field is Required. Package Name already used. De…" at bounding box center [709, 253] width 344 height 431
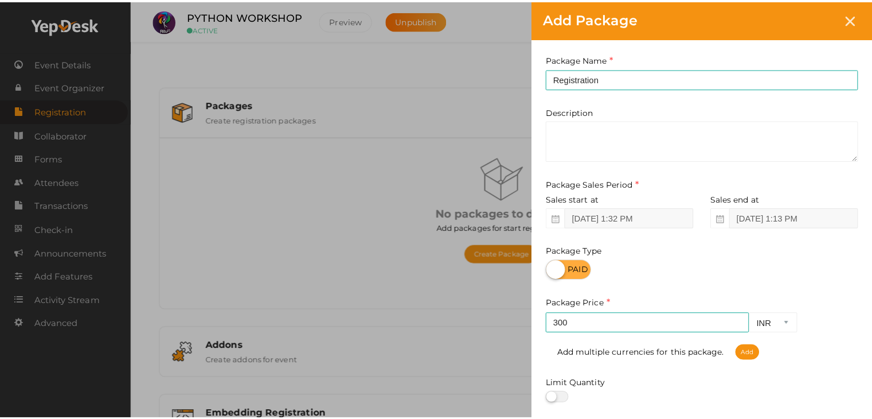
scroll to position [142, 0]
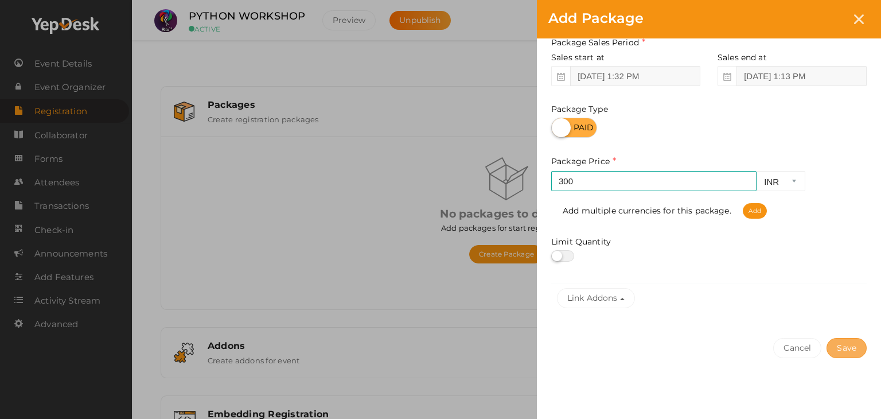
click at [844, 347] on button "Save" at bounding box center [847, 348] width 40 height 20
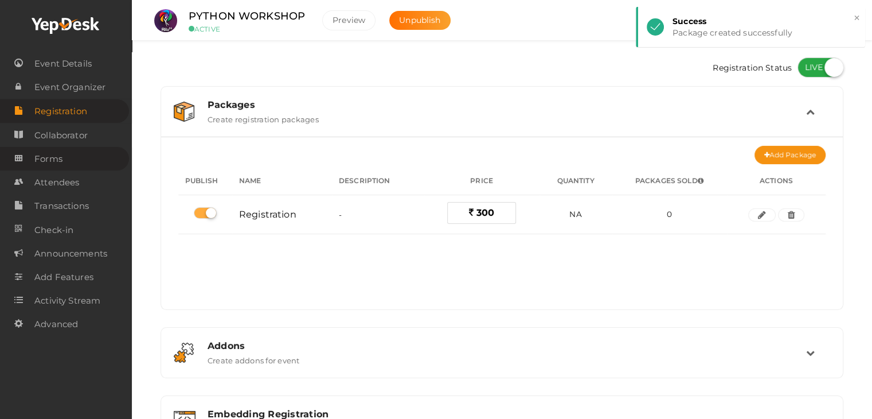
click at [67, 161] on link "Forms" at bounding box center [64, 159] width 129 height 24
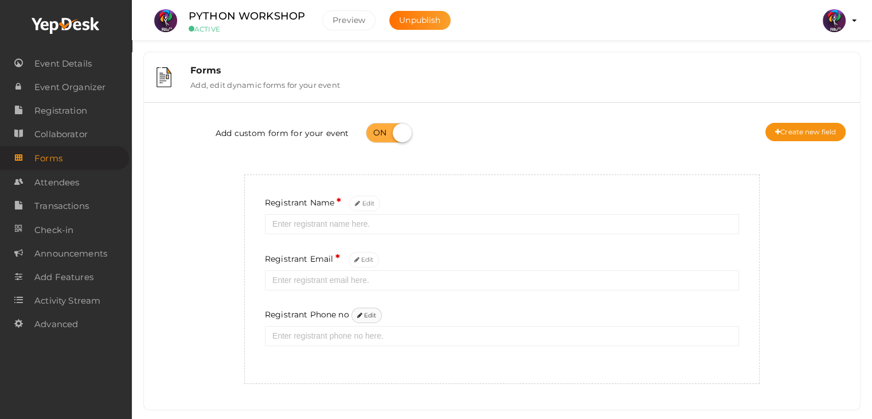
click at [374, 315] on button "Edit" at bounding box center [367, 314] width 31 height 15
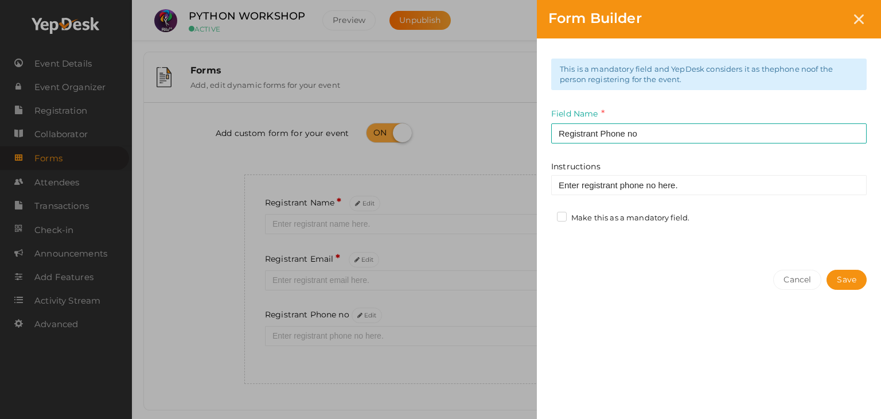
click at [560, 216] on label "Make this as a mandatory field." at bounding box center [623, 217] width 132 height 11
click at [545, 215] on input "Make this as a mandatory field." at bounding box center [545, 215] width 0 height 0
click at [838, 281] on button "Save" at bounding box center [847, 280] width 40 height 20
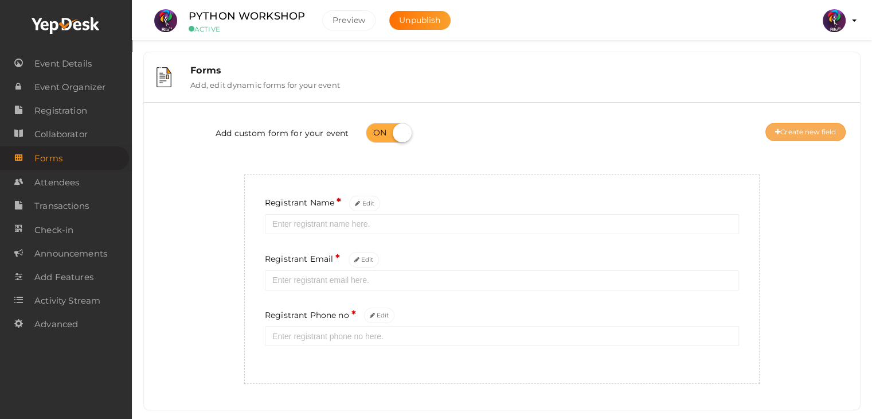
click at [798, 124] on button "Create new field" at bounding box center [806, 132] width 80 height 18
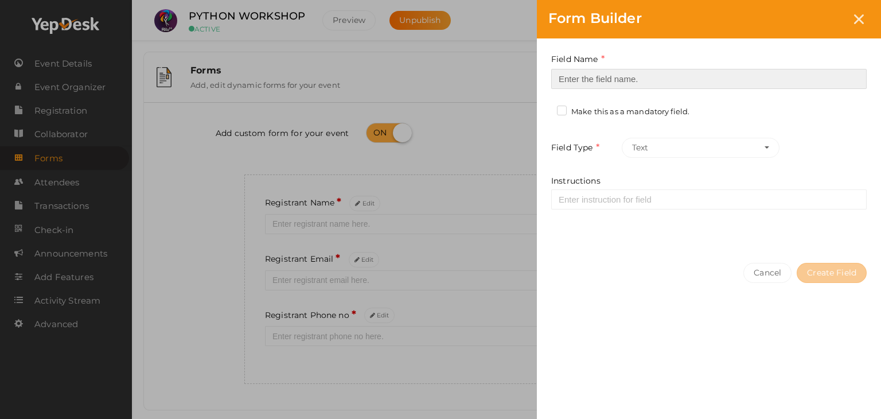
click at [610, 84] on input at bounding box center [708, 79] width 315 height 20
type input "Registrant College"
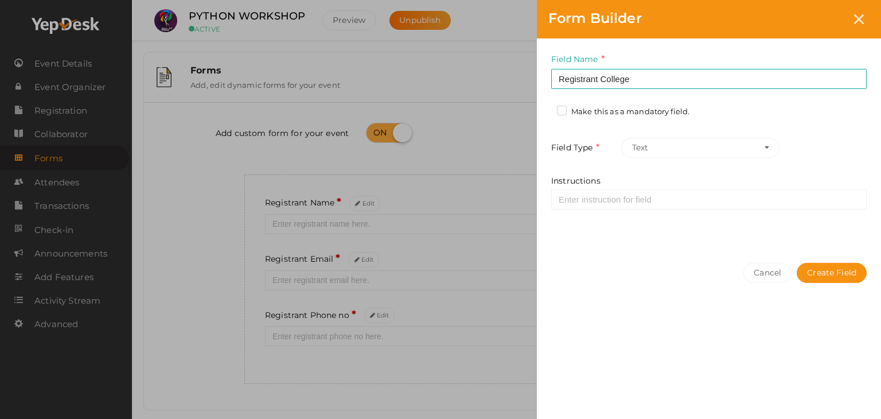
click at [568, 111] on label "Make this as a mandatory field." at bounding box center [623, 111] width 132 height 11
click at [545, 108] on input "Make this as a mandatory field." at bounding box center [545, 108] width 0 height 0
click at [821, 272] on button "Create Field" at bounding box center [832, 273] width 70 height 20
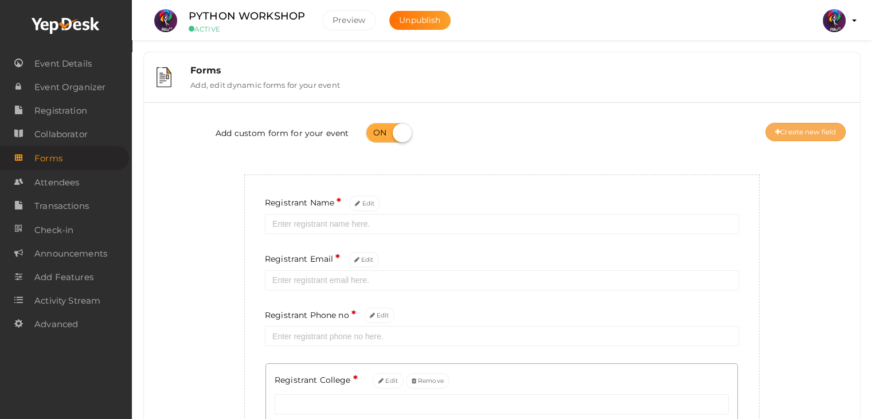
click at [821, 131] on button "Create new field" at bounding box center [806, 132] width 80 height 18
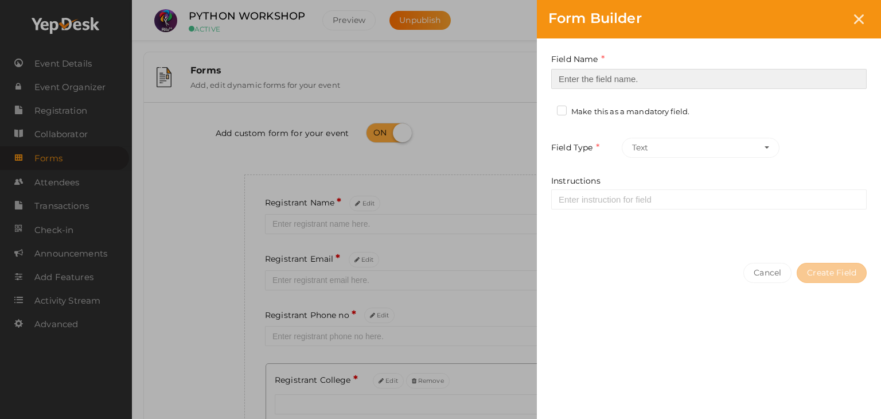
click at [589, 79] on input at bounding box center [708, 79] width 315 height 20
type input "Refferal ID"
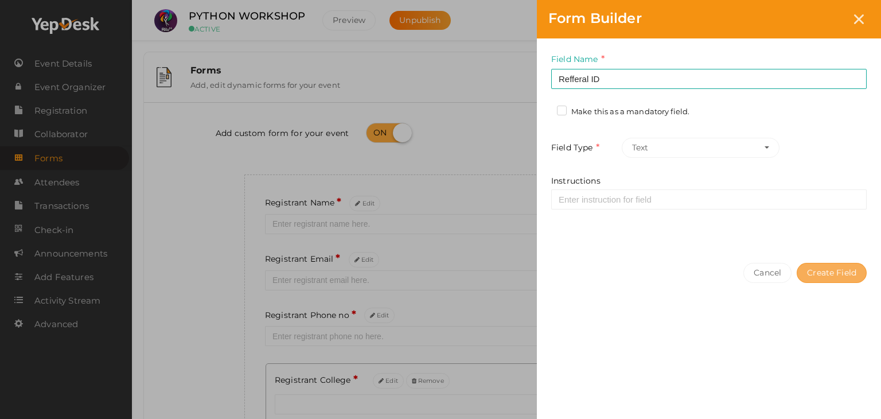
click at [832, 266] on button "Create Field" at bounding box center [832, 273] width 70 height 20
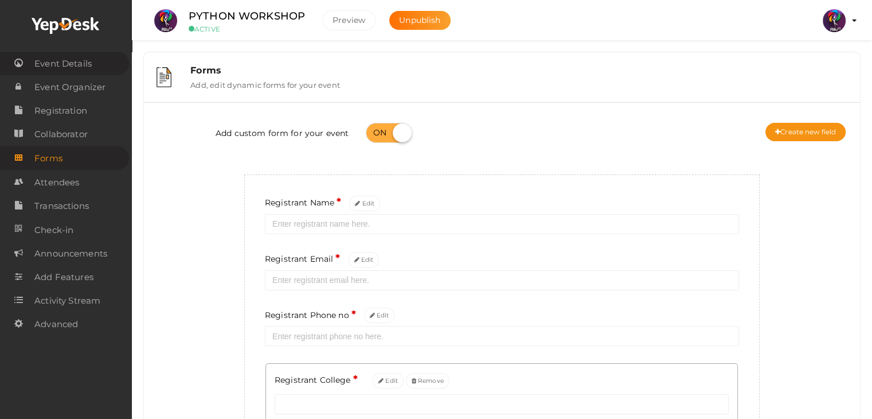
click at [47, 69] on span "Event Details" at bounding box center [62, 63] width 57 height 23
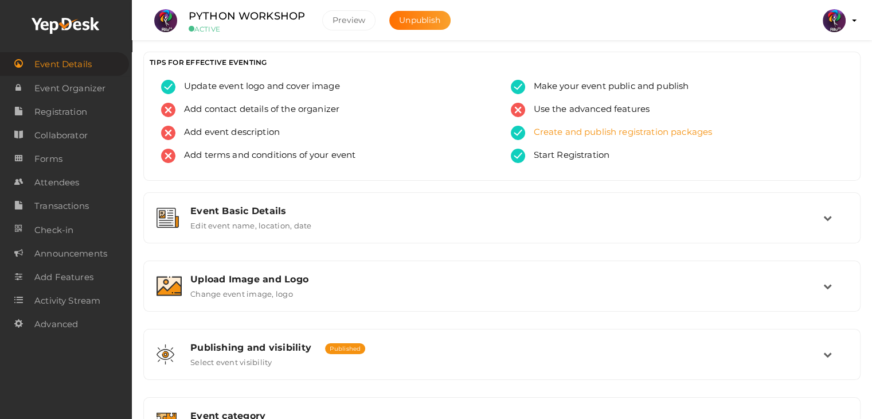
scroll to position [193, 0]
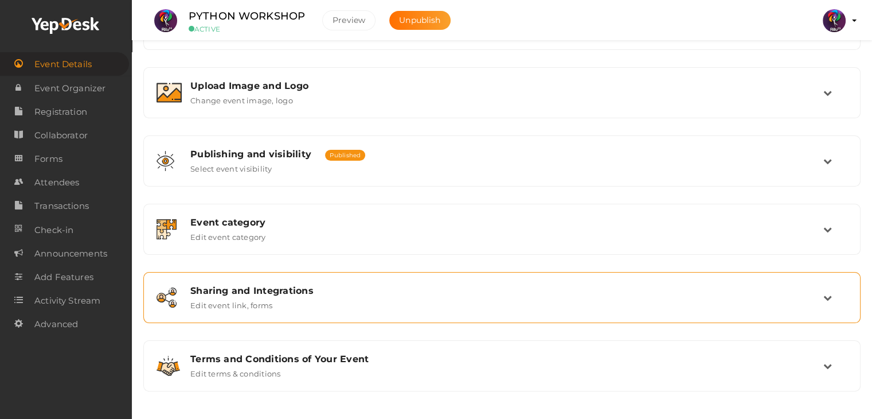
click at [443, 303] on div "Sharing and Integrations Edit event link, forms" at bounding box center [503, 297] width 642 height 25
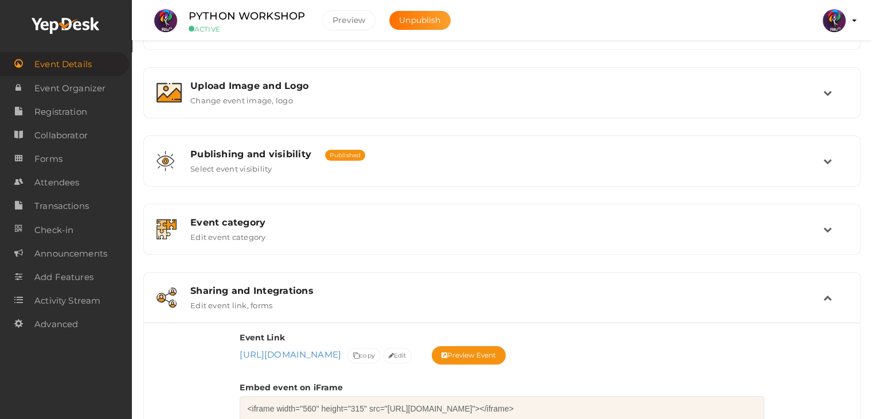
scroll to position [462, 0]
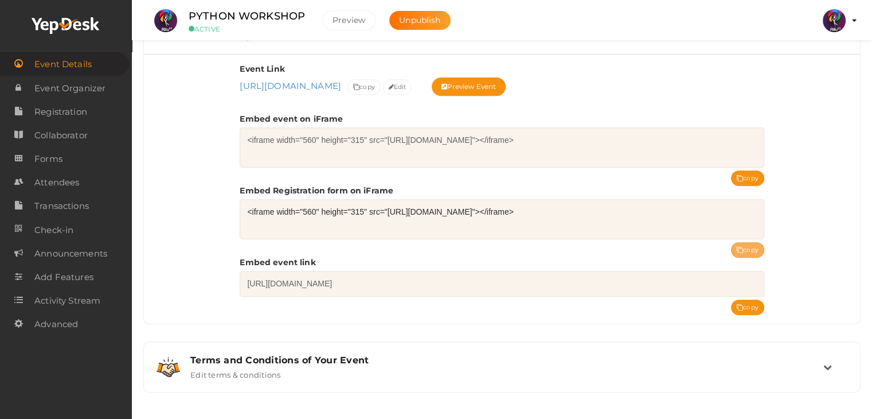
click at [759, 245] on button "copy" at bounding box center [747, 249] width 33 height 15
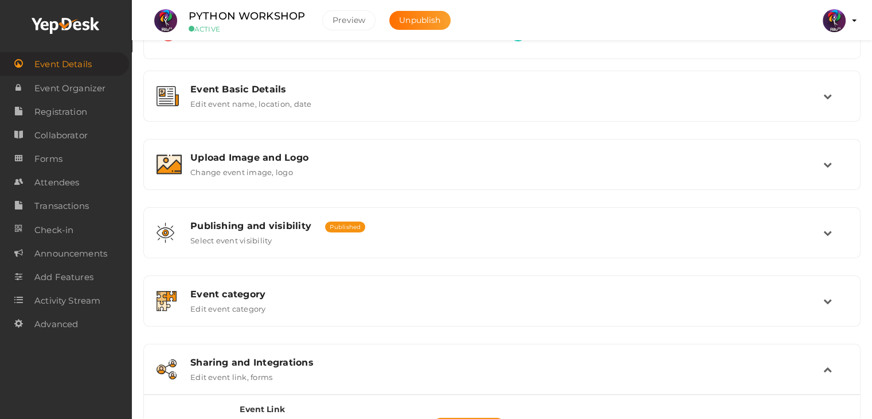
scroll to position [0, 0]
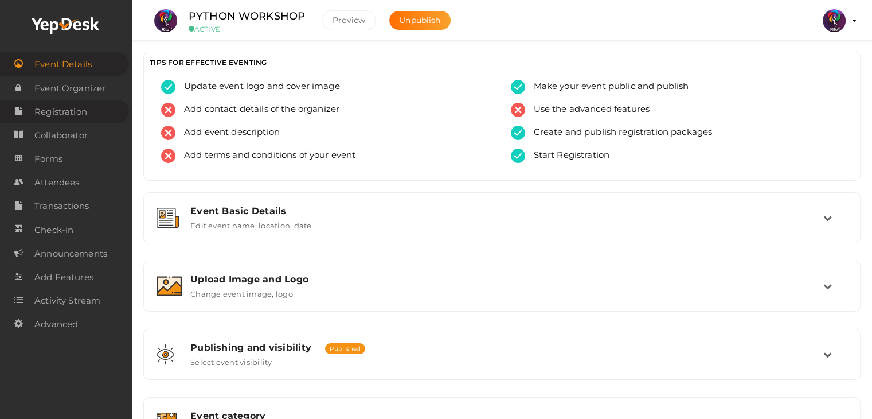
click at [71, 112] on span "Registration" at bounding box center [60, 111] width 53 height 23
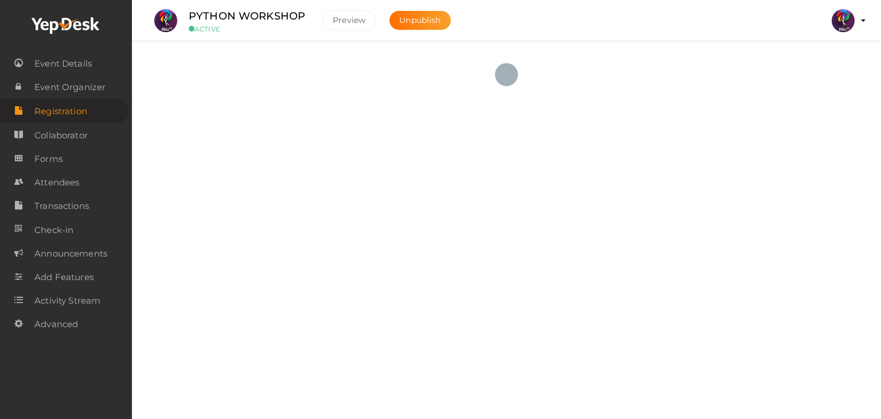
checkbox input "true"
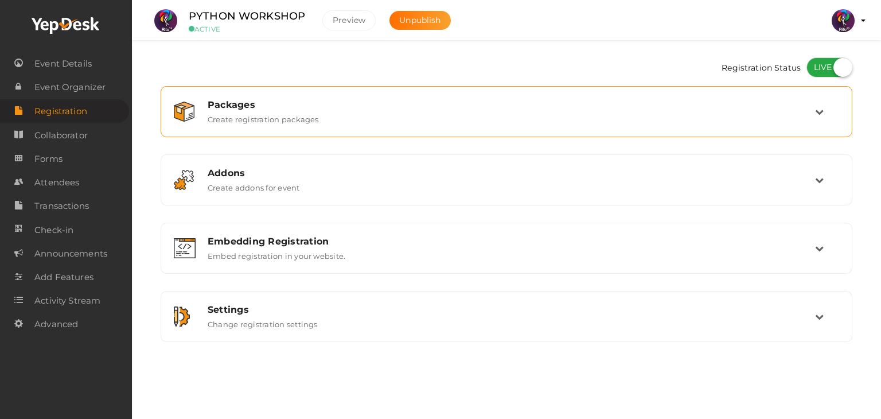
click at [583, 120] on div "Packages Create registration packages" at bounding box center [507, 111] width 616 height 25
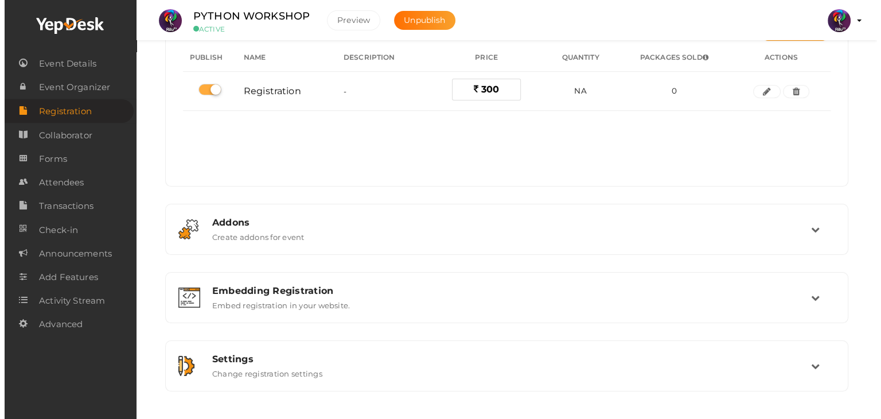
scroll to position [124, 0]
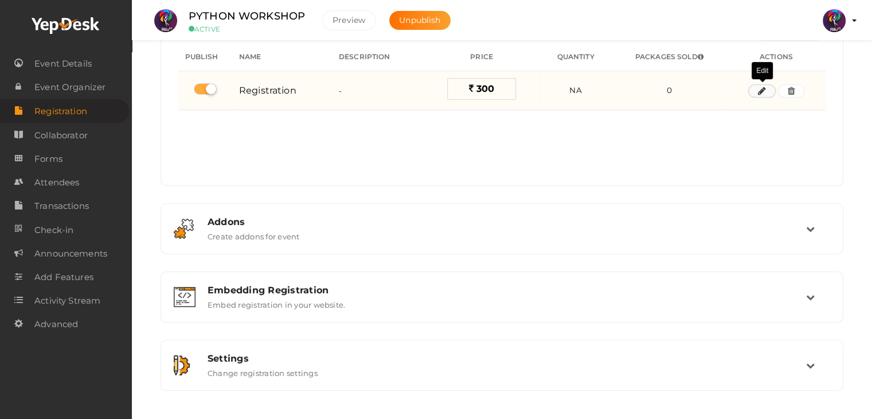
click at [766, 91] on icon "button" at bounding box center [762, 91] width 8 height 7
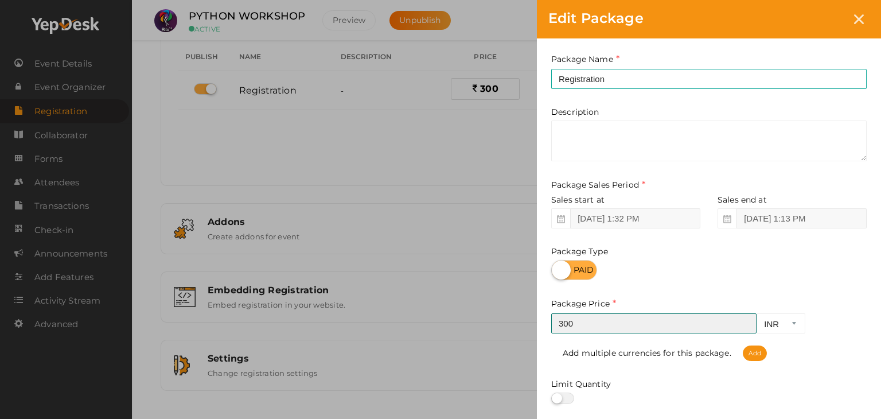
click at [638, 318] on input "300" at bounding box center [653, 323] width 205 height 20
type input "3"
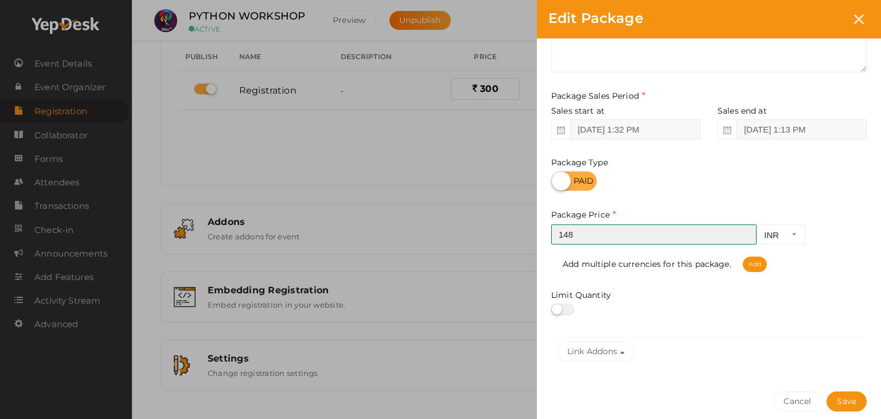
scroll to position [142, 0]
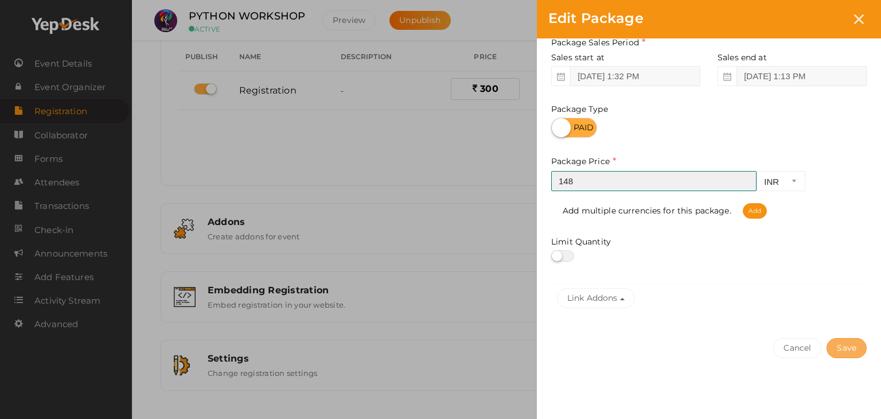
type input "148"
click at [853, 344] on button "Save" at bounding box center [847, 348] width 40 height 20
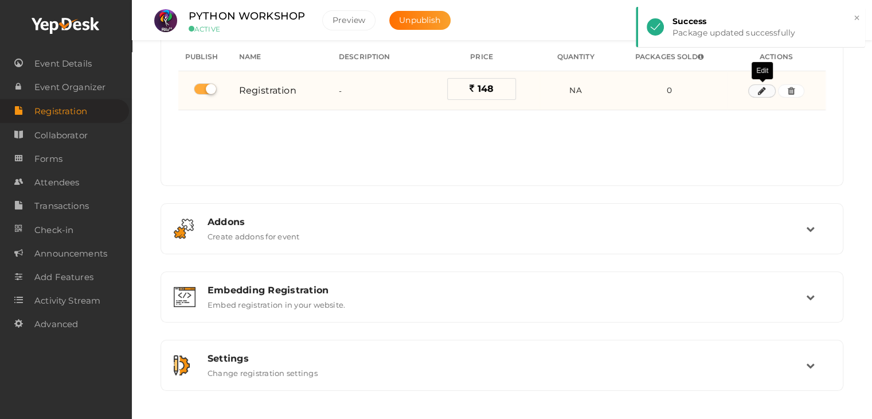
click at [765, 90] on icon "button" at bounding box center [762, 91] width 8 height 7
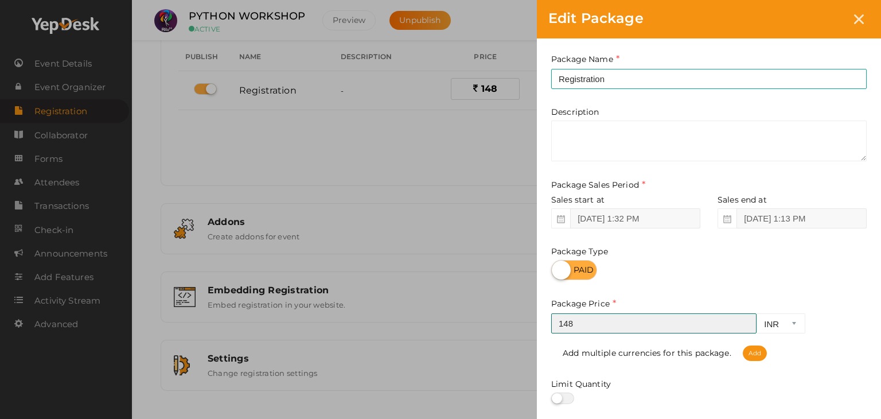
click at [720, 327] on input "148" at bounding box center [653, 323] width 205 height 20
click at [744, 321] on input "149" at bounding box center [653, 323] width 205 height 20
type input "150"
click at [744, 321] on input "150" at bounding box center [653, 323] width 205 height 20
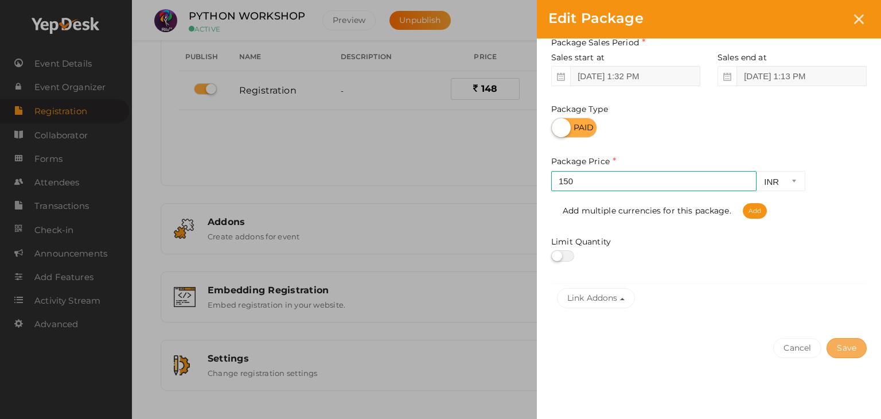
click at [855, 350] on button "Save" at bounding box center [847, 348] width 40 height 20
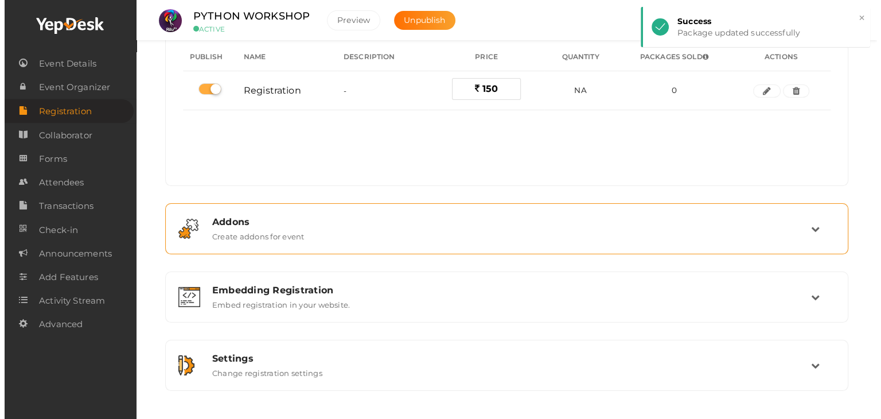
scroll to position [0, 0]
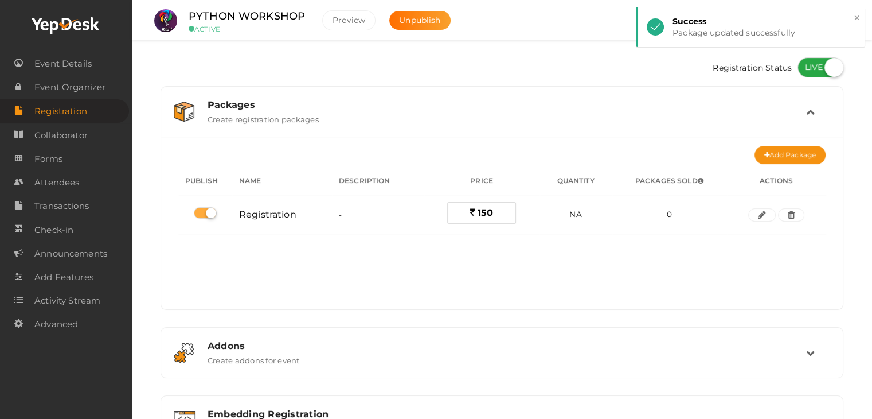
click at [801, 145] on div "Add Package No packages to display Add packages for start registration Create P…" at bounding box center [502, 223] width 682 height 173
click at [802, 150] on button "Add Package" at bounding box center [790, 155] width 71 height 18
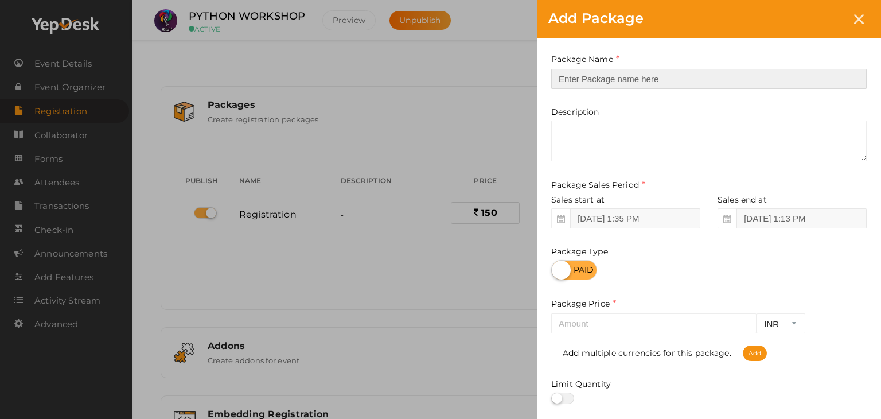
click at [626, 70] on input "text" at bounding box center [708, 79] width 315 height 20
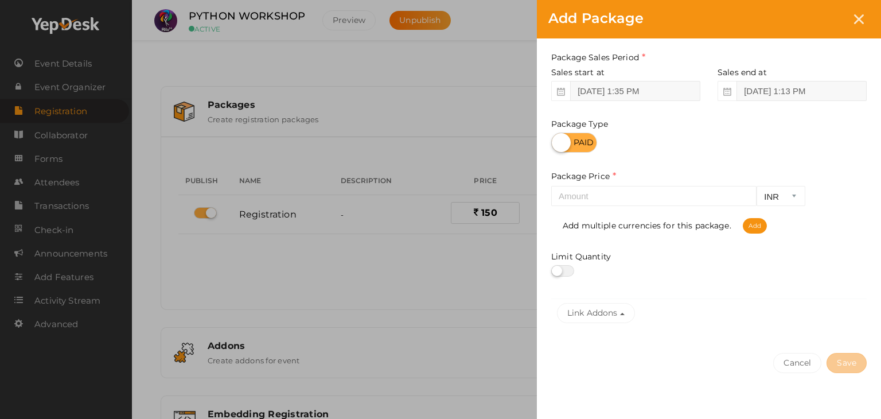
scroll to position [142, 0]
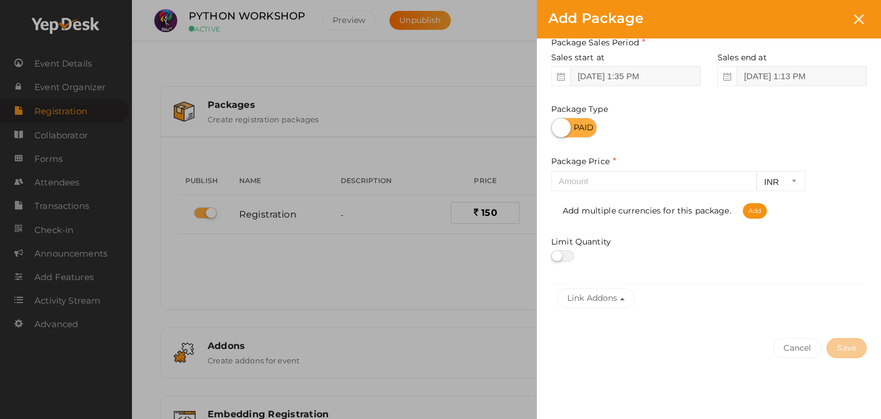
type input "Bulk of 5 nos"
click at [651, 182] on input "number" at bounding box center [653, 181] width 205 height 20
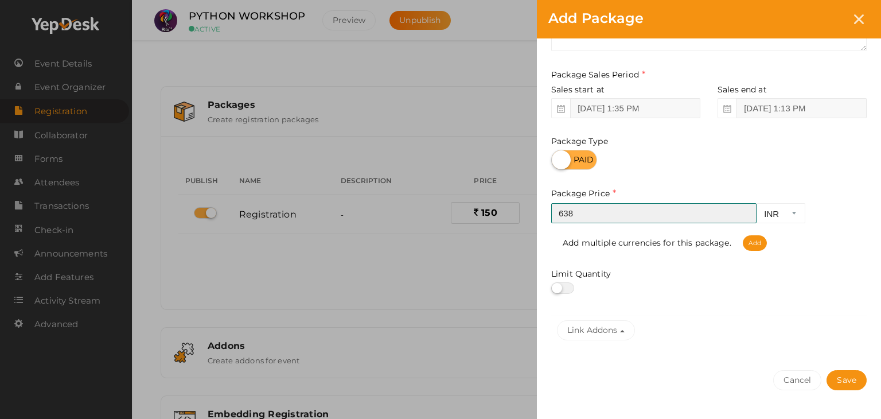
scroll to position [110, 0]
type input "658"
drag, startPoint x: 732, startPoint y: 213, endPoint x: 658, endPoint y: 216, distance: 73.5
click at [658, 216] on input "658" at bounding box center [653, 213] width 205 height 20
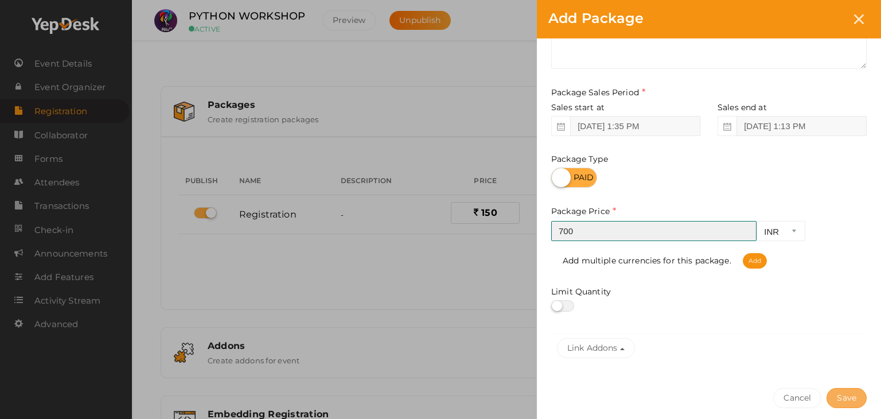
scroll to position [142, 0]
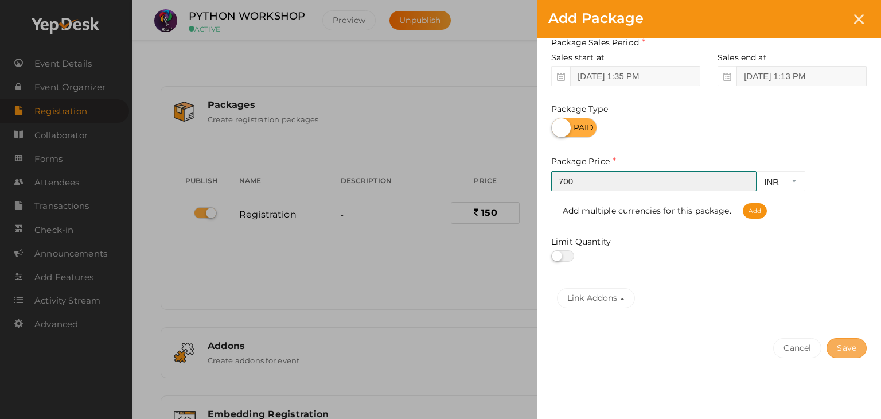
type input "700"
click at [843, 349] on button "Save" at bounding box center [847, 348] width 40 height 20
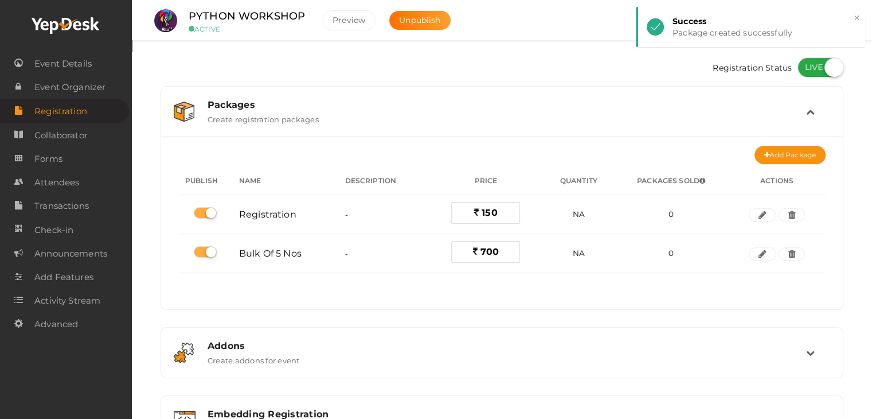
click at [602, 293] on div "No packages to display Add packages for start registration Create Package Publi…" at bounding box center [502, 228] width 648 height 143
click at [575, 287] on div "No packages to display Add packages for start registration Create Package Publi…" at bounding box center [502, 228] width 648 height 143
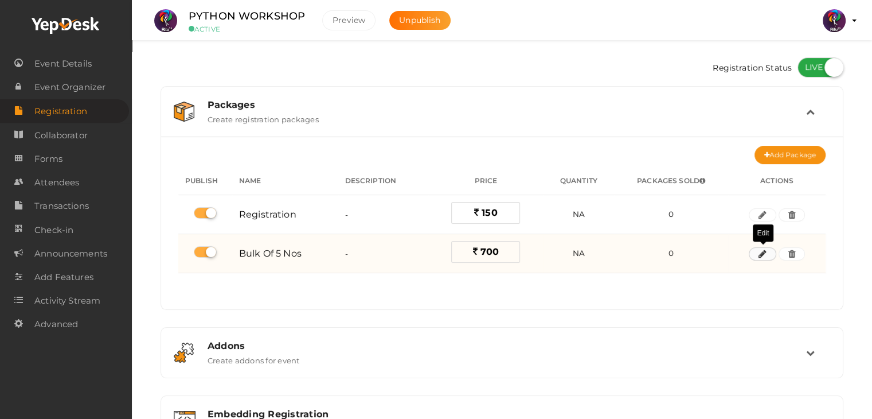
click at [767, 251] on button "button" at bounding box center [763, 254] width 28 height 14
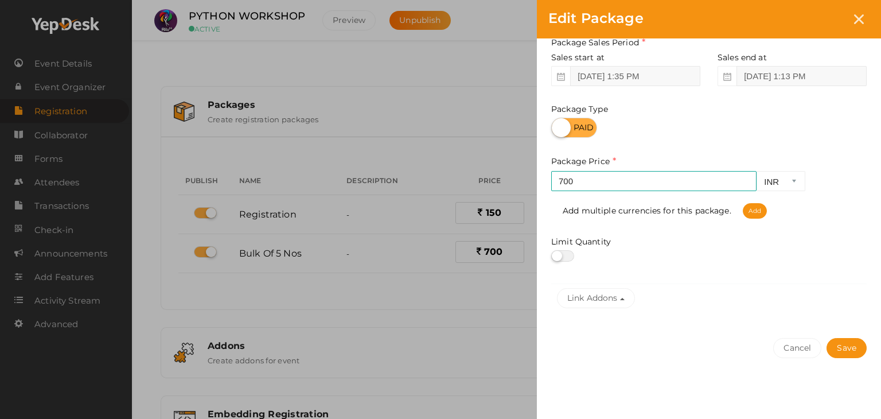
click at [567, 259] on label at bounding box center [562, 255] width 23 height 11
click at [559, 259] on input "checkbox" at bounding box center [554, 255] width 7 height 7
checkbox input "true"
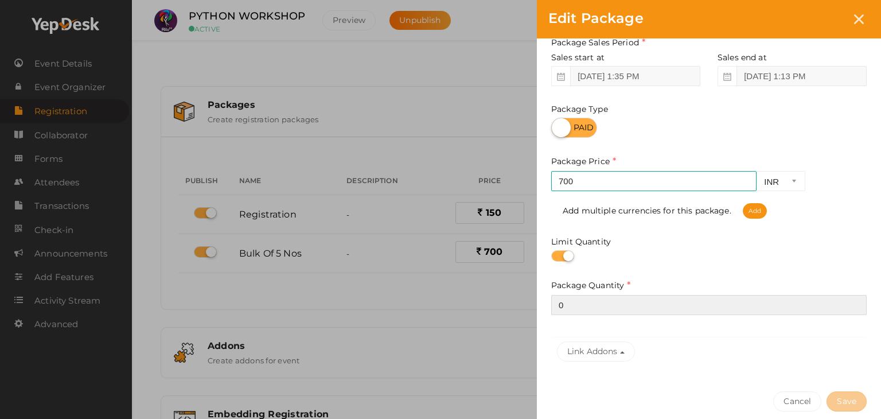
click at [575, 307] on input "0" at bounding box center [708, 305] width 315 height 20
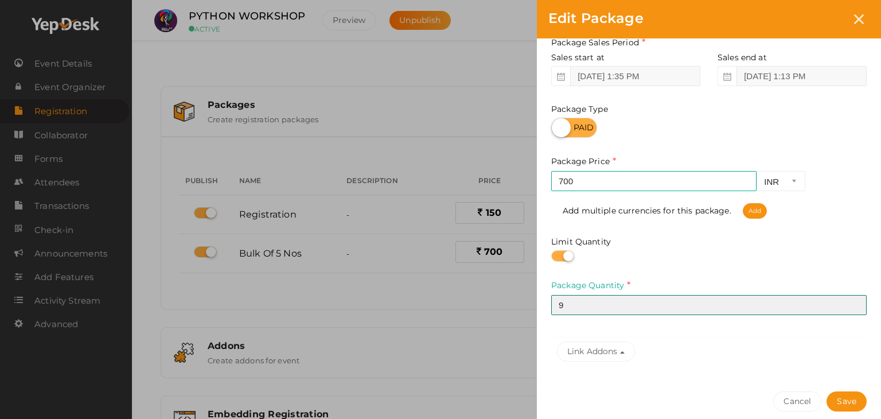
type input "8"
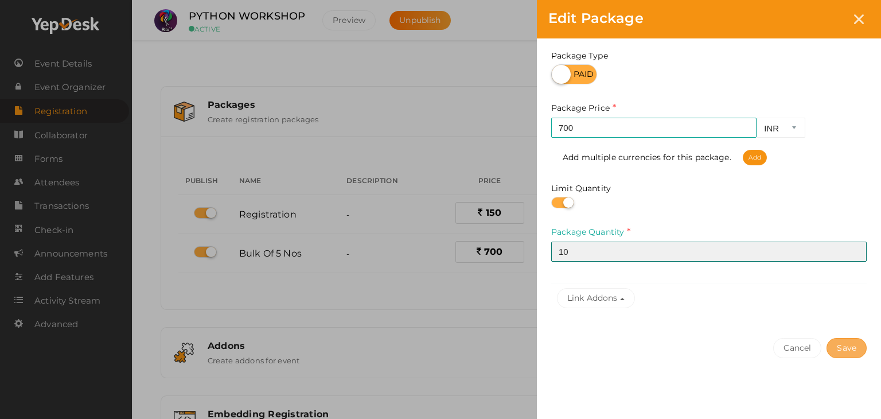
type input "10"
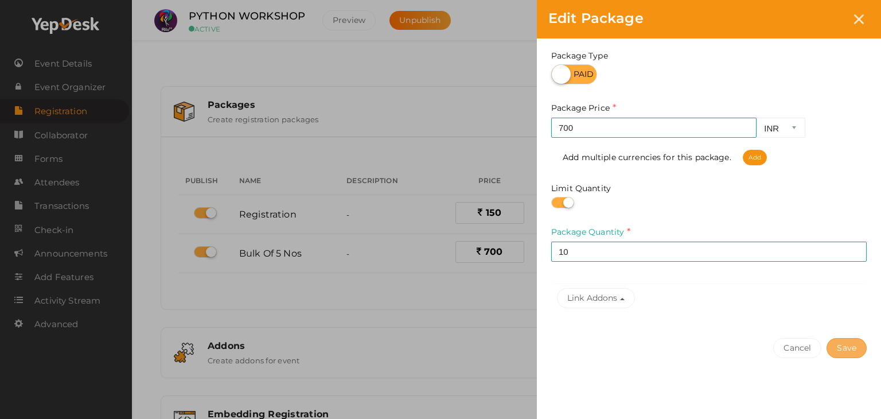
click at [848, 356] on button "Save" at bounding box center [847, 348] width 40 height 20
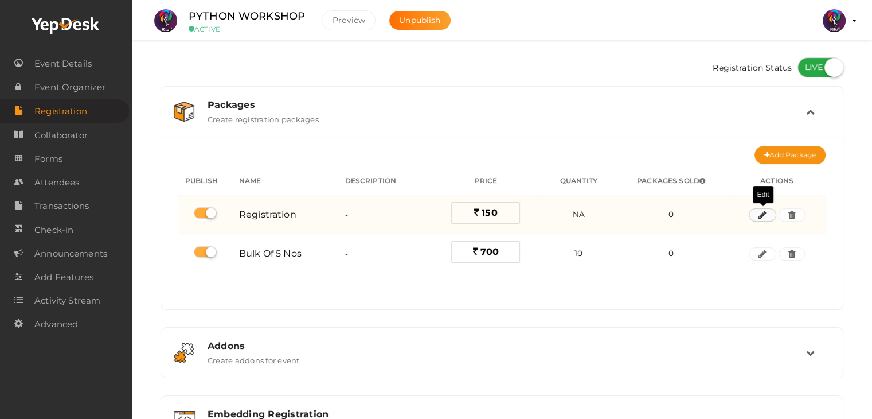
click at [766, 216] on icon "button" at bounding box center [763, 215] width 8 height 7
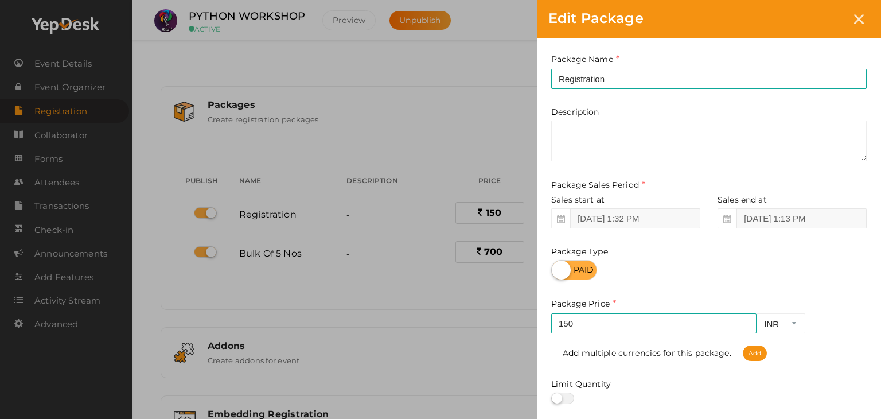
scroll to position [142, 0]
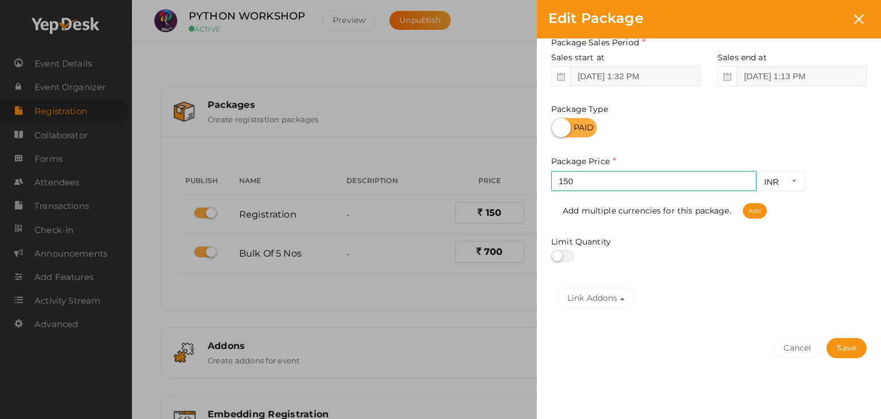
click at [567, 260] on label at bounding box center [562, 255] width 23 height 11
click at [559, 260] on input "checkbox" at bounding box center [554, 255] width 7 height 7
checkbox input "true"
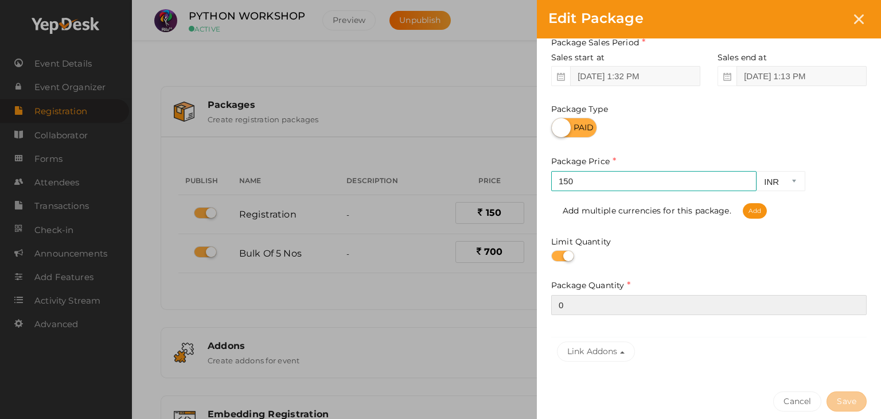
click at [585, 309] on input "0" at bounding box center [708, 305] width 315 height 20
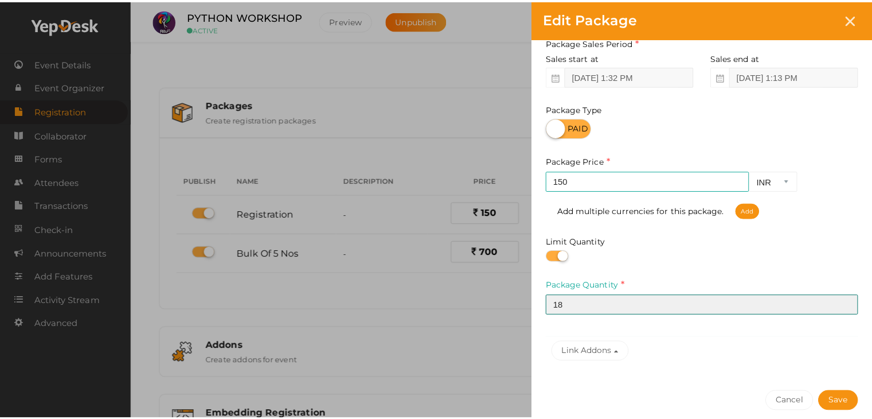
scroll to position [196, 0]
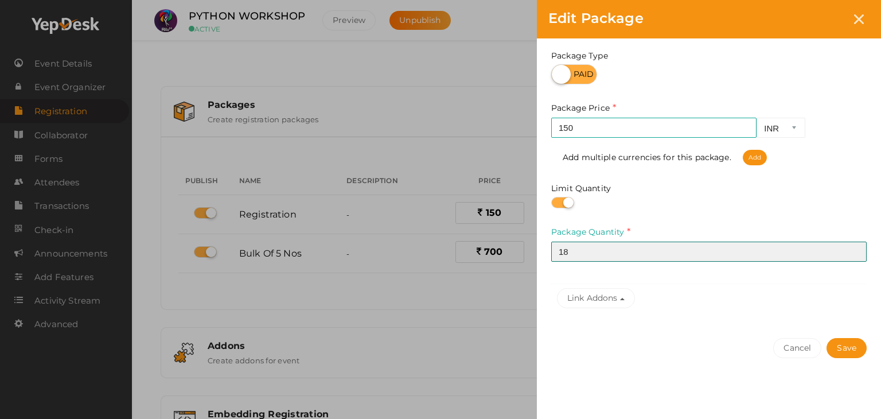
type input "1"
type input "20"
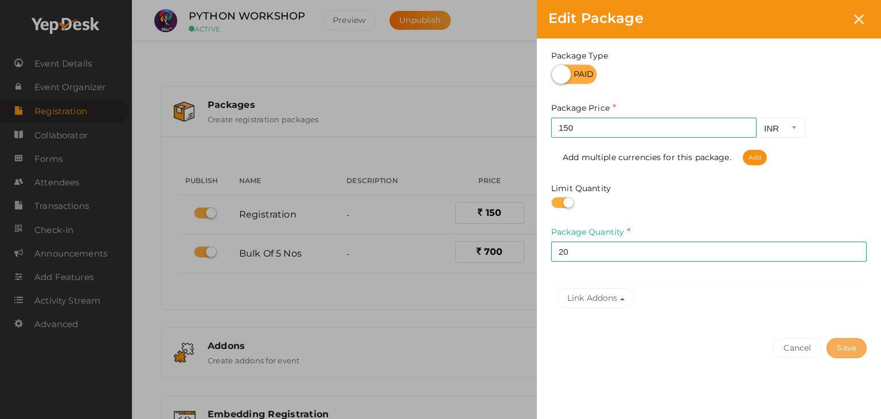
click at [852, 349] on button "Save" at bounding box center [847, 348] width 40 height 20
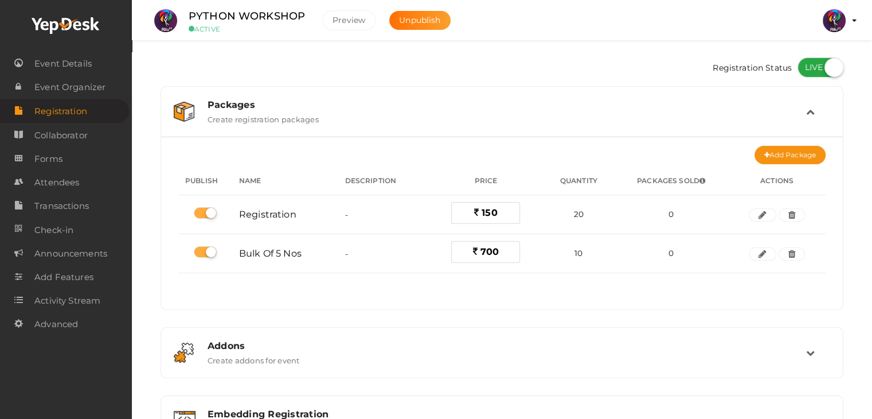
click at [502, 63] on div "Registration Status" at bounding box center [502, 69] width 683 height 34
click at [76, 64] on span "Event Details" at bounding box center [62, 63] width 57 height 23
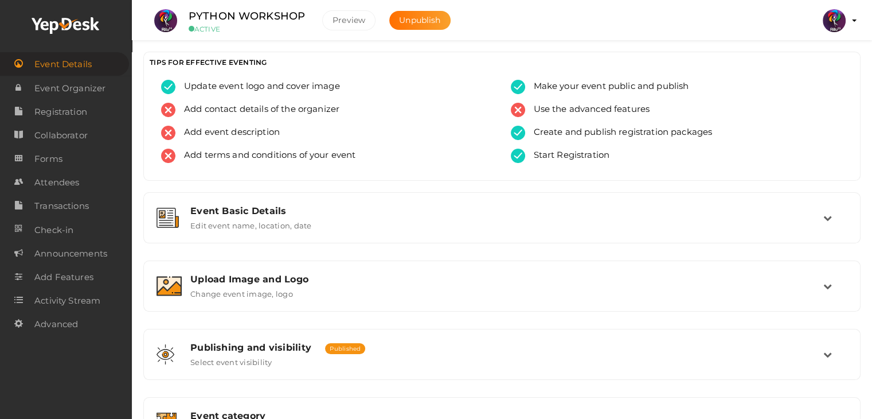
scroll to position [193, 0]
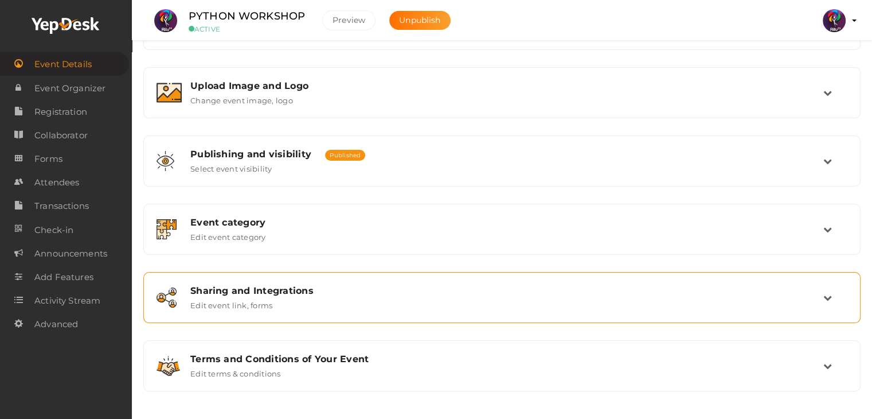
click at [449, 285] on div "Sharing and Integrations" at bounding box center [506, 290] width 633 height 11
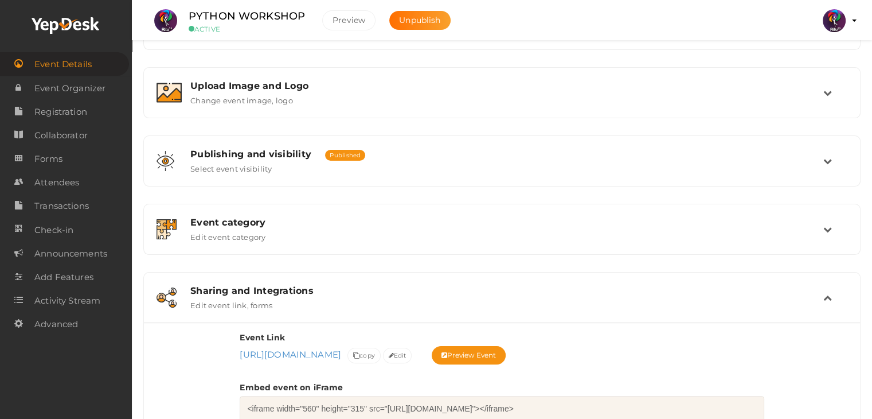
scroll to position [451, 0]
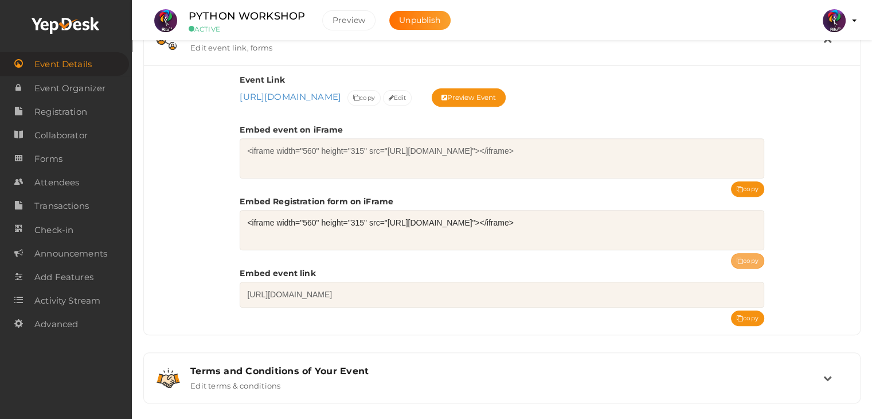
click at [744, 255] on button "copy" at bounding box center [747, 260] width 33 height 15
click at [69, 59] on span "Event Details" at bounding box center [62, 64] width 57 height 23
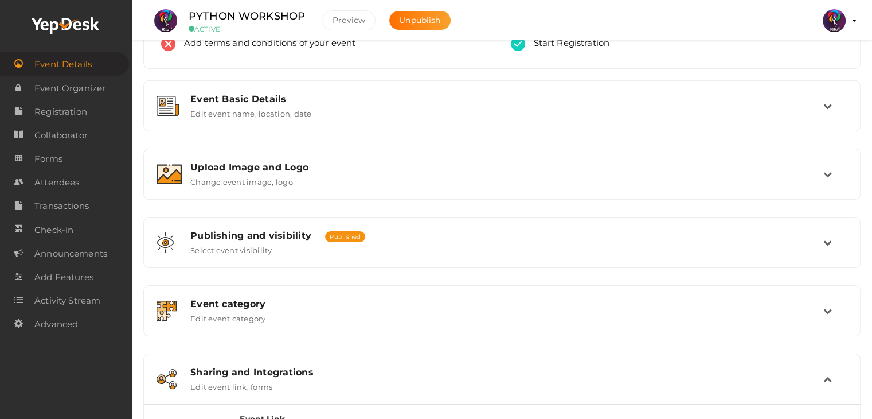
scroll to position [112, 0]
click at [231, 177] on label "Change event image, logo" at bounding box center [241, 179] width 103 height 14
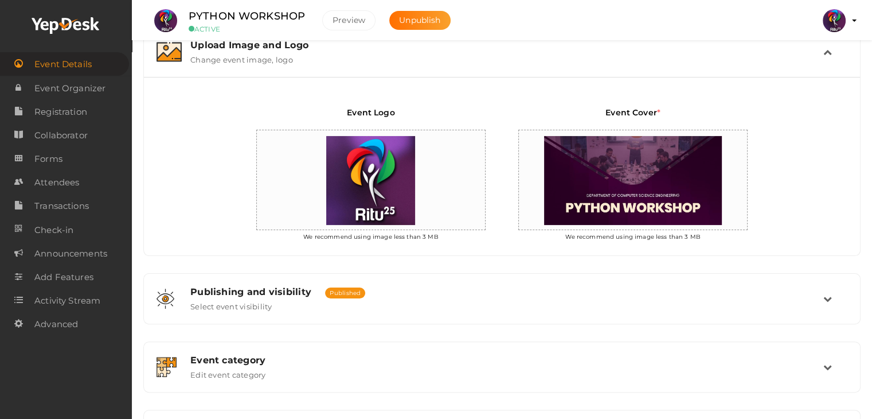
scroll to position [235, 0]
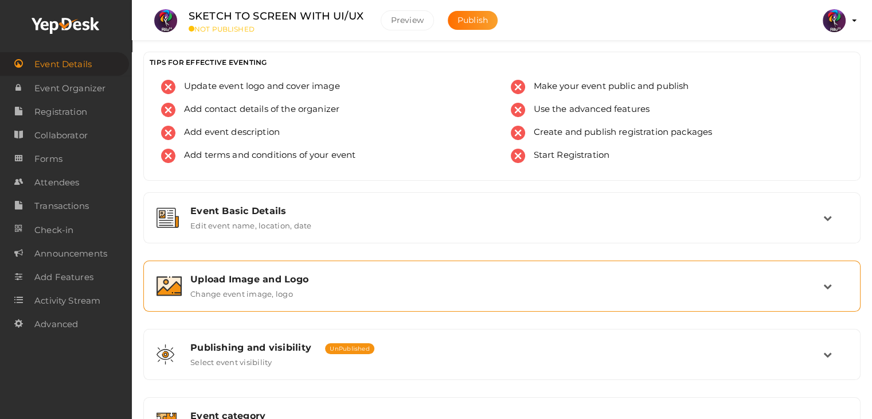
click at [434, 298] on div "Upload Image and Logo Change event image, logo" at bounding box center [502, 286] width 705 height 38
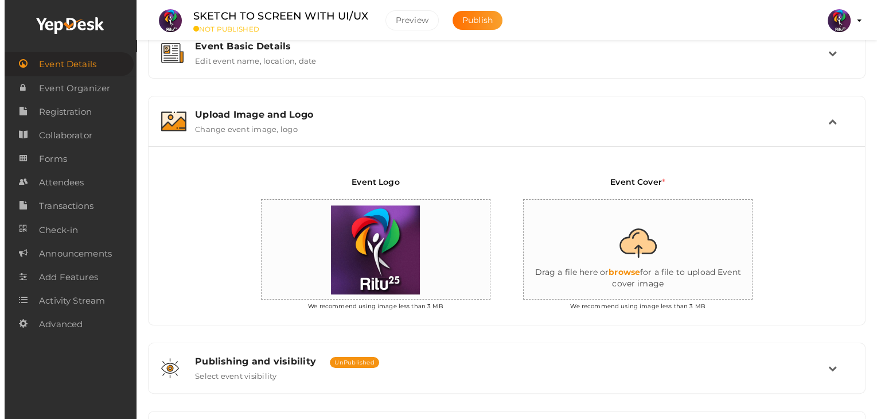
scroll to position [165, 0]
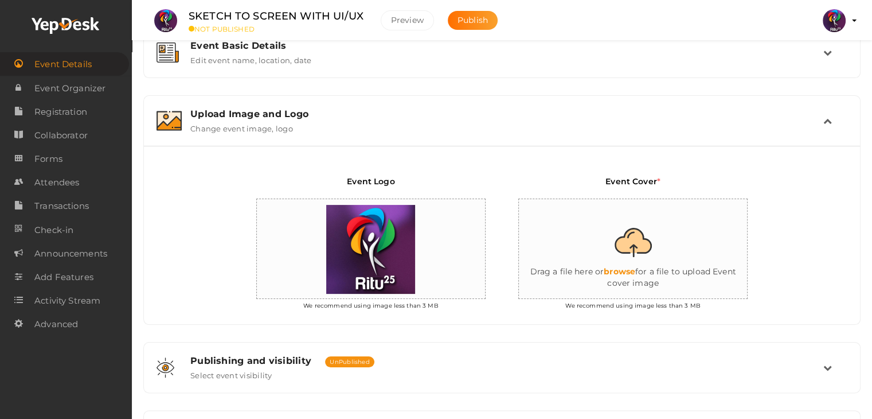
click at [588, 235] on input "file" at bounding box center [633, 249] width 229 height 100
click at [638, 236] on input "file" at bounding box center [633, 249] width 229 height 100
type input "C:\fakepath\sketch-to-screen.png"
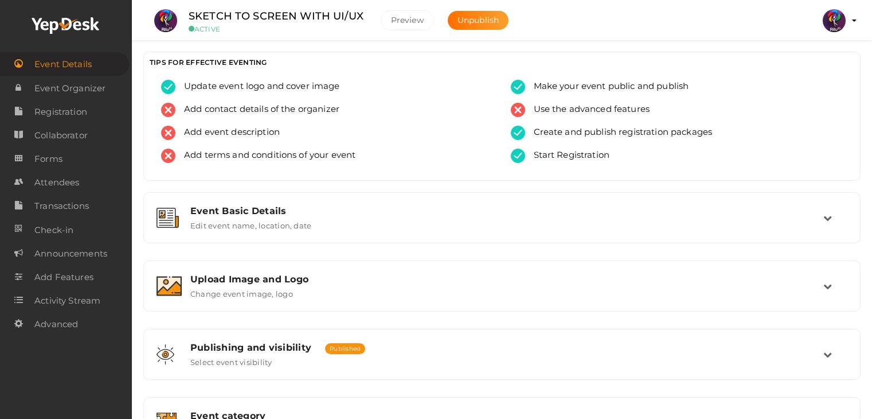
scroll to position [462, 0]
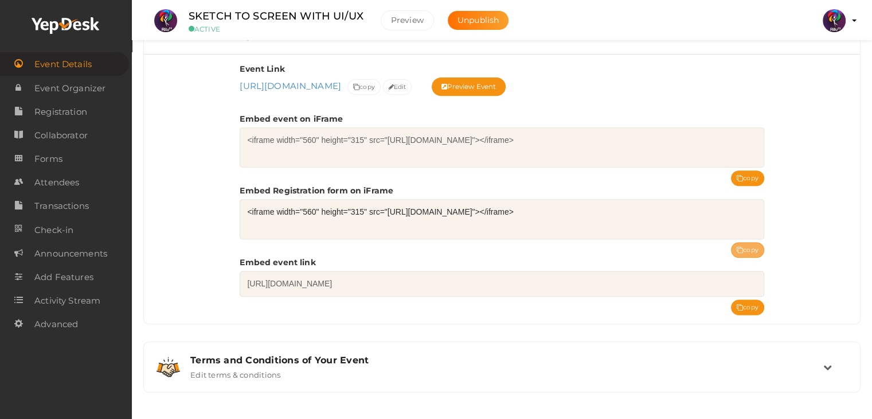
click at [743, 243] on button "copy" at bounding box center [747, 249] width 33 height 15
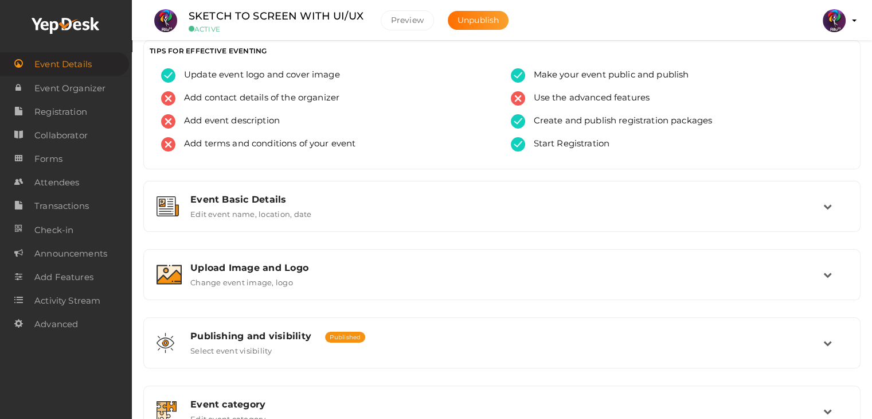
scroll to position [0, 0]
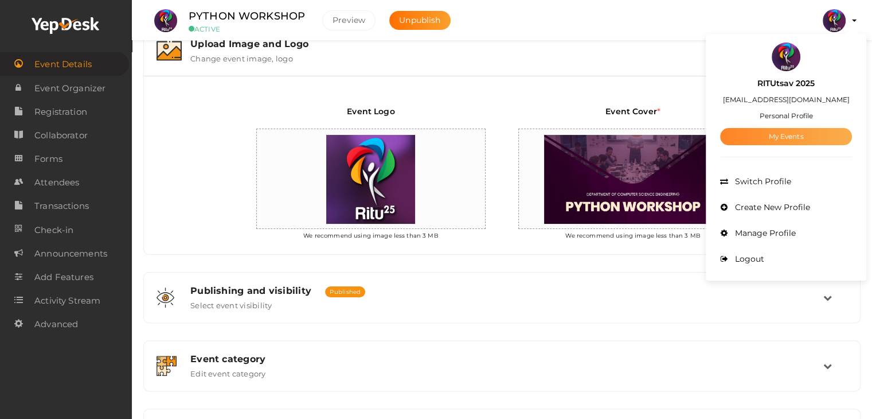
scroll to position [235, 0]
click at [783, 134] on link "My Events" at bounding box center [786, 136] width 132 height 17
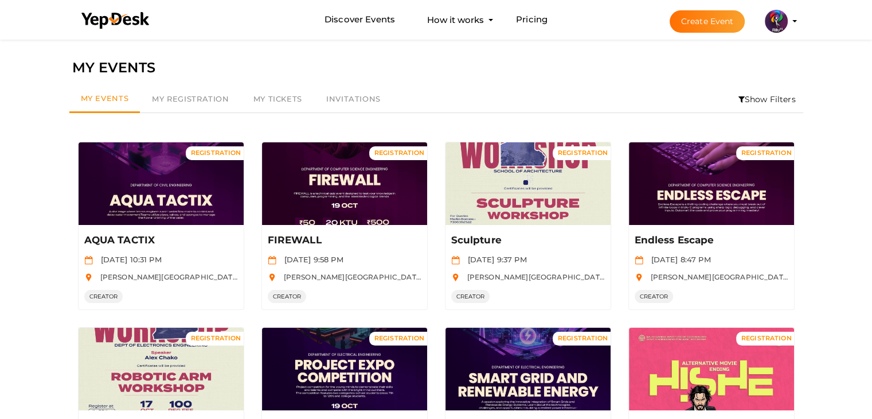
click at [749, 88] on li "Show Filters" at bounding box center [767, 99] width 72 height 26
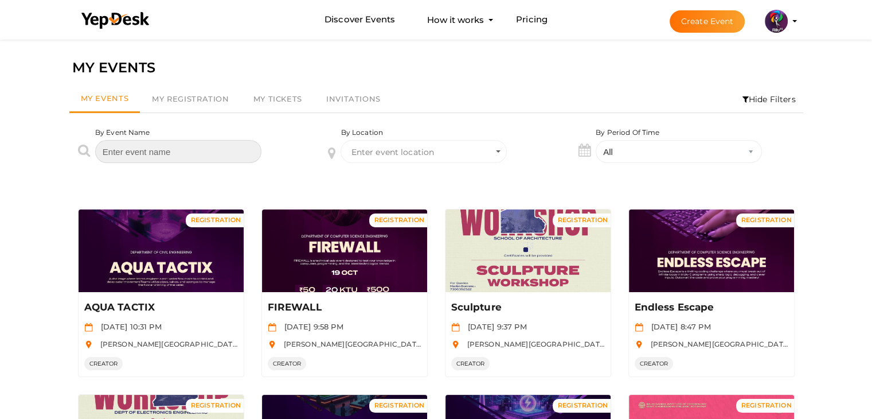
click at [161, 145] on input "text" at bounding box center [178, 151] width 166 height 23
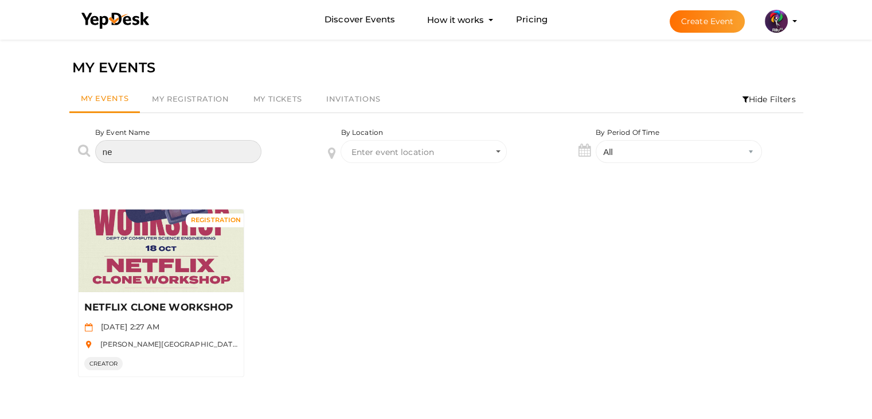
type input "n"
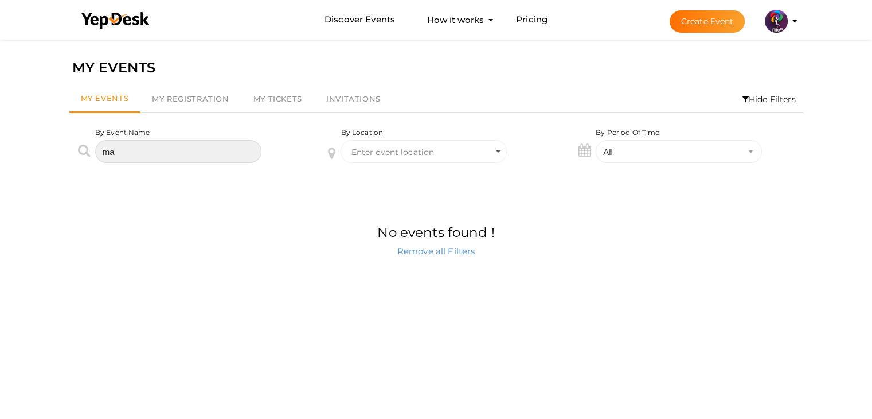
type input "m"
type input "iot"
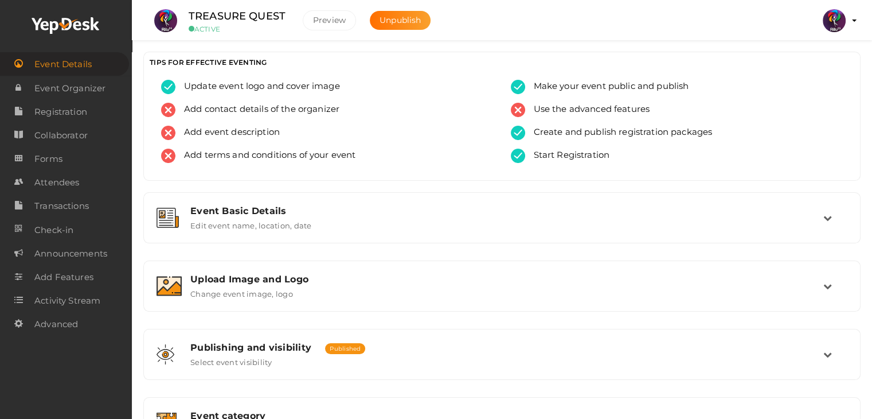
click at [498, 18] on ul "TREASURE QUEST ACTIVE Preview Unpublish Preview RITUtsav 2025 ritticket@gmail.c…" at bounding box center [502, 14] width 712 height 29
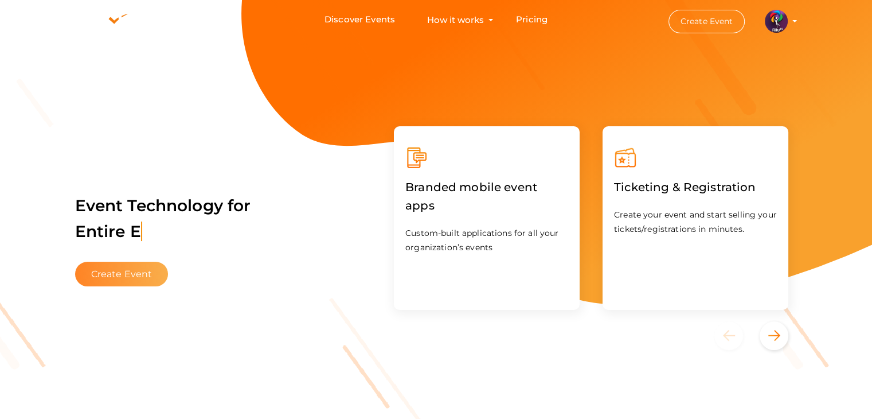
click at [131, 267] on button "Create Event" at bounding box center [121, 274] width 93 height 25
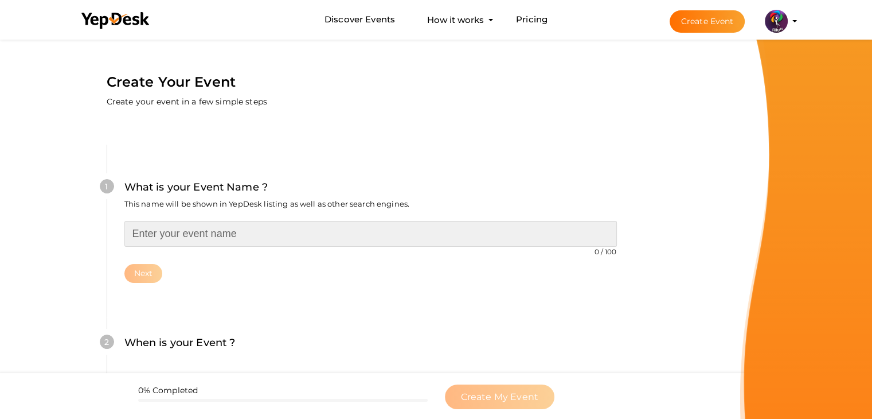
click at [163, 229] on input "text" at bounding box center [370, 234] width 493 height 26
type input "MATLAB WORKSHOP"
click at [540, 230] on input "MATLAB WORKSHOP" at bounding box center [370, 234] width 493 height 26
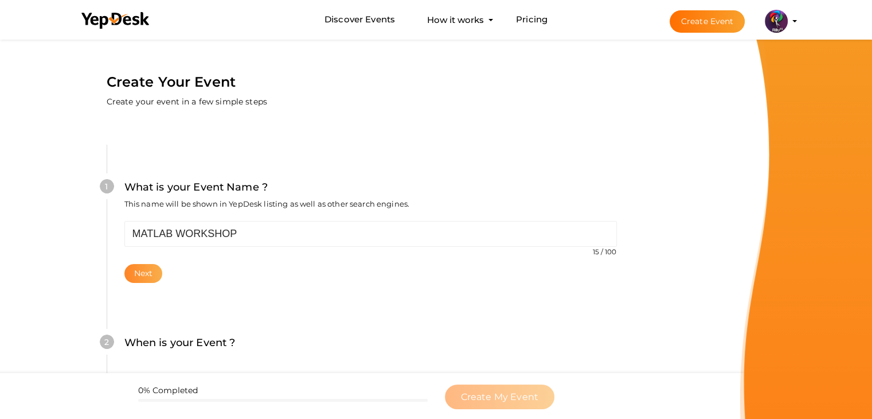
click at [145, 274] on button "Next" at bounding box center [143, 273] width 38 height 19
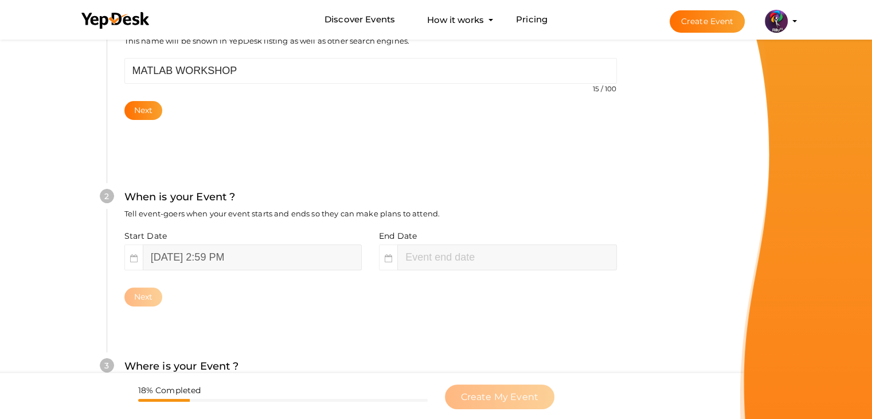
scroll to position [236, 0]
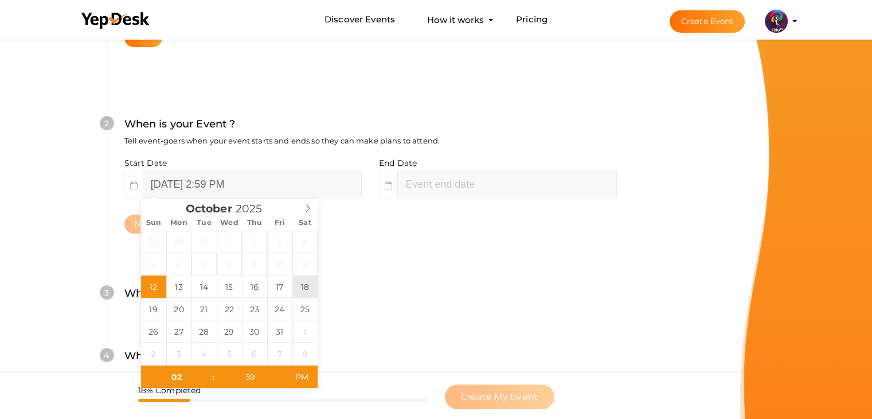
type input "[DATE] 2:59 PM"
type input "04"
type input "59"
type input "October 18, 2025 4:59 PM"
click at [451, 189] on input "October 18, 2025 4:59 PM" at bounding box center [506, 184] width 219 height 26
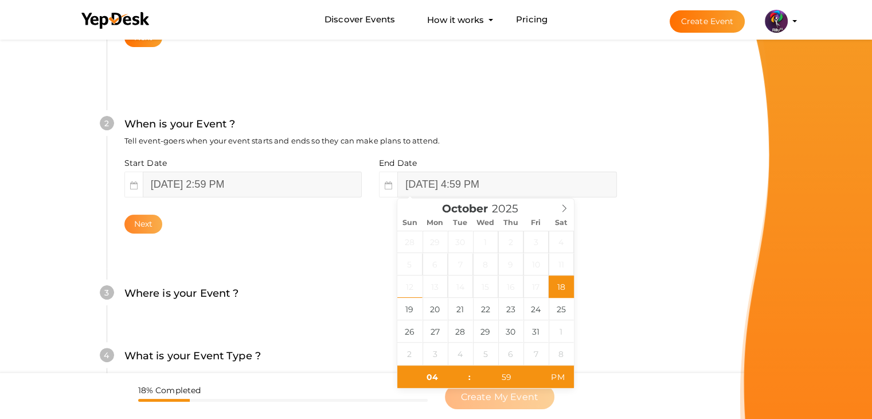
click at [141, 227] on button "Next" at bounding box center [143, 224] width 38 height 19
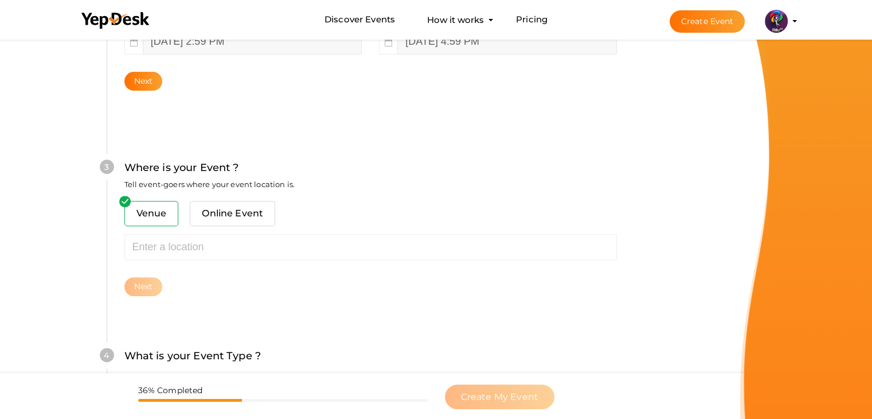
scroll to position [422, 0]
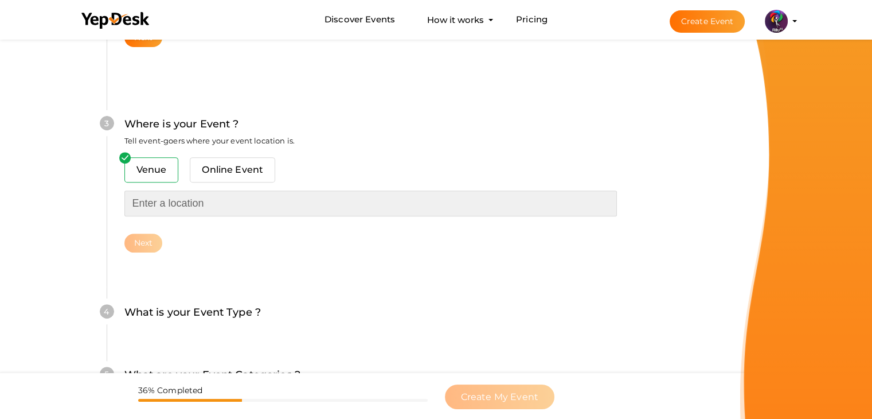
click at [166, 201] on input "text" at bounding box center [370, 203] width 493 height 26
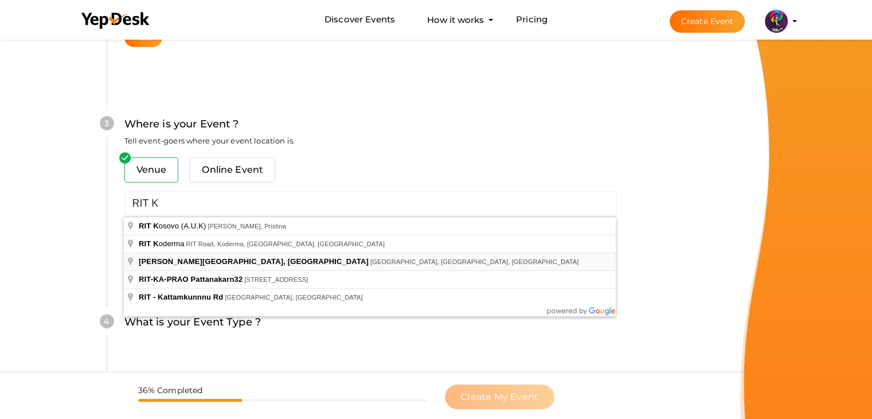
type input "[PERSON_NAME][GEOGRAPHIC_DATA], [GEOGRAPHIC_DATA], [GEOGRAPHIC_DATA], [GEOGRAPH…"
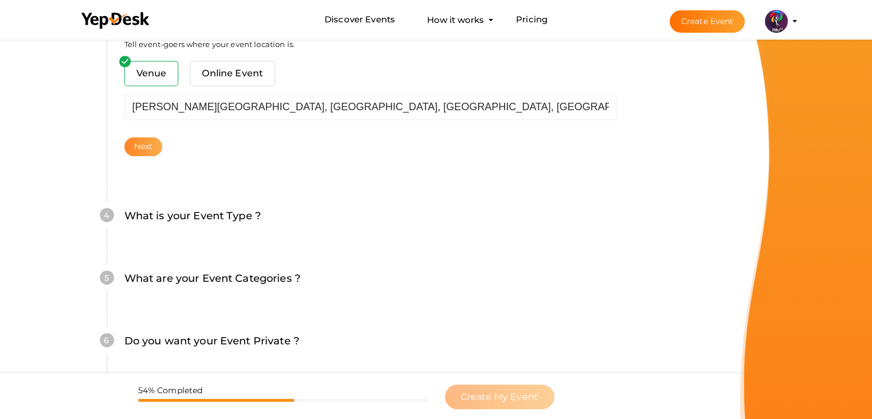
click at [153, 151] on button "Next" at bounding box center [143, 146] width 38 height 19
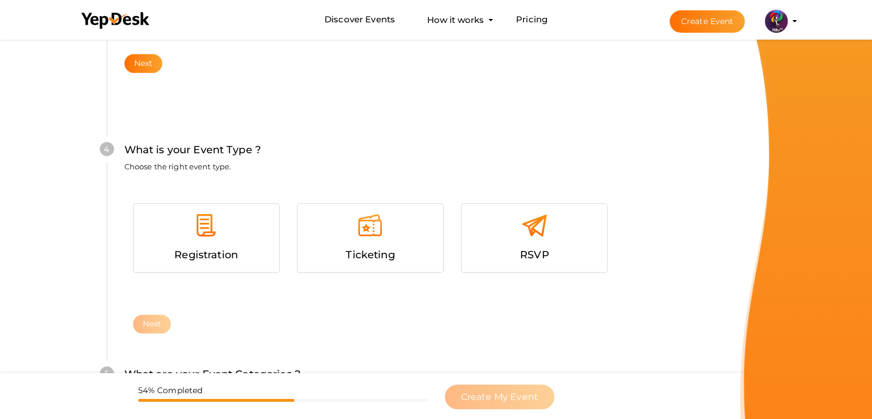
scroll to position [627, 0]
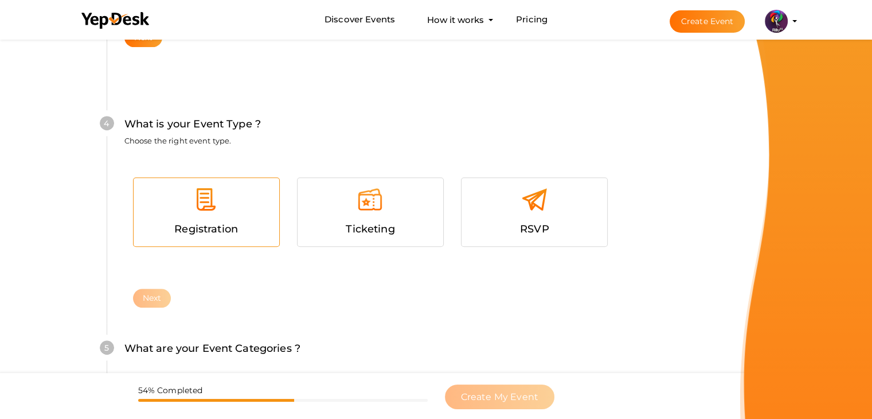
click at [206, 206] on img at bounding box center [206, 199] width 26 height 26
click at [151, 299] on button "Next" at bounding box center [152, 298] width 38 height 19
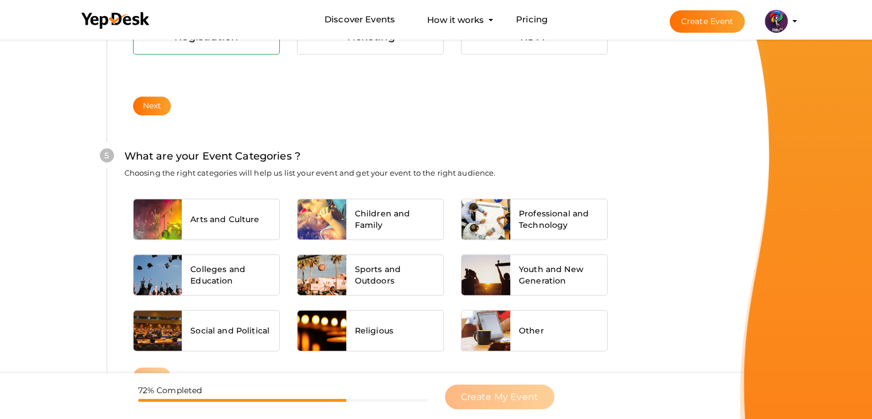
scroll to position [868, 0]
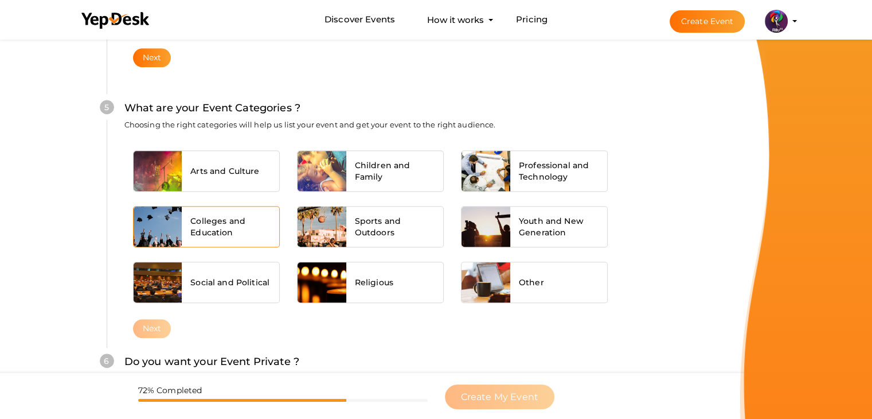
click at [262, 221] on span "Colleges and Education" at bounding box center [230, 226] width 80 height 23
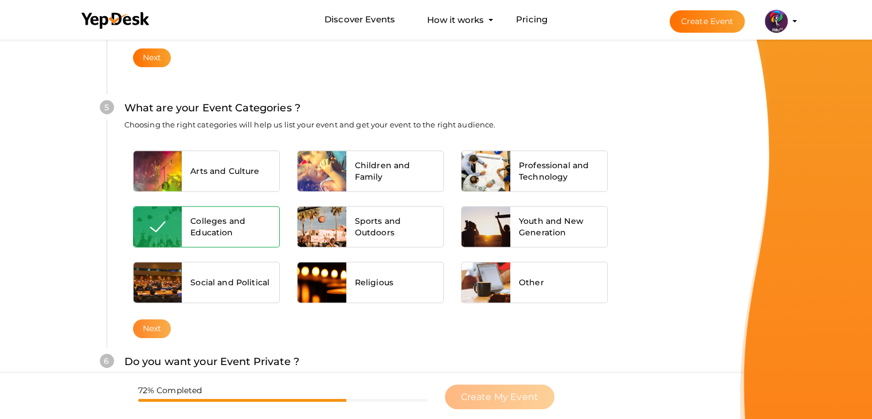
click at [156, 330] on button "Next" at bounding box center [152, 328] width 38 height 19
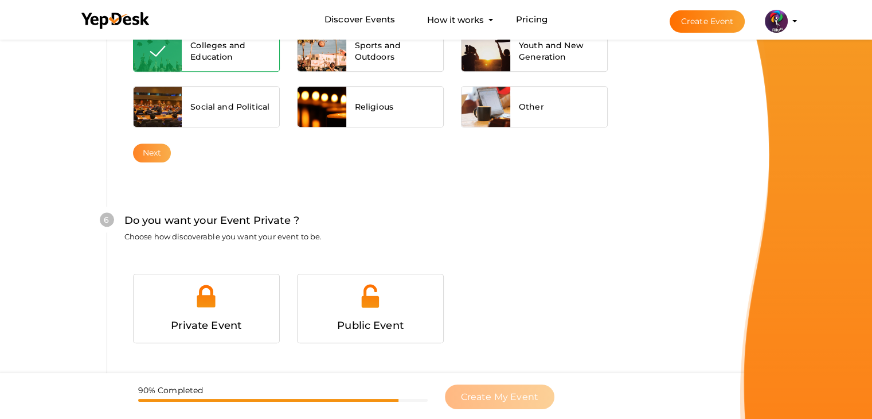
scroll to position [1120, 0]
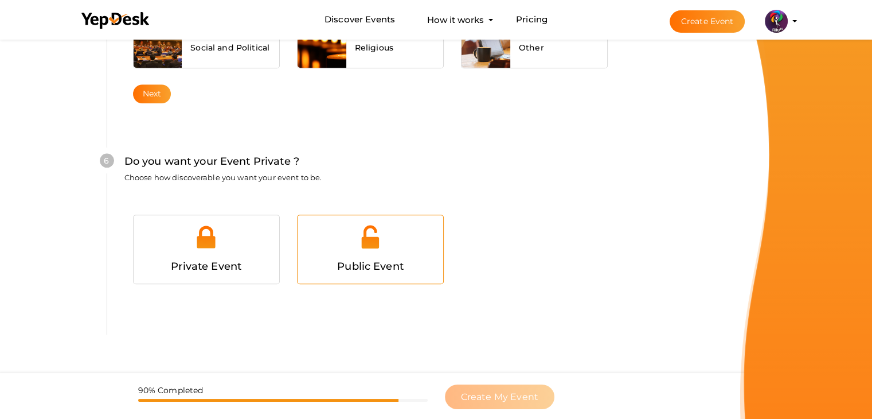
click at [325, 253] on div at bounding box center [370, 241] width 128 height 34
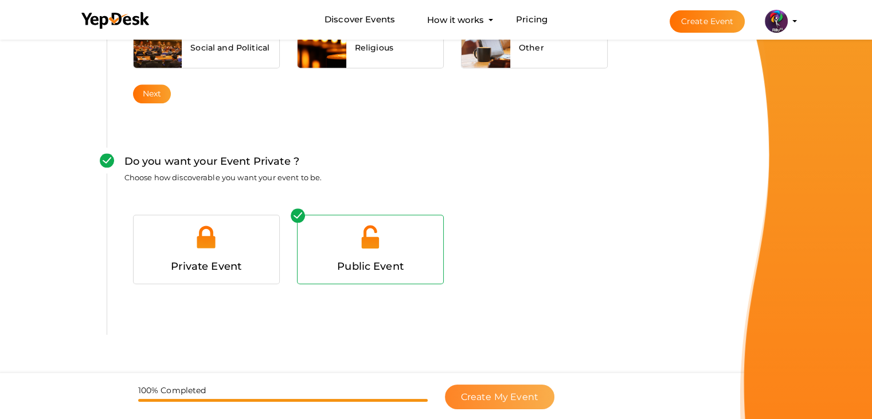
click at [540, 391] on button "Create My Event" at bounding box center [500, 396] width 110 height 25
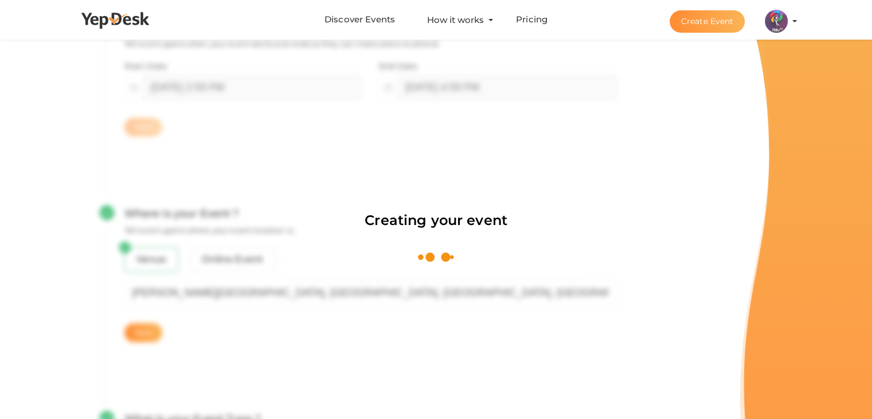
scroll to position [172, 0]
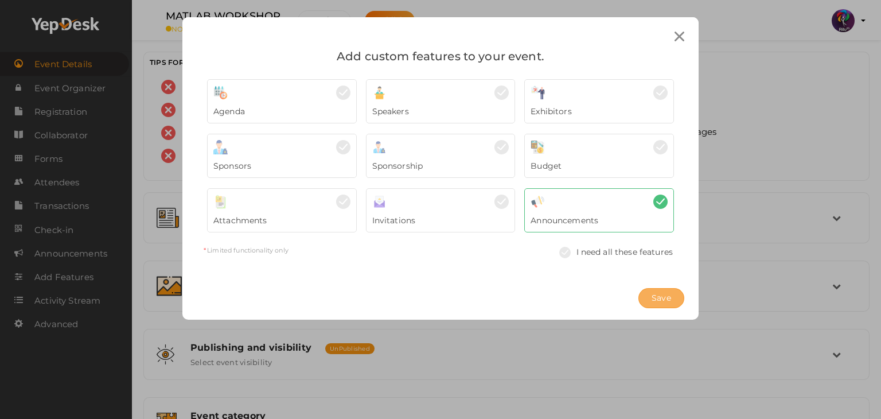
click at [672, 291] on button "Save" at bounding box center [661, 298] width 46 height 20
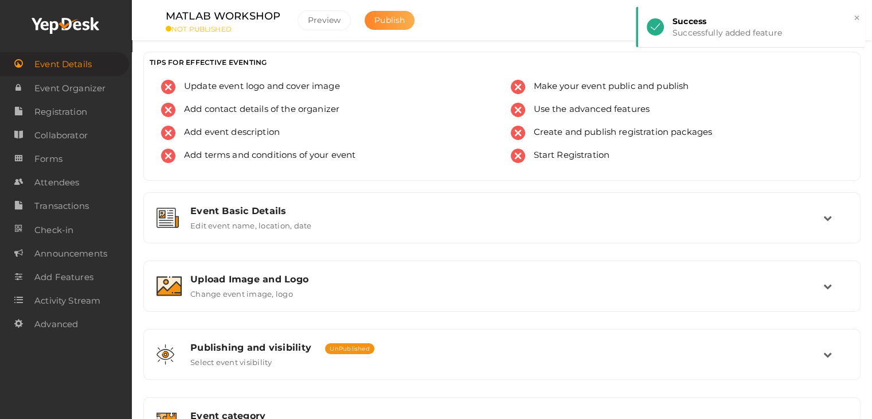
click at [388, 14] on button "Publish" at bounding box center [390, 20] width 50 height 19
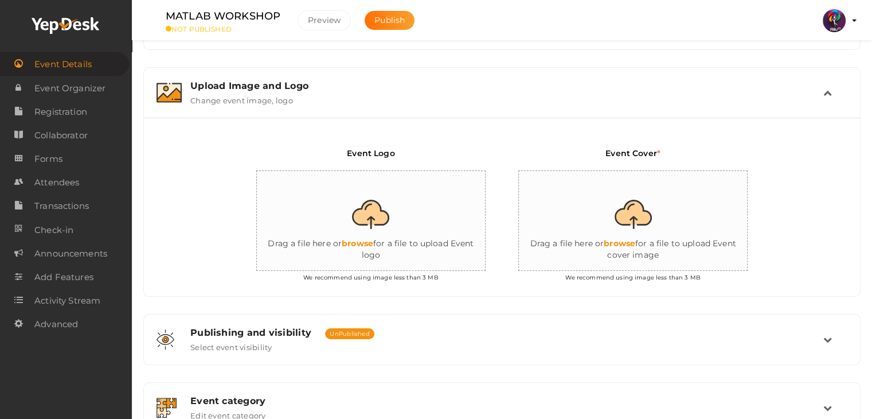
click at [396, 232] on input "file" at bounding box center [371, 221] width 229 height 100
type input "C:\fakepath\logo yepdesk.png"
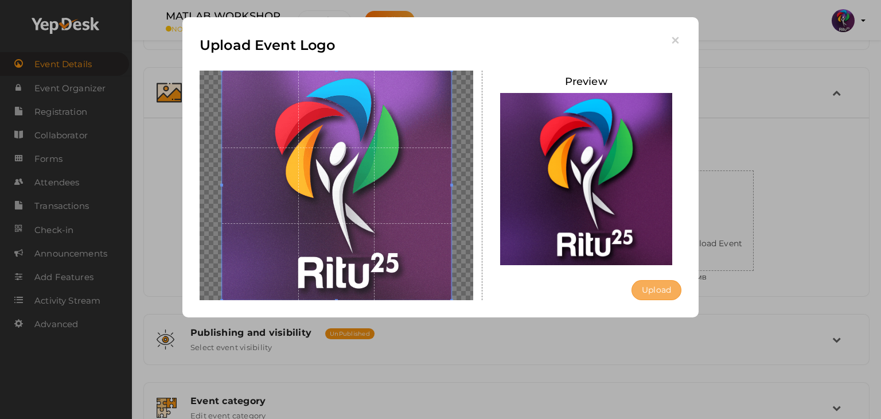
click at [656, 285] on button "Upload" at bounding box center [657, 290] width 50 height 20
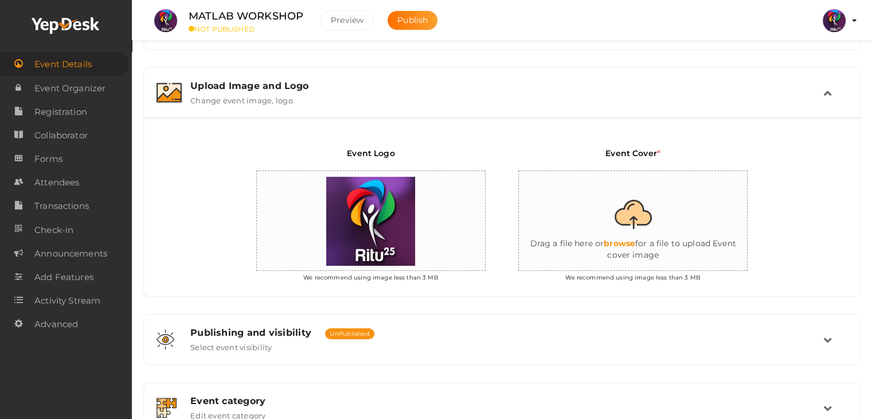
click at [632, 218] on input "file" at bounding box center [633, 221] width 229 height 100
type input "C:\fakepath\WhatsApp Image 2025-10-12 at 14.56.44_206c6af2.jpg"
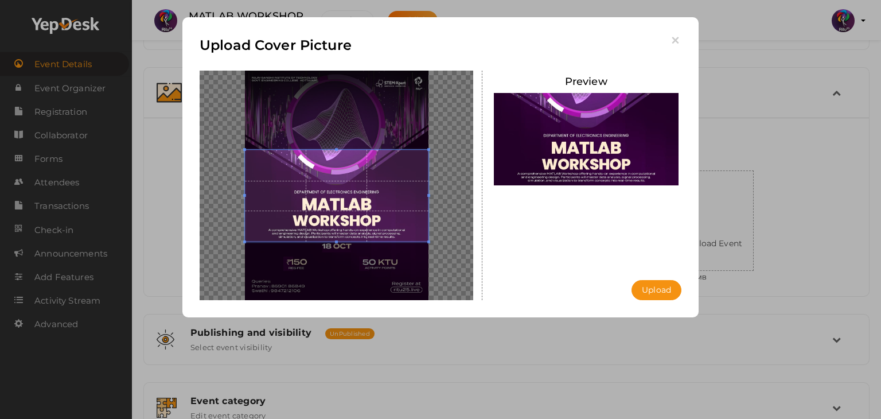
click at [352, 214] on span at bounding box center [337, 196] width 184 height 92
click at [661, 287] on button "Upload" at bounding box center [657, 290] width 50 height 20
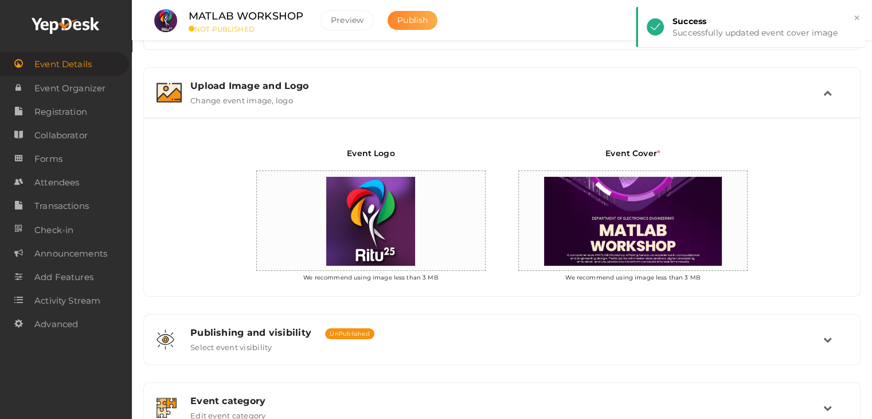
click at [411, 24] on span "Publish" at bounding box center [412, 20] width 30 height 10
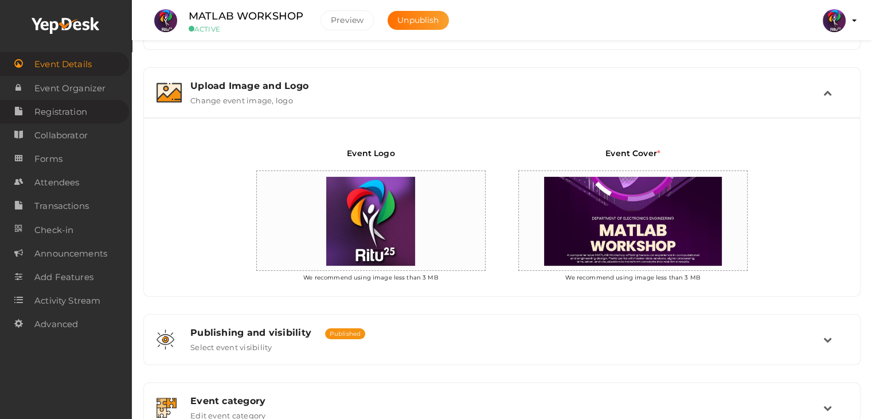
click at [64, 107] on span "Registration" at bounding box center [60, 111] width 53 height 23
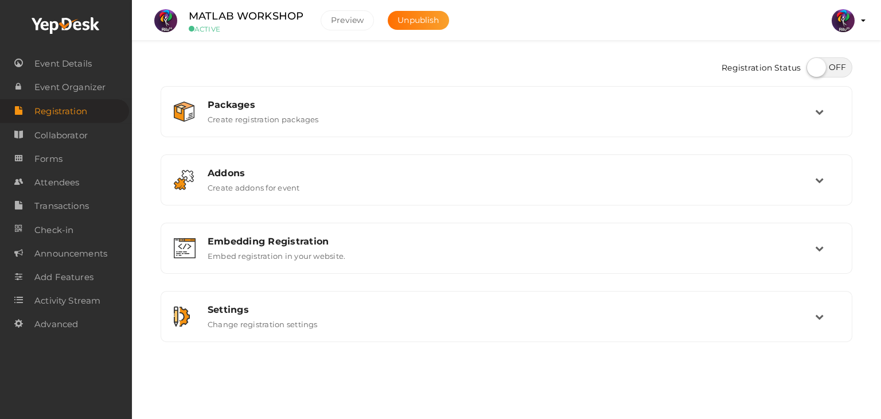
click at [832, 65] on label at bounding box center [829, 67] width 46 height 20
click at [814, 65] on input "checkbox" at bounding box center [809, 63] width 7 height 7
checkbox input "true"
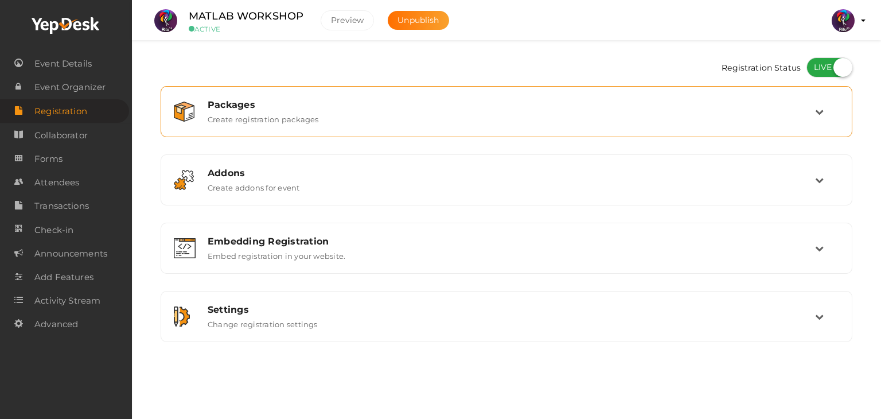
click at [463, 121] on div "Packages Create registration packages" at bounding box center [507, 111] width 616 height 25
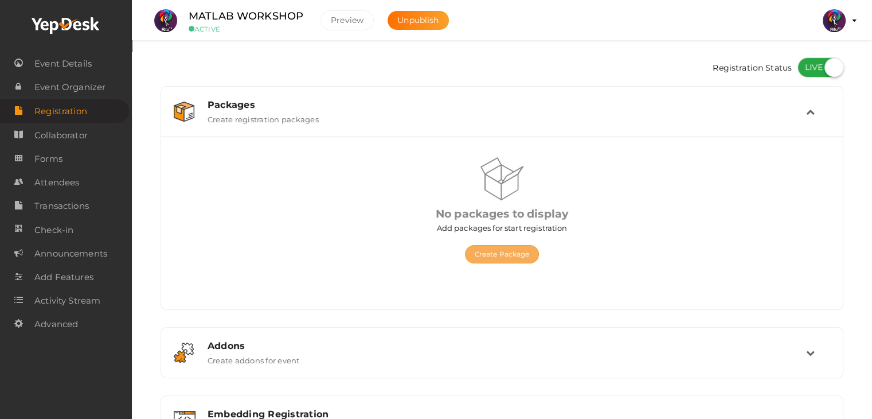
click at [480, 248] on button "Create Package" at bounding box center [502, 254] width 75 height 18
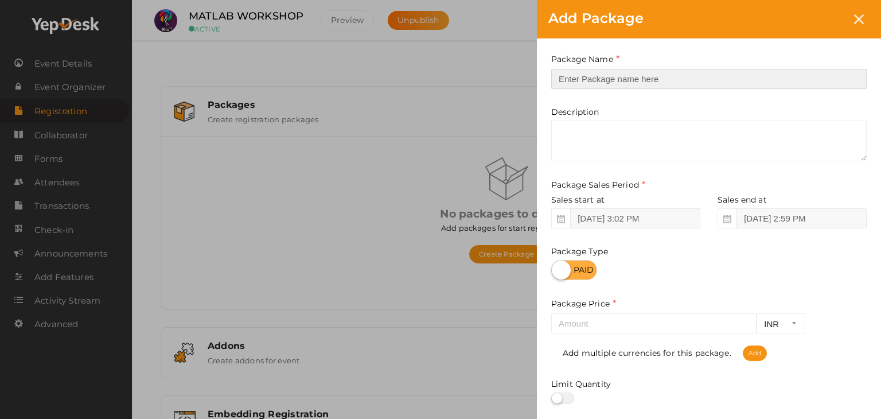
click at [652, 75] on input "text" at bounding box center [708, 79] width 315 height 20
type input "Registration"
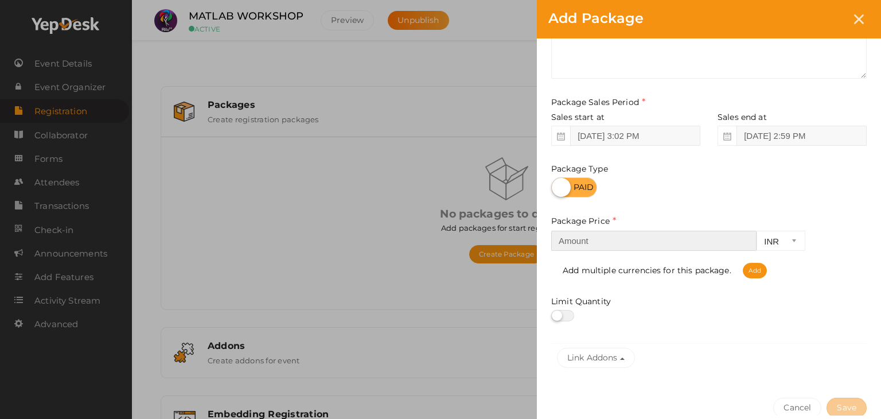
click at [637, 247] on input "number" at bounding box center [653, 241] width 205 height 20
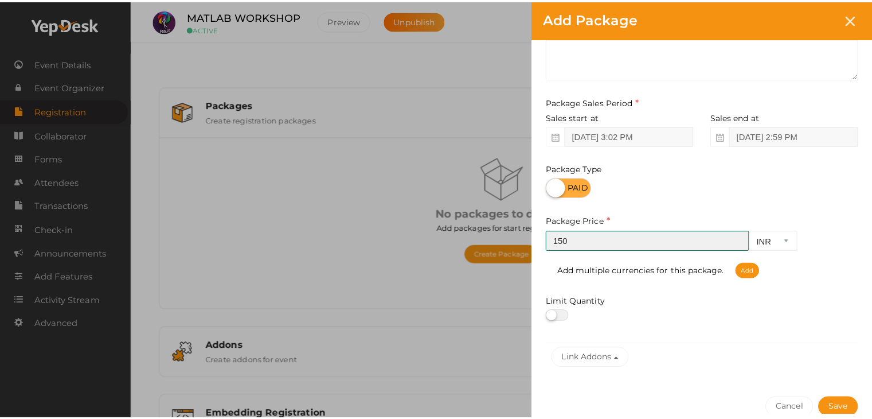
scroll to position [142, 0]
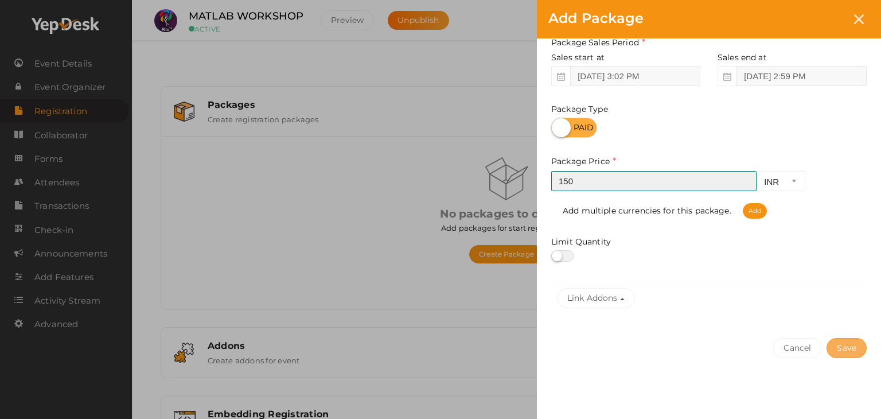
type input "150"
click at [835, 345] on button "Save" at bounding box center [847, 348] width 40 height 20
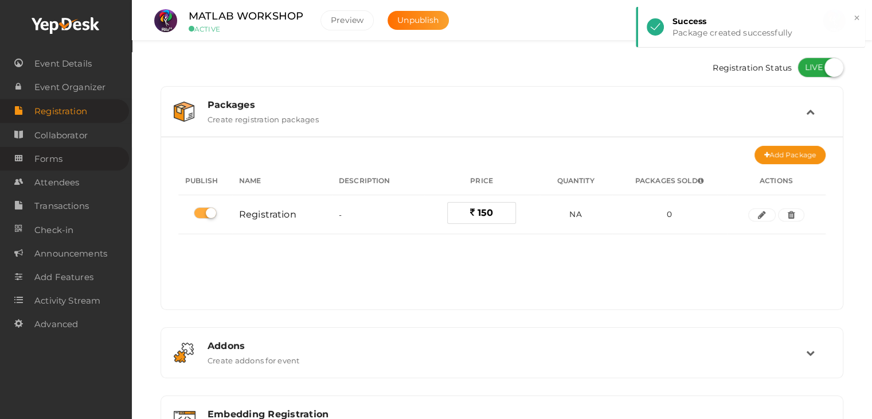
click at [55, 156] on span "Forms" at bounding box center [48, 158] width 28 height 23
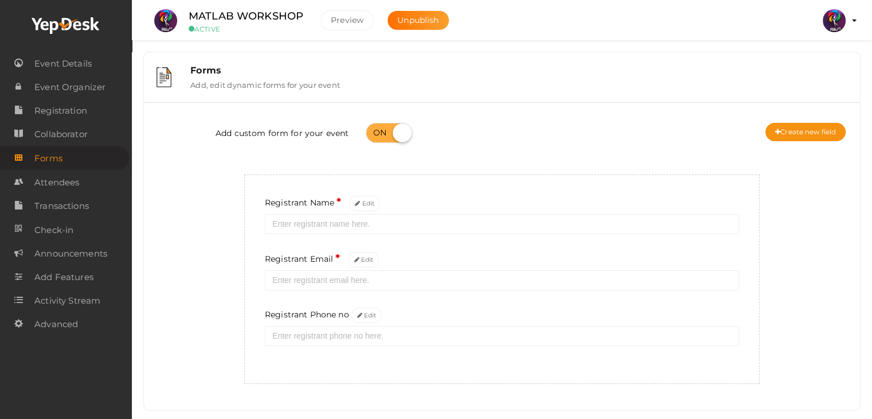
scroll to position [13, 0]
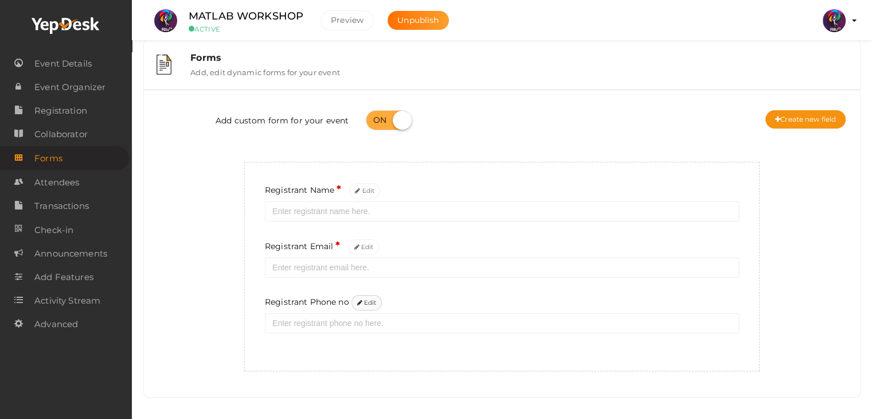
click at [365, 299] on button "Edit" at bounding box center [367, 302] width 31 height 15
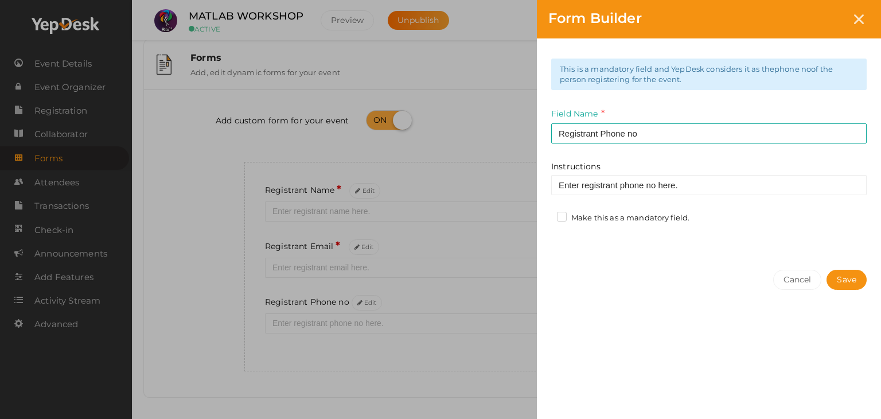
click at [565, 215] on label "Make this as a mandatory field." at bounding box center [623, 217] width 132 height 11
click at [545, 215] on input "Make this as a mandatory field." at bounding box center [545, 215] width 0 height 0
click at [858, 283] on button "Save" at bounding box center [847, 280] width 40 height 20
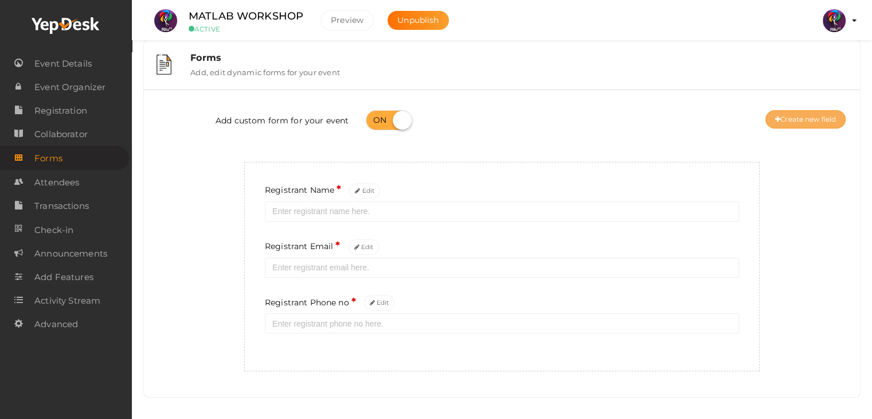
click at [782, 119] on button "Create new field" at bounding box center [806, 119] width 80 height 18
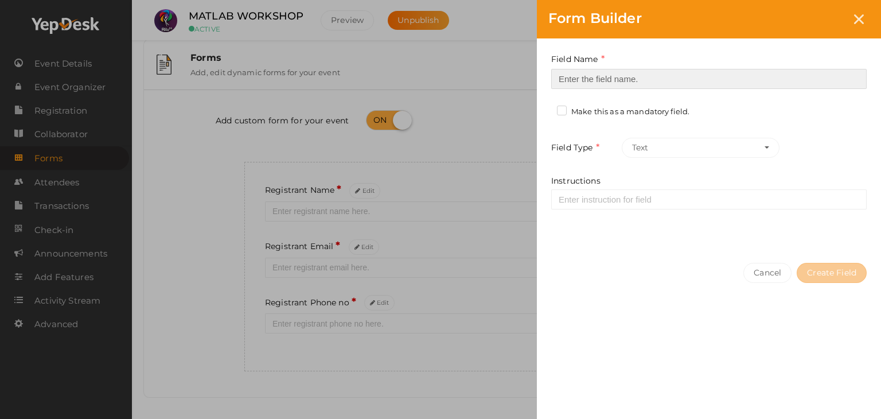
click at [647, 71] on input at bounding box center [708, 79] width 315 height 20
type input "Registrant College"
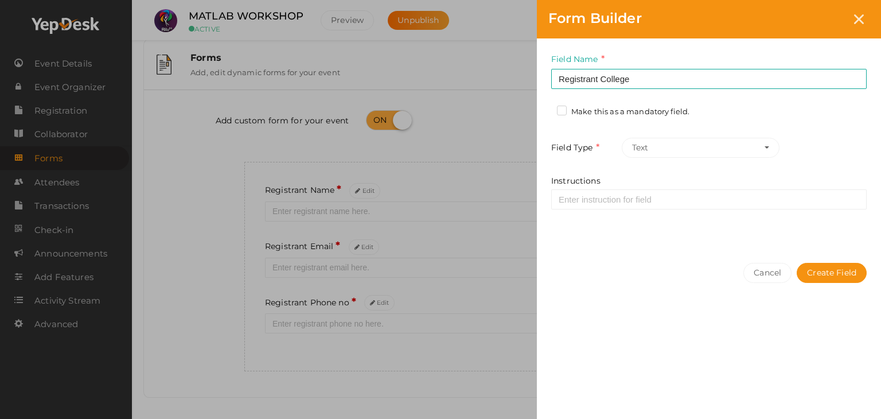
click at [558, 110] on label "Make this as a mandatory field." at bounding box center [623, 111] width 132 height 11
click at [545, 108] on input "Make this as a mandatory field." at bounding box center [545, 108] width 0 height 0
click at [813, 269] on button "Create Field" at bounding box center [832, 273] width 70 height 20
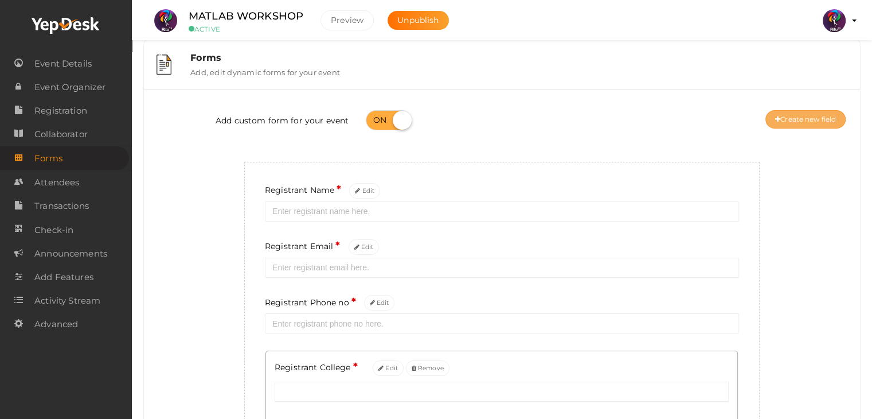
click at [805, 118] on button "Create new field" at bounding box center [806, 119] width 80 height 18
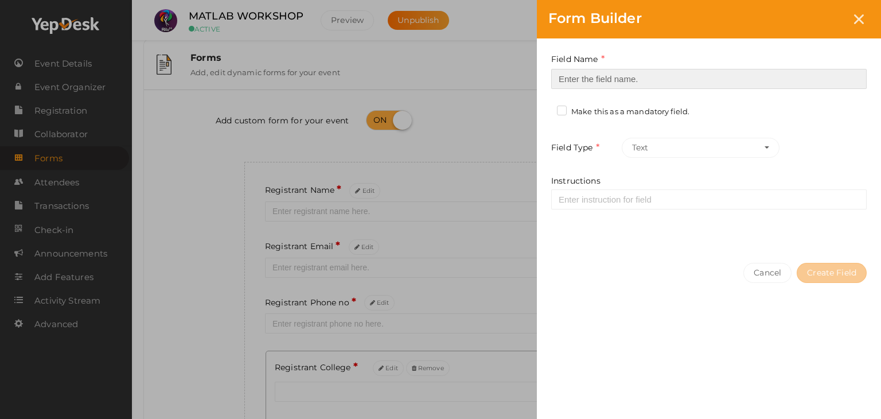
click at [634, 76] on input at bounding box center [708, 79] width 315 height 20
type input "Refferal ID"
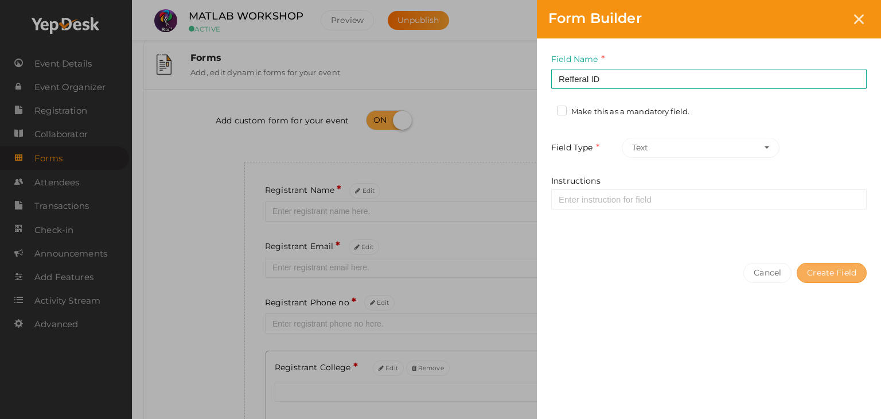
click at [827, 276] on button "Create Field" at bounding box center [832, 273] width 70 height 20
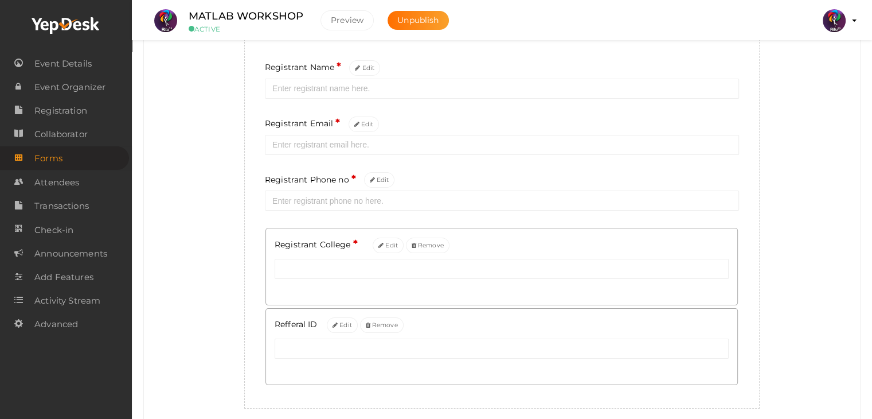
scroll to position [169, 0]
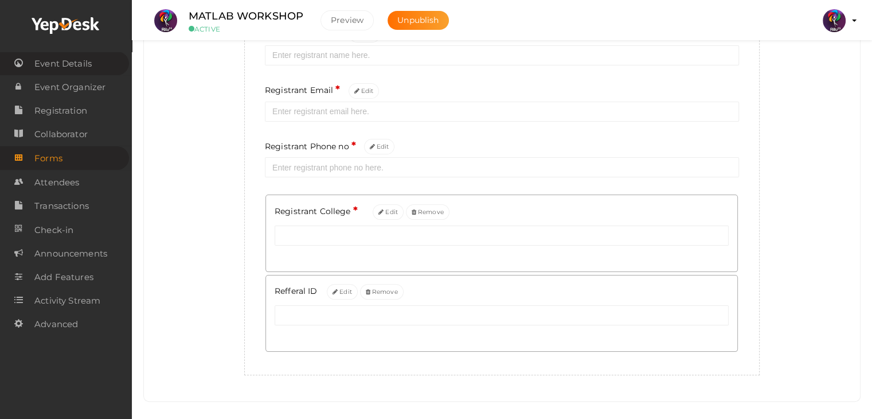
click at [64, 65] on span "Event Details" at bounding box center [62, 63] width 57 height 23
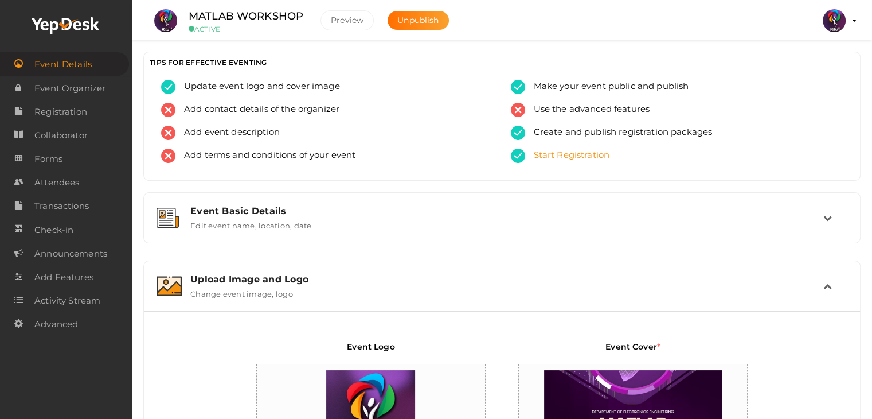
scroll to position [371, 0]
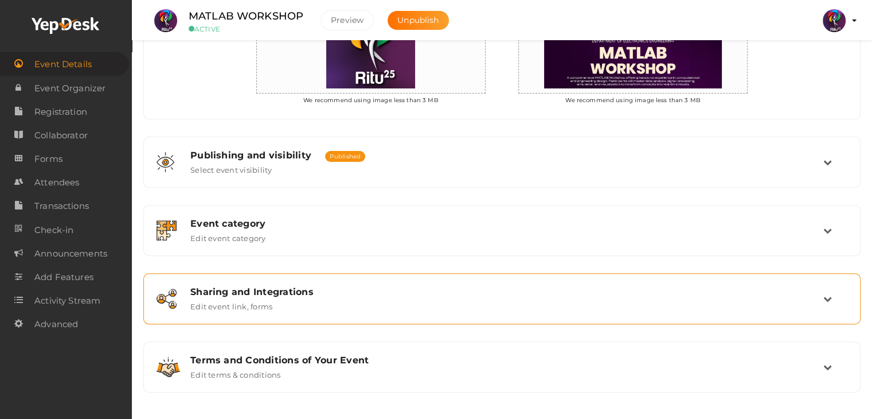
click at [374, 318] on div "Sharing and Integrations Edit event link, forms" at bounding box center [502, 298] width 718 height 51
click at [430, 291] on div "Sharing and Integrations" at bounding box center [506, 291] width 633 height 11
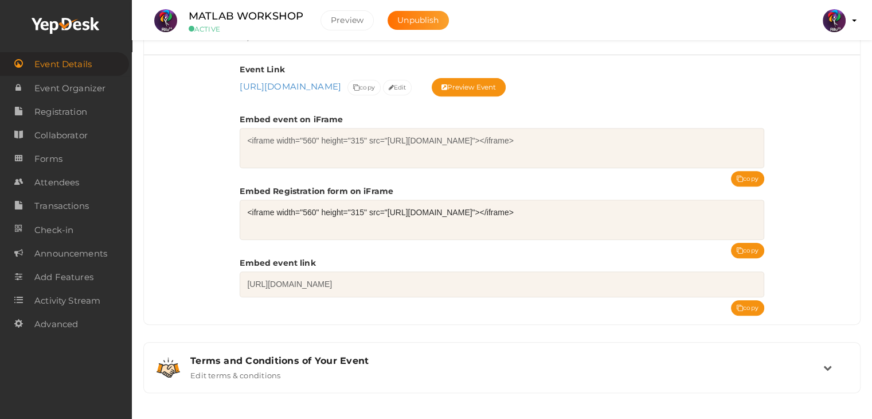
scroll to position [462, 0]
click at [741, 247] on icon at bounding box center [740, 250] width 6 height 6
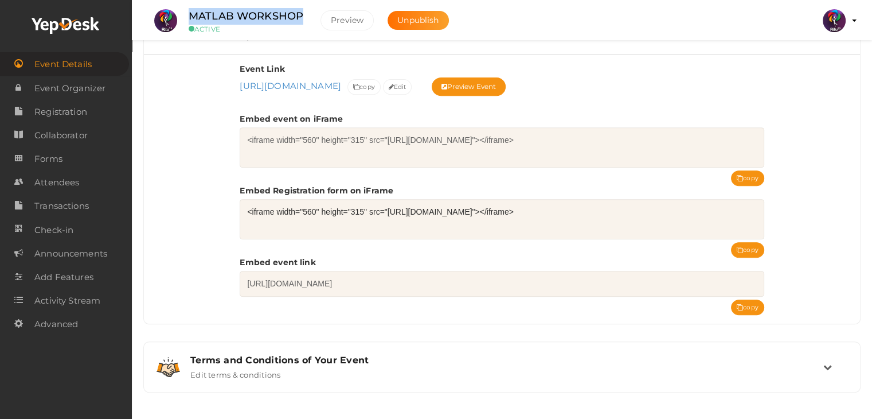
drag, startPoint x: 303, startPoint y: 18, endPoint x: 180, endPoint y: 19, distance: 122.8
click at [180, 19] on div "MATLAB WORKSHOP ACTIVE" at bounding box center [246, 20] width 138 height 25
copy label "MATLAB WORKSHOP"
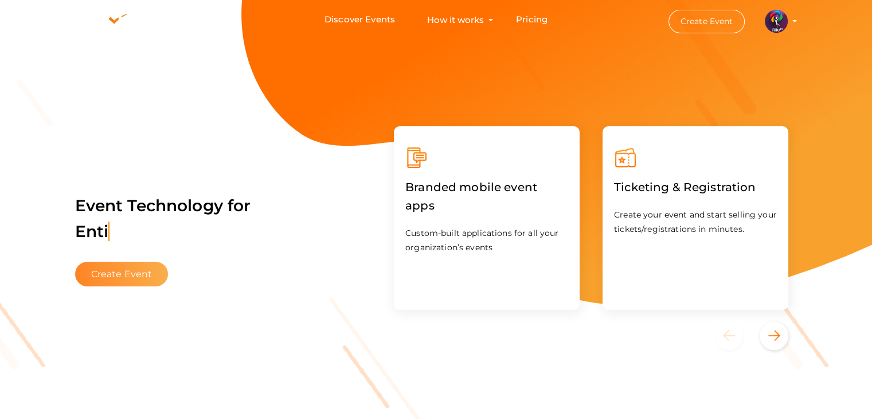
click at [155, 271] on button "Create Event" at bounding box center [121, 274] width 93 height 25
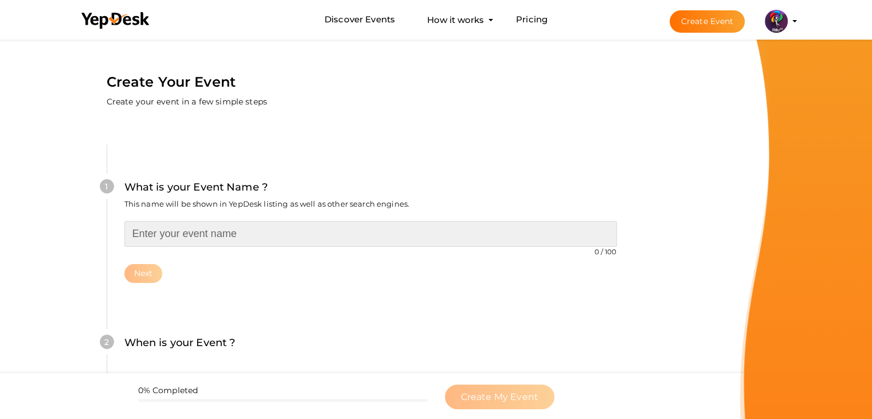
click at [296, 226] on input "text" at bounding box center [370, 234] width 493 height 26
click at [201, 232] on input "text" at bounding box center [370, 234] width 493 height 26
type input "i"
type input "IOT WORKSHOP"
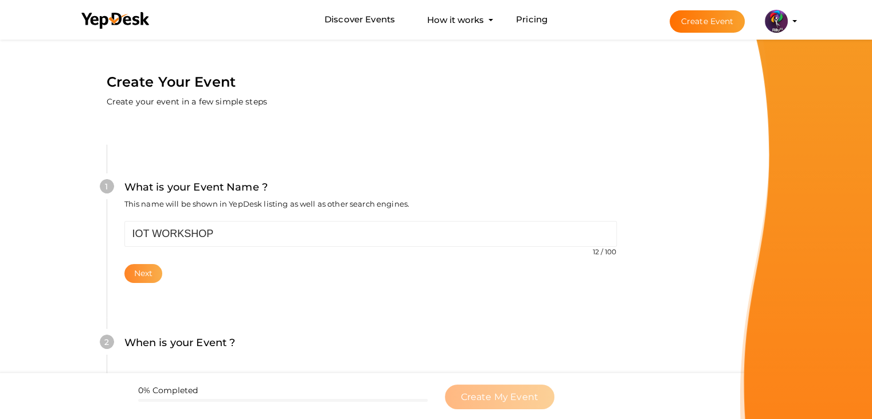
click at [145, 274] on button "Next" at bounding box center [143, 273] width 38 height 19
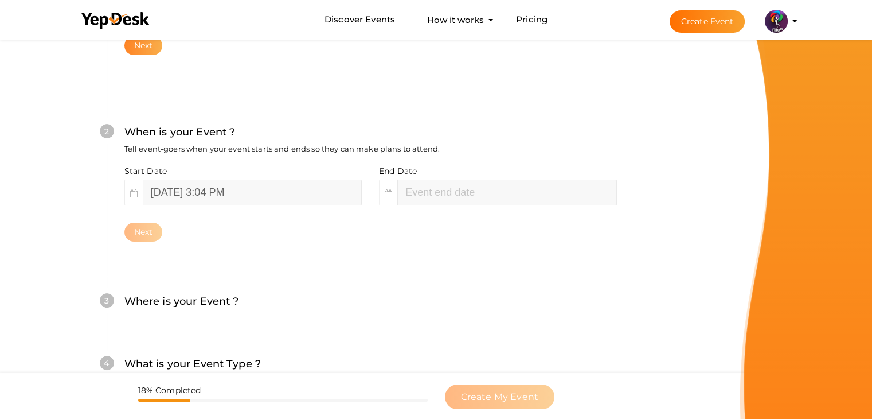
scroll to position [236, 0]
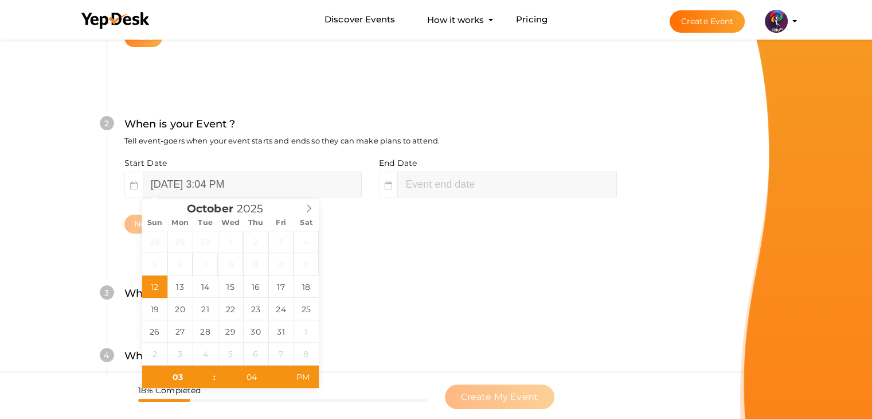
type input "05"
type input "04"
type input "[DATE] 5:04 PM"
click at [172, 189] on input "[DATE] 3:04 PM" at bounding box center [252, 184] width 219 height 26
type input "[DATE] 3:04 PM"
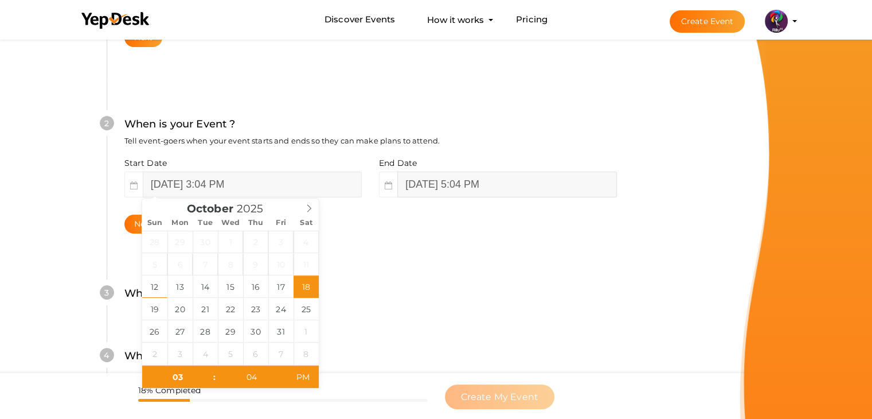
type input "[DATE] 5:04 PM"
click at [436, 192] on input "[DATE] 5:04 PM" at bounding box center [506, 184] width 219 height 26
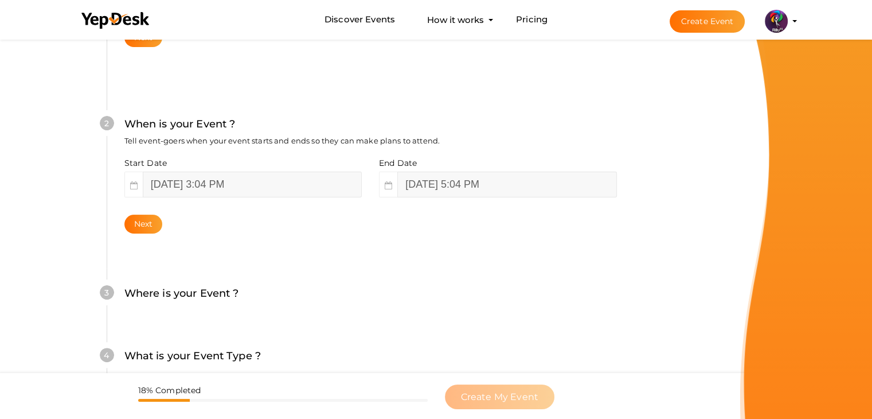
click at [153, 235] on div "2 When is your Event ? Tell event-goers when your event starts and ends so they…" at bounding box center [371, 174] width 528 height 186
click at [152, 223] on button "Next" at bounding box center [143, 224] width 38 height 19
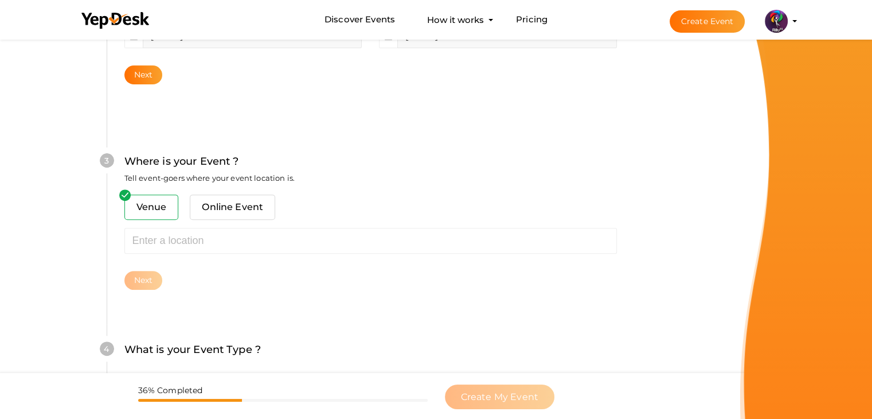
scroll to position [422, 0]
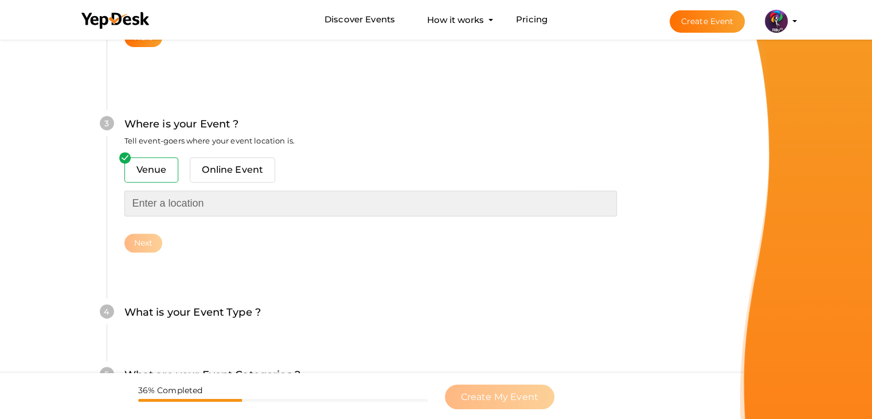
click at [177, 204] on input "text" at bounding box center [370, 203] width 493 height 26
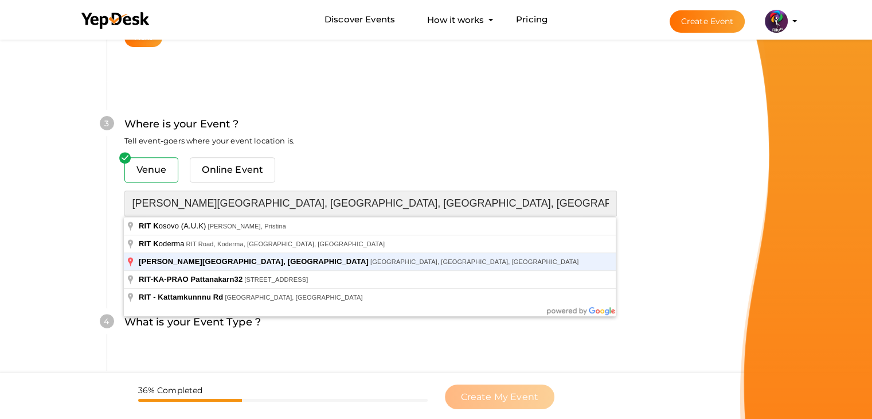
type input "[PERSON_NAME][GEOGRAPHIC_DATA], [GEOGRAPHIC_DATA], [GEOGRAPHIC_DATA], [GEOGRAPH…"
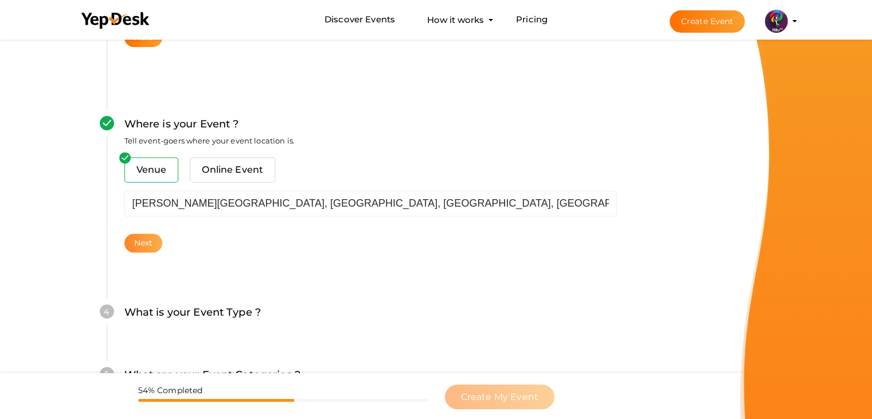
click at [147, 238] on button "Next" at bounding box center [143, 242] width 38 height 19
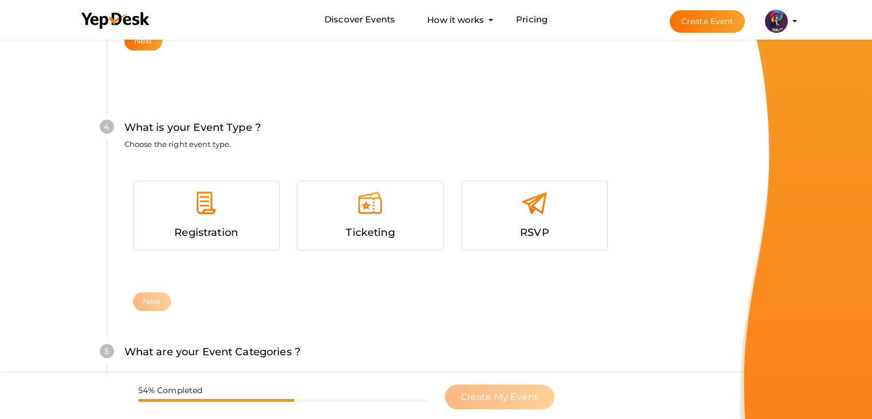
scroll to position [627, 0]
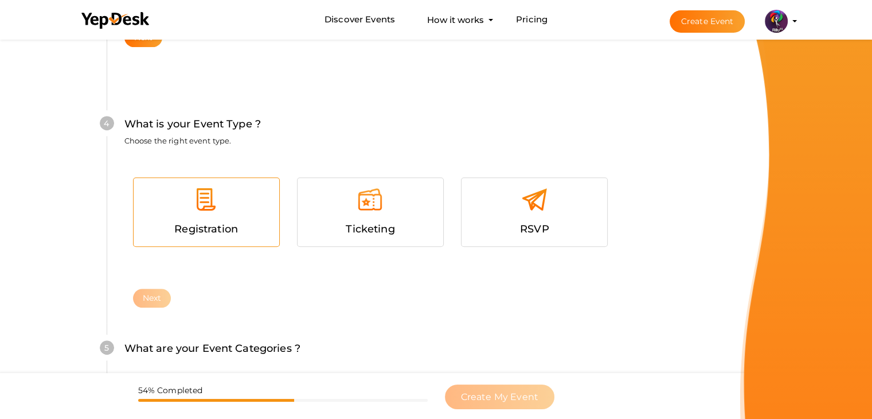
click at [218, 225] on span "Registration" at bounding box center [206, 229] width 64 height 13
click at [158, 293] on button "Next" at bounding box center [152, 298] width 38 height 19
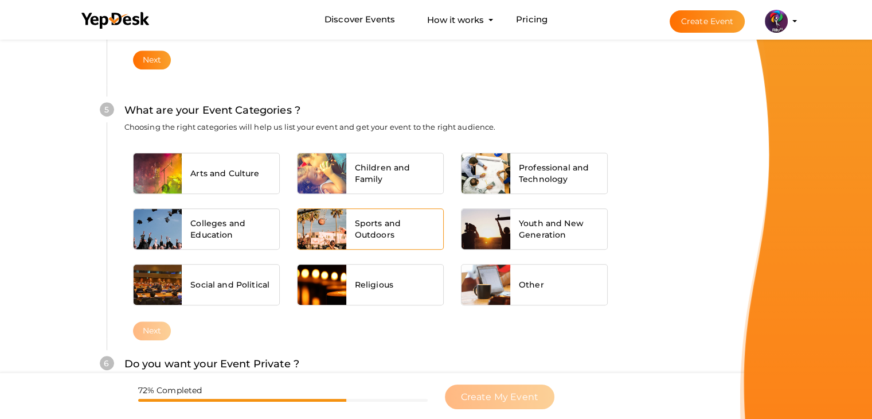
scroll to position [868, 0]
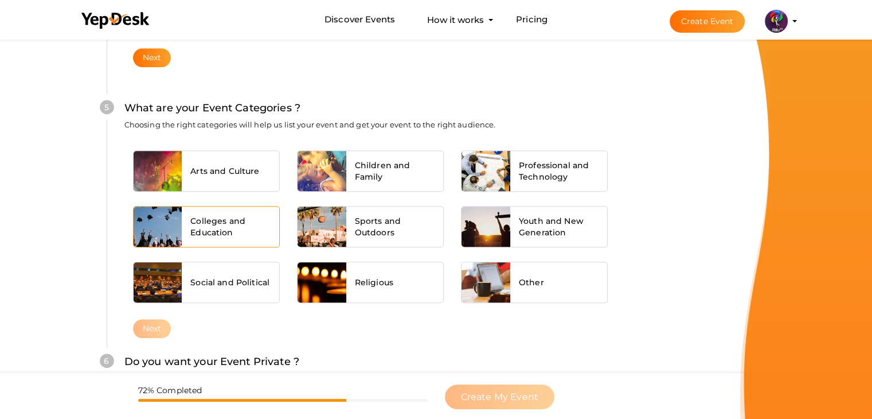
click at [243, 216] on span "Colleges and Education" at bounding box center [230, 226] width 80 height 23
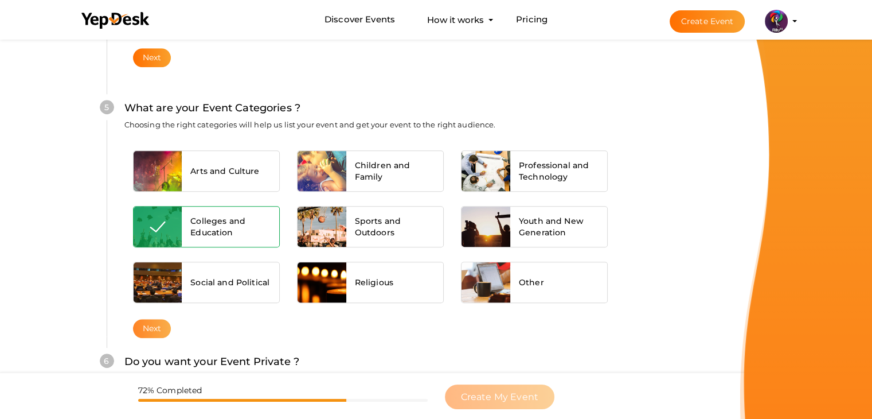
click at [163, 324] on button "Next" at bounding box center [152, 328] width 38 height 19
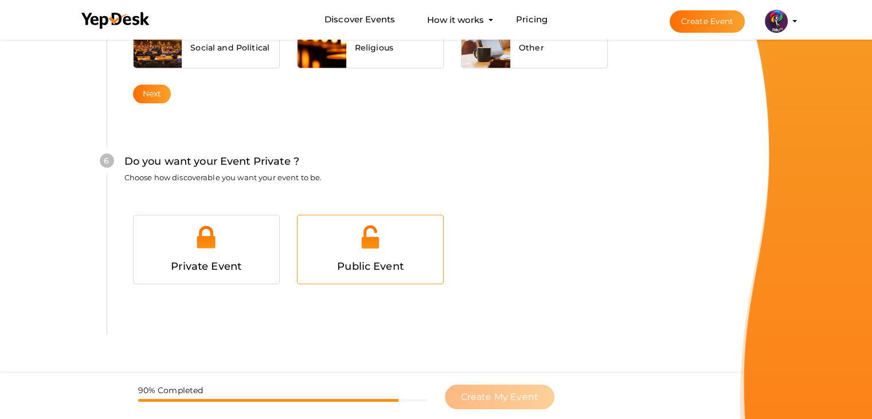
scroll to position [1120, 0]
click at [401, 229] on div at bounding box center [370, 241] width 128 height 34
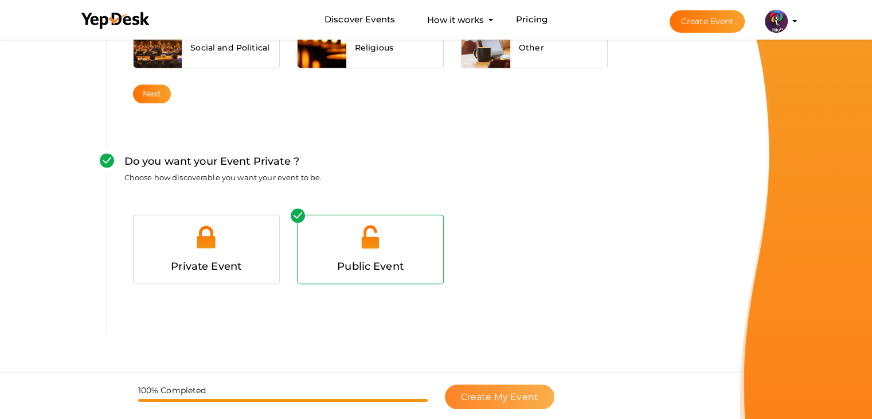
click at [493, 402] on span "Create My Event" at bounding box center [499, 396] width 77 height 11
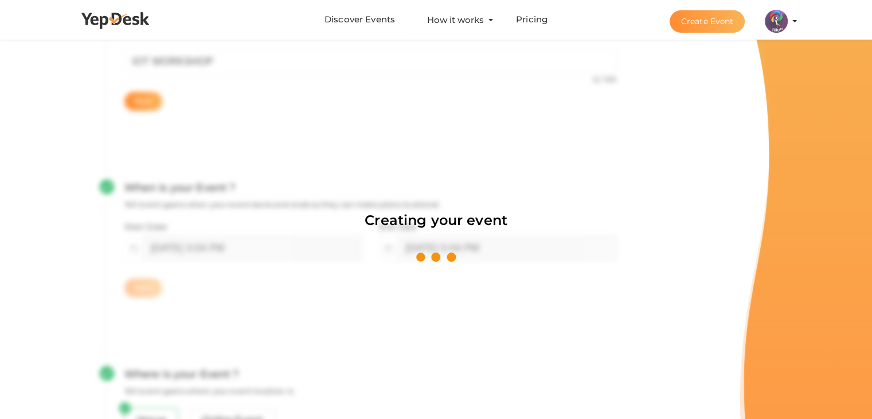
scroll to position [172, 0]
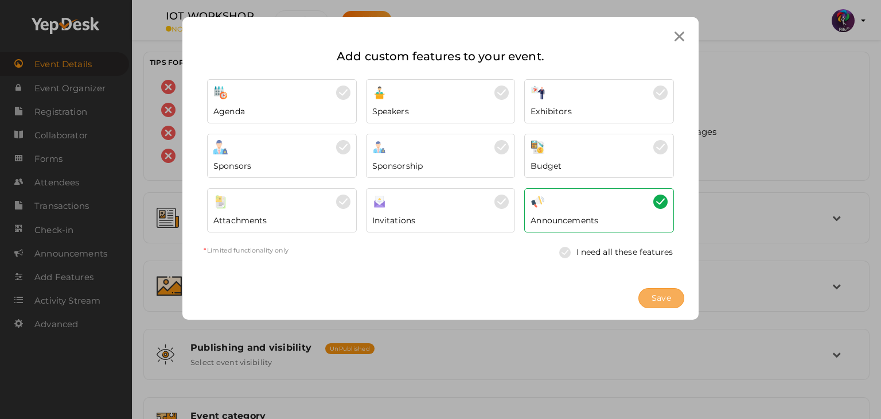
click at [663, 294] on span "Save" at bounding box center [662, 298] width 20 height 12
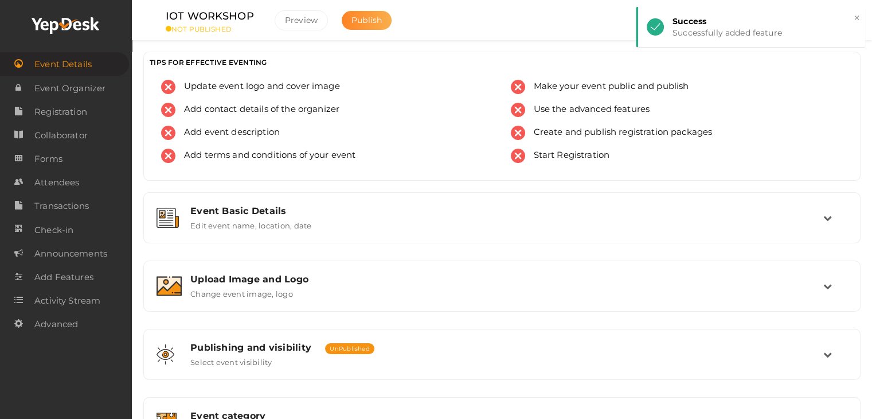
click at [372, 23] on span "Publish" at bounding box center [367, 20] width 30 height 10
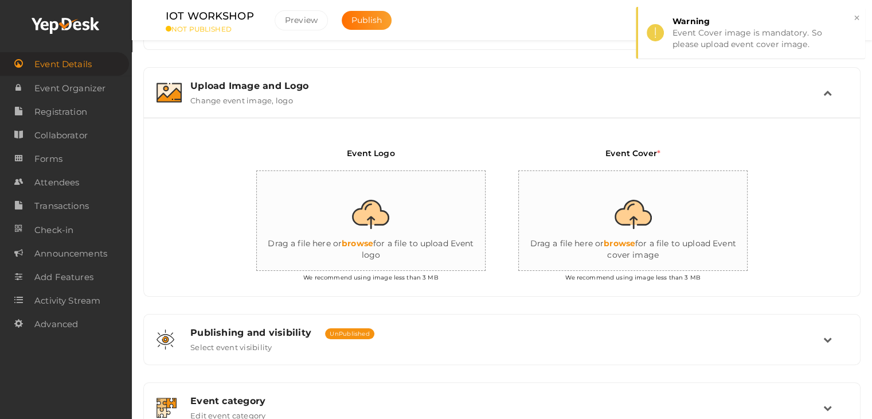
click at [374, 227] on input "file" at bounding box center [371, 221] width 229 height 100
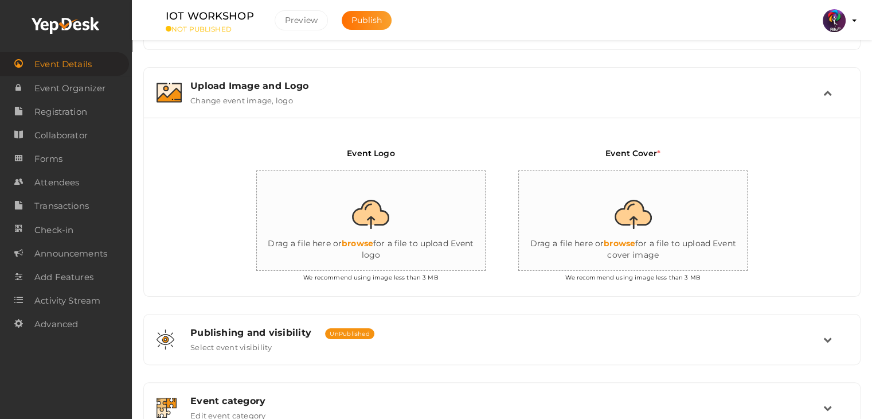
type input "C:\fakepath\WhatsApp Image 2025-10-12 at 14.56.44_8597af8c.jpg"
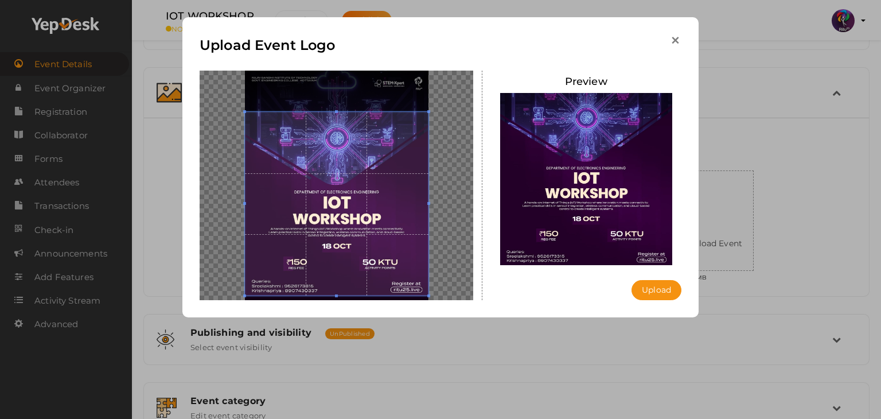
click at [673, 43] on icon "button" at bounding box center [675, 40] width 12 height 12
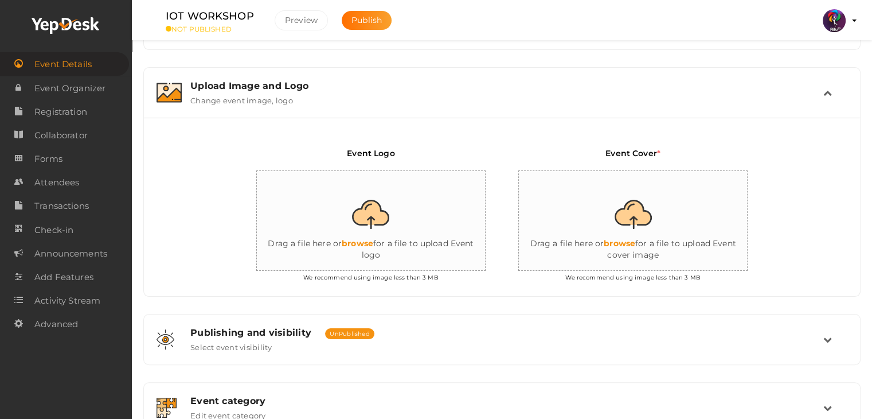
click at [367, 198] on input "file" at bounding box center [371, 221] width 229 height 100
type input "C:\fakepath\logo yepdesk.png"
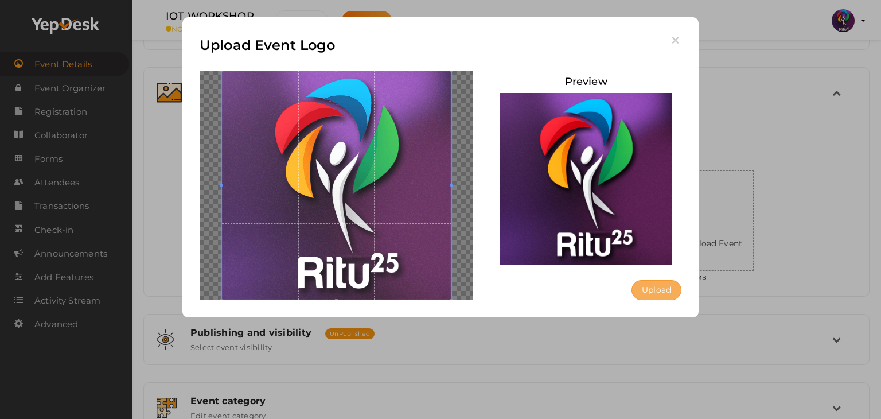
click at [642, 284] on button "Upload" at bounding box center [657, 290] width 50 height 20
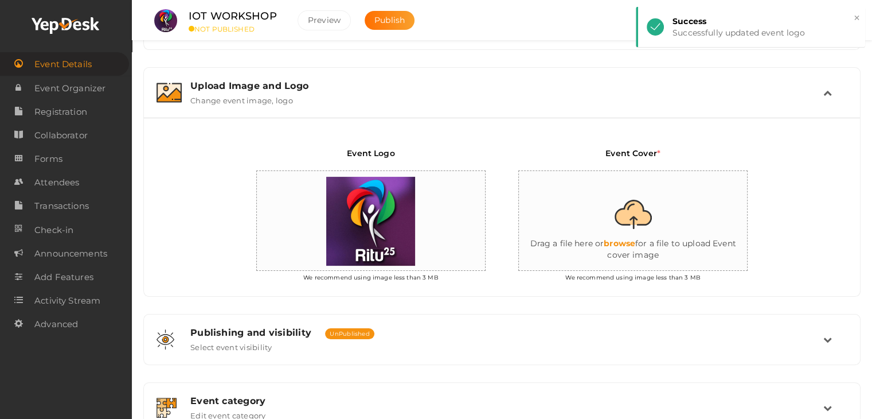
click at [636, 194] on input "file" at bounding box center [633, 221] width 229 height 100
type input "C:\fakepath\WhatsApp Image 2025-10-12 at 14.56.44_8597af8c.jpg"
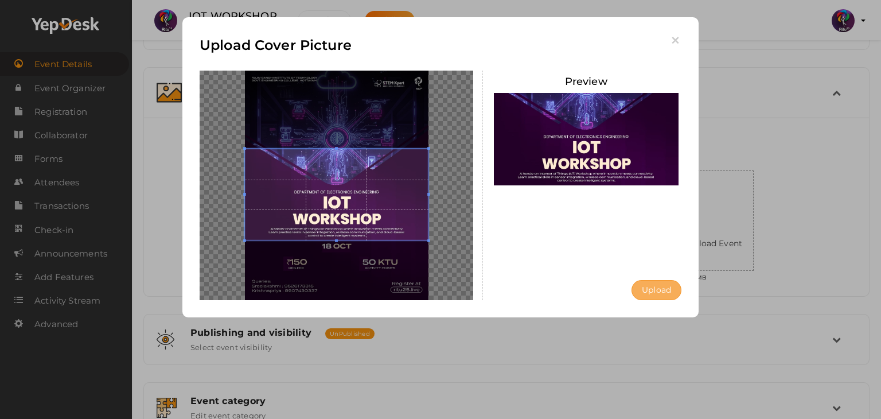
click at [650, 290] on button "Upload" at bounding box center [657, 290] width 50 height 20
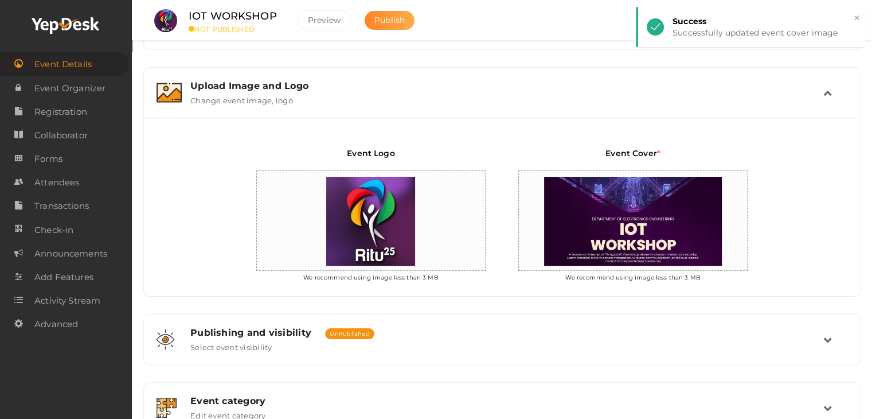
click at [392, 20] on span "Publish" at bounding box center [390, 20] width 30 height 10
click at [59, 157] on span "Forms" at bounding box center [48, 158] width 28 height 23
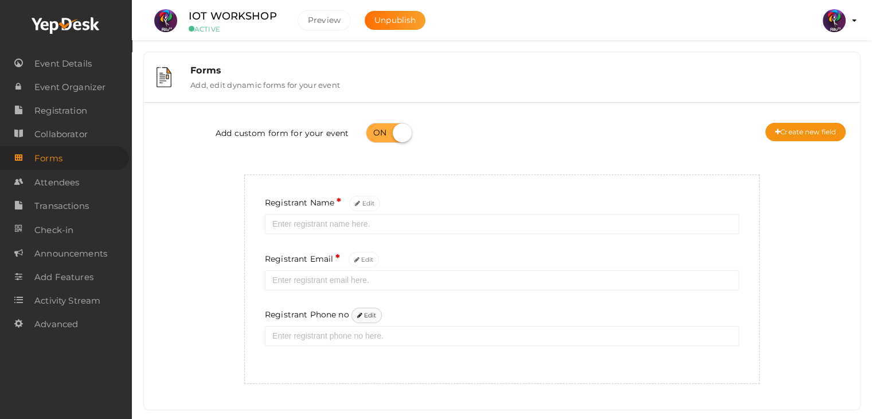
click at [376, 315] on button "Edit" at bounding box center [367, 314] width 31 height 15
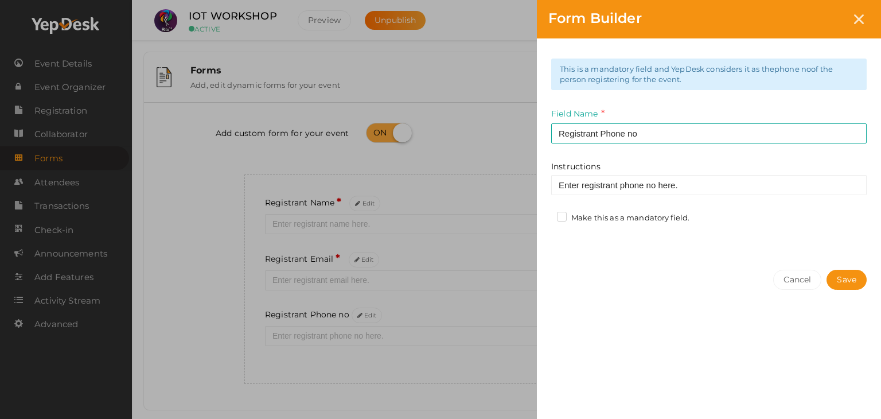
click at [560, 215] on label "Make this as a mandatory field." at bounding box center [623, 217] width 132 height 11
click at [545, 215] on input "Make this as a mandatory field." at bounding box center [545, 215] width 0 height 0
click at [840, 276] on button "Save" at bounding box center [847, 280] width 40 height 20
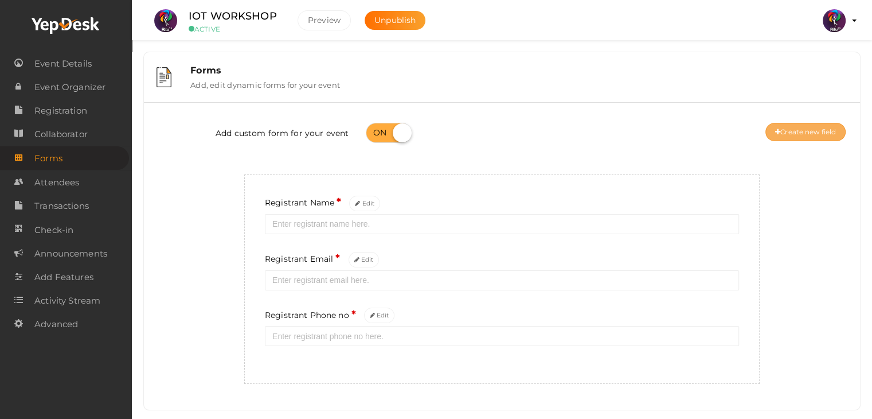
click at [784, 132] on button "Create new field" at bounding box center [806, 132] width 80 height 18
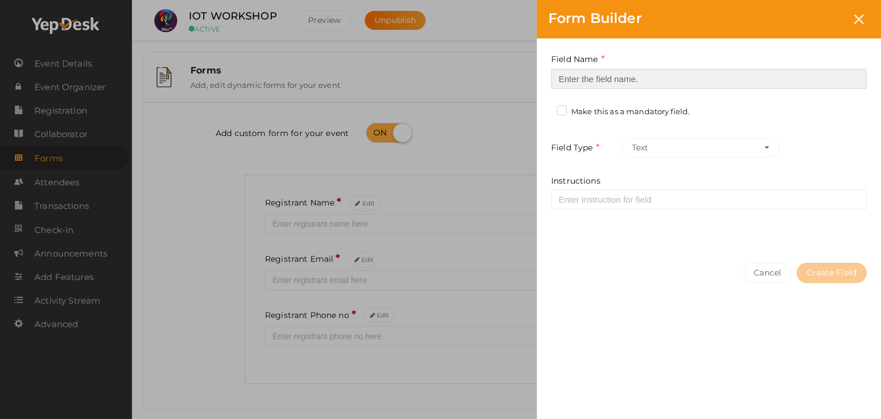
click at [567, 74] on input at bounding box center [708, 79] width 315 height 20
type input "Registrant College"
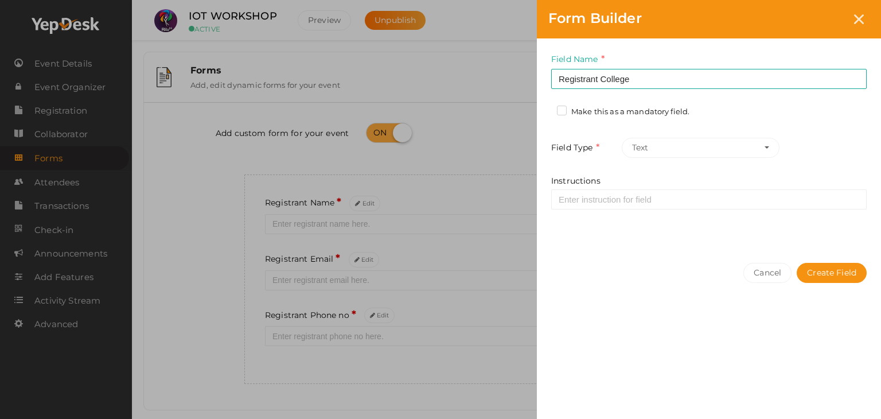
click at [565, 108] on label "Make this as a mandatory field." at bounding box center [623, 111] width 132 height 11
click at [545, 108] on input "Make this as a mandatory field." at bounding box center [545, 108] width 0 height 0
click at [825, 270] on button "Create Field" at bounding box center [832, 273] width 70 height 20
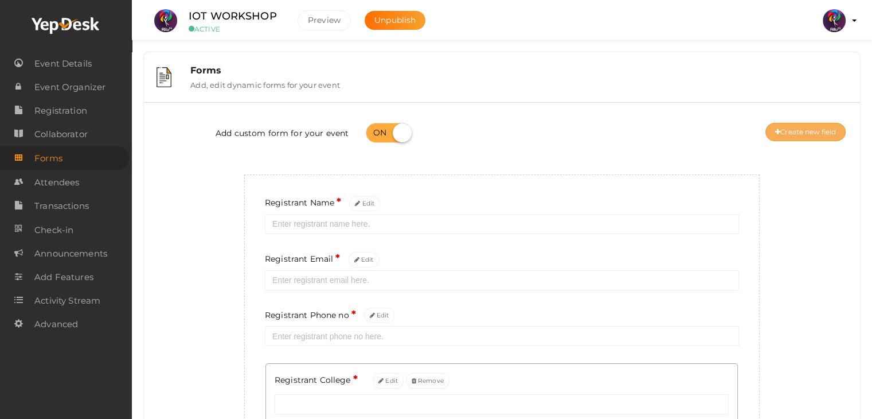
click at [786, 135] on button "Create new field" at bounding box center [806, 132] width 80 height 18
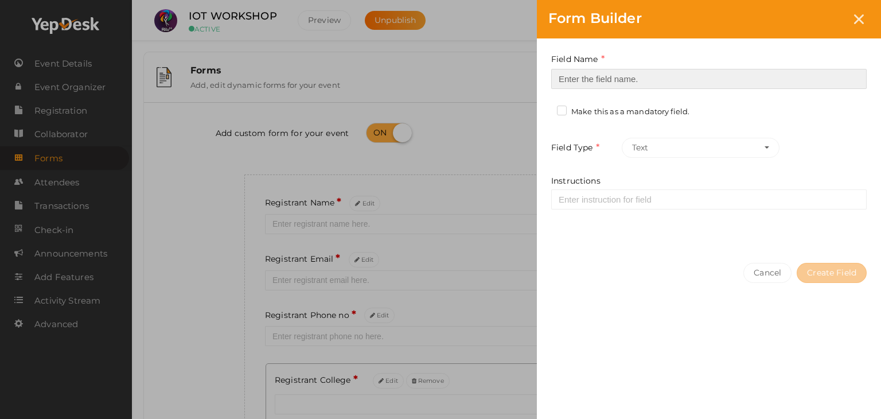
click at [569, 79] on input at bounding box center [708, 79] width 315 height 20
type input "Refferal ID"
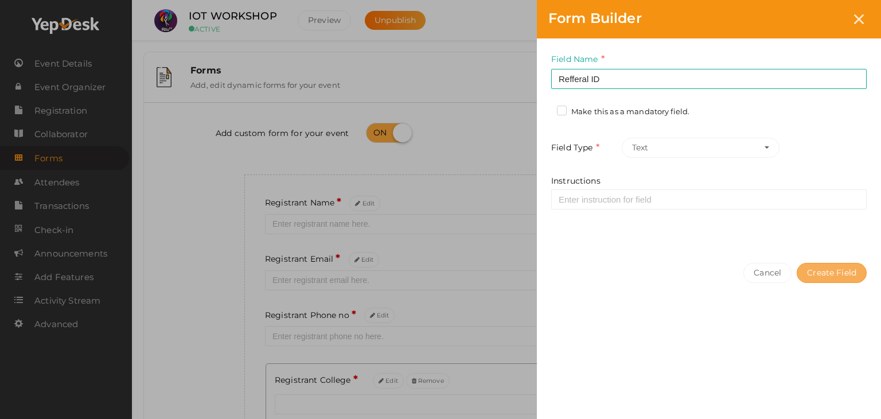
click at [836, 270] on button "Create Field" at bounding box center [832, 273] width 70 height 20
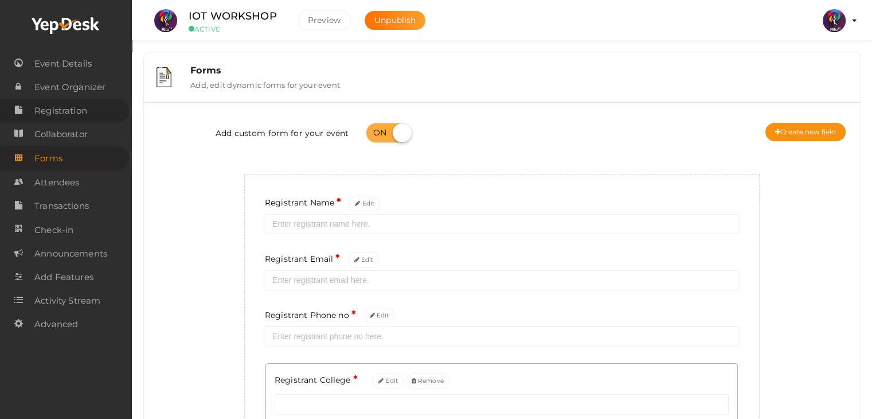
click at [53, 111] on span "Registration" at bounding box center [60, 110] width 53 height 23
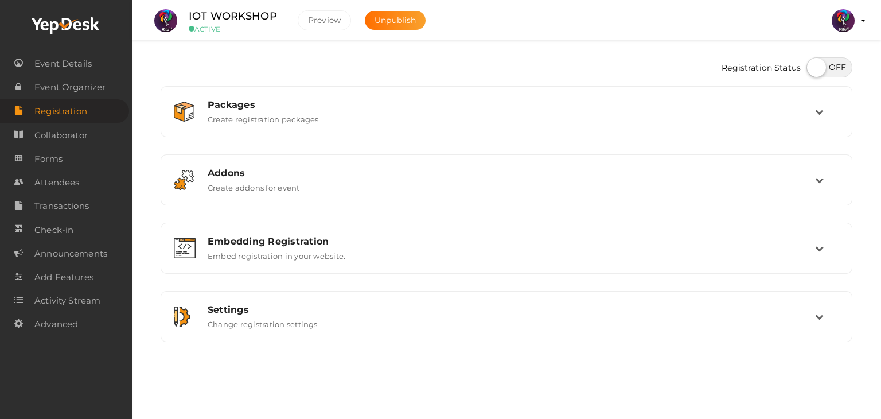
click at [817, 67] on label at bounding box center [829, 67] width 46 height 20
click at [814, 67] on input "checkbox" at bounding box center [809, 63] width 7 height 7
checkbox input "true"
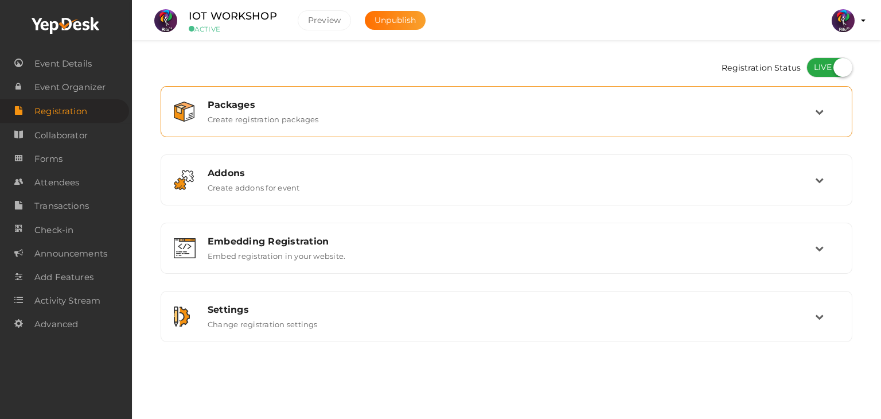
click at [484, 135] on div "Packages Create registration packages" at bounding box center [507, 111] width 692 height 51
click at [482, 124] on div "Packages Create registration packages" at bounding box center [506, 111] width 679 height 38
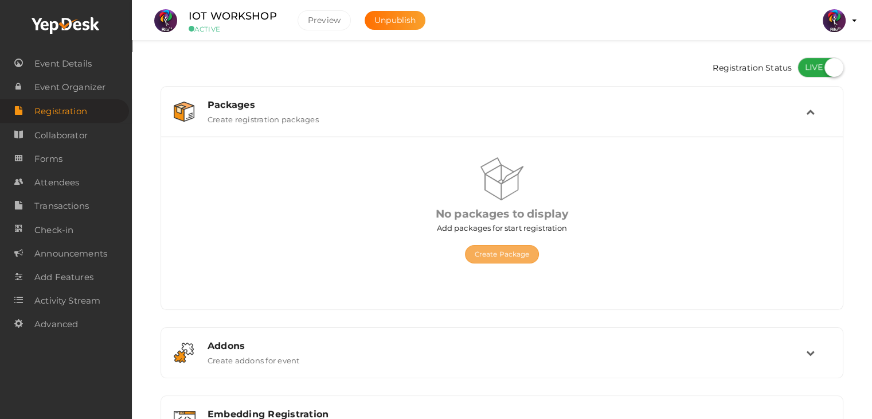
click at [509, 252] on button "Create Package" at bounding box center [502, 254] width 75 height 18
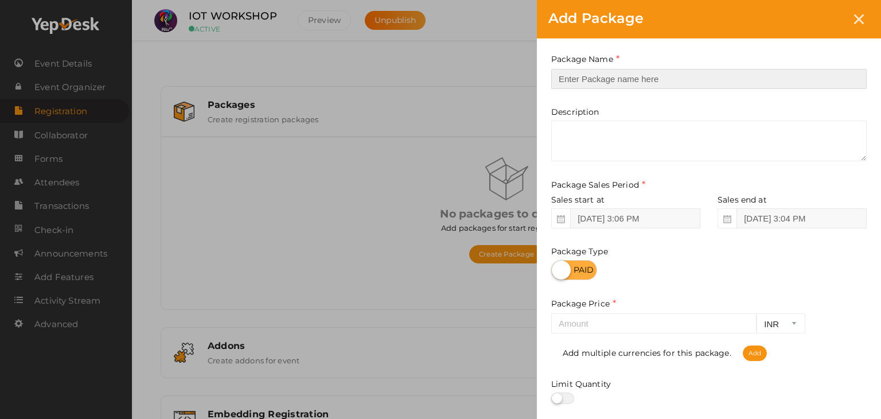
click at [666, 76] on input "text" at bounding box center [708, 79] width 315 height 20
type input "Registration"
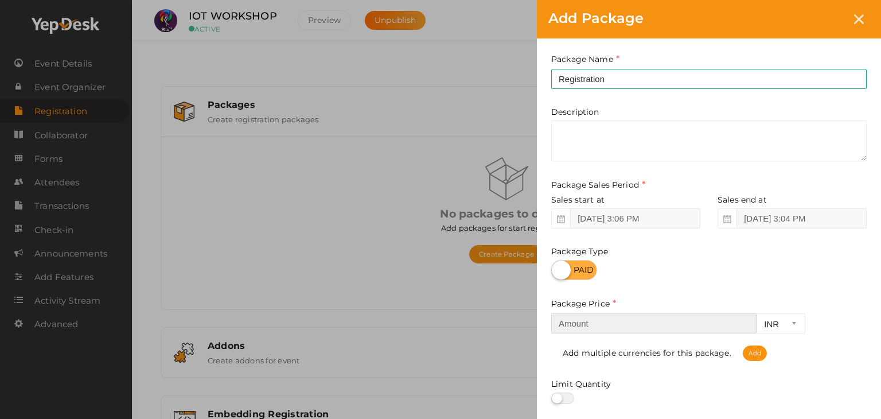
click at [645, 322] on input "number" at bounding box center [653, 323] width 205 height 20
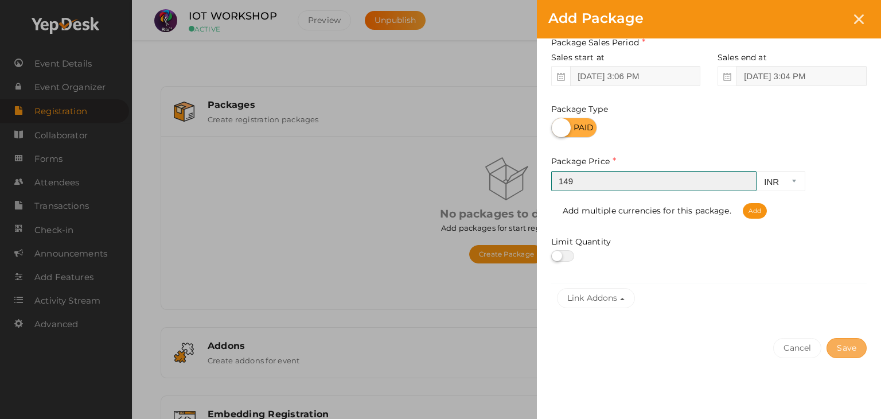
type input "149"
click at [856, 347] on button "Save" at bounding box center [847, 348] width 40 height 20
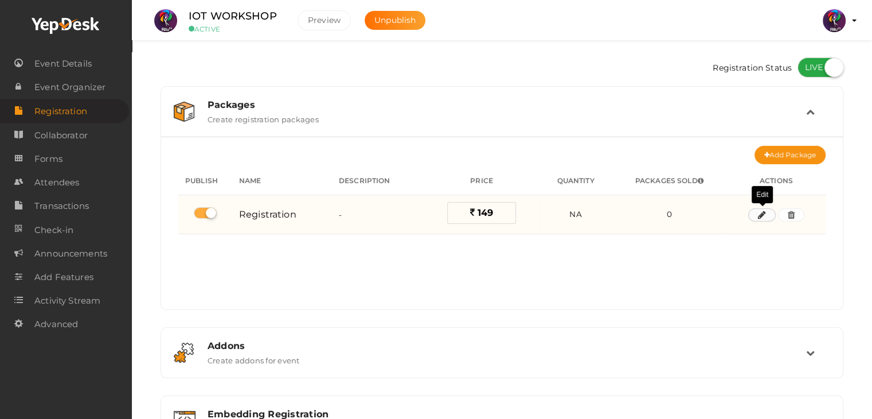
click at [758, 214] on icon "button" at bounding box center [762, 215] width 8 height 7
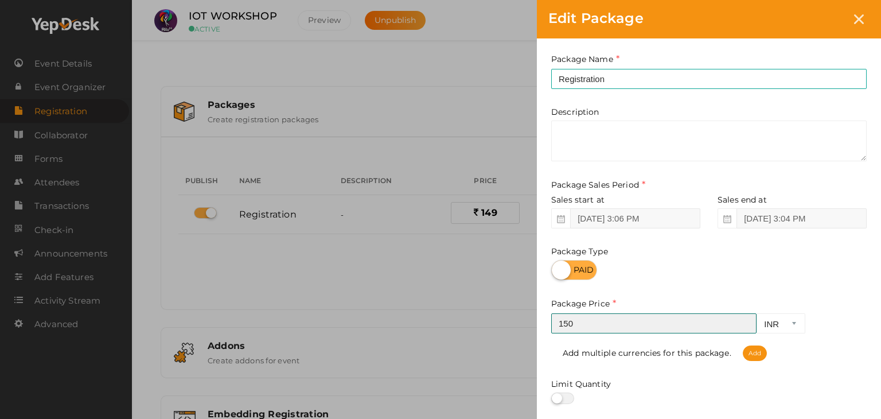
click at [743, 321] on input "150" at bounding box center [653, 323] width 205 height 20
click at [743, 321] on input "151" at bounding box center [653, 323] width 205 height 20
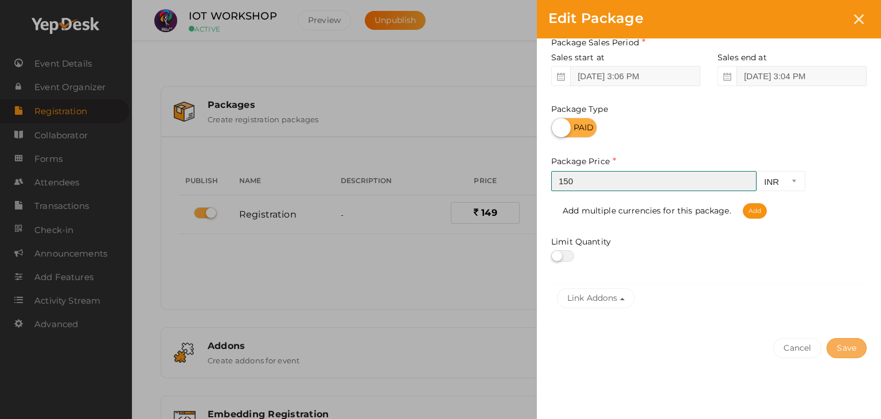
type input "150"
click at [844, 352] on button "Save" at bounding box center [847, 348] width 40 height 20
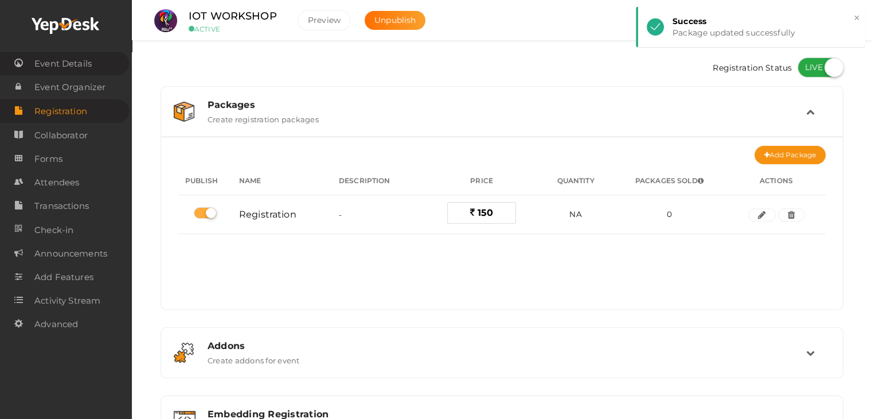
click at [67, 56] on span "Event Details" at bounding box center [62, 63] width 57 height 23
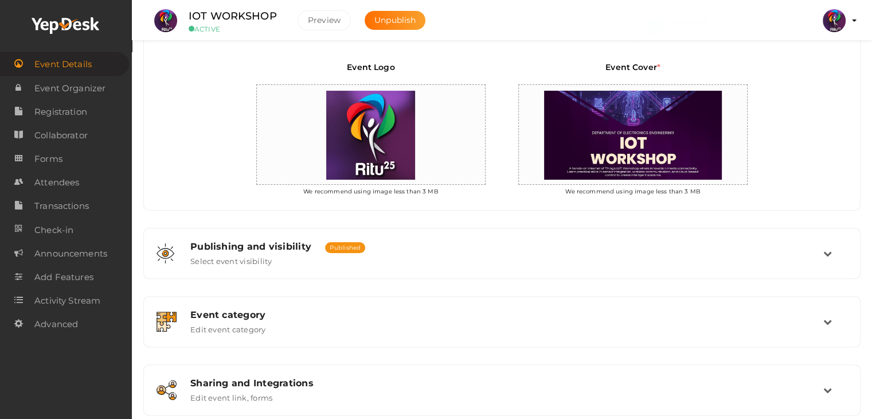
scroll to position [371, 0]
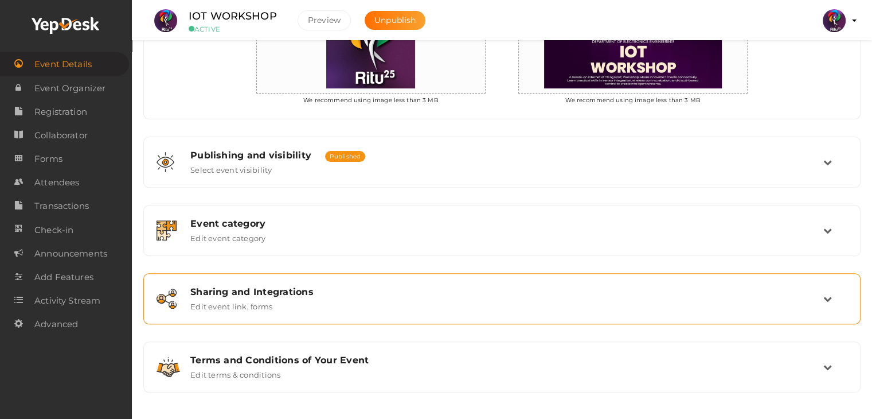
click at [398, 305] on div "Sharing and Integrations Edit event link, forms" at bounding box center [503, 298] width 642 height 25
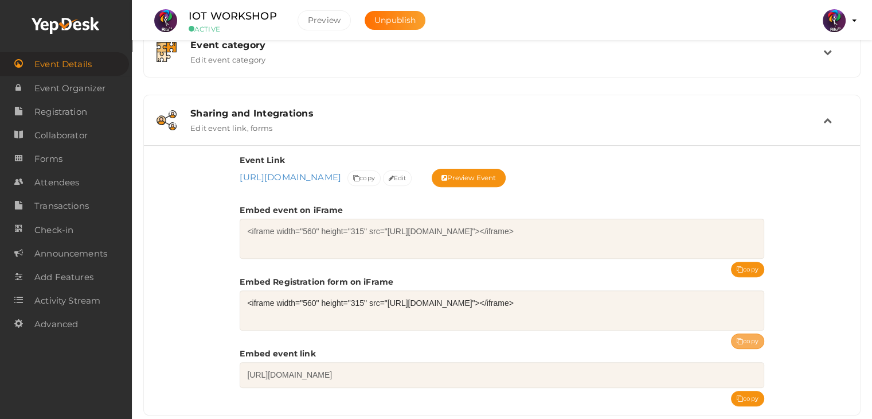
click at [738, 338] on icon at bounding box center [740, 341] width 6 height 6
drag, startPoint x: 278, startPoint y: 14, endPoint x: 188, endPoint y: 8, distance: 89.7
click at [188, 8] on div "IOT WORKSHOP ACTIVE" at bounding box center [234, 20] width 115 height 25
copy label "IOT WORKSHOP"
click at [834, 24] on img at bounding box center [834, 20] width 23 height 23
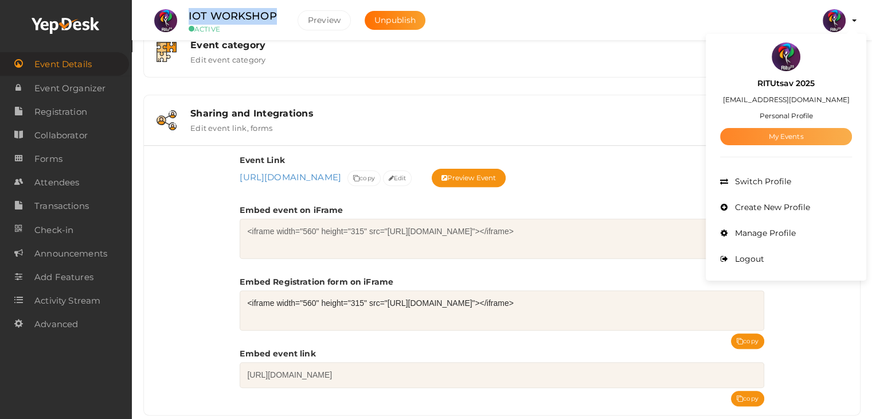
click at [793, 131] on link "My Events" at bounding box center [786, 136] width 132 height 17
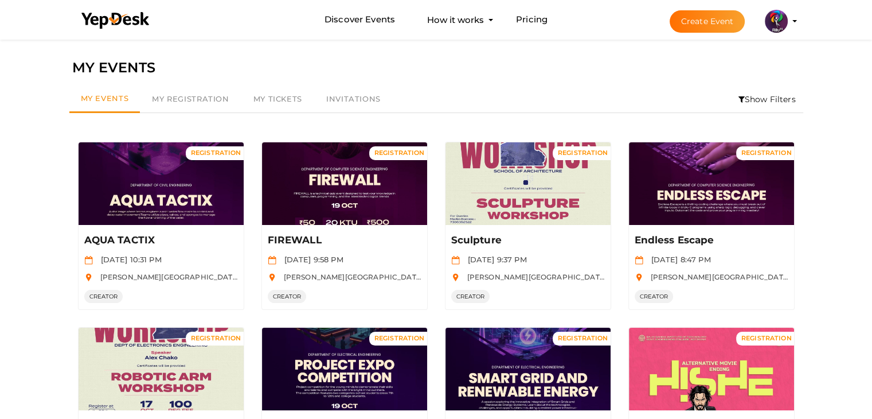
click at [759, 99] on li "Show Filters" at bounding box center [767, 99] width 72 height 26
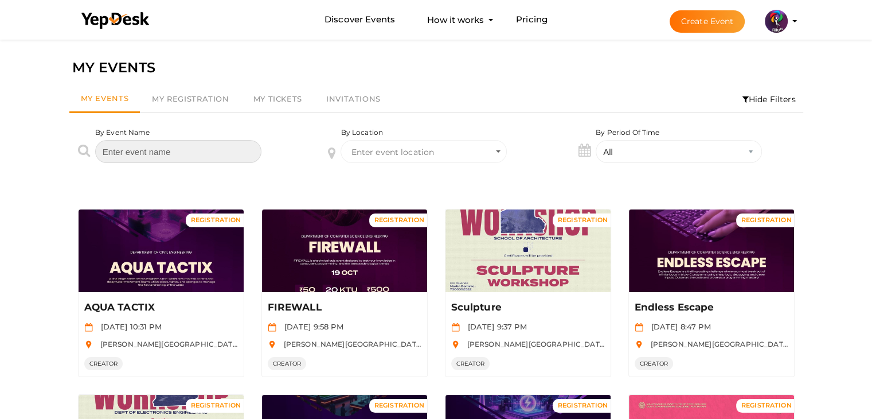
click at [145, 157] on input "text" at bounding box center [178, 151] width 166 height 23
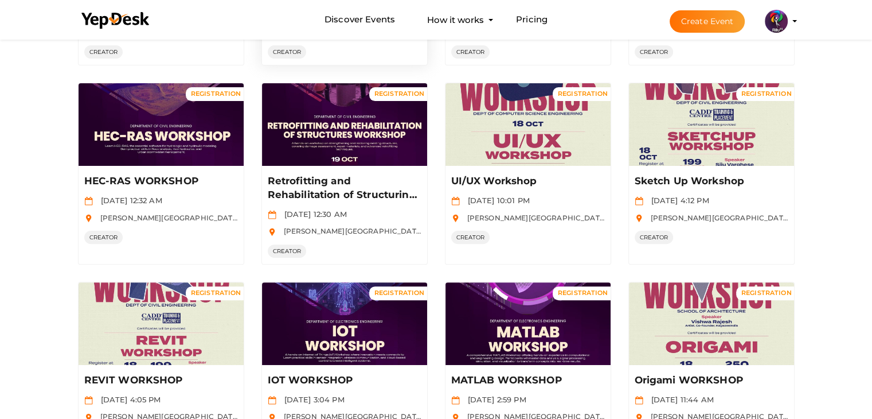
scroll to position [312, 0]
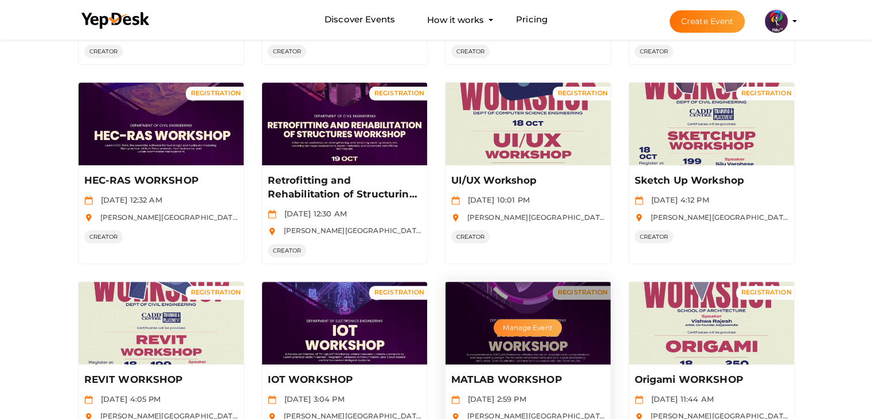
click at [552, 326] on button "Manage Event" at bounding box center [528, 327] width 68 height 17
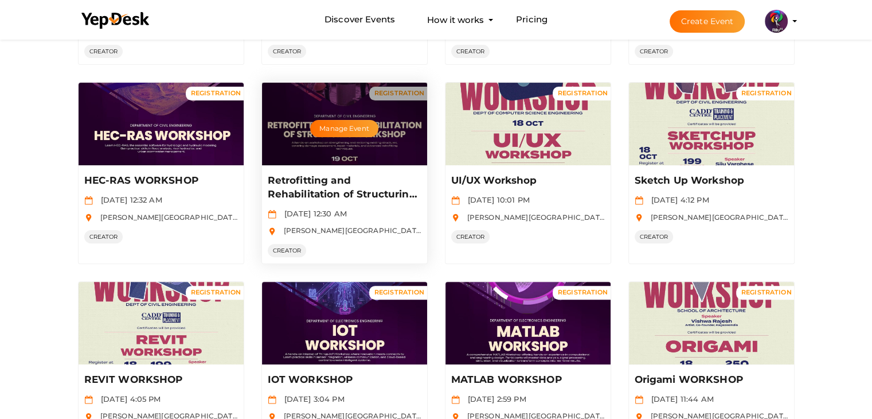
scroll to position [0, 0]
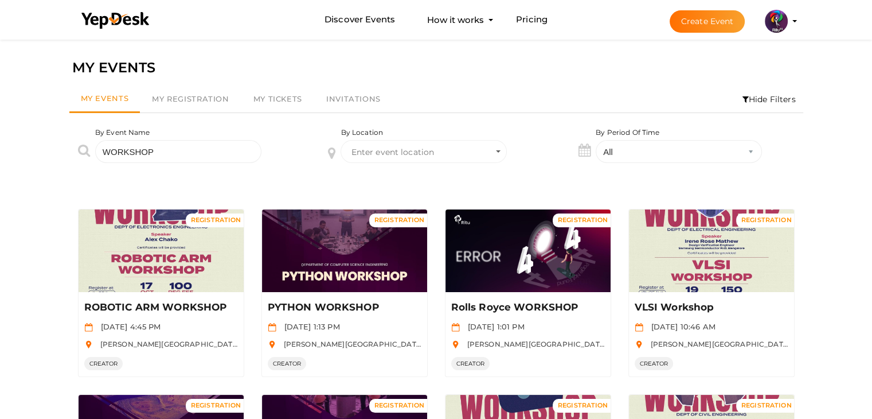
click at [212, 147] on input "WORKSHOP" at bounding box center [178, 151] width 166 height 23
type input "W"
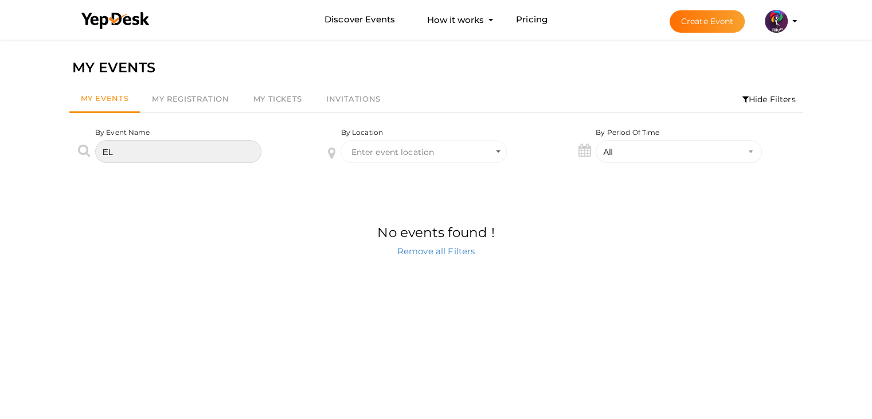
type input "E"
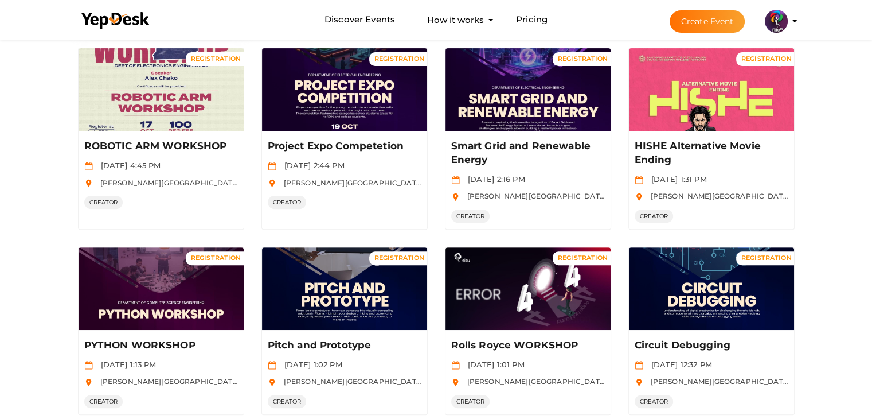
scroll to position [346, 0]
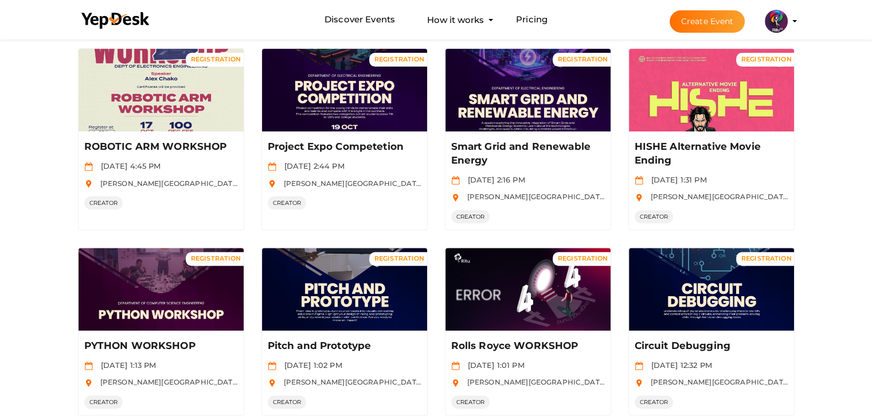
click at [39, 283] on div "MY EVENTS My Events My Registration My Tickets Invitations Hide Filters By Even…" at bounding box center [436, 181] width 872 height 981
click at [38, 233] on div "MY EVENTS My Events My Registration My Tickets Invitations Hide Filters By Even…" at bounding box center [436, 181] width 872 height 981
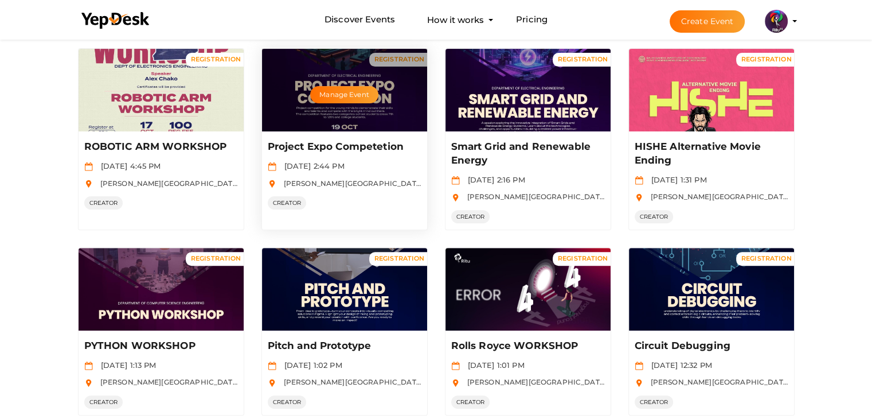
scroll to position [0, 0]
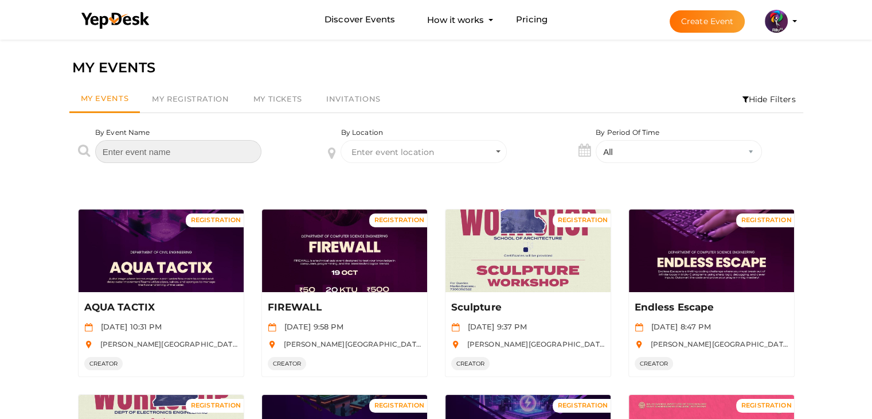
click at [186, 144] on input "text" at bounding box center [178, 151] width 166 height 23
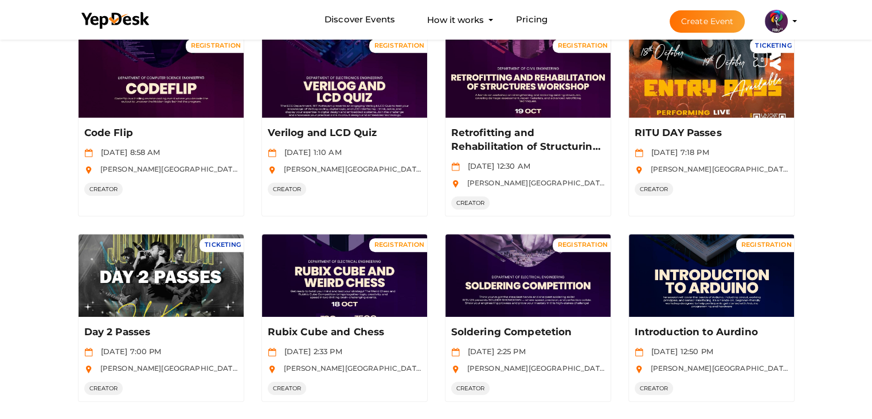
scroll to position [611, 0]
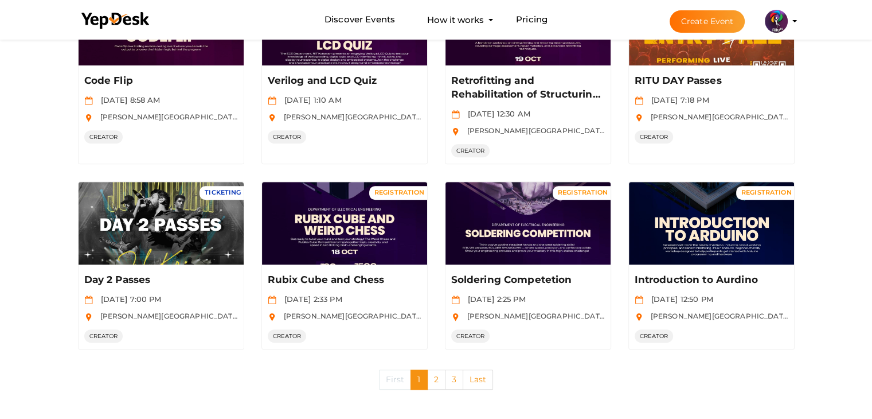
type input "D"
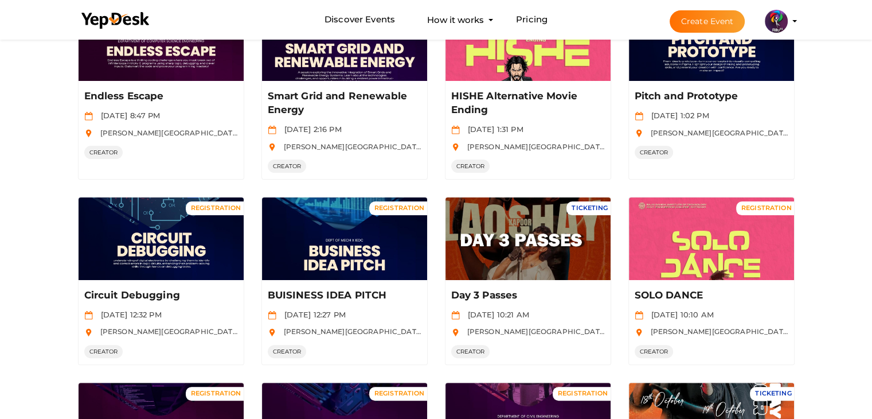
scroll to position [0, 0]
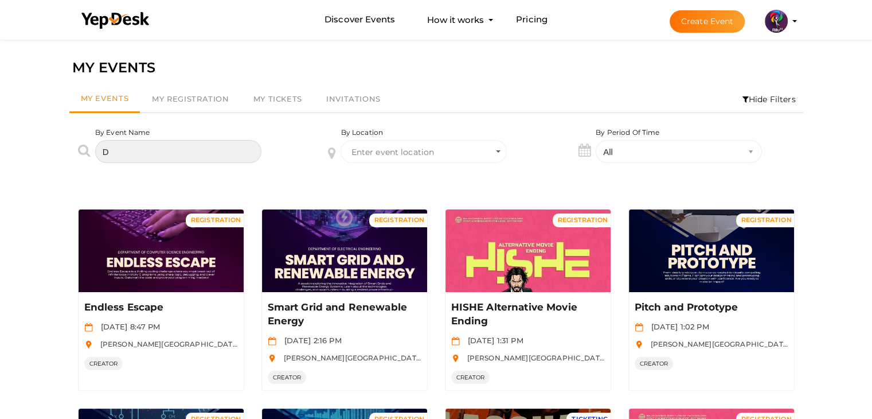
click at [120, 149] on input "D" at bounding box center [178, 151] width 166 height 23
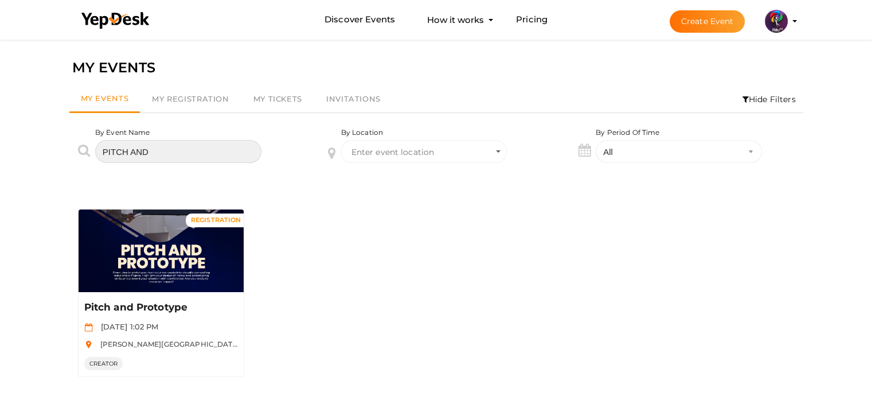
type input "PITCH AND"
click at [11, 264] on div "MY EVENTS My Events My Registration My Tickets Invitations Hide Filters By Even…" at bounding box center [436, 246] width 872 height 419
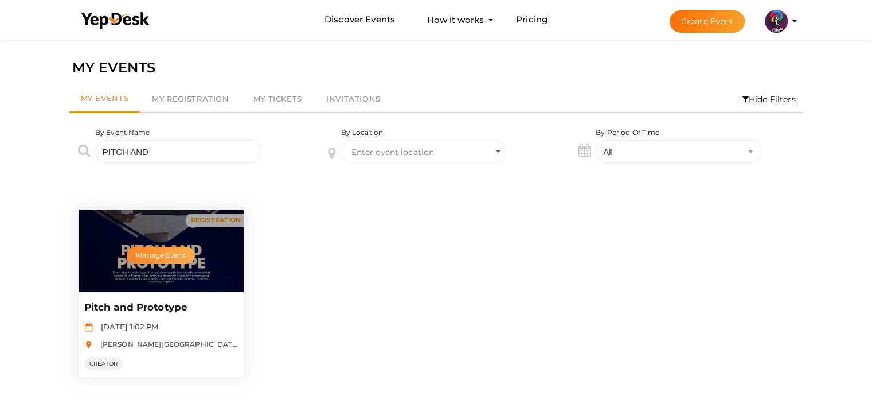
click at [143, 247] on button "Manage Event" at bounding box center [161, 255] width 68 height 17
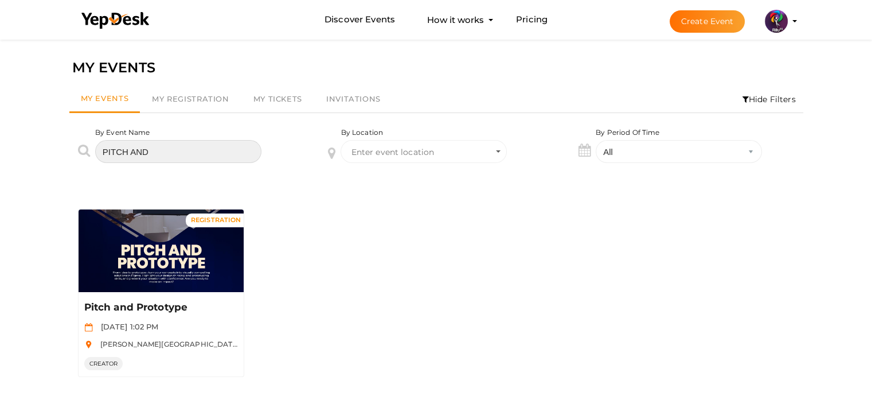
click at [172, 149] on input "PITCH AND" at bounding box center [178, 151] width 166 height 23
type input "P"
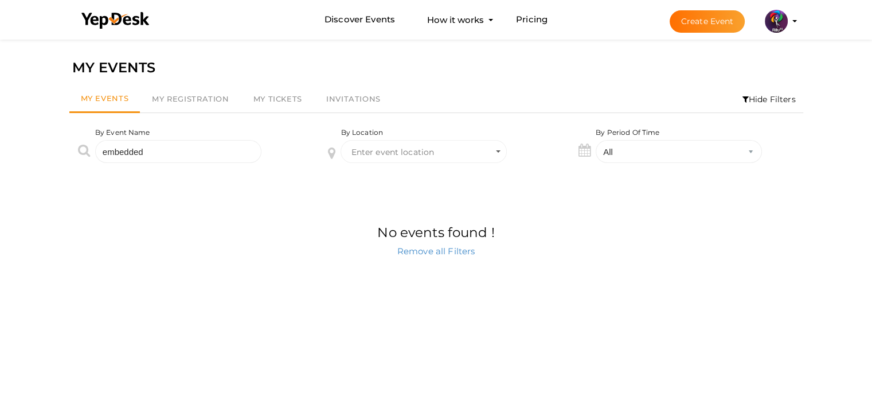
click at [763, 26] on button "RITUtsav 2025 ritticket@gmail.com Personal Profile My Events Admin Switch Profi…" at bounding box center [777, 21] width 30 height 24
click at [780, 27] on img at bounding box center [776, 21] width 23 height 23
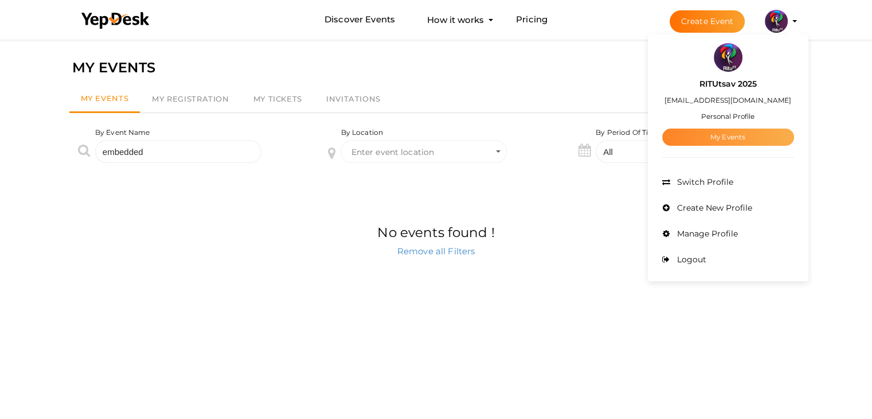
click at [735, 128] on link "My Events" at bounding box center [728, 136] width 132 height 17
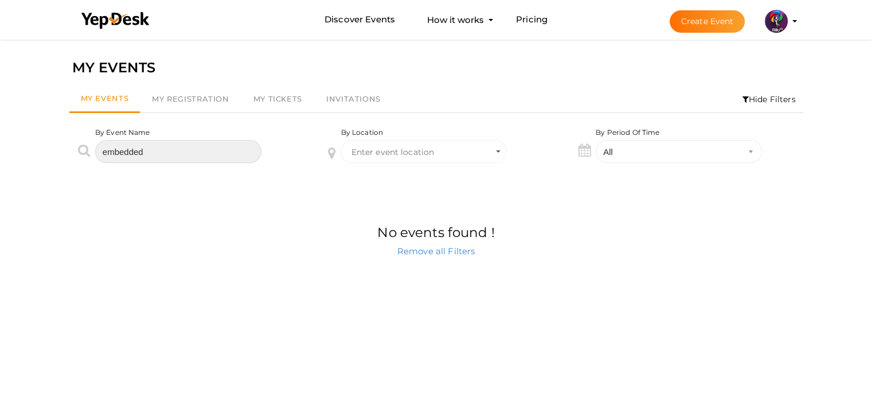
click at [221, 150] on input "embedded" at bounding box center [178, 151] width 166 height 23
type input "e"
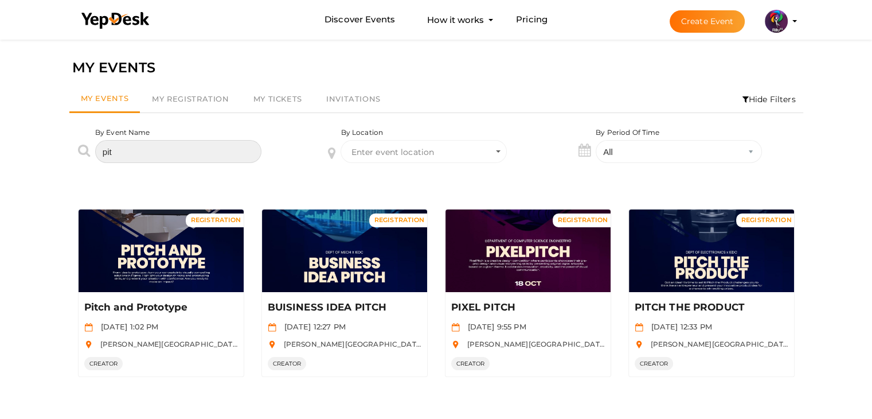
type input "pit"
click at [203, 270] on div "Manage Event" at bounding box center [161, 250] width 165 height 83
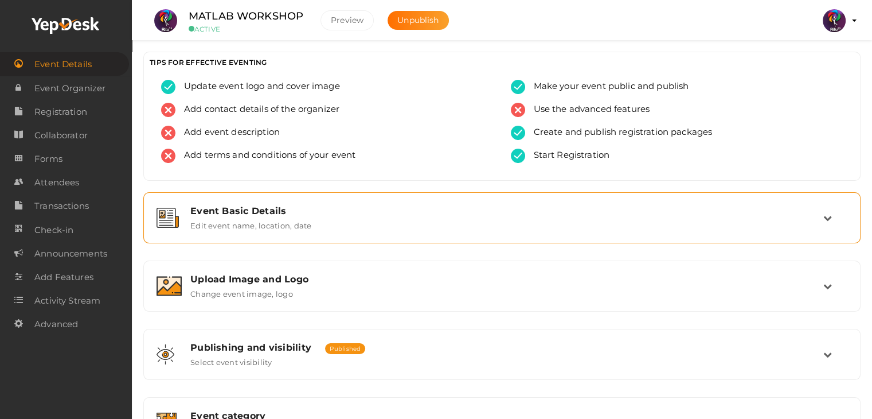
click at [272, 232] on div "Event Basic Details Edit event name, location, date" at bounding box center [502, 217] width 705 height 38
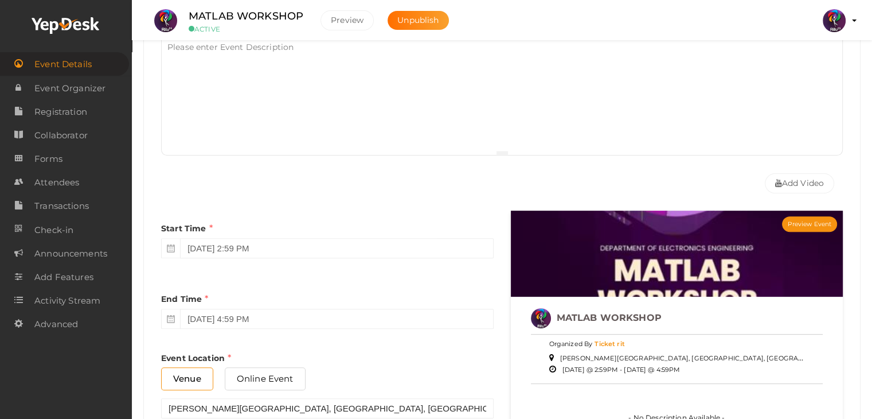
scroll to position [341, 0]
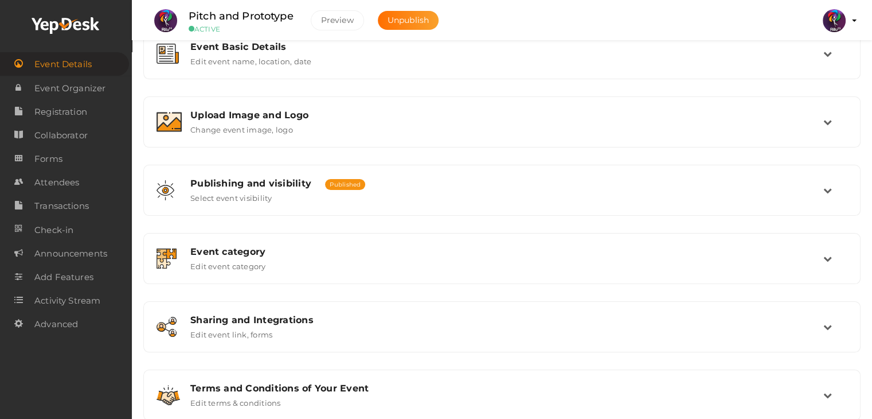
scroll to position [177, 0]
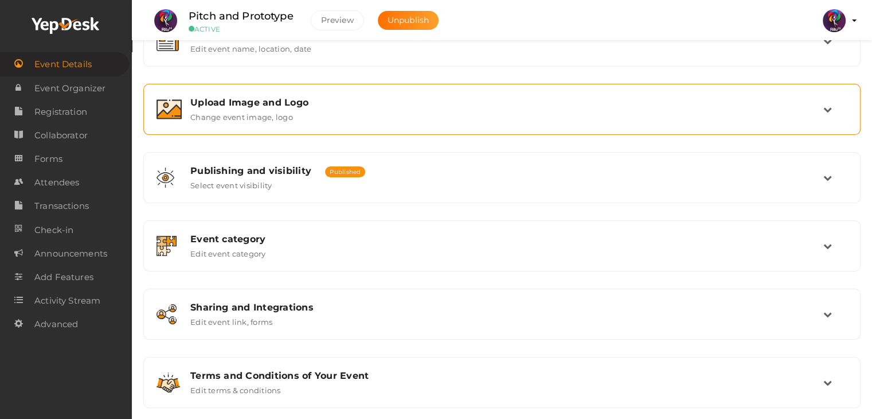
click at [402, 111] on div "Upload Image and Logo Change event image, logo" at bounding box center [503, 109] width 642 height 25
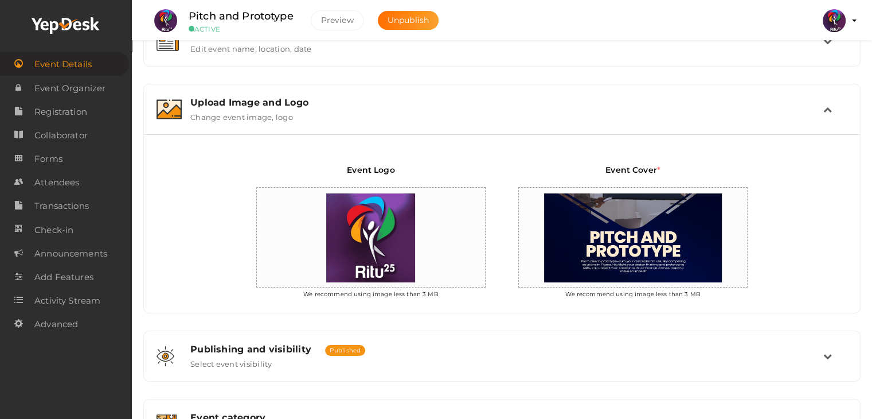
scroll to position [176, 0]
click at [482, 153] on div "Event Logo We recommend using image less than 3 MB Event Cover * We recommend u…" at bounding box center [502, 154] width 524 height 21
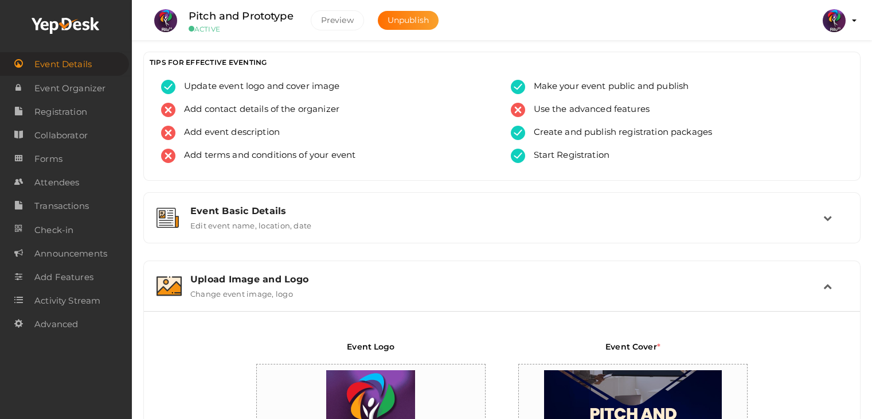
scroll to position [176, 0]
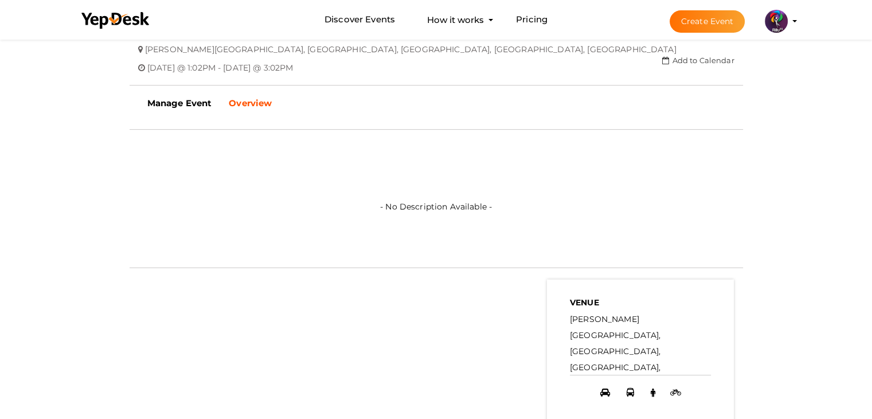
scroll to position [307, 0]
click at [198, 101] on b "Manage Event" at bounding box center [179, 104] width 65 height 11
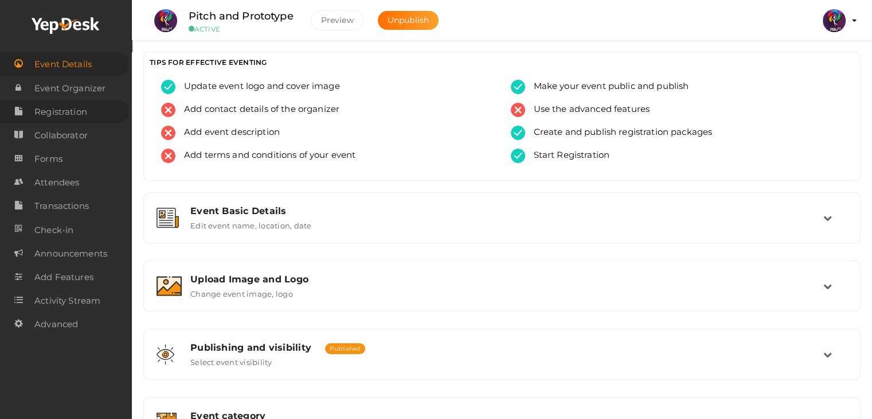
click at [82, 108] on span "Registration" at bounding box center [60, 111] width 53 height 23
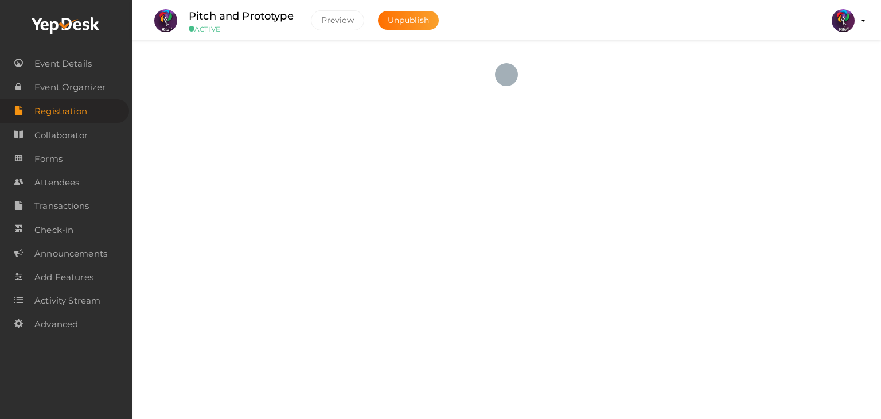
checkbox input "true"
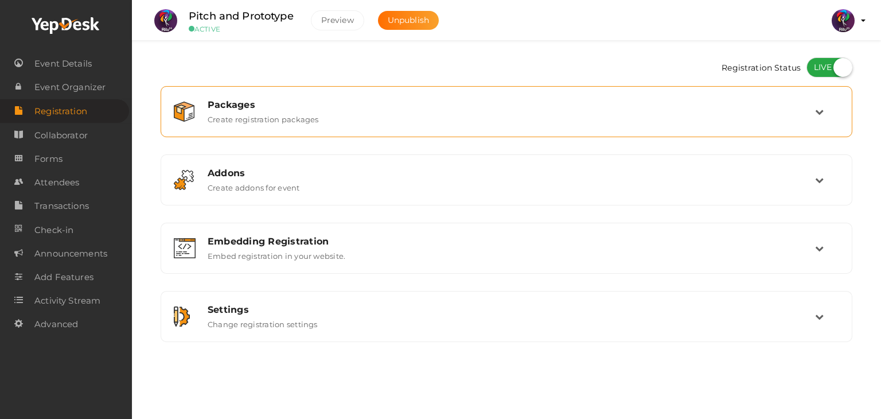
click at [618, 101] on div "Packages" at bounding box center [511, 104] width 607 height 11
